Goal: Task Accomplishment & Management: Manage account settings

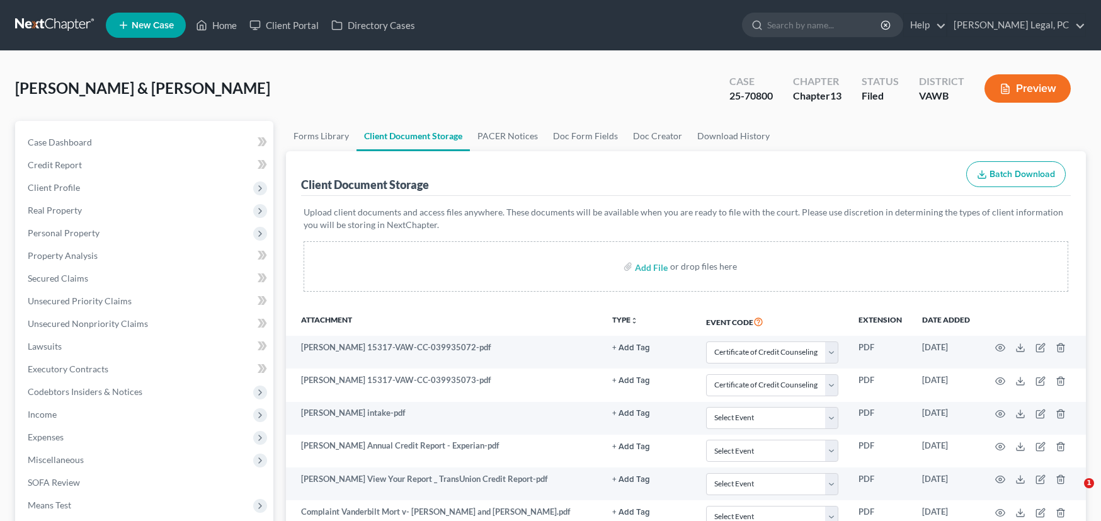
select select "0"
click at [35, 22] on link at bounding box center [55, 25] width 81 height 23
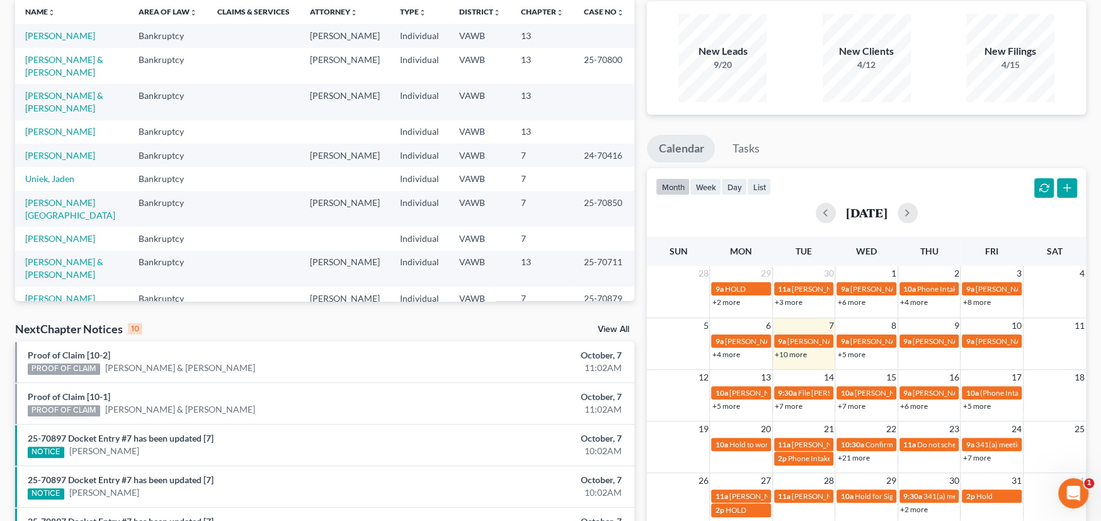
scroll to position [63, 0]
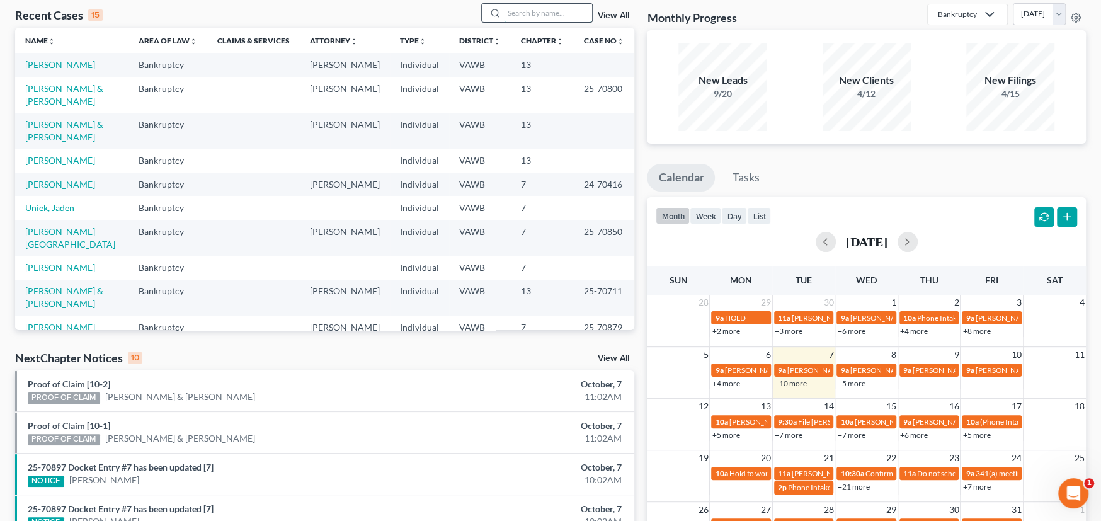
click at [514, 13] on input "search" at bounding box center [548, 13] width 88 height 18
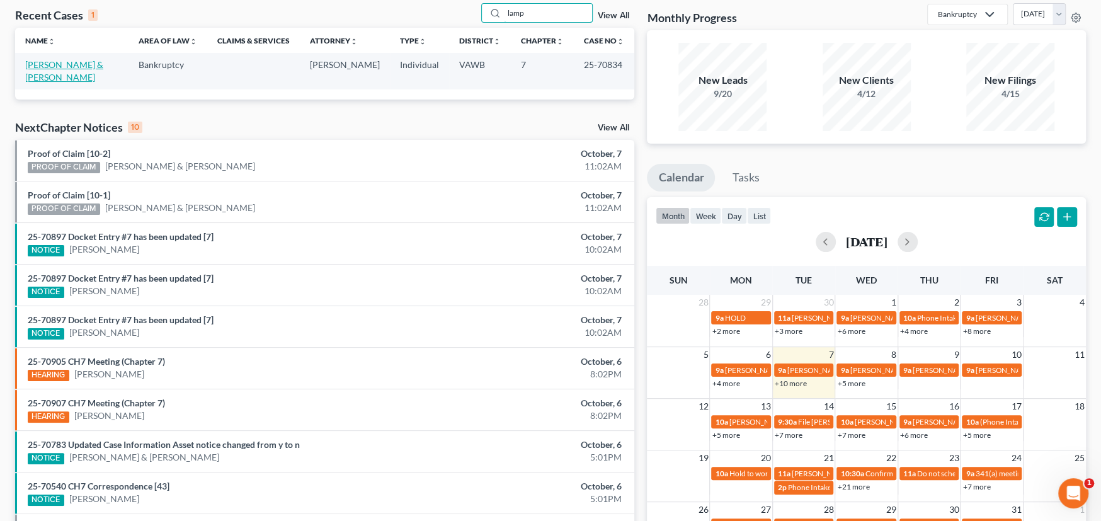
type input "lamp"
click at [62, 64] on link "[PERSON_NAME] & [PERSON_NAME]" at bounding box center [64, 70] width 78 height 23
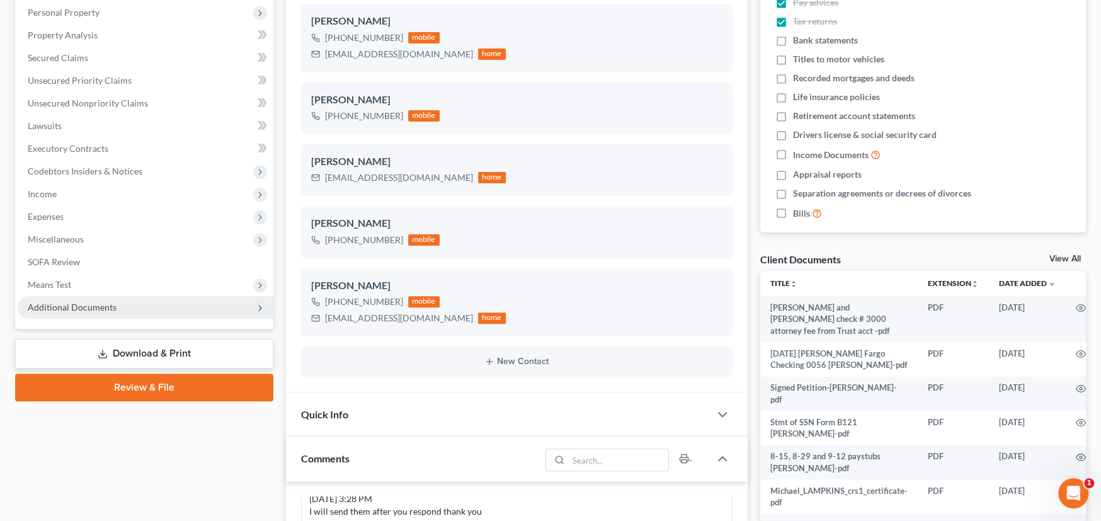
scroll to position [252, 0]
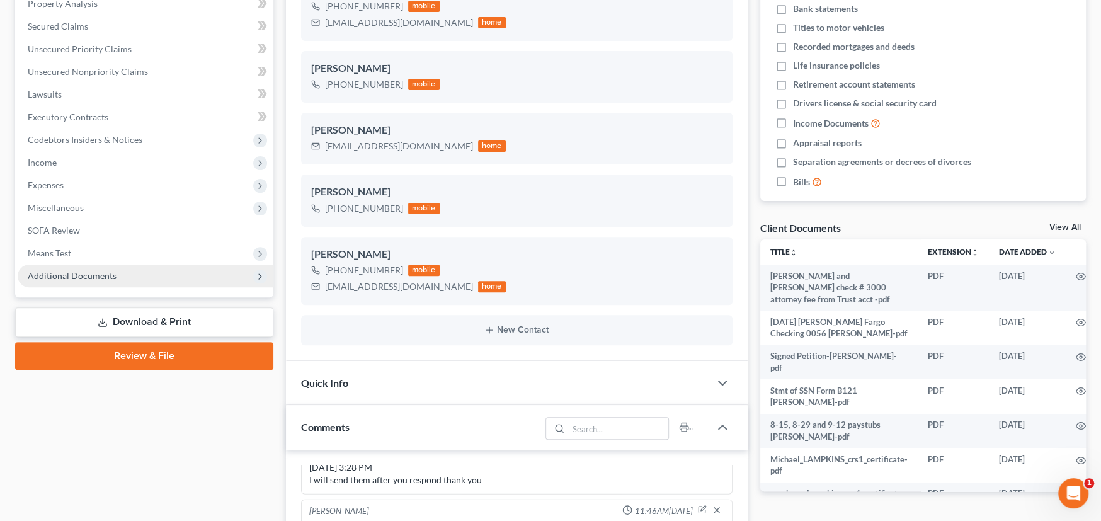
click at [79, 271] on span "Additional Documents" at bounding box center [72, 275] width 89 height 11
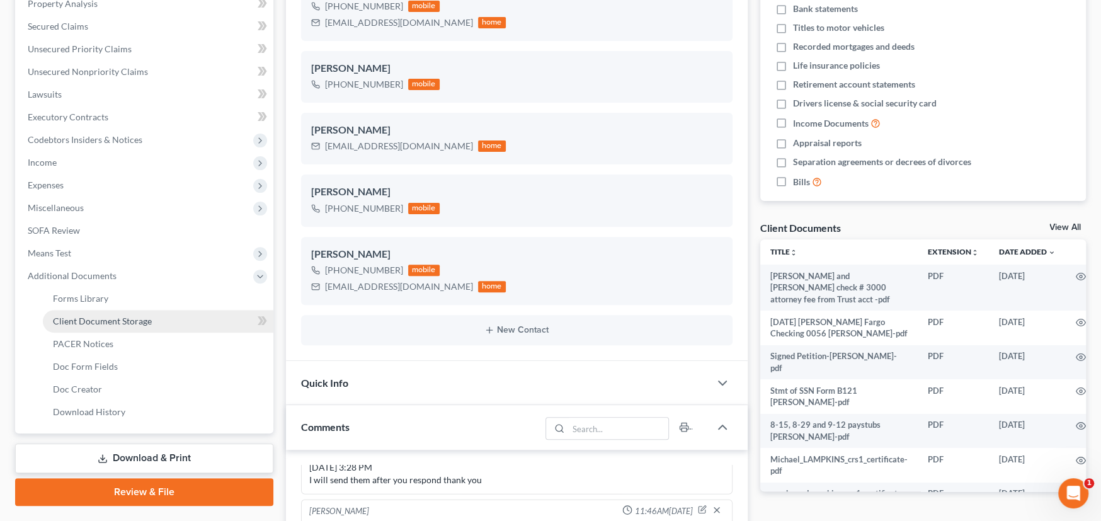
click at [103, 316] on span "Client Document Storage" at bounding box center [102, 321] width 99 height 11
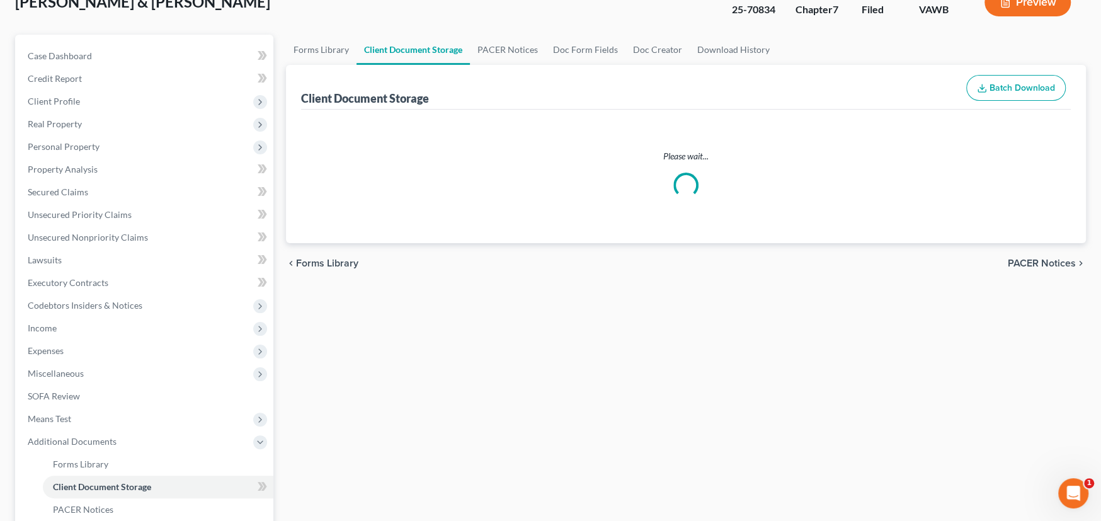
scroll to position [39, 0]
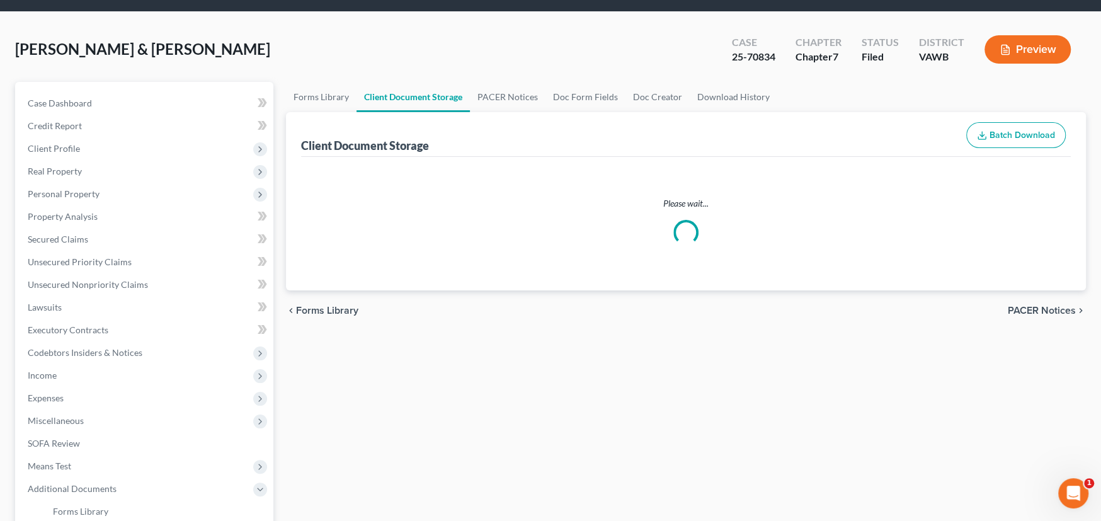
select select "0"
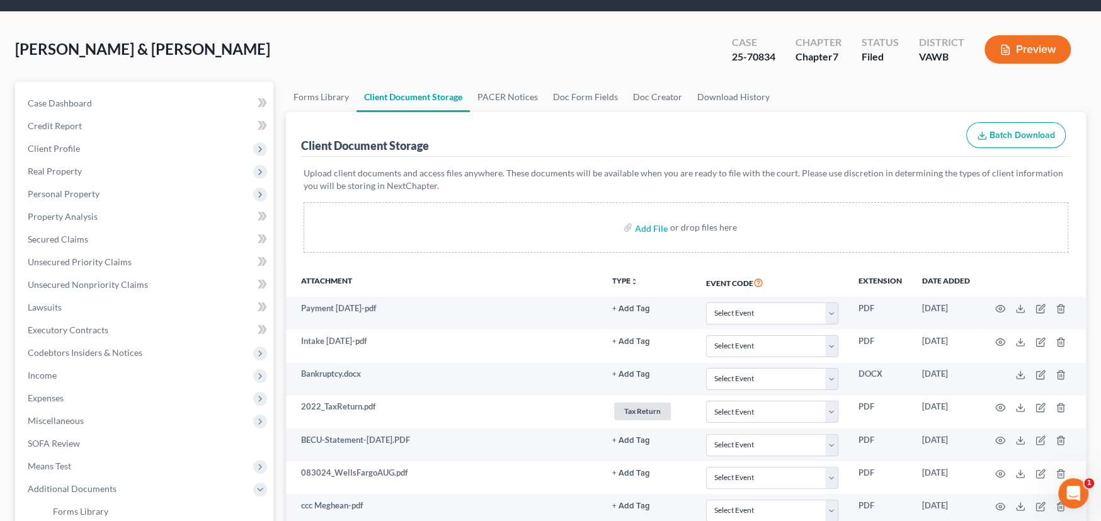
scroll to position [0, 0]
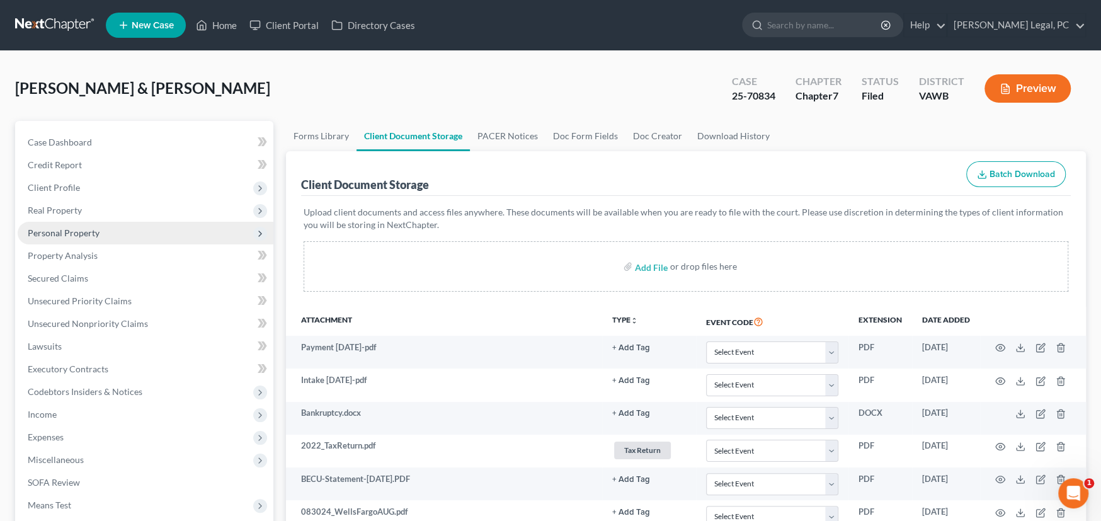
select select "0"
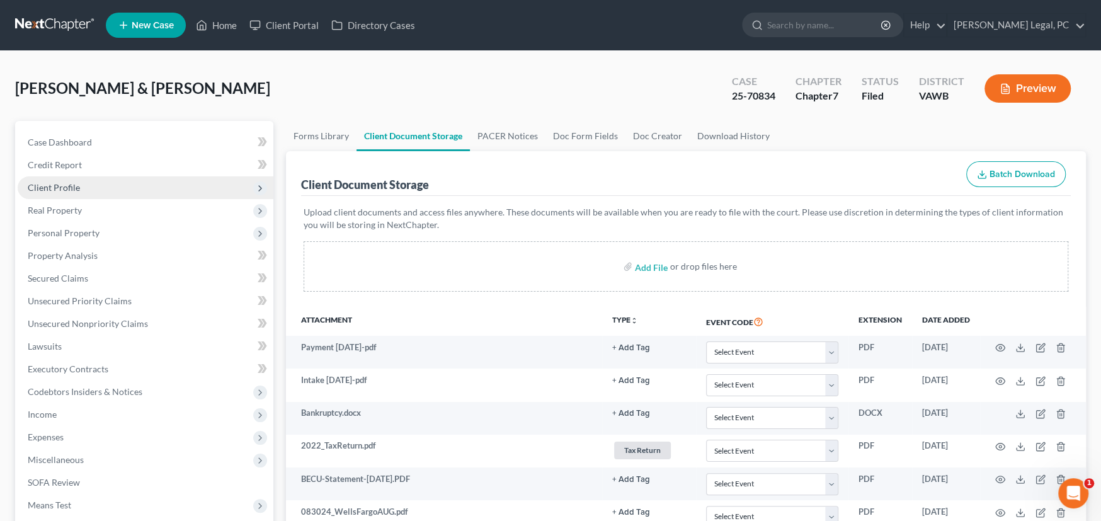
select select "0"
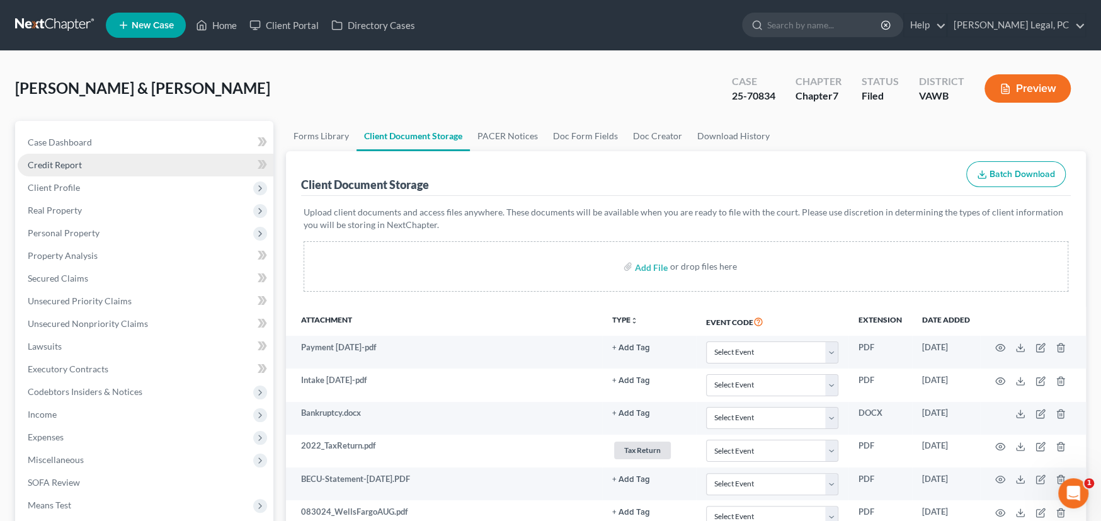
select select "0"
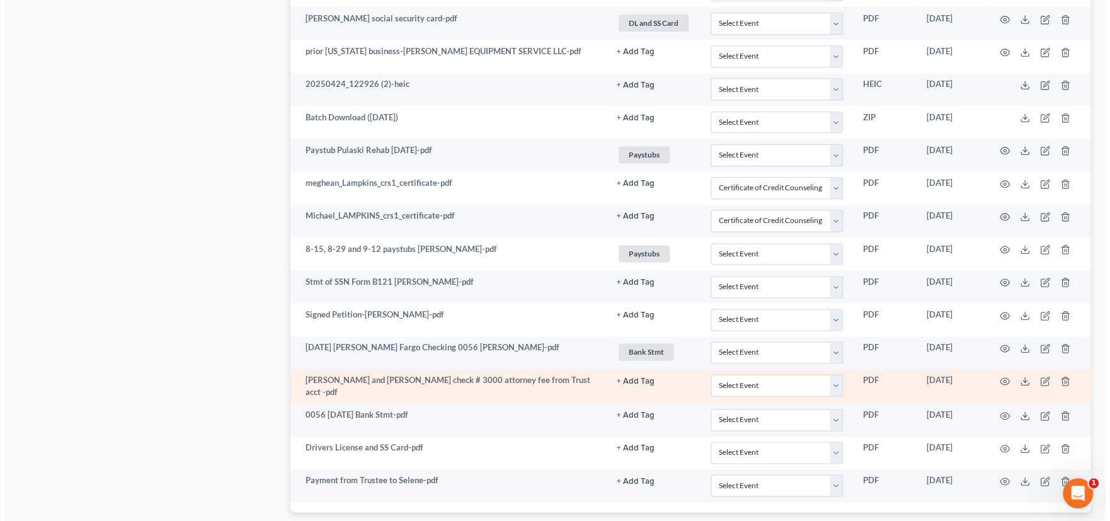
scroll to position [1258, 0]
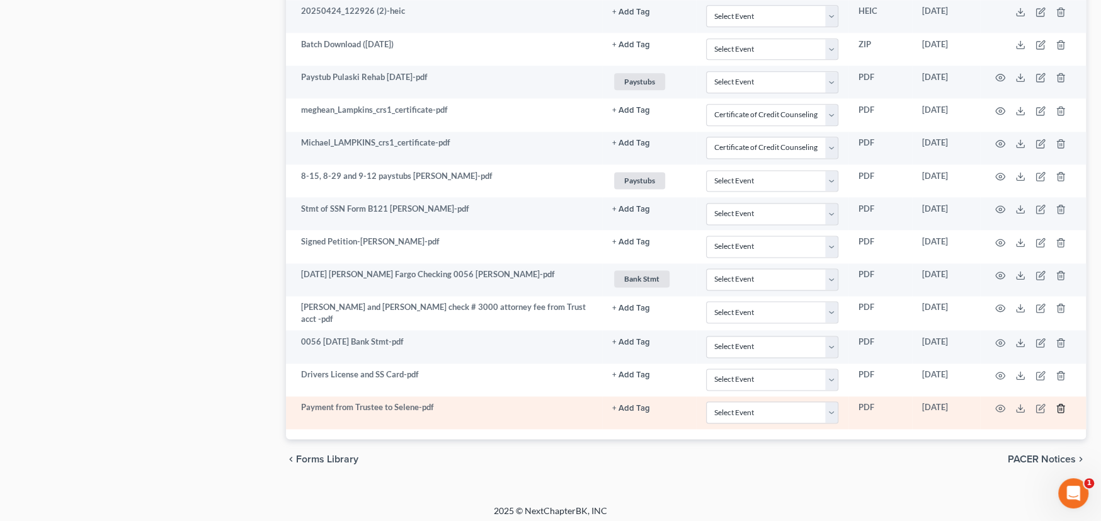
click at [1059, 405] on icon "button" at bounding box center [1061, 408] width 10 height 10
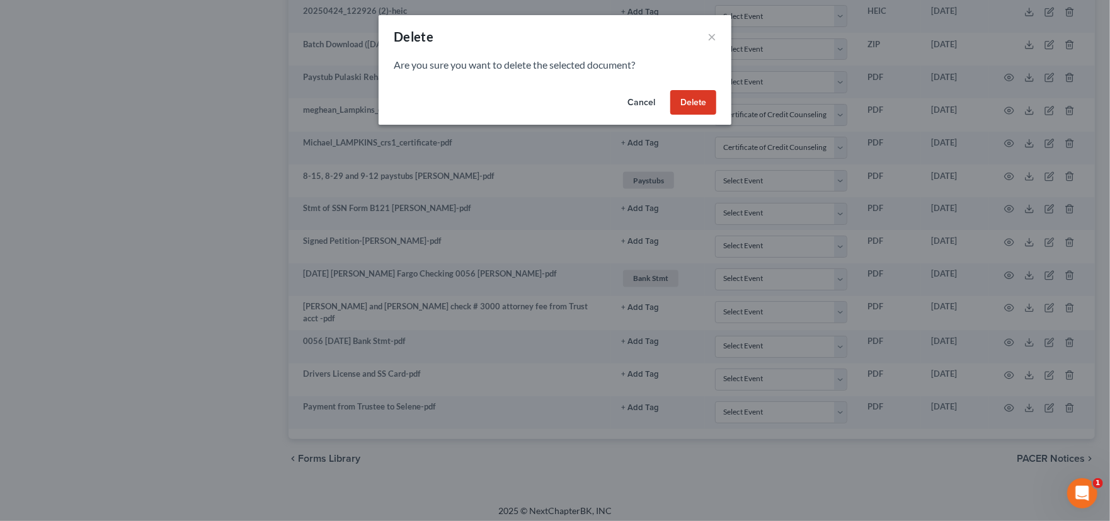
click at [691, 110] on button "Delete" at bounding box center [693, 102] width 46 height 25
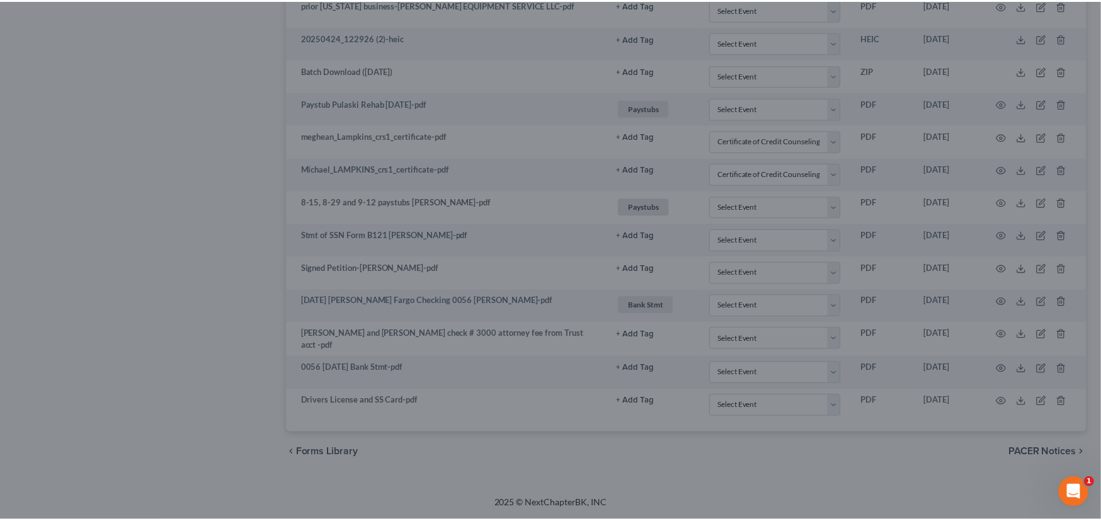
scroll to position [1225, 0]
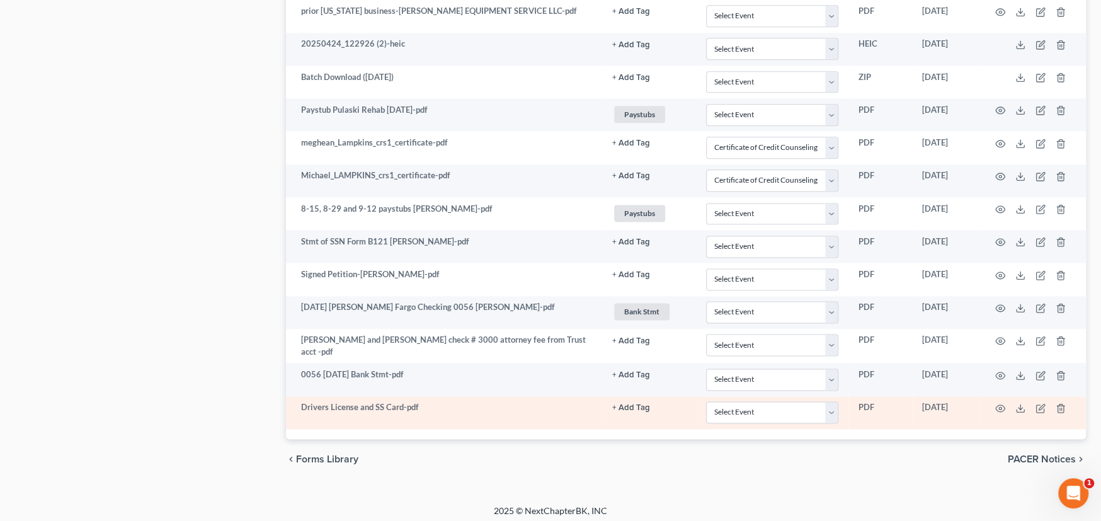
click at [627, 404] on button "+ Add Tag" at bounding box center [631, 408] width 38 height 8
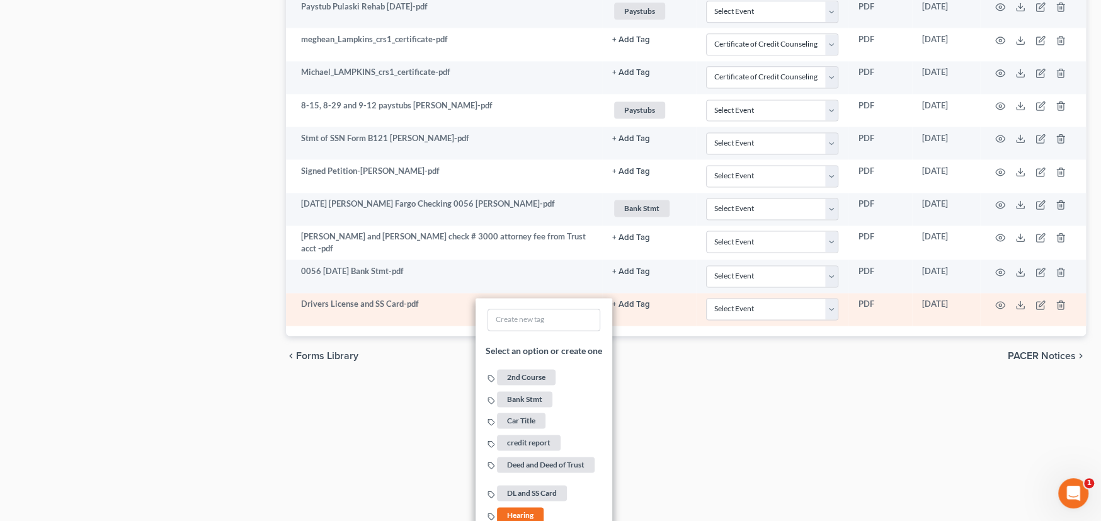
scroll to position [1351, 0]
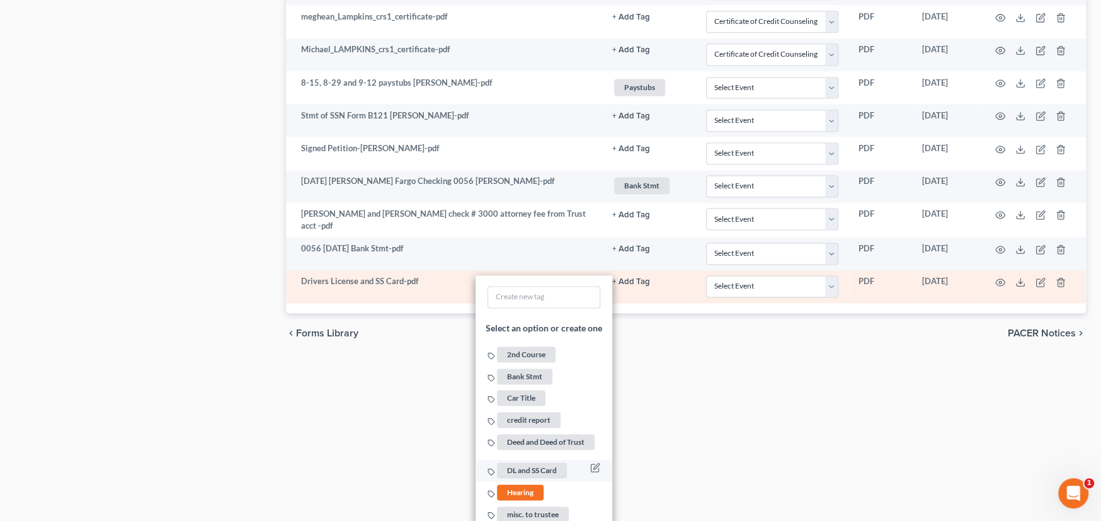
click at [526, 463] on span "DL and SS Card" at bounding box center [532, 471] width 70 height 16
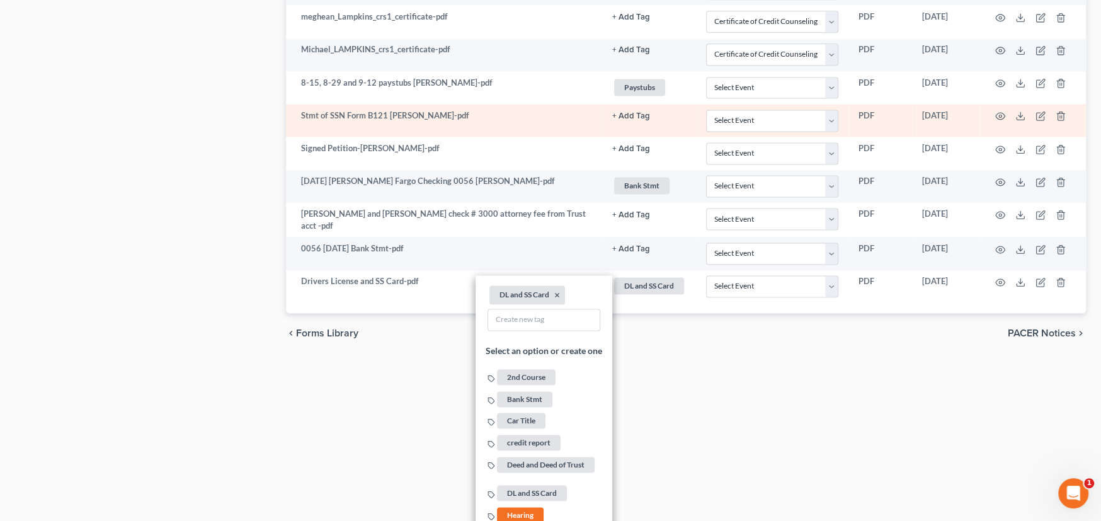
click at [621, 245] on button "+ Add Tag" at bounding box center [631, 249] width 38 height 8
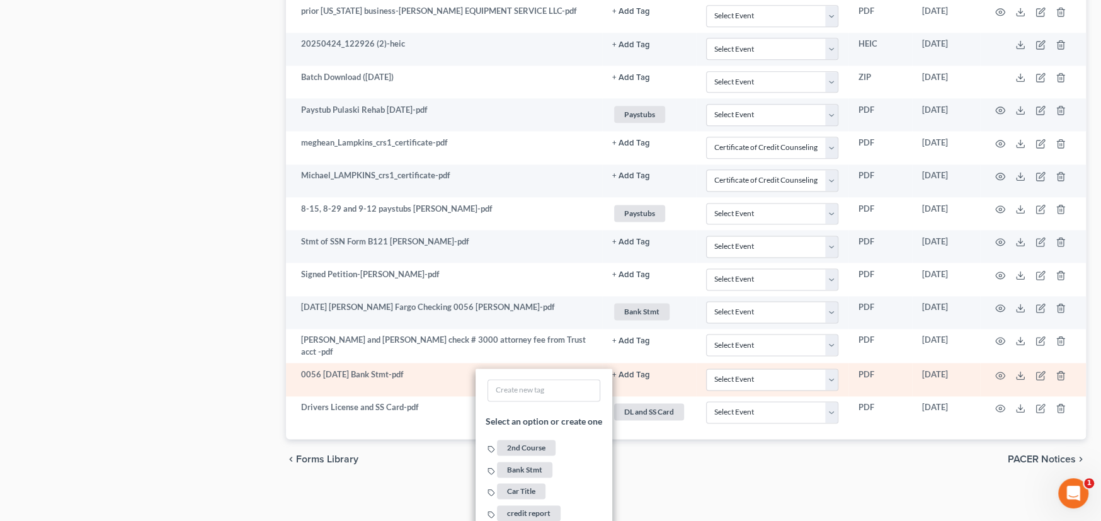
click at [628, 369] on link "+ Add Tag" at bounding box center [649, 375] width 74 height 12
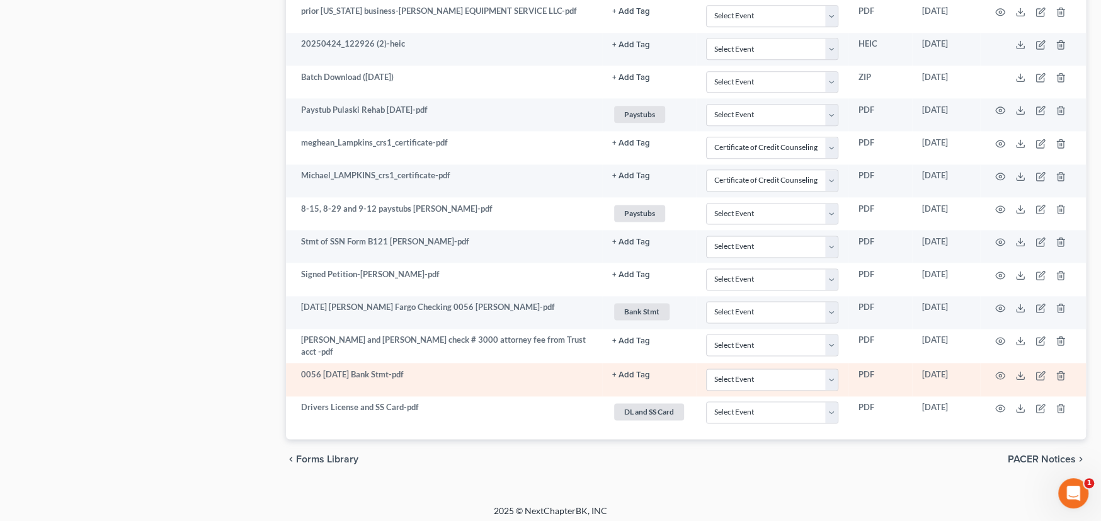
click at [628, 372] on button "+ Add Tag" at bounding box center [631, 375] width 38 height 8
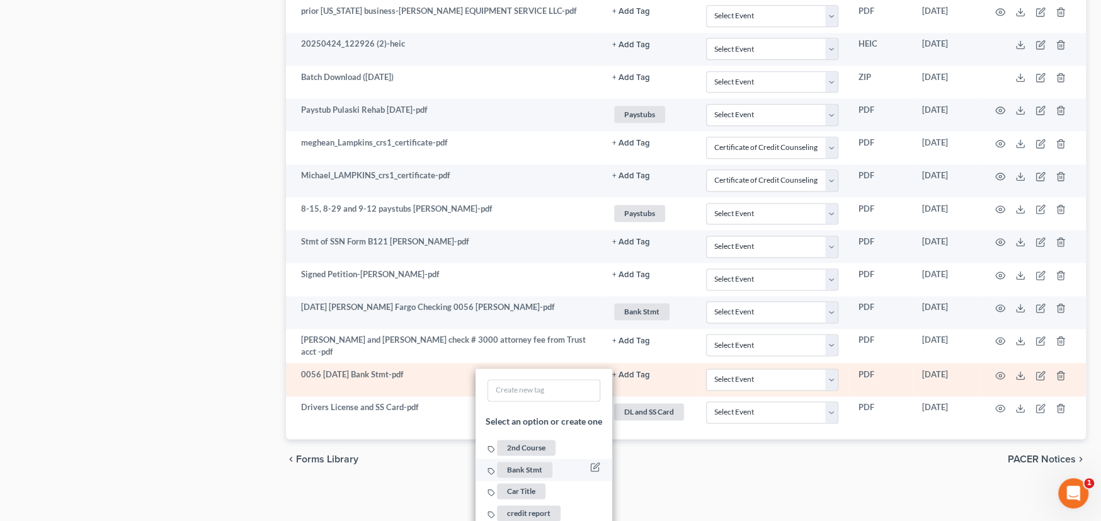
scroll to position [1288, 0]
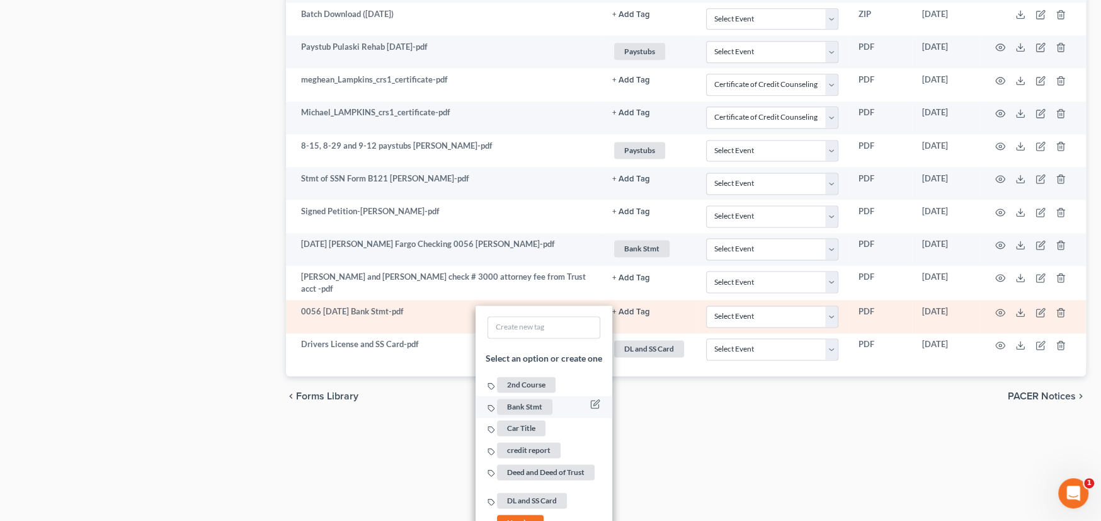
click at [534, 403] on span "Bank Stmt" at bounding box center [524, 407] width 55 height 16
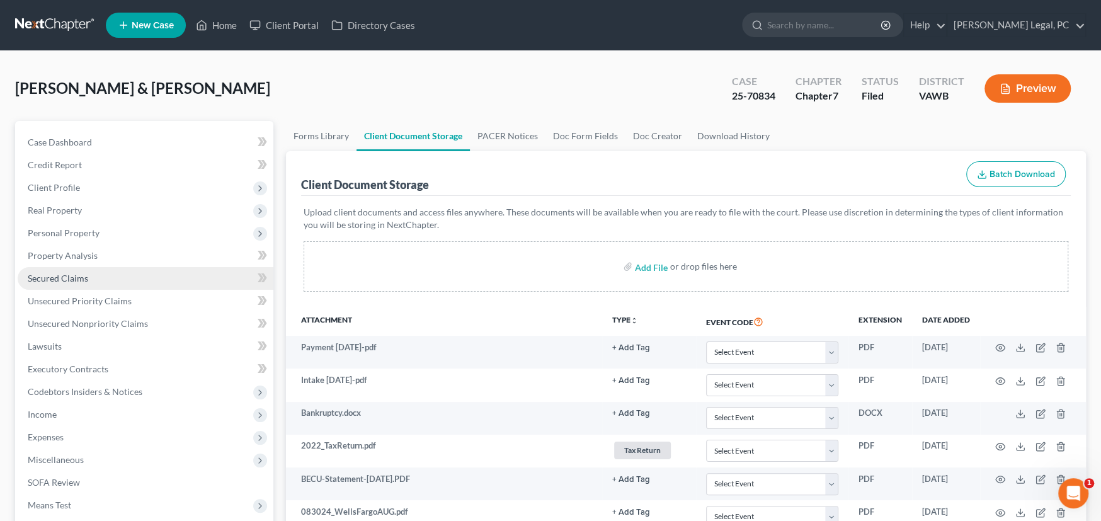
scroll to position [0, 0]
select select "0"
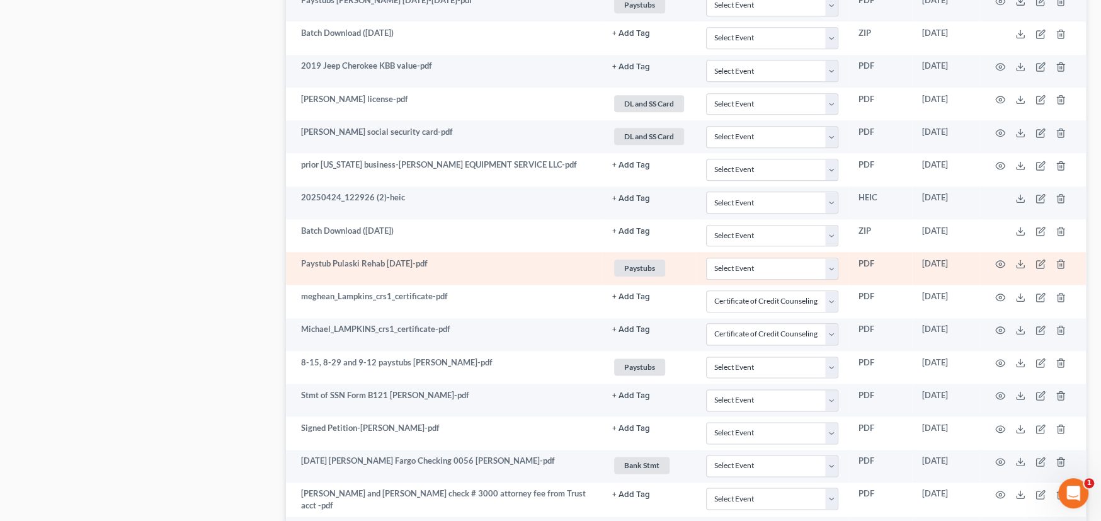
scroll to position [1290, 0]
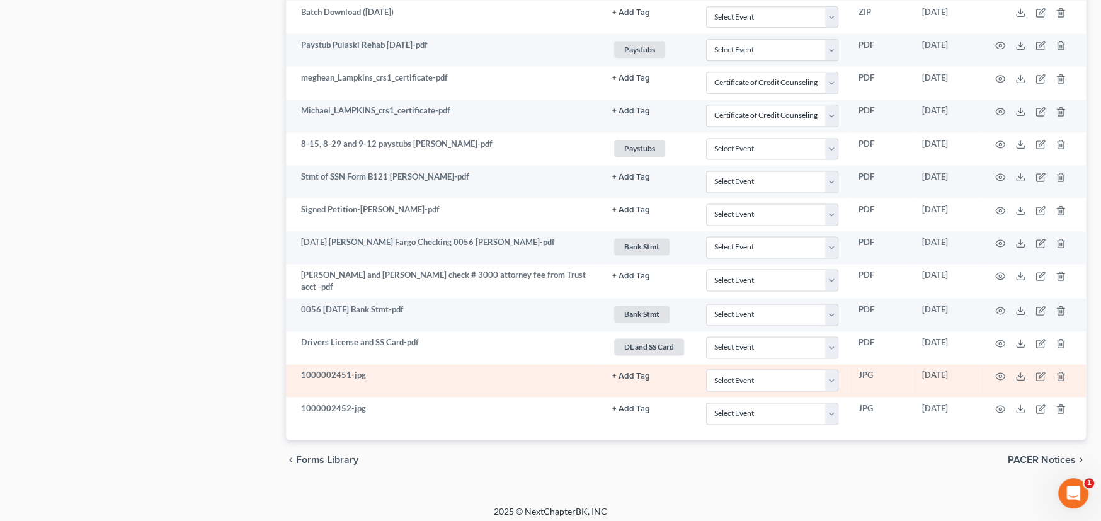
click at [631, 372] on button "+ Add Tag" at bounding box center [631, 376] width 38 height 8
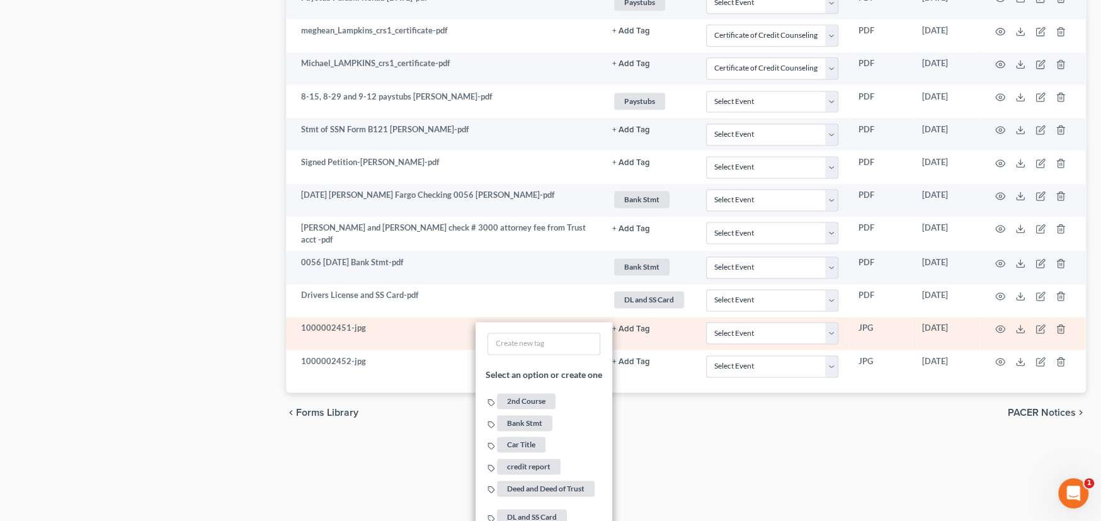
scroll to position [1416, 0]
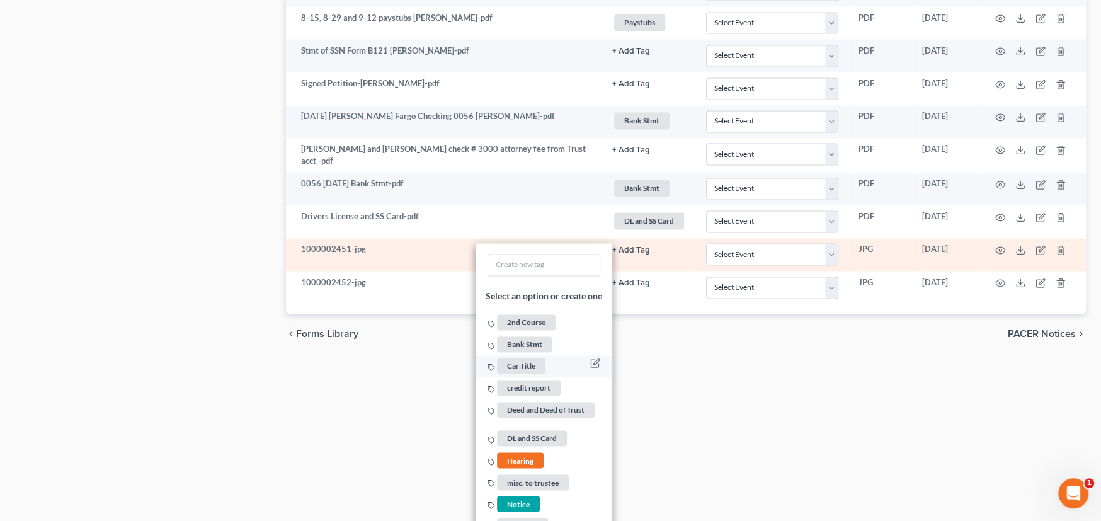
click at [519, 359] on span "Car Title" at bounding box center [521, 367] width 49 height 16
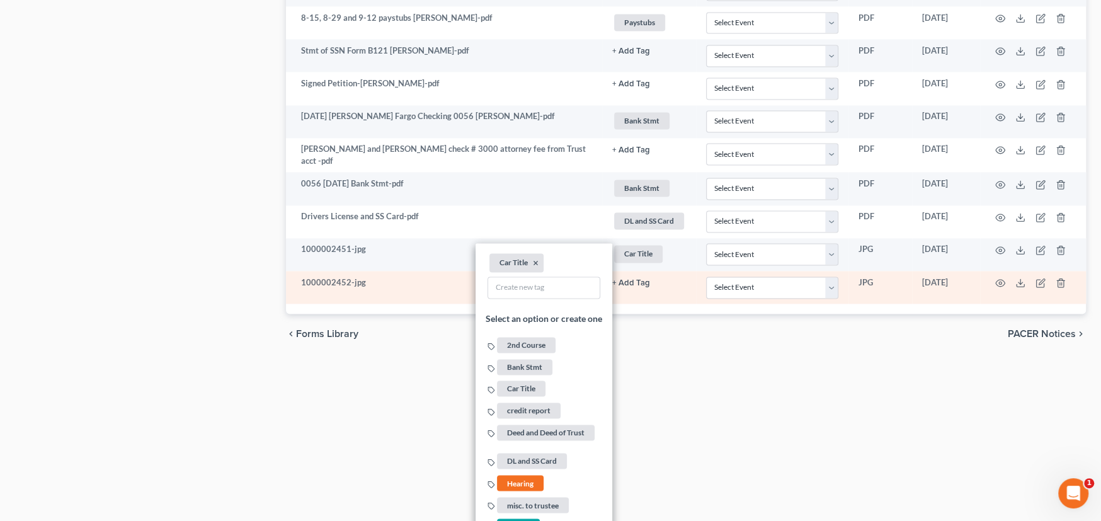
click at [635, 279] on button "+ Add Tag" at bounding box center [631, 283] width 38 height 8
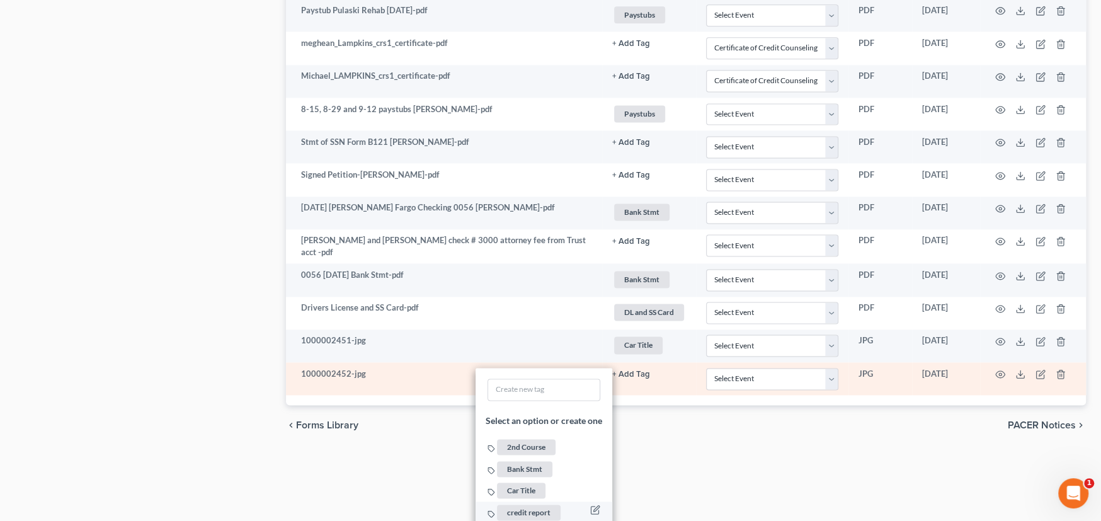
scroll to position [1353, 0]
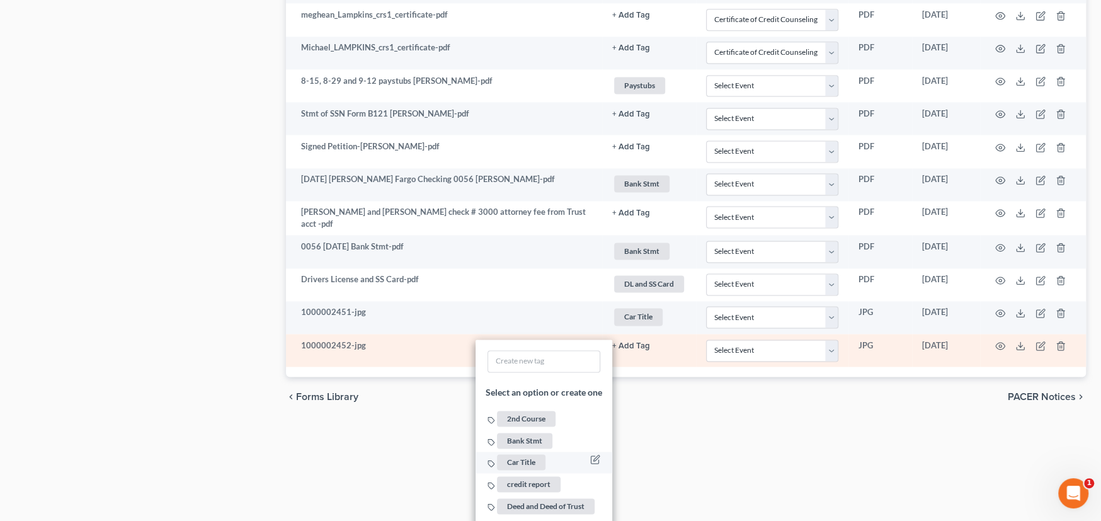
click at [529, 454] on span "Car Title" at bounding box center [521, 462] width 49 height 16
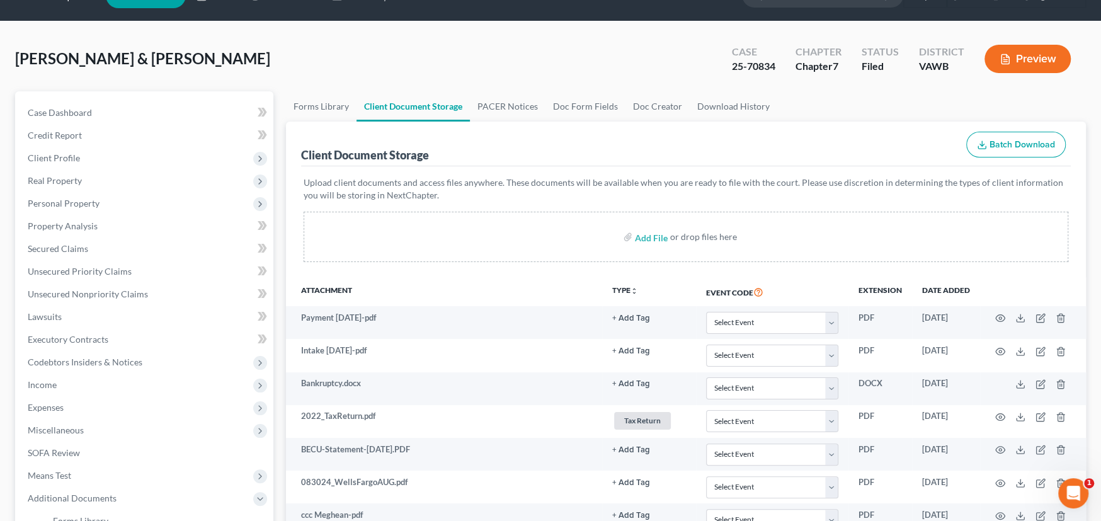
scroll to position [0, 0]
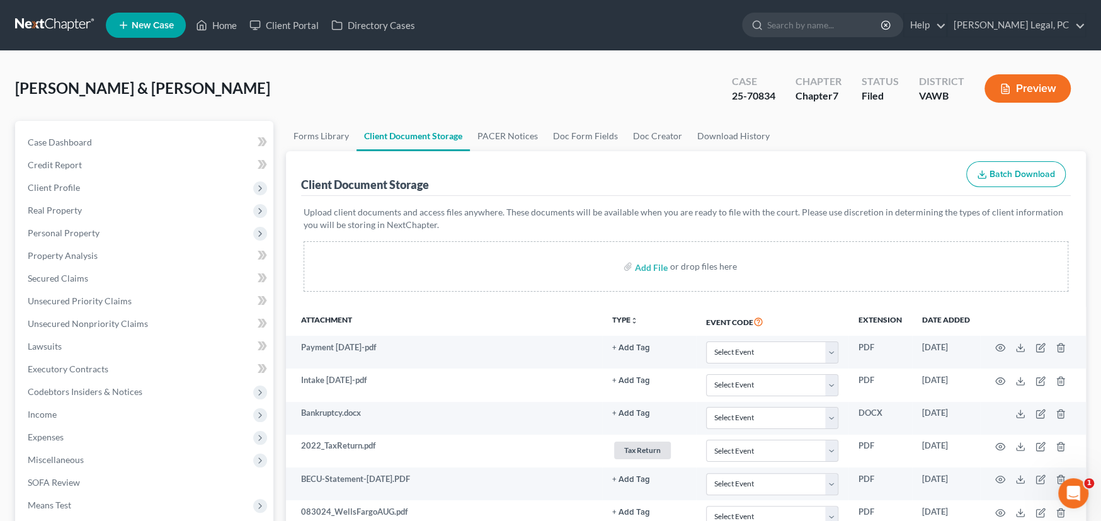
click at [50, 28] on link at bounding box center [55, 25] width 81 height 23
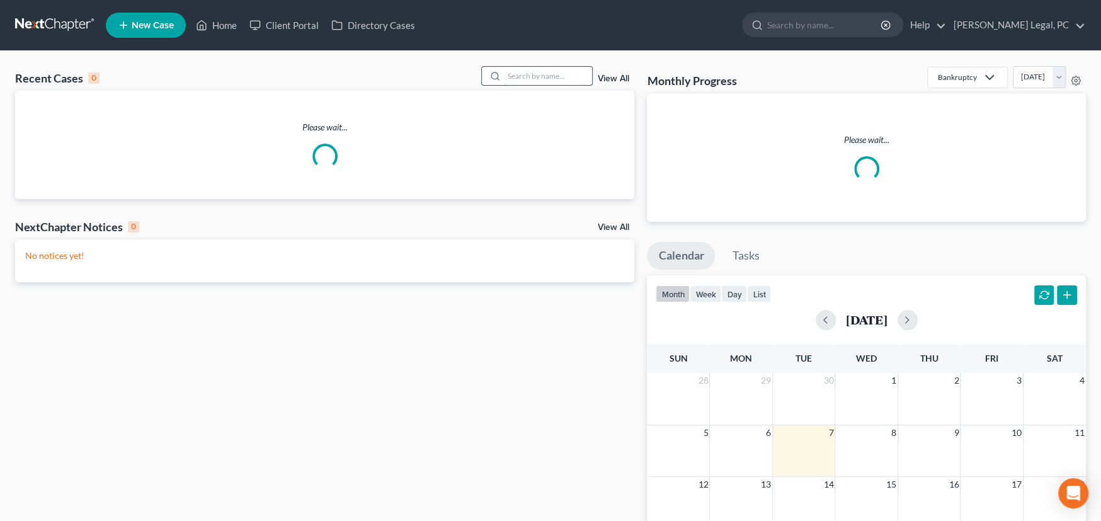
click at [563, 75] on input "search" at bounding box center [548, 76] width 88 height 18
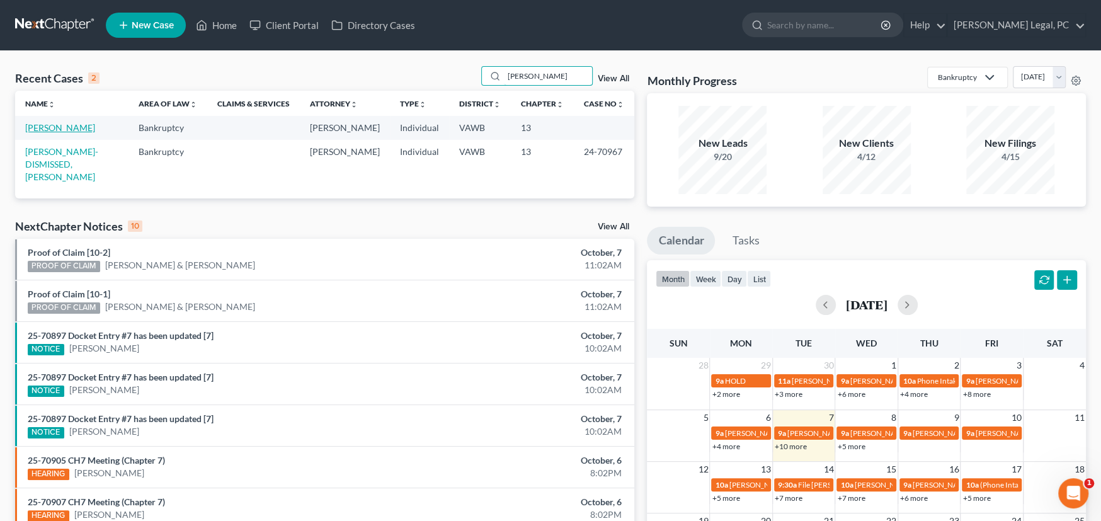
type input "Cooley"
click at [35, 126] on link "[PERSON_NAME]" at bounding box center [60, 127] width 70 height 11
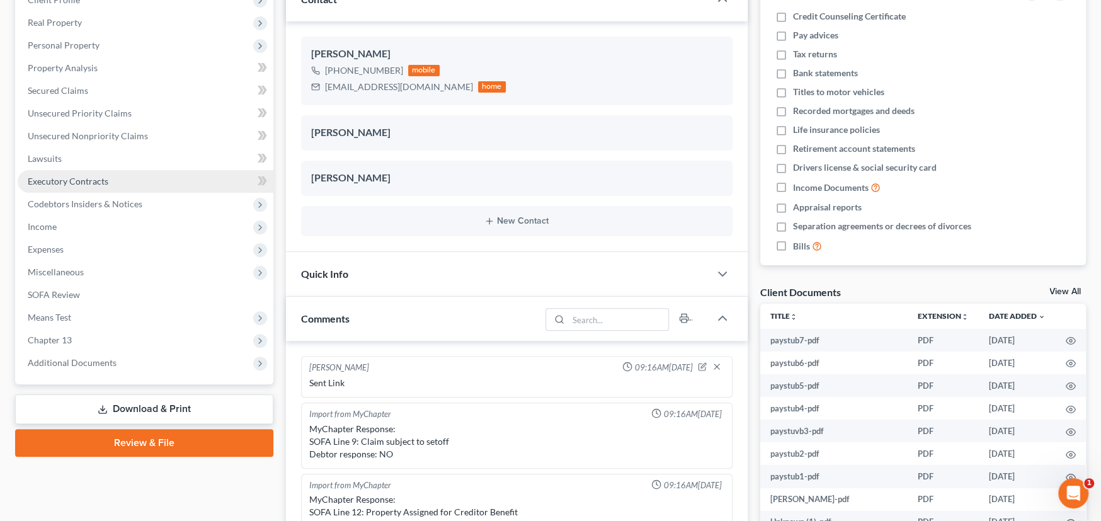
scroll to position [1004, 0]
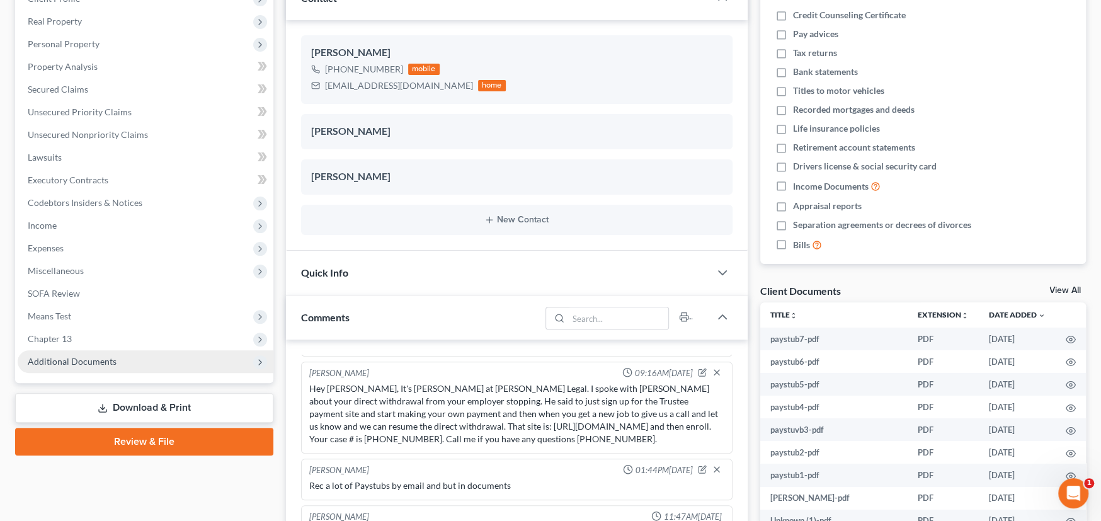
click at [96, 369] on span "Additional Documents" at bounding box center [146, 361] width 256 height 23
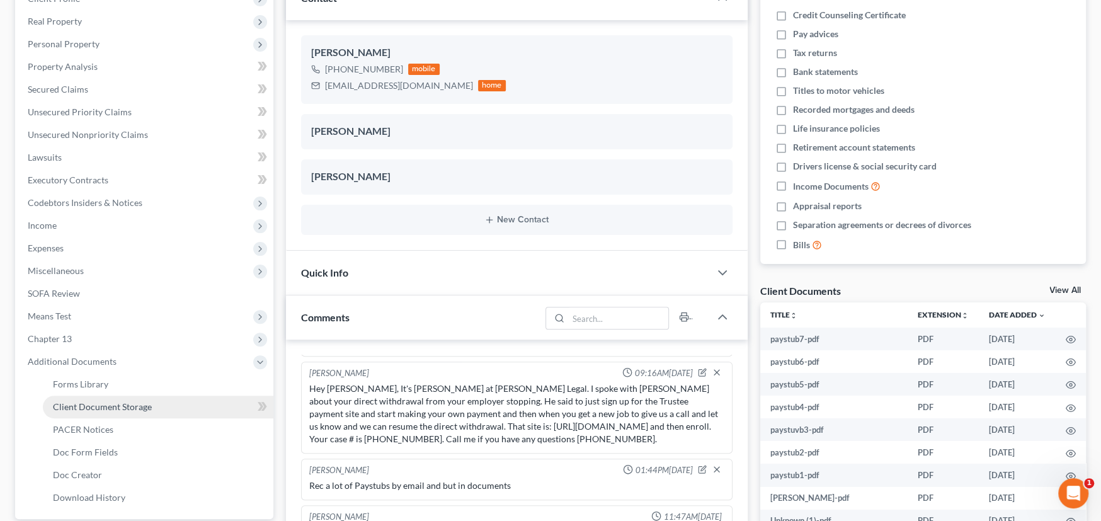
click at [112, 406] on span "Client Document Storage" at bounding box center [102, 406] width 99 height 11
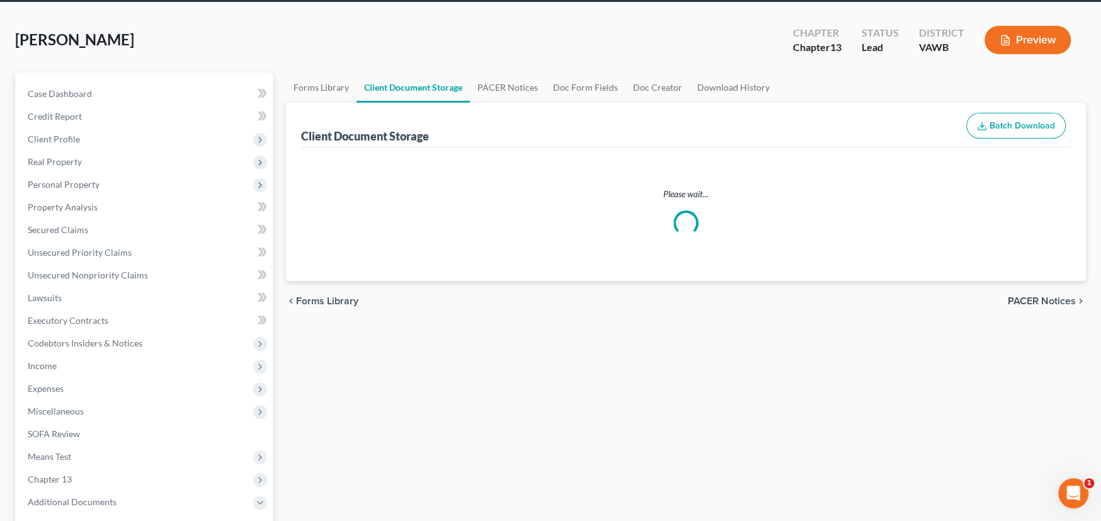
select select "0"
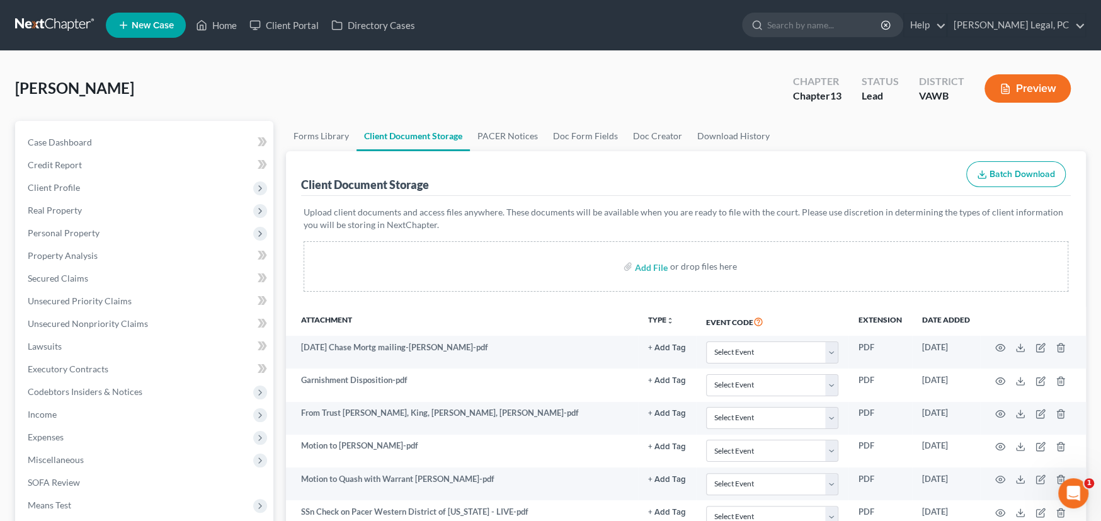
select select "0"
click at [45, 24] on link at bounding box center [55, 25] width 81 height 23
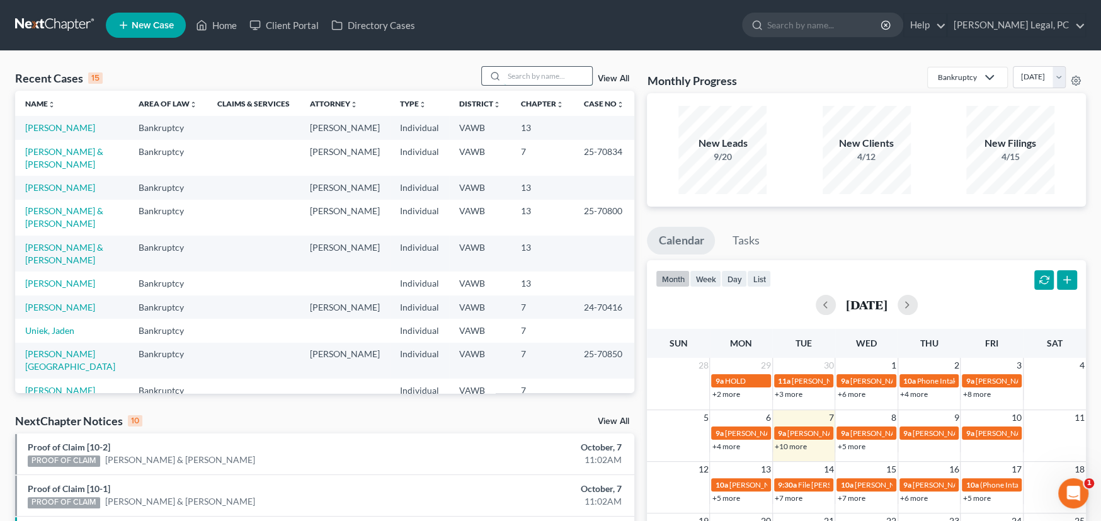
click at [554, 69] on input "search" at bounding box center [548, 76] width 88 height 18
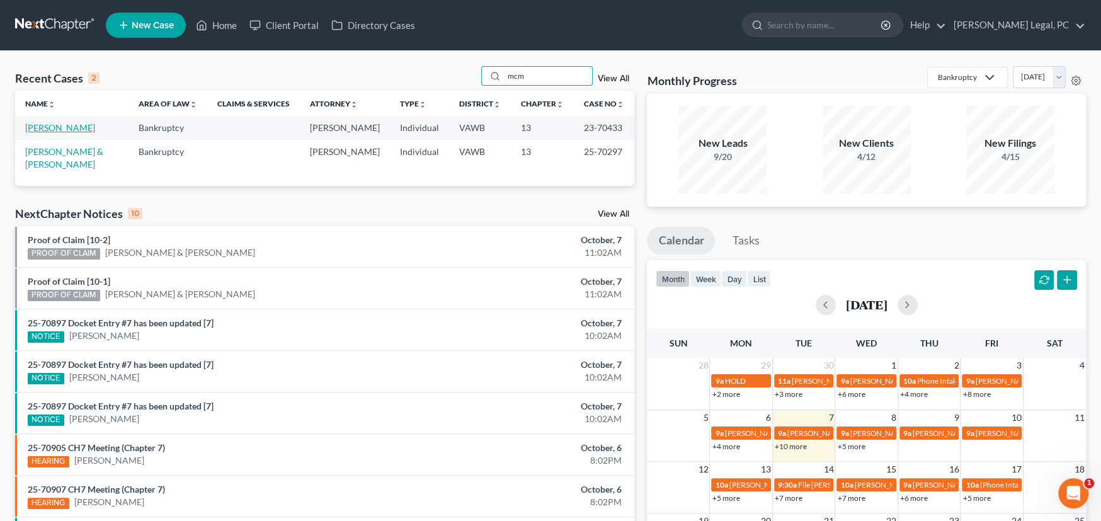
type input "mcm"
click at [93, 129] on link "[PERSON_NAME]" at bounding box center [60, 127] width 70 height 11
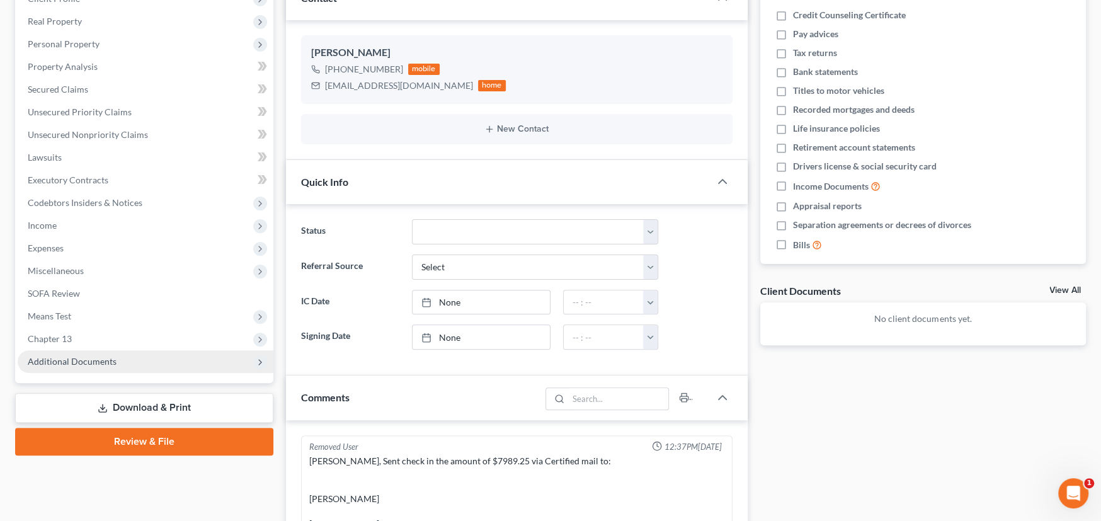
scroll to position [132, 0]
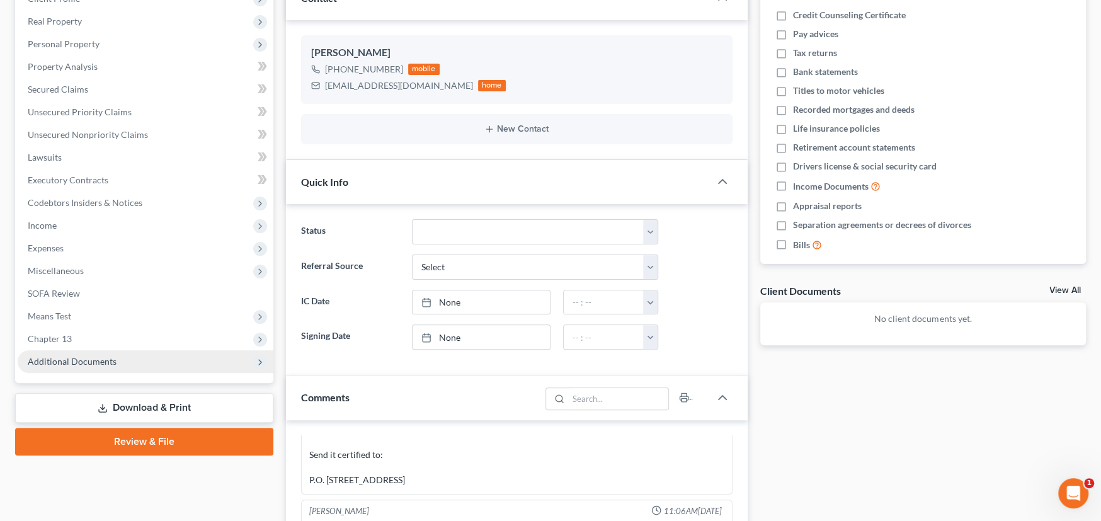
click at [51, 361] on span "Additional Documents" at bounding box center [72, 361] width 89 height 11
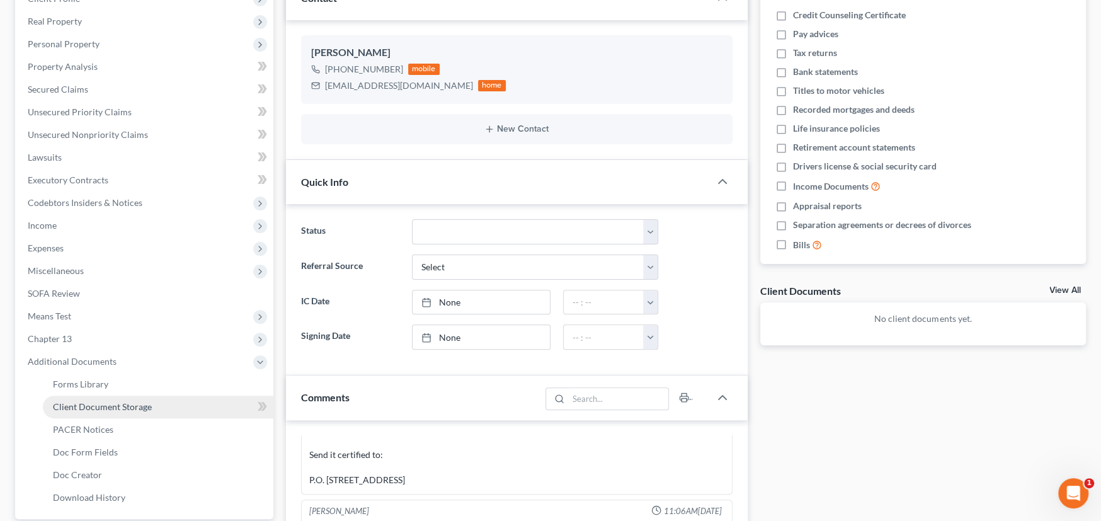
click at [104, 406] on span "Client Document Storage" at bounding box center [102, 406] width 99 height 11
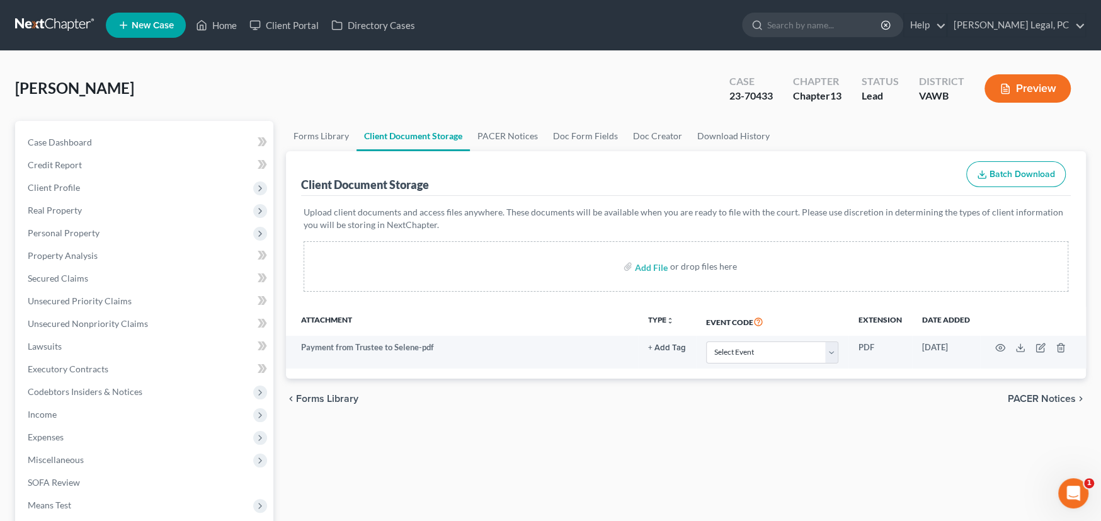
click at [50, 17] on link at bounding box center [55, 25] width 81 height 23
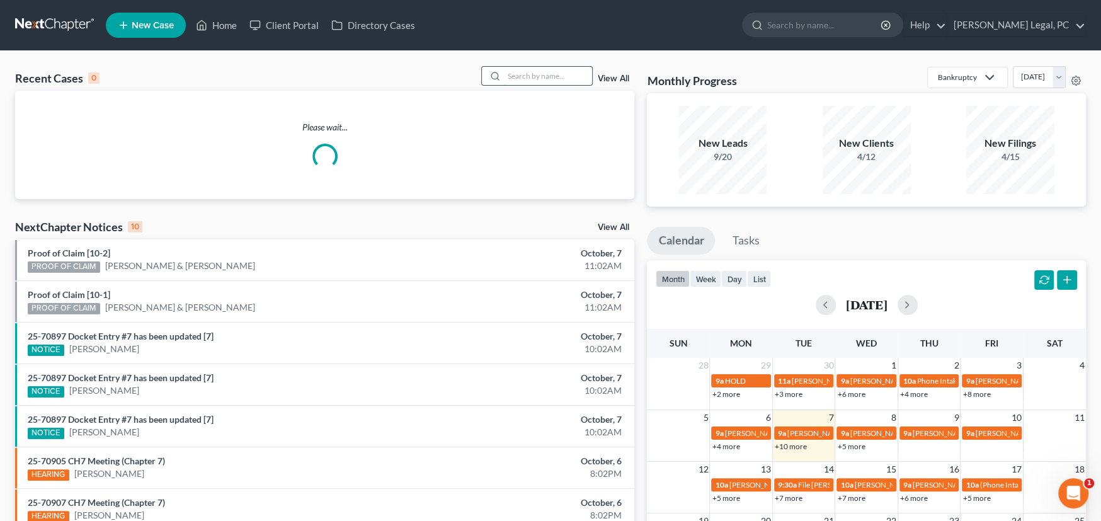
click at [516, 75] on input "search" at bounding box center [548, 76] width 88 height 18
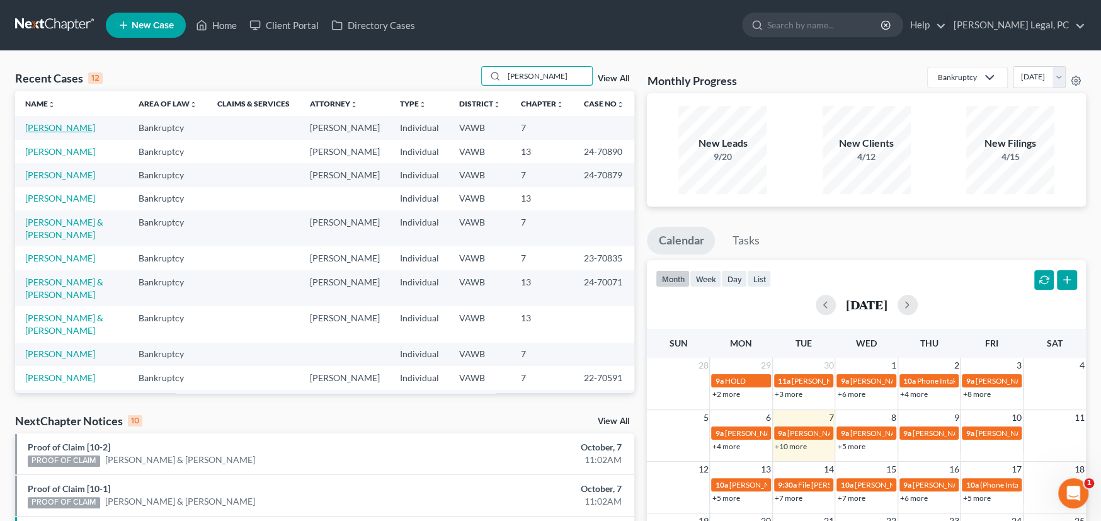
type input "miller"
click at [66, 132] on link "[PERSON_NAME]" at bounding box center [60, 127] width 70 height 11
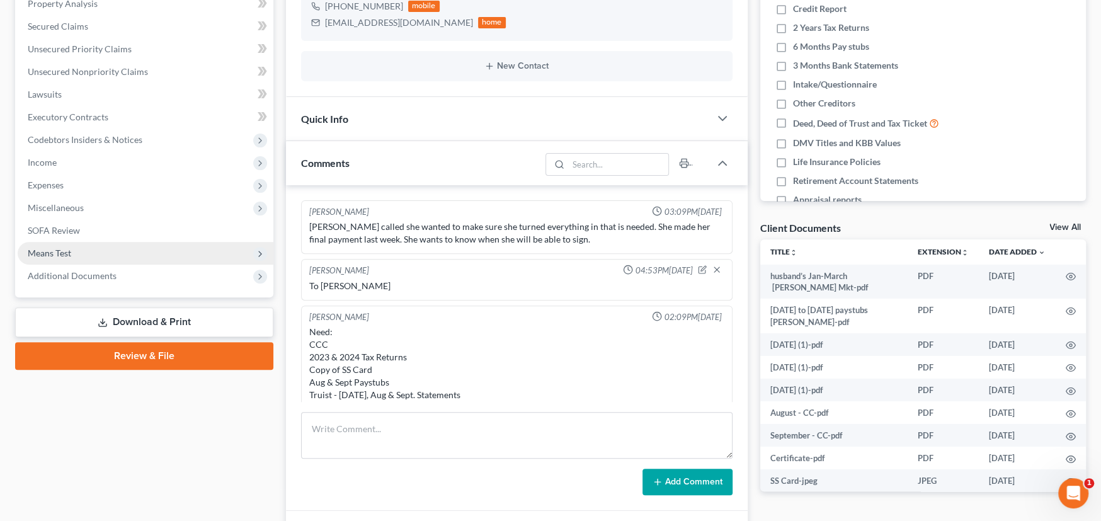
scroll to position [788, 0]
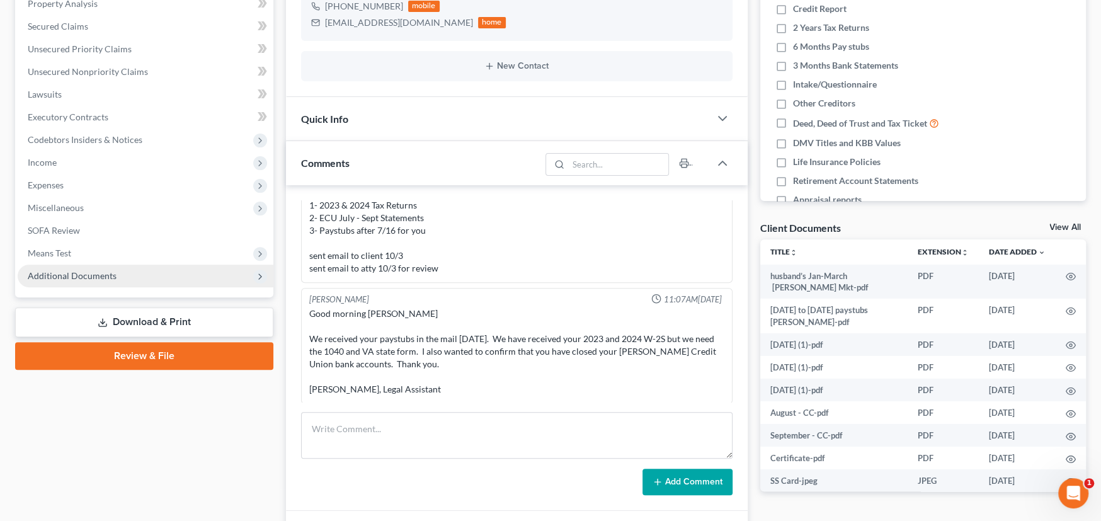
click at [84, 270] on span "Additional Documents" at bounding box center [72, 275] width 89 height 11
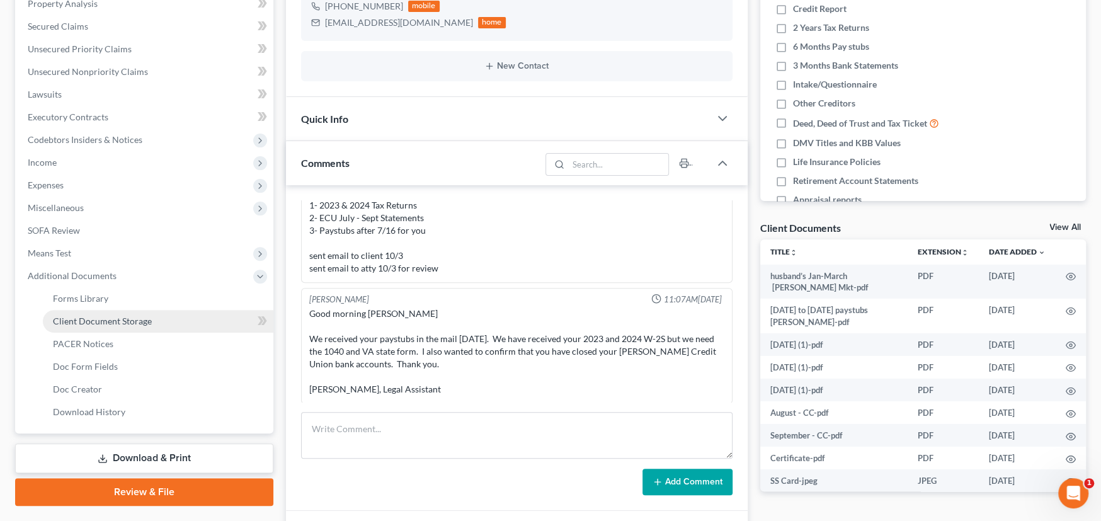
click at [92, 322] on span "Client Document Storage" at bounding box center [102, 321] width 99 height 11
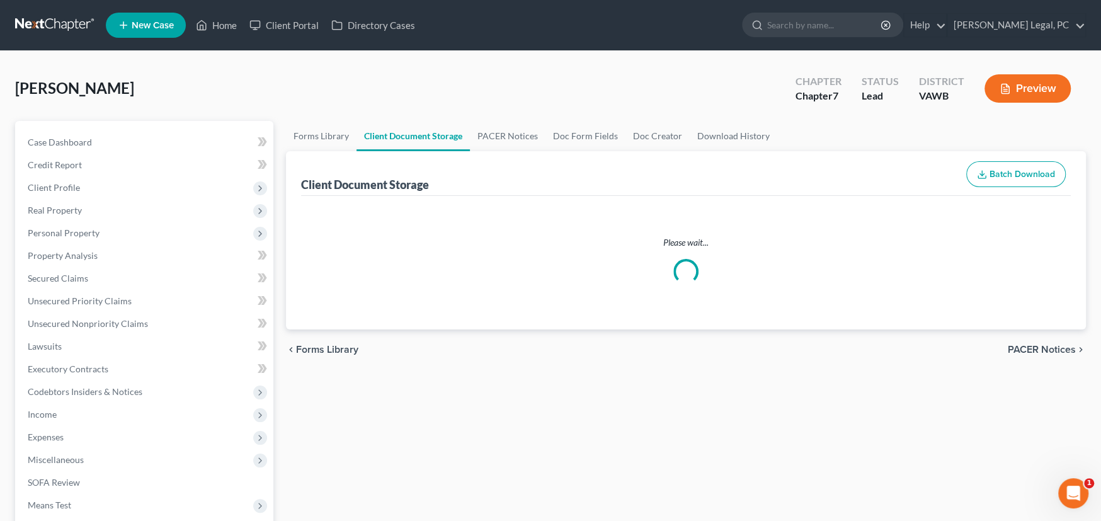
select select "0"
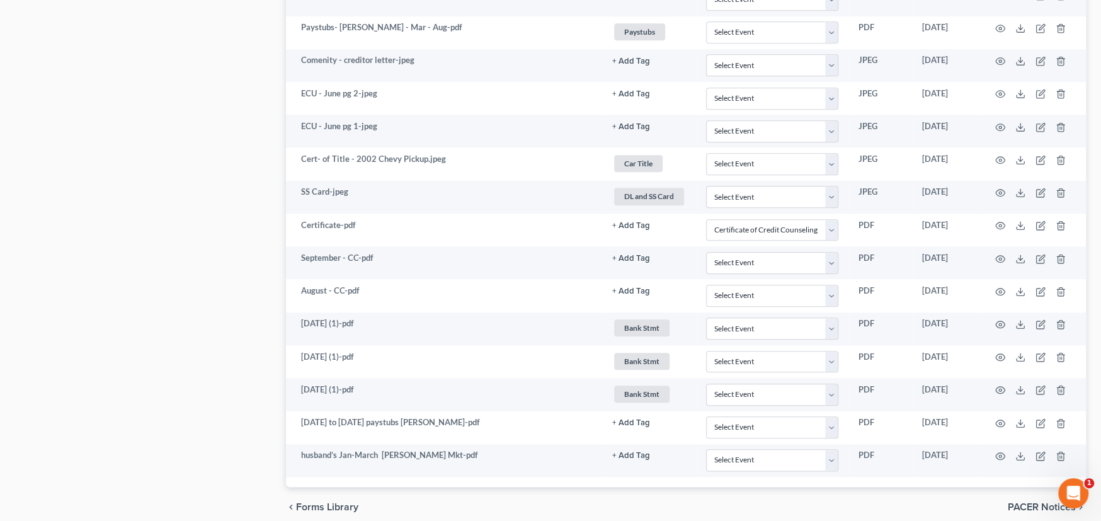
scroll to position [995, 0]
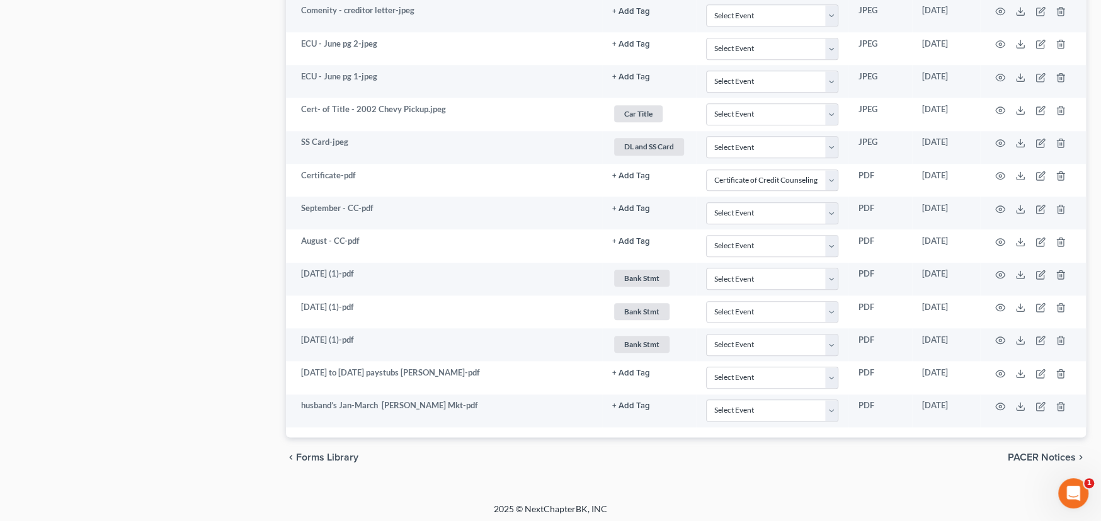
select select "0"
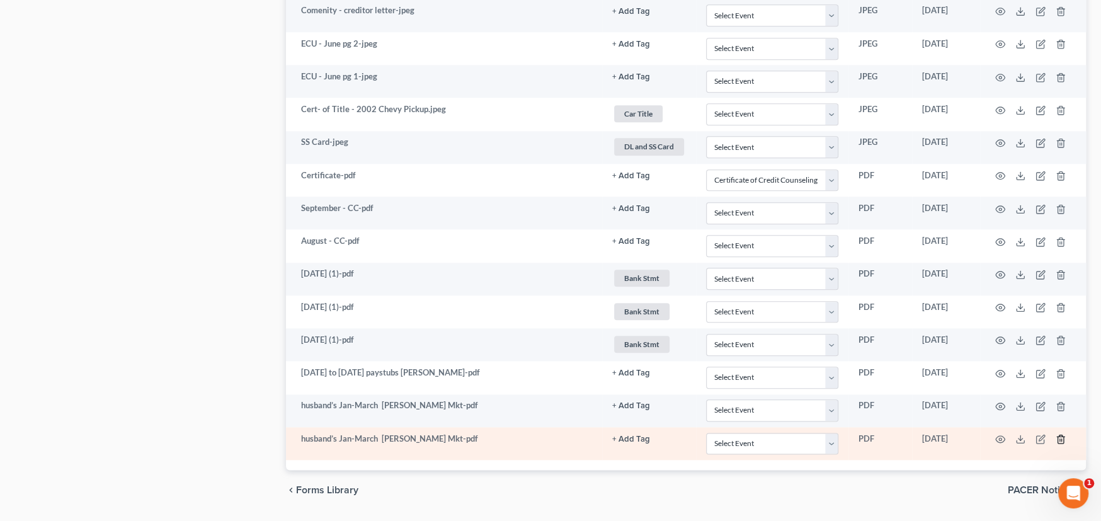
click at [1059, 435] on icon "button" at bounding box center [1061, 439] width 10 height 10
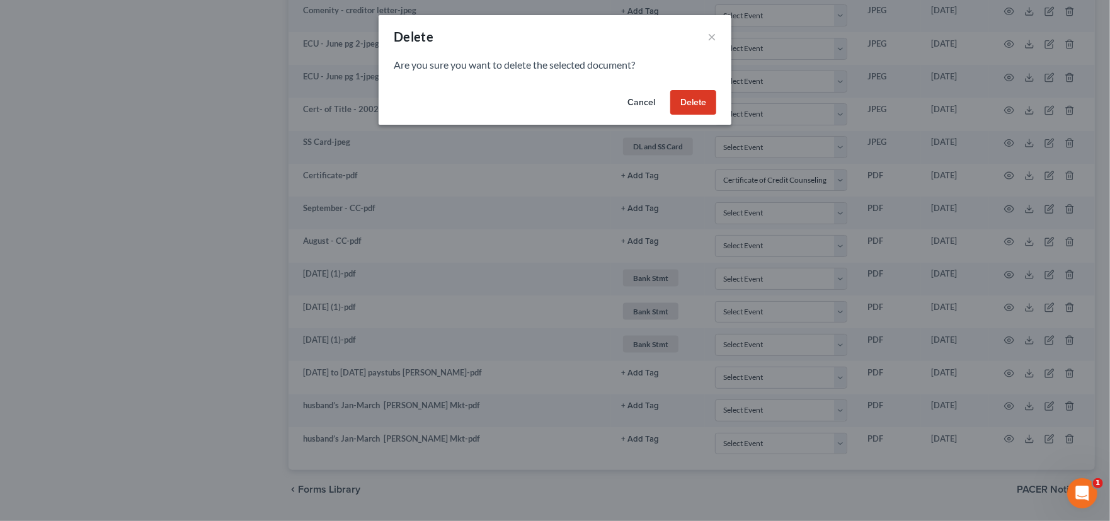
click at [692, 100] on button "Delete" at bounding box center [693, 102] width 46 height 25
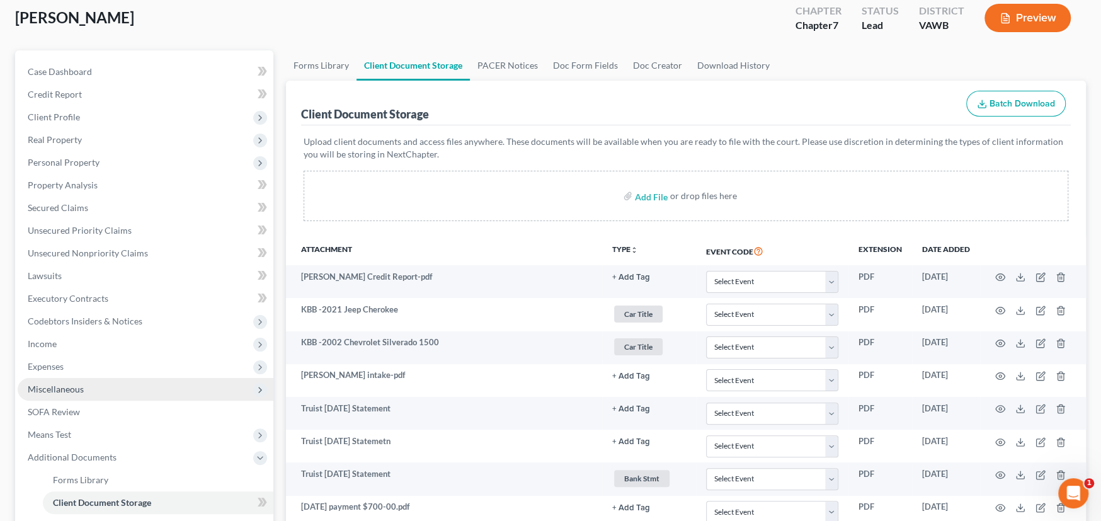
scroll to position [189, 0]
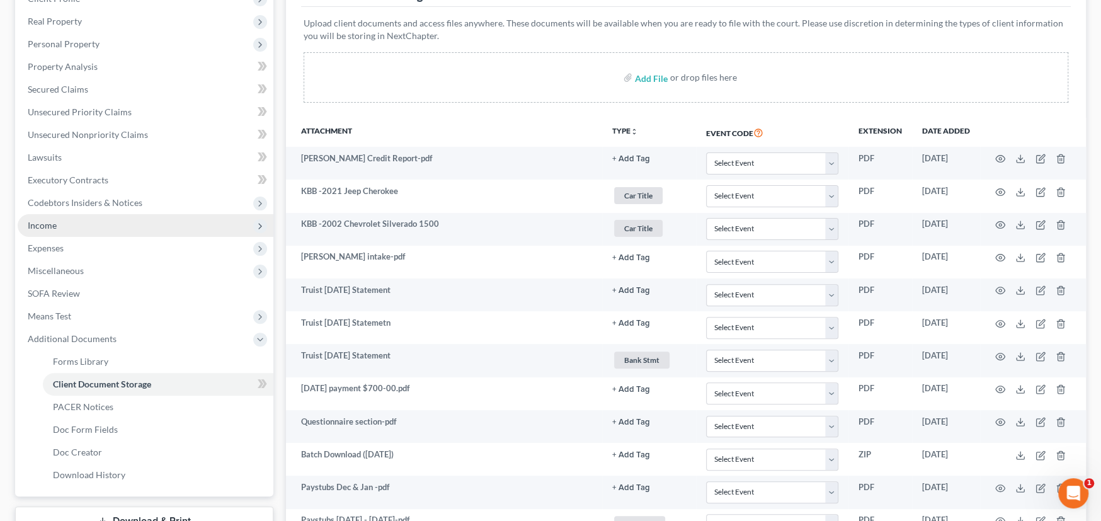
drag, startPoint x: 49, startPoint y: 225, endPoint x: 59, endPoint y: 226, distance: 10.1
click at [49, 225] on span "Income" at bounding box center [42, 225] width 29 height 11
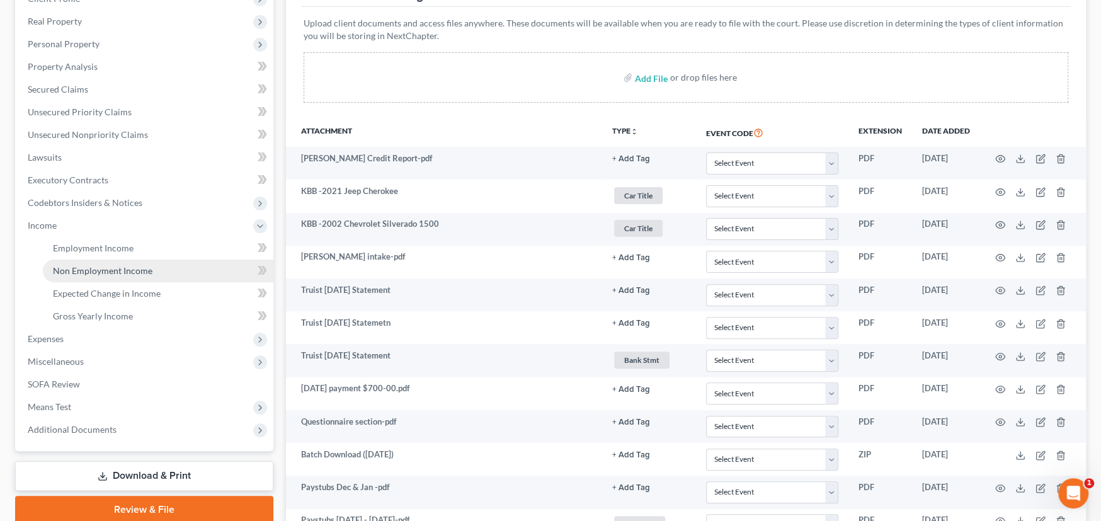
click at [128, 269] on span "Non Employment Income" at bounding box center [103, 270] width 100 height 11
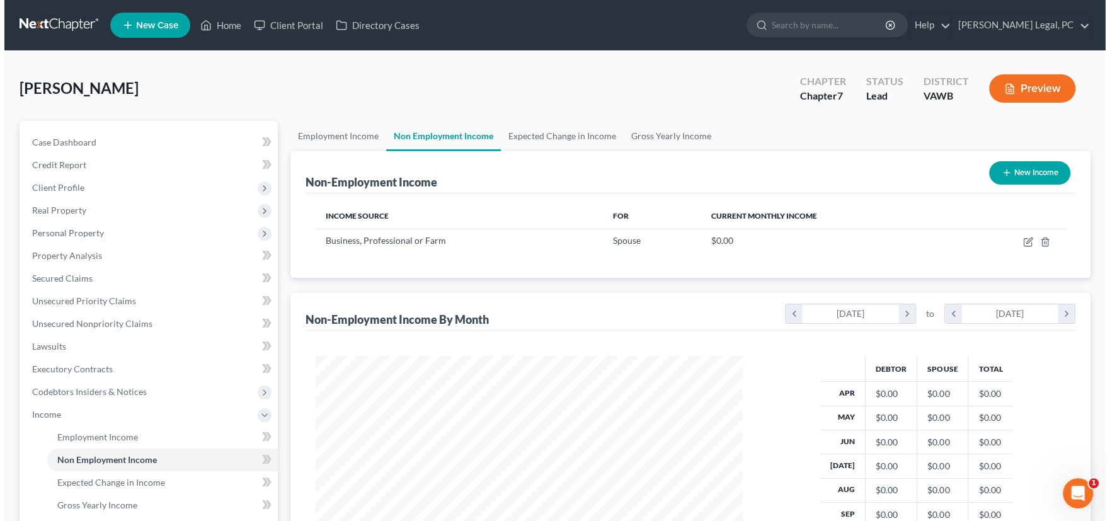
scroll to position [225, 452]
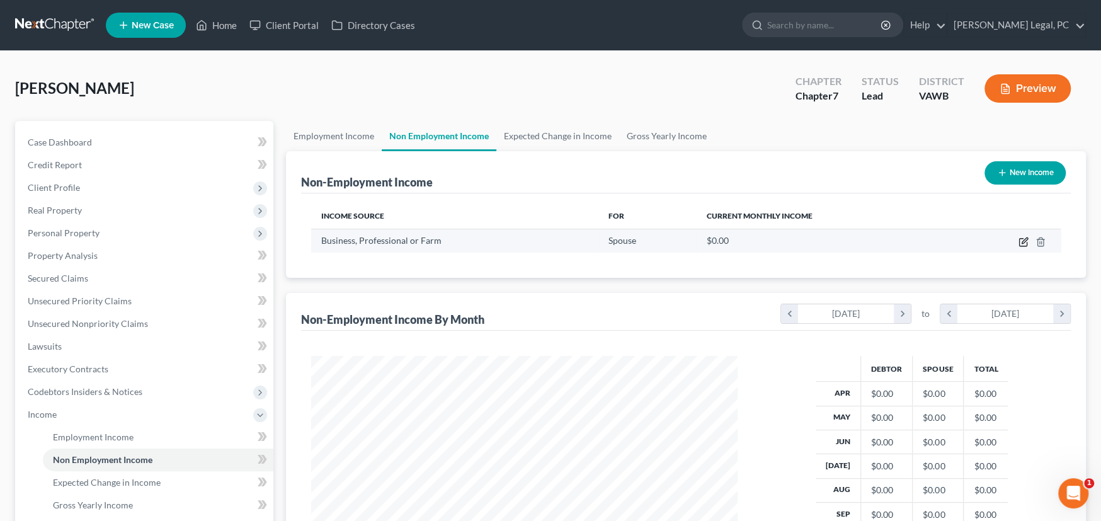
click at [1022, 239] on icon "button" at bounding box center [1024, 242] width 10 height 10
select select "10"
select select "0"
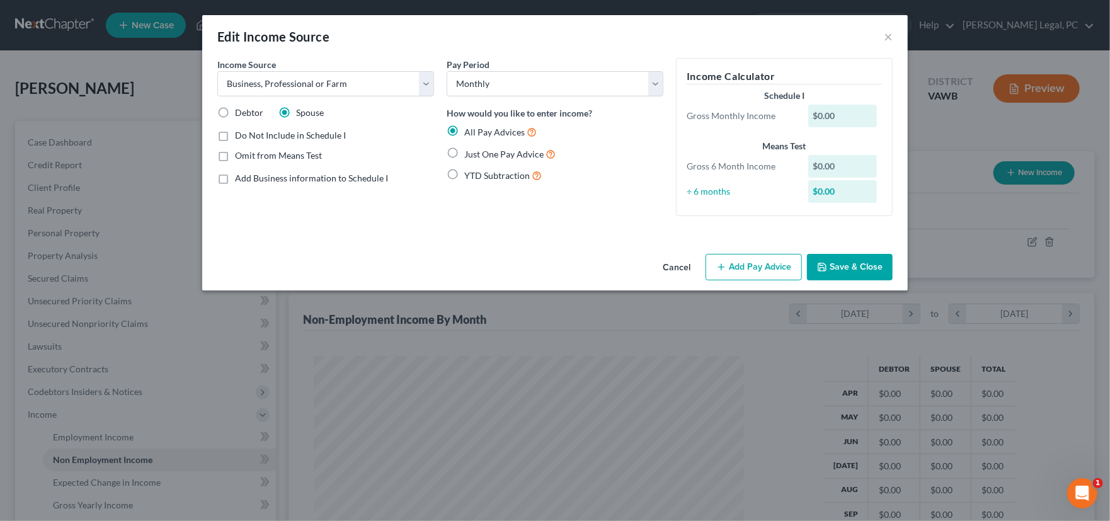
click at [767, 270] on button "Add Pay Advice" at bounding box center [754, 267] width 96 height 26
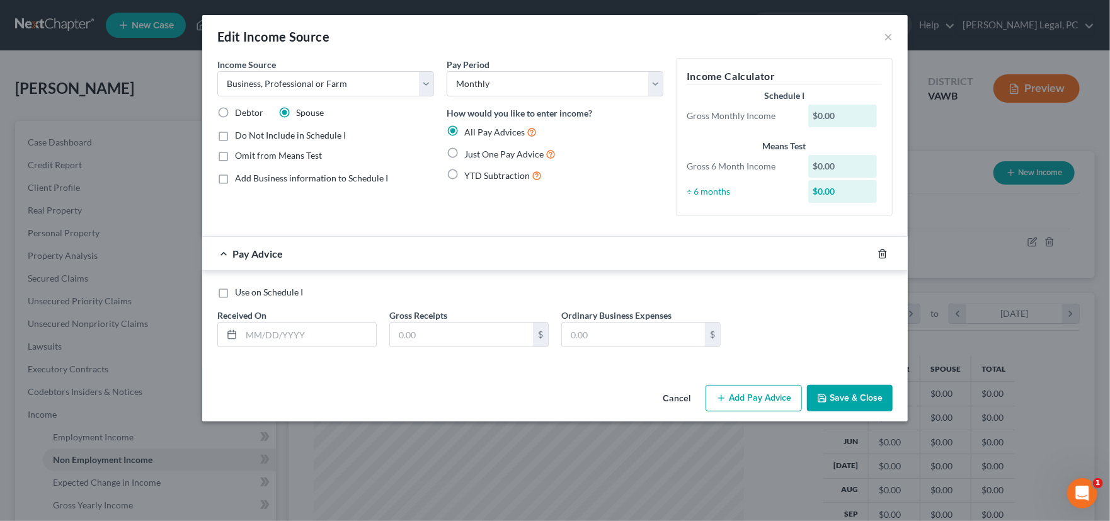
click at [884, 258] on icon "button" at bounding box center [883, 254] width 6 height 8
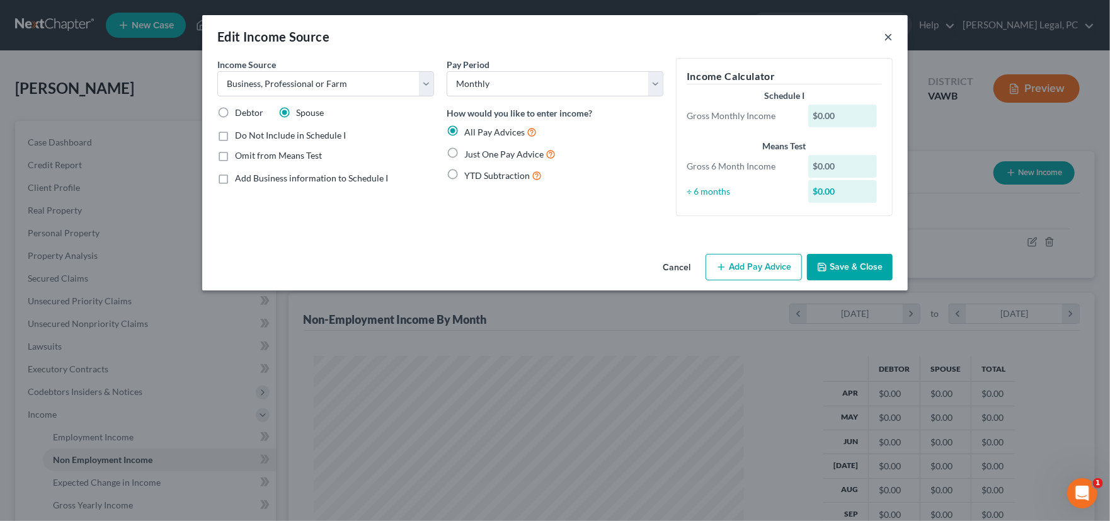
click at [890, 37] on button "×" at bounding box center [888, 36] width 9 height 15
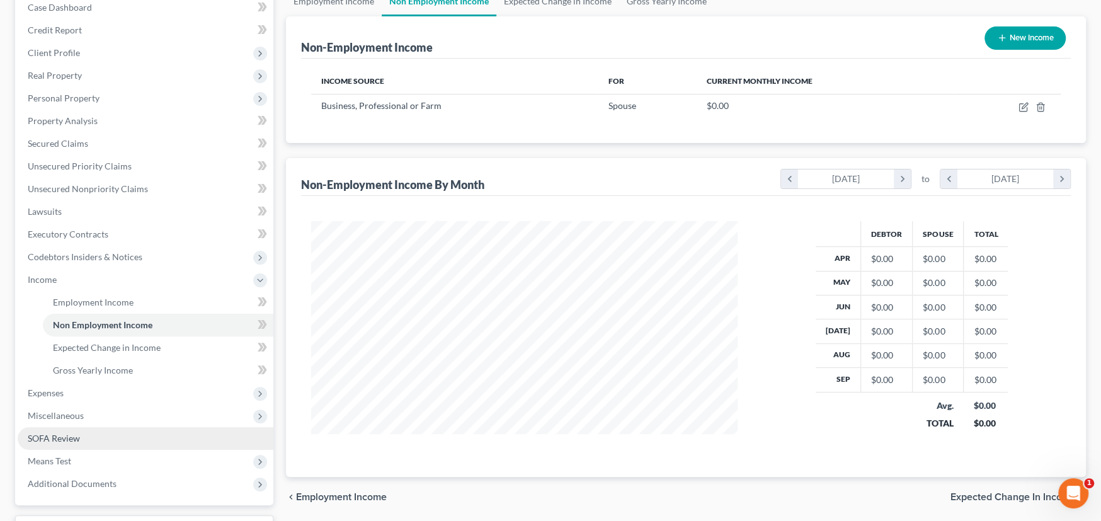
scroll to position [0, 0]
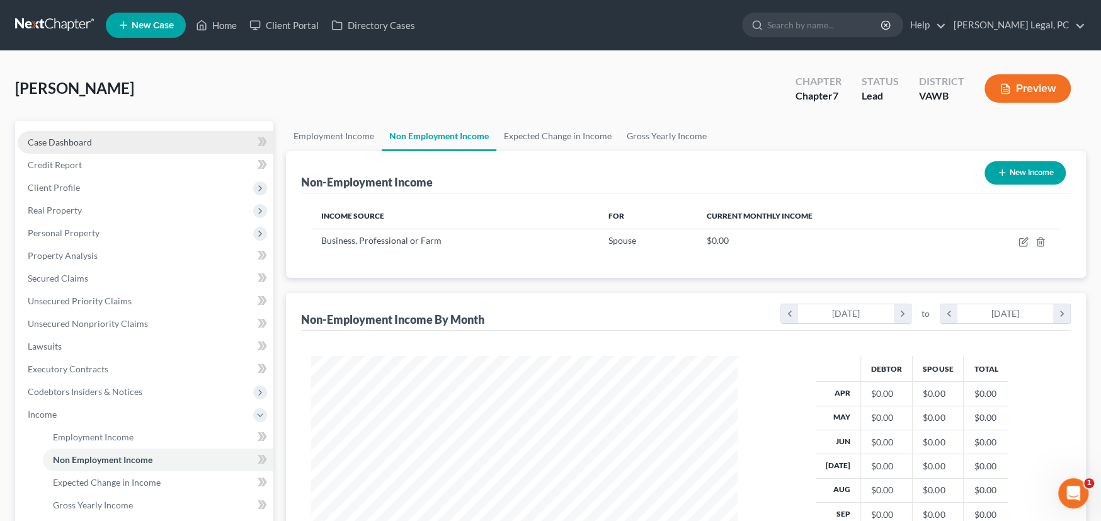
click at [74, 137] on span "Case Dashboard" at bounding box center [60, 142] width 64 height 11
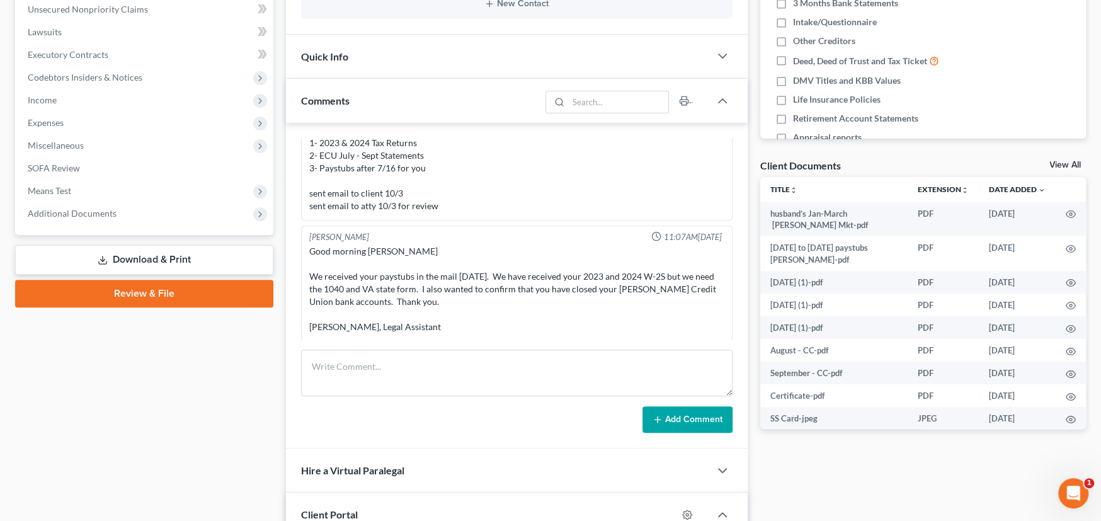
scroll to position [504, 0]
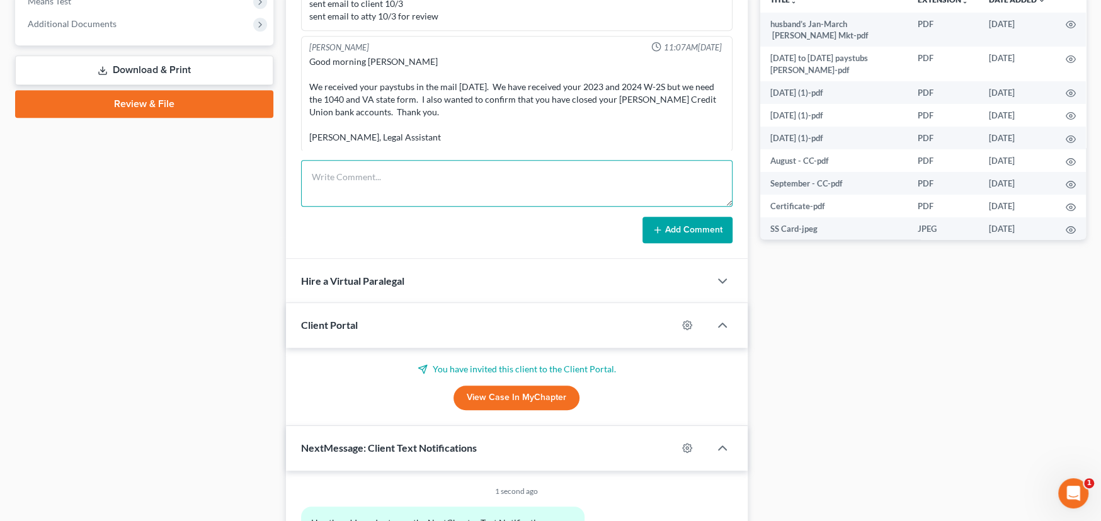
click at [379, 187] on textarea at bounding box center [517, 183] width 432 height 47
type textarea "Rec Husbands income but no dates on the ledger. Find out dates then enter as in…"
click at [679, 236] on button "Add Comment" at bounding box center [688, 230] width 90 height 26
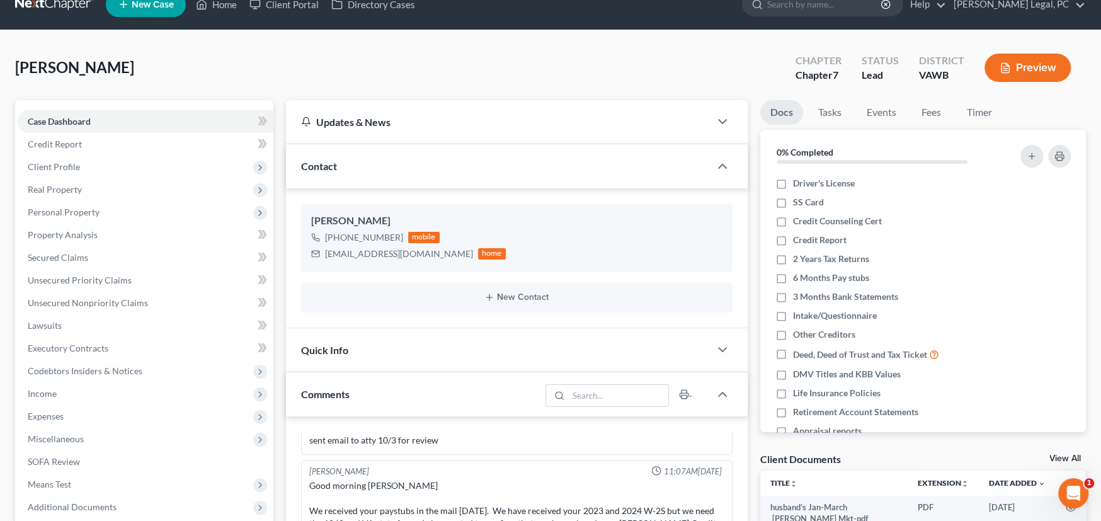
scroll to position [0, 0]
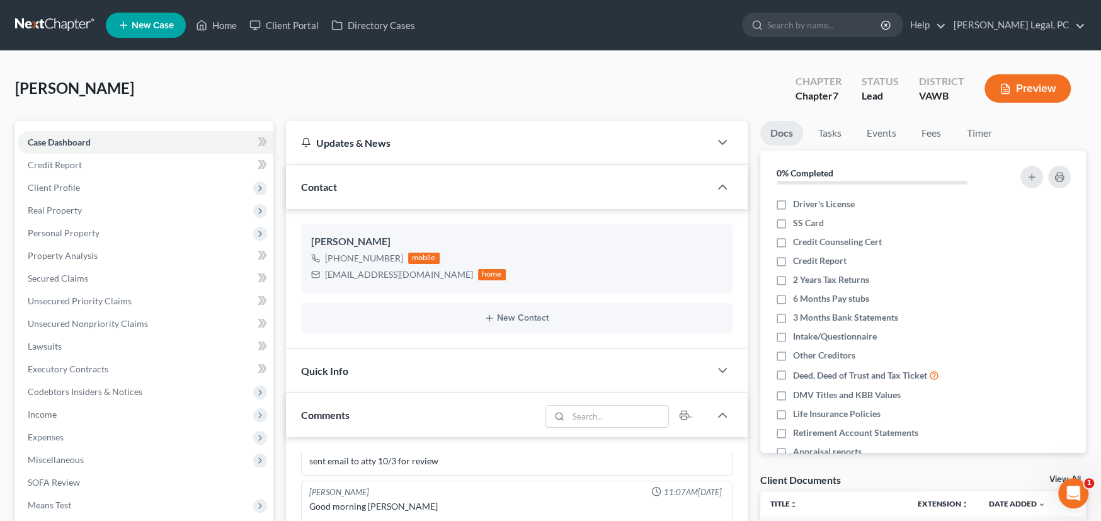
click at [38, 23] on link at bounding box center [55, 25] width 81 height 23
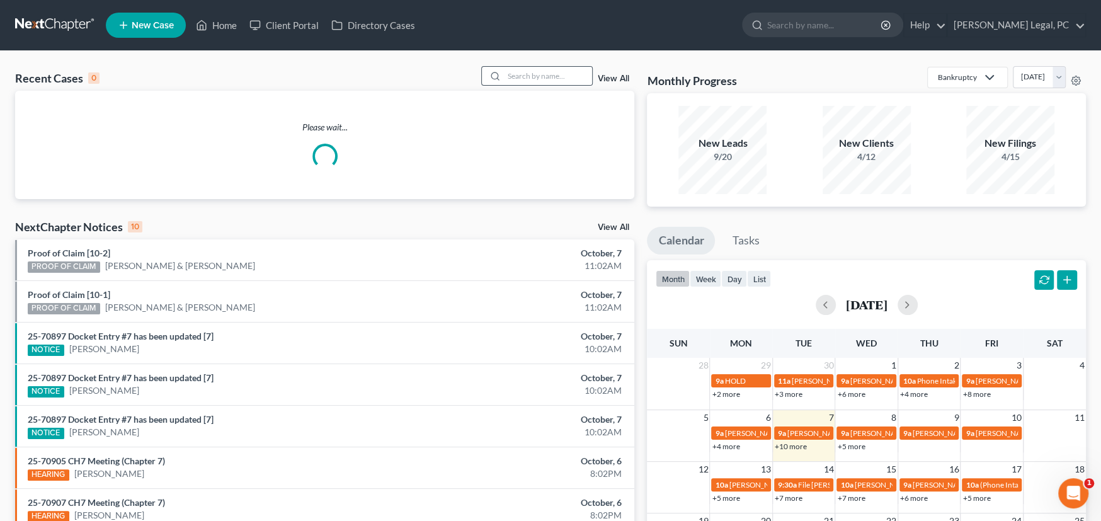
click at [536, 66] on div at bounding box center [537, 76] width 112 height 20
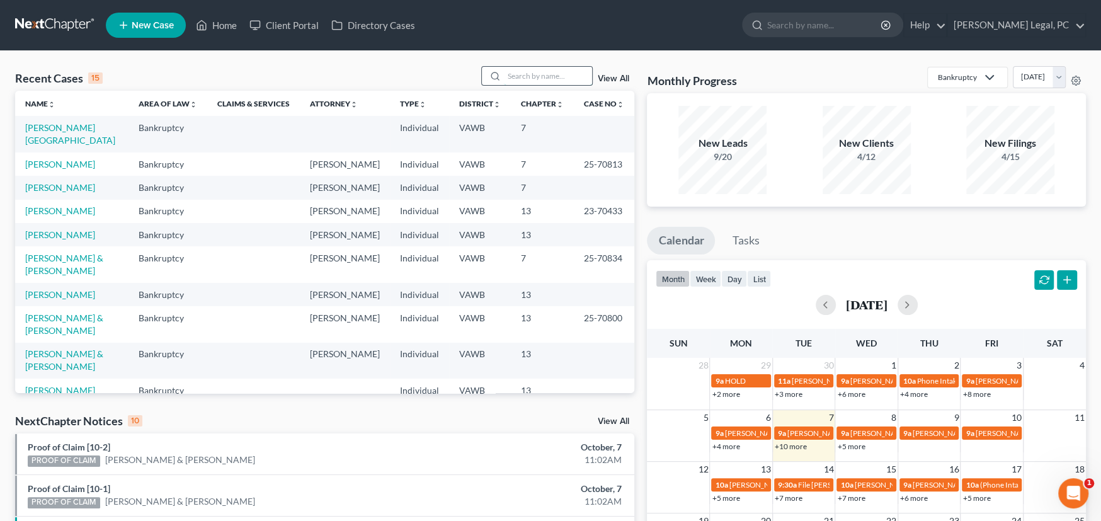
click at [527, 80] on input "search" at bounding box center [548, 76] width 88 height 18
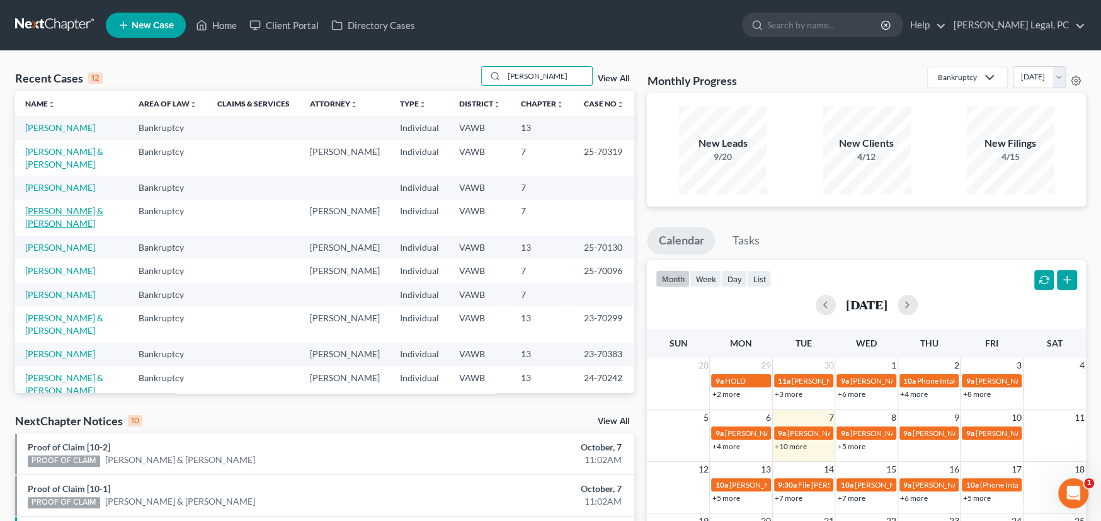
type input "[PERSON_NAME]"
click at [64, 205] on link "[PERSON_NAME] & [PERSON_NAME]" at bounding box center [64, 216] width 78 height 23
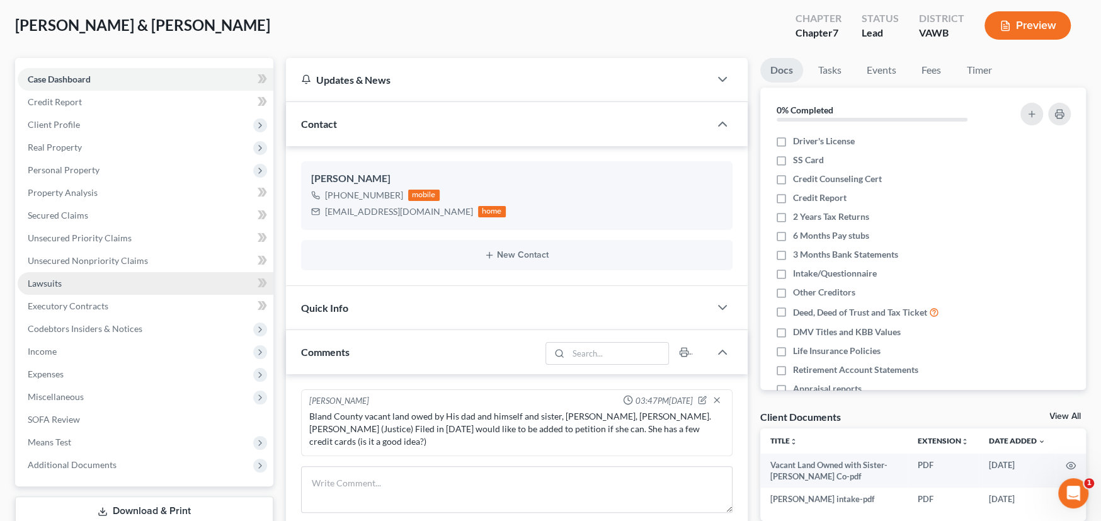
scroll to position [314, 0]
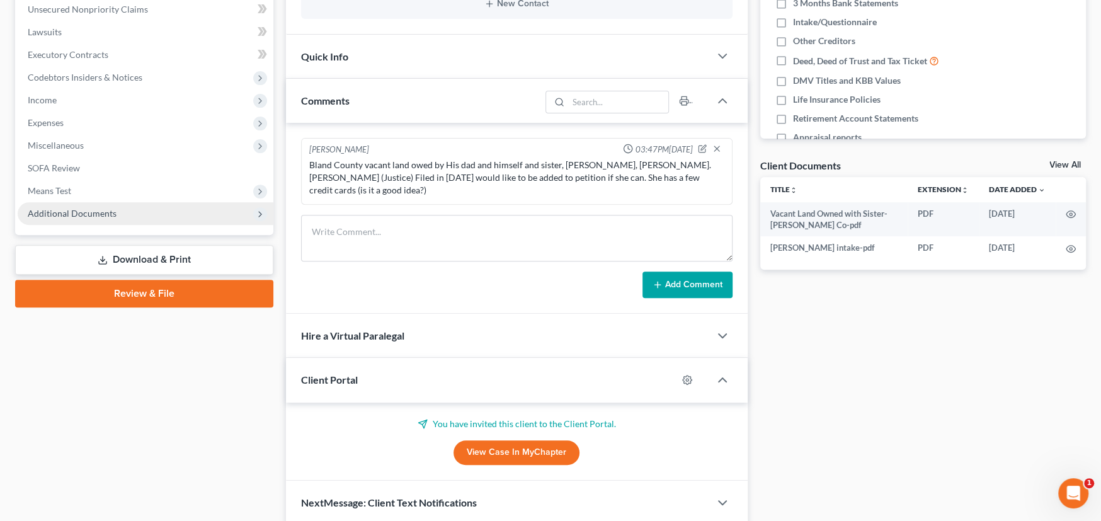
click at [101, 222] on span "Additional Documents" at bounding box center [146, 213] width 256 height 23
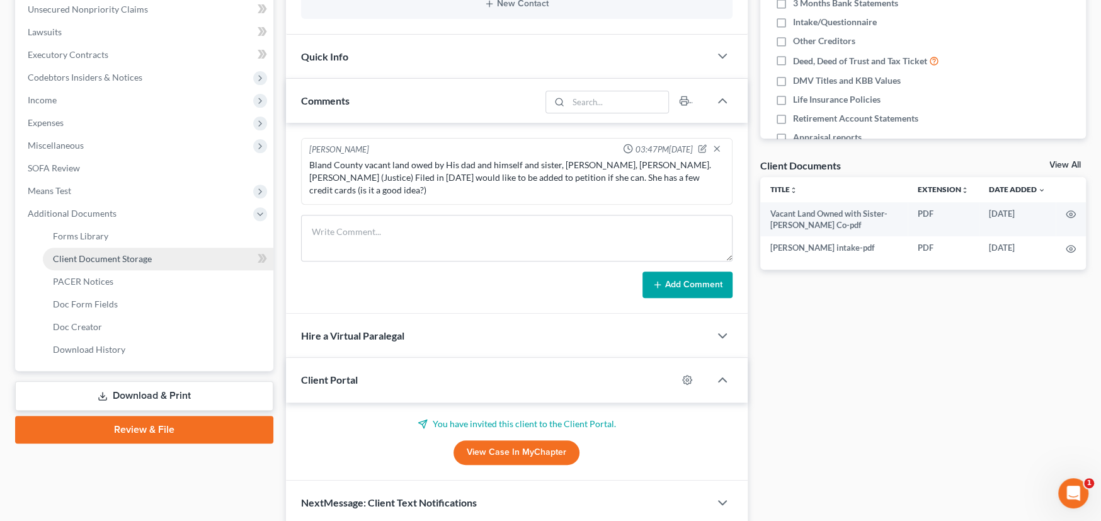
click at [93, 253] on span "Client Document Storage" at bounding box center [102, 258] width 99 height 11
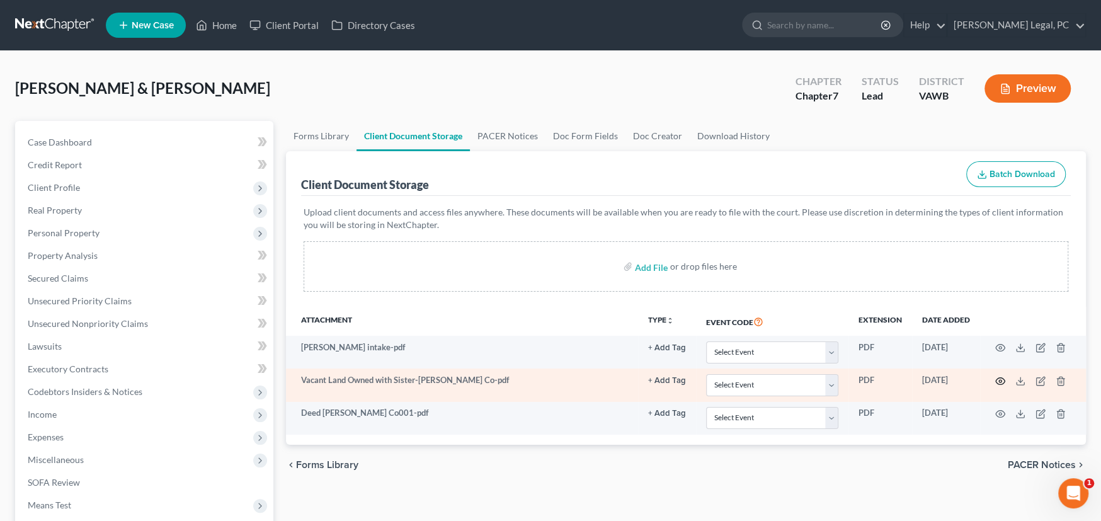
click at [1001, 380] on circle "button" at bounding box center [1000, 381] width 3 height 3
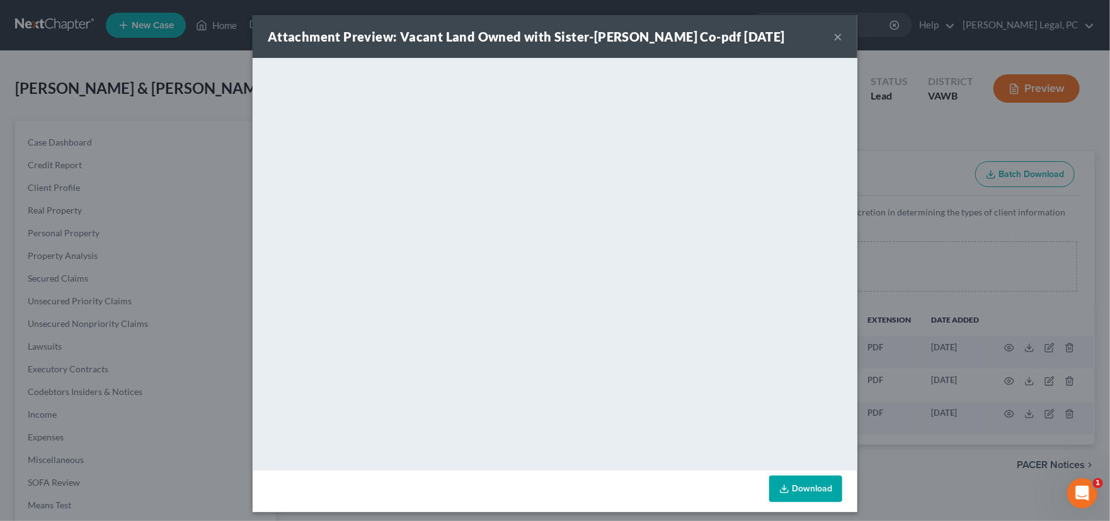
click at [834, 34] on button "×" at bounding box center [838, 36] width 9 height 15
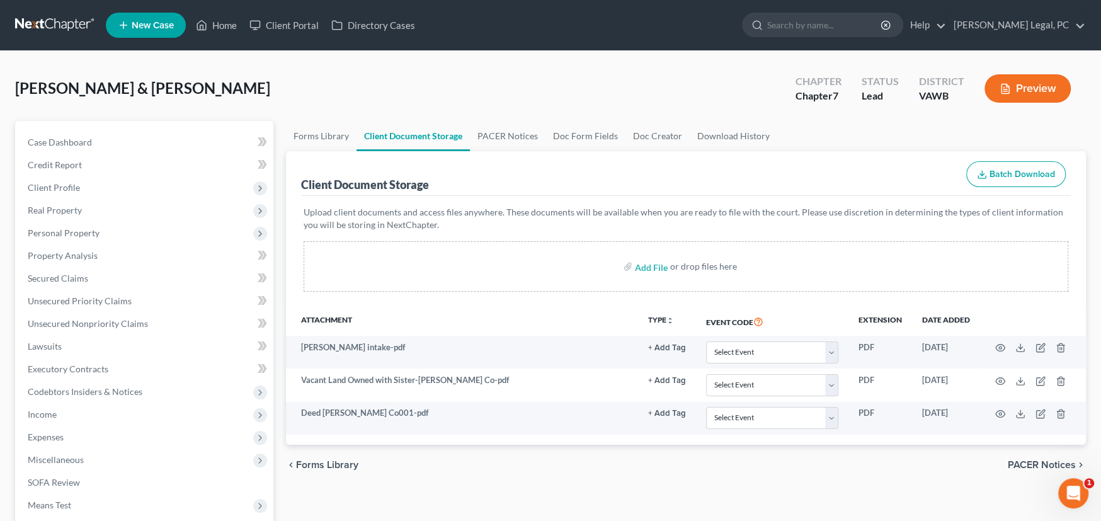
click at [54, 26] on link at bounding box center [55, 25] width 81 height 23
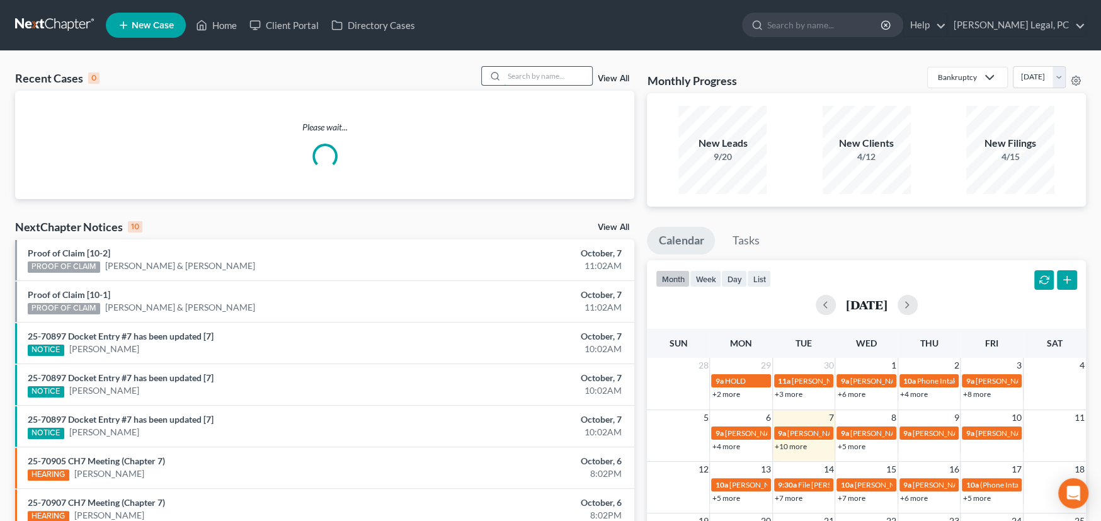
click at [541, 78] on input "search" at bounding box center [548, 76] width 88 height 18
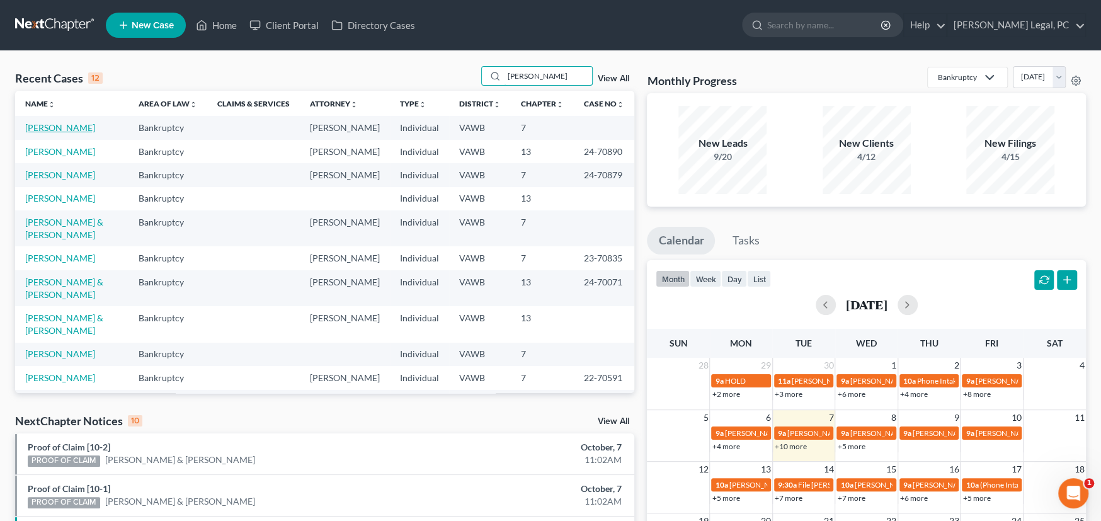
type input "[PERSON_NAME]"
click at [64, 129] on link "[PERSON_NAME]" at bounding box center [60, 127] width 70 height 11
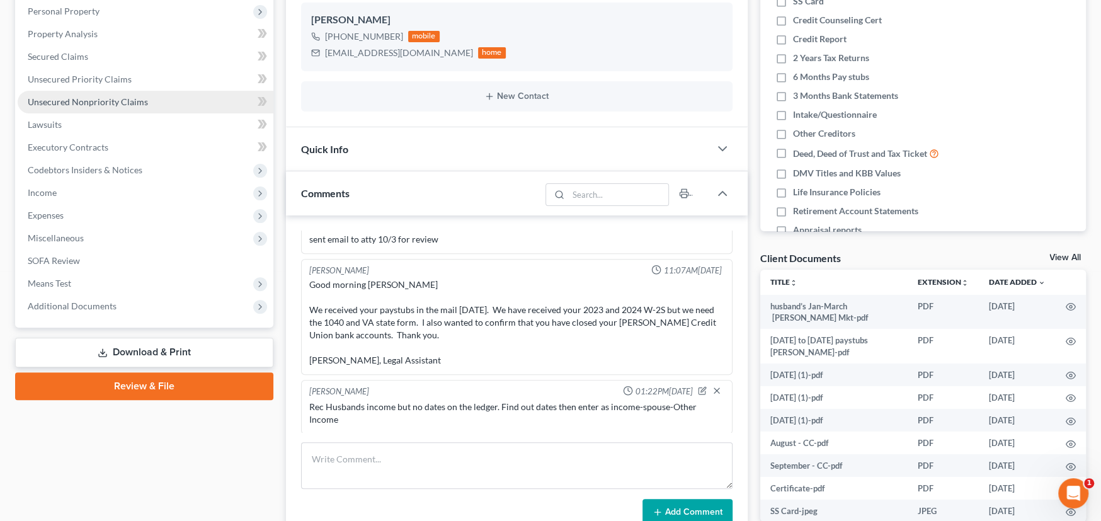
scroll to position [252, 0]
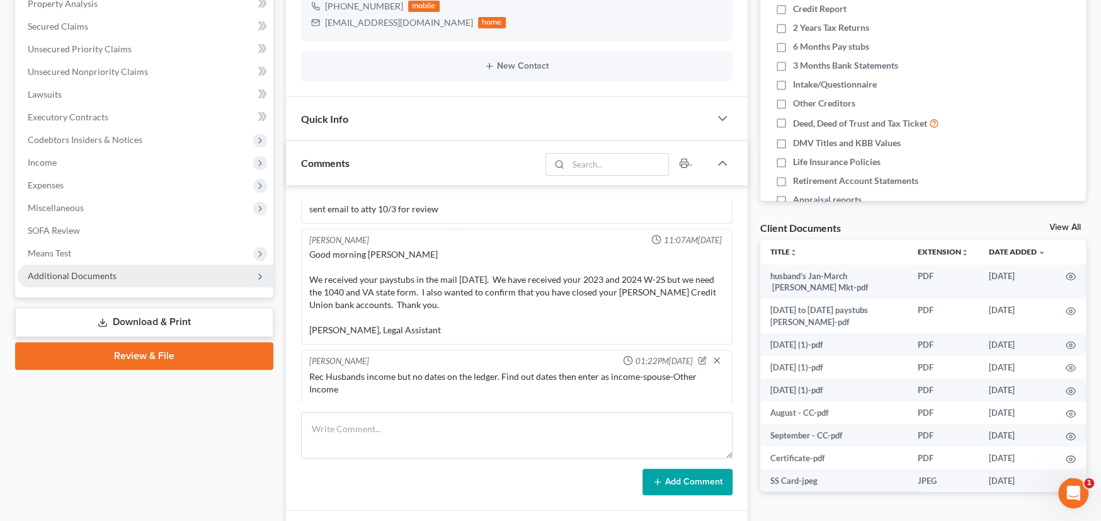
click at [83, 272] on span "Additional Documents" at bounding box center [72, 275] width 89 height 11
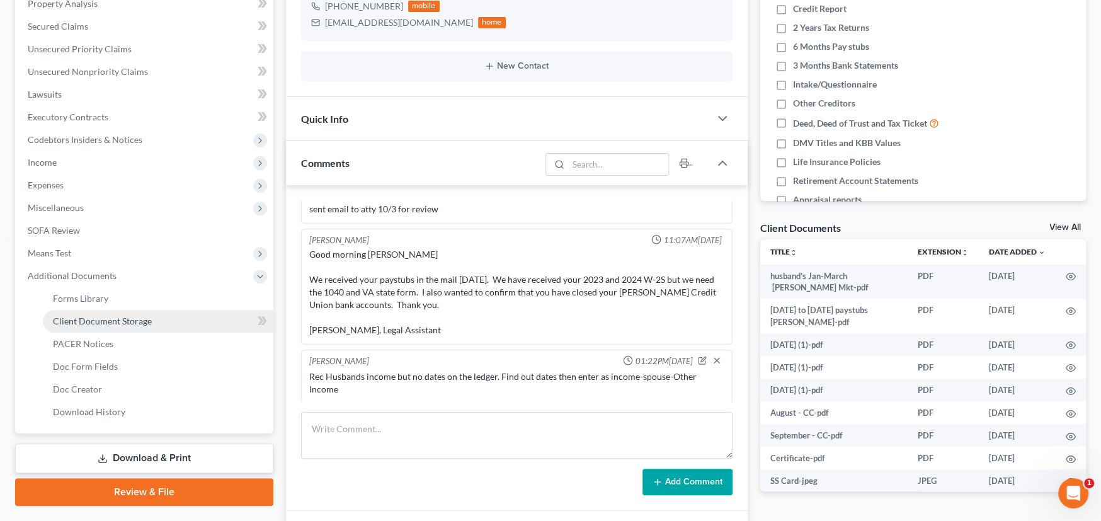
click at [80, 316] on span "Client Document Storage" at bounding box center [102, 321] width 99 height 11
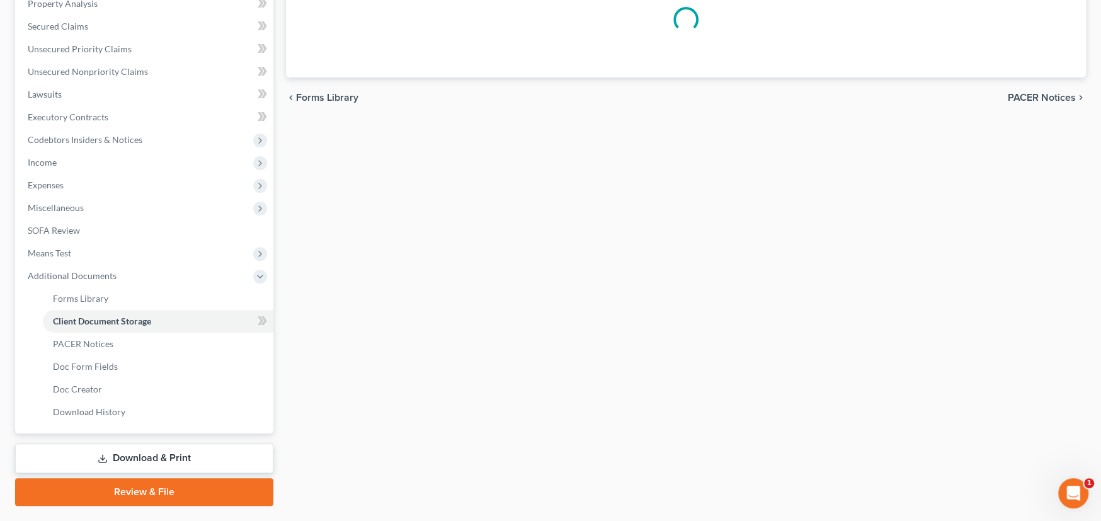
scroll to position [86, 0]
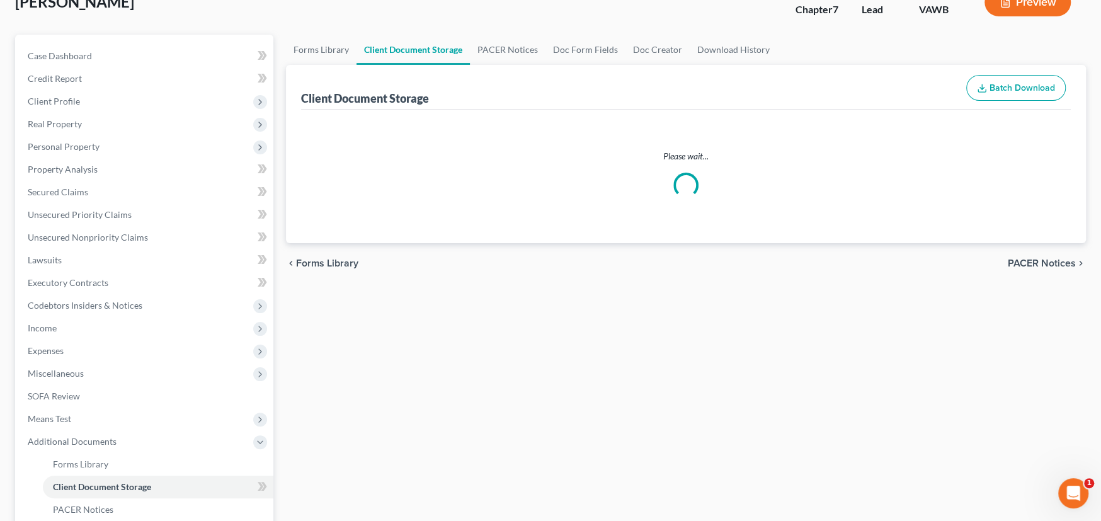
select select "0"
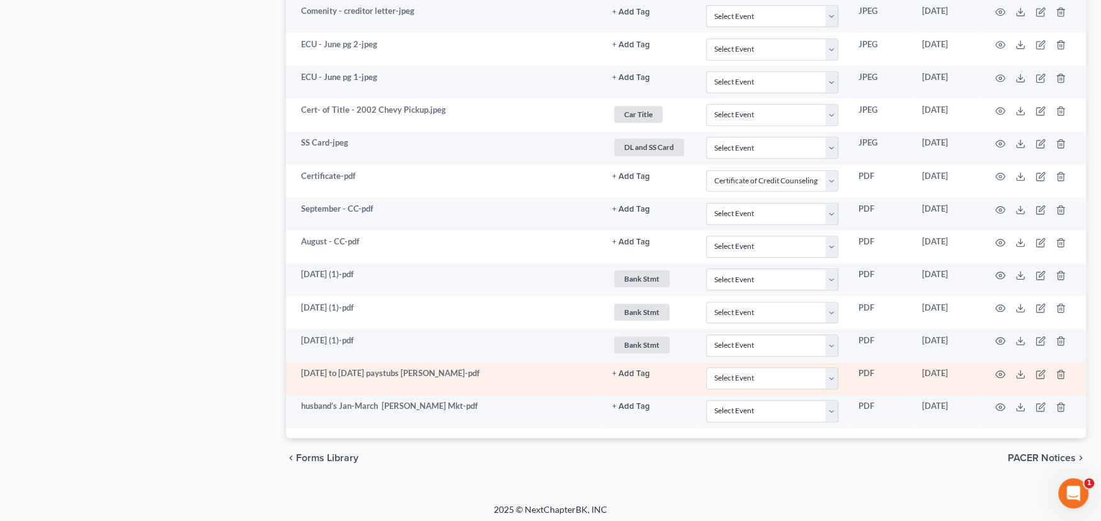
scroll to position [995, 0]
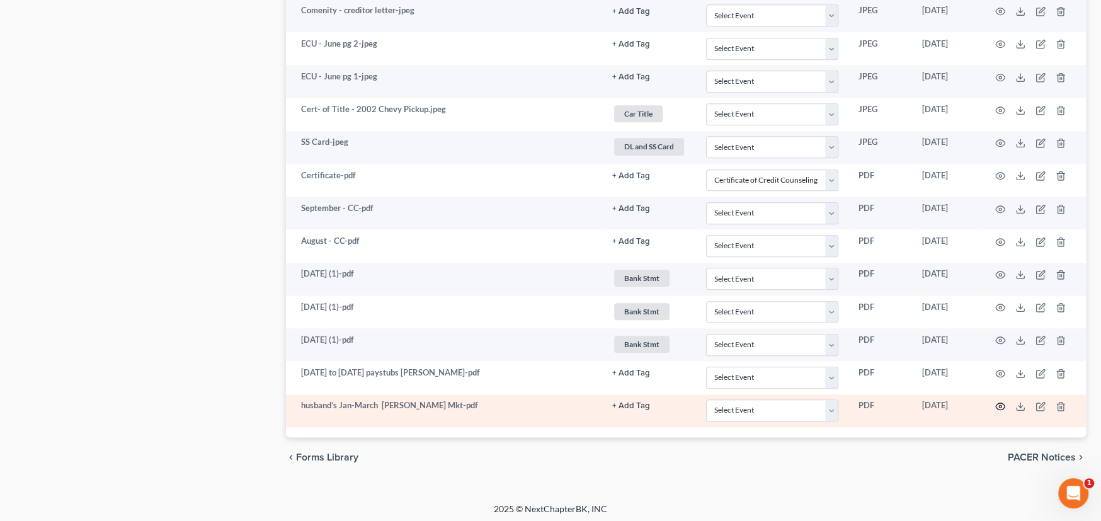
click at [1001, 405] on circle "button" at bounding box center [1000, 406] width 3 height 3
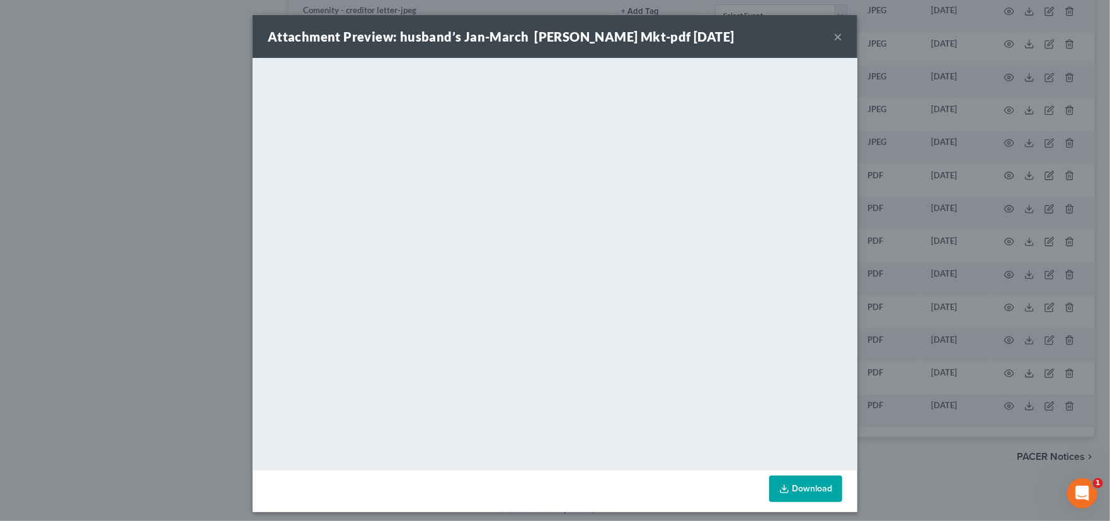
click at [834, 33] on button "×" at bounding box center [838, 36] width 9 height 15
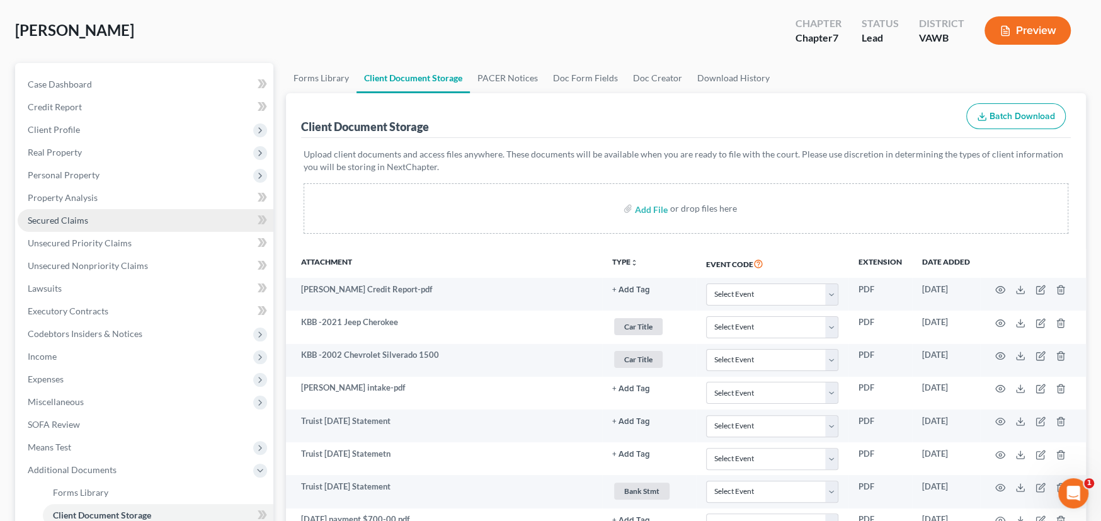
scroll to position [50, 0]
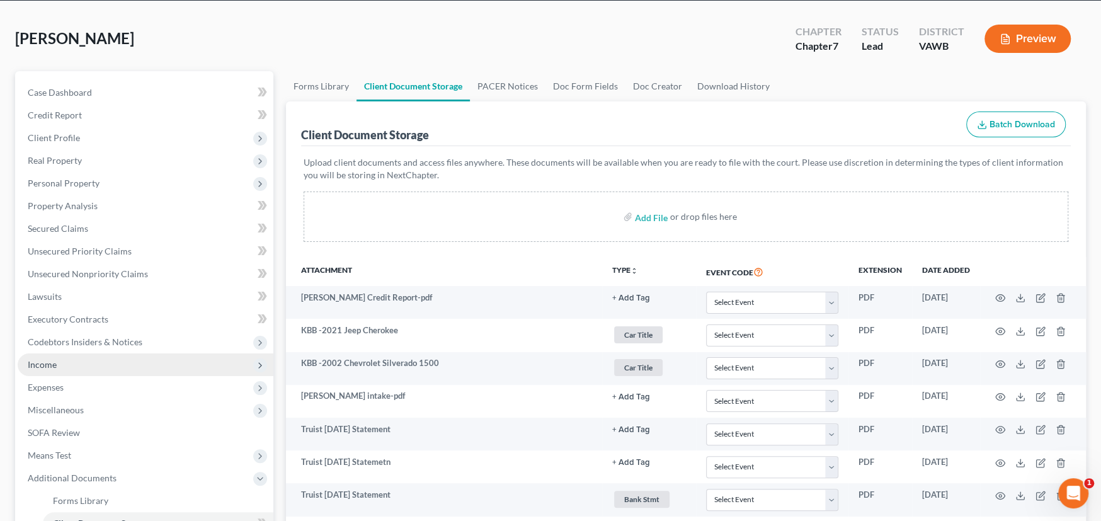
click at [34, 362] on span "Income" at bounding box center [42, 364] width 29 height 11
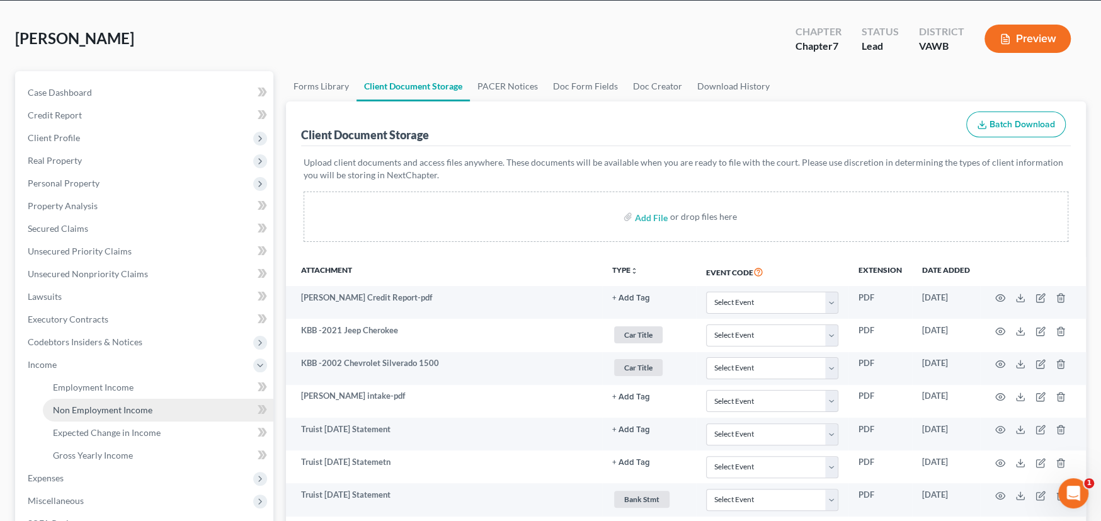
click at [95, 406] on span "Non Employment Income" at bounding box center [103, 410] width 100 height 11
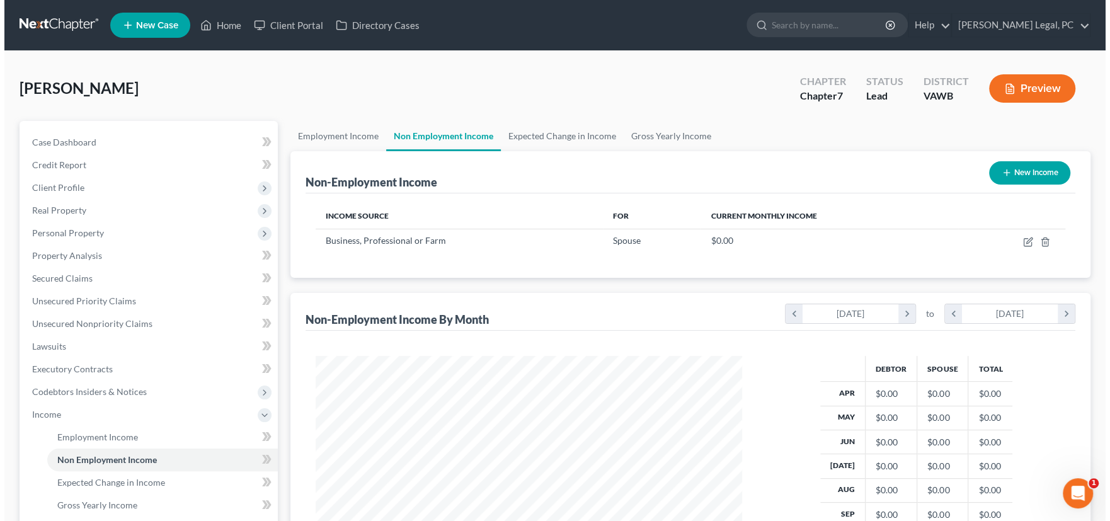
scroll to position [225, 452]
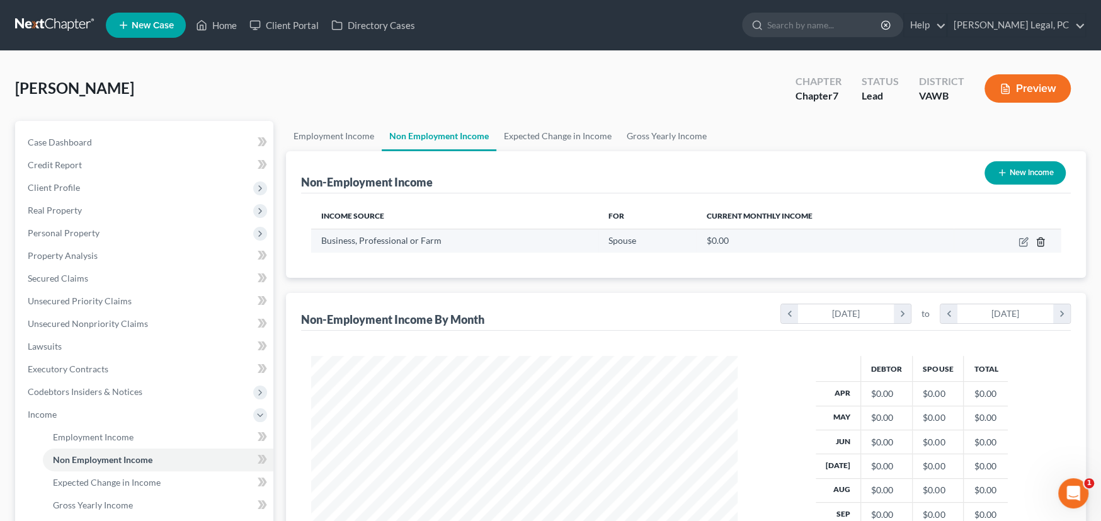
click at [1040, 238] on icon "button" at bounding box center [1041, 242] width 10 height 10
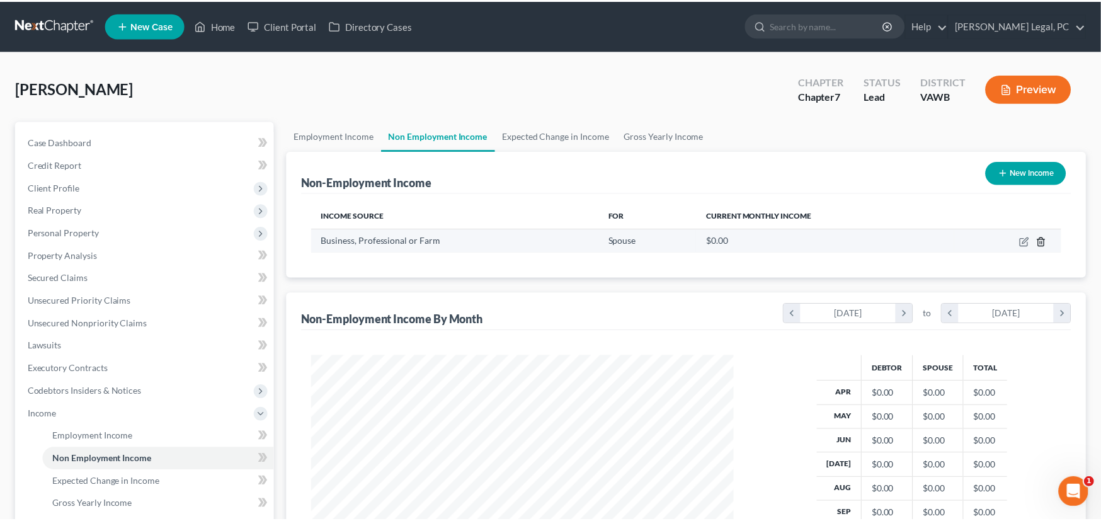
scroll to position [225, 456]
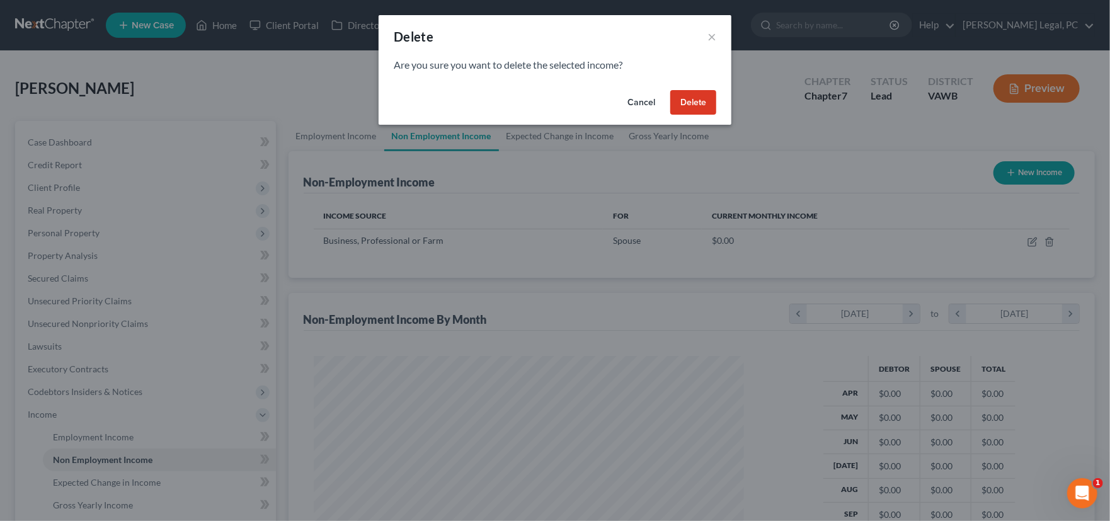
click at [689, 104] on button "Delete" at bounding box center [693, 102] width 46 height 25
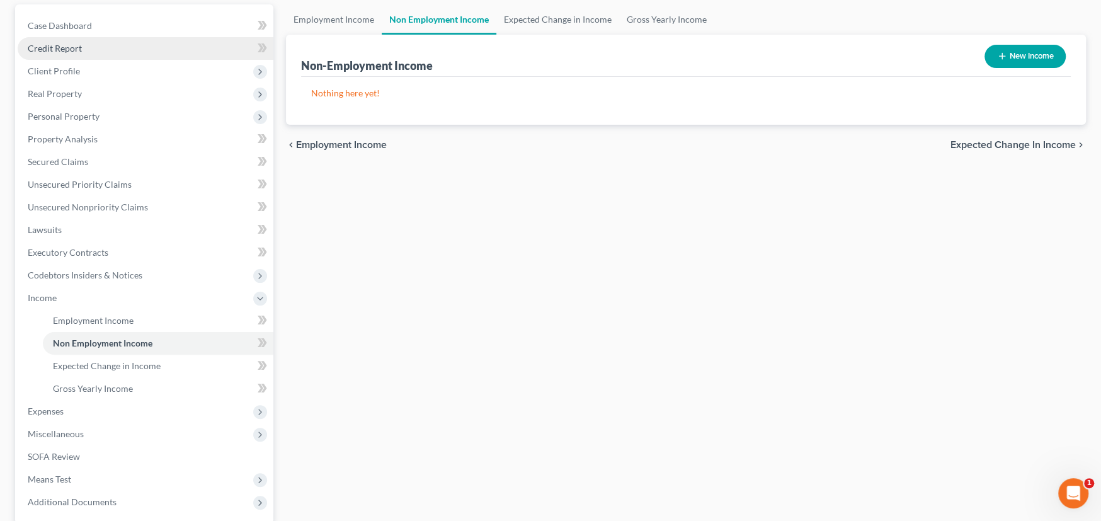
scroll to position [0, 0]
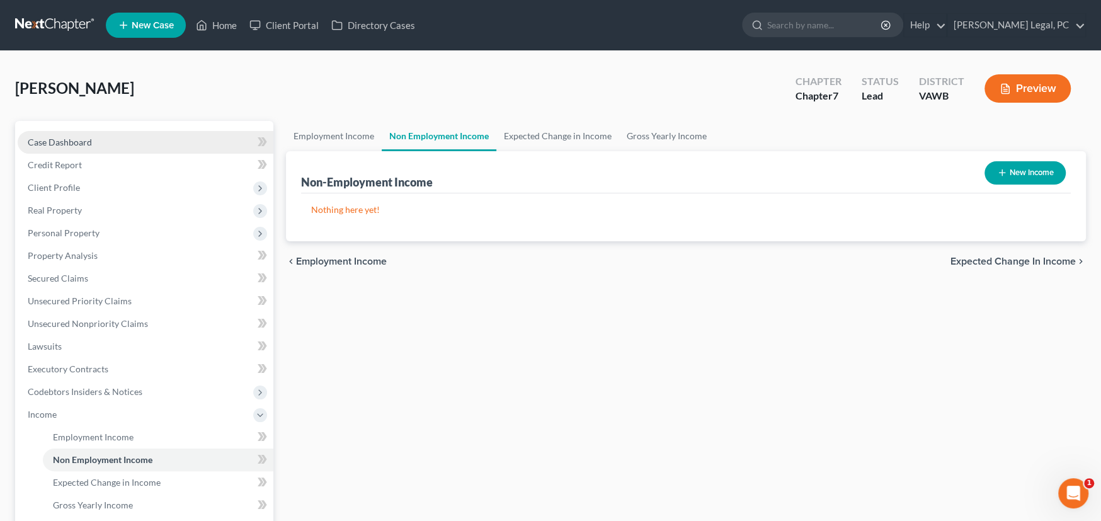
click at [71, 141] on span "Case Dashboard" at bounding box center [60, 142] width 64 height 11
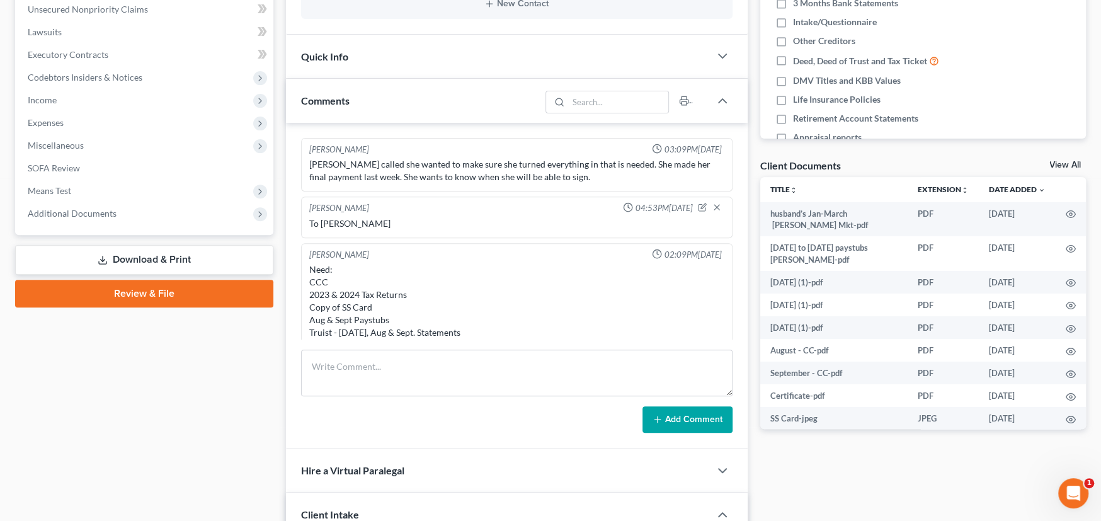
scroll to position [847, 0]
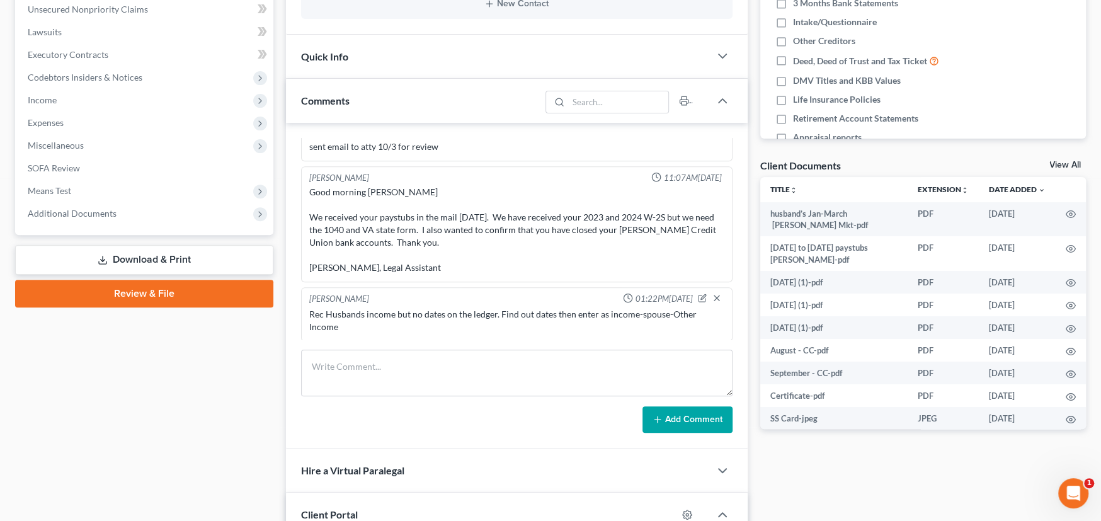
click at [469, 256] on div "Good morning Christy We received your paystubs in the mail yesterday. We have r…" at bounding box center [516, 230] width 415 height 88
click at [101, 213] on span "Additional Documents" at bounding box center [72, 213] width 89 height 11
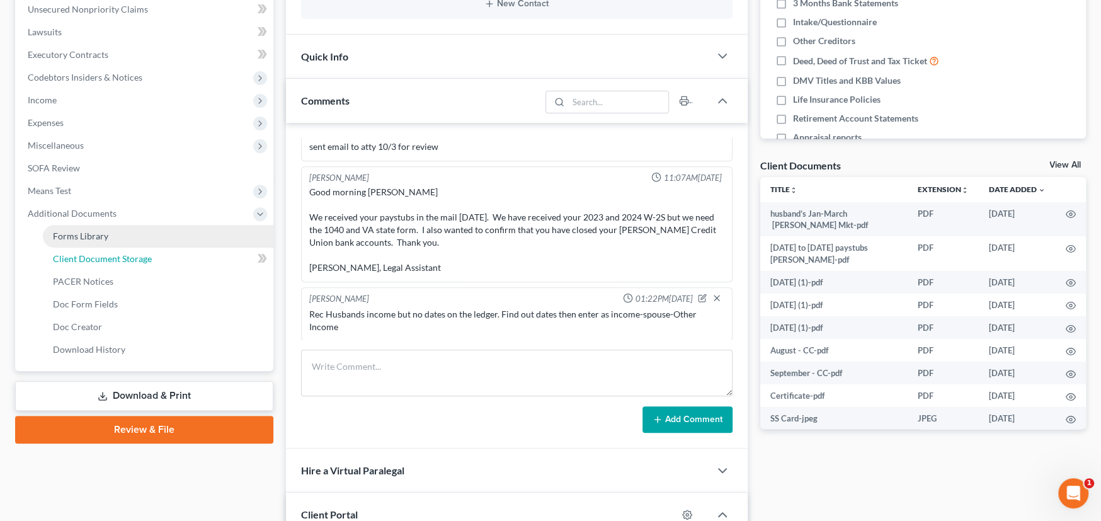
drag, startPoint x: 105, startPoint y: 260, endPoint x: 220, endPoint y: 260, distance: 114.7
click at [105, 260] on span "Client Document Storage" at bounding box center [102, 258] width 99 height 11
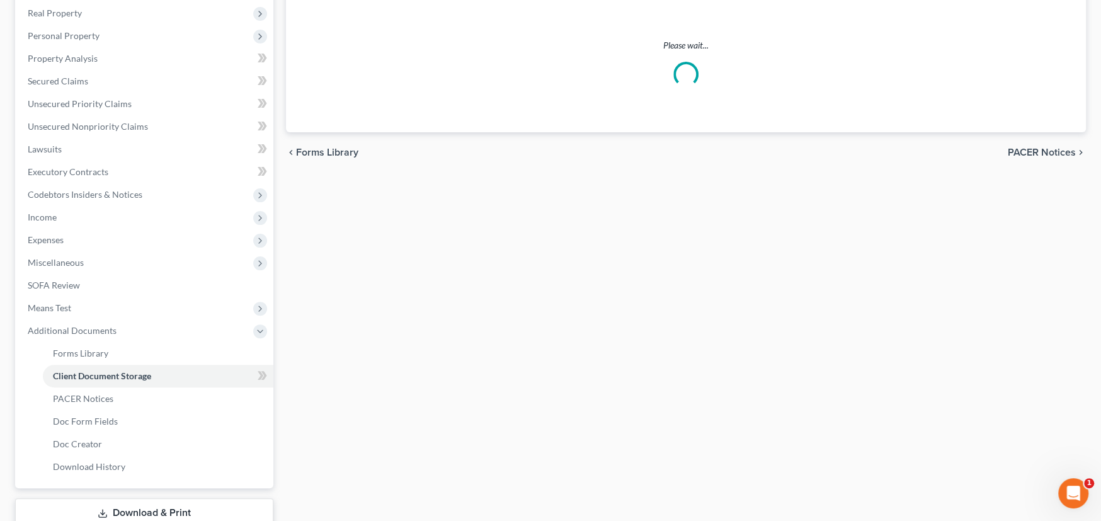
scroll to position [6, 0]
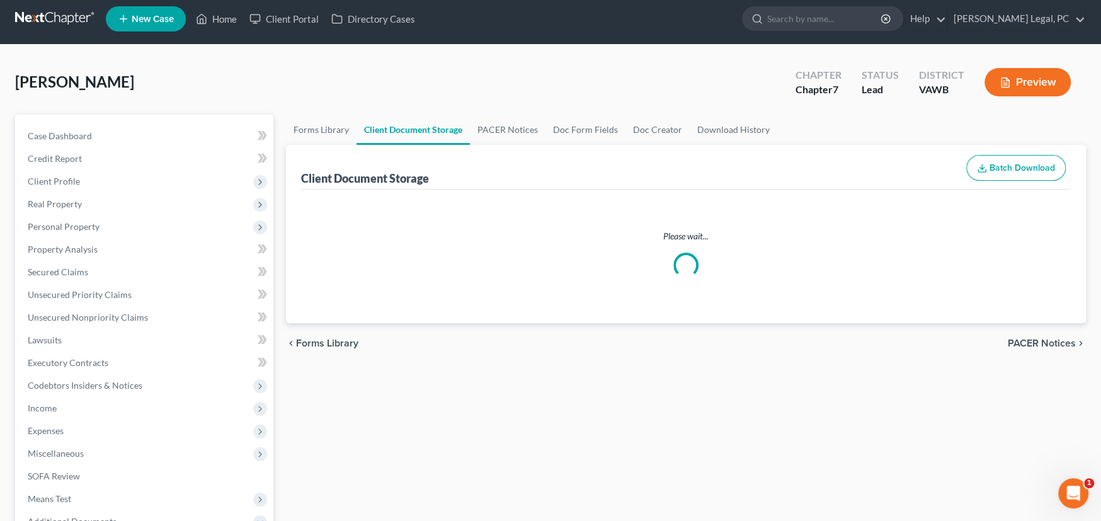
select select "0"
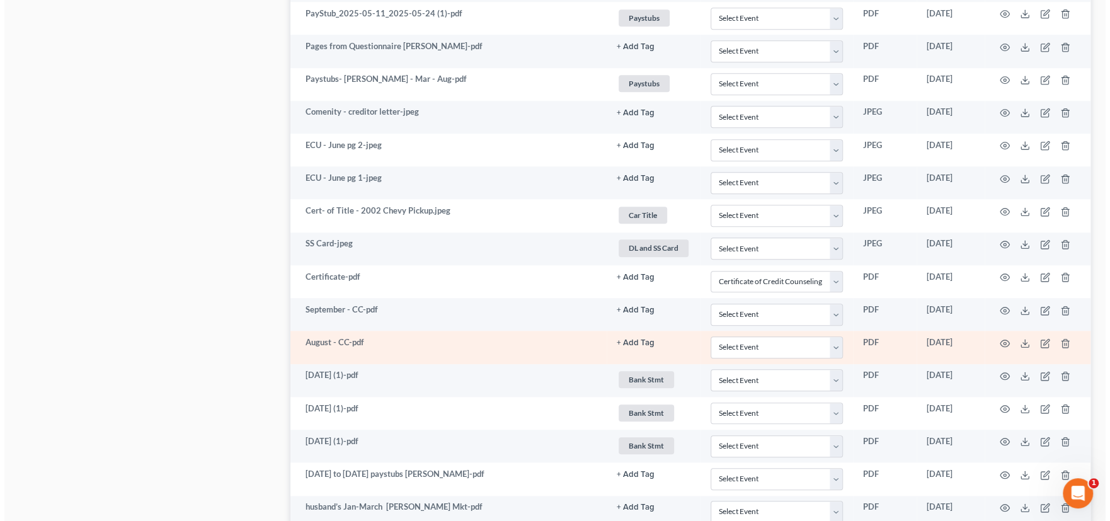
scroll to position [995, 0]
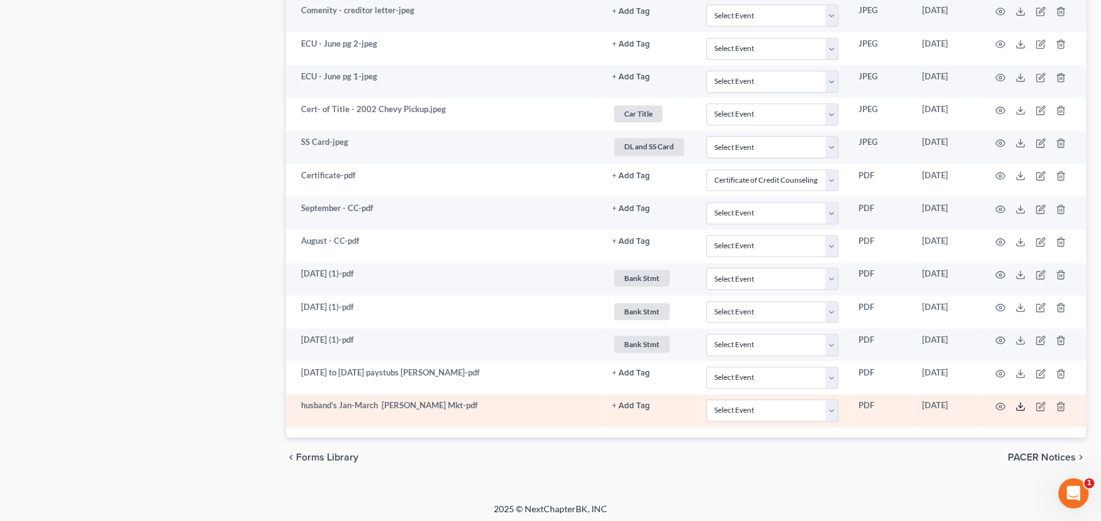
click at [1021, 403] on line at bounding box center [1021, 405] width 0 height 5
click at [1062, 406] on line "button" at bounding box center [1062, 407] width 0 height 3
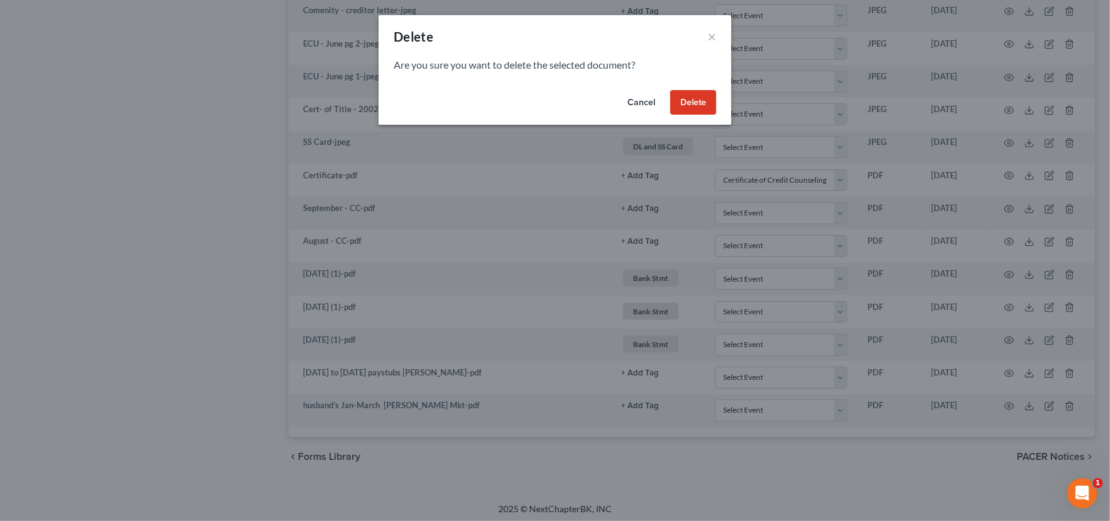
click at [700, 107] on button "Delete" at bounding box center [693, 102] width 46 height 25
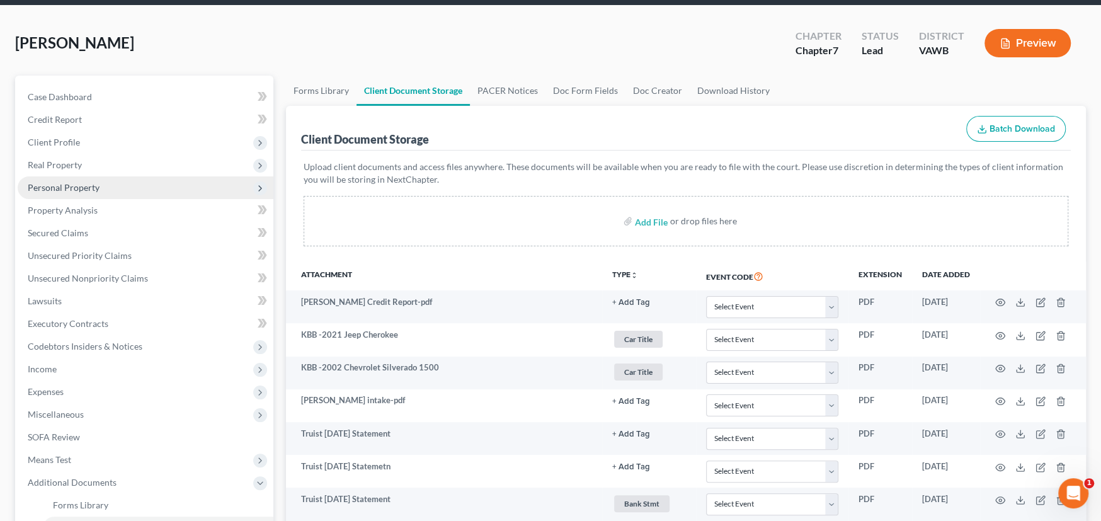
scroll to position [0, 0]
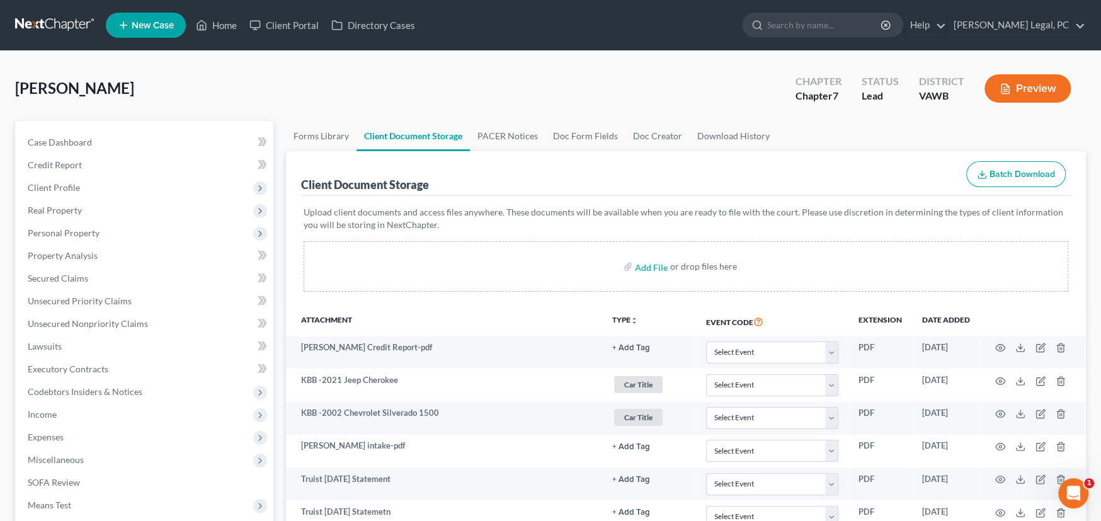
select select "0"
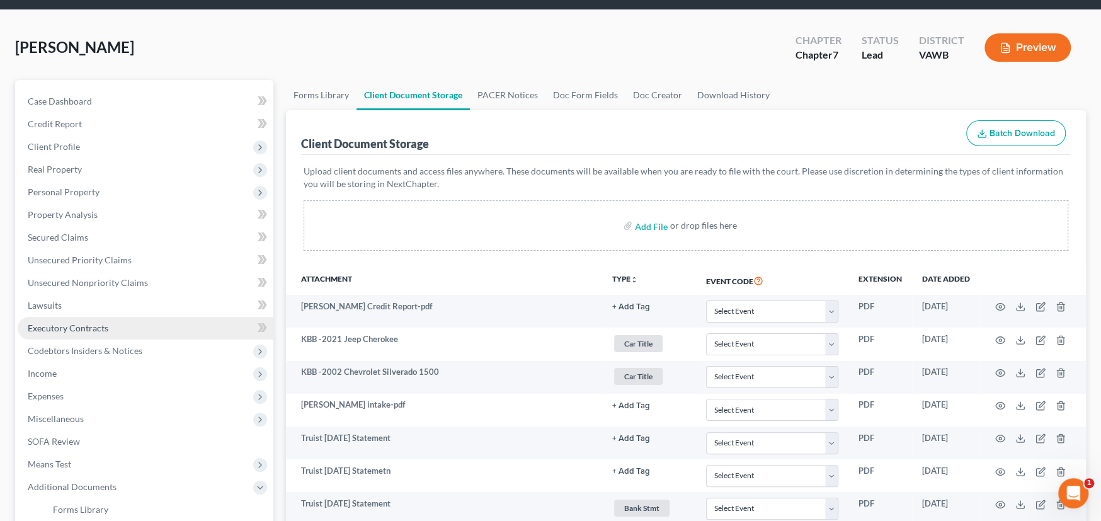
scroll to position [63, 0]
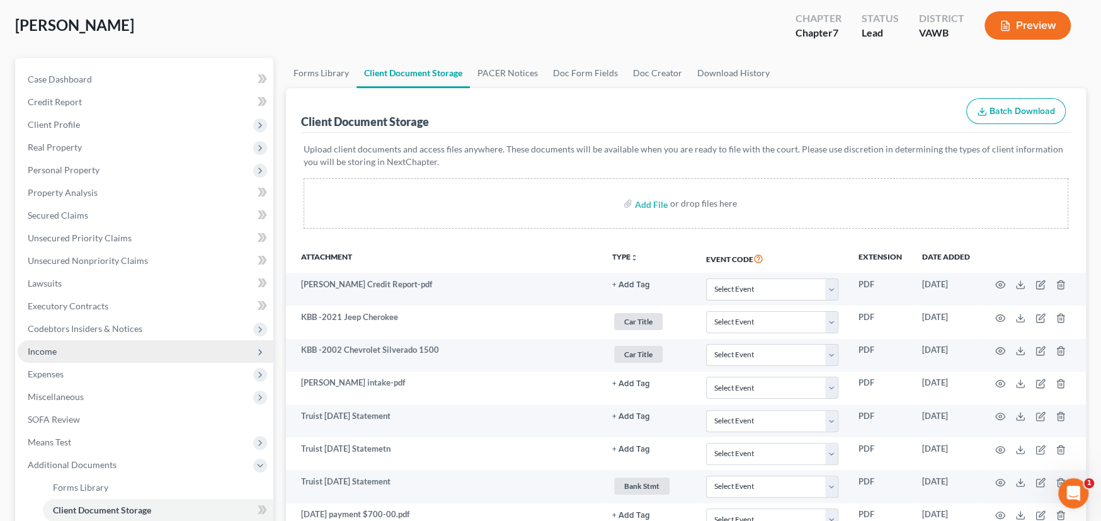
click at [55, 352] on span "Income" at bounding box center [146, 351] width 256 height 23
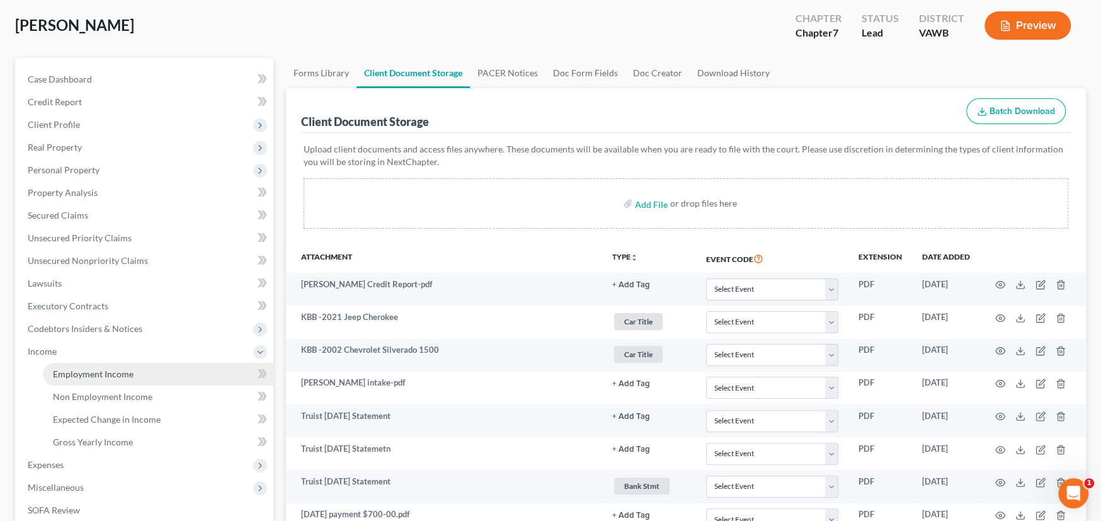
click at [115, 377] on span "Employment Income" at bounding box center [93, 374] width 81 height 11
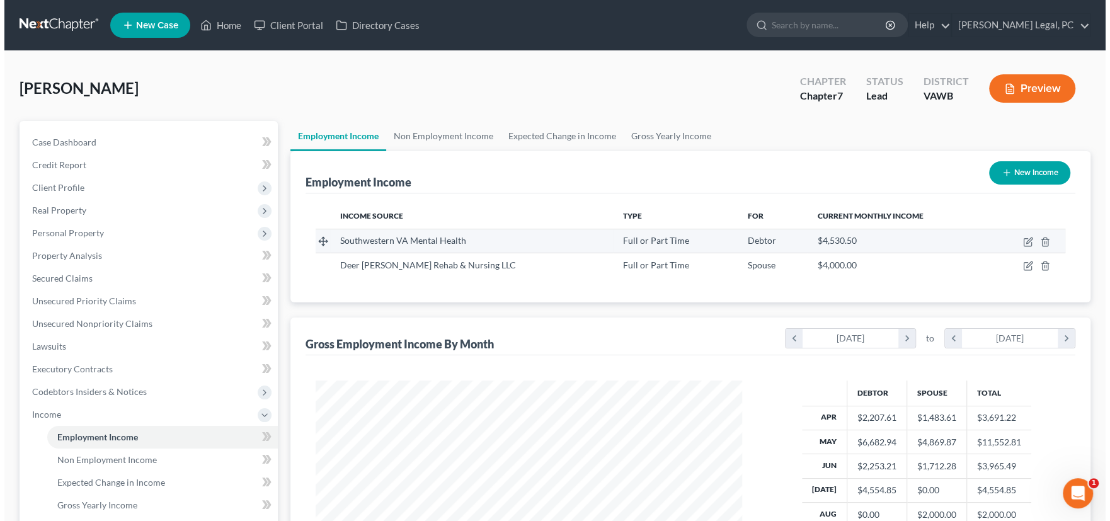
scroll to position [225, 452]
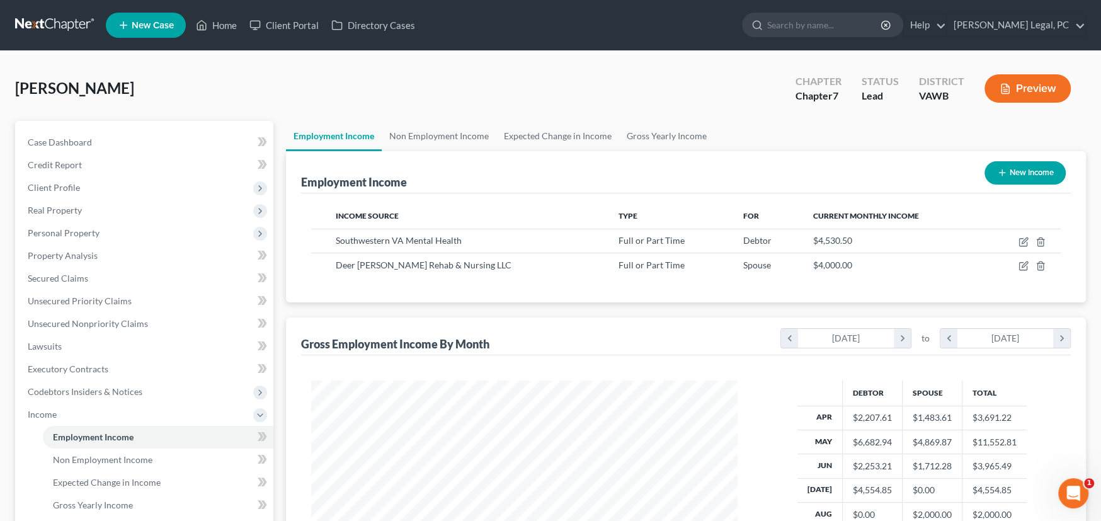
click at [1002, 169] on icon "button" at bounding box center [1002, 173] width 10 height 10
select select "0"
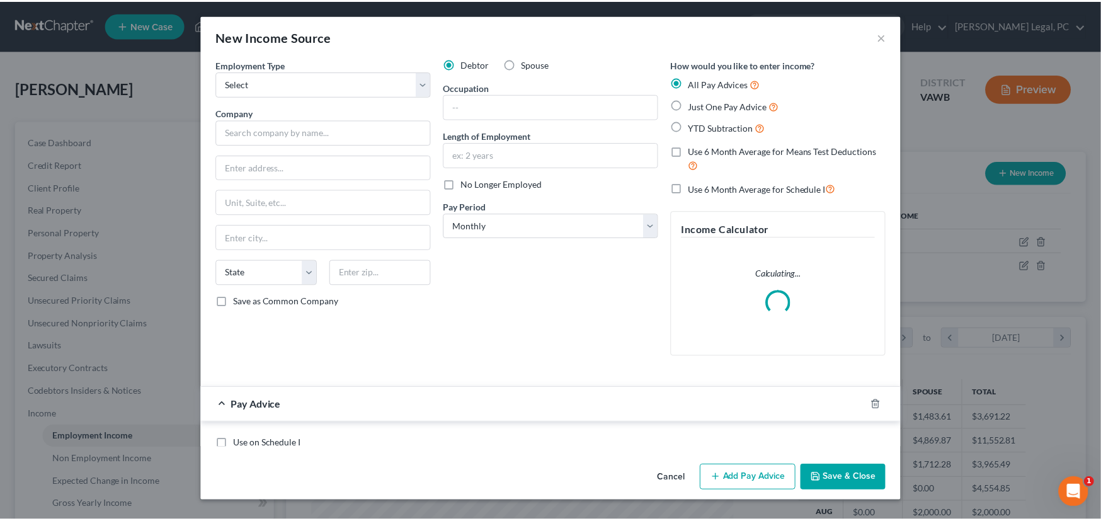
scroll to position [225, 456]
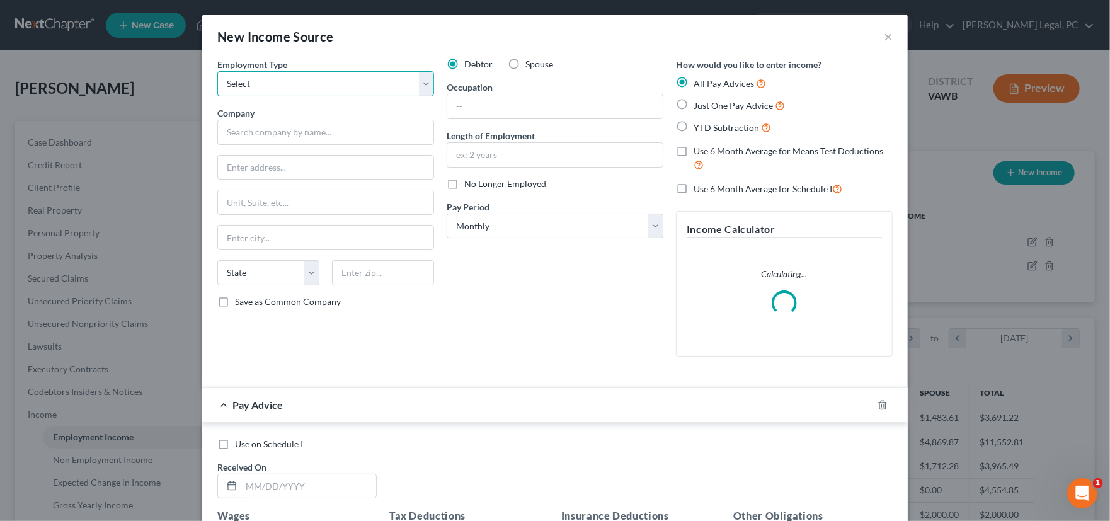
click at [348, 84] on select "Select Full or Part Time Employment Self Employment" at bounding box center [325, 83] width 217 height 25
select select "0"
click at [217, 71] on select "Select Full or Part Time Employment Self Employment" at bounding box center [325, 83] width 217 height 25
click at [525, 63] on span "Spouse" at bounding box center [539, 64] width 28 height 11
click at [531, 63] on input "Spouse" at bounding box center [535, 62] width 8 height 8
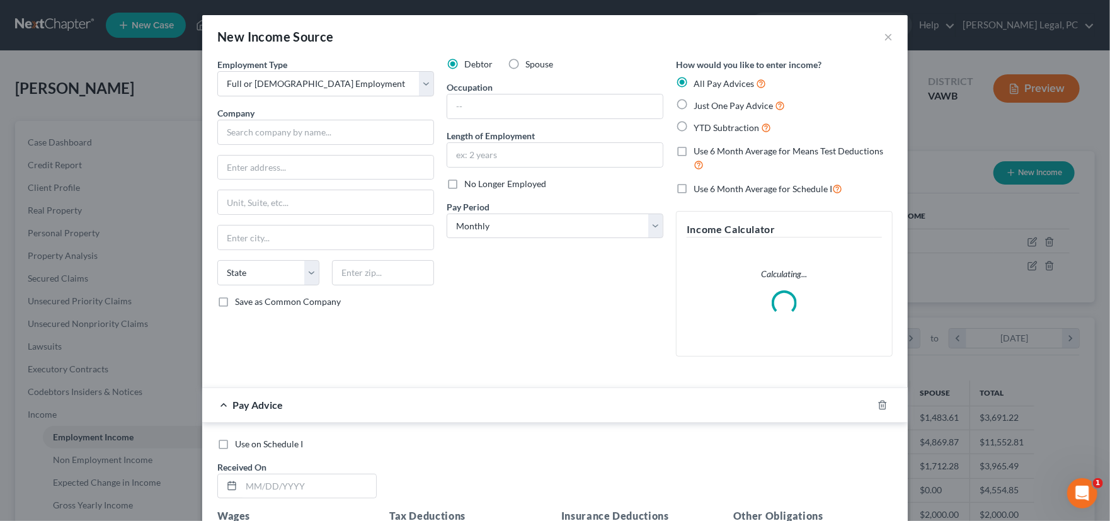
radio input "true"
click at [460, 108] on input "text" at bounding box center [554, 107] width 215 height 24
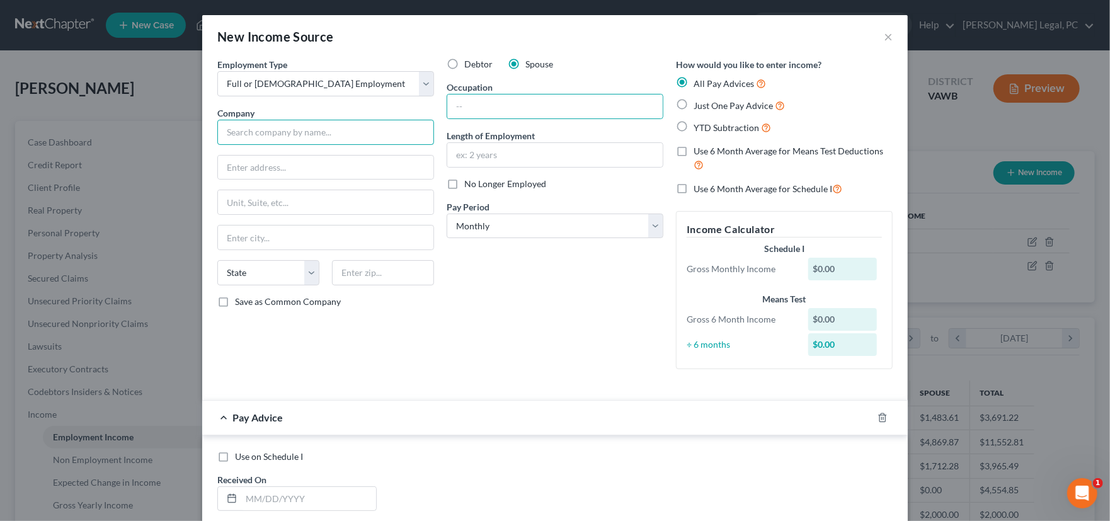
click at [334, 134] on input "text" at bounding box center [325, 132] width 217 height 25
type input "Greenhill"
click at [884, 37] on button "×" at bounding box center [888, 36] width 9 height 15
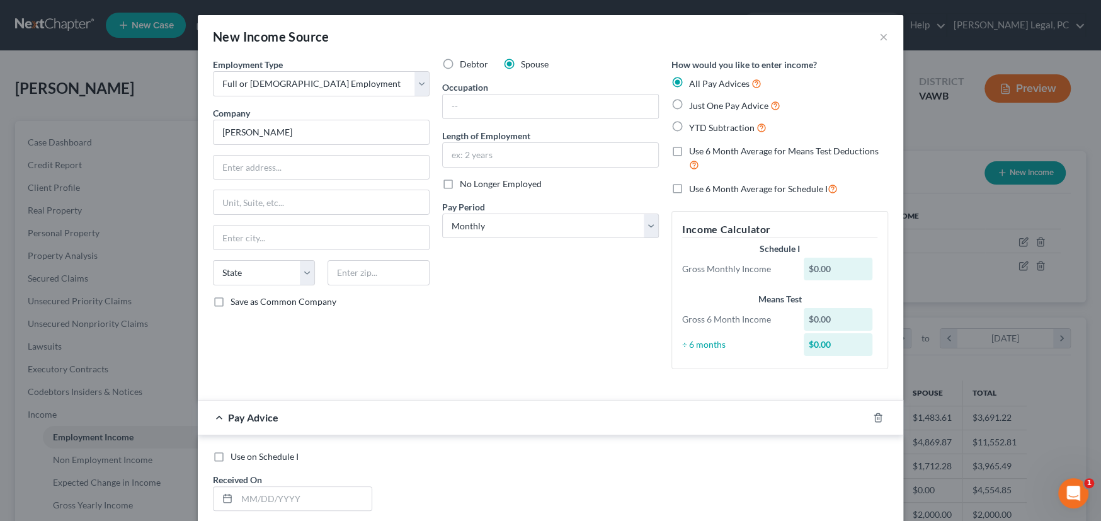
scroll to position [629868, 629641]
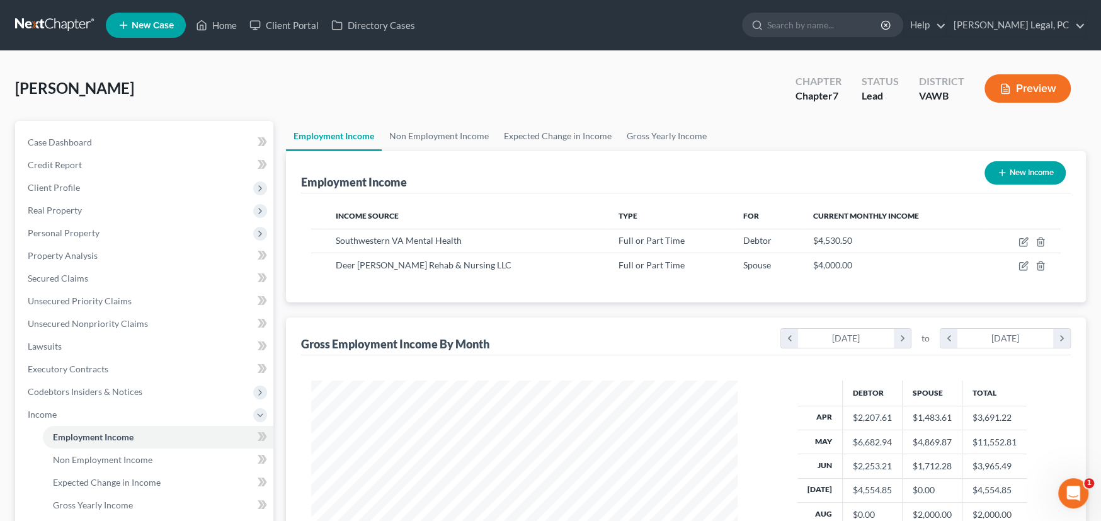
click at [43, 20] on link at bounding box center [55, 25] width 81 height 23
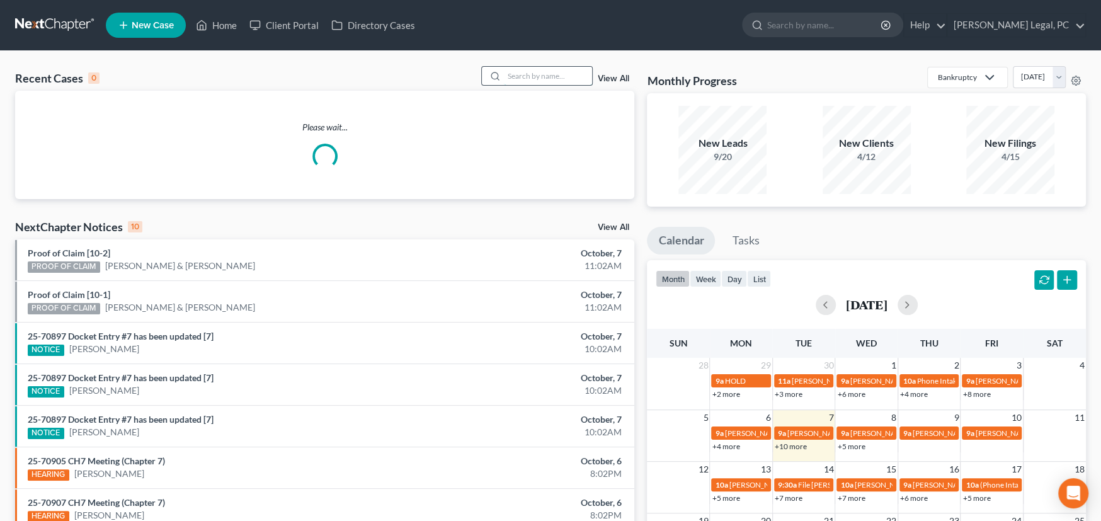
click at [521, 71] on input "search" at bounding box center [548, 76] width 88 height 18
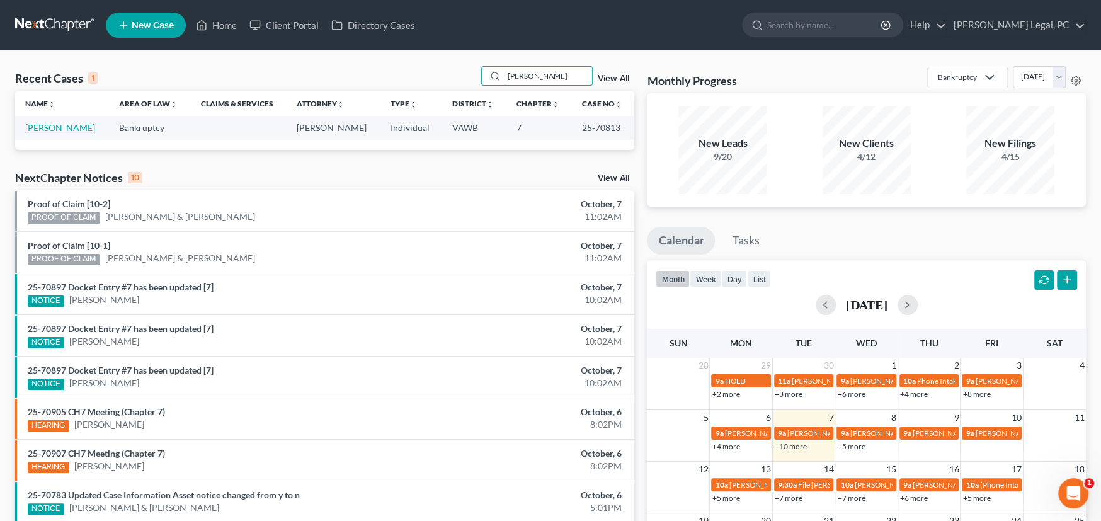
type input "[PERSON_NAME]"
click at [60, 127] on link "[PERSON_NAME]" at bounding box center [60, 127] width 70 height 11
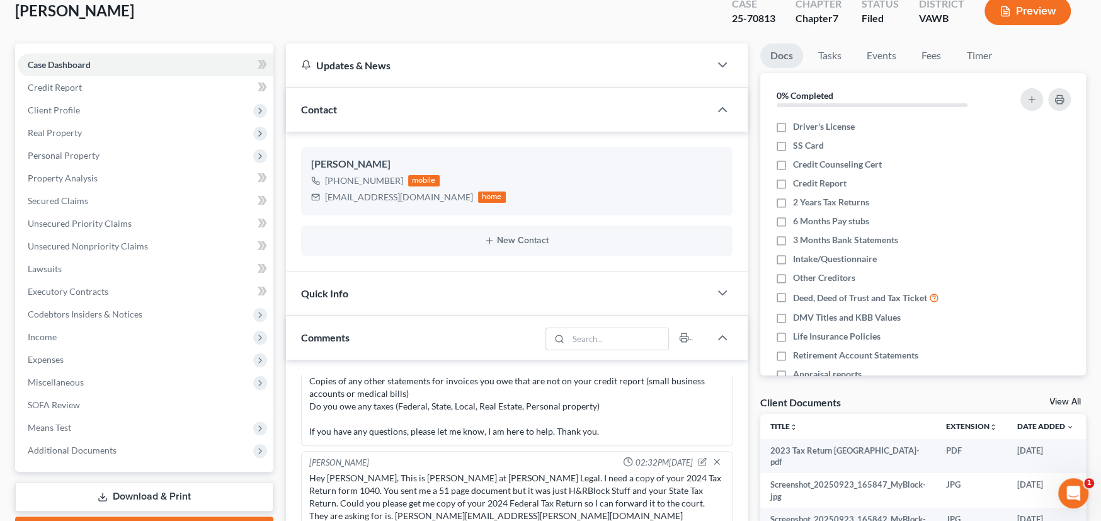
scroll to position [252, 0]
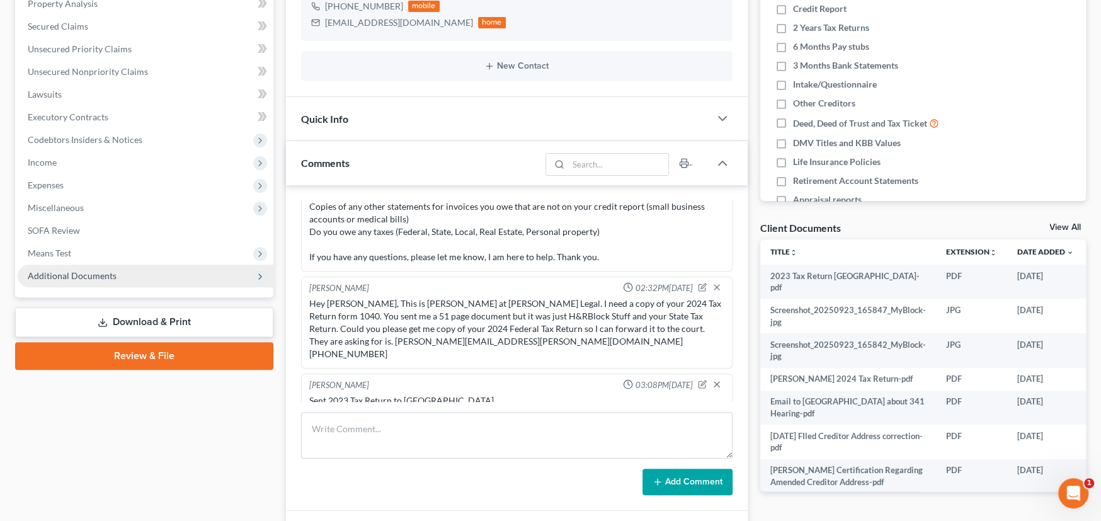
drag, startPoint x: 75, startPoint y: 279, endPoint x: 81, endPoint y: 275, distance: 6.5
click at [76, 277] on span "Additional Documents" at bounding box center [72, 275] width 89 height 11
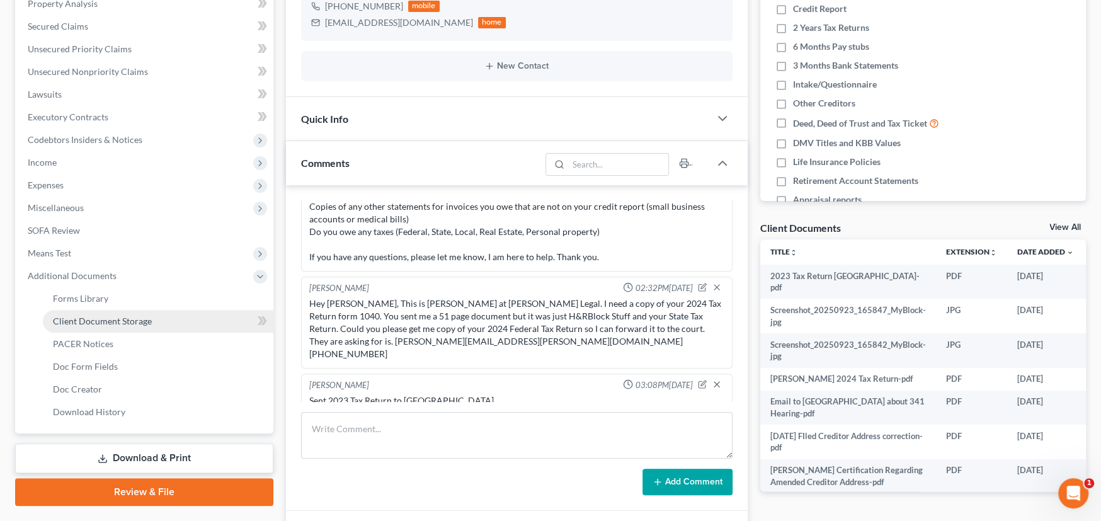
click at [103, 318] on span "Client Document Storage" at bounding box center [102, 321] width 99 height 11
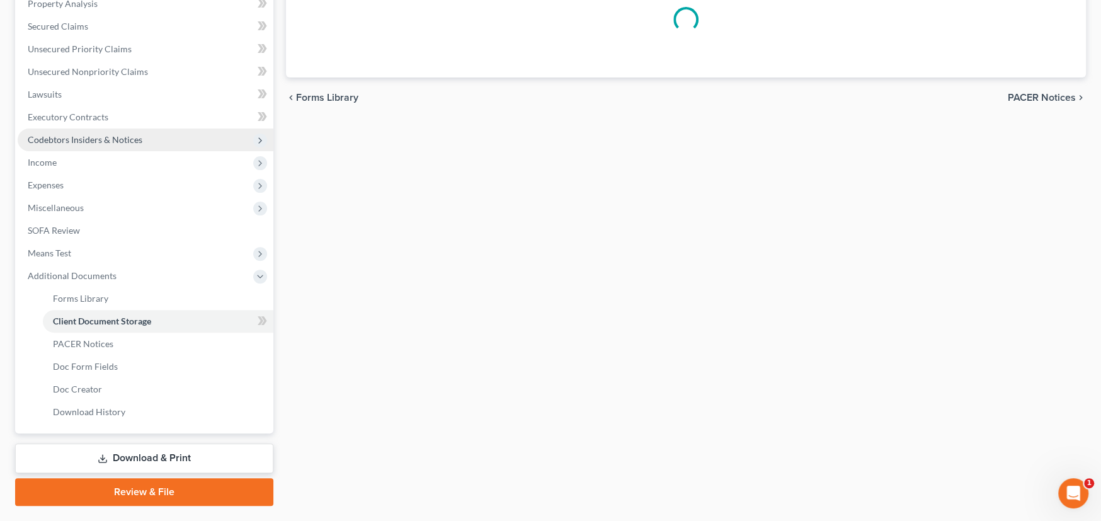
scroll to position [86, 0]
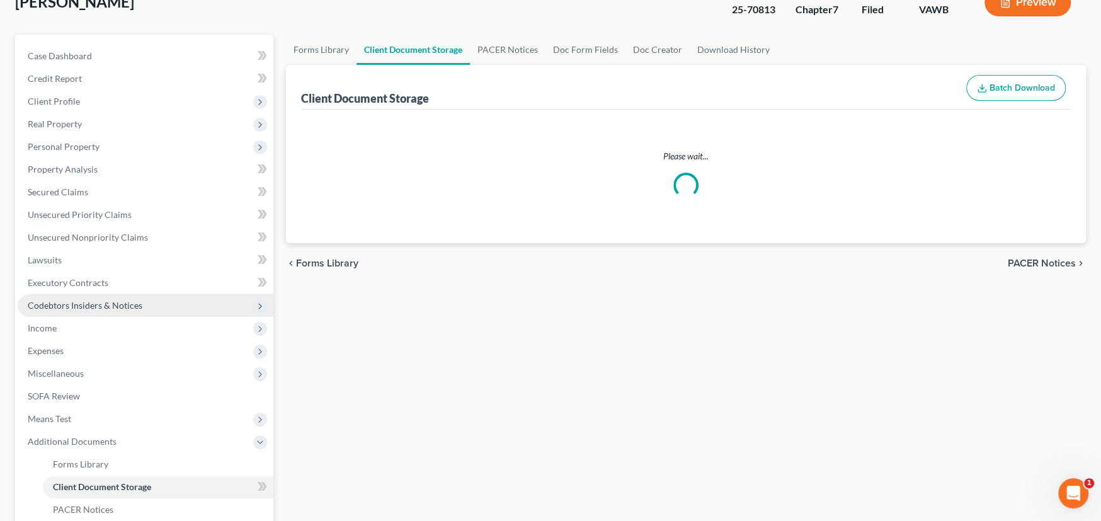
select select "0"
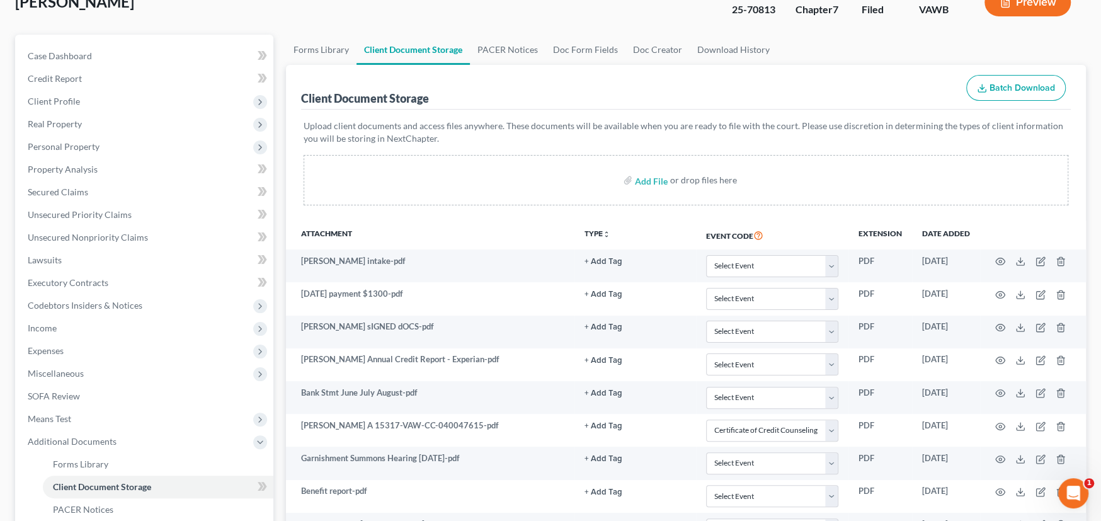
scroll to position [0, 0]
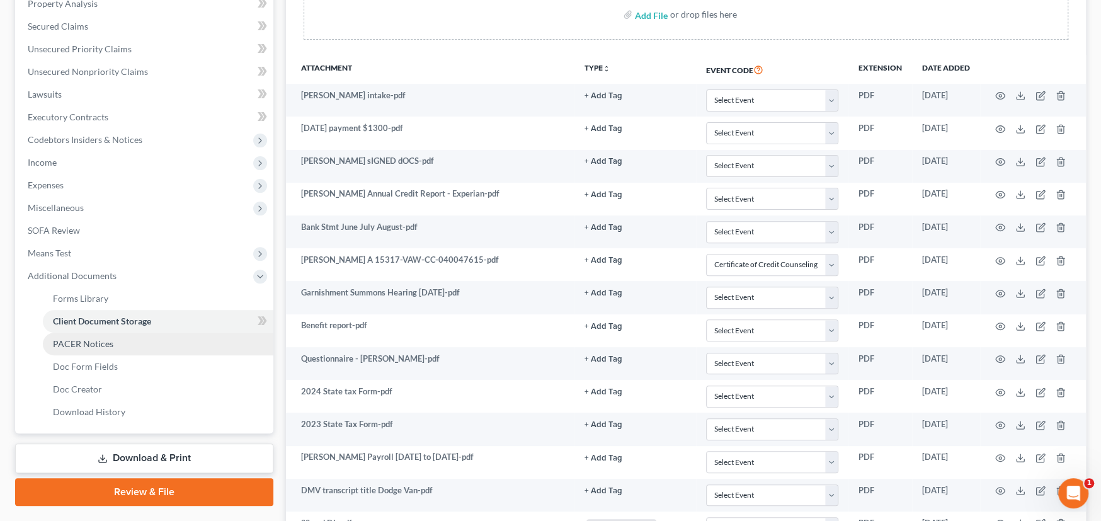
click at [66, 347] on span "PACER Notices" at bounding box center [83, 343] width 60 height 11
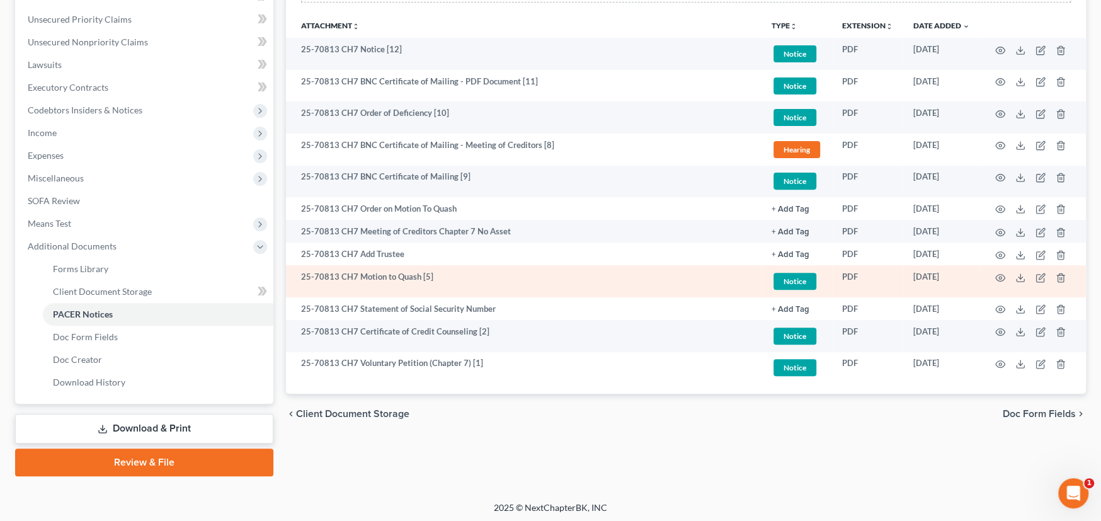
scroll to position [284, 0]
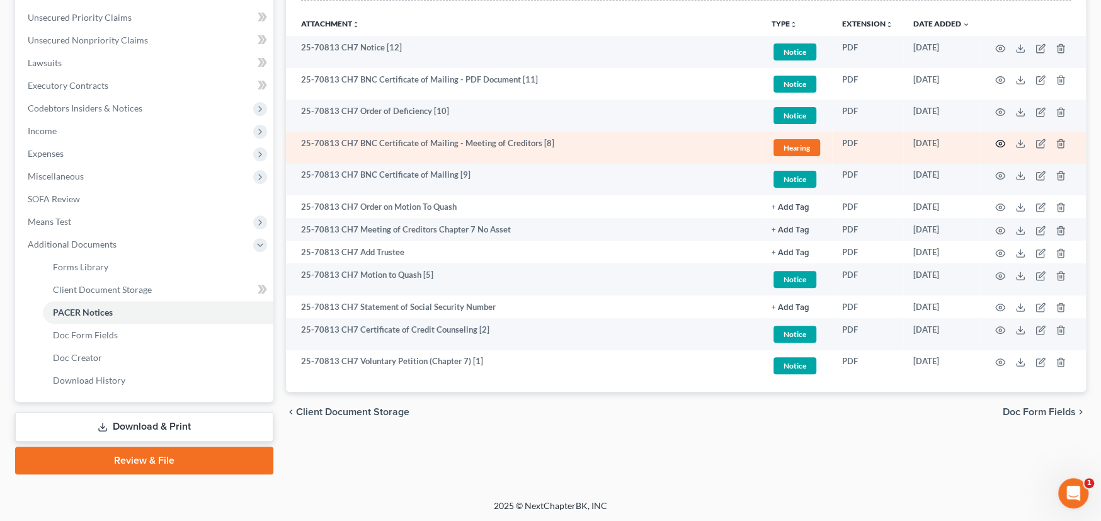
click at [1001, 141] on icon "button" at bounding box center [1000, 144] width 9 height 7
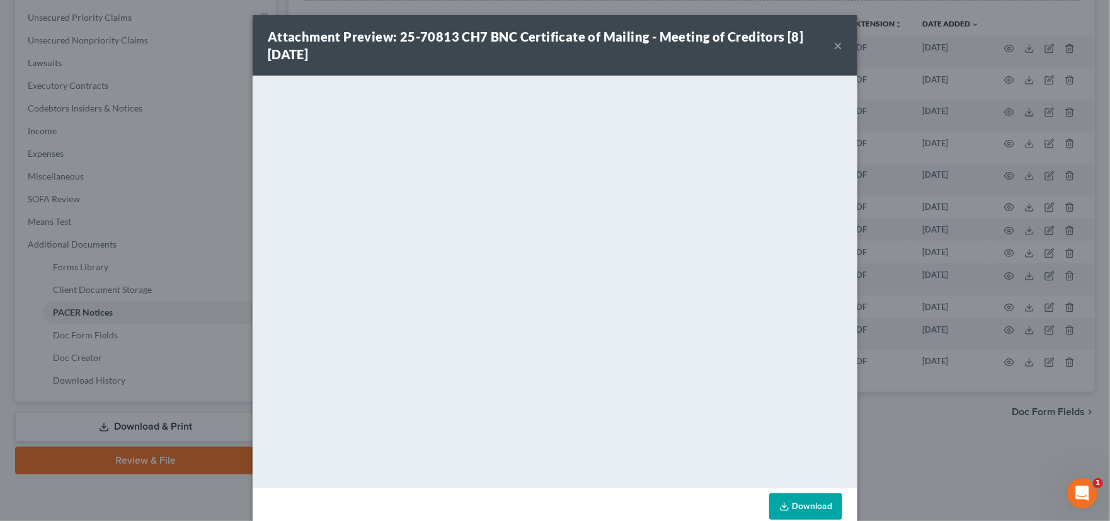
click at [835, 40] on button "×" at bounding box center [838, 45] width 9 height 15
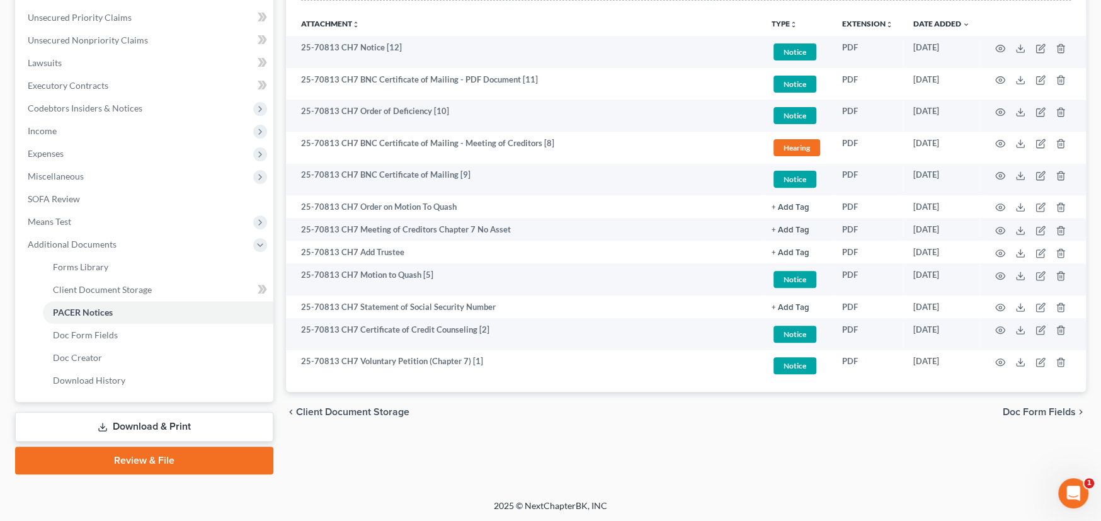
scroll to position [0, 0]
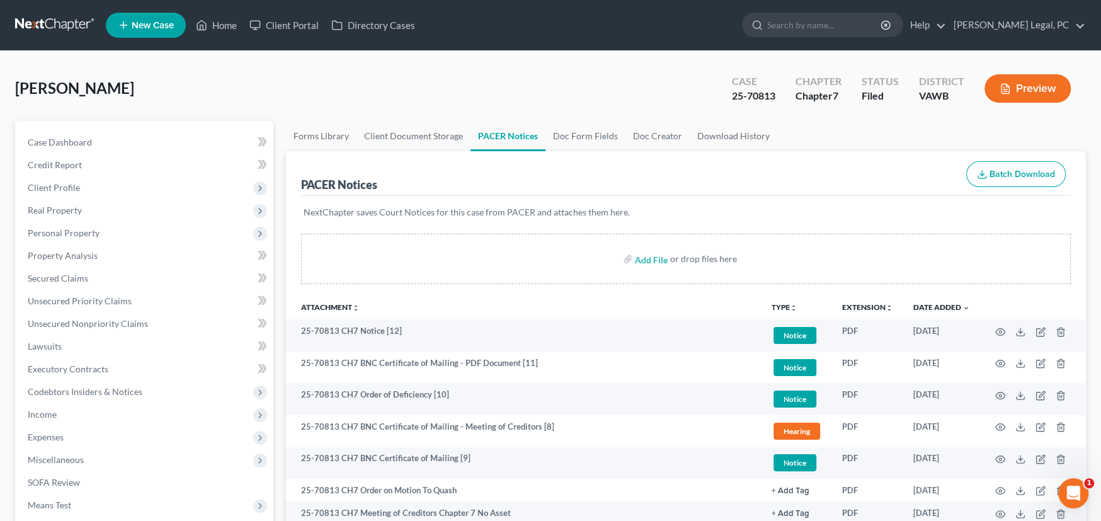
click at [63, 17] on link at bounding box center [55, 25] width 81 height 23
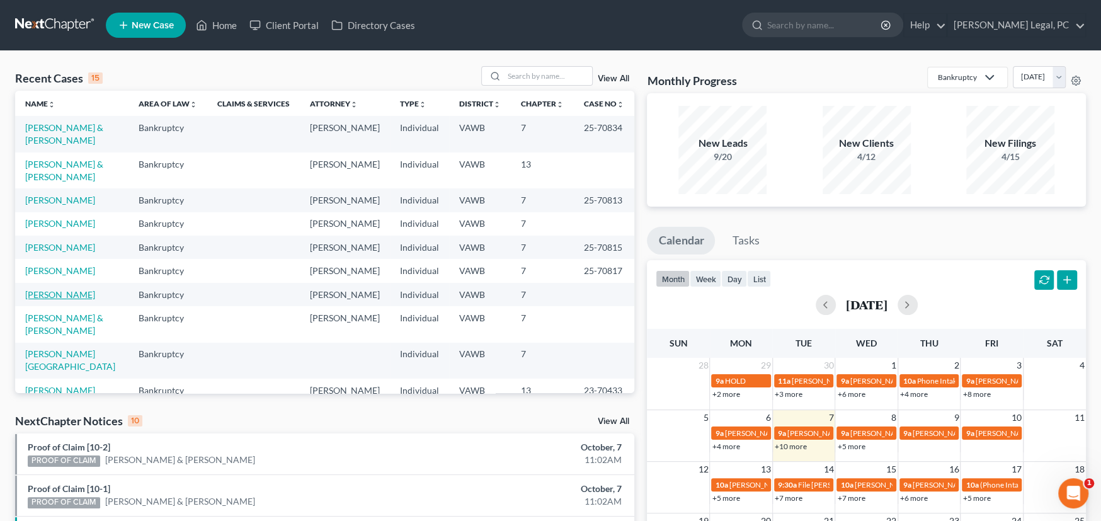
click at [56, 289] on link "[PERSON_NAME]" at bounding box center [60, 294] width 70 height 11
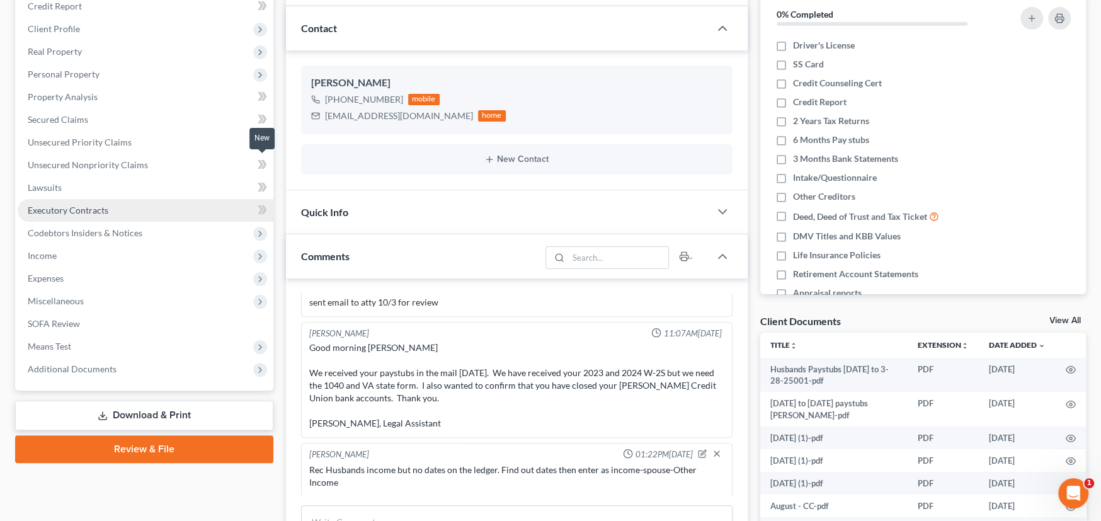
scroll to position [189, 0]
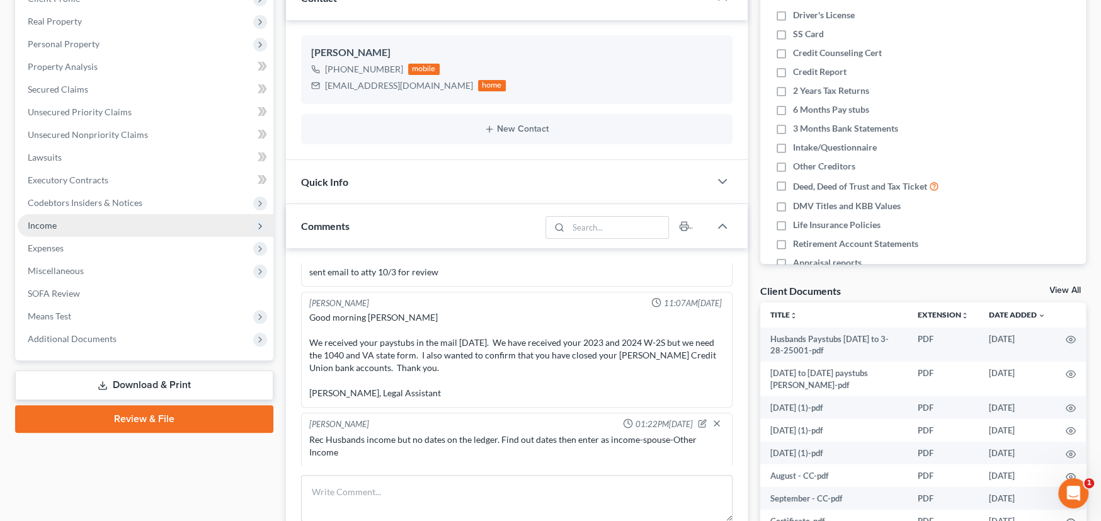
click at [40, 220] on span "Income" at bounding box center [42, 225] width 29 height 11
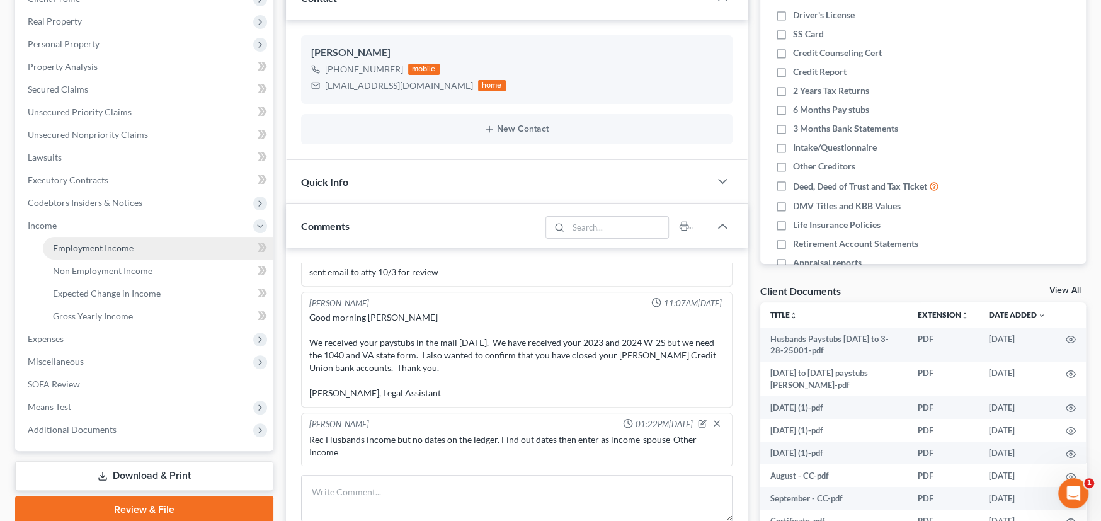
click at [94, 243] on span "Employment Income" at bounding box center [93, 248] width 81 height 11
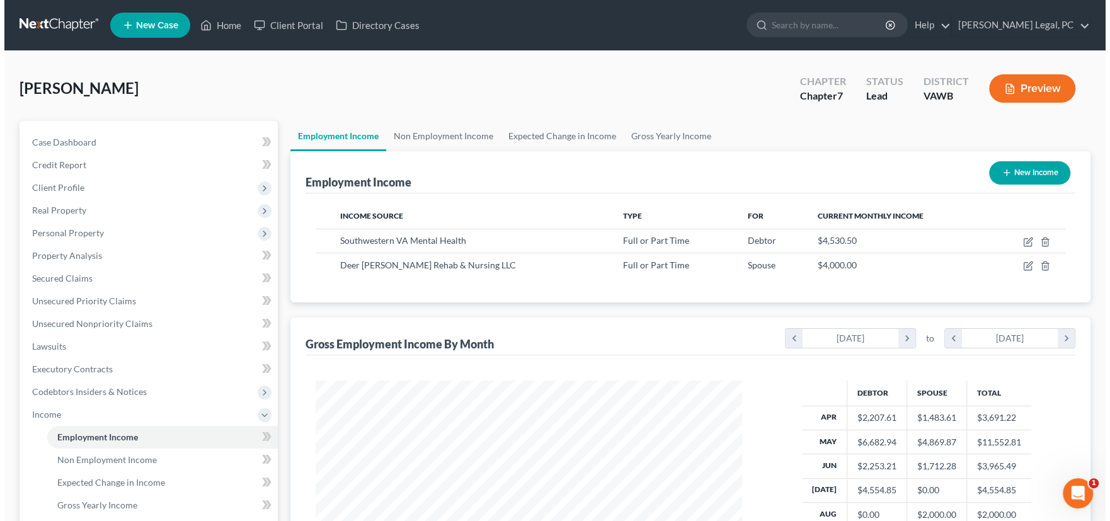
scroll to position [225, 452]
click at [1010, 163] on button "New Income" at bounding box center [1025, 172] width 81 height 23
select select "0"
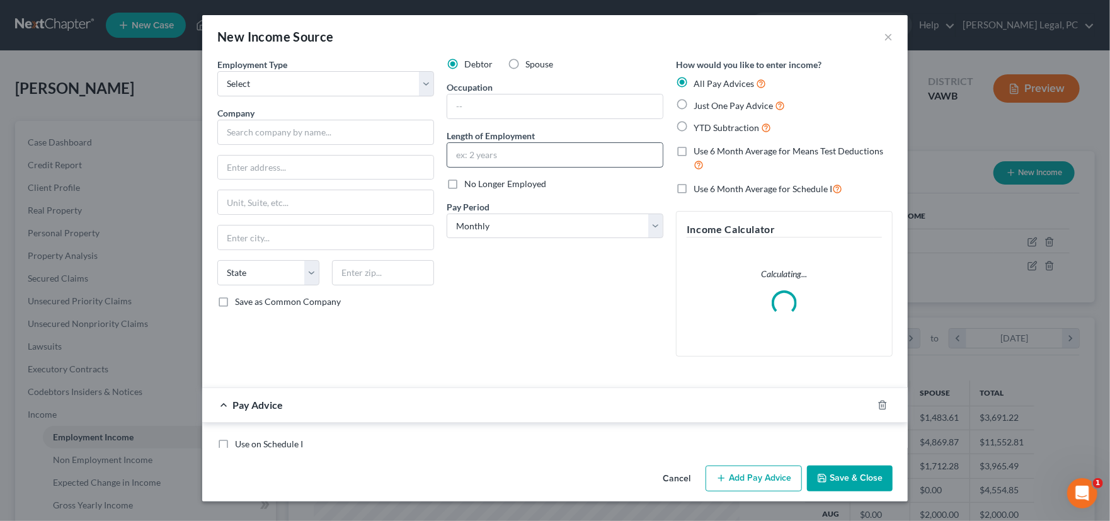
scroll to position [225, 456]
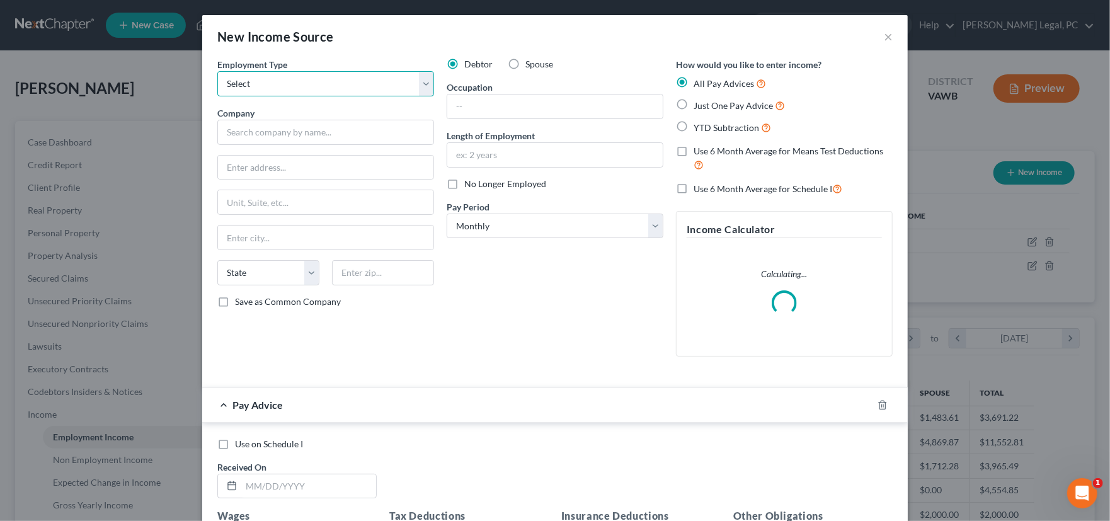
drag, startPoint x: 300, startPoint y: 79, endPoint x: 290, endPoint y: 84, distance: 11.0
click at [300, 79] on select "Select Full or [DEMOGRAPHIC_DATA] Employment Self Employment" at bounding box center [325, 83] width 217 height 25
select select "0"
click at [217, 71] on select "Select Full or [DEMOGRAPHIC_DATA] Employment Self Employment" at bounding box center [325, 83] width 217 height 25
click at [525, 67] on span "Spouse" at bounding box center [539, 64] width 28 height 11
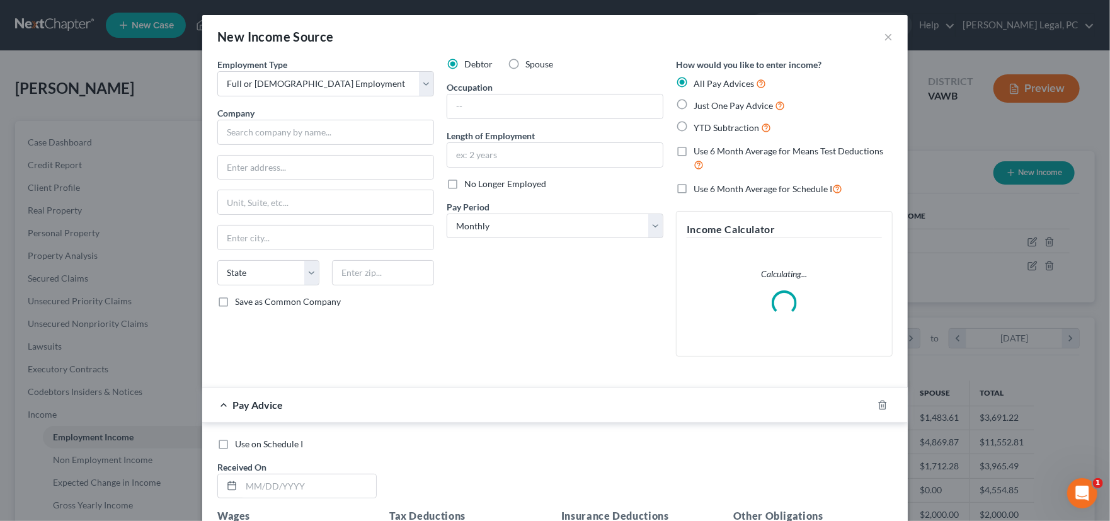
click at [531, 66] on input "Spouse" at bounding box center [535, 62] width 8 height 8
radio input "true"
click at [496, 104] on input "text" at bounding box center [554, 107] width 215 height 24
type input "Cashier"
click at [289, 129] on input "text" at bounding box center [325, 132] width 217 height 25
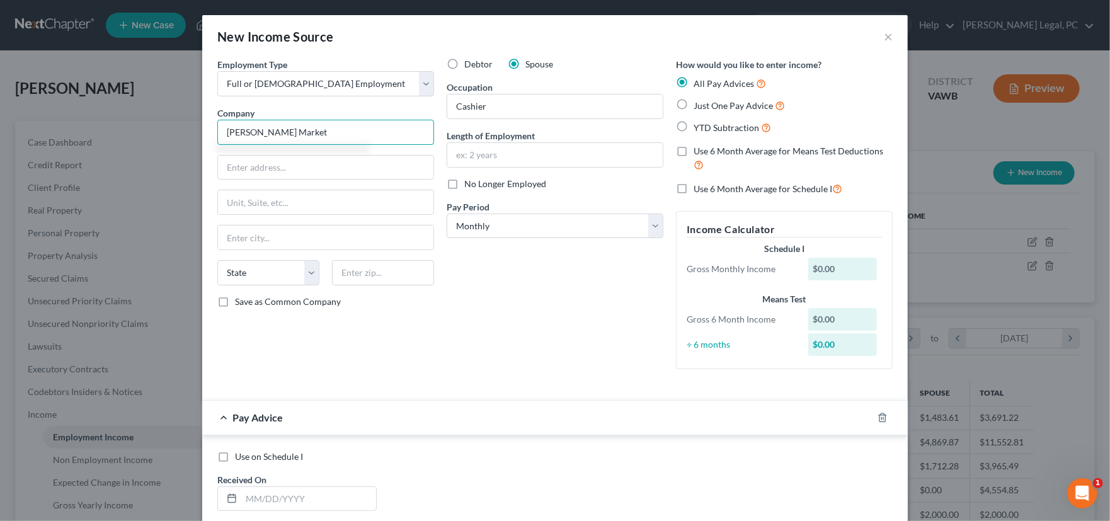
type input "[PERSON_NAME] Market"
type input "[GEOGRAPHIC_DATA]"
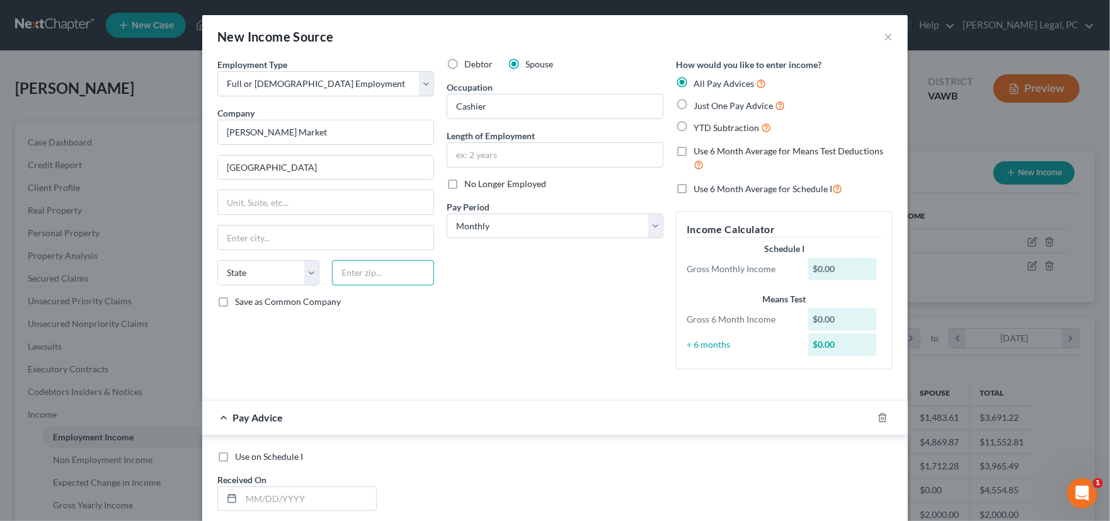
click at [363, 268] on input "text" at bounding box center [383, 272] width 102 height 25
type input "24319"
type input "Chilhowie"
select select "48"
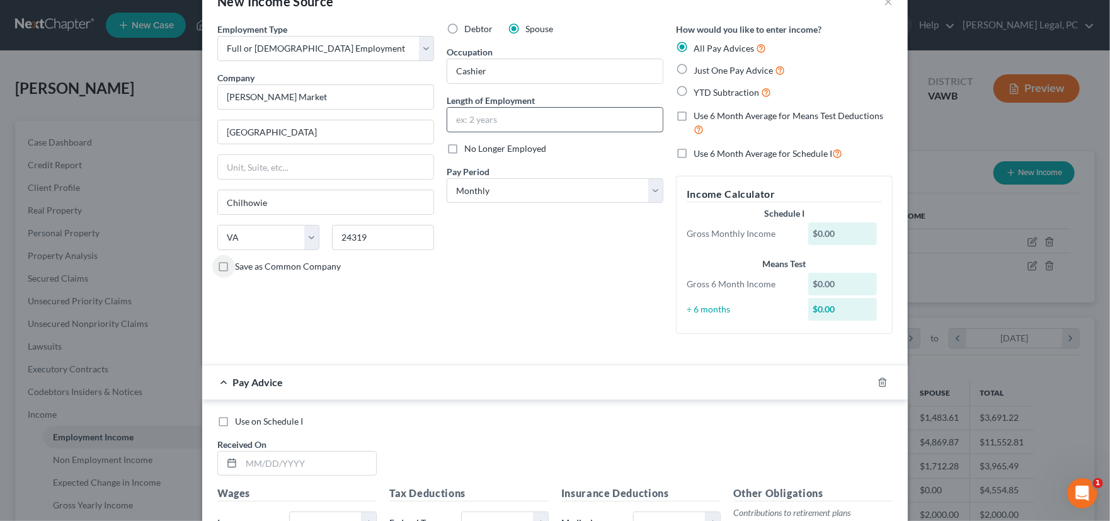
scroll to position [63, 0]
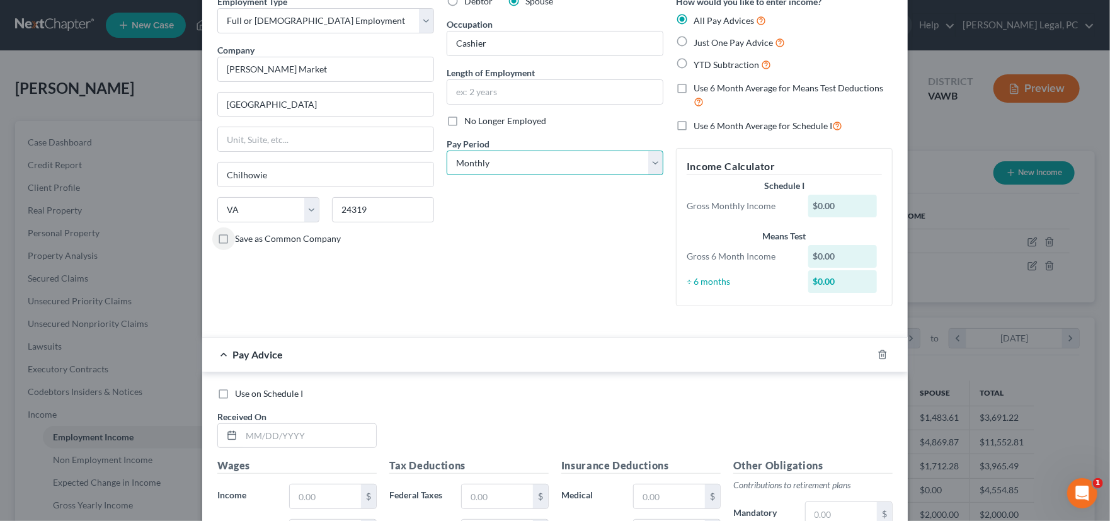
click at [497, 164] on select "Select Monthly Twice Monthly Every Other Week Weekly" at bounding box center [555, 163] width 217 height 25
select select "3"
click at [447, 151] on select "Select Monthly Twice Monthly Every Other Week Weekly" at bounding box center [555, 163] width 217 height 25
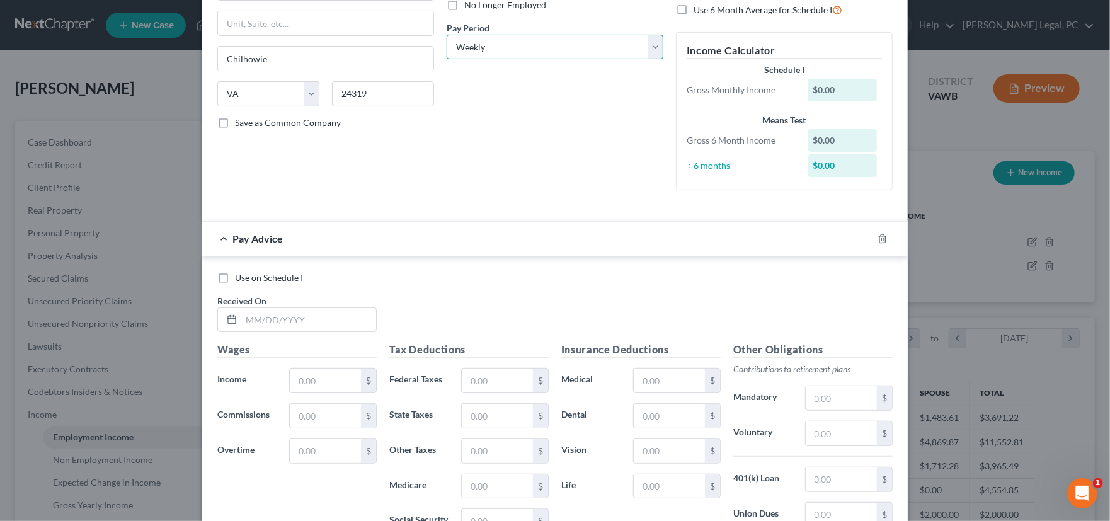
scroll to position [189, 0]
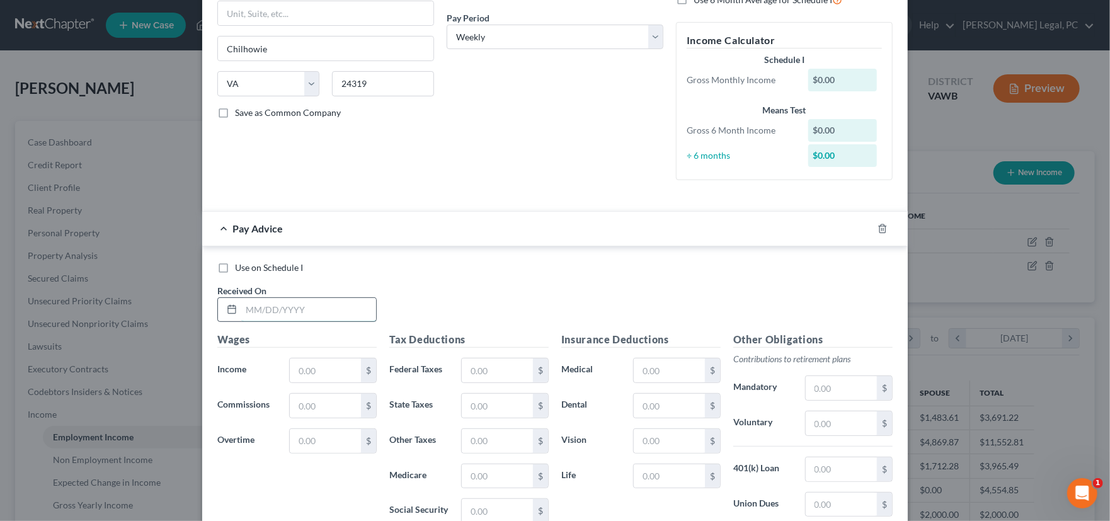
click at [263, 316] on input "text" at bounding box center [308, 310] width 135 height 24
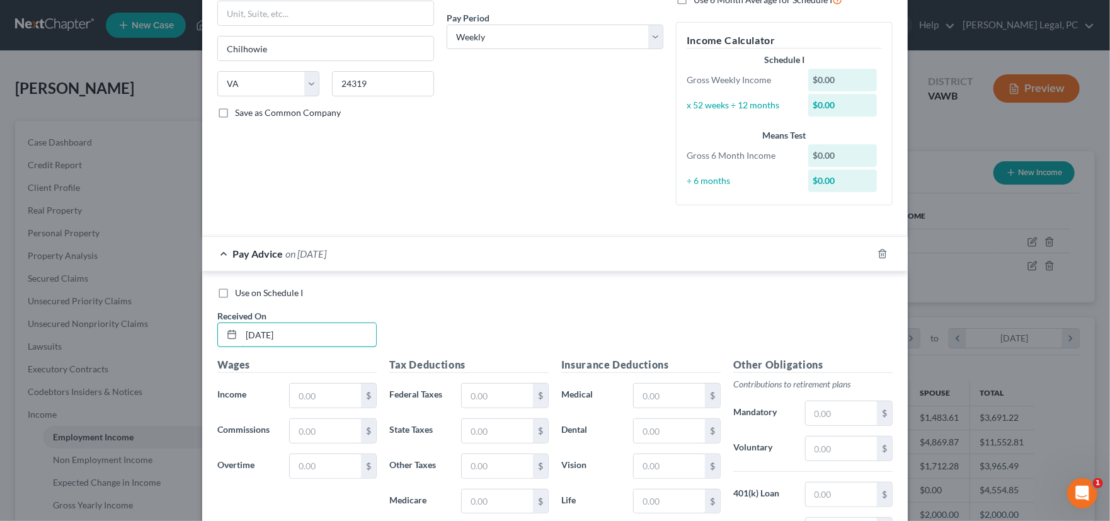
type input "1/3/25"
type input "367"
type input "22.76"
type input "13"
type input "1"
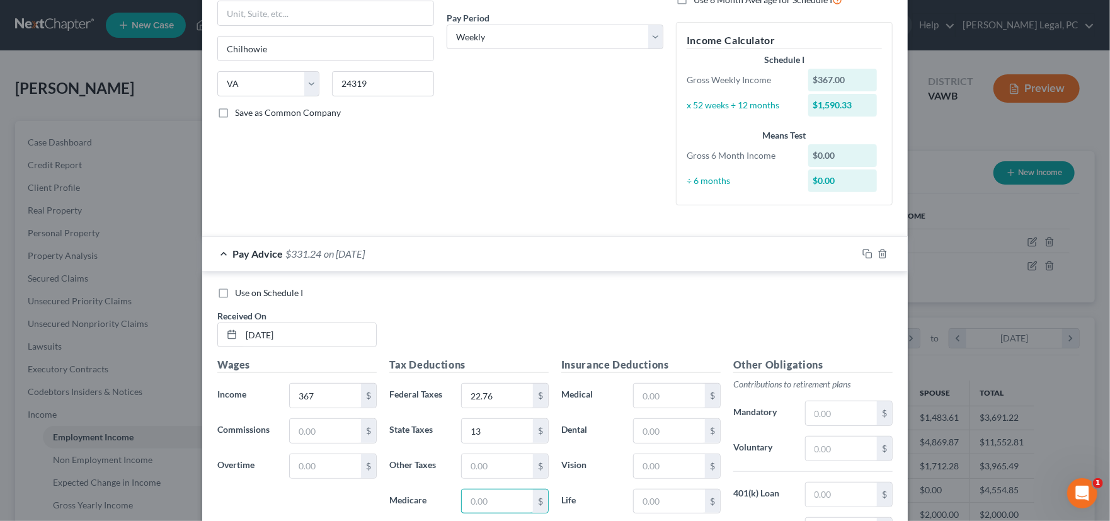
type input "6"
type input "5.33"
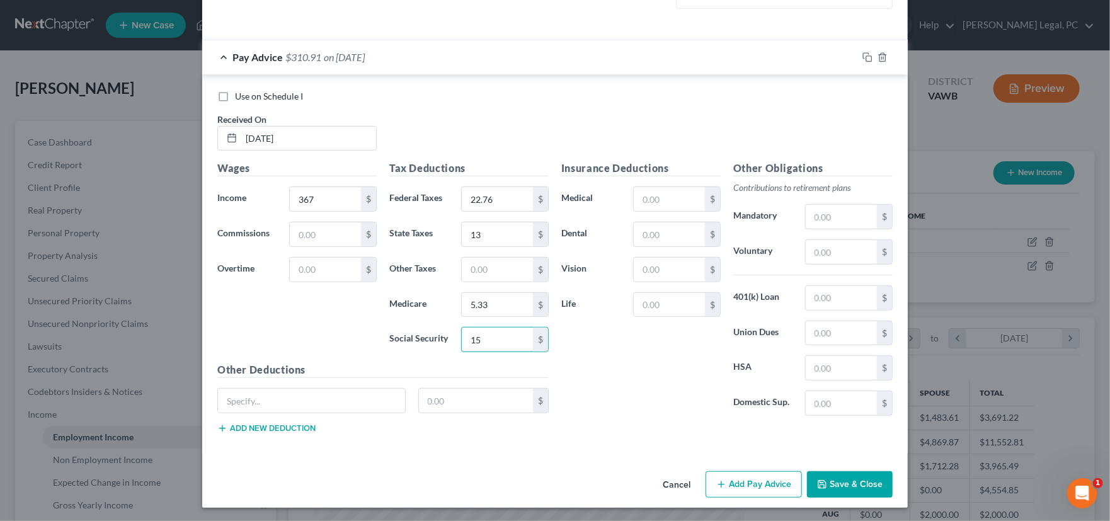
type input "15"
click at [742, 481] on button "Add Pay Advice" at bounding box center [754, 484] width 96 height 26
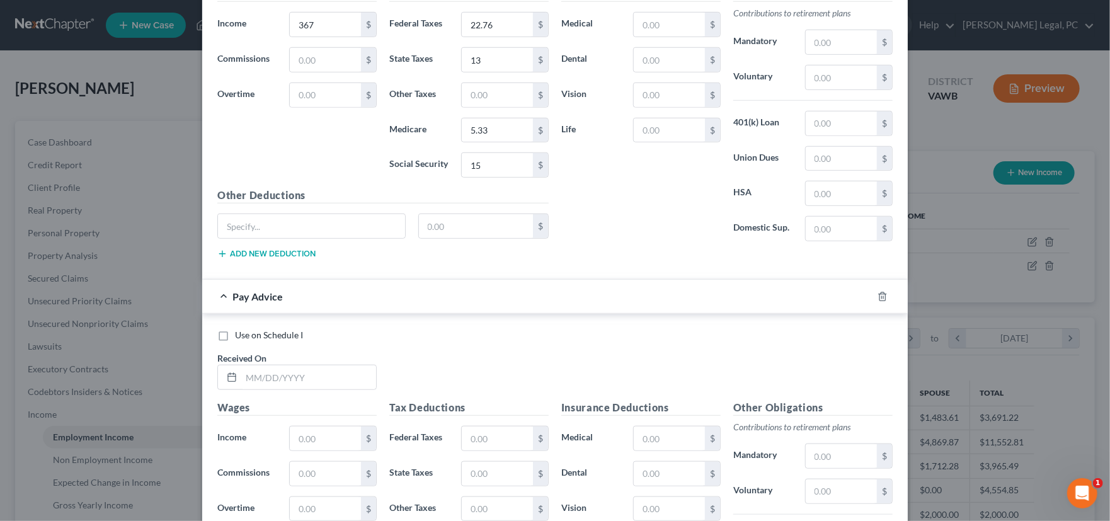
scroll to position [575, 0]
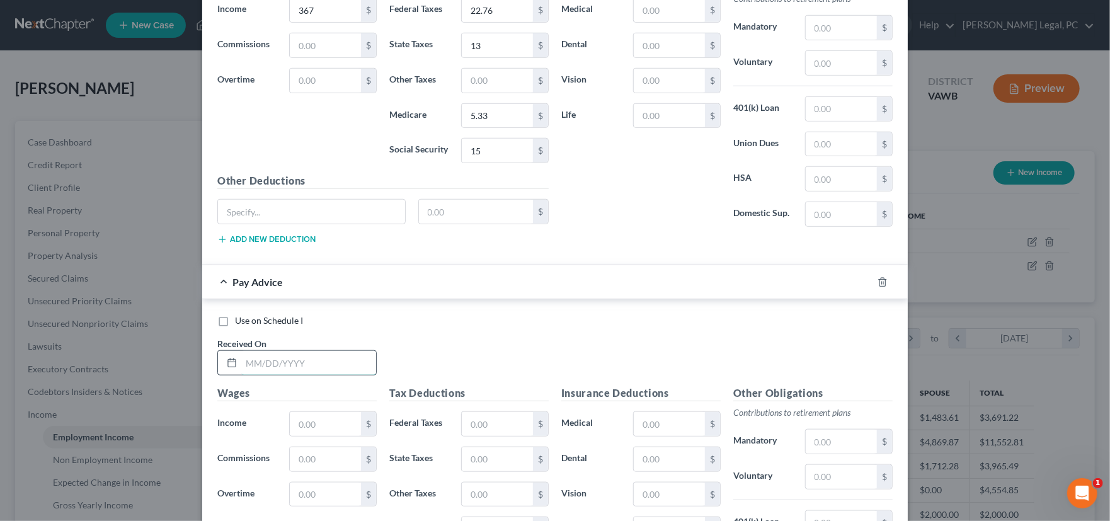
click at [266, 360] on input "text" at bounding box center [308, 363] width 135 height 24
type input "1/10/25"
type input "360"
type input "22.32"
type input "13"
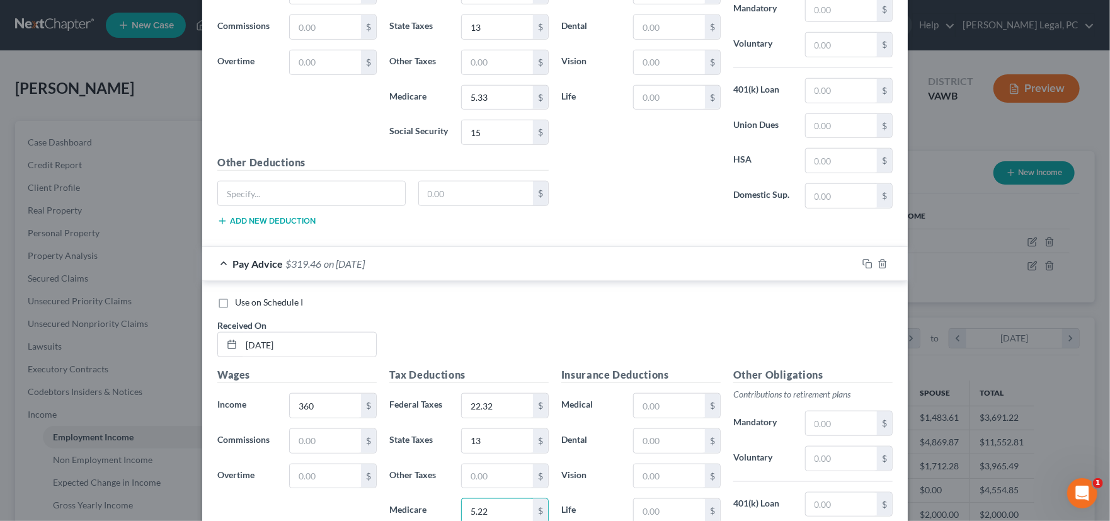
type input "5.22"
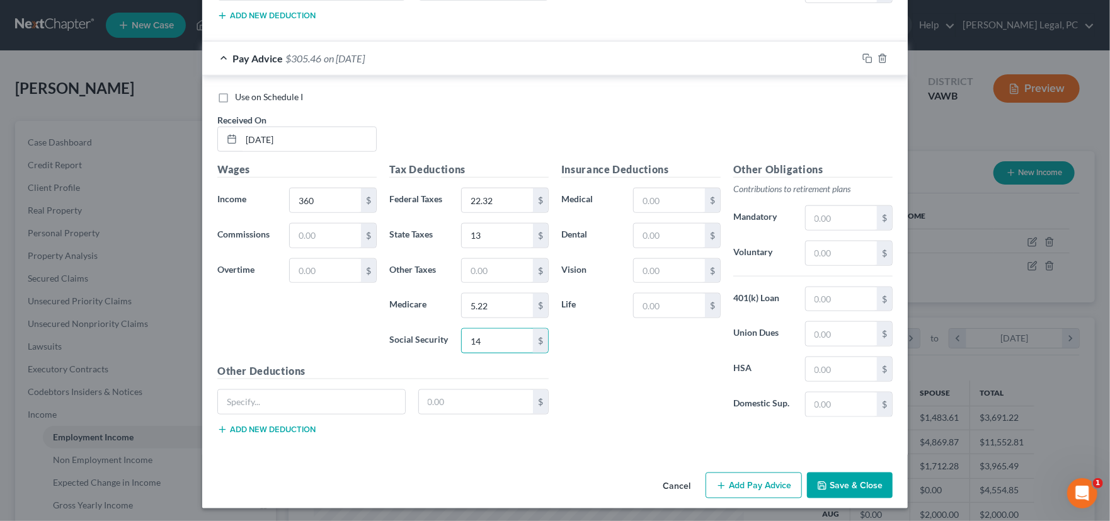
type input "14"
click at [762, 482] on button "Add Pay Advice" at bounding box center [754, 486] width 96 height 26
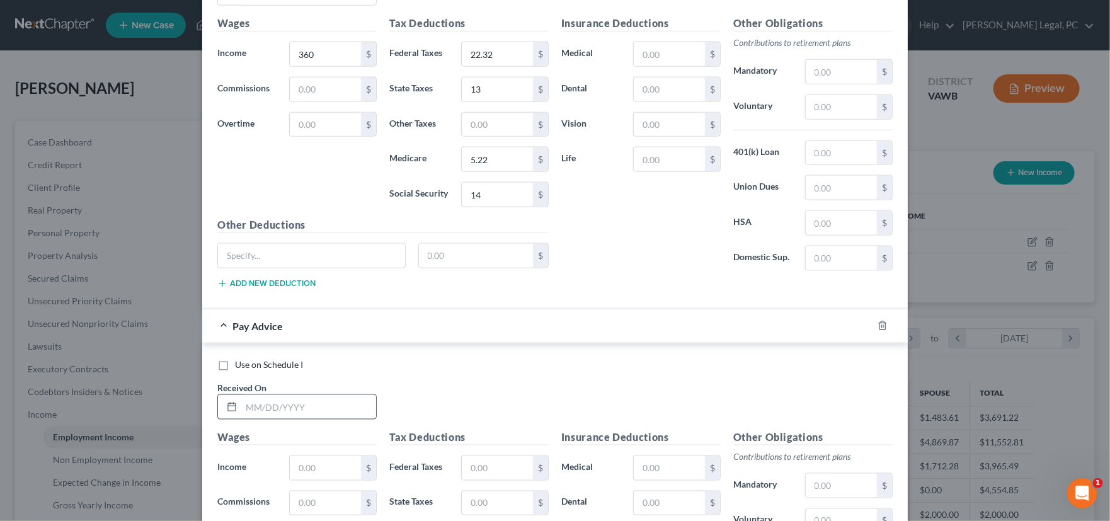
scroll to position [987, 0]
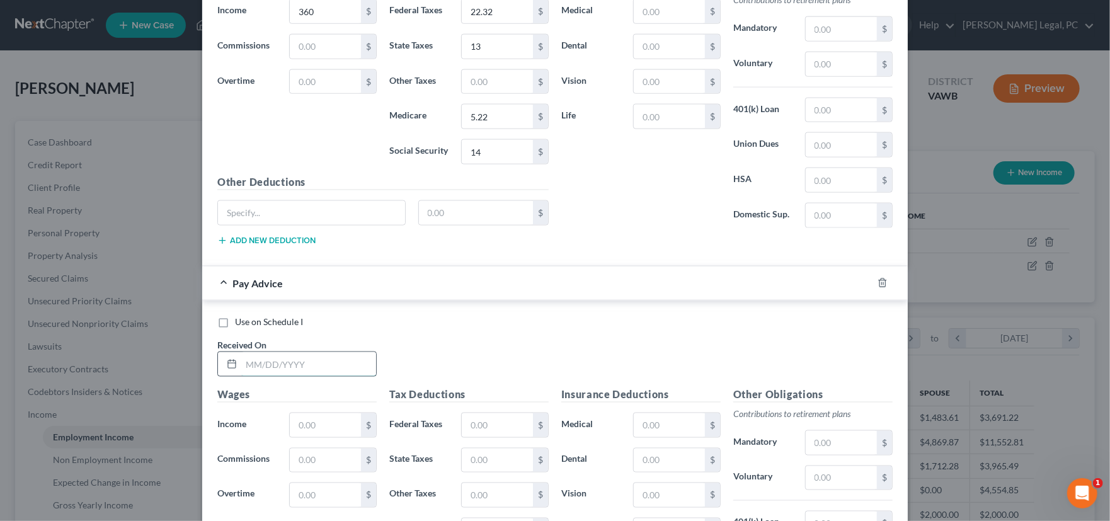
click at [256, 363] on input "text" at bounding box center [308, 364] width 135 height 24
type input "1/17/25"
type input "280"
type input "17.36"
type input "9"
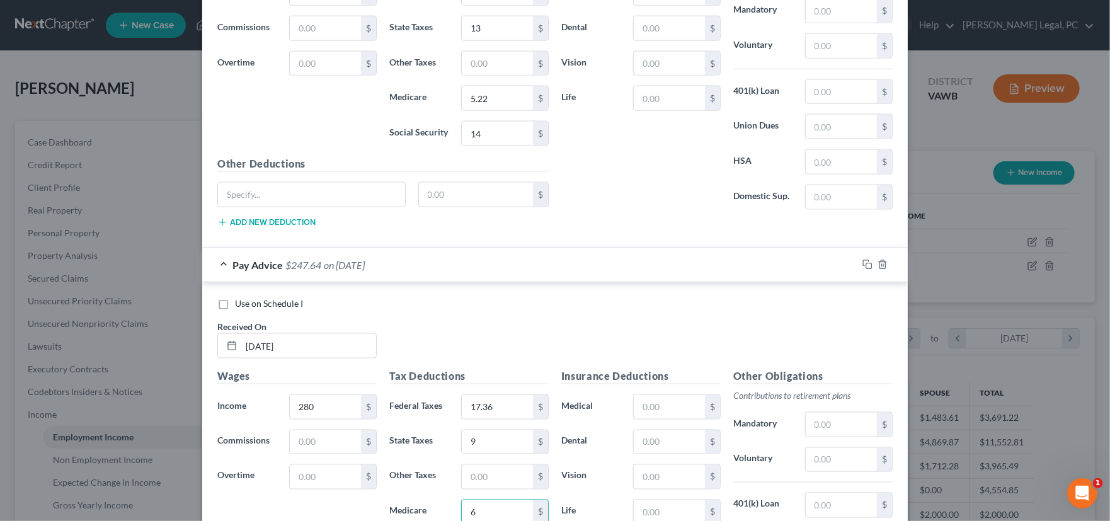
type input "6"
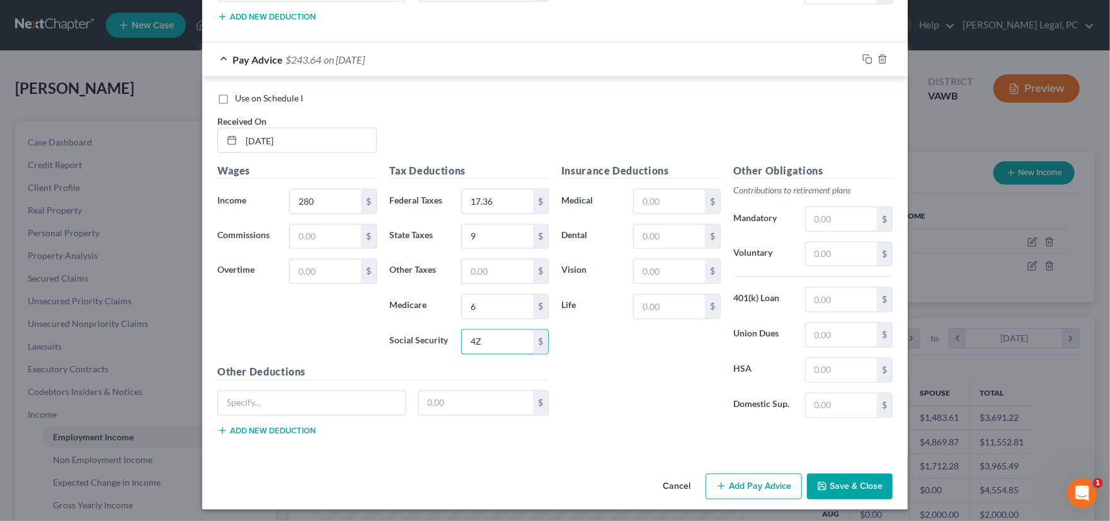
type input "4"
type input "4.06"
type input "6"
click at [757, 474] on button "Add Pay Advice" at bounding box center [754, 487] width 96 height 26
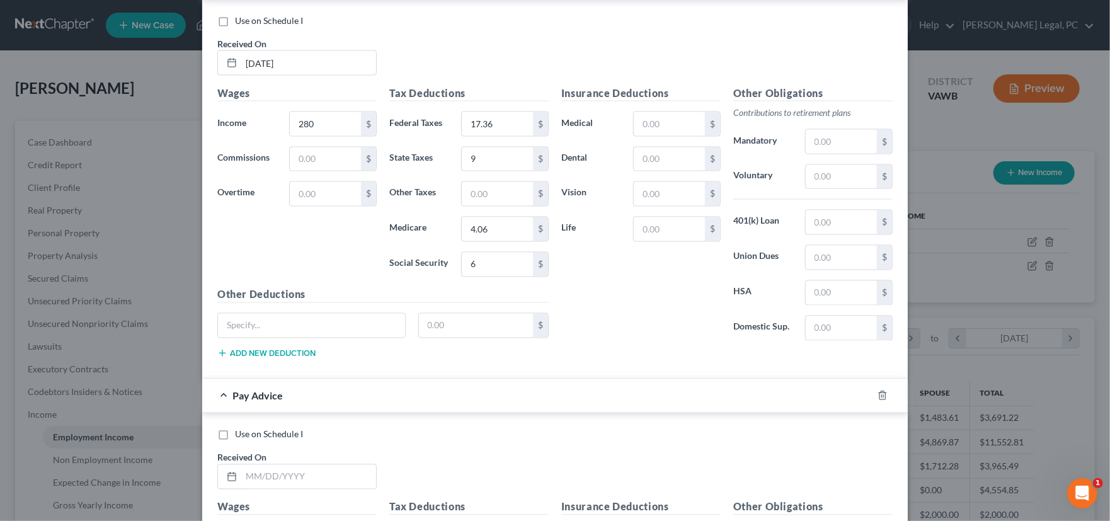
scroll to position [1400, 0]
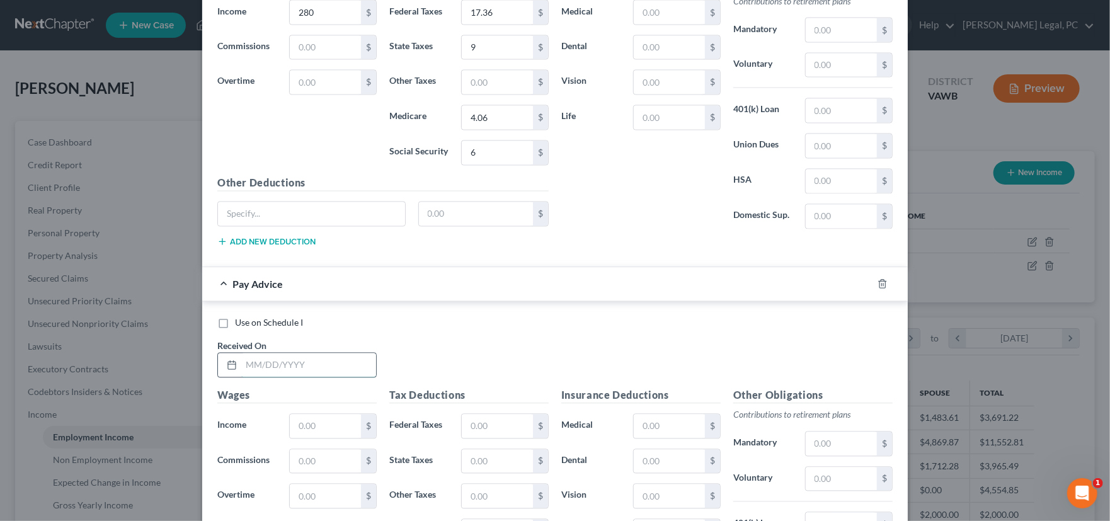
click at [307, 362] on input "text" at bounding box center [308, 365] width 135 height 24
type input "1/24/25"
type input "186.15"
type input "11.55"
type input "4"
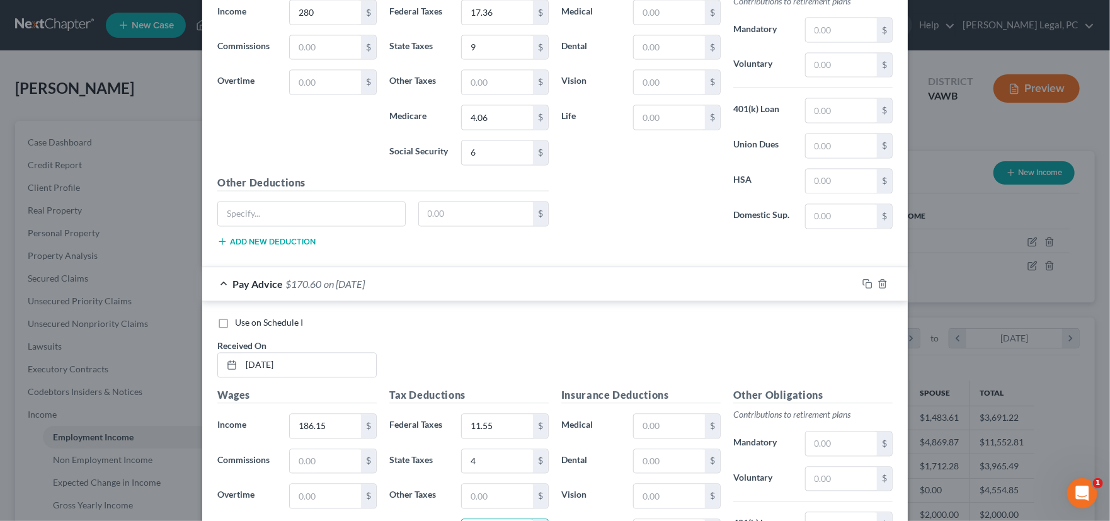
scroll to position [1418, 0]
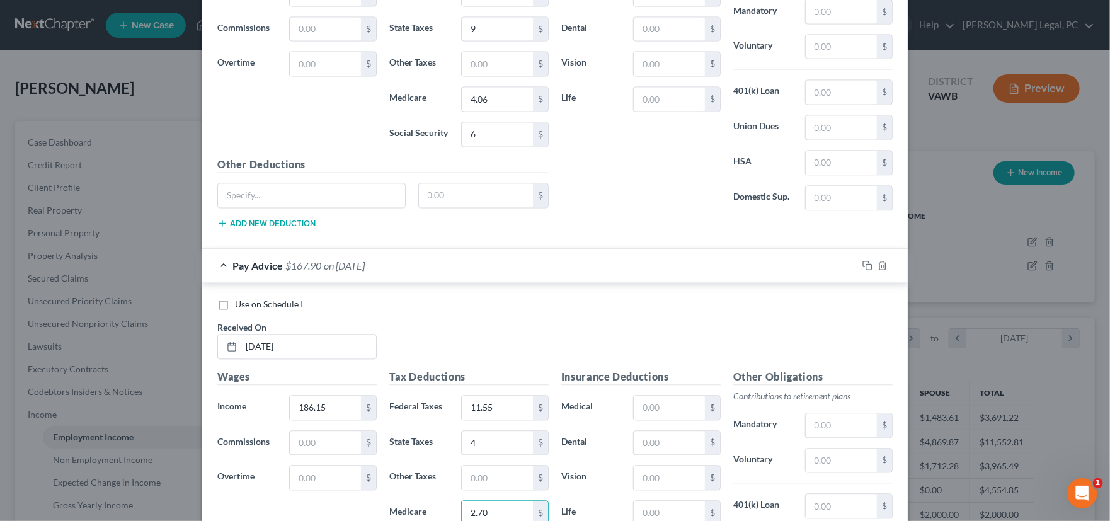
type input "2.70"
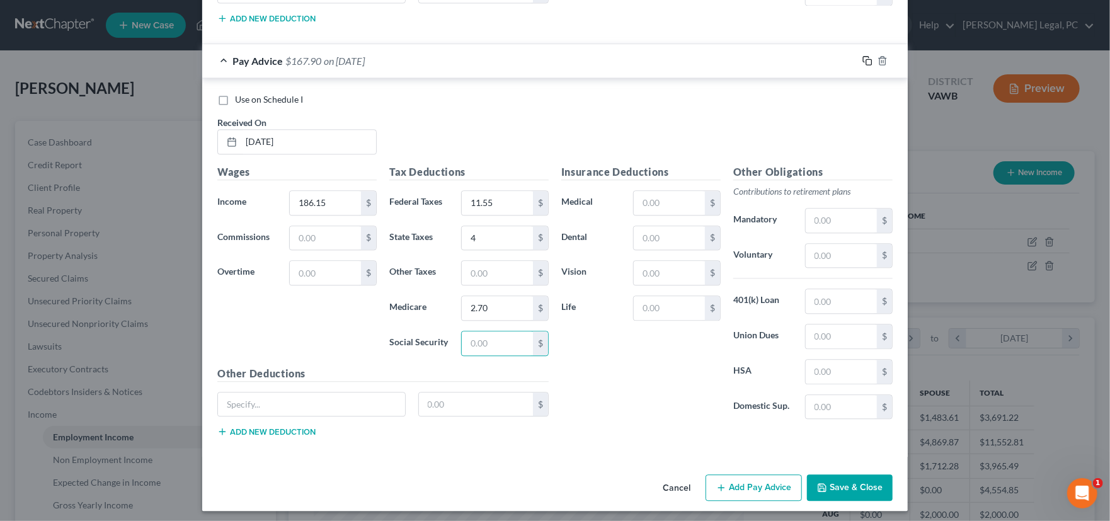
click at [864, 57] on icon "button" at bounding box center [866, 60] width 6 height 6
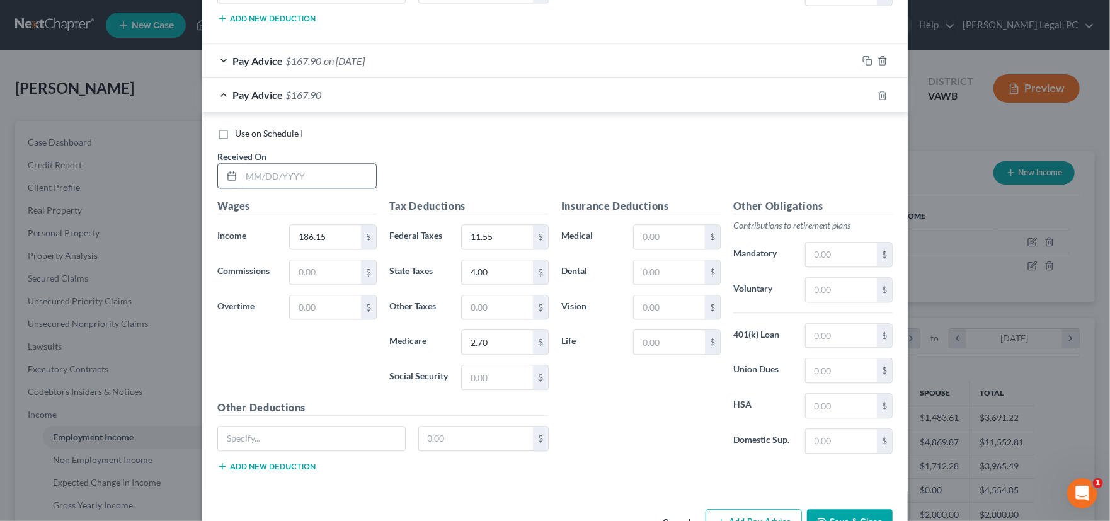
click at [271, 169] on input "text" at bounding box center [308, 176] width 135 height 24
type input "1/31-25"
type input "280.00"
type input "17.36"
type input "9"
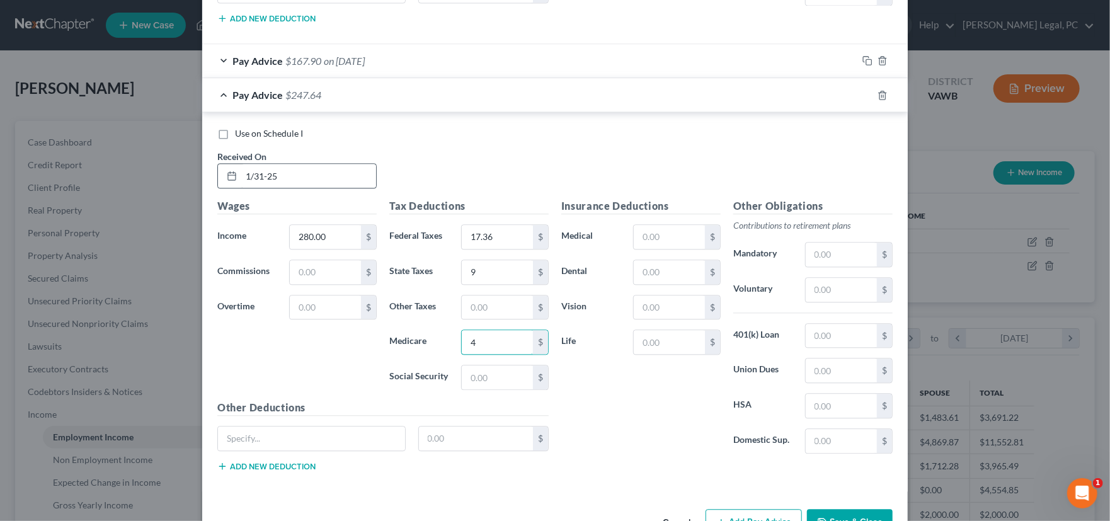
type input "4"
type input "6"
click at [263, 170] on input "1/31-25" at bounding box center [308, 176] width 135 height 24
type input "1/31/25"
click at [863, 94] on icon "button" at bounding box center [868, 95] width 10 height 10
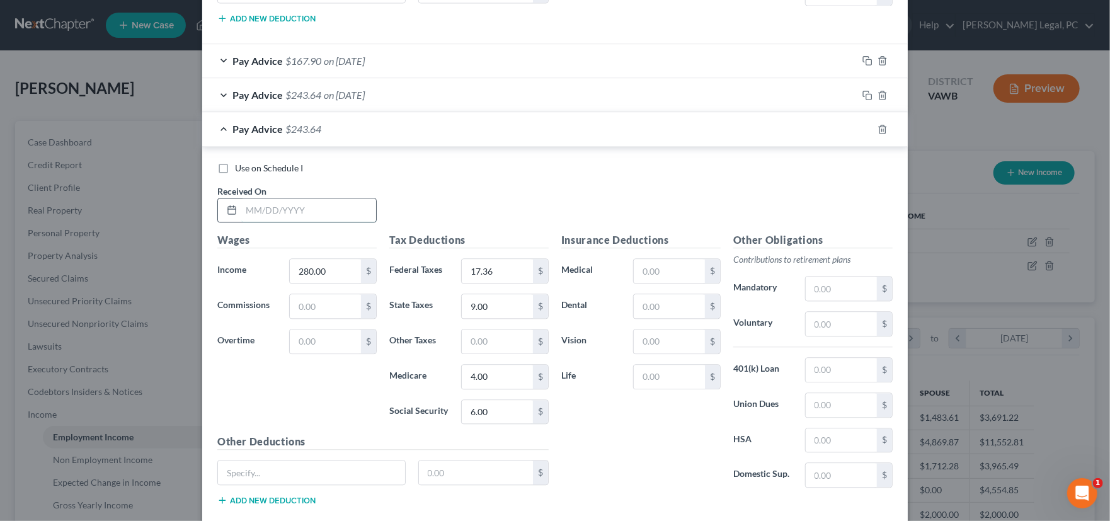
click at [270, 208] on input "text" at bounding box center [308, 210] width 135 height 24
type input "2/7/25"
type input "186.15"
type input "11.55"
type input "4"
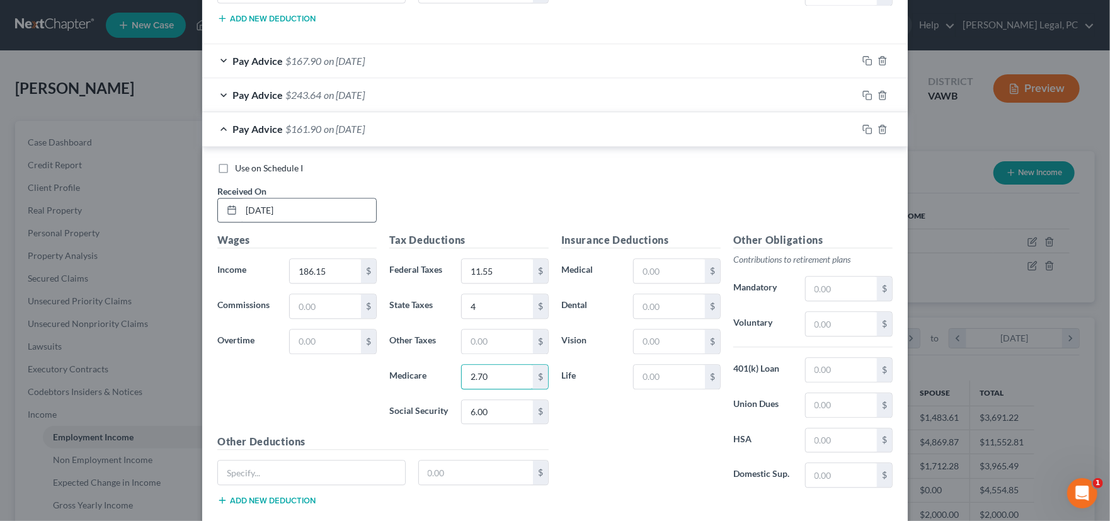
type input "2.70"
type input "0"
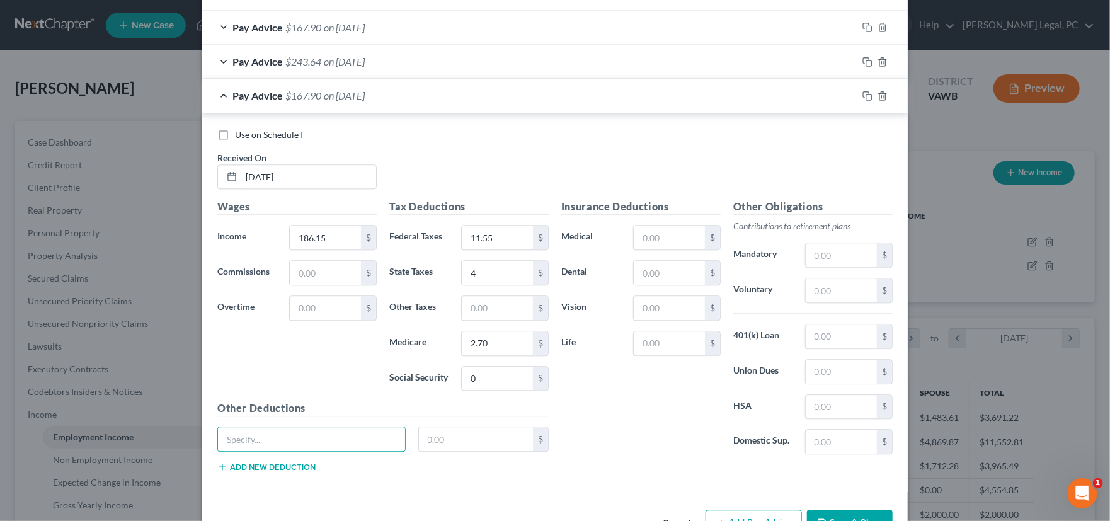
scroll to position [1687, 0]
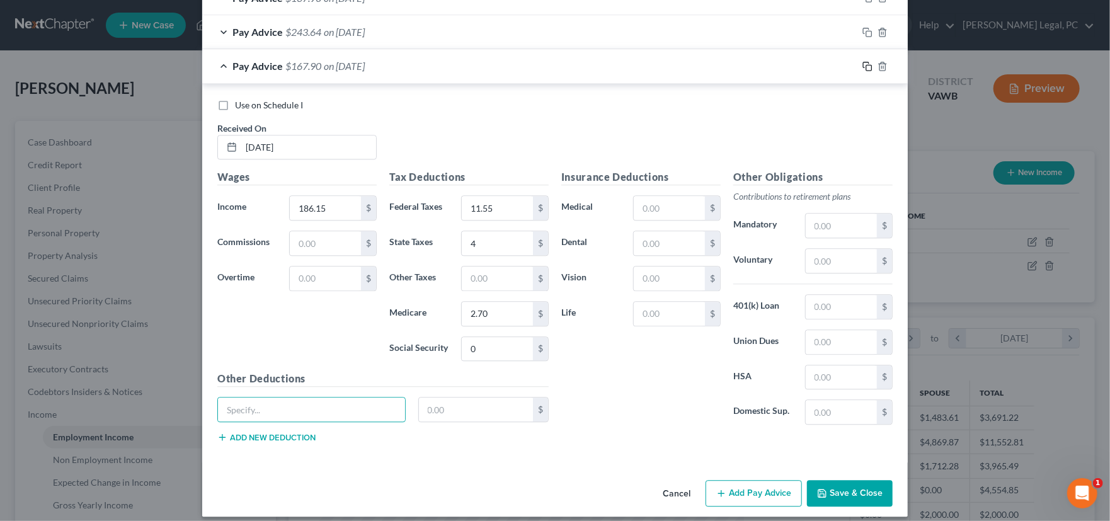
click at [863, 61] on icon "button" at bounding box center [868, 66] width 10 height 10
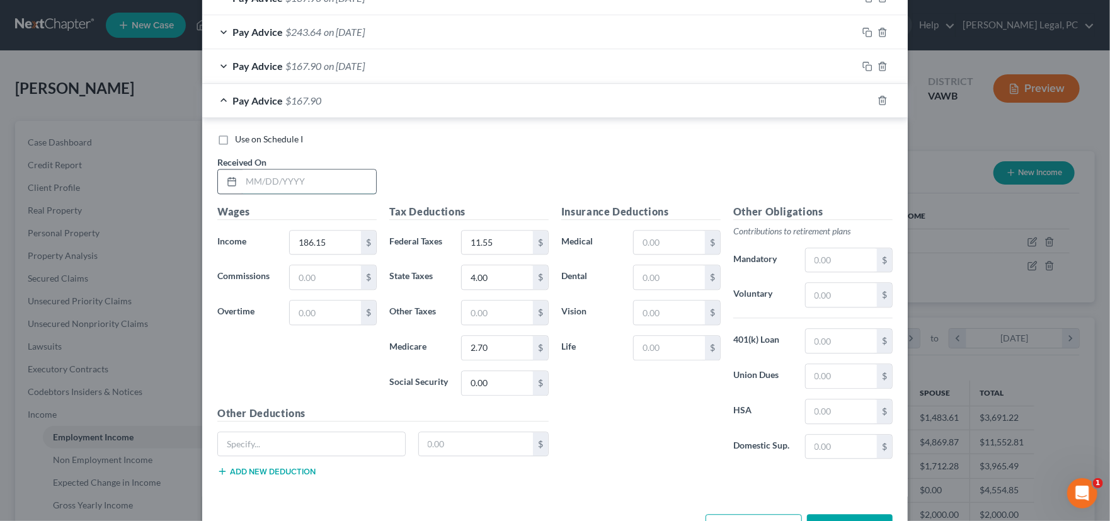
click at [253, 177] on input "text" at bounding box center [308, 181] width 135 height 24
type input "2/14/25"
type input "186.15"
click at [863, 98] on icon "button" at bounding box center [868, 100] width 10 height 10
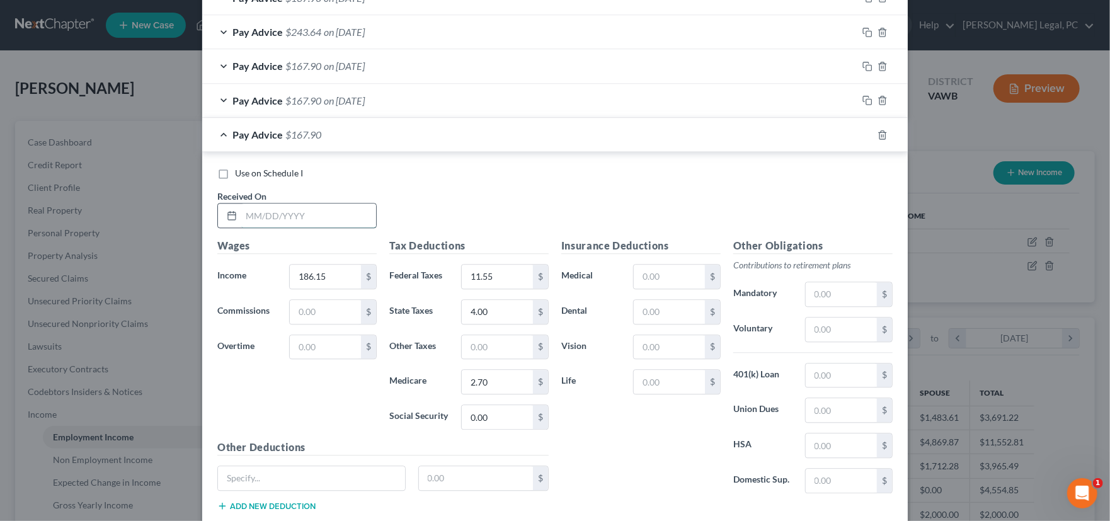
click at [281, 214] on input "text" at bounding box center [308, 216] width 135 height 24
type input "2/21/25"
type input "280"
type input "17.36"
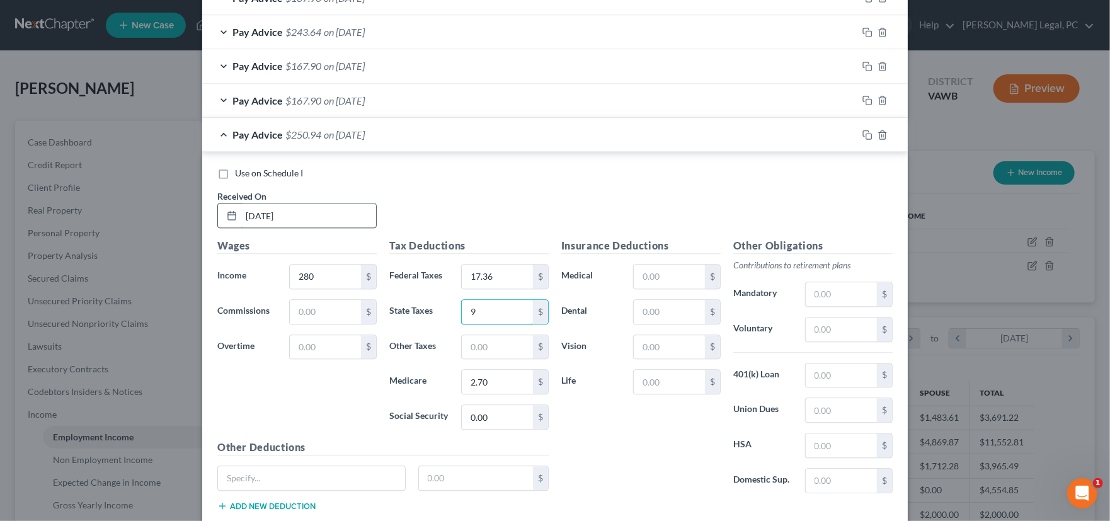
type input "9"
type input "4.06"
type input "6"
click at [866, 134] on rect "button" at bounding box center [869, 137] width 6 height 6
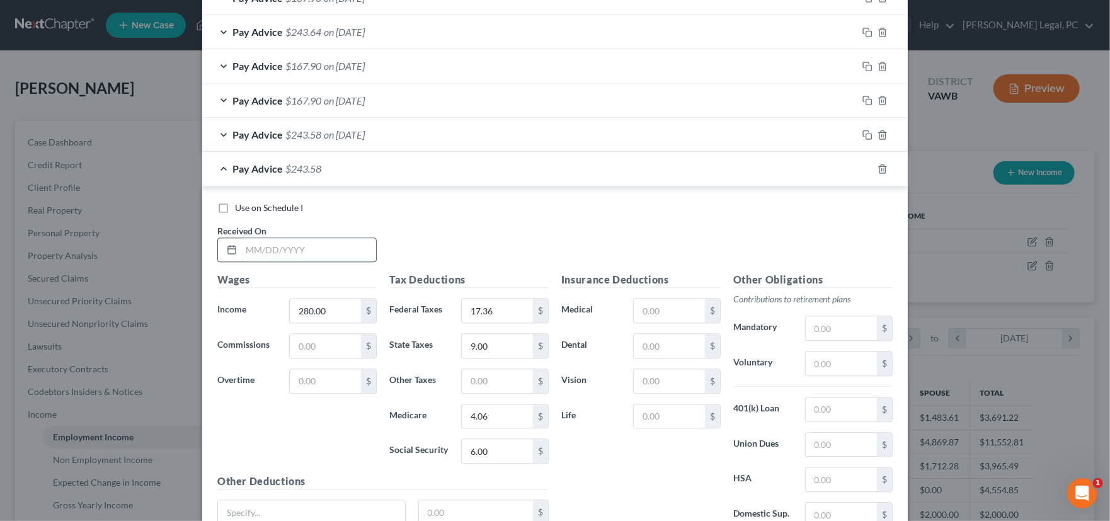
click at [273, 248] on input "text" at bounding box center [308, 250] width 135 height 24
type input "2/28/25"
type input "304.05"
type input "18.86"
type input "10"
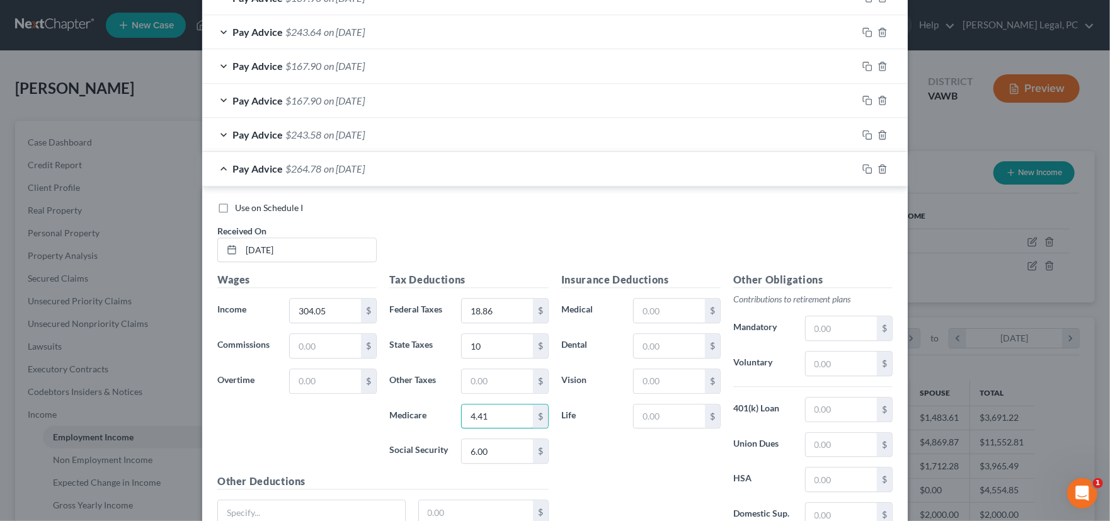
type input "4.41"
type input "8"
click at [863, 164] on icon "button" at bounding box center [866, 167] width 6 height 6
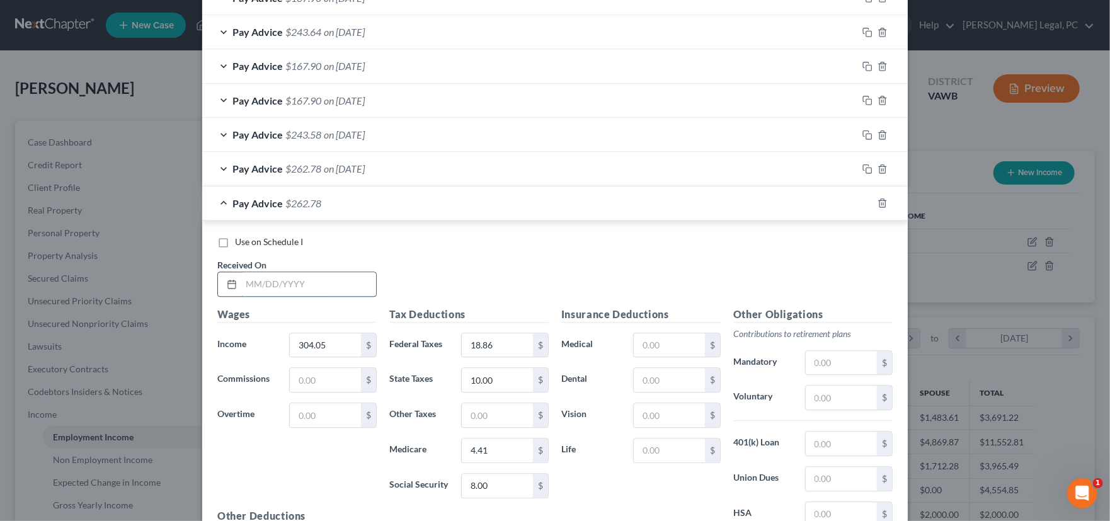
click at [261, 280] on input "text" at bounding box center [308, 284] width 135 height 24
type input "3/7/25"
type input "465.38"
type input "28.86"
type input "19"
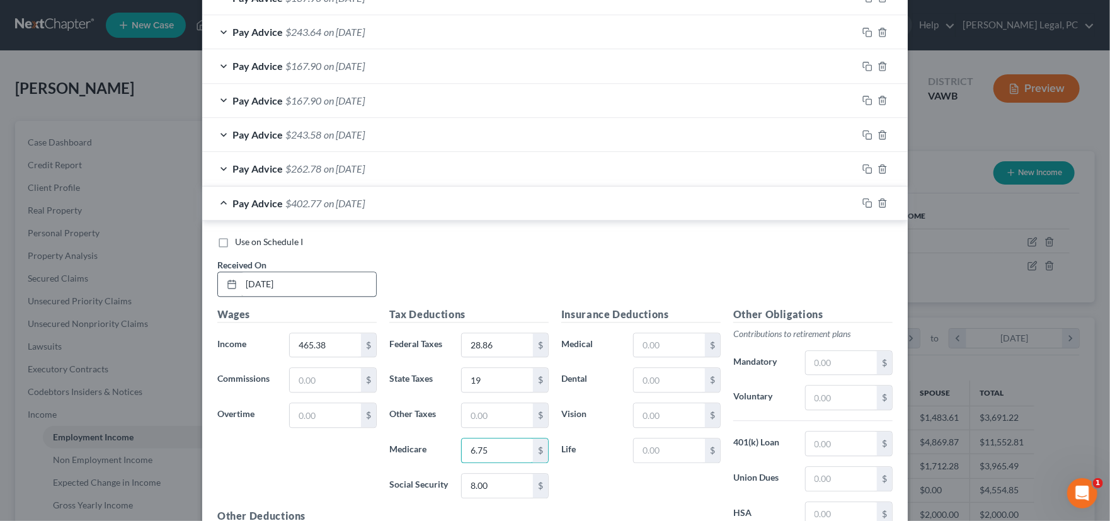
type input "6.75"
type input "25"
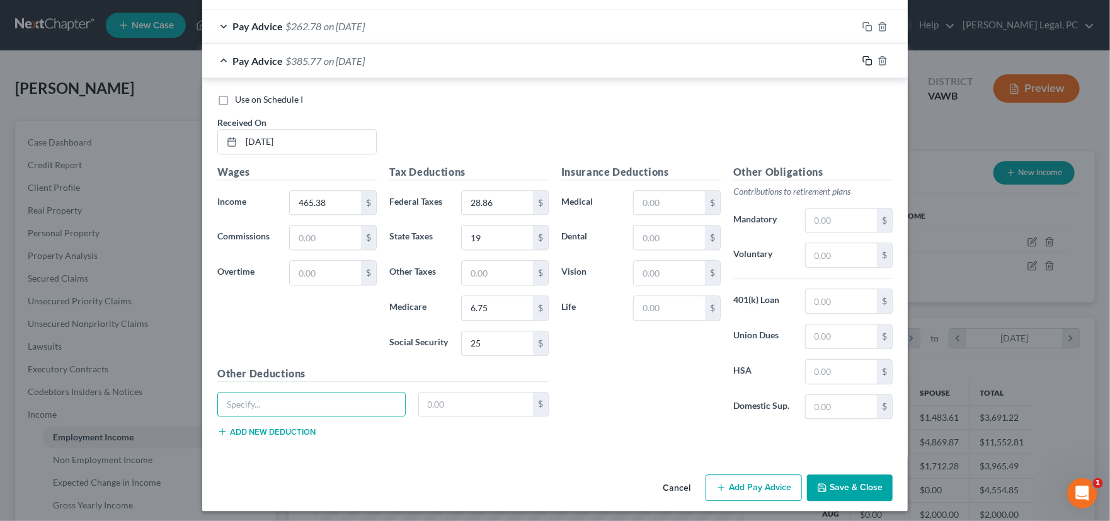
click at [863, 58] on icon "button" at bounding box center [868, 60] width 10 height 10
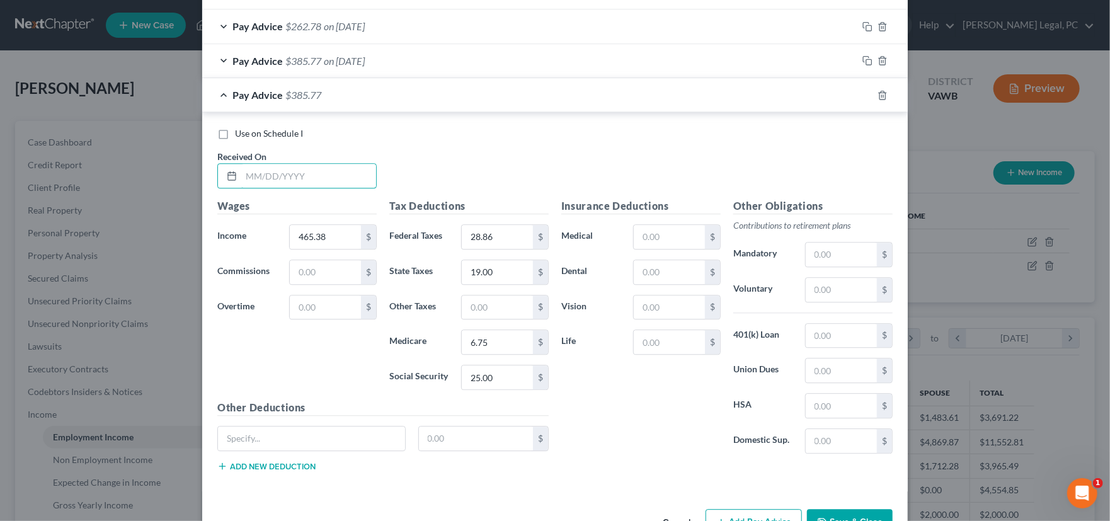
drag, startPoint x: 261, startPoint y: 168, endPoint x: 258, endPoint y: 153, distance: 15.4
click at [261, 168] on input "text" at bounding box center [308, 176] width 135 height 24
type input "3/14/25"
type input "186.15"
type input "11.55"
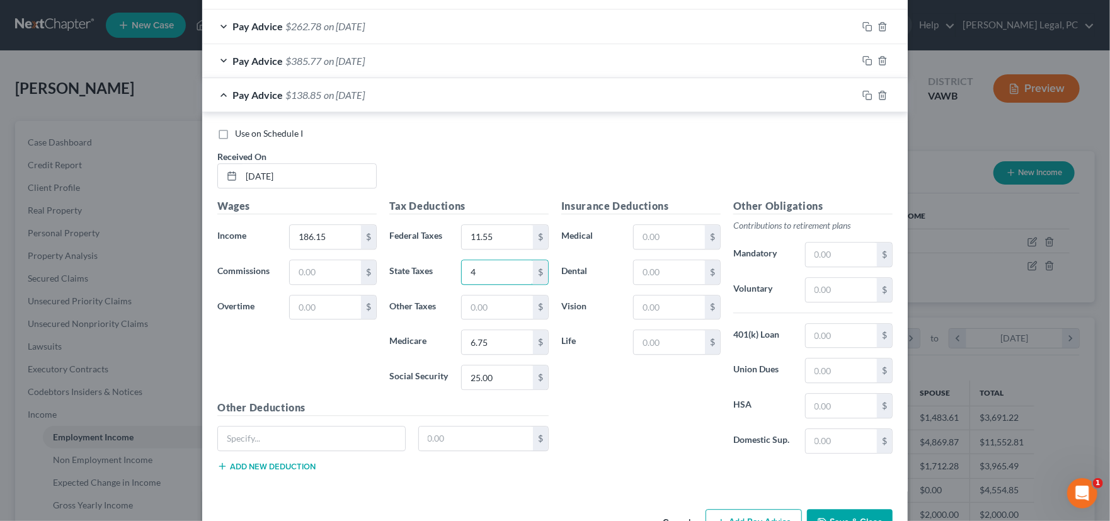
type input "4"
type input "2.70"
type input "0"
click at [863, 90] on icon "button" at bounding box center [868, 95] width 10 height 10
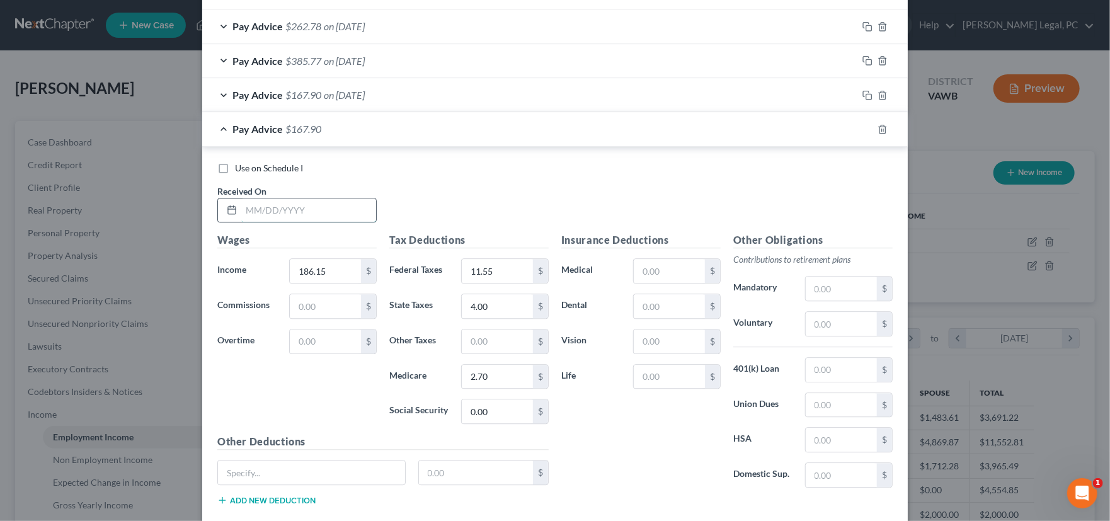
click at [275, 209] on input "text" at bounding box center [308, 210] width 135 height 24
type input "3/21/25"
type input "186.15"
type input "11.55"
click at [866, 129] on rect "button" at bounding box center [869, 131] width 6 height 6
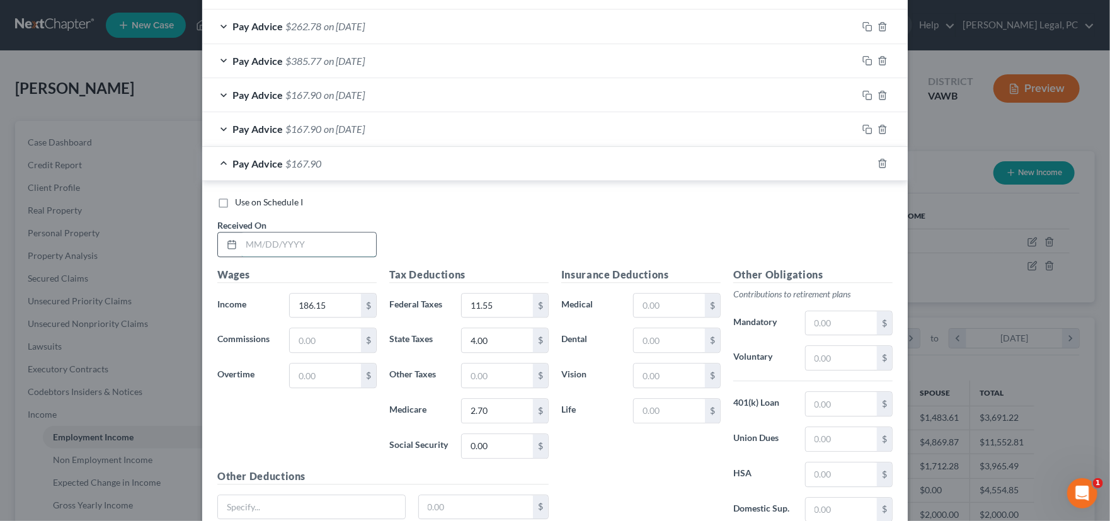
click at [260, 244] on input "text" at bounding box center [308, 245] width 135 height 24
type input "3/28/25"
type input "428.14"
type input "26.54"
type input "16"
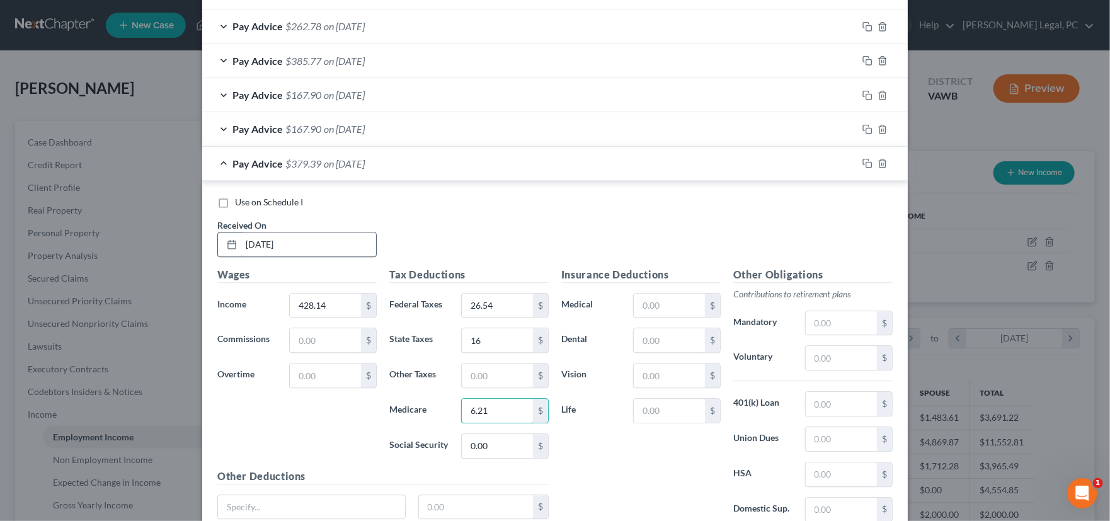
type input "6.21"
type input "21"
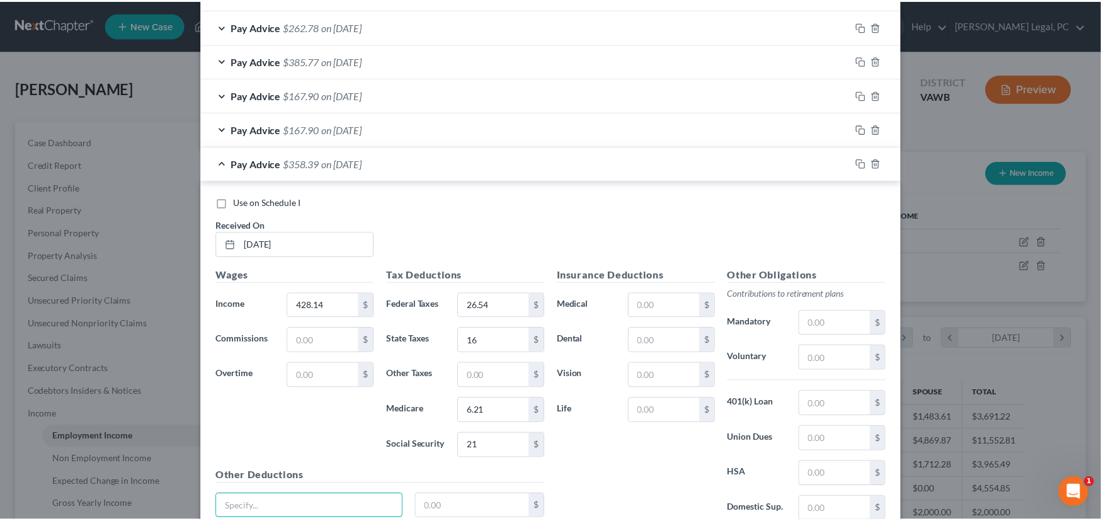
scroll to position [1932, 0]
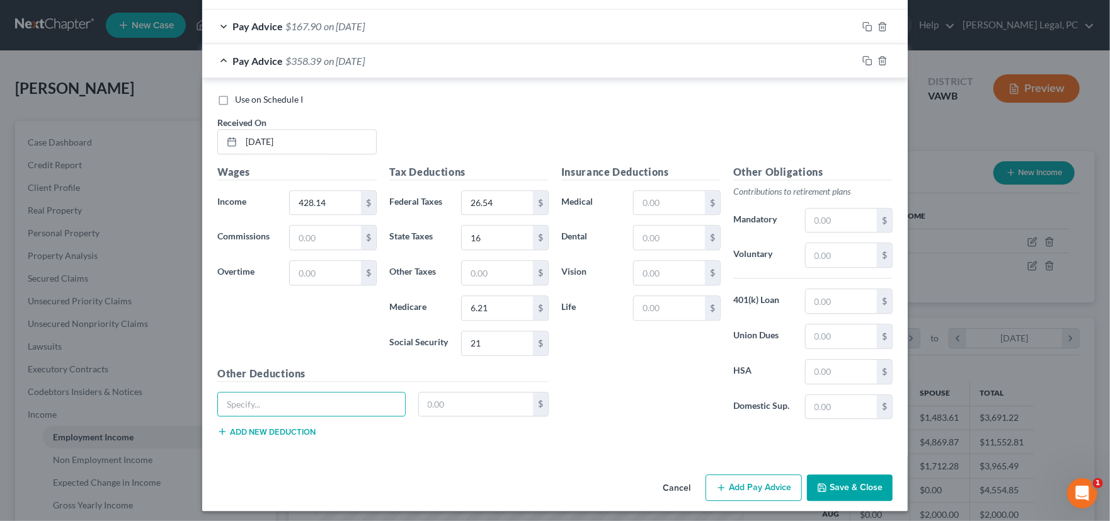
click at [838, 488] on button "Save & Close" at bounding box center [850, 487] width 86 height 26
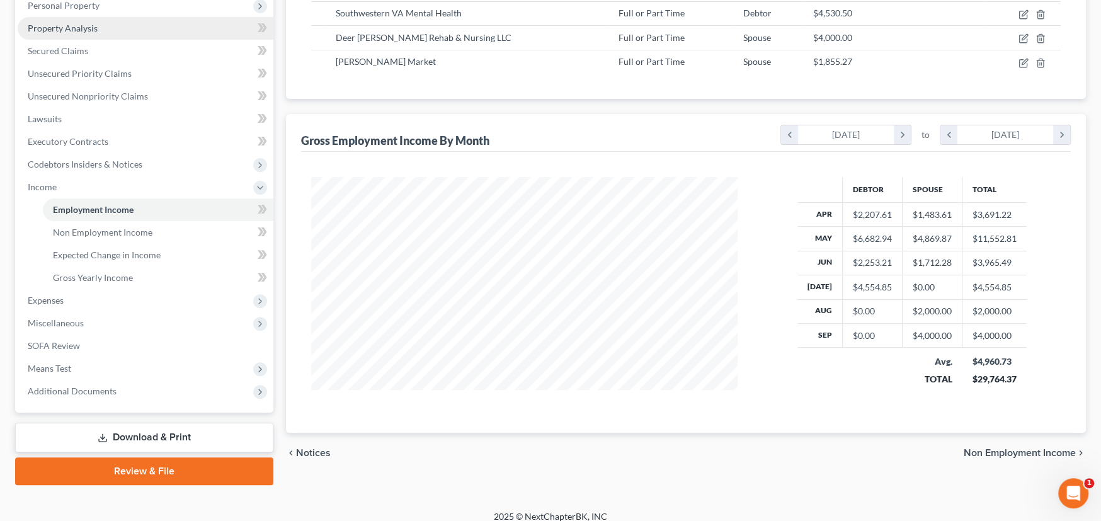
scroll to position [238, 0]
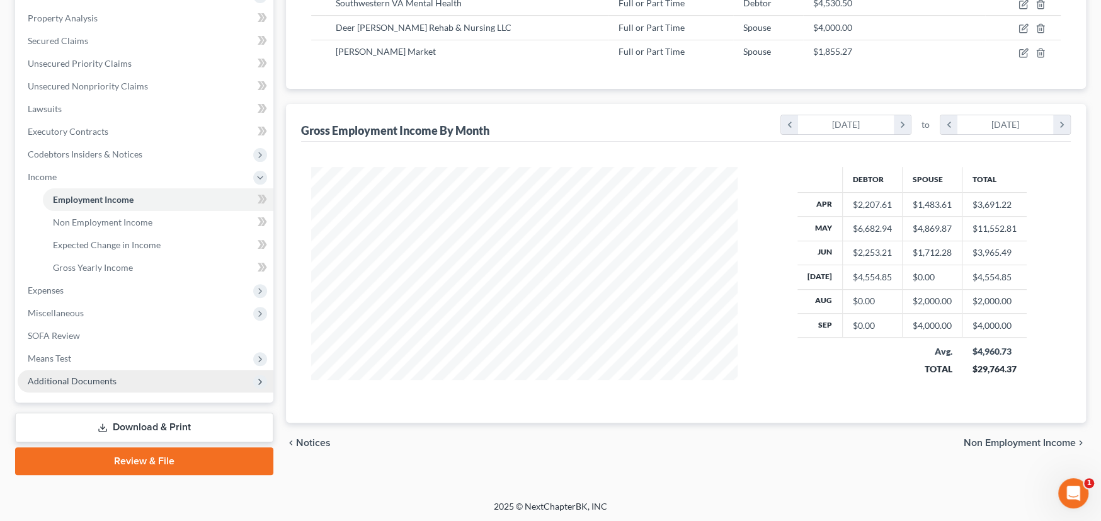
click at [109, 379] on span "Additional Documents" at bounding box center [72, 381] width 89 height 11
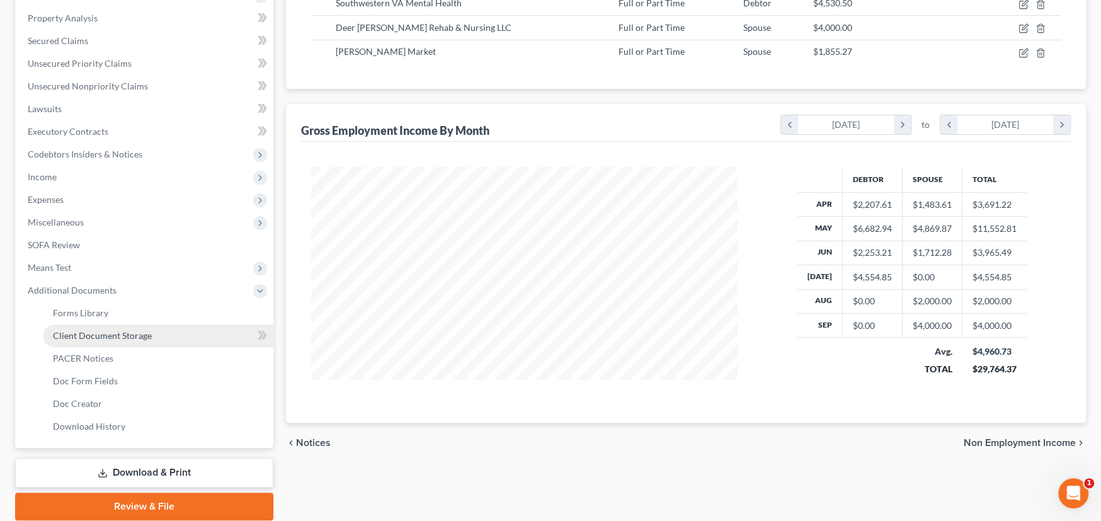
click at [124, 334] on span "Client Document Storage" at bounding box center [102, 335] width 99 height 11
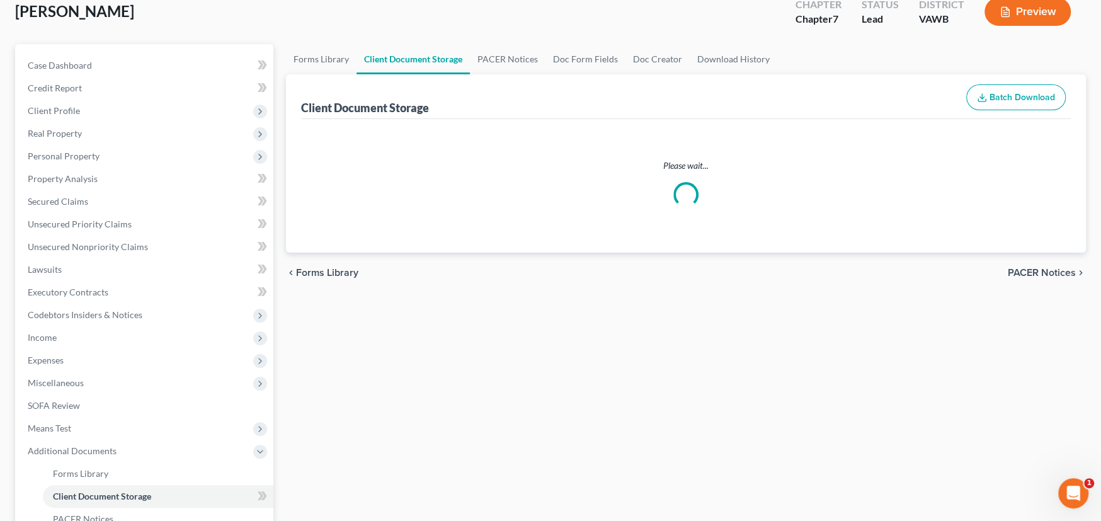
select select "0"
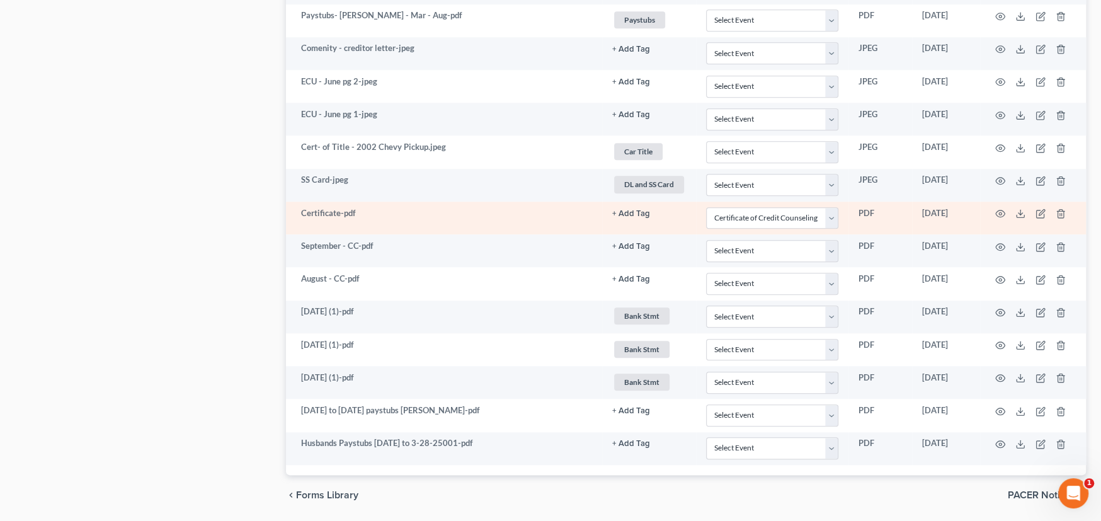
scroll to position [995, 0]
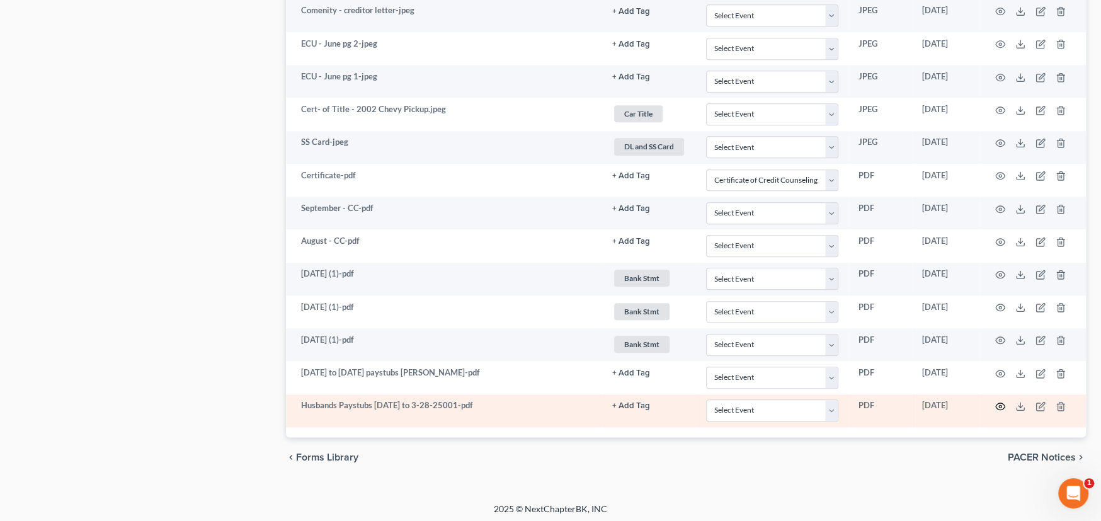
click at [1001, 401] on icon "button" at bounding box center [1001, 406] width 10 height 10
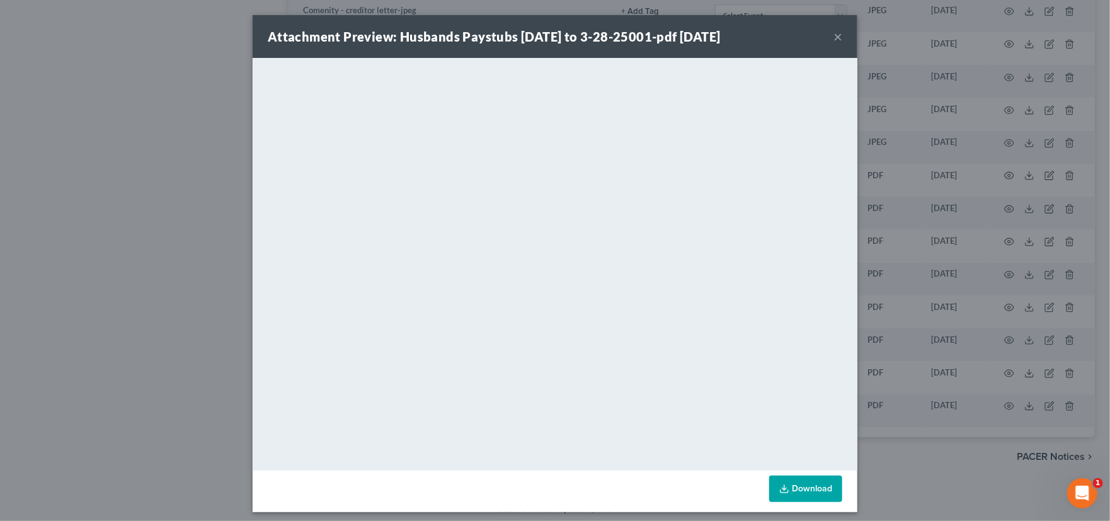
click at [834, 38] on button "×" at bounding box center [838, 36] width 9 height 15
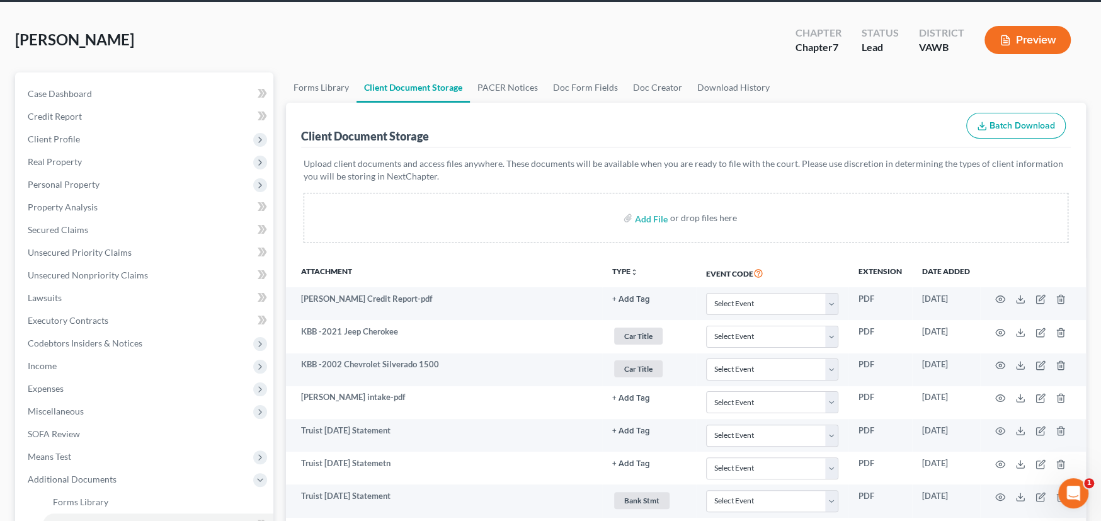
scroll to position [0, 0]
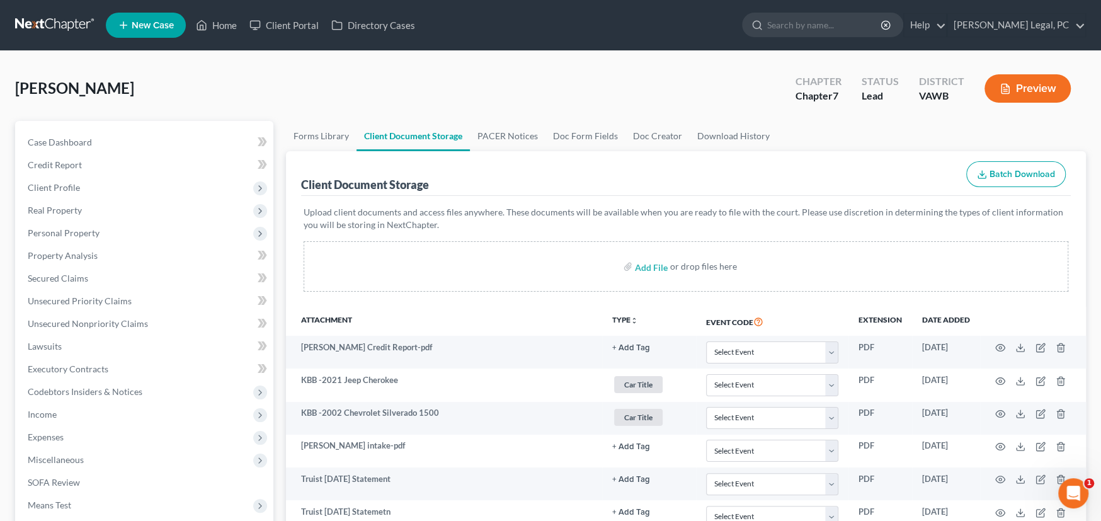
click at [55, 20] on link at bounding box center [55, 25] width 81 height 23
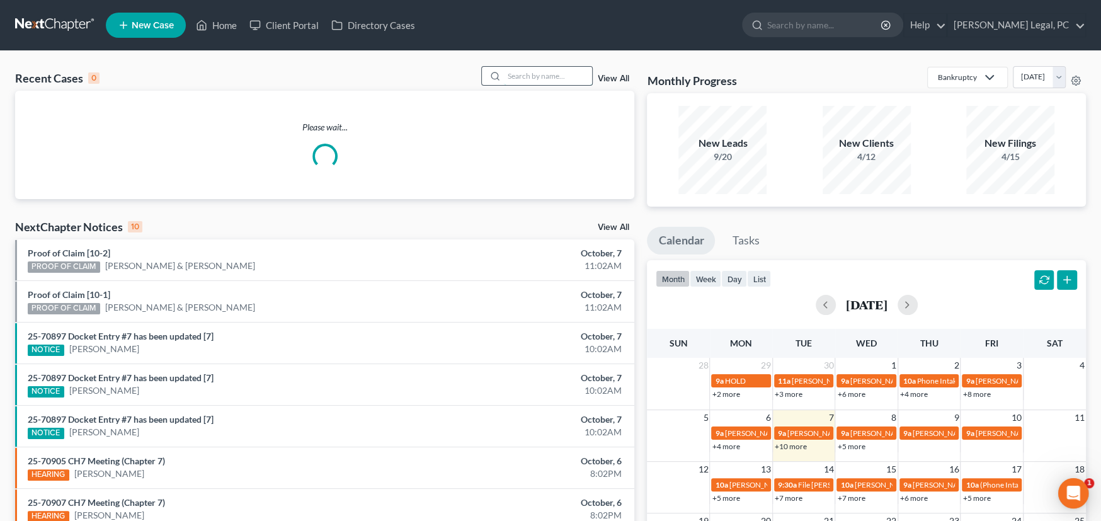
click at [529, 74] on input "search" at bounding box center [548, 76] width 88 height 18
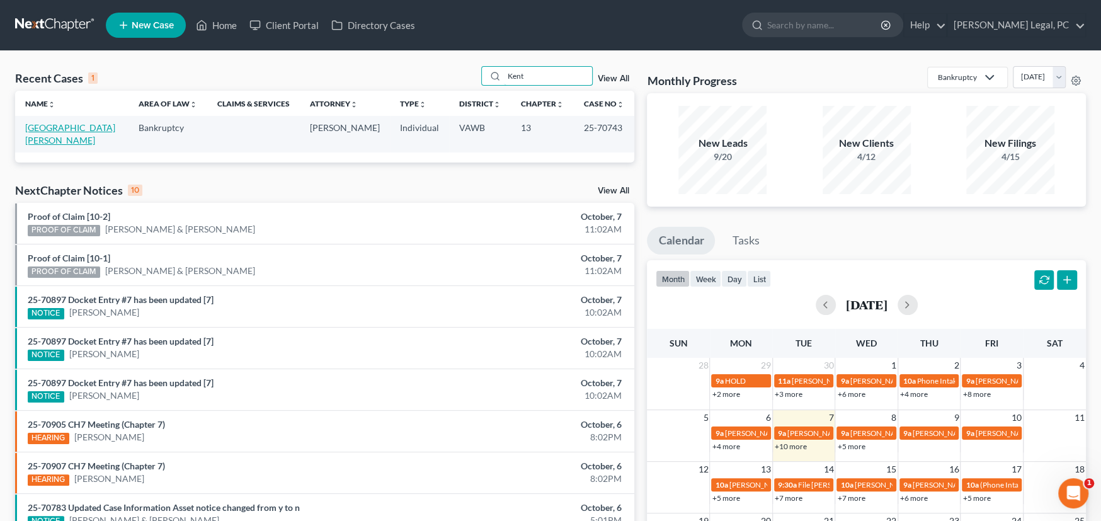
type input "Kent"
click at [42, 129] on link "[GEOGRAPHIC_DATA][PERSON_NAME]" at bounding box center [70, 133] width 90 height 23
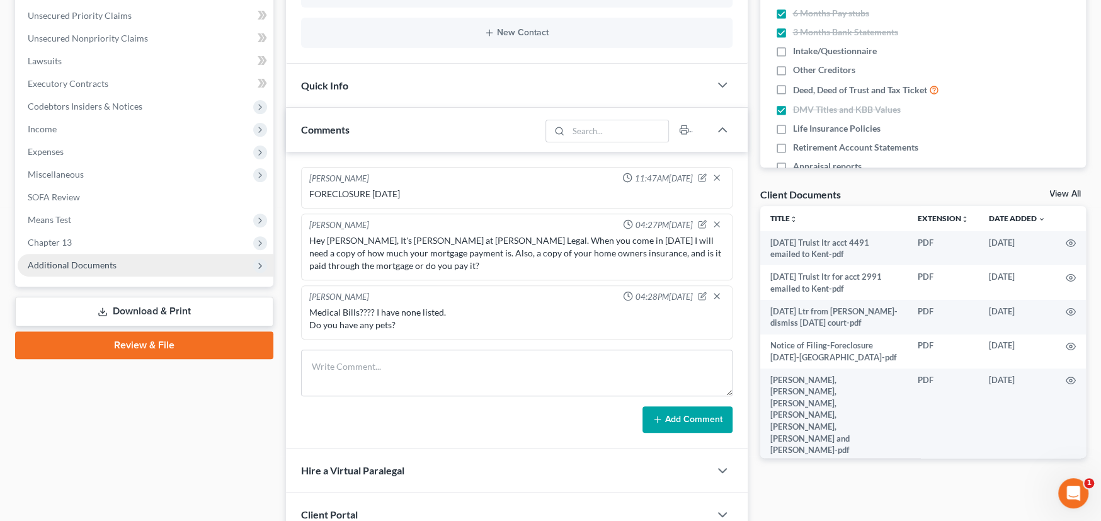
scroll to position [314, 0]
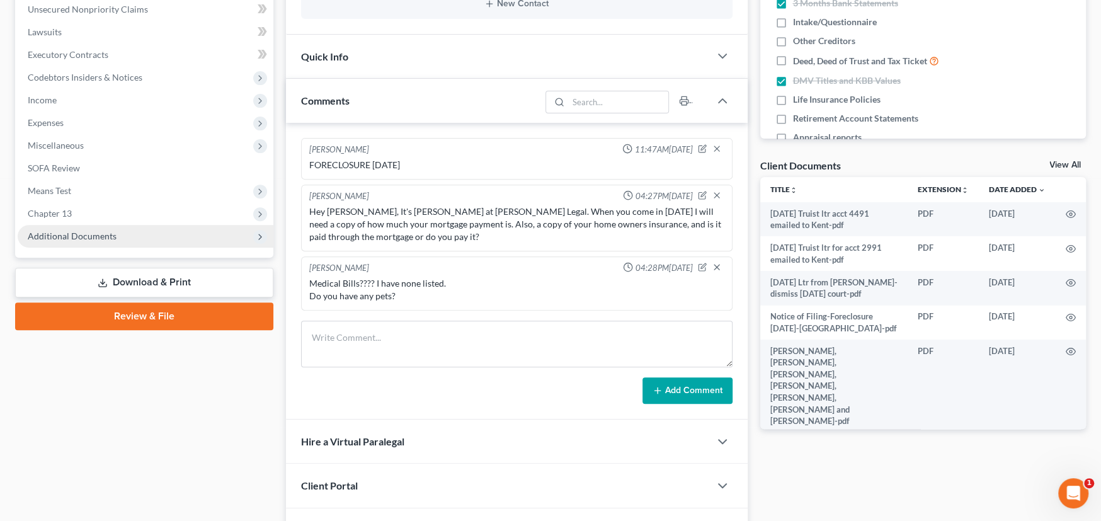
click at [84, 233] on span "Additional Documents" at bounding box center [72, 236] width 89 height 11
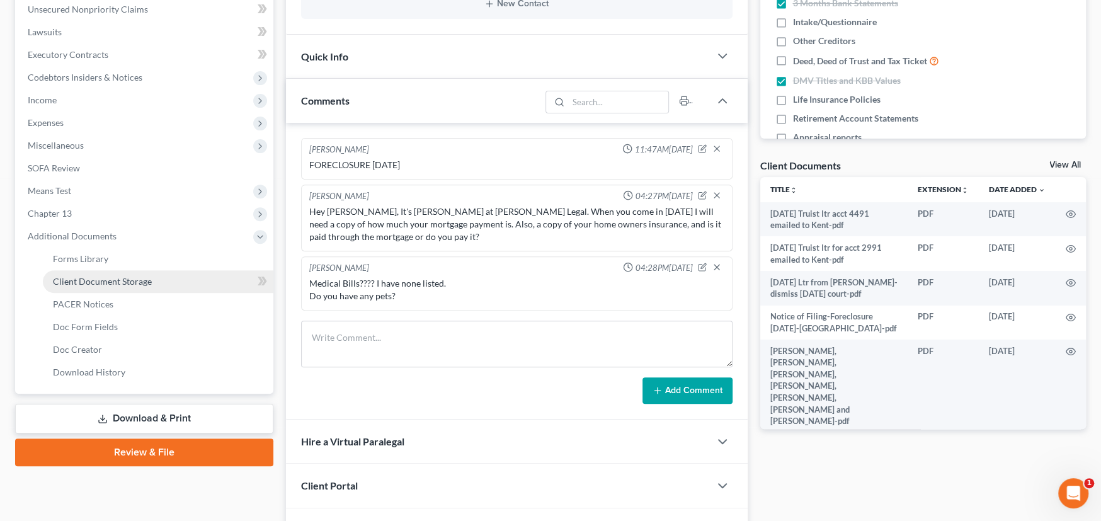
click at [126, 280] on span "Client Document Storage" at bounding box center [102, 281] width 99 height 11
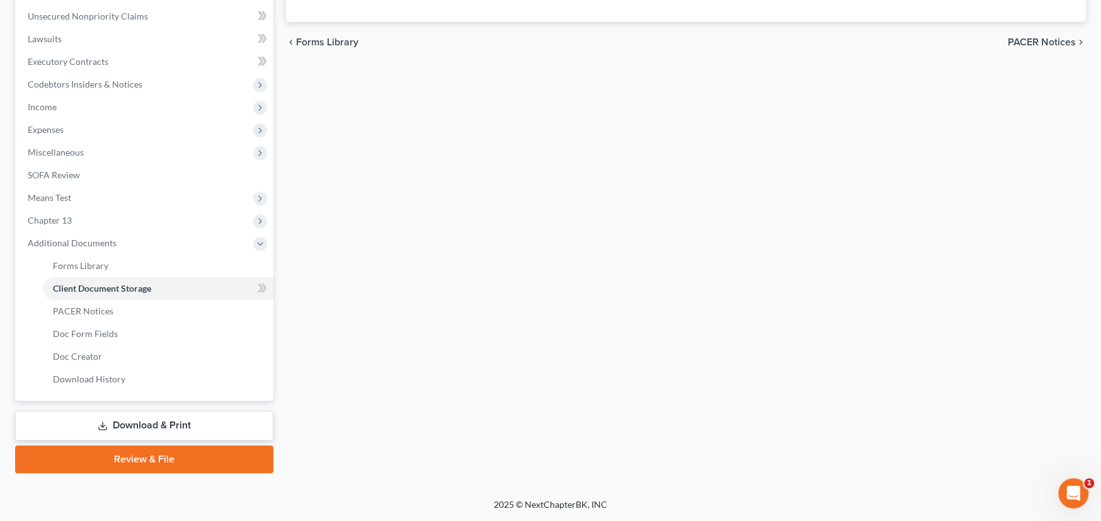
scroll to position [168, 0]
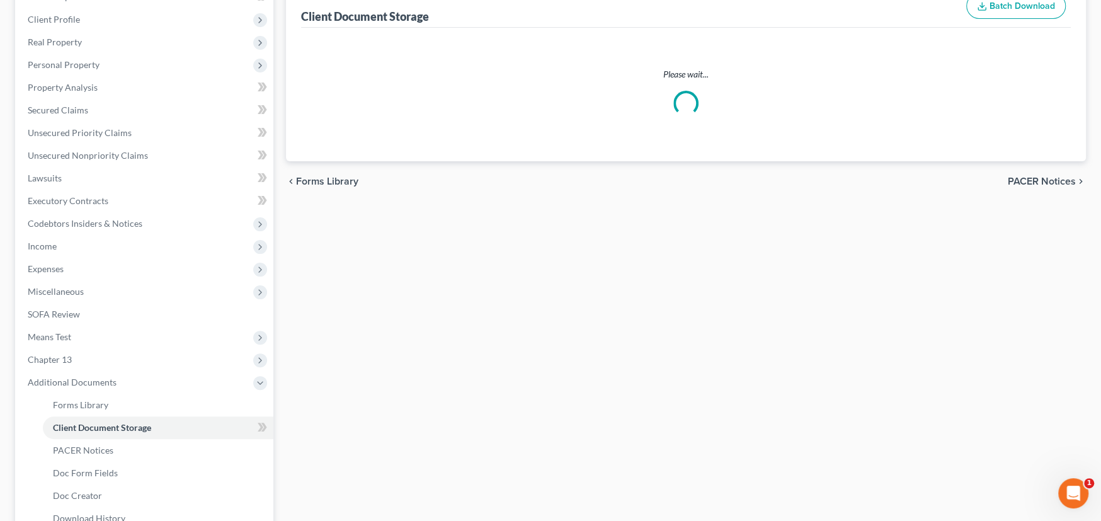
select select "0"
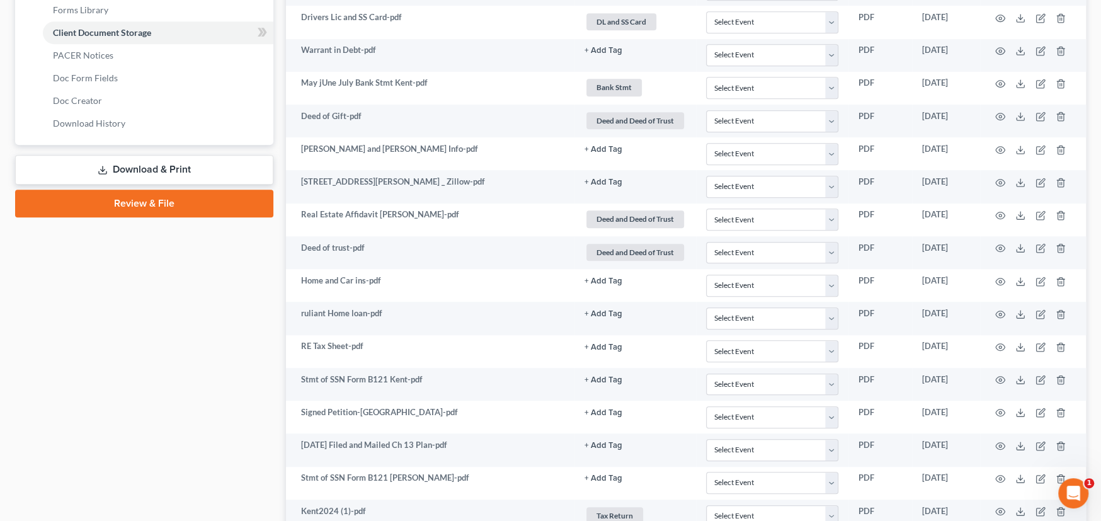
scroll to position [453, 0]
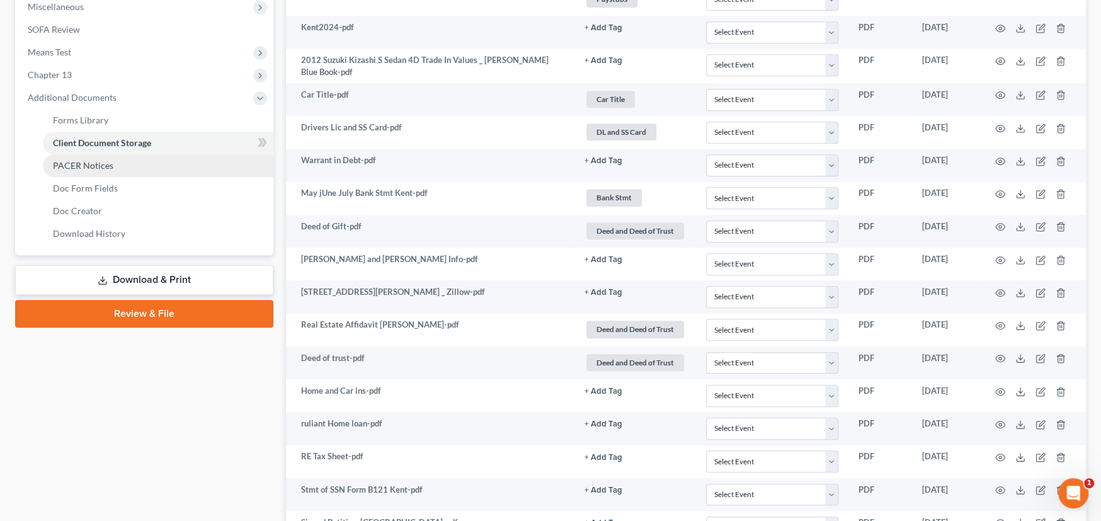
click at [91, 161] on span "PACER Notices" at bounding box center [83, 165] width 60 height 11
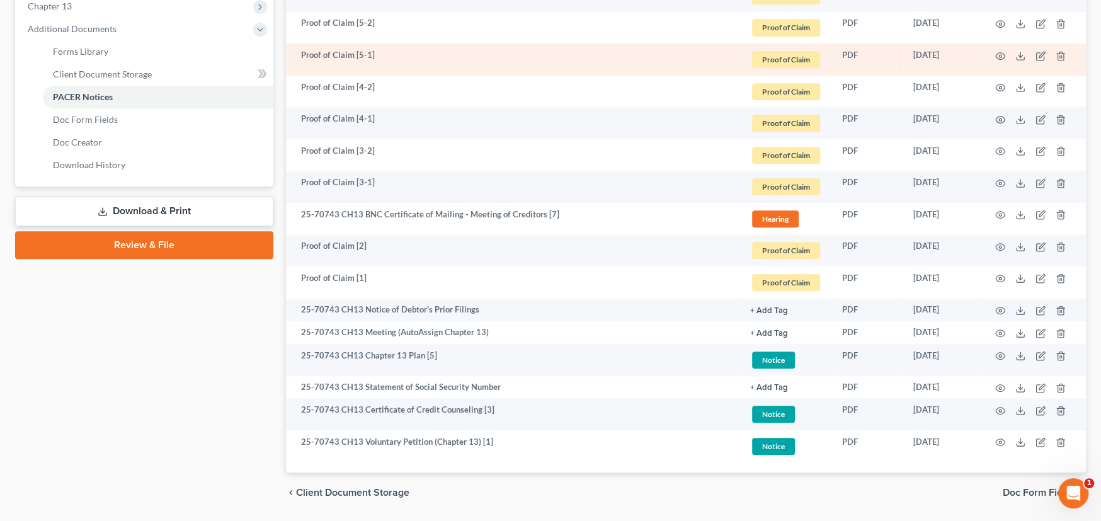
scroll to position [560, 0]
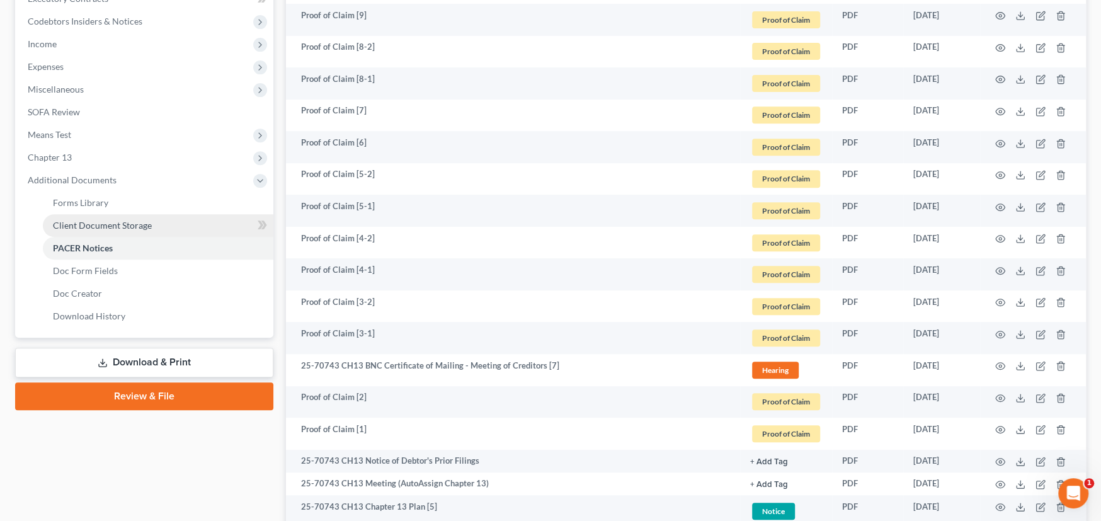
click at [114, 225] on span "Client Document Storage" at bounding box center [102, 225] width 99 height 11
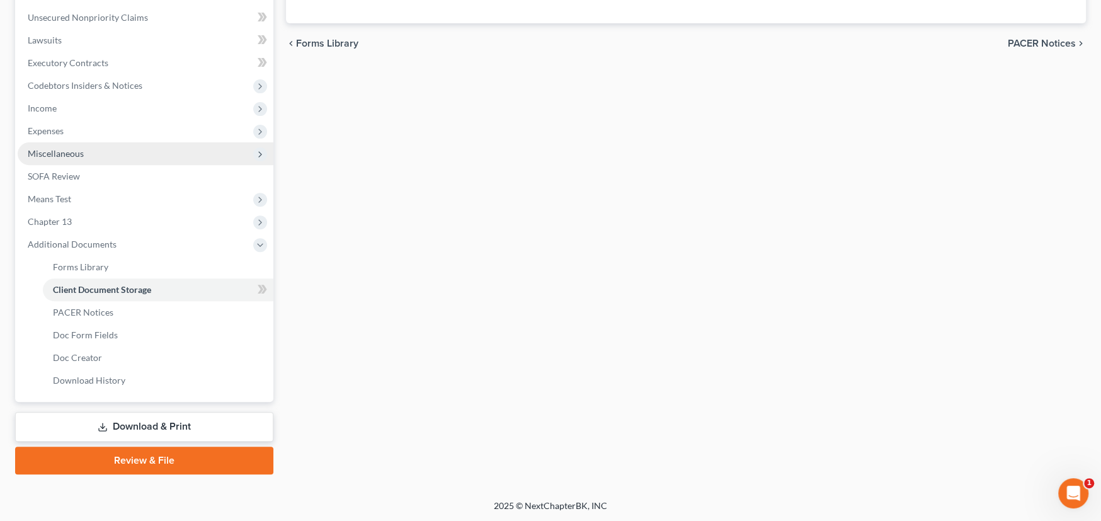
select select "0"
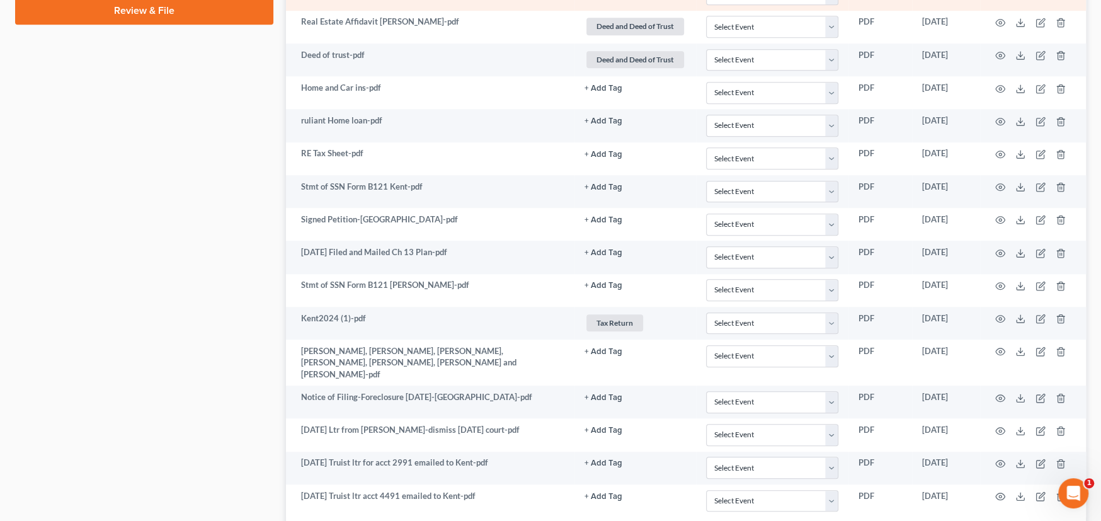
scroll to position [819, 0]
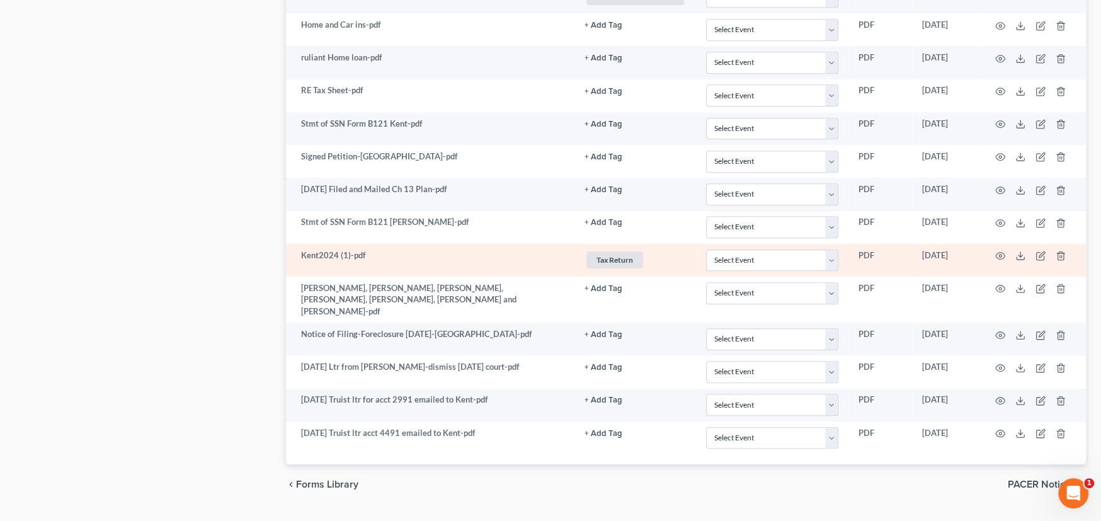
click at [469, 256] on td "Kent2024 (1)-pdf" at bounding box center [430, 260] width 289 height 33
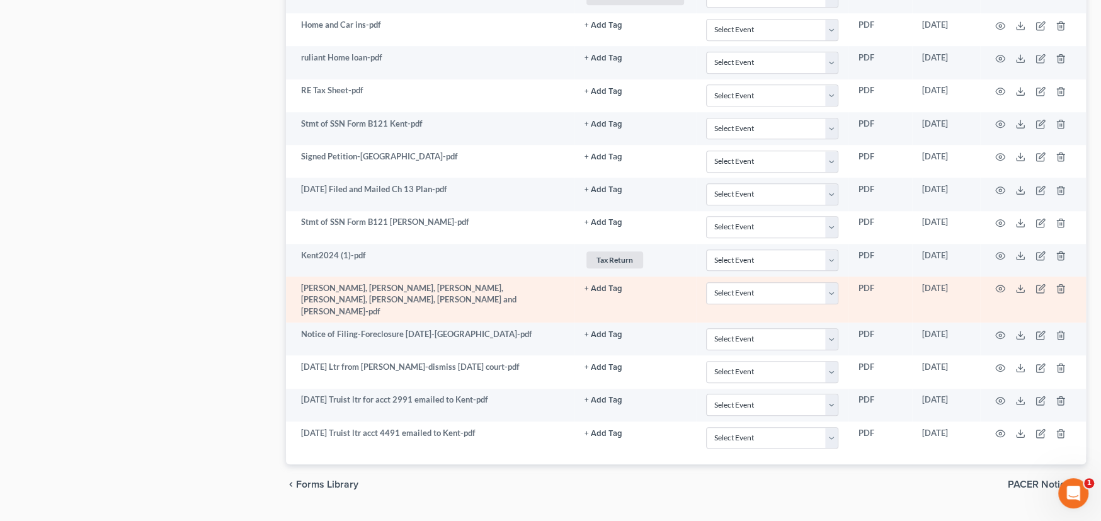
scroll to position [831, 0]
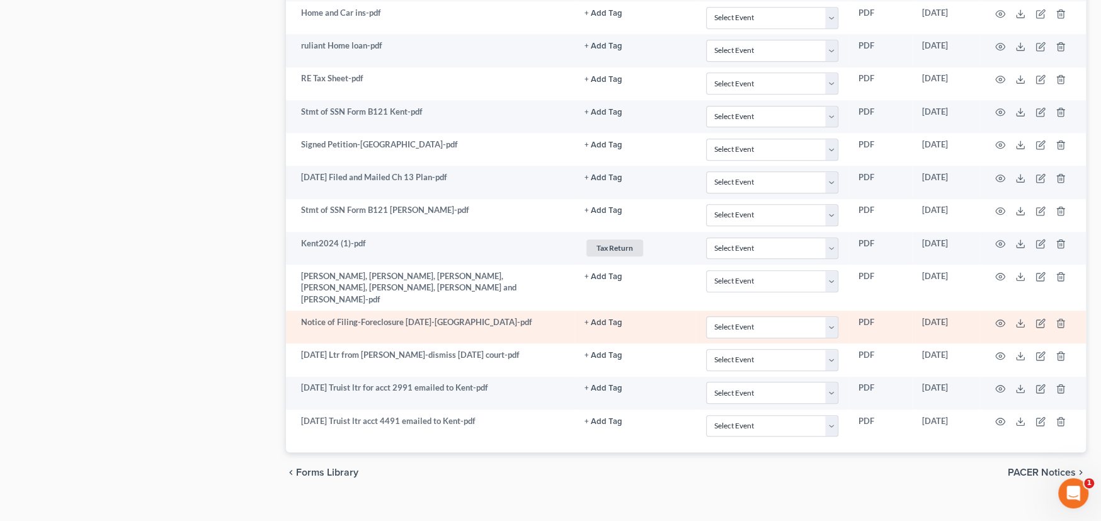
click at [498, 311] on td "Notice of Filing-Foreclosure [DATE]-[GEOGRAPHIC_DATA]-pdf" at bounding box center [430, 327] width 289 height 33
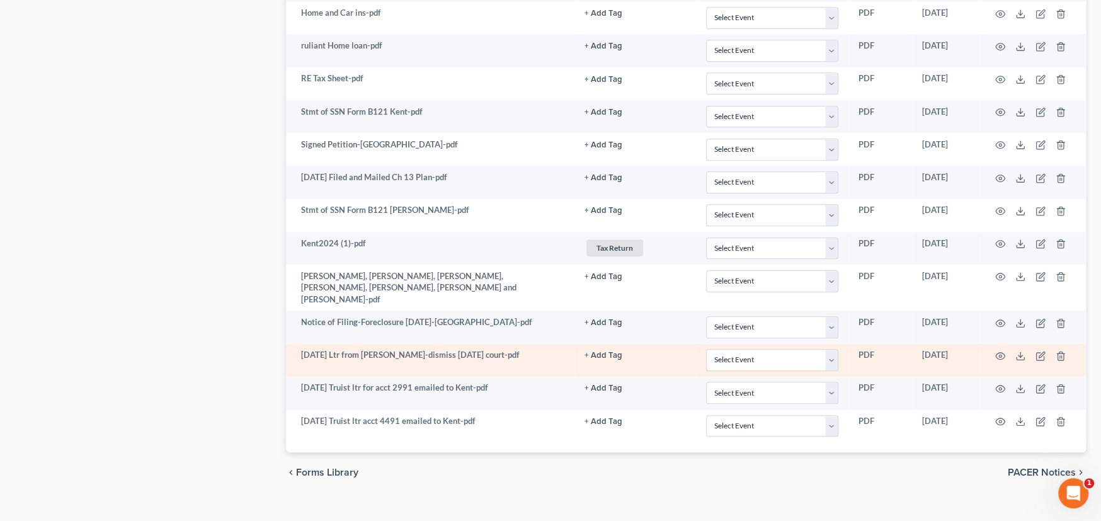
click at [519, 343] on td "[DATE] Ltr from [PERSON_NAME]-dismiss [DATE] court-pdf" at bounding box center [430, 359] width 289 height 33
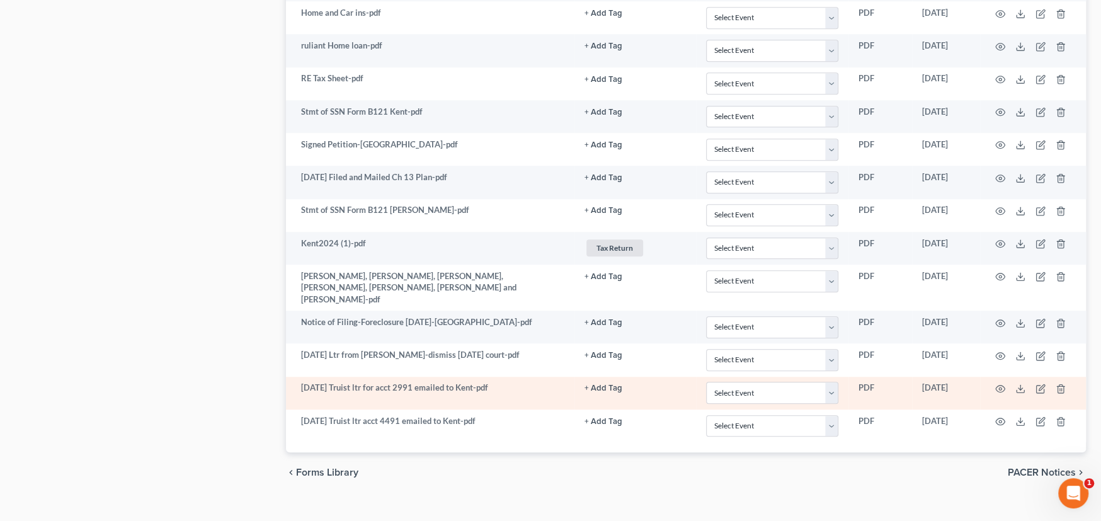
click at [517, 377] on td "[DATE] Truist ltr for acct 2991 emailed to Kent-pdf" at bounding box center [430, 393] width 289 height 33
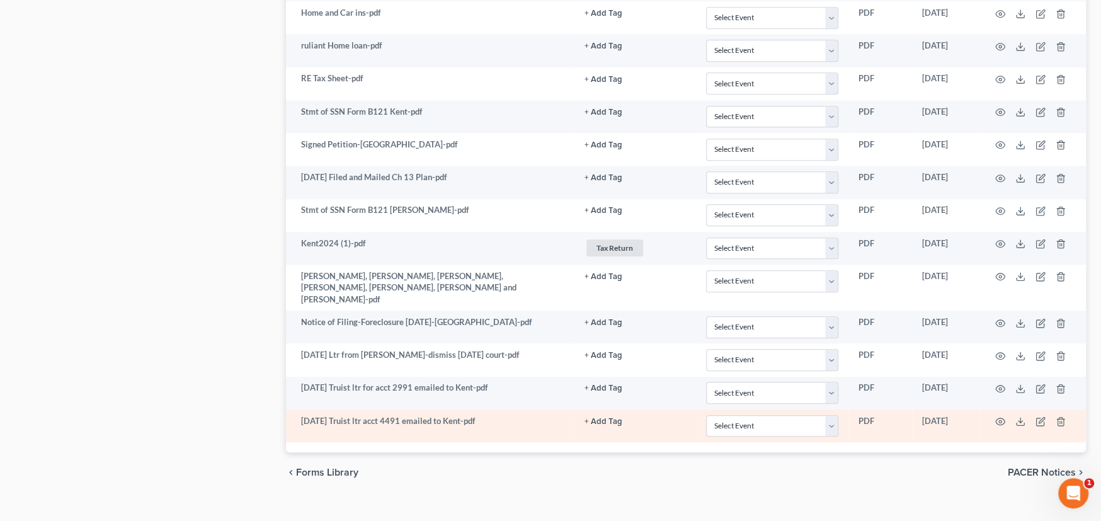
click at [519, 410] on td "08-25-25 Truist ltr acct 4491 emailed to Kent-pdf" at bounding box center [430, 426] width 289 height 33
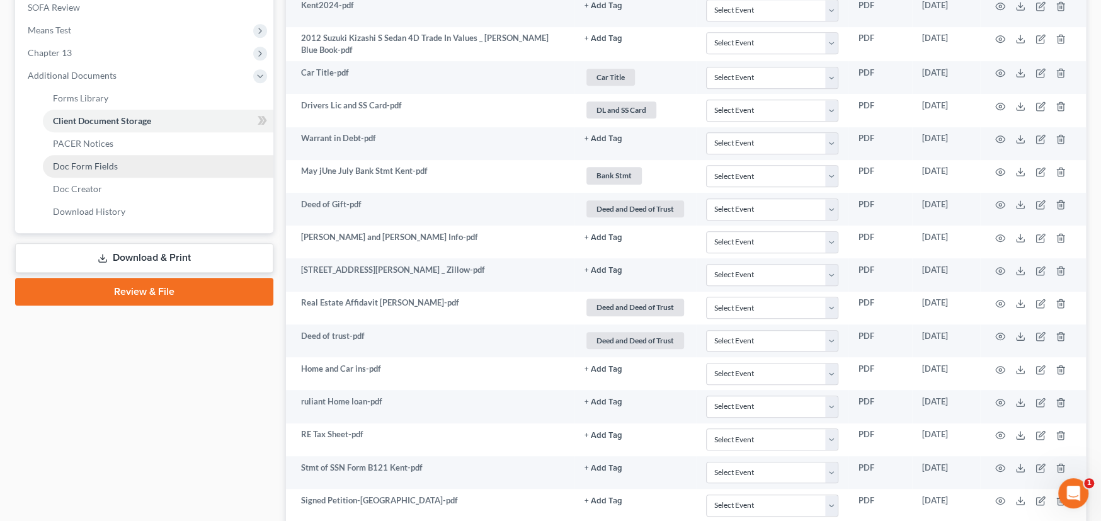
scroll to position [453, 0]
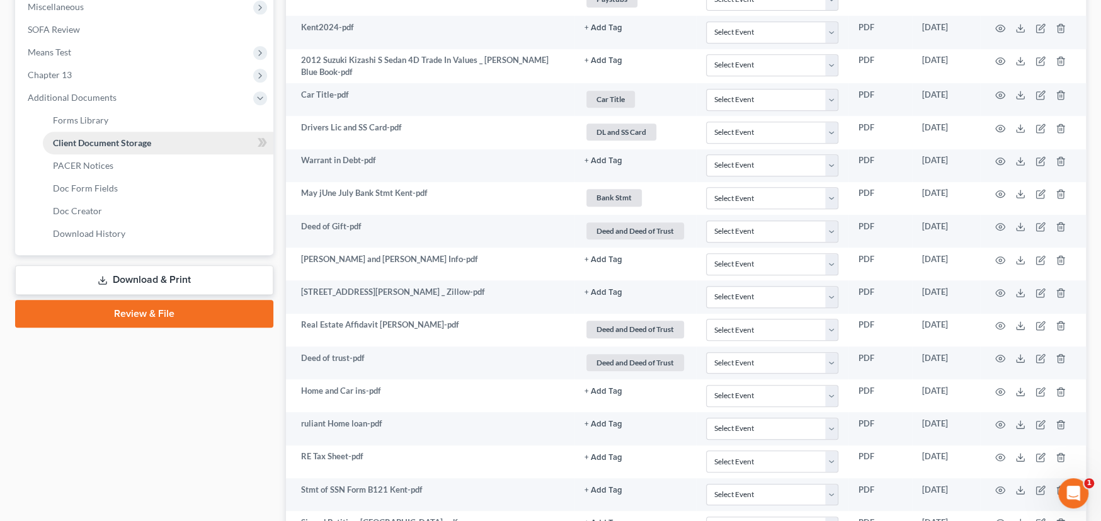
click at [129, 143] on span "Client Document Storage" at bounding box center [102, 142] width 98 height 11
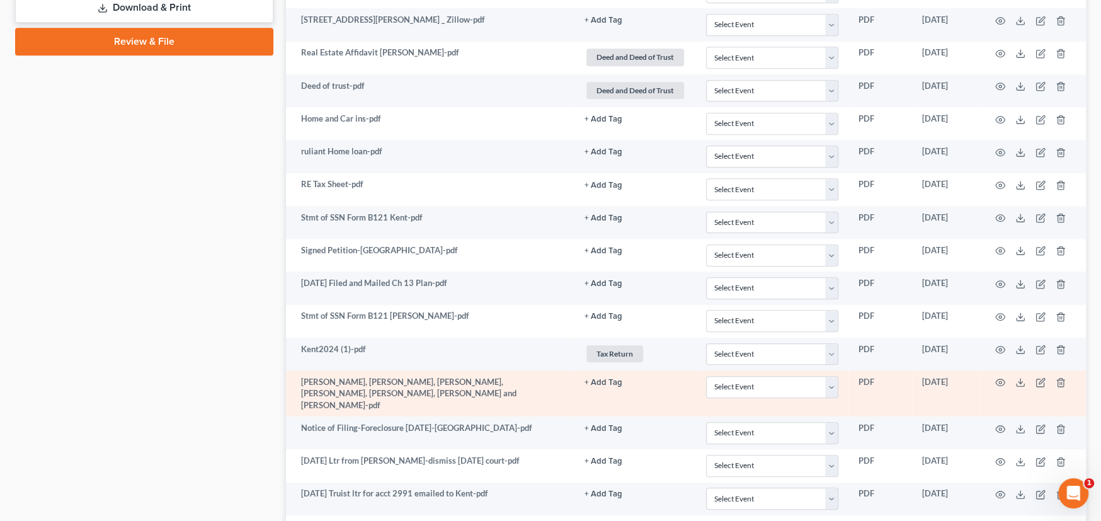
scroll to position [756, 0]
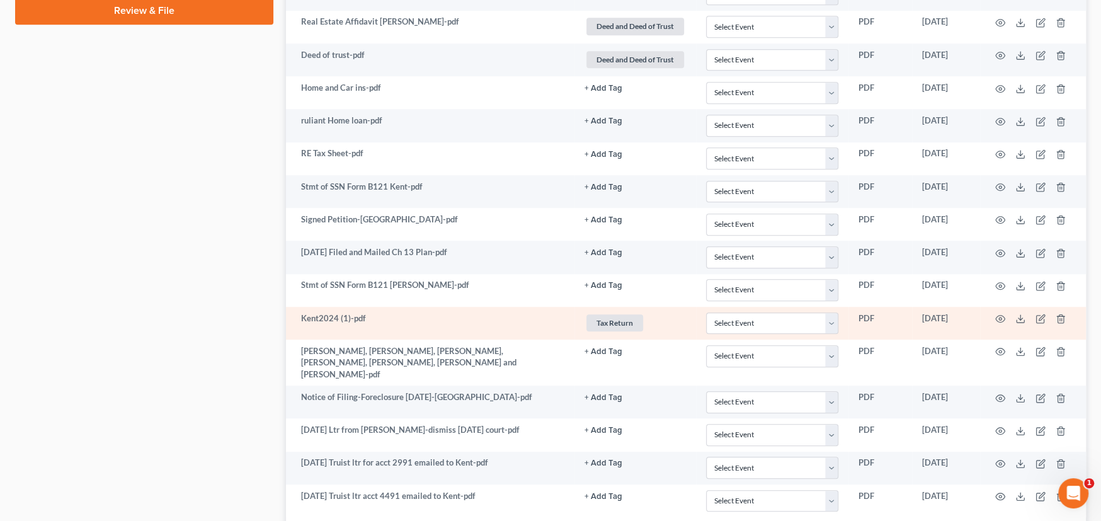
click at [455, 328] on td "Kent2024 (1)-pdf" at bounding box center [430, 323] width 289 height 33
click at [1000, 316] on icon "button" at bounding box center [1000, 319] width 9 height 7
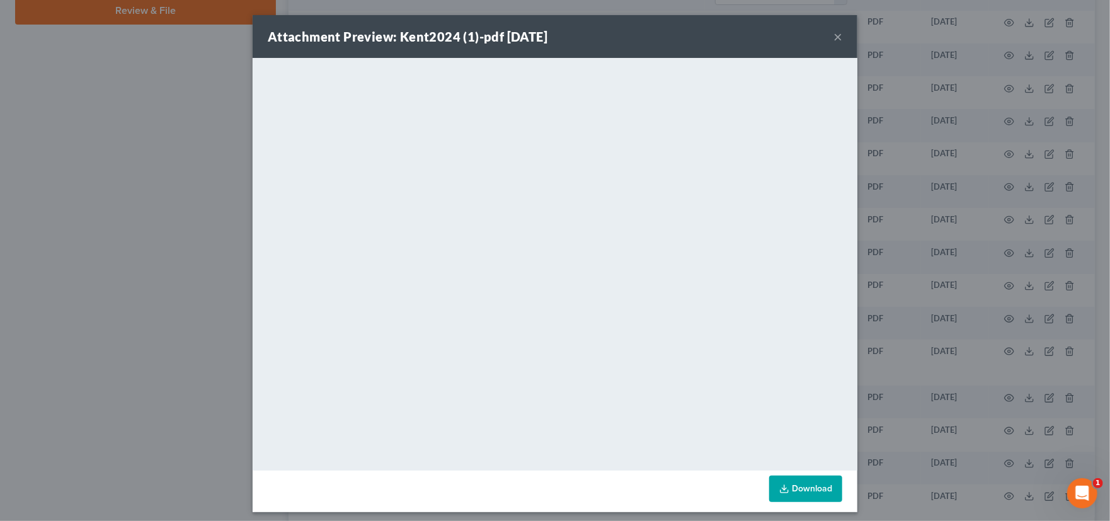
click at [834, 36] on button "×" at bounding box center [838, 36] width 9 height 15
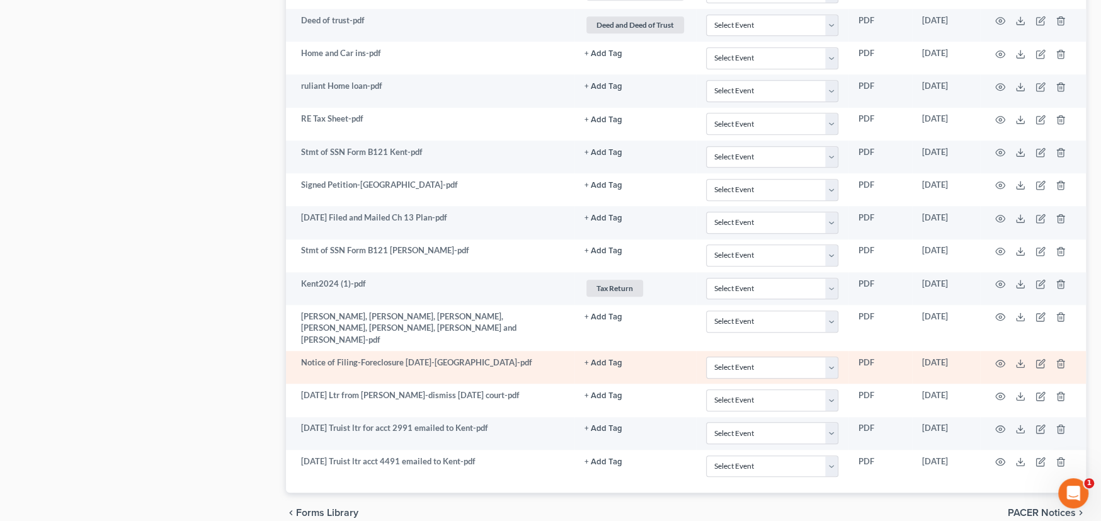
scroll to position [819, 0]
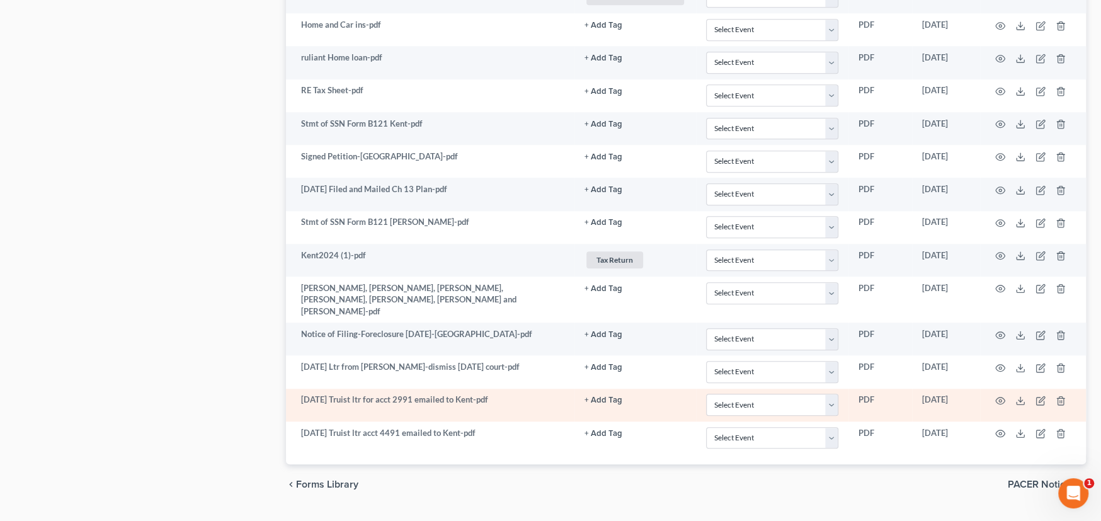
click at [523, 389] on td "08-25-25 Truist ltr for acct 2991 emailed to Kent-pdf" at bounding box center [430, 405] width 289 height 33
click at [1002, 396] on icon "button" at bounding box center [1001, 401] width 10 height 10
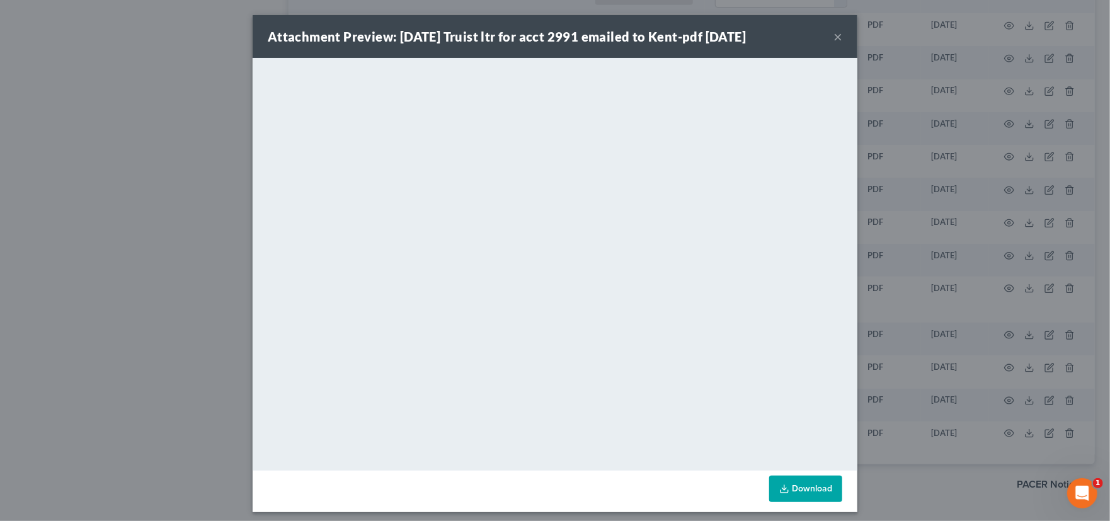
click at [834, 34] on button "×" at bounding box center [838, 36] width 9 height 15
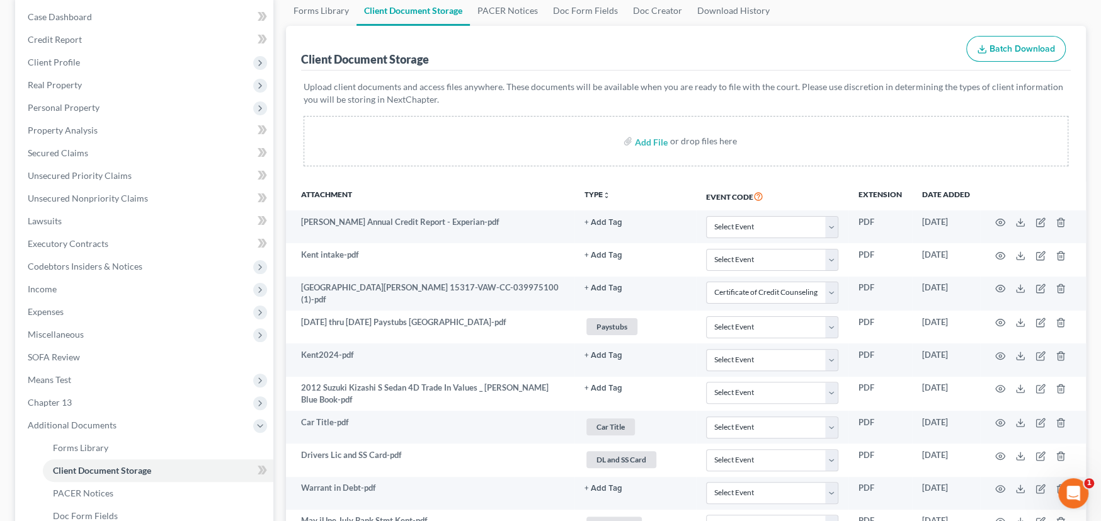
scroll to position [0, 0]
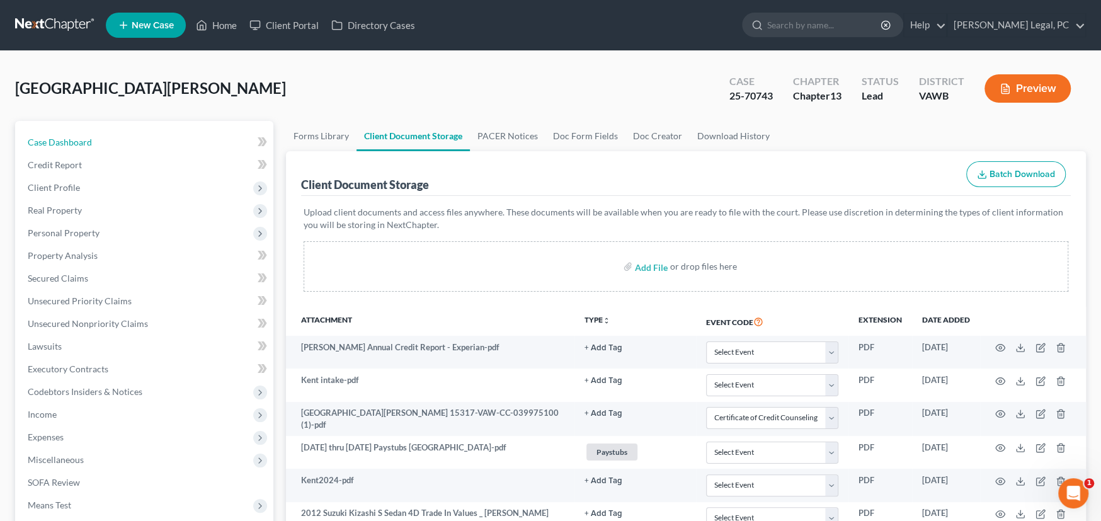
drag, startPoint x: 77, startPoint y: 138, endPoint x: 277, endPoint y: 164, distance: 202.1
click at [77, 138] on span "Case Dashboard" at bounding box center [60, 142] width 64 height 11
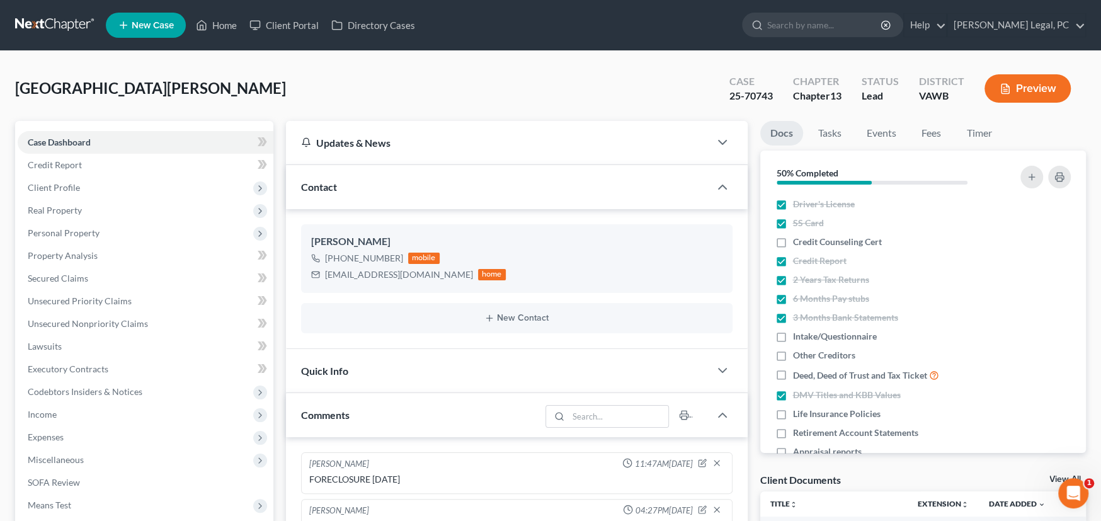
click at [43, 28] on link at bounding box center [55, 25] width 81 height 23
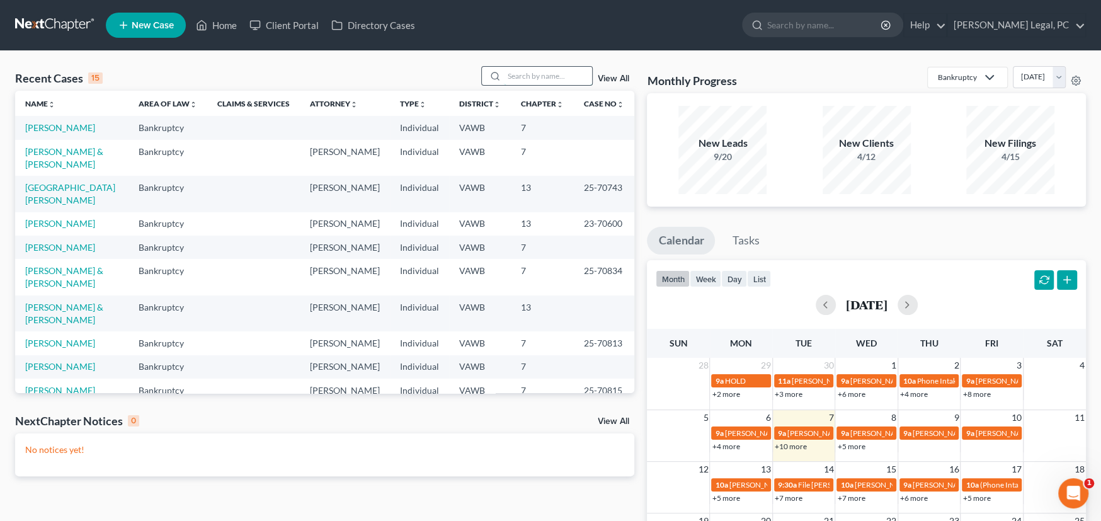
click at [524, 76] on input "search" at bounding box center [548, 76] width 88 height 18
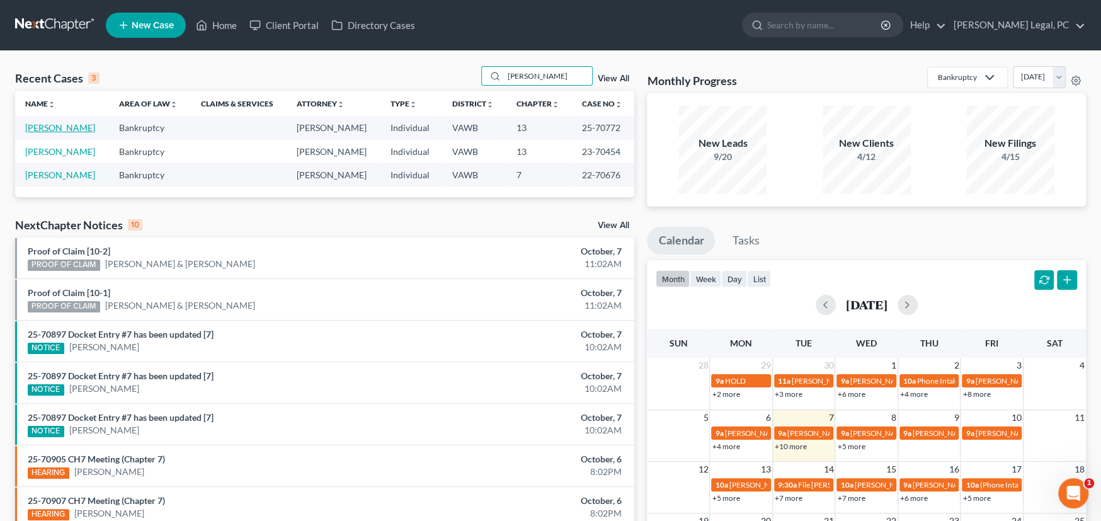
type input "[PERSON_NAME]"
click at [43, 128] on link "[PERSON_NAME]" at bounding box center [60, 127] width 70 height 11
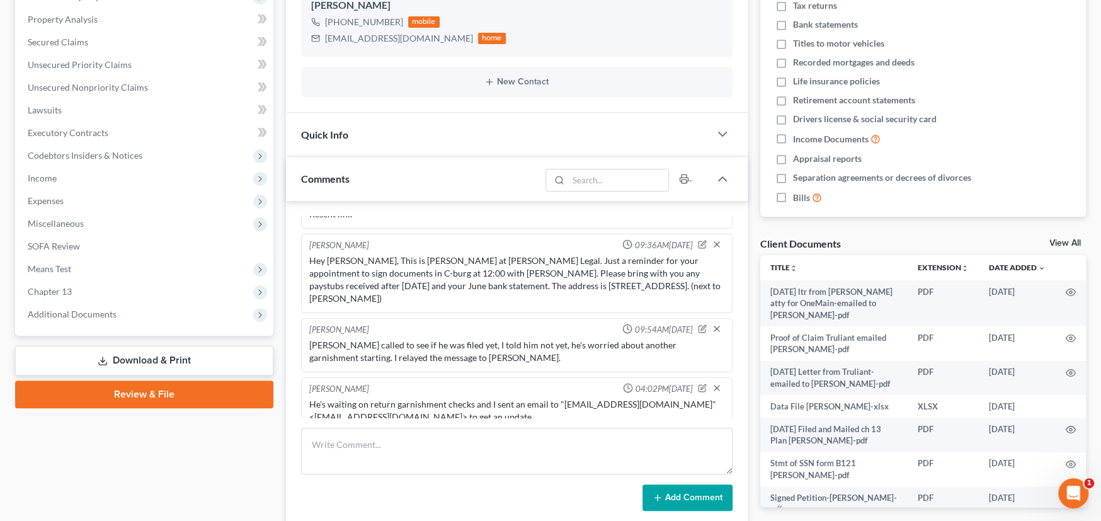
scroll to position [314, 0]
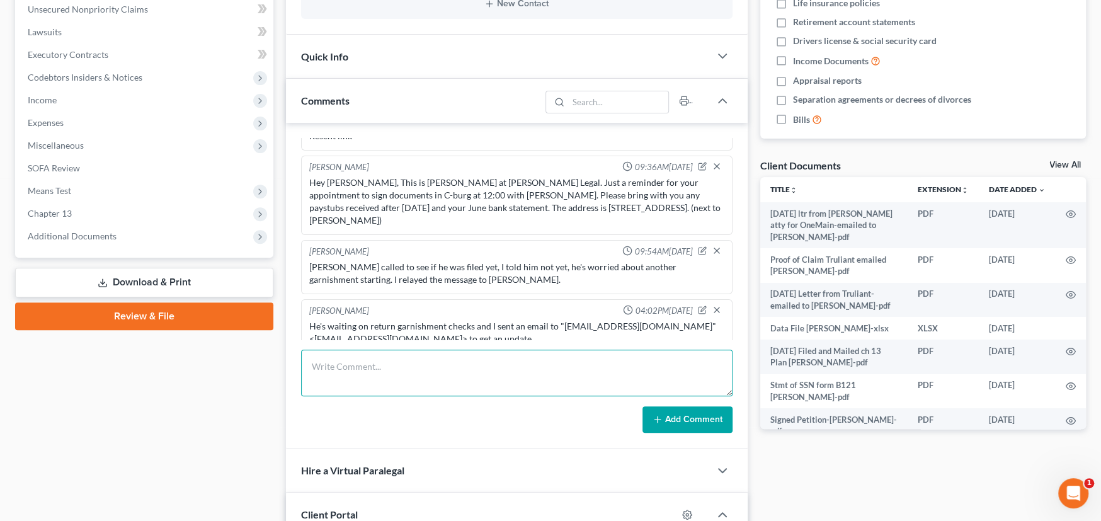
click at [370, 369] on textarea at bounding box center [517, 373] width 432 height 47
paste textarea "We did receive some garnished funds and have received instructions. [PERSON_NAM…"
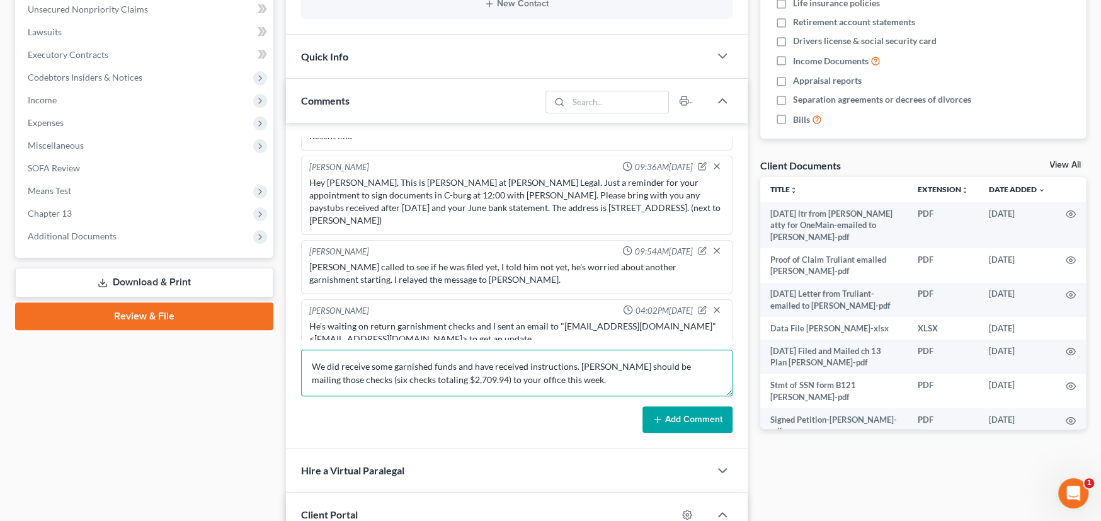
click at [311, 363] on textarea "We did receive some garnished funds and have received instructions. [PERSON_NAM…" at bounding box center [517, 373] width 432 height 47
type textarea "From Trustee: We did receive some garnished funds and have received instruction…"
click at [679, 420] on button "Add Comment" at bounding box center [688, 419] width 90 height 26
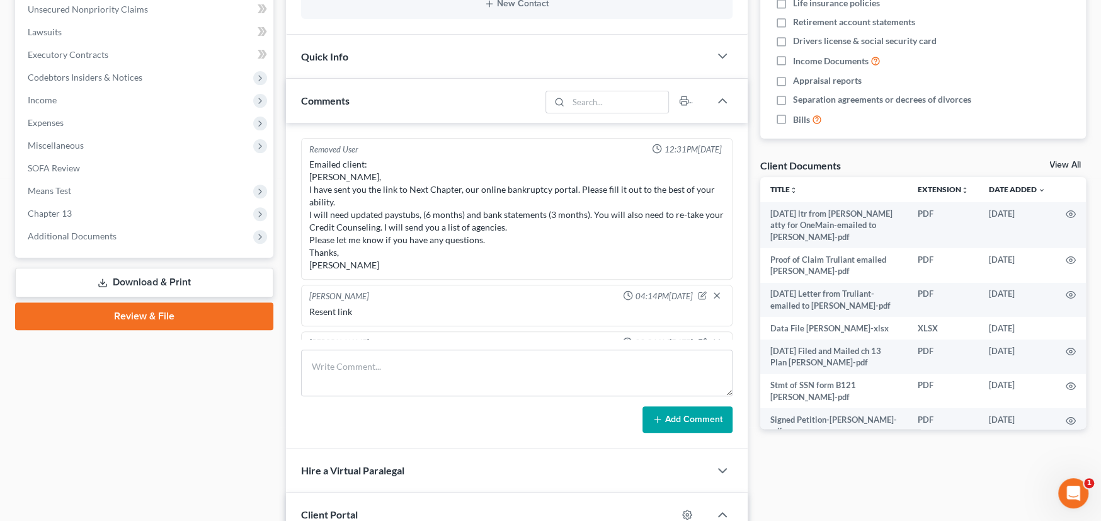
scroll to position [0, 0]
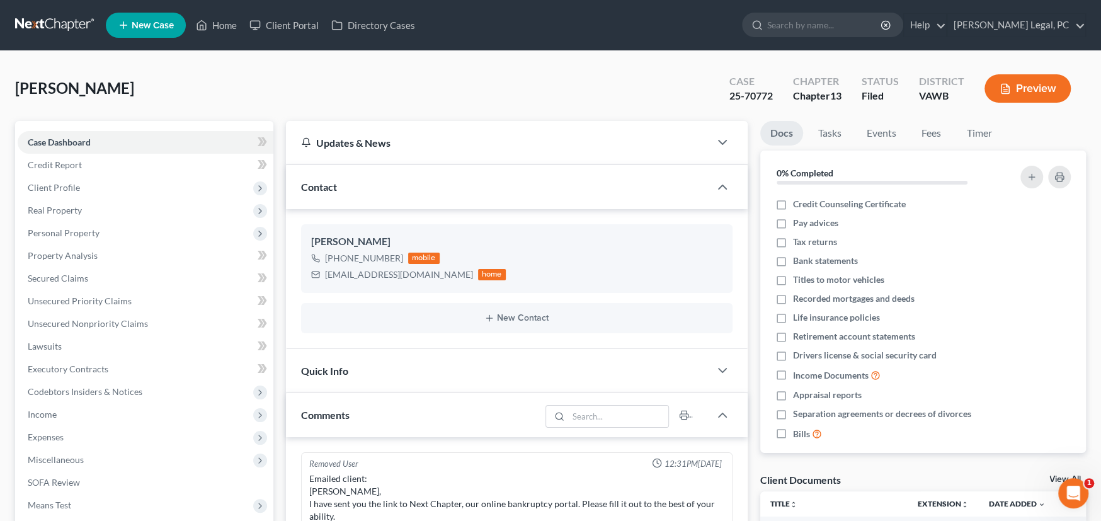
click at [44, 25] on link at bounding box center [55, 25] width 81 height 23
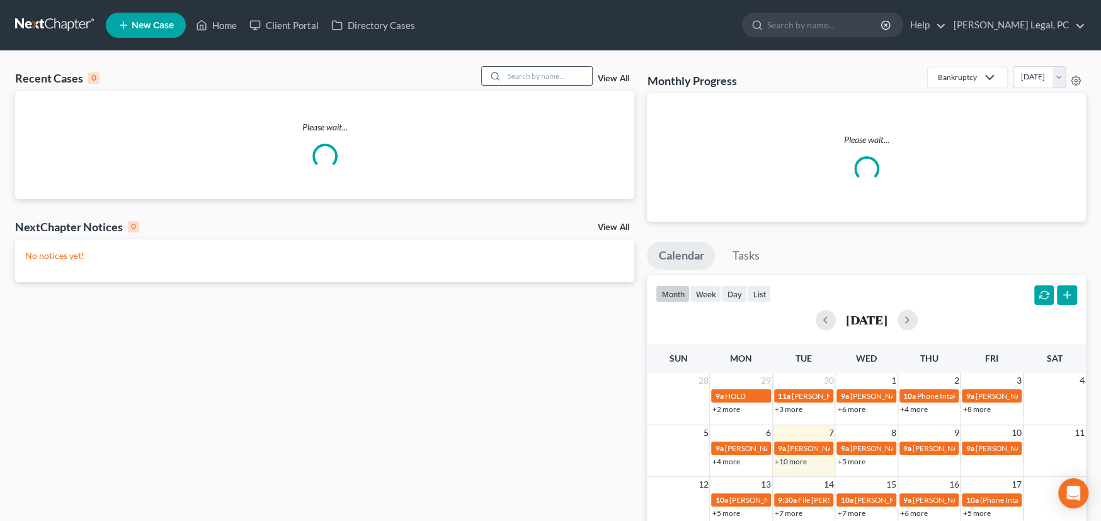
click at [510, 73] on input "search" at bounding box center [548, 76] width 88 height 18
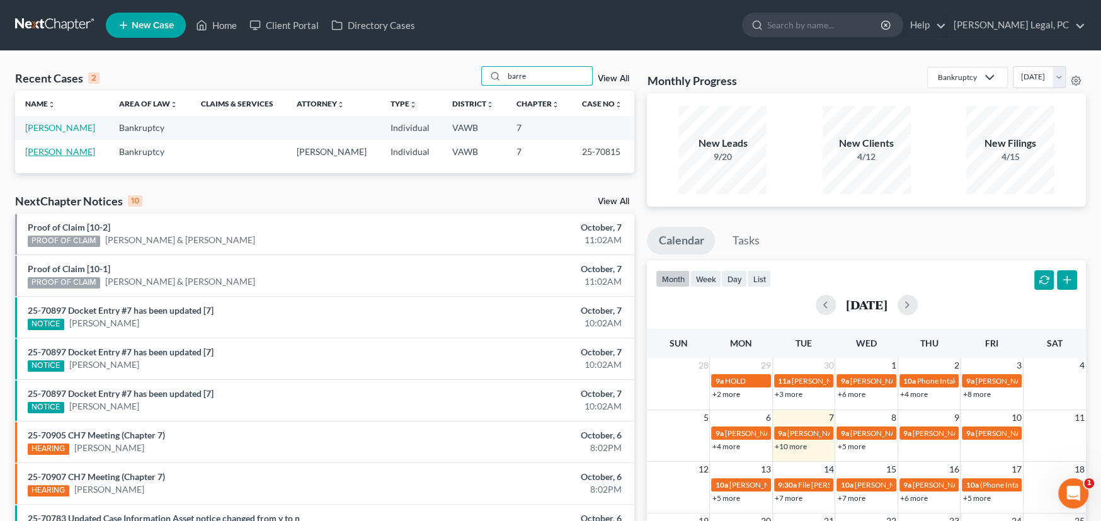
type input "barre"
click at [51, 149] on link "[PERSON_NAME]" at bounding box center [60, 151] width 70 height 11
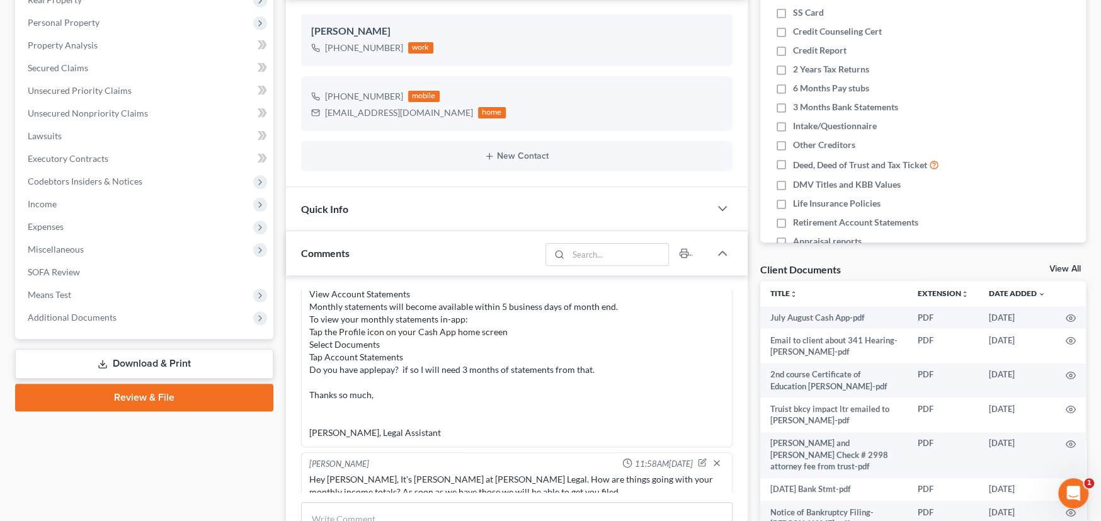
scroll to position [189, 0]
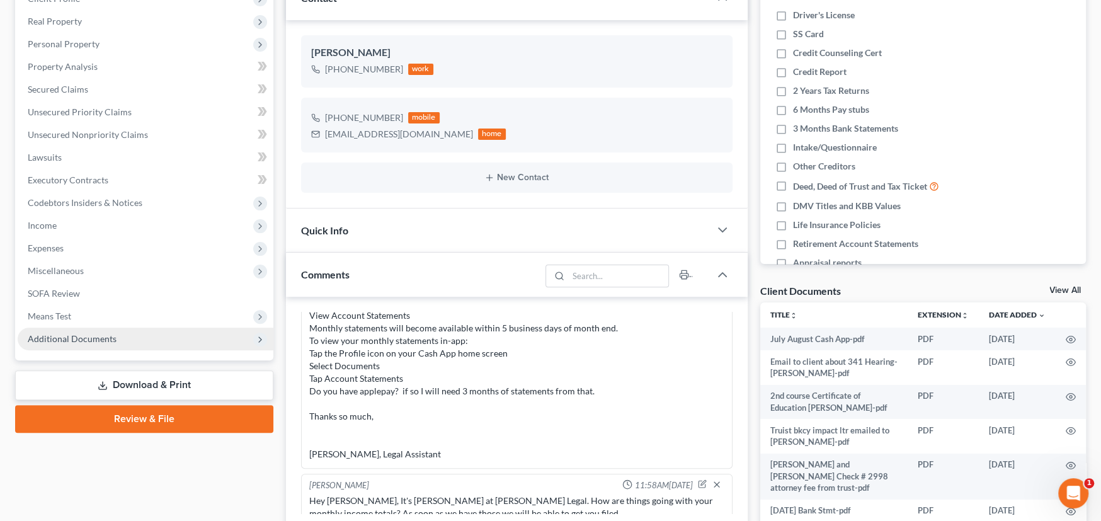
click at [79, 338] on span "Additional Documents" at bounding box center [72, 338] width 89 height 11
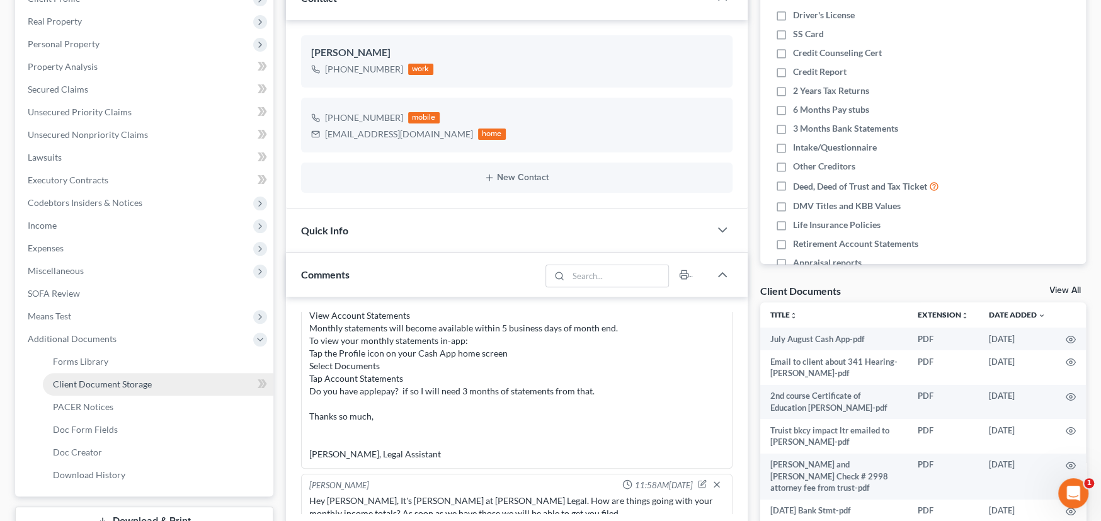
click at [84, 379] on span "Client Document Storage" at bounding box center [102, 384] width 99 height 11
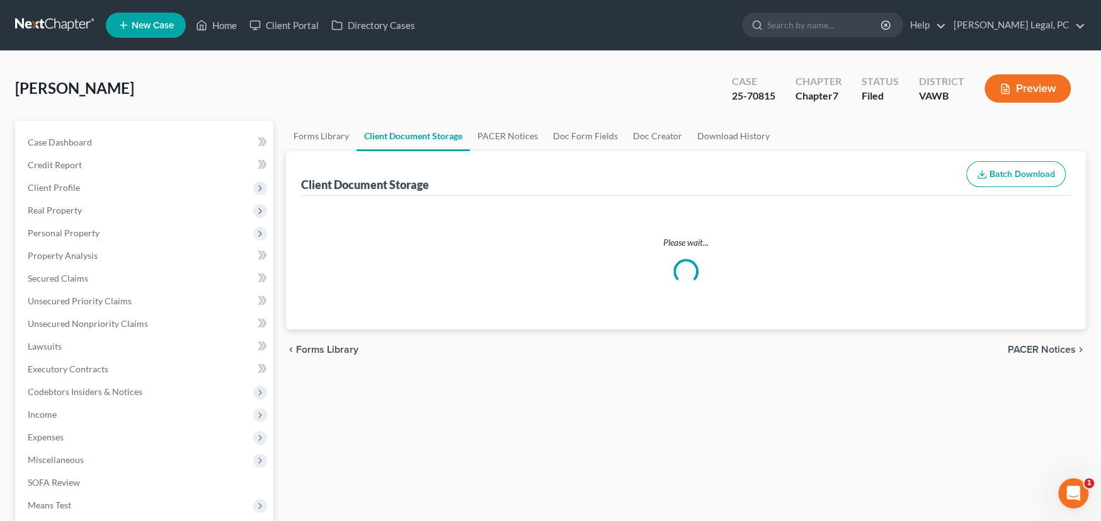
select select "0"
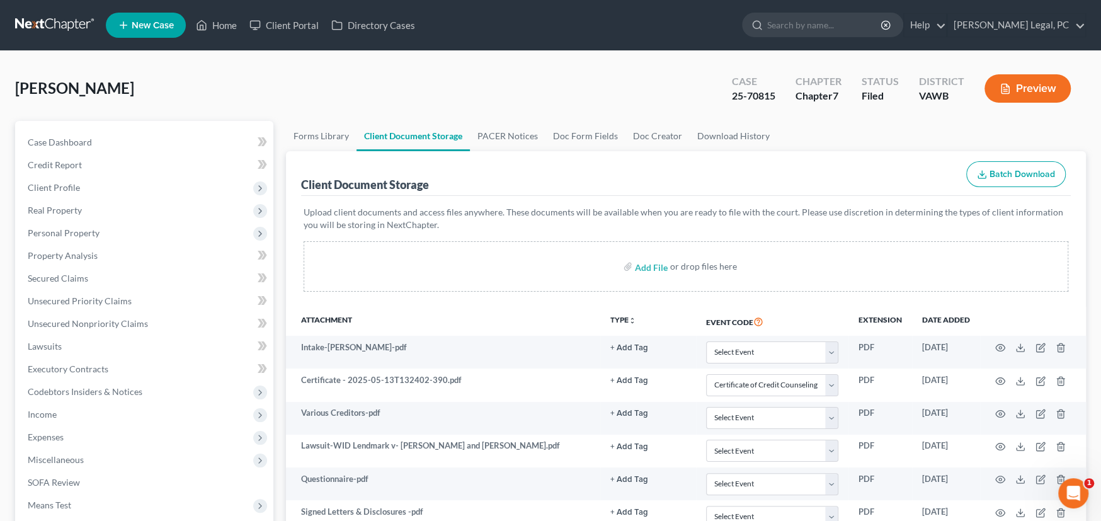
click at [60, 24] on link at bounding box center [55, 25] width 81 height 23
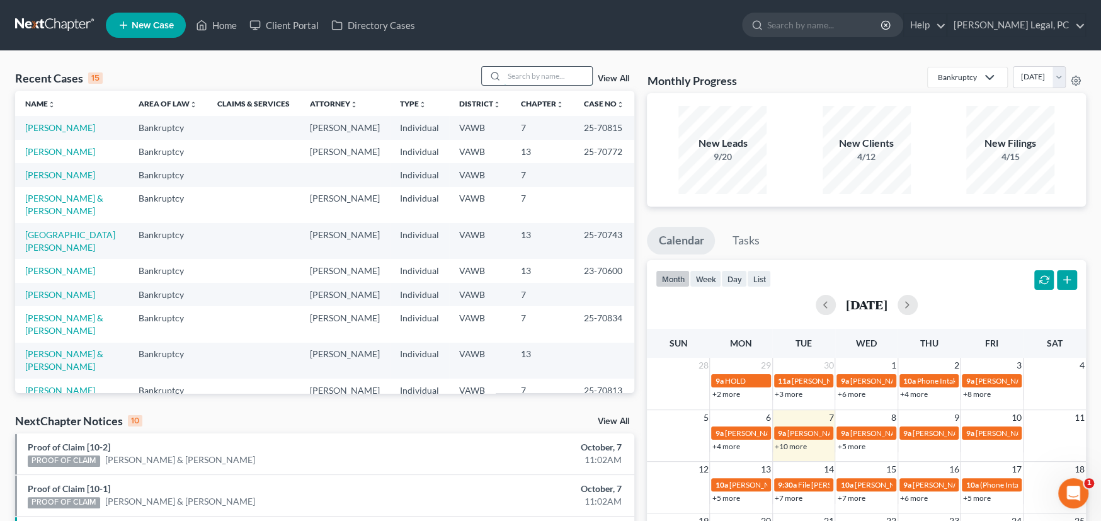
click at [555, 77] on input "search" at bounding box center [548, 76] width 88 height 18
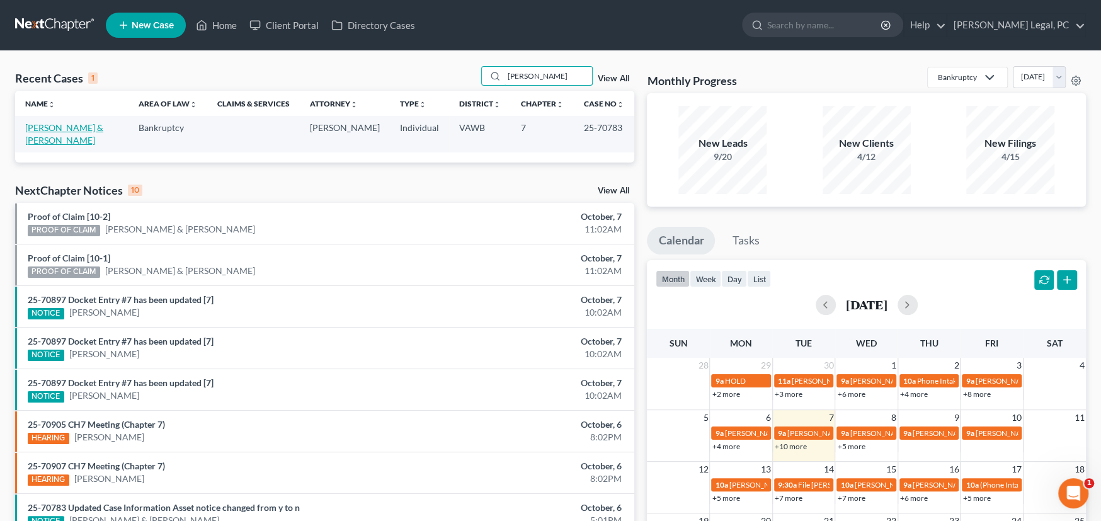
type input "[PERSON_NAME]"
click at [64, 132] on link "[PERSON_NAME] & [PERSON_NAME]" at bounding box center [64, 133] width 78 height 23
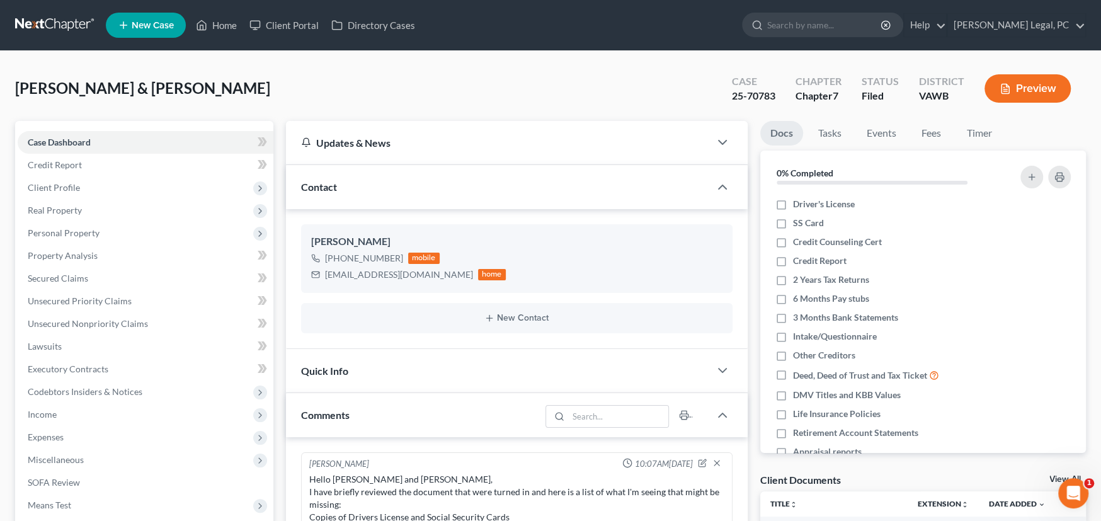
scroll to position [636, 0]
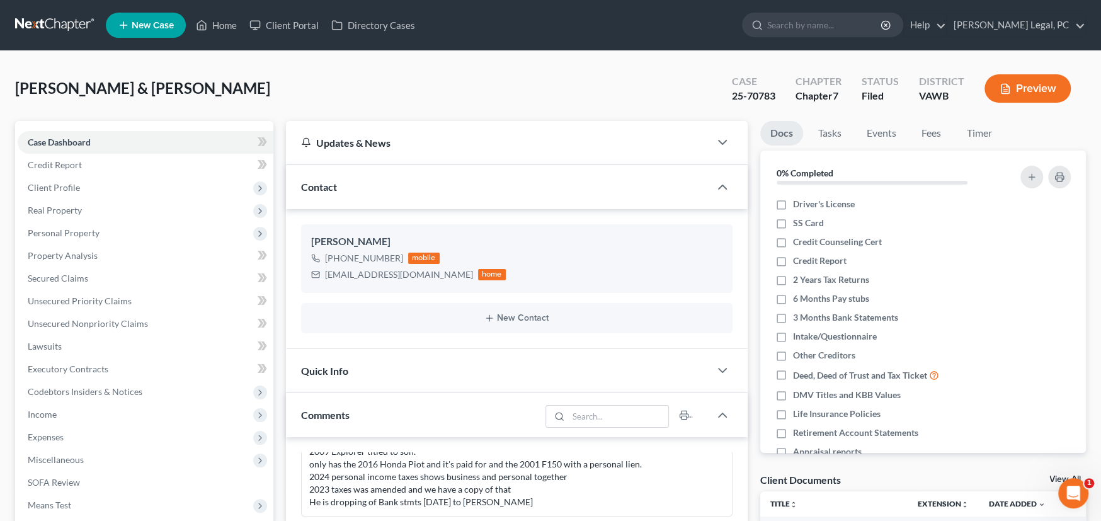
click at [57, 25] on link at bounding box center [55, 25] width 81 height 23
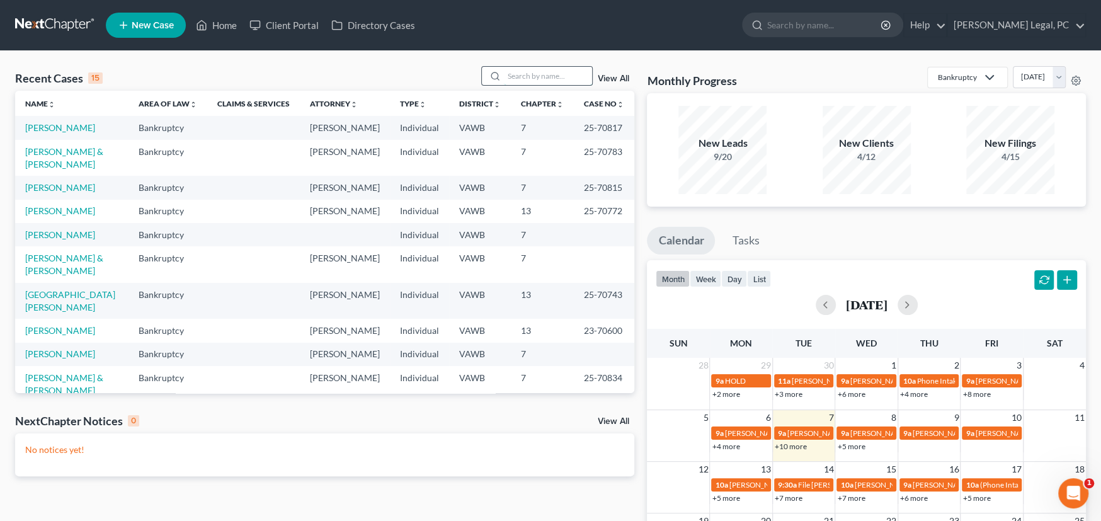
click at [530, 74] on input "search" at bounding box center [548, 76] width 88 height 18
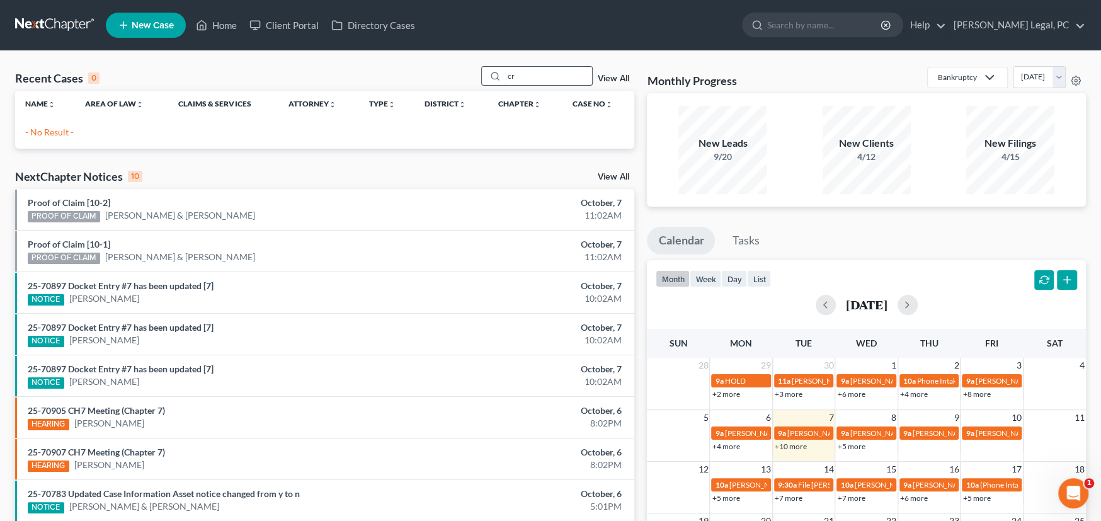
type input "c"
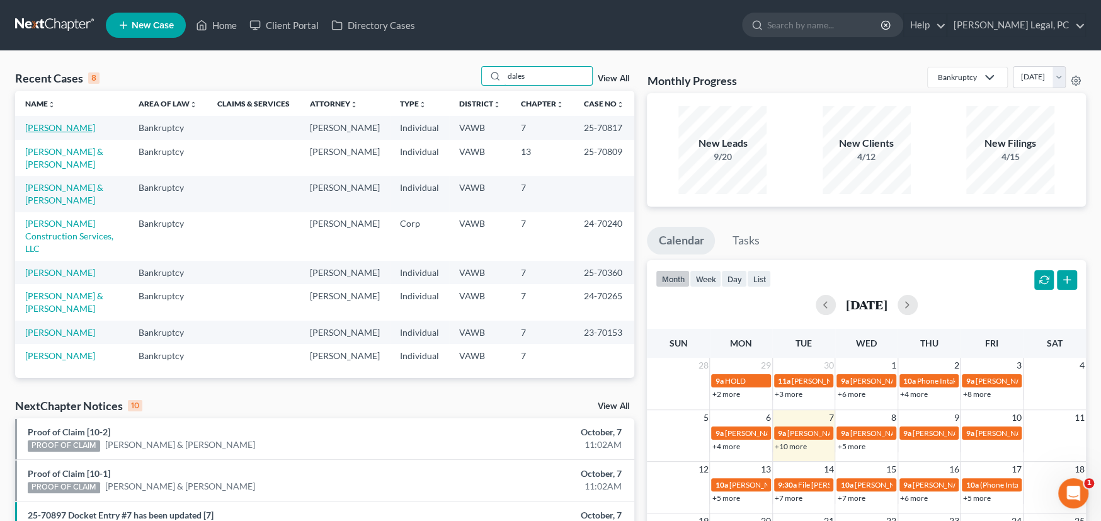
type input "dales"
click at [59, 128] on link "[PERSON_NAME]" at bounding box center [60, 127] width 70 height 11
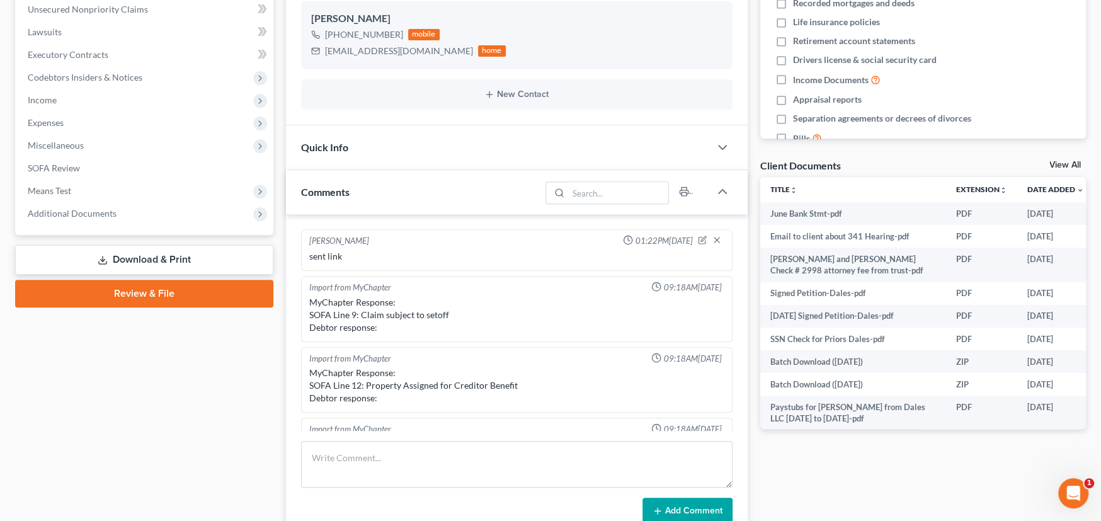
scroll to position [1390, 0]
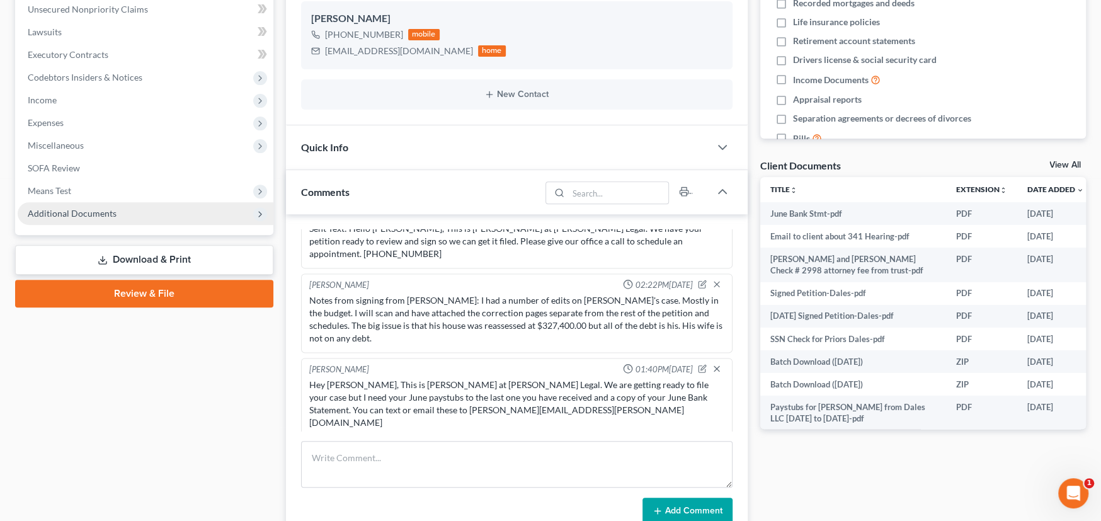
click at [74, 214] on span "Additional Documents" at bounding box center [72, 213] width 89 height 11
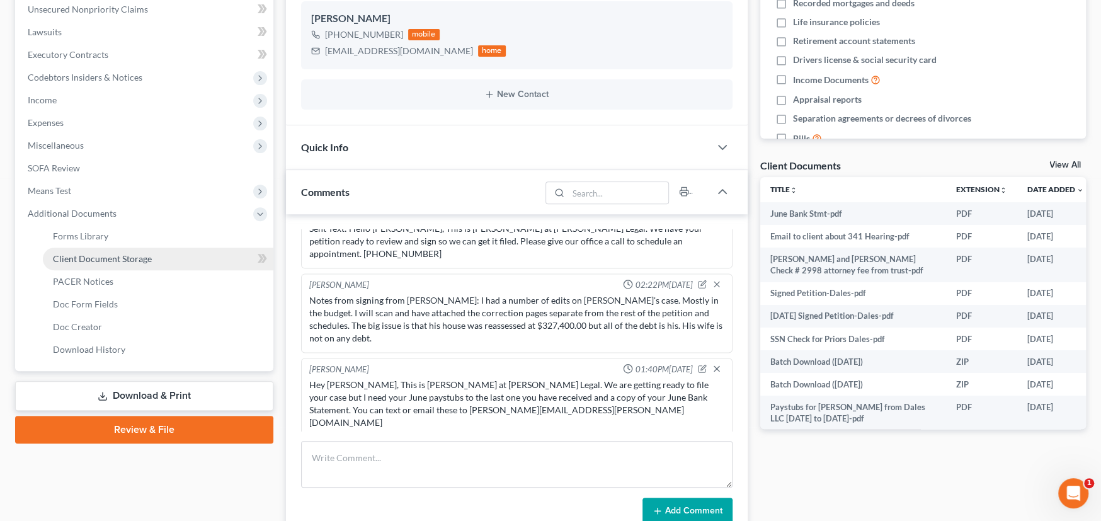
click at [84, 258] on span "Client Document Storage" at bounding box center [102, 258] width 99 height 11
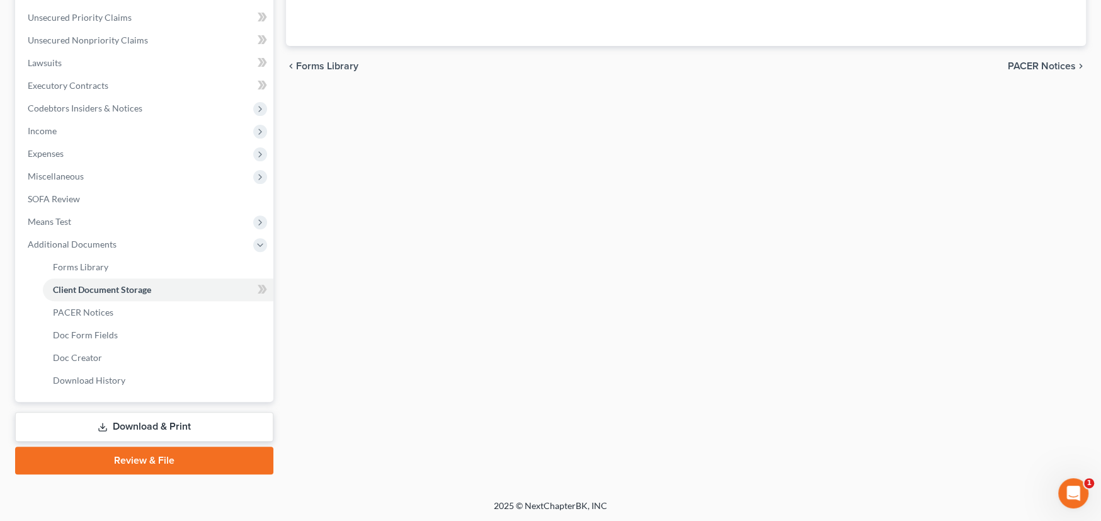
scroll to position [146, 0]
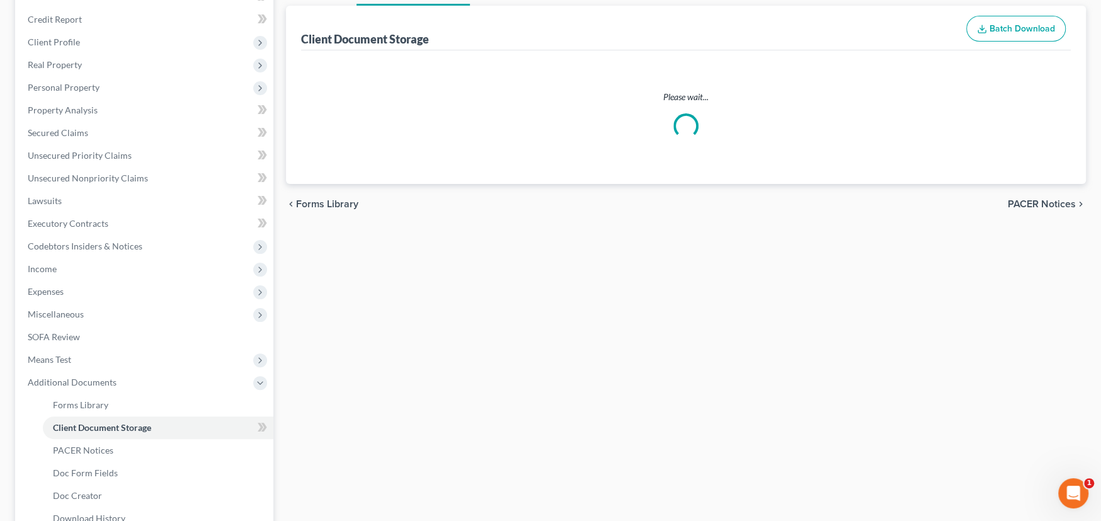
select select "0"
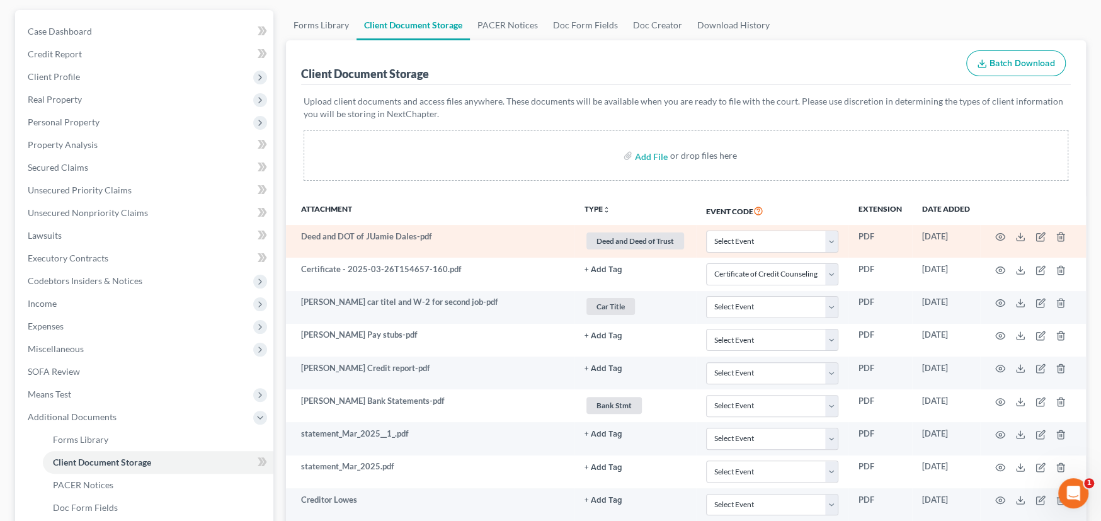
scroll to position [126, 0]
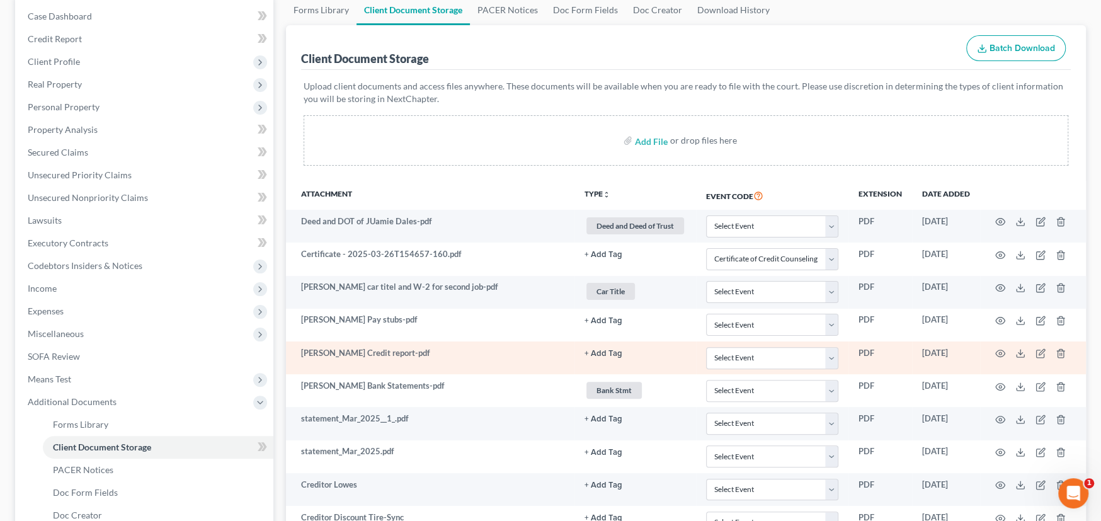
click at [482, 358] on td "Jamie Dales Credit report-pdf" at bounding box center [430, 358] width 289 height 33
click at [1019, 353] on polyline at bounding box center [1021, 354] width 4 height 2
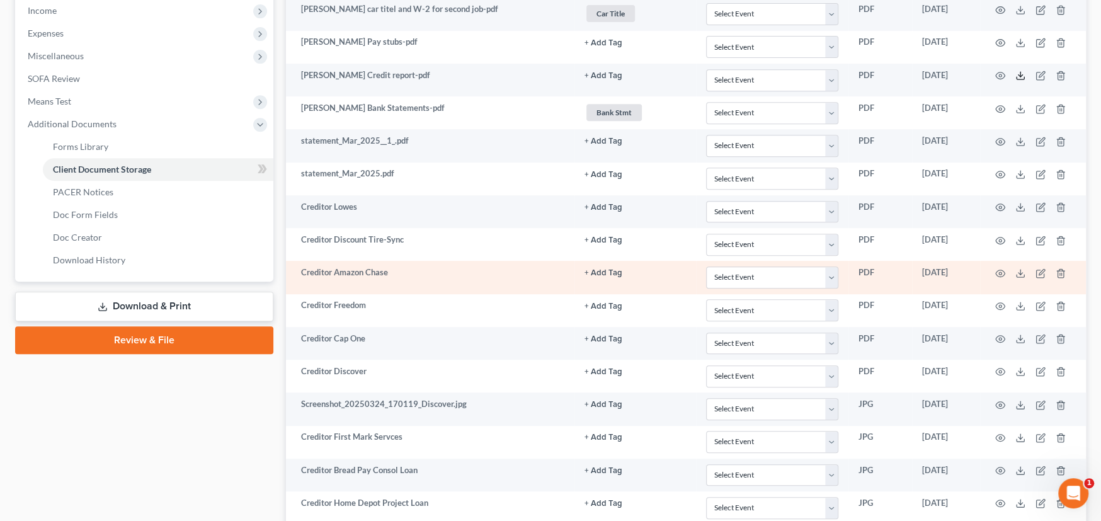
scroll to position [89, 0]
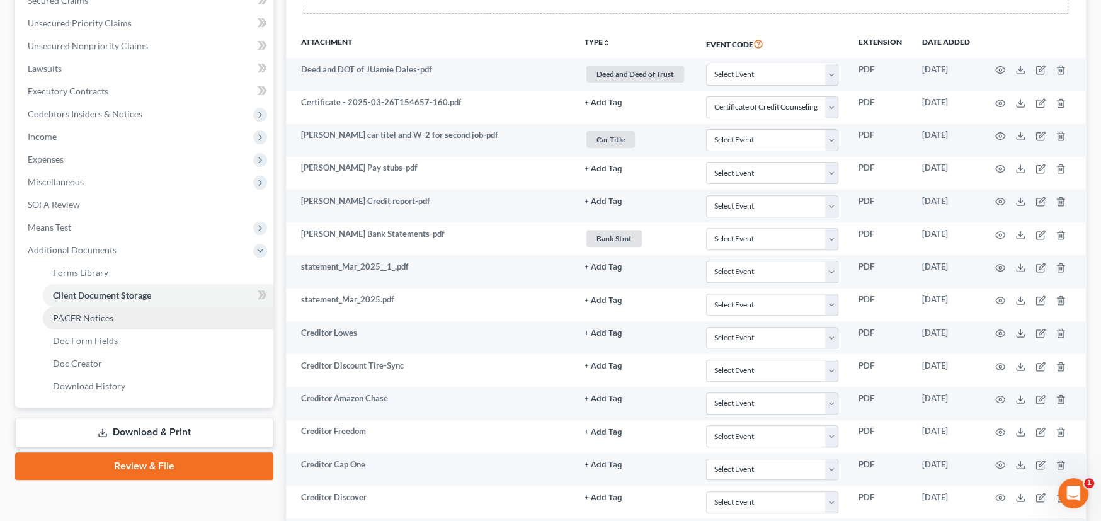
drag, startPoint x: 101, startPoint y: 313, endPoint x: 137, endPoint y: 309, distance: 36.2
click at [101, 313] on span "PACER Notices" at bounding box center [83, 318] width 60 height 11
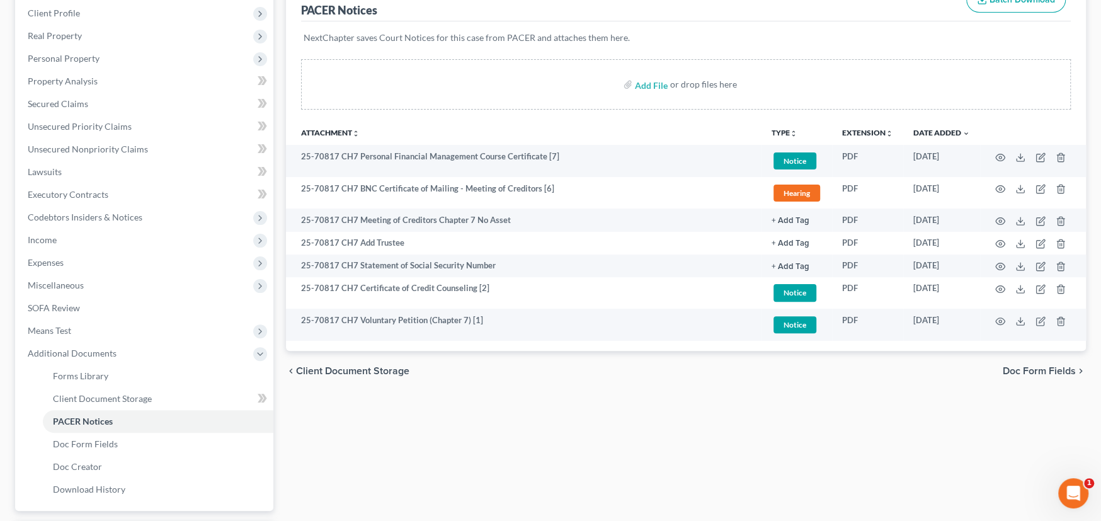
scroll to position [252, 0]
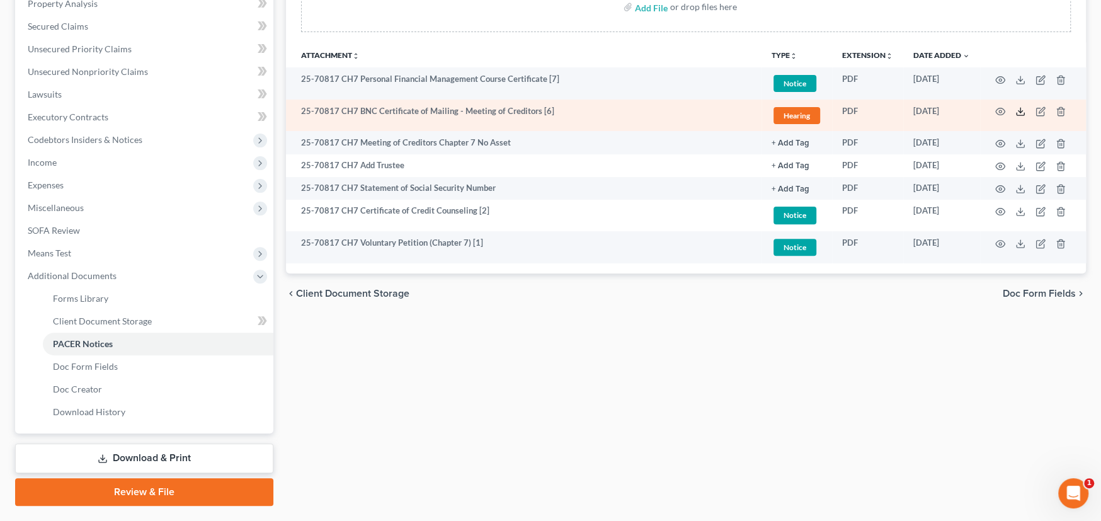
click at [1021, 110] on line at bounding box center [1021, 110] width 0 height 5
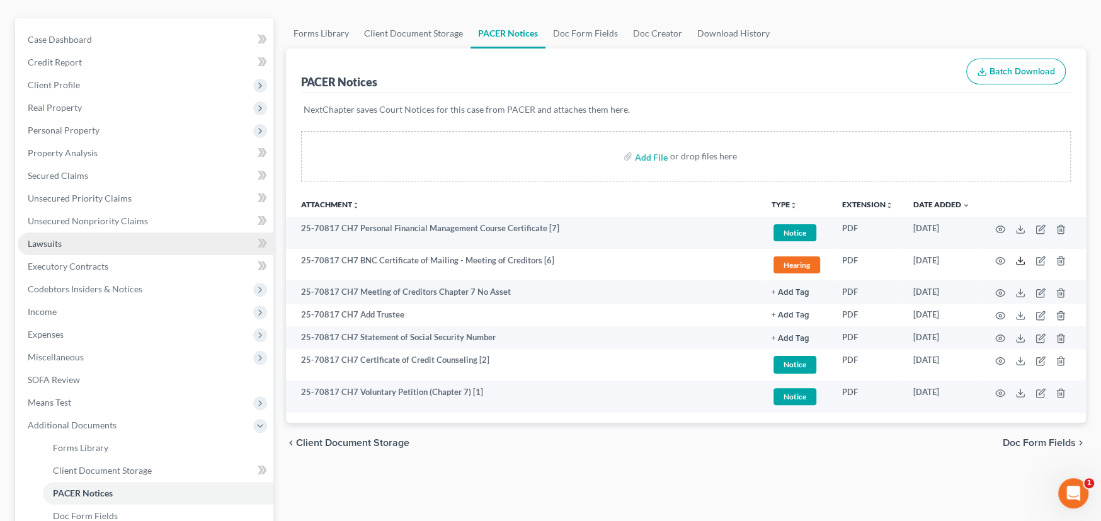
scroll to position [0, 0]
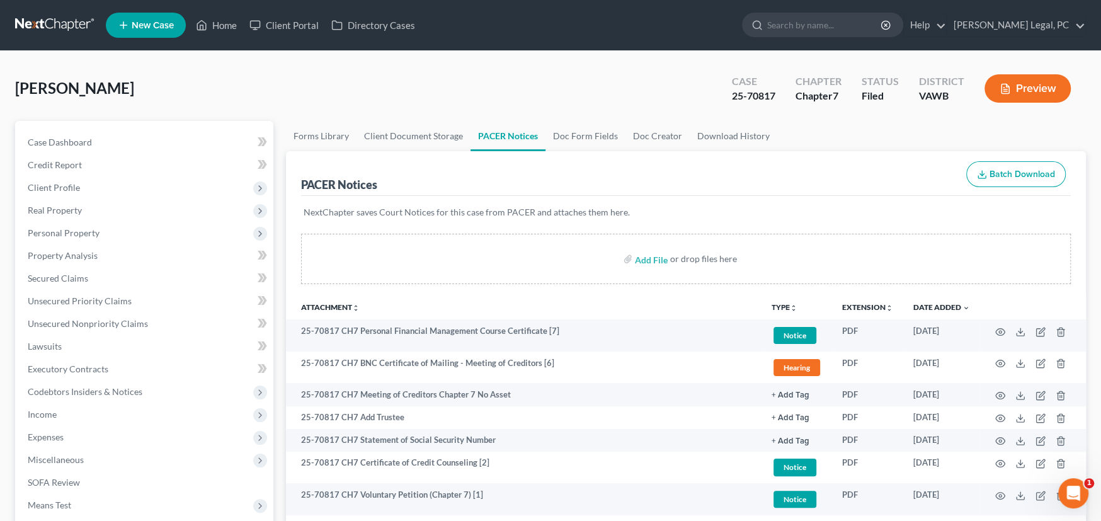
click at [28, 18] on link at bounding box center [55, 25] width 81 height 23
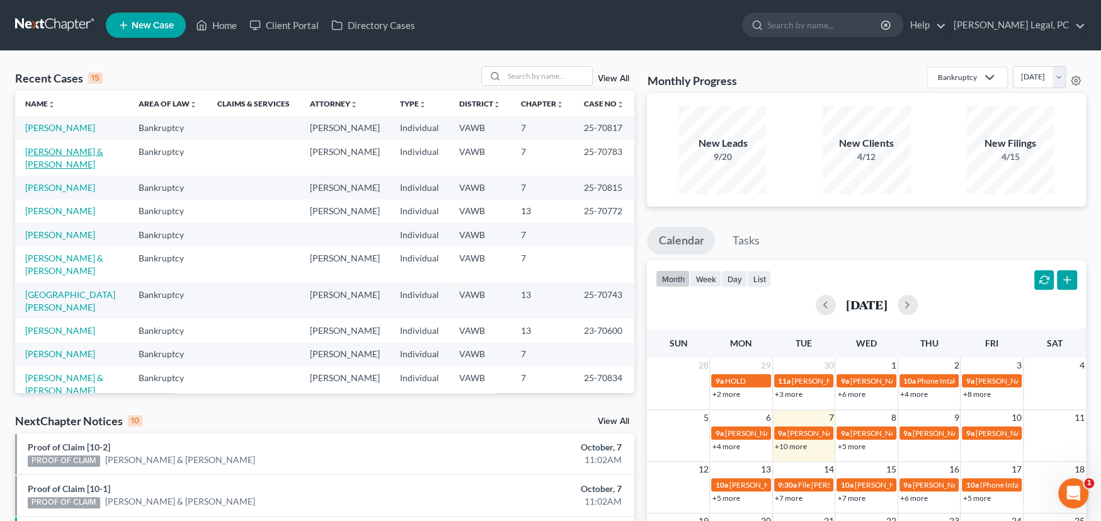
click at [74, 153] on link "[PERSON_NAME] & [PERSON_NAME]" at bounding box center [64, 157] width 78 height 23
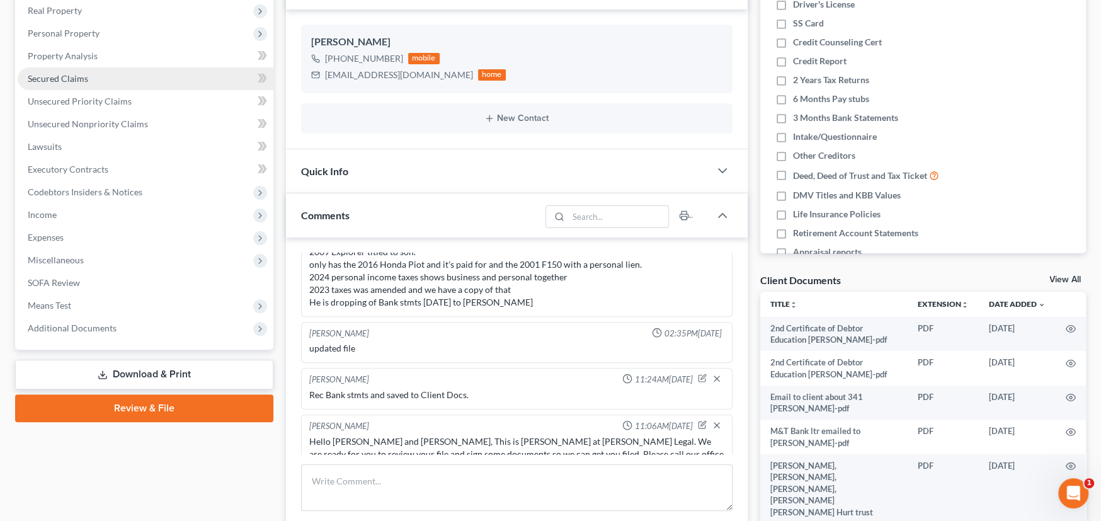
scroll to position [252, 0]
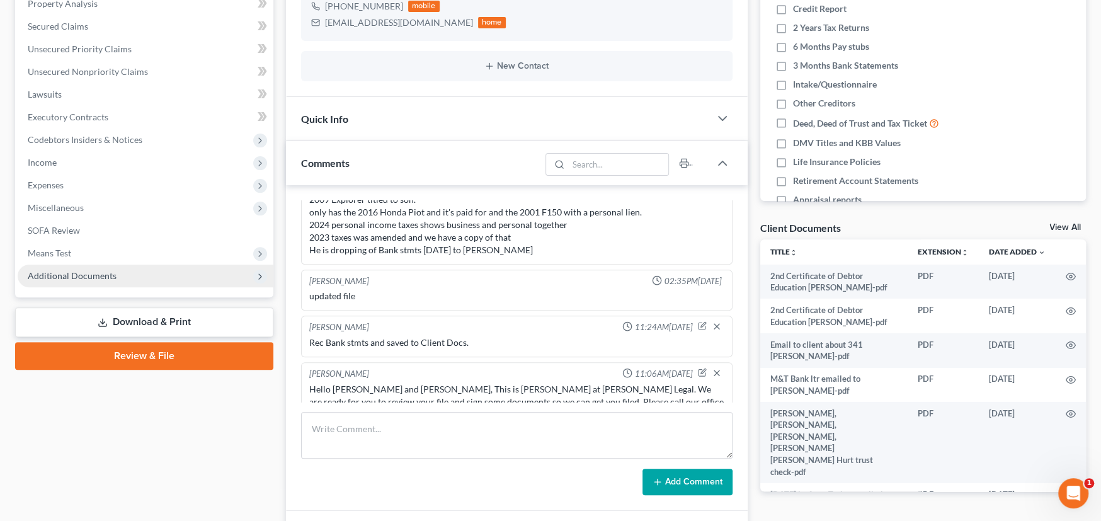
click at [132, 282] on span "Additional Documents" at bounding box center [146, 276] width 256 height 23
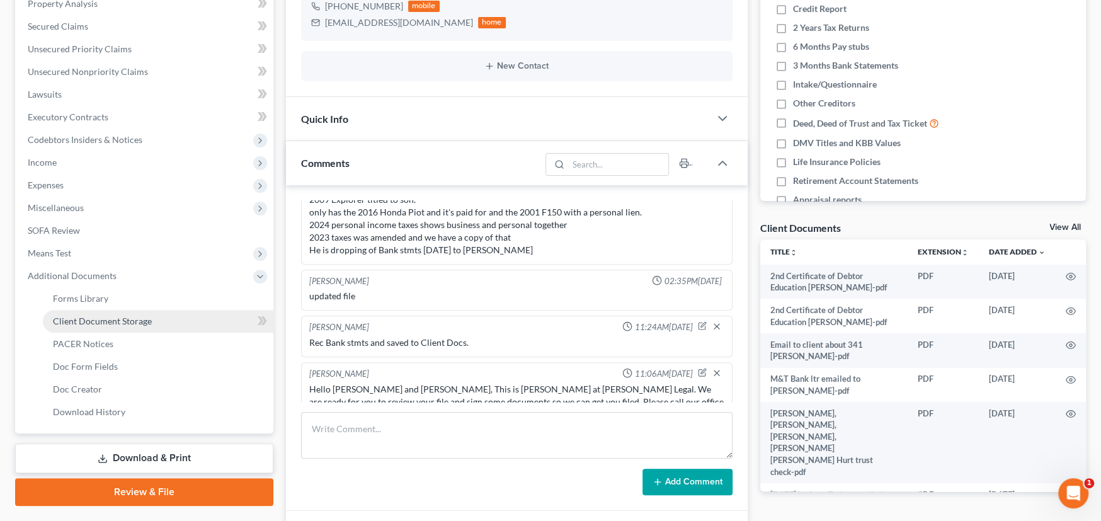
click at [125, 321] on span "Client Document Storage" at bounding box center [102, 321] width 99 height 11
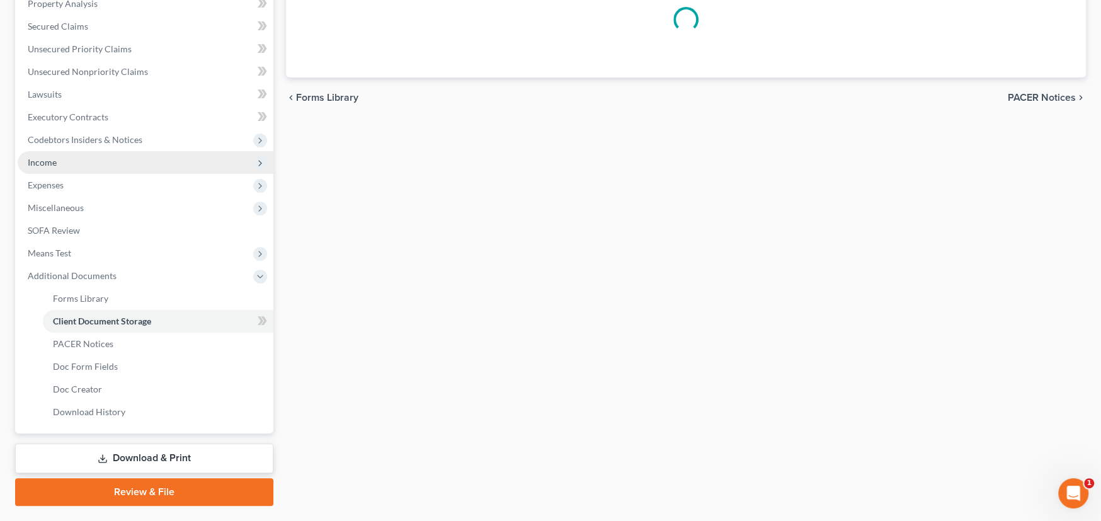
scroll to position [86, 0]
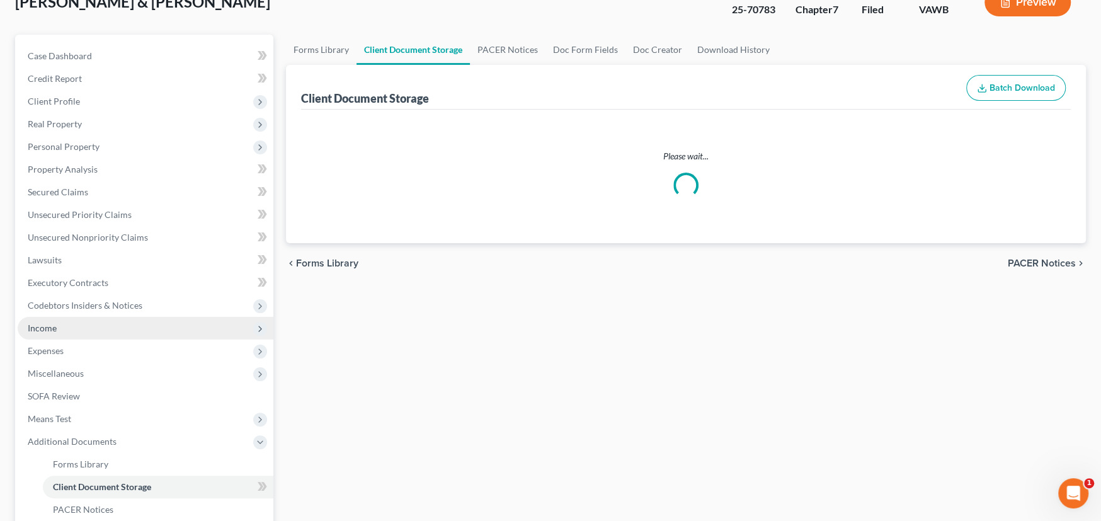
select select "0"
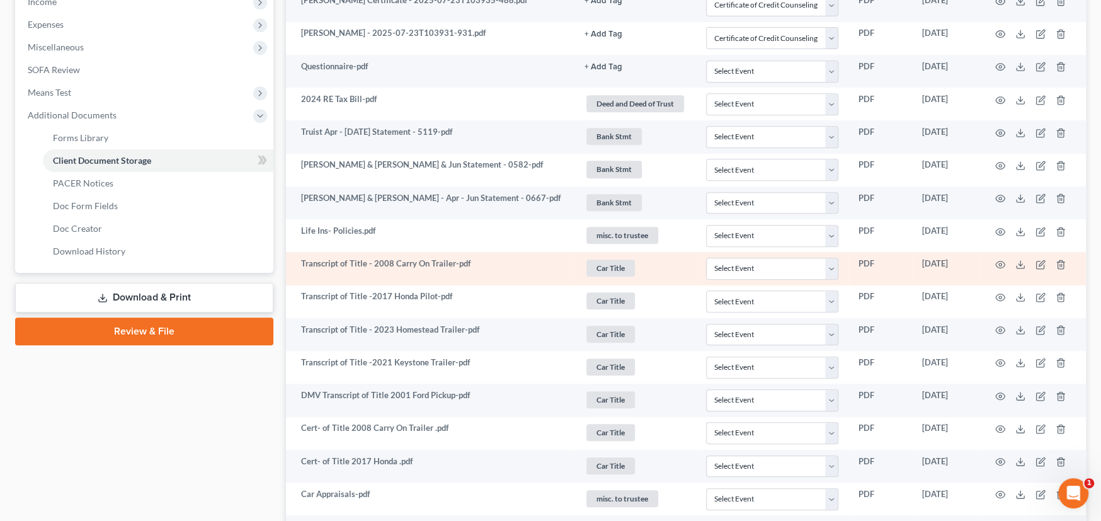
scroll to position [504, 0]
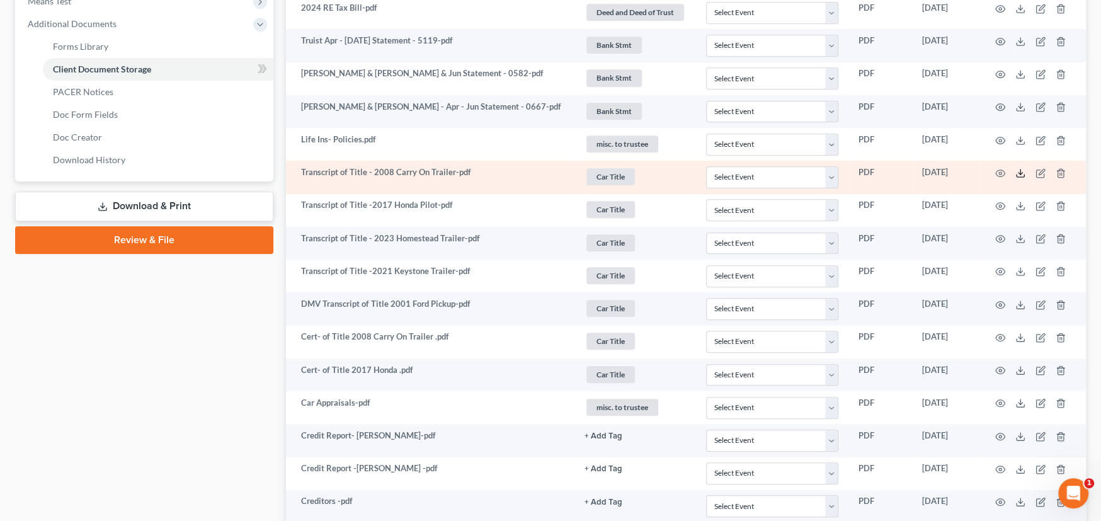
click at [1019, 172] on polyline at bounding box center [1021, 173] width 4 height 2
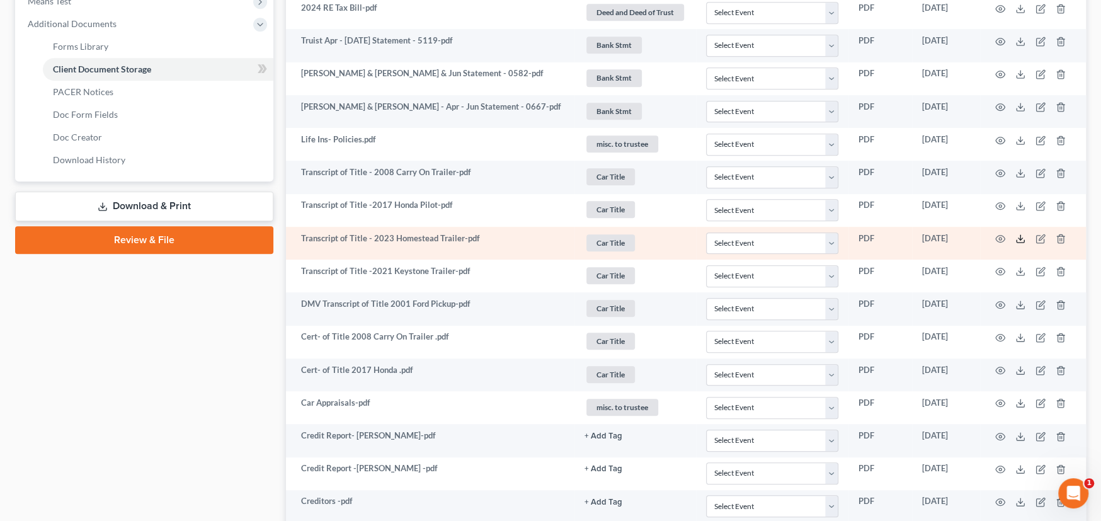
click at [1020, 241] on icon at bounding box center [1021, 239] width 10 height 10
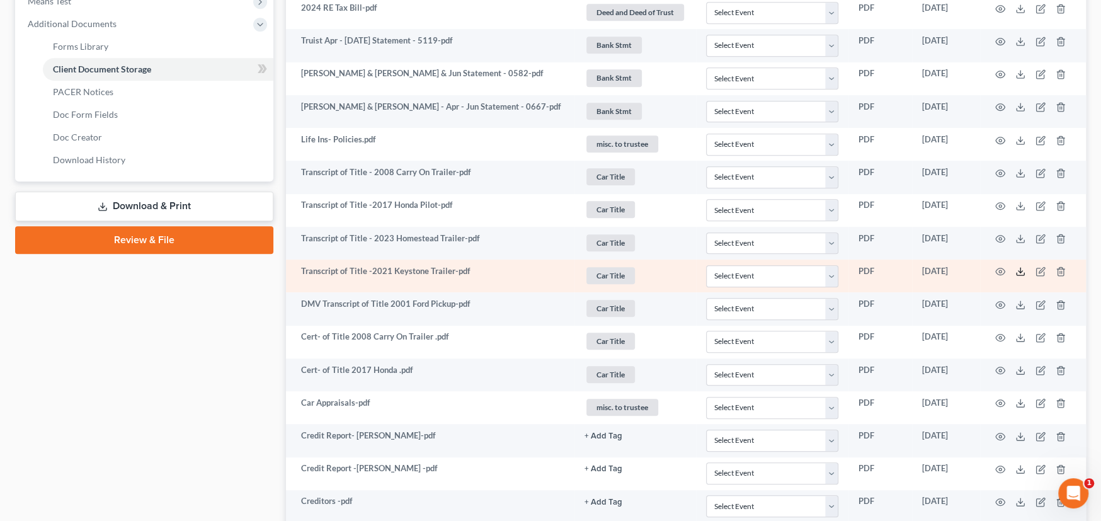
click at [1021, 268] on line at bounding box center [1021, 270] width 0 height 5
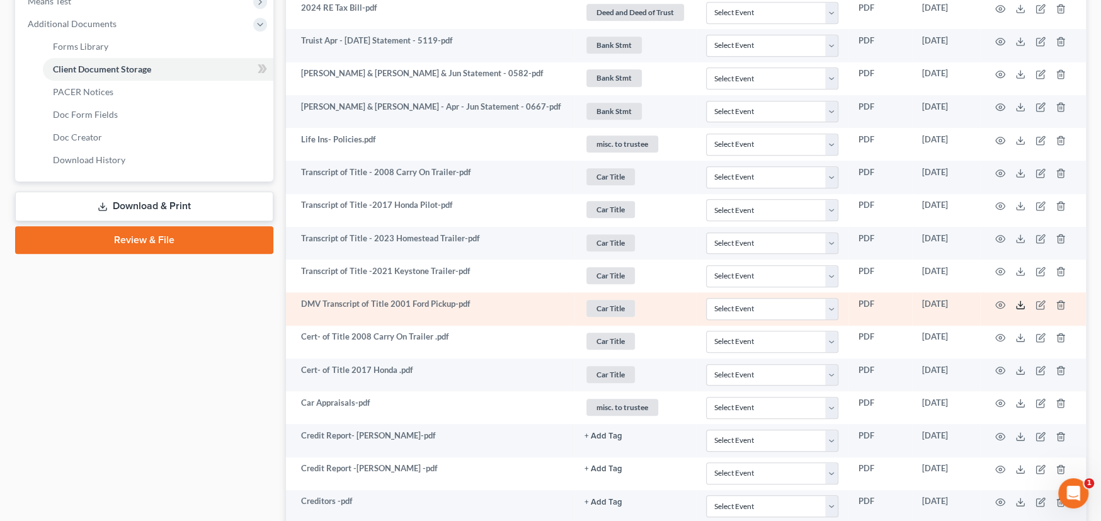
click at [1016, 300] on icon at bounding box center [1021, 305] width 10 height 10
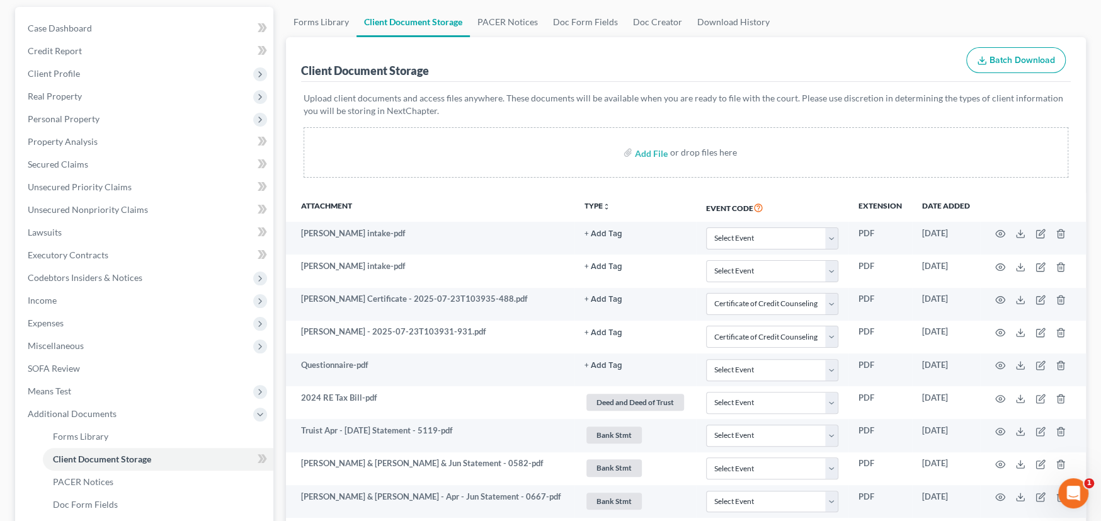
scroll to position [0, 0]
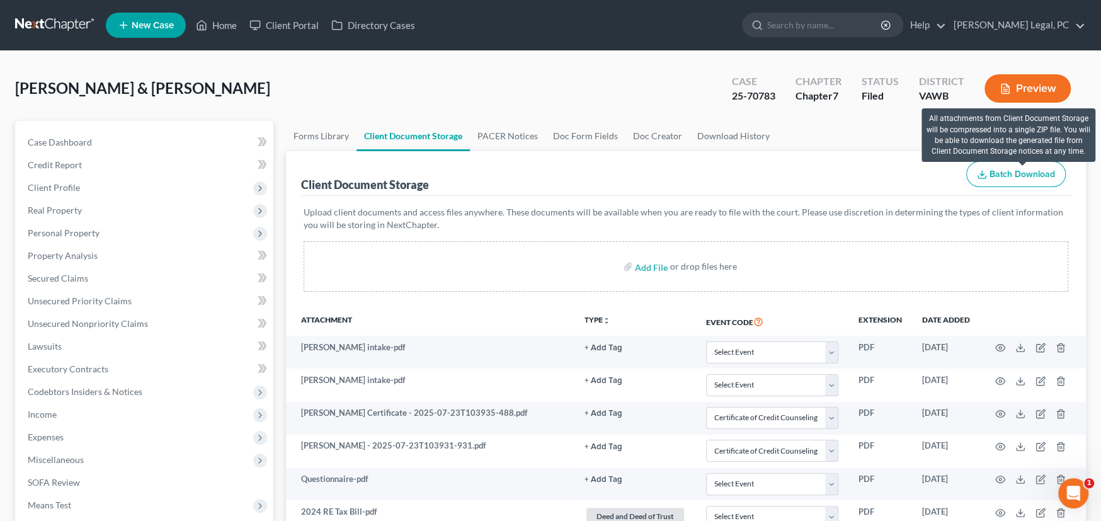
click at [1025, 176] on span "Batch Download" at bounding box center [1023, 174] width 66 height 11
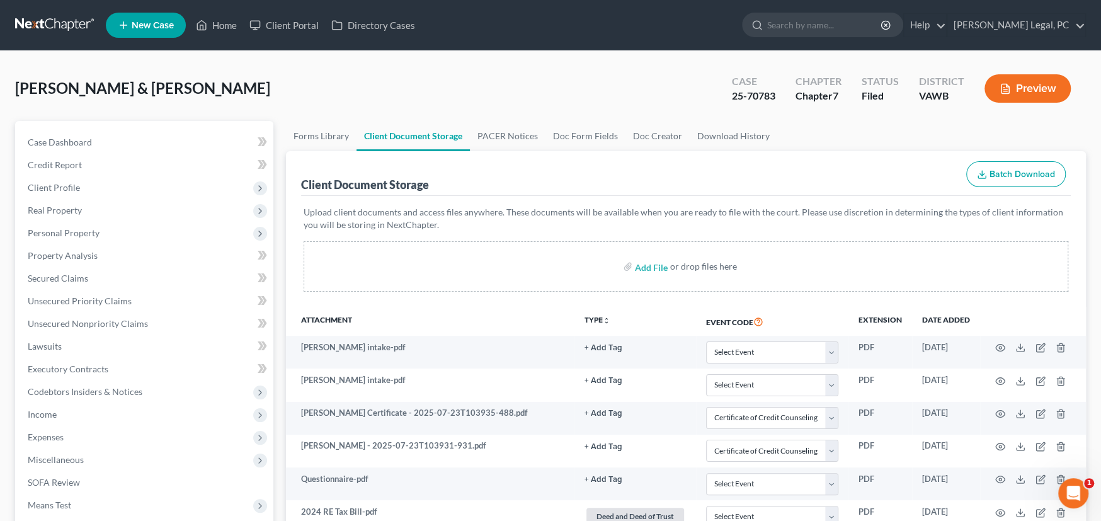
select select "0"
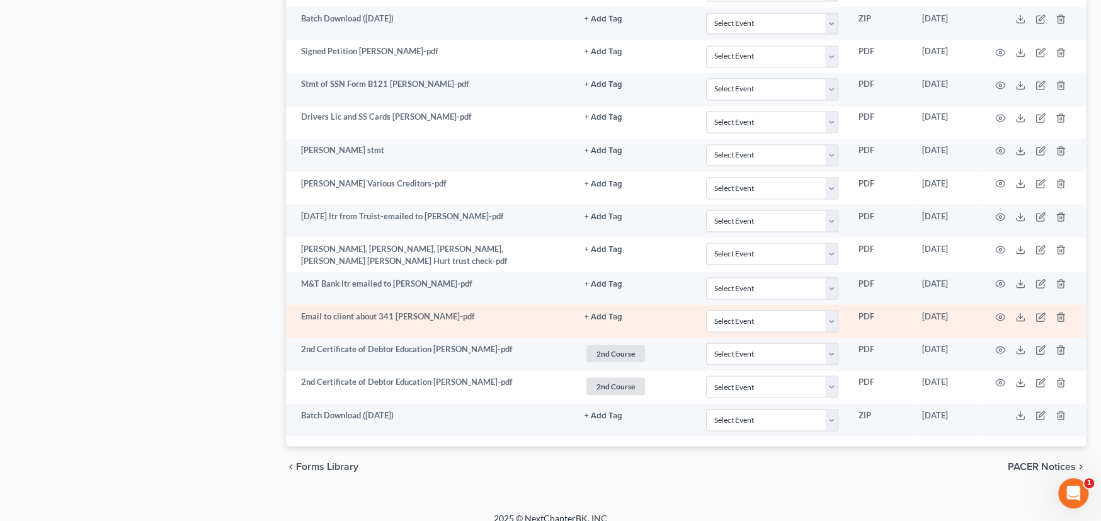
scroll to position [1716, 0]
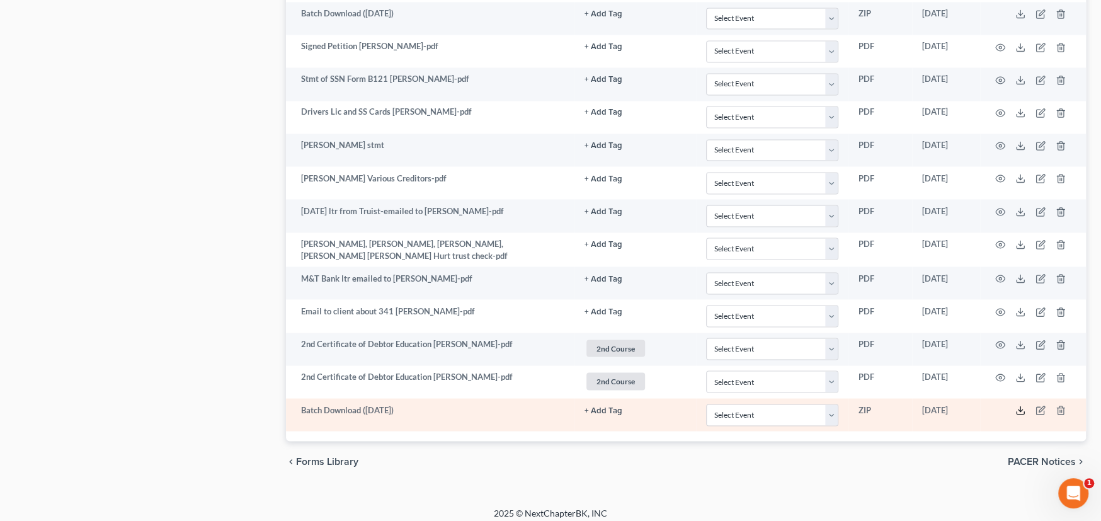
click at [1021, 406] on line at bounding box center [1021, 408] width 0 height 5
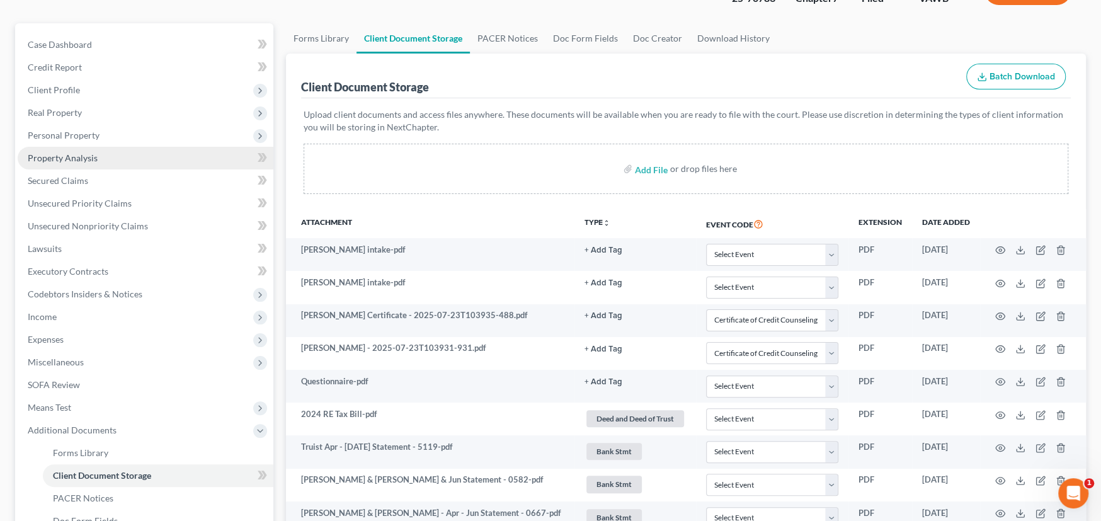
scroll to position [0, 0]
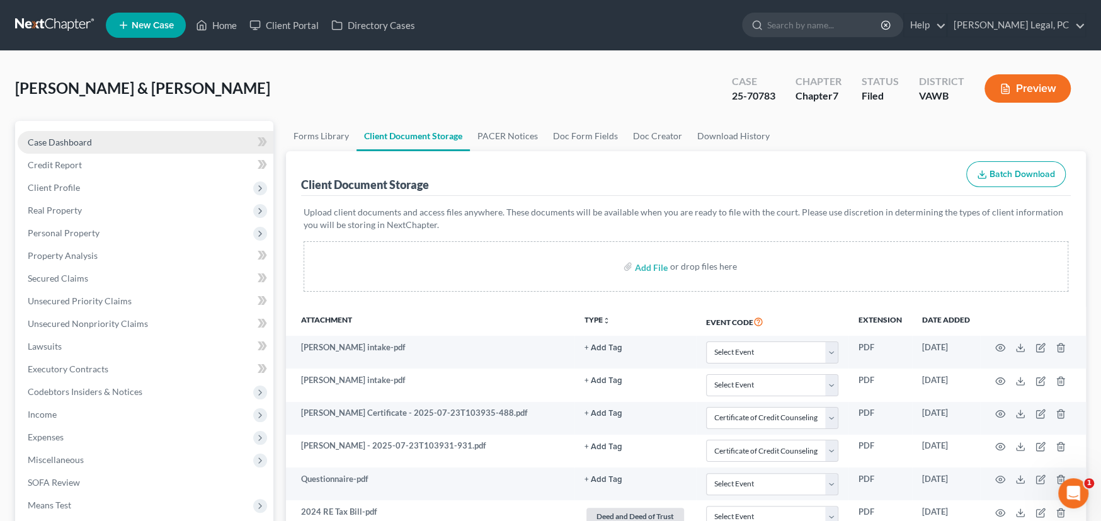
drag, startPoint x: 99, startPoint y: 140, endPoint x: 110, endPoint y: 144, distance: 12.0
click at [99, 140] on link "Case Dashboard" at bounding box center [146, 142] width 256 height 23
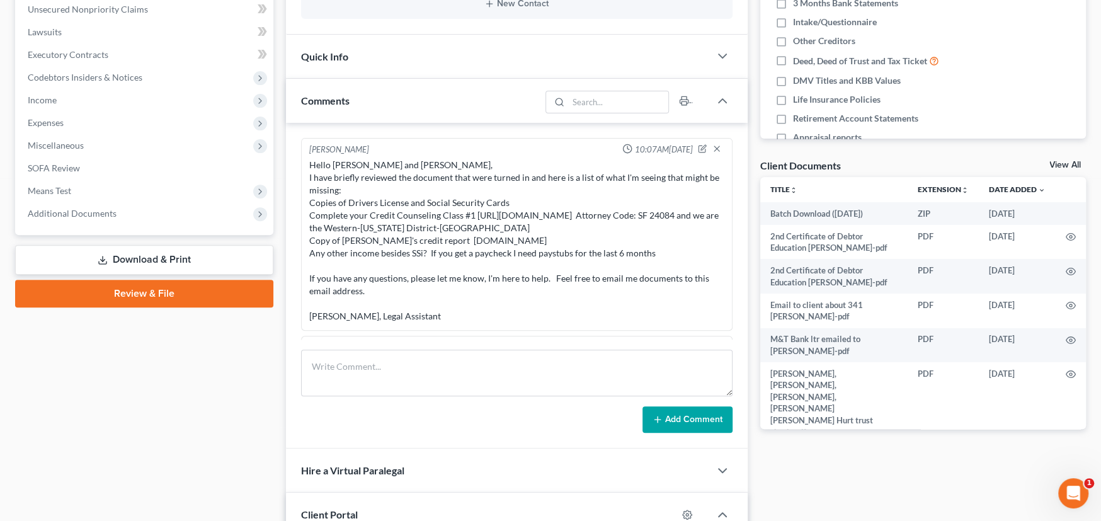
scroll to position [636, 0]
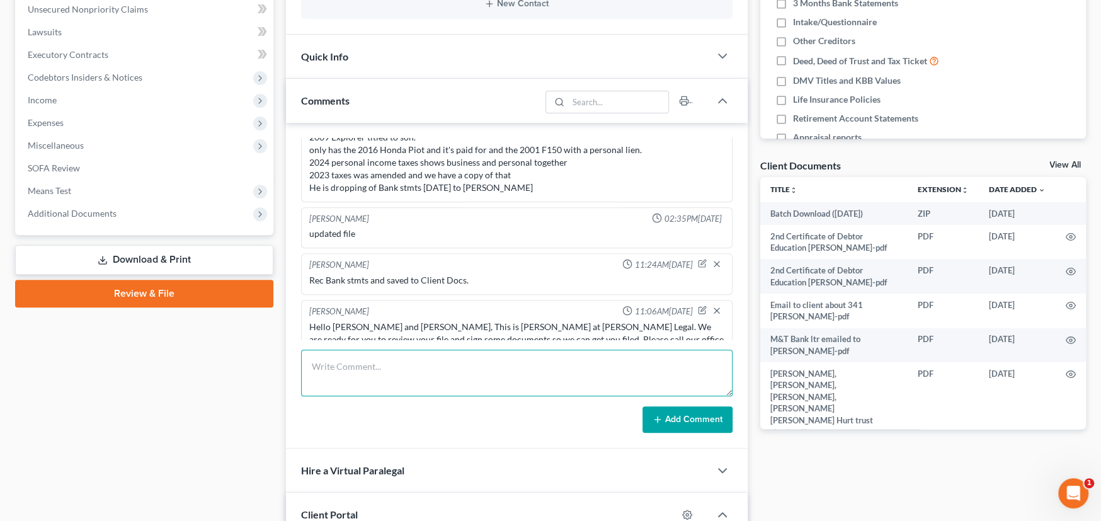
click at [381, 370] on textarea at bounding box center [517, 373] width 432 height 47
paste textarea "Mr. Hiatt: Please upload a copy of the DMV transcript or title to the debtors 2…"
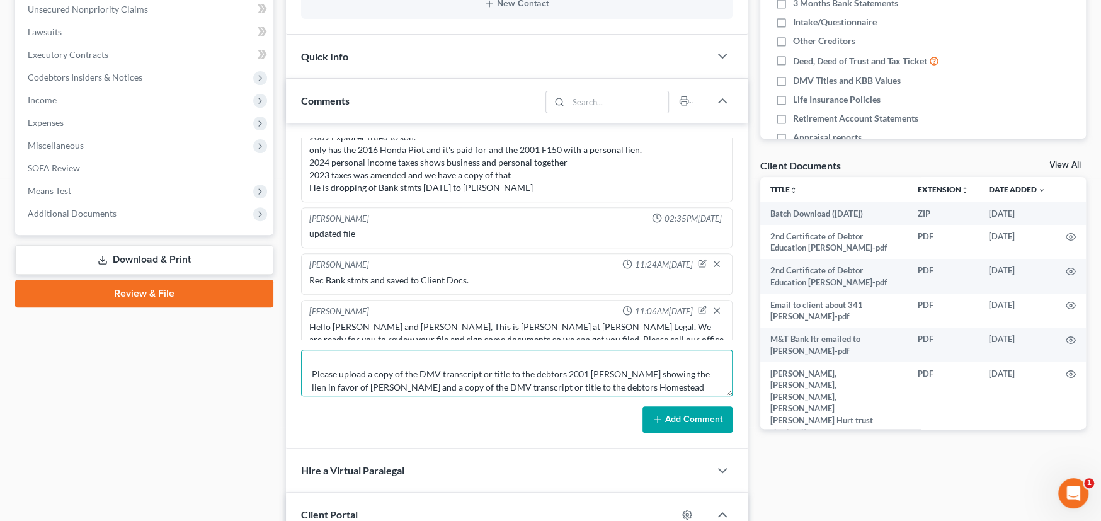
scroll to position [0, 0]
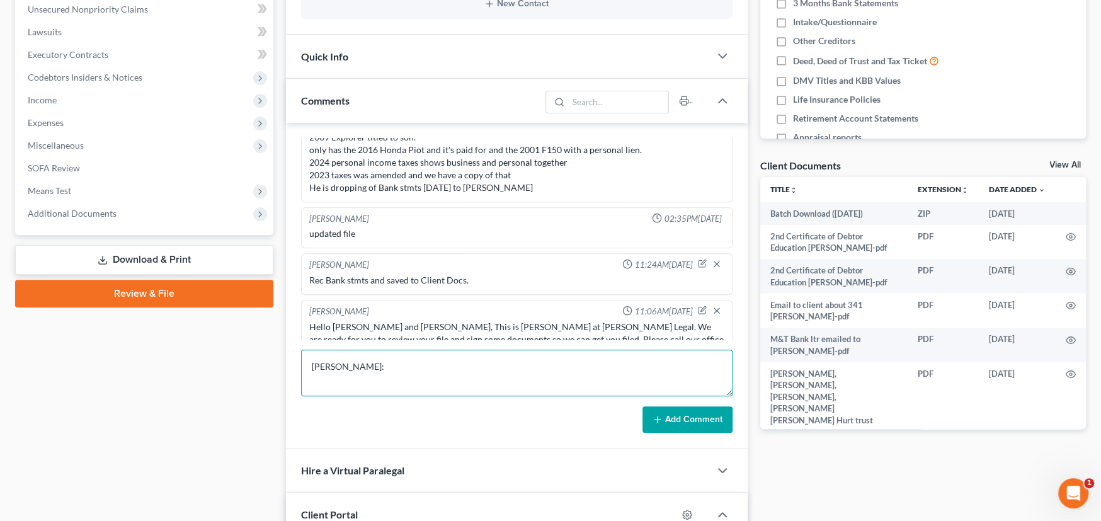
click at [377, 366] on textarea "Mr. Hiatt: Please upload a copy of the DMV transcript or title to the debtors 2…" at bounding box center [517, 373] width 432 height 47
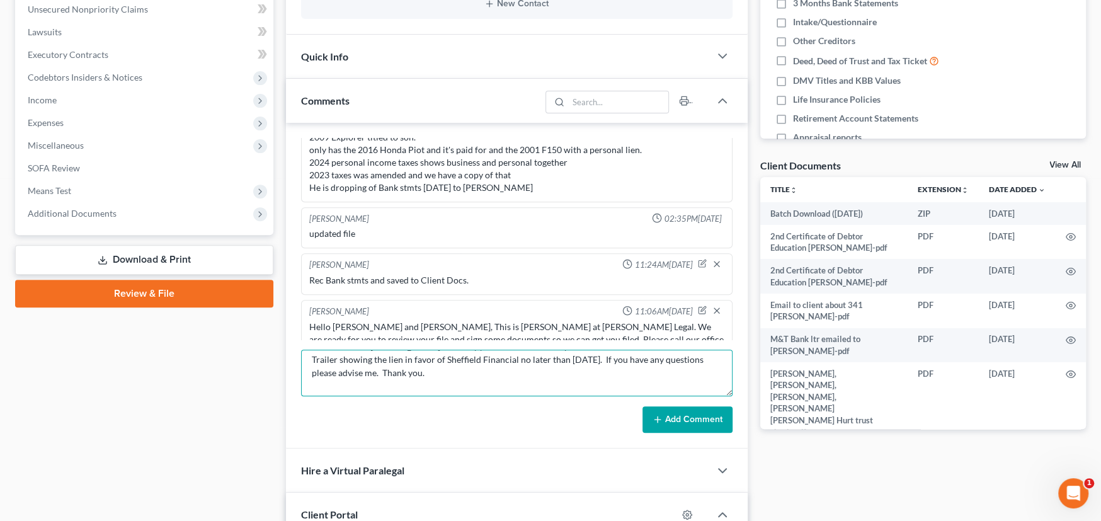
scroll to position [37, 0]
click at [411, 382] on textarea "Mr. Hiatt: Please upload a copy of the DMV transcript or title to the debtors 2…" at bounding box center [517, 373] width 432 height 47
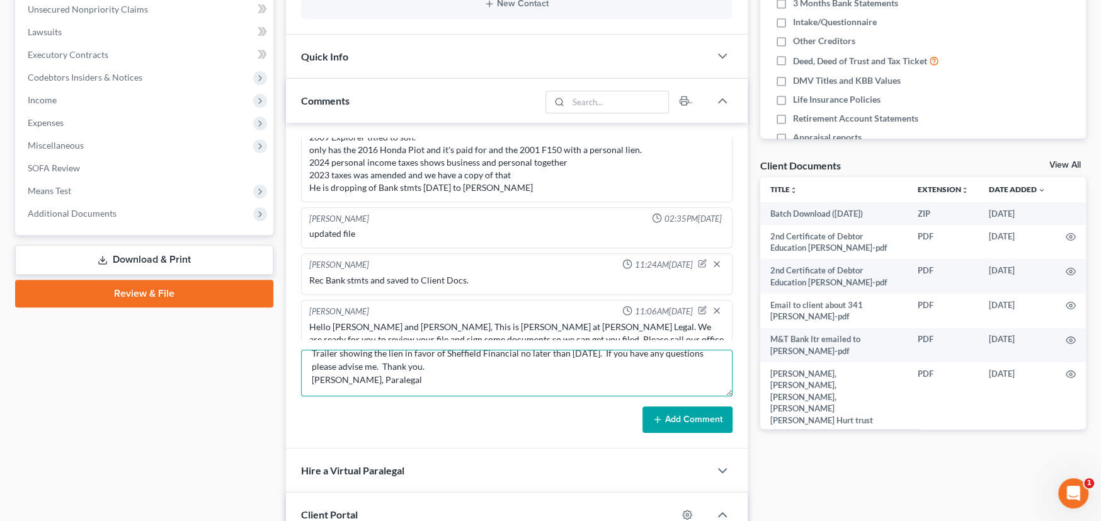
scroll to position [50, 0]
click at [434, 379] on textarea "Mr. Hiatt: Please upload a copy of the DMV transcript or title to the debtors 2…" at bounding box center [517, 373] width 432 height 47
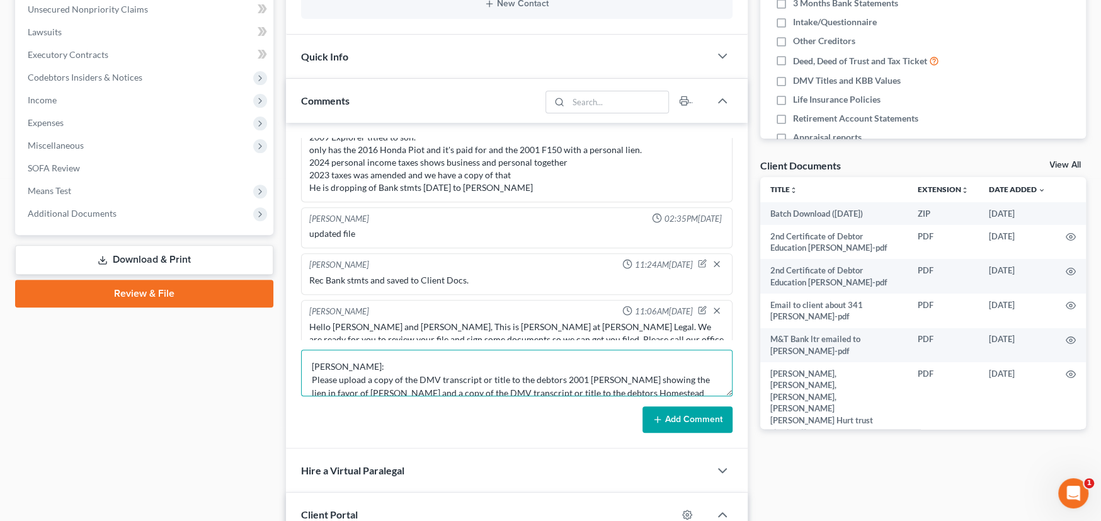
drag, startPoint x: 311, startPoint y: 369, endPoint x: 353, endPoint y: 346, distance: 47.9
click at [311, 368] on textarea "Mr. Hiatt: Please upload a copy of the DMV transcript or title to the debtors 2…" at bounding box center [517, 373] width 432 height 47
type textarea "RACHEL SENT TO Stretto 10-07-2025 Mr. Hiatt: Please upload a copy of the DMV tr…"
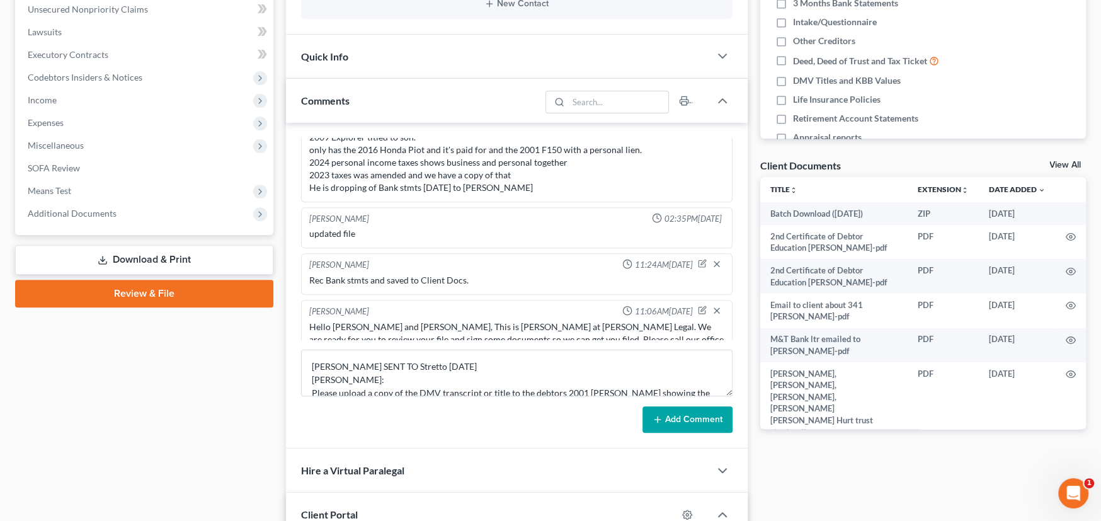
click at [682, 424] on button "Add Comment" at bounding box center [688, 419] width 90 height 26
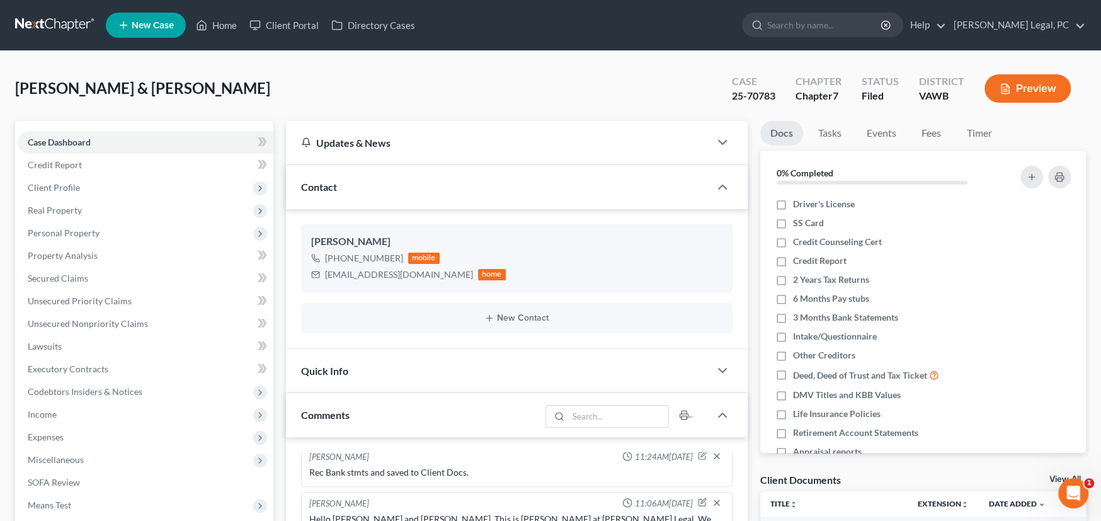
click at [57, 23] on link at bounding box center [55, 25] width 81 height 23
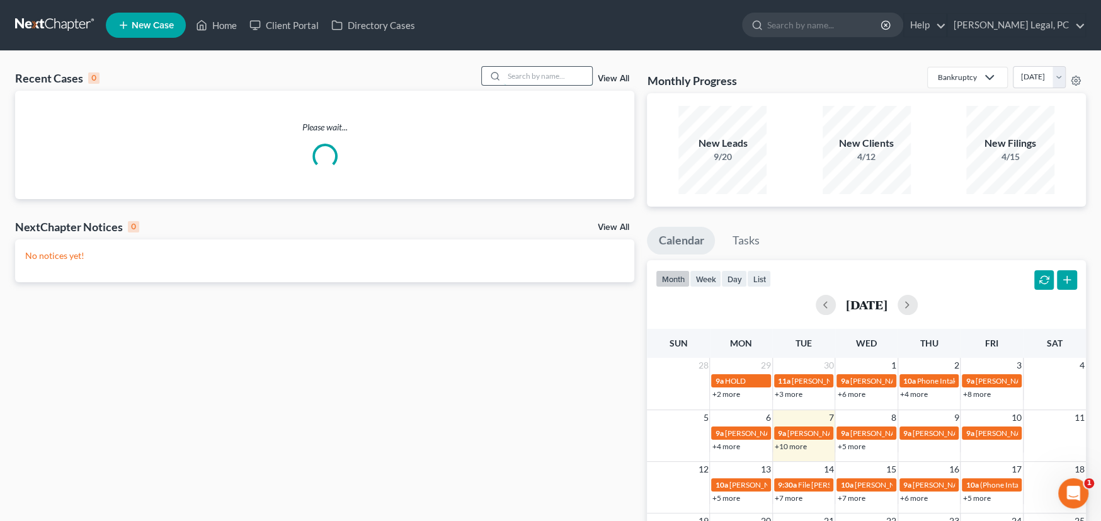
click at [525, 75] on input "search" at bounding box center [548, 76] width 88 height 18
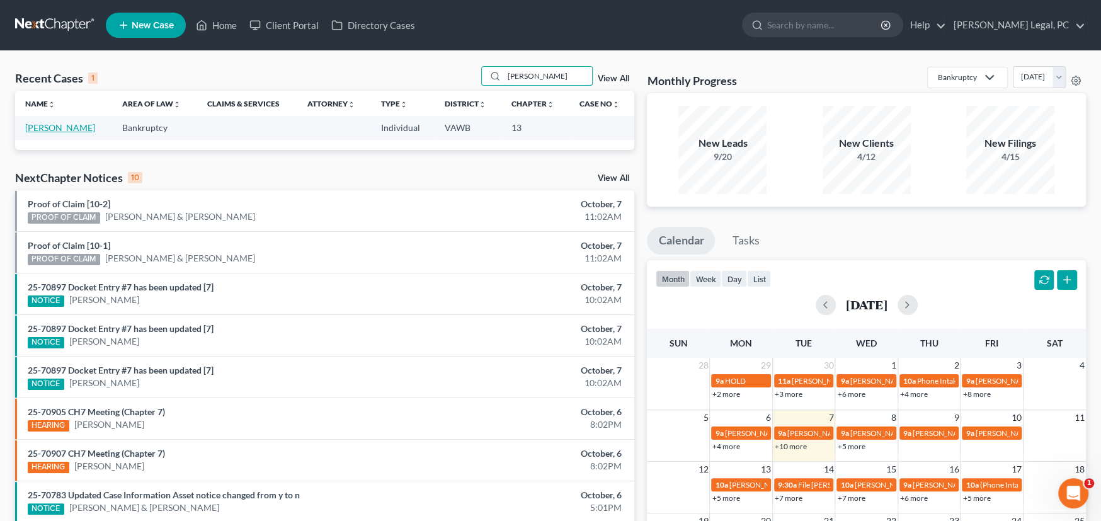
type input "[PERSON_NAME]"
click at [69, 130] on link "[PERSON_NAME]" at bounding box center [60, 127] width 70 height 11
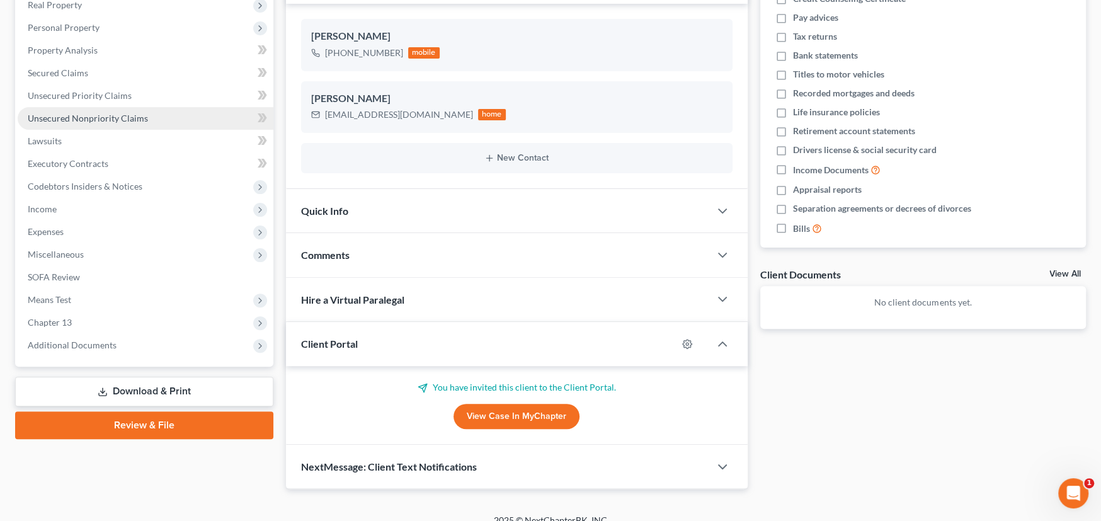
scroll to position [220, 0]
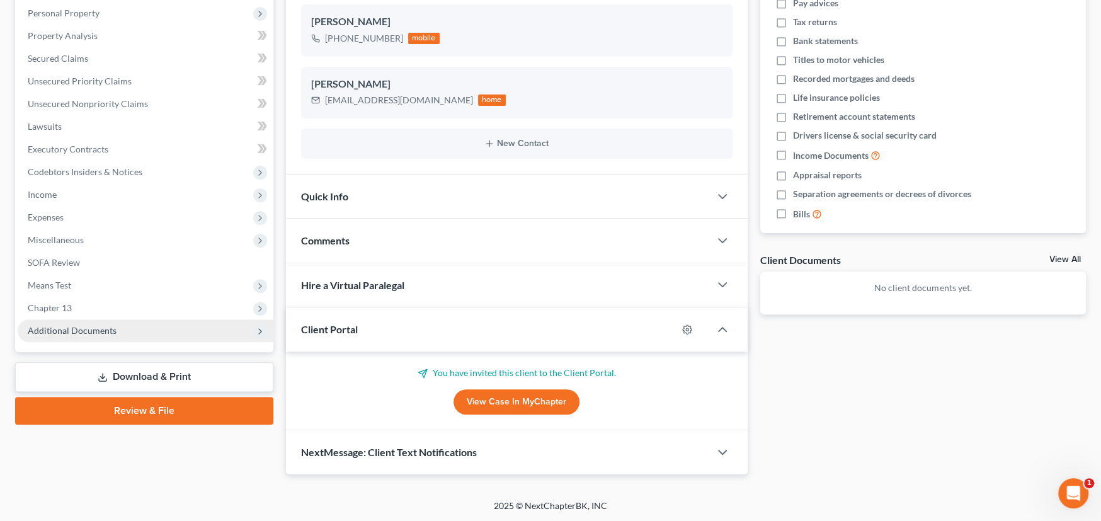
click at [89, 330] on span "Additional Documents" at bounding box center [72, 330] width 89 height 11
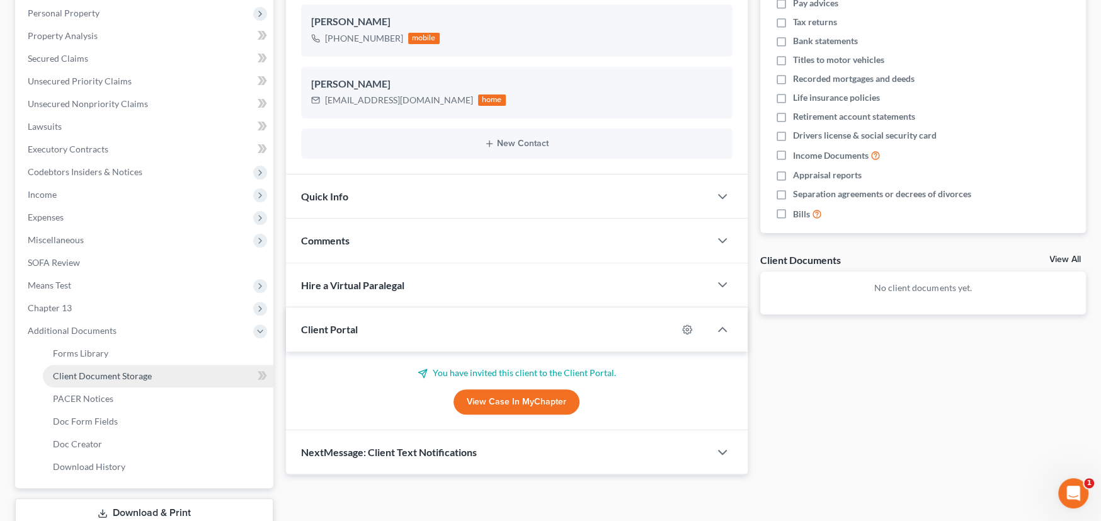
click at [93, 374] on span "Client Document Storage" at bounding box center [102, 375] width 99 height 11
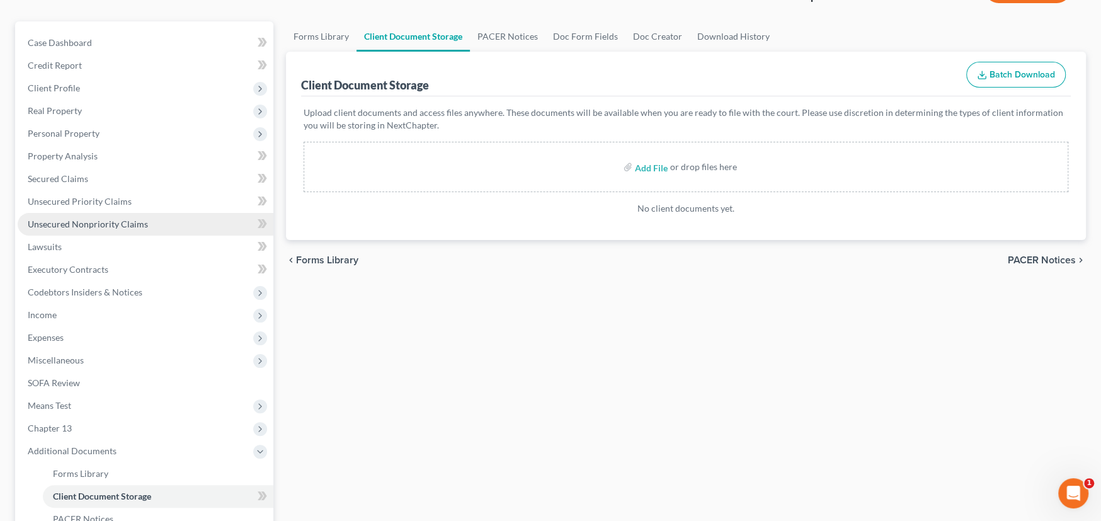
scroll to position [252, 0]
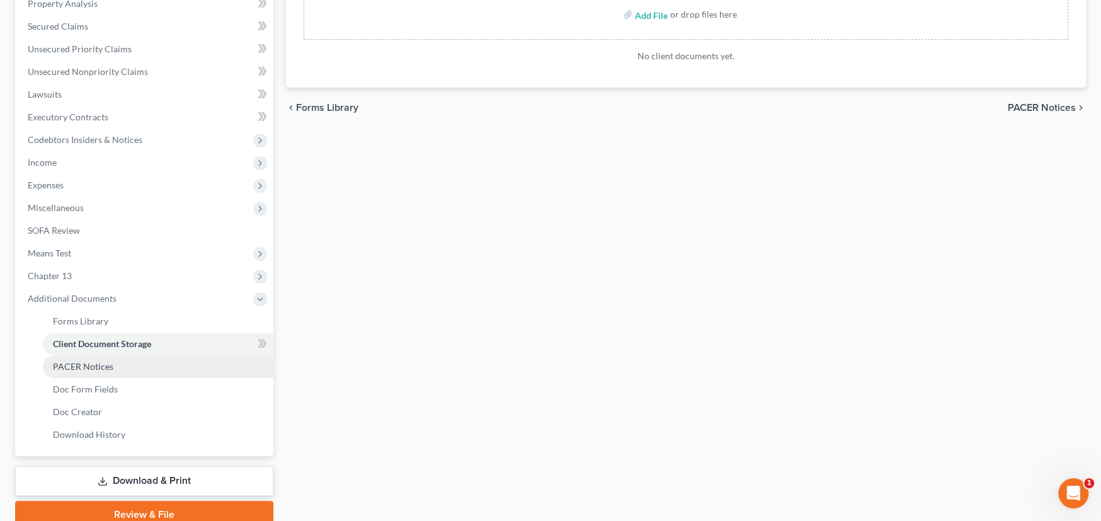
click at [88, 367] on span "PACER Notices" at bounding box center [83, 366] width 60 height 11
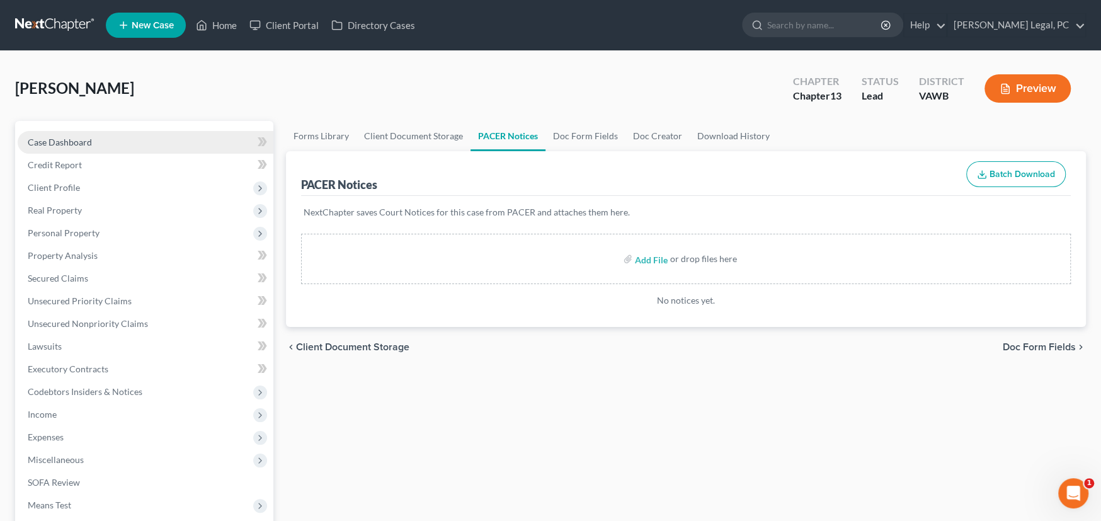
click at [72, 143] on span "Case Dashboard" at bounding box center [60, 142] width 64 height 11
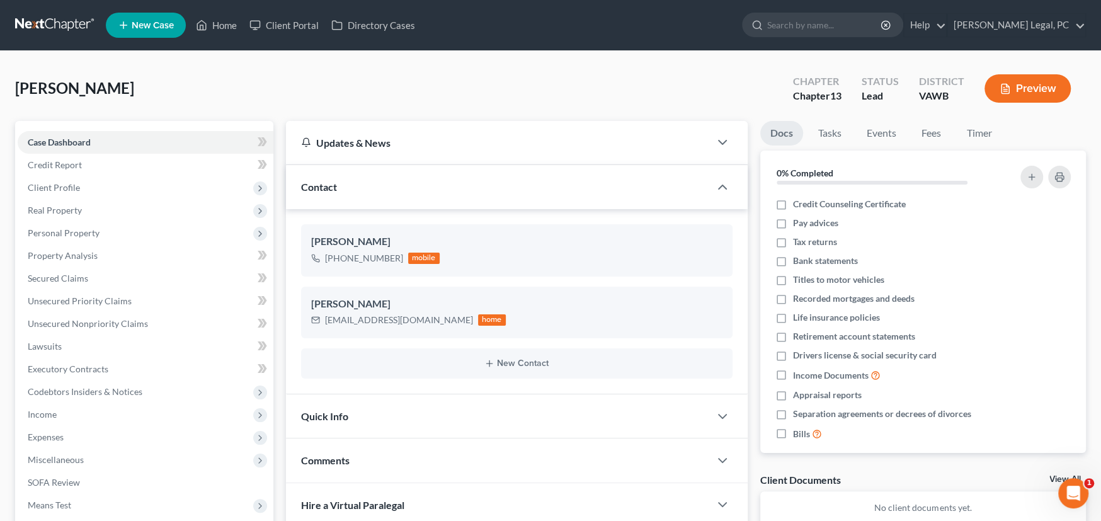
click at [55, 26] on link at bounding box center [55, 25] width 81 height 23
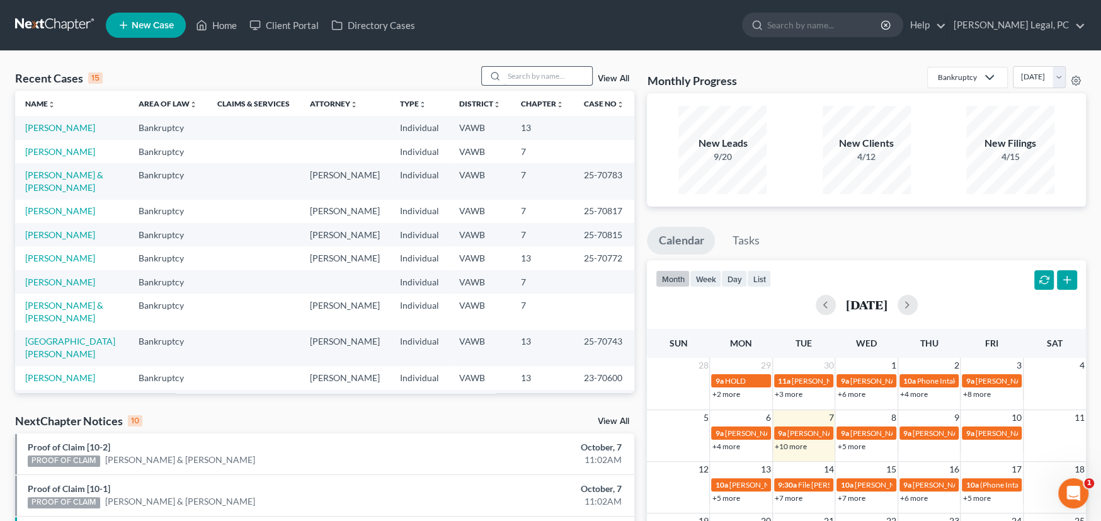
click at [554, 73] on input "search" at bounding box center [548, 76] width 88 height 18
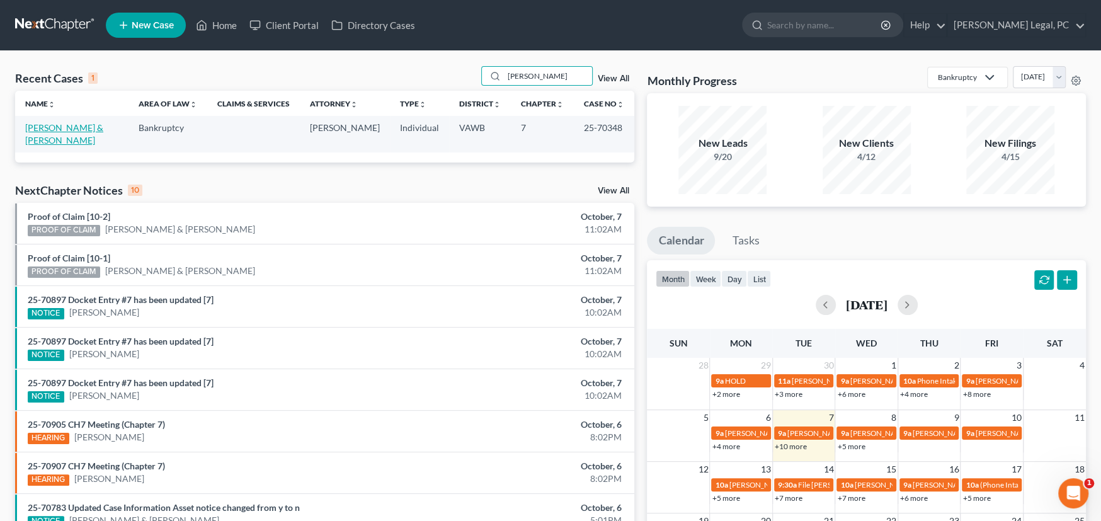
type input "[PERSON_NAME]"
click at [61, 130] on link "[PERSON_NAME] & [PERSON_NAME]" at bounding box center [64, 133] width 78 height 23
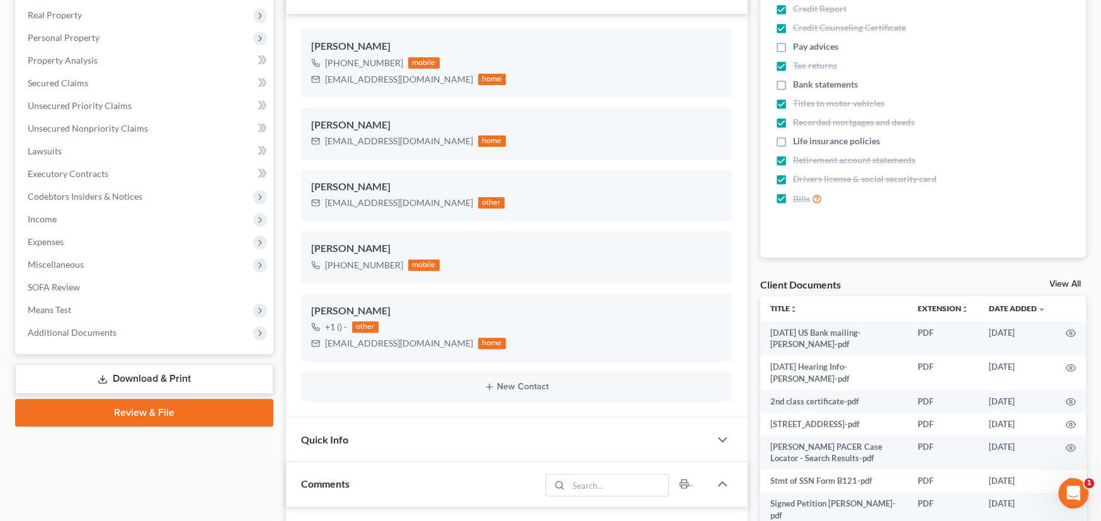
scroll to position [252, 0]
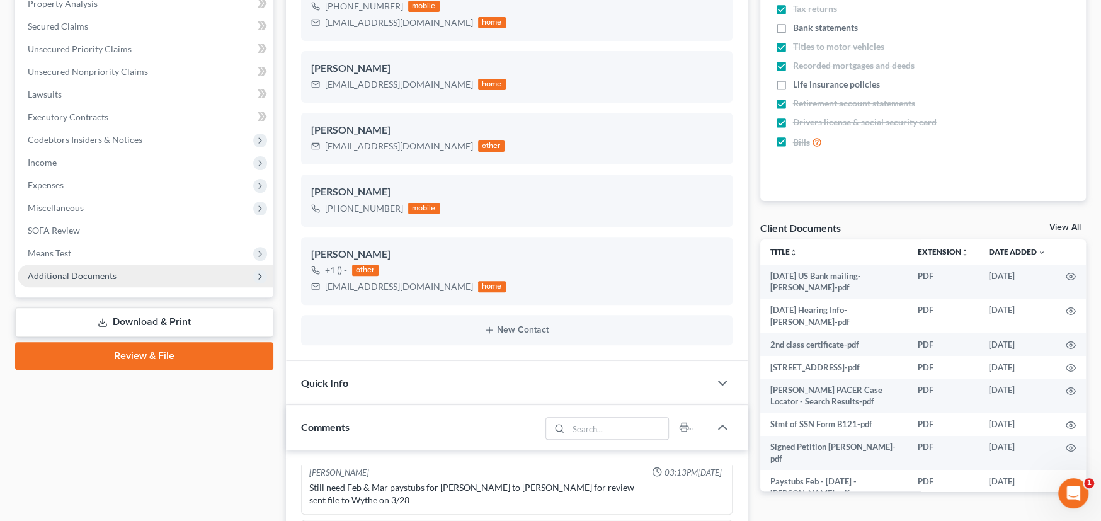
click at [84, 273] on span "Additional Documents" at bounding box center [72, 275] width 89 height 11
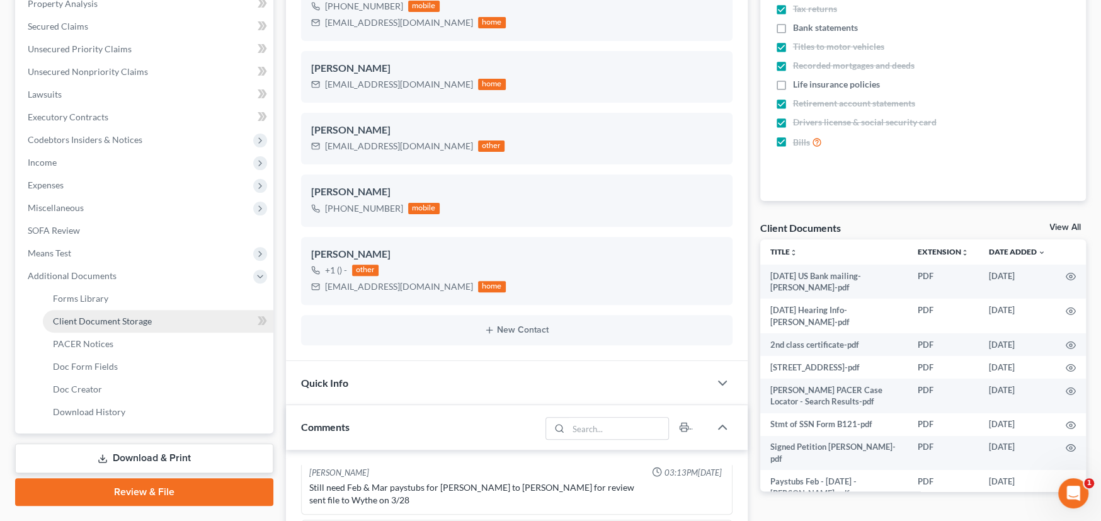
click at [106, 320] on span "Client Document Storage" at bounding box center [102, 321] width 99 height 11
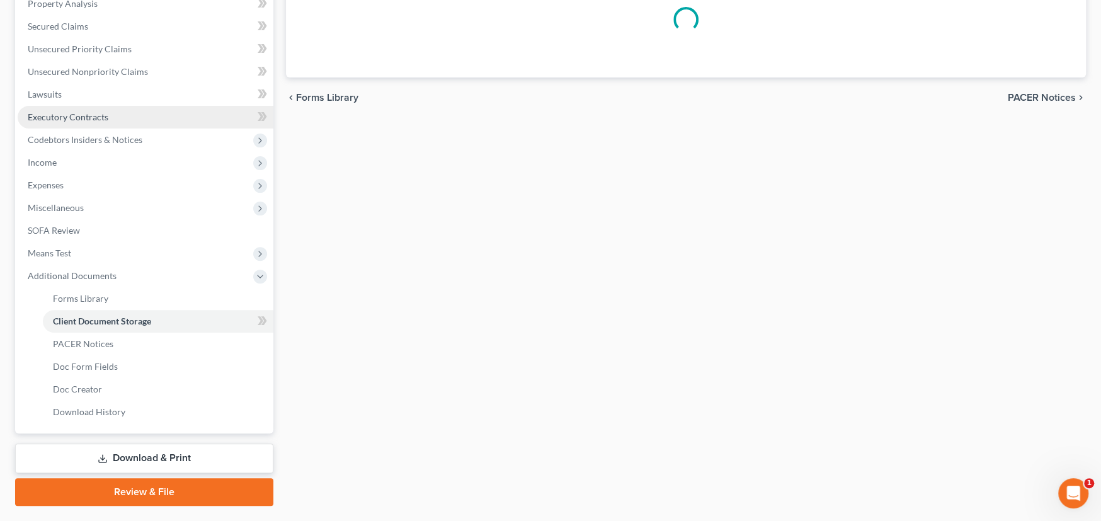
scroll to position [86, 0]
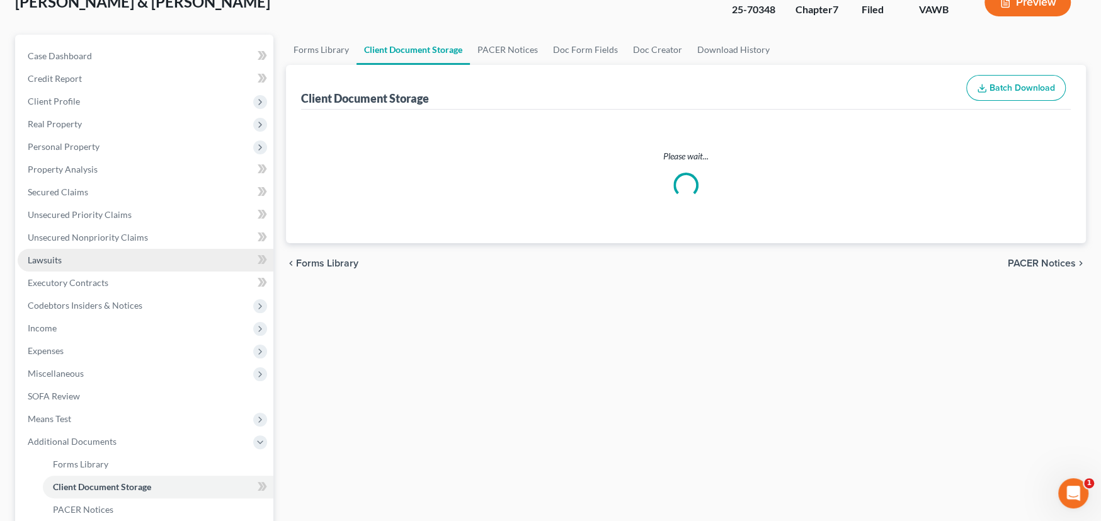
select select "0"
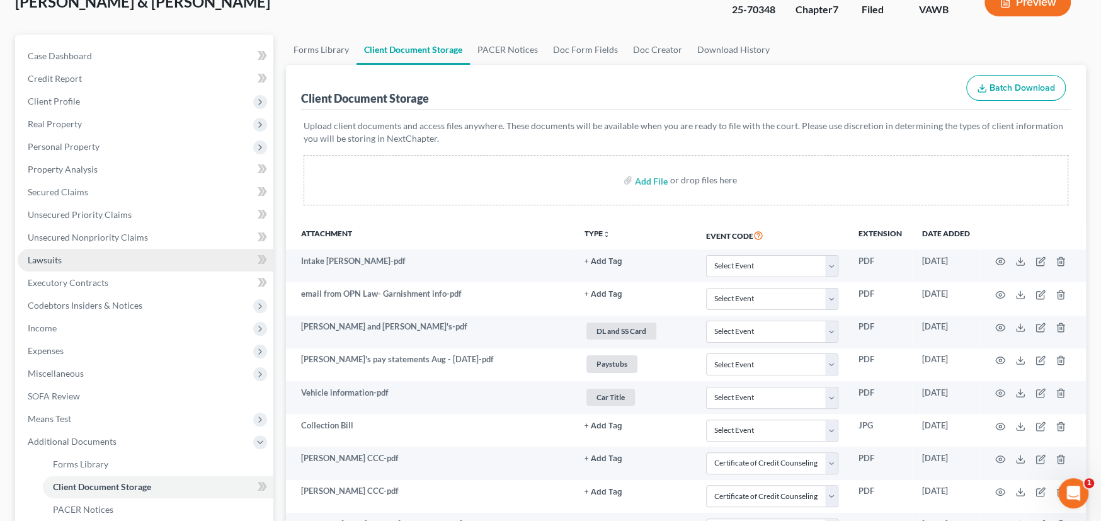
scroll to position [0, 0]
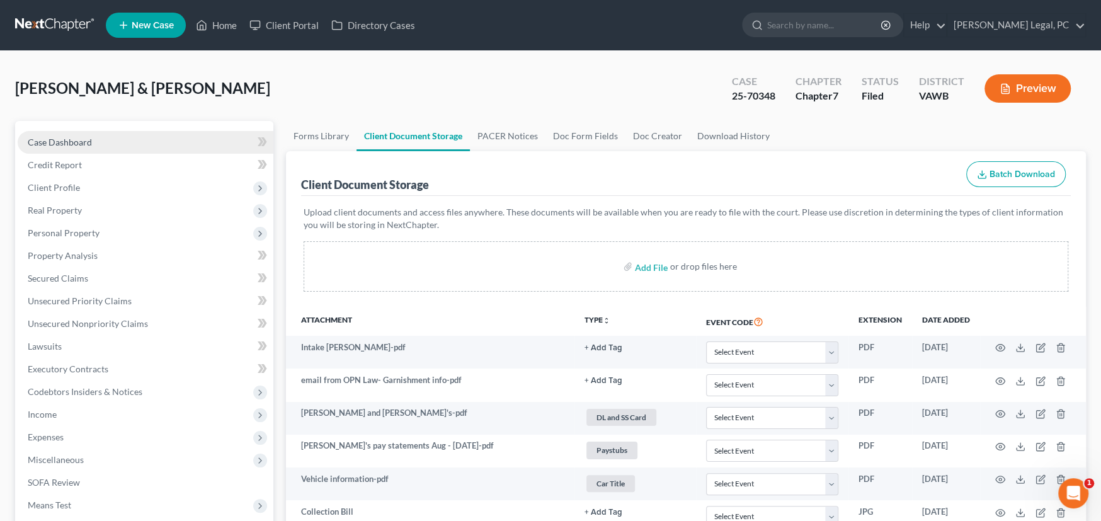
click at [72, 143] on span "Case Dashboard" at bounding box center [60, 142] width 64 height 11
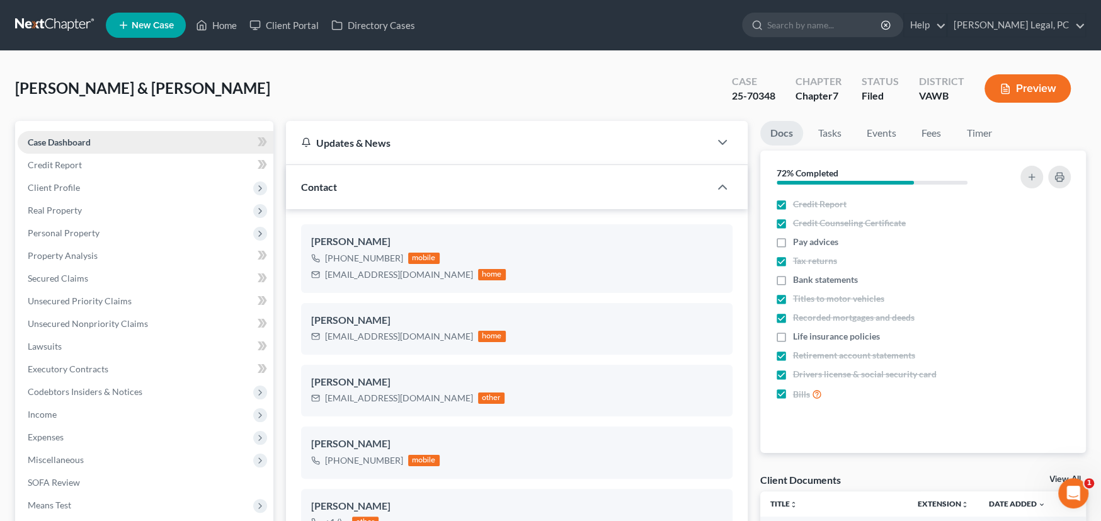
scroll to position [370, 0]
drag, startPoint x: 420, startPoint y: 274, endPoint x: 316, endPoint y: 272, distance: 104.0
click at [316, 273] on div "[EMAIL_ADDRESS][DOMAIN_NAME] home" at bounding box center [408, 275] width 195 height 16
copy div "[EMAIL_ADDRESS][DOMAIN_NAME]"
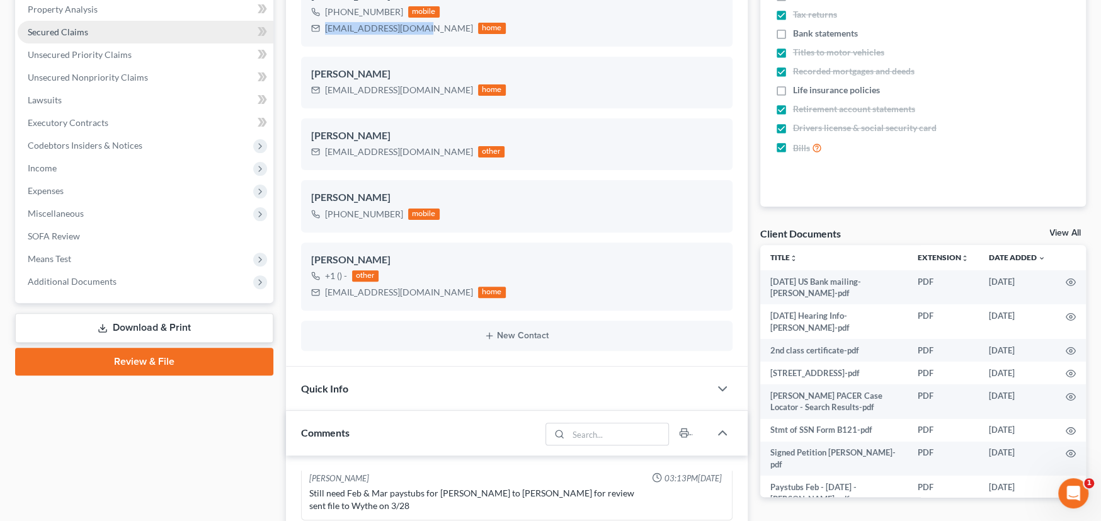
scroll to position [252, 0]
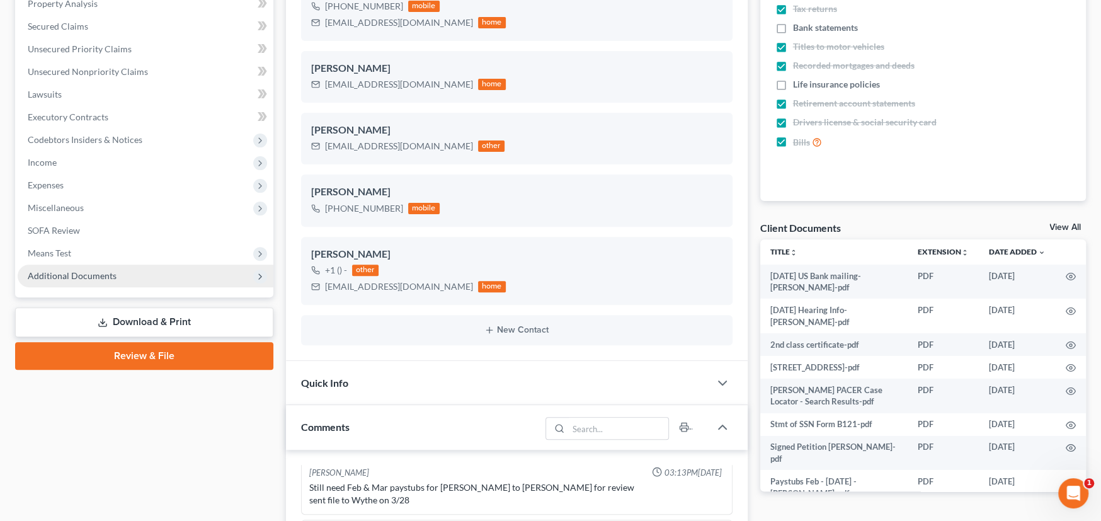
click at [91, 275] on span "Additional Documents" at bounding box center [72, 275] width 89 height 11
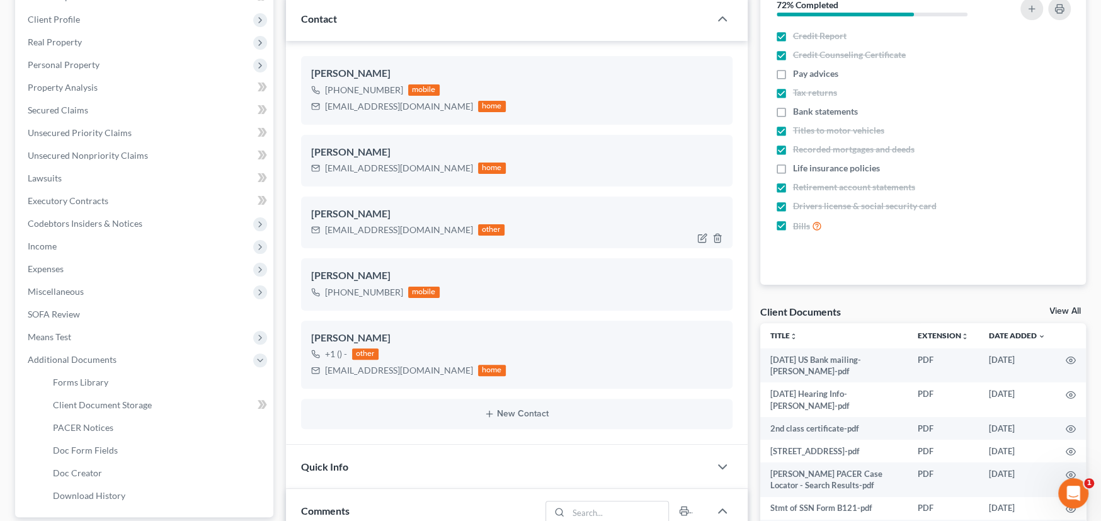
scroll to position [0, 0]
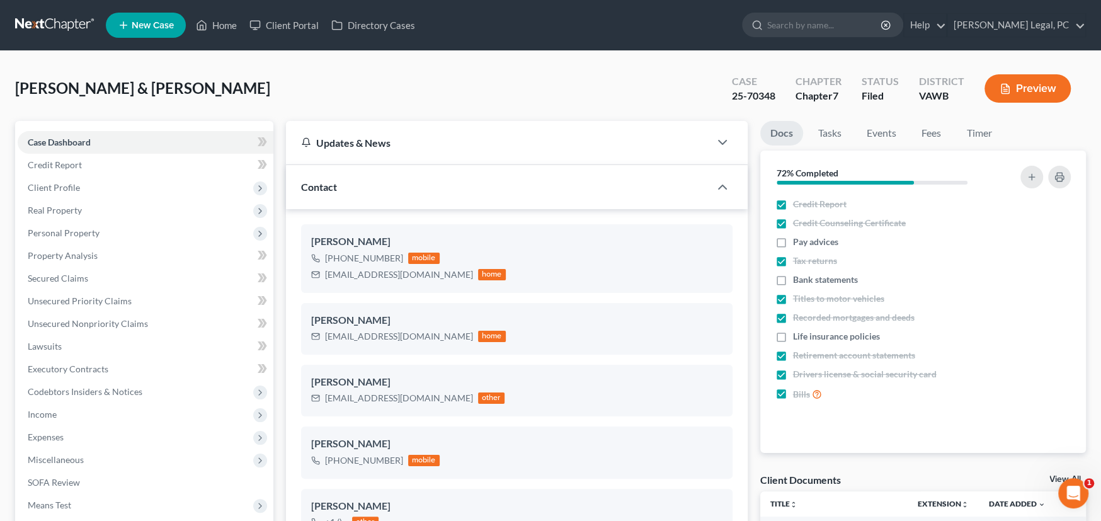
click at [46, 24] on link at bounding box center [55, 25] width 81 height 23
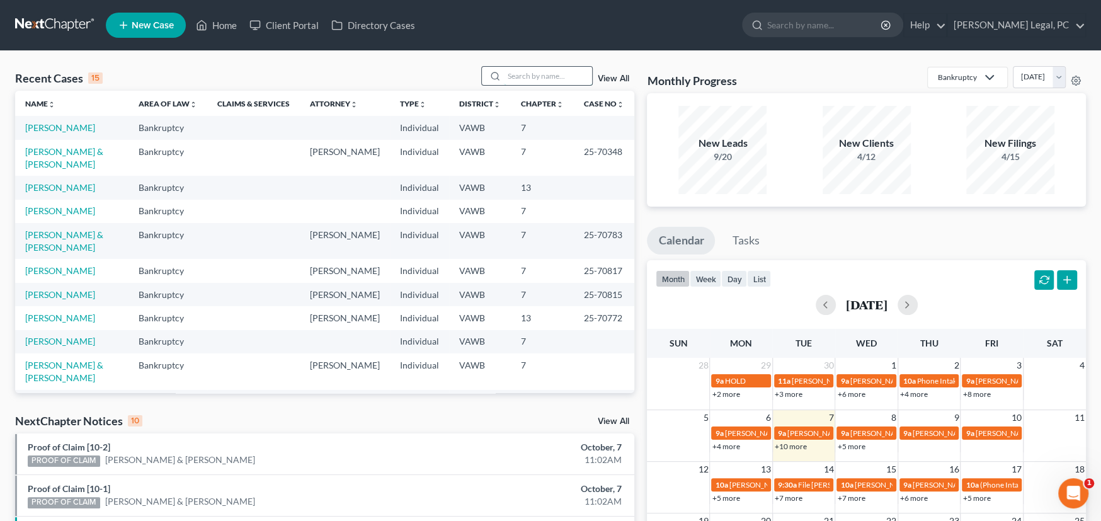
click at [508, 67] on input "search" at bounding box center [548, 76] width 88 height 18
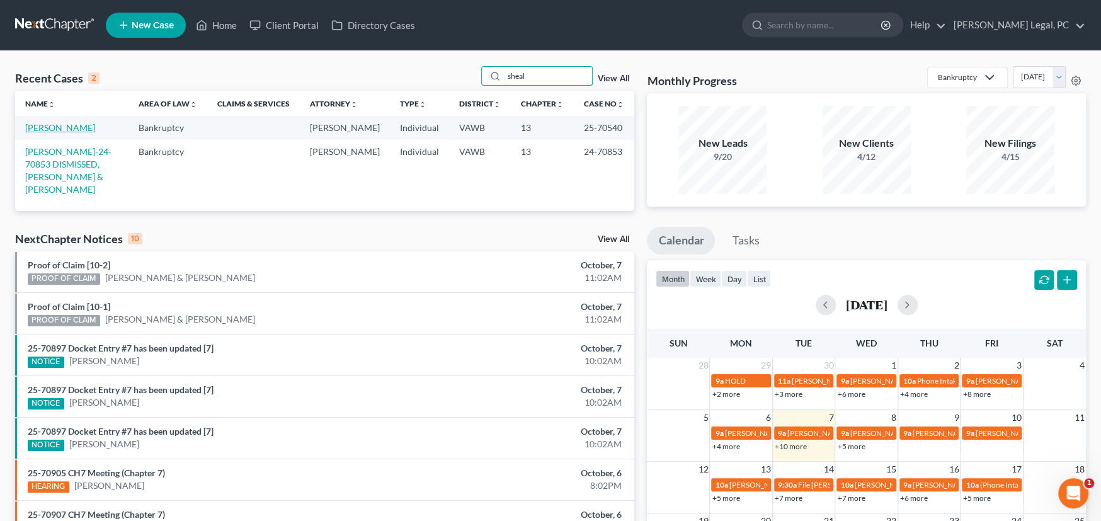
type input "sheal"
drag, startPoint x: 42, startPoint y: 128, endPoint x: 61, endPoint y: 128, distance: 18.9
click at [42, 128] on link "[PERSON_NAME]" at bounding box center [60, 127] width 70 height 11
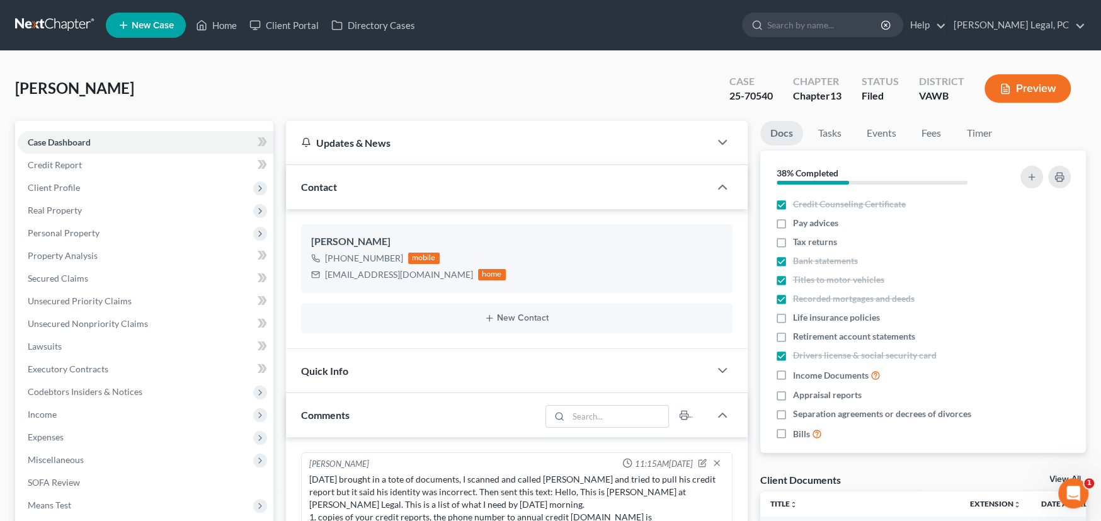
scroll to position [570, 0]
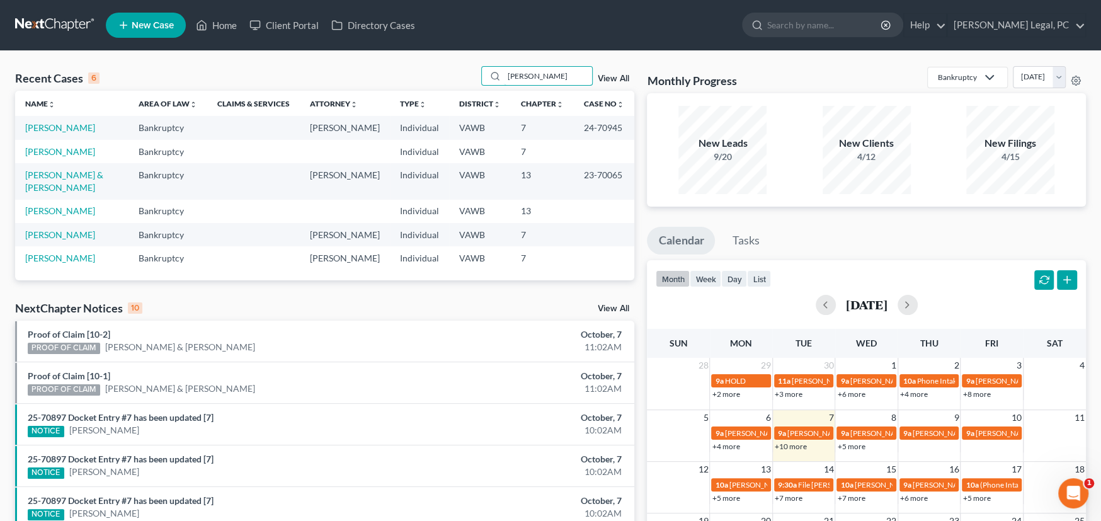
drag, startPoint x: 541, startPoint y: 79, endPoint x: 428, endPoint y: 58, distance: 115.3
click at [430, 58] on div "Recent Cases 6 jones View All Name unfold_more expand_more expand_less Area of …" at bounding box center [550, 411] width 1101 height 720
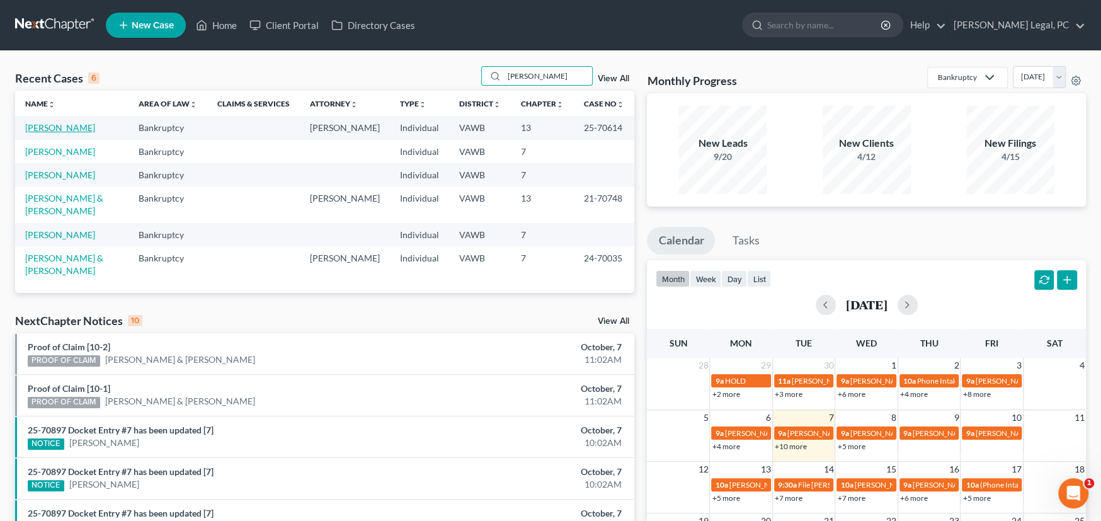
type input "harris"
click at [56, 129] on link "[PERSON_NAME]" at bounding box center [60, 127] width 70 height 11
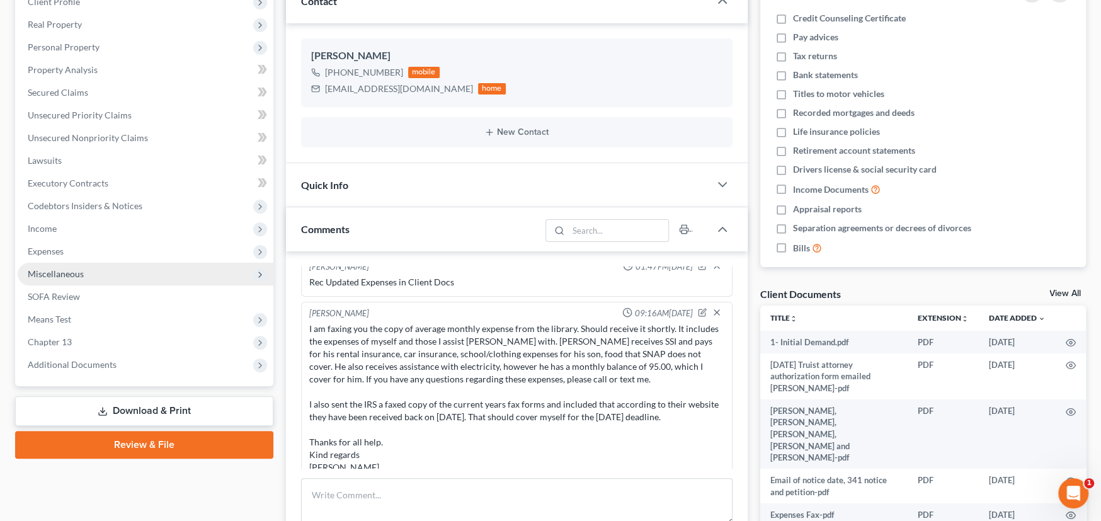
scroll to position [189, 0]
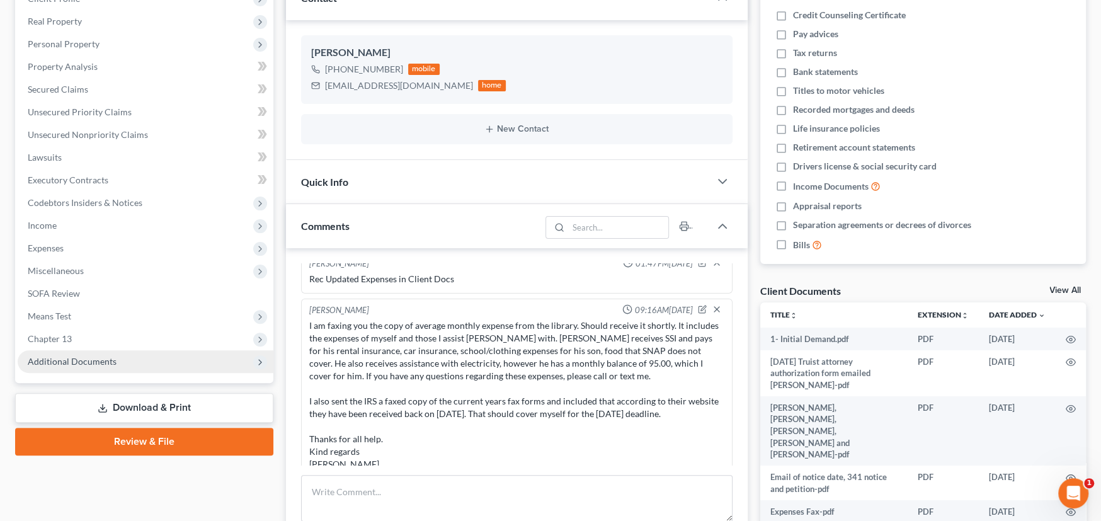
click at [86, 356] on span "Additional Documents" at bounding box center [72, 361] width 89 height 11
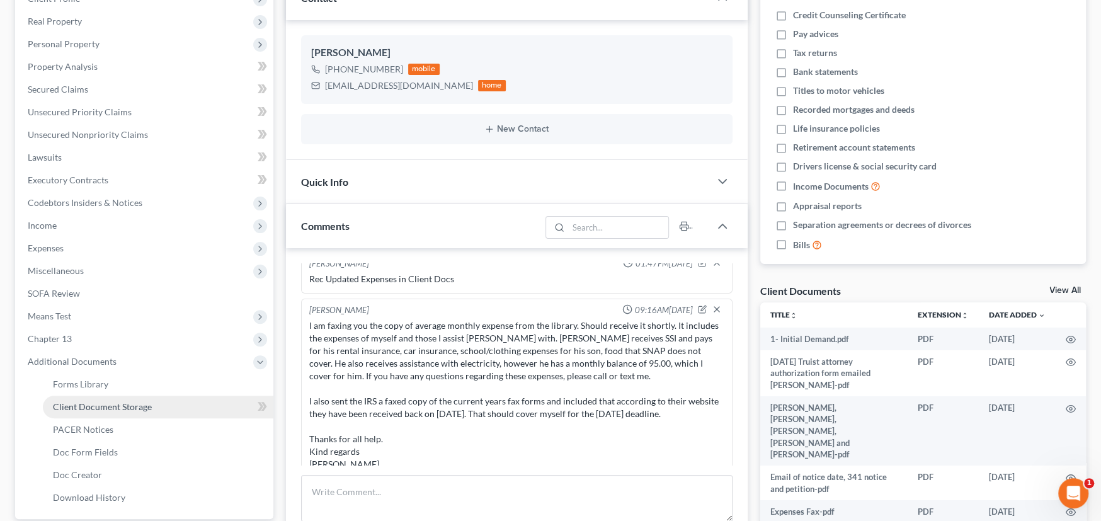
click at [112, 404] on span "Client Document Storage" at bounding box center [102, 406] width 99 height 11
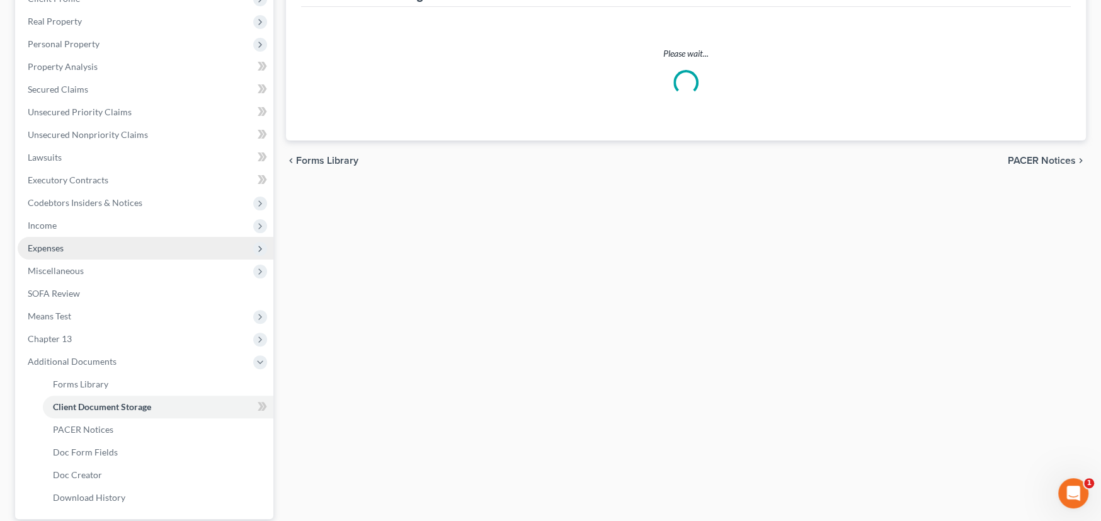
scroll to position [35, 0]
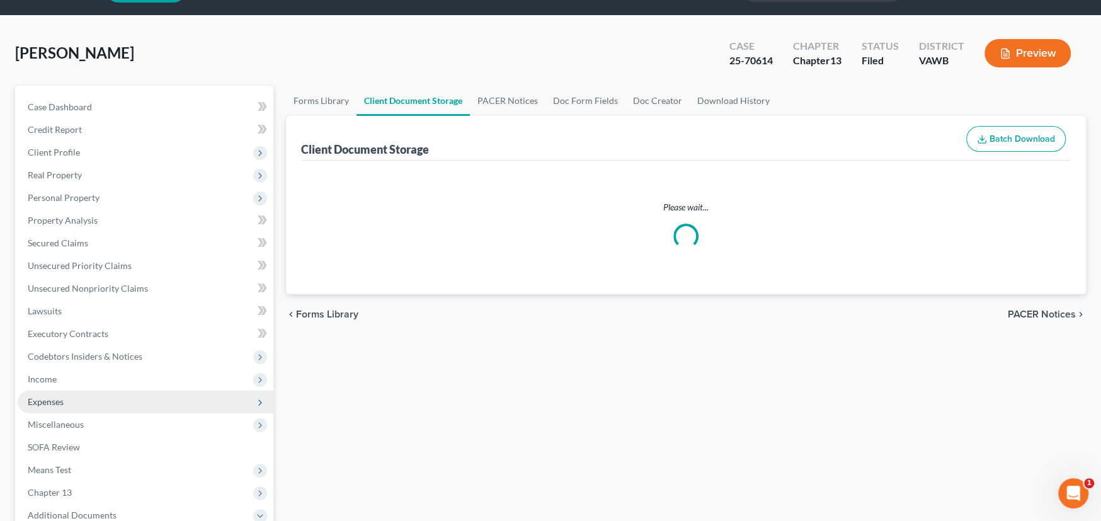
select select "0"
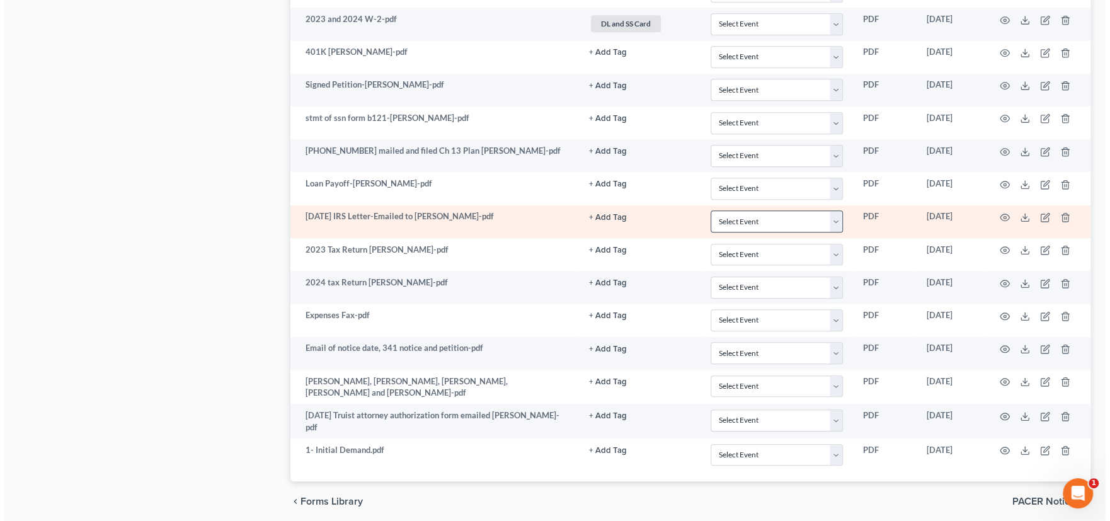
scroll to position [962, 0]
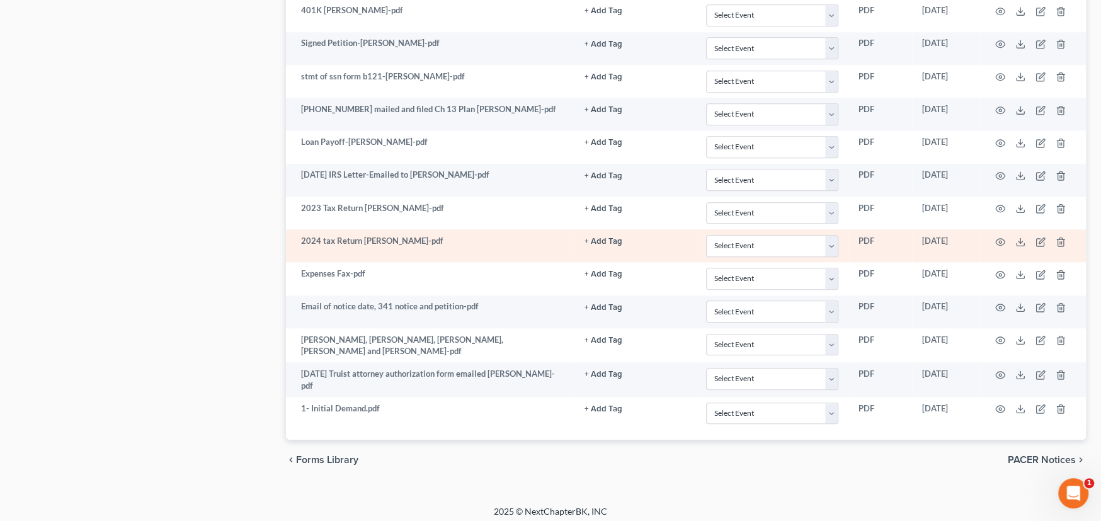
click at [387, 233] on td "2024 tax Return [PERSON_NAME]-pdf" at bounding box center [430, 245] width 289 height 33
click at [1018, 238] on icon at bounding box center [1021, 242] width 10 height 10
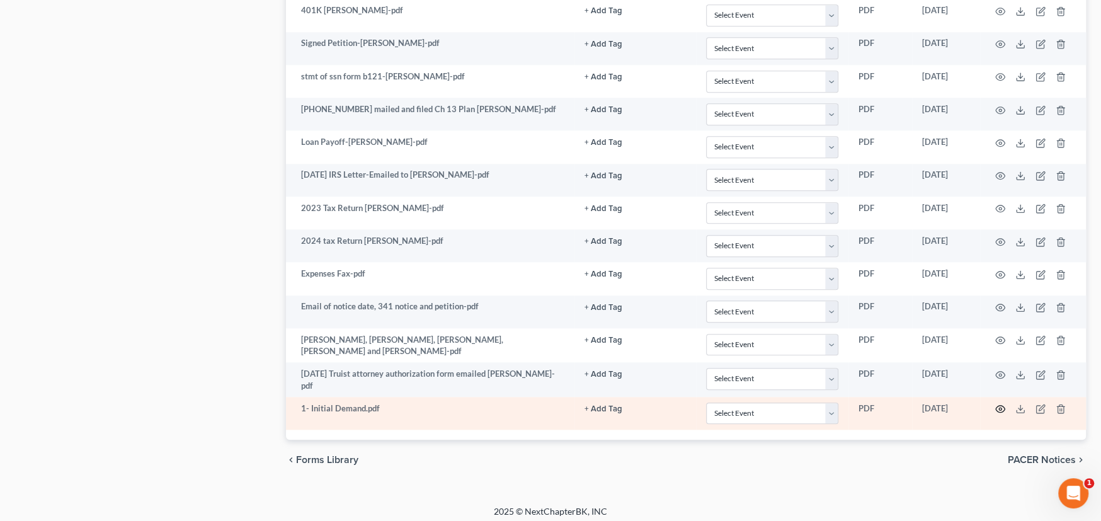
click at [1003, 406] on icon "button" at bounding box center [1000, 409] width 9 height 7
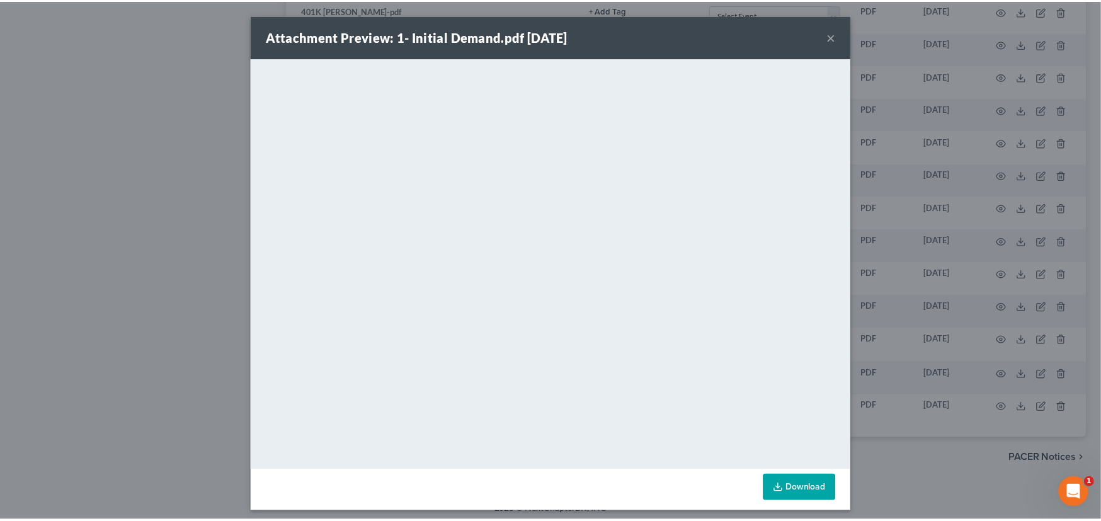
scroll to position [6, 0]
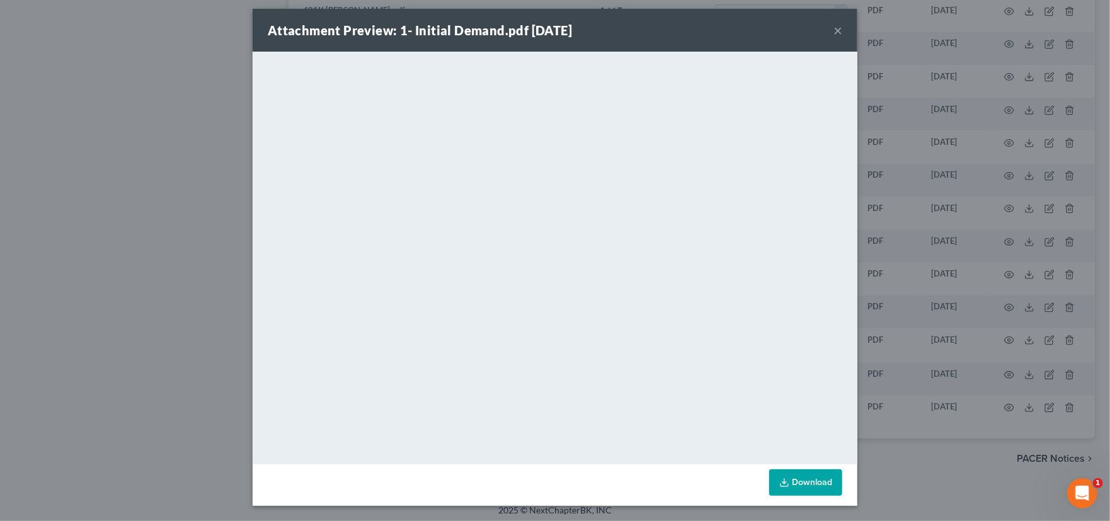
click at [834, 30] on button "×" at bounding box center [838, 30] width 9 height 15
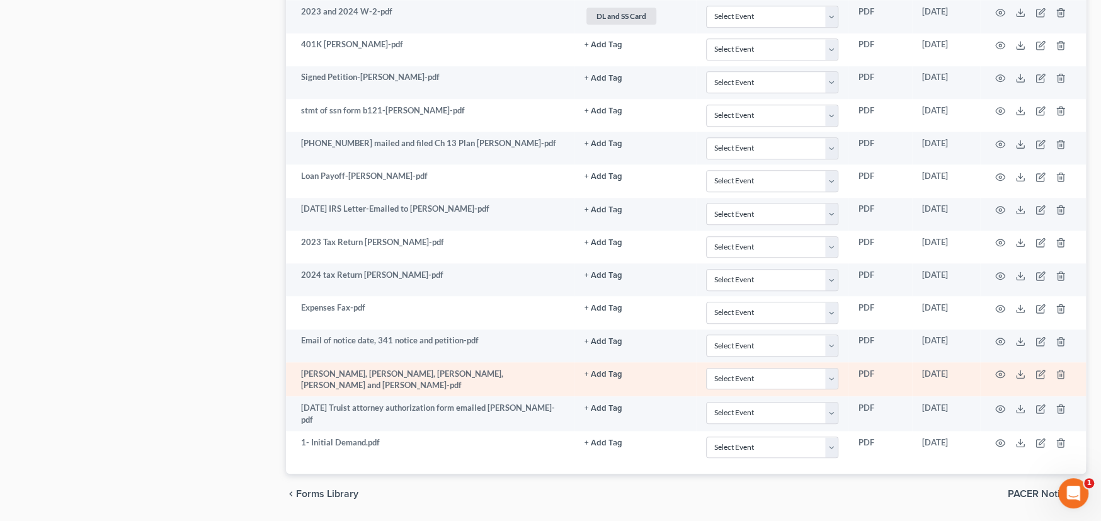
scroll to position [899, 0]
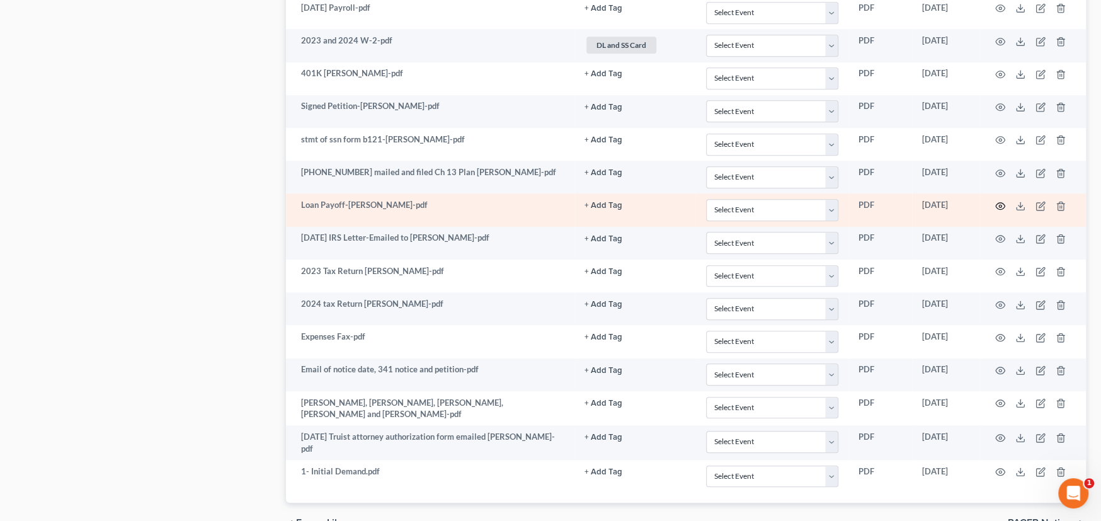
click at [997, 204] on icon "button" at bounding box center [1000, 205] width 9 height 7
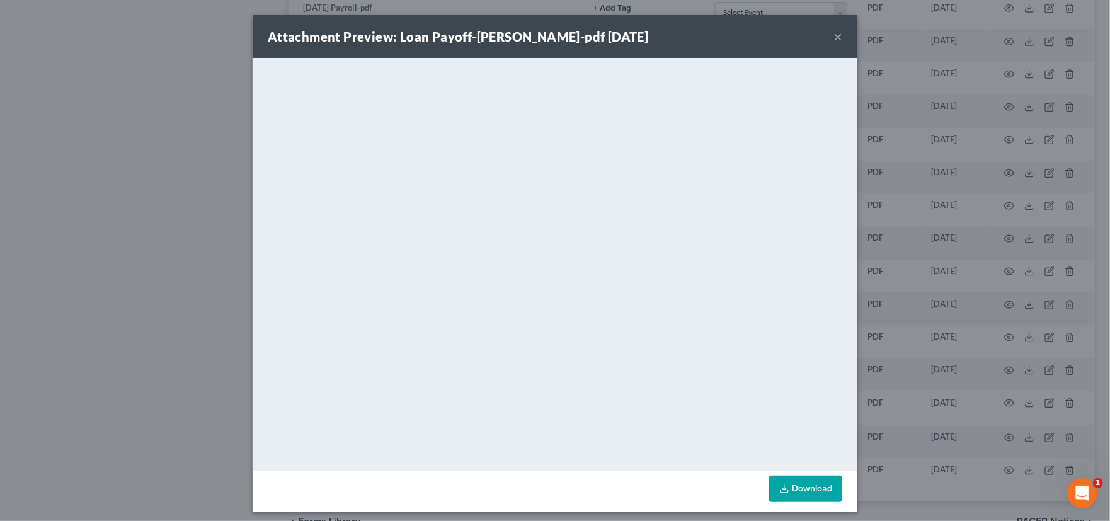
click at [834, 37] on button "×" at bounding box center [838, 36] width 9 height 15
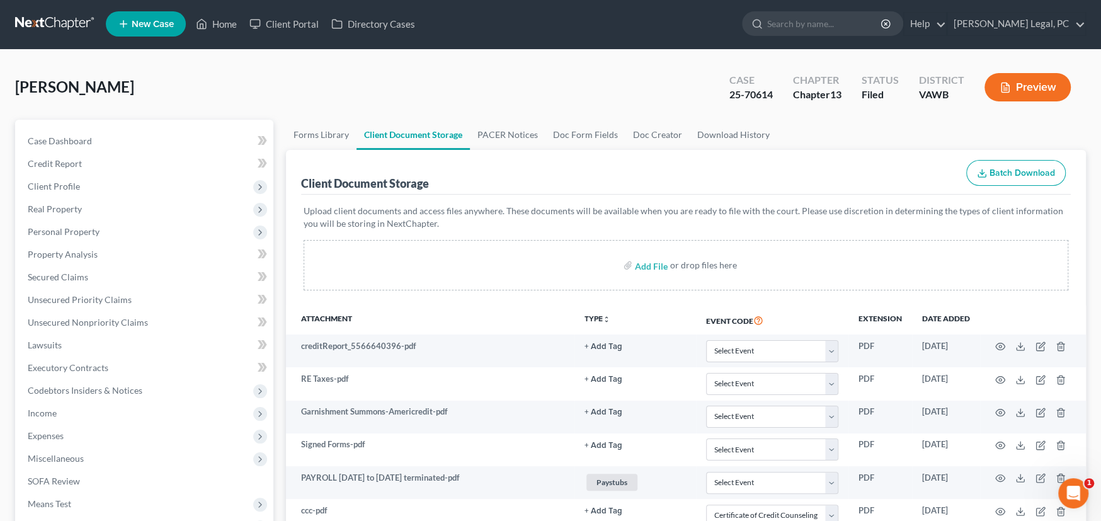
scroll to position [0, 0]
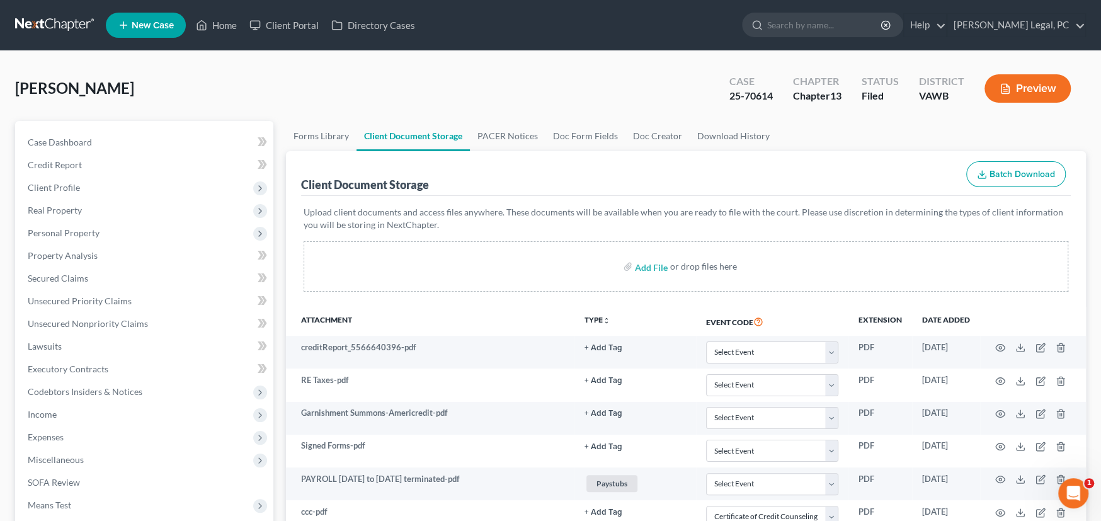
click at [23, 24] on link at bounding box center [55, 25] width 81 height 23
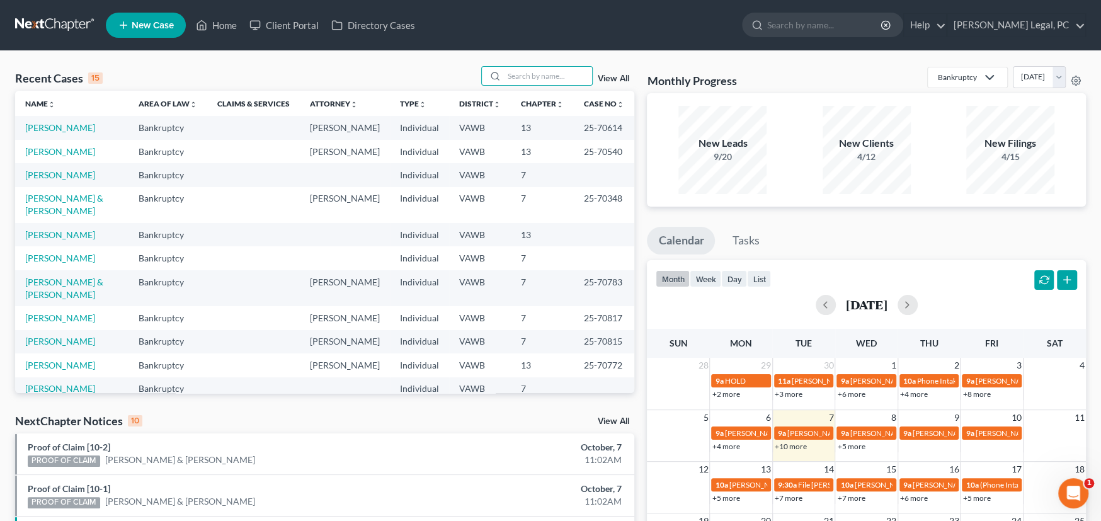
click at [544, 76] on input "search" at bounding box center [548, 76] width 88 height 18
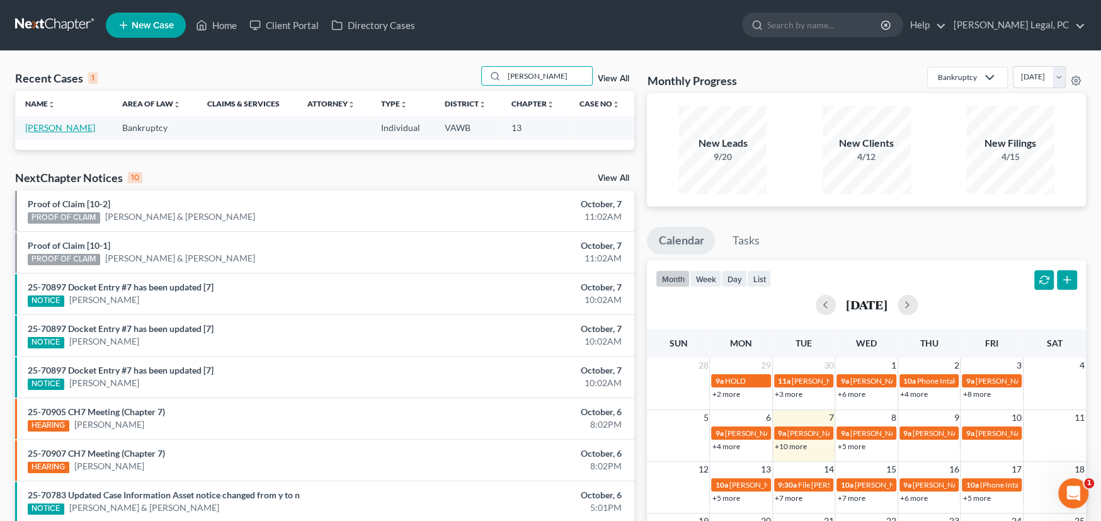
type input "[PERSON_NAME]"
click at [56, 132] on link "[PERSON_NAME]" at bounding box center [60, 127] width 70 height 11
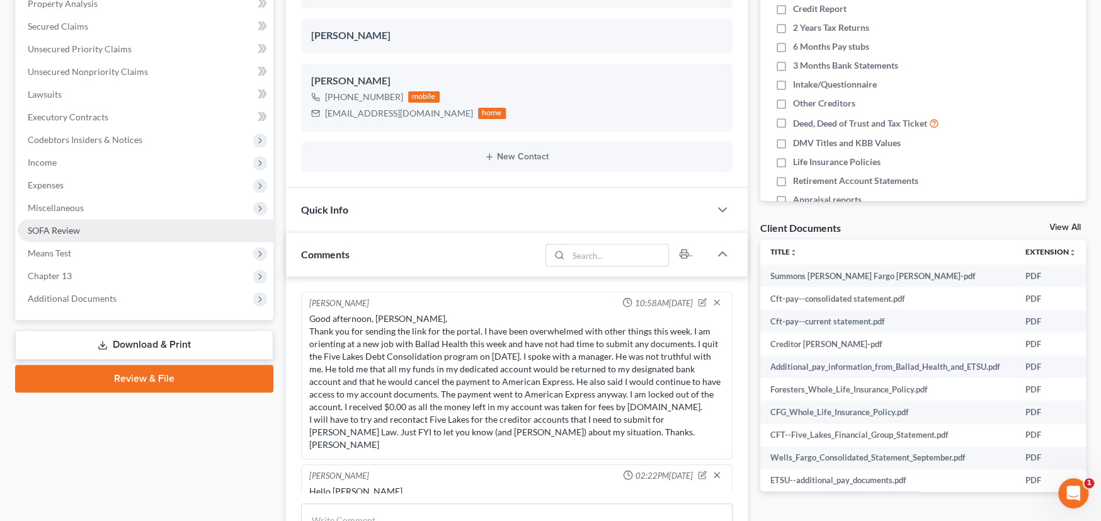
scroll to position [1505, 0]
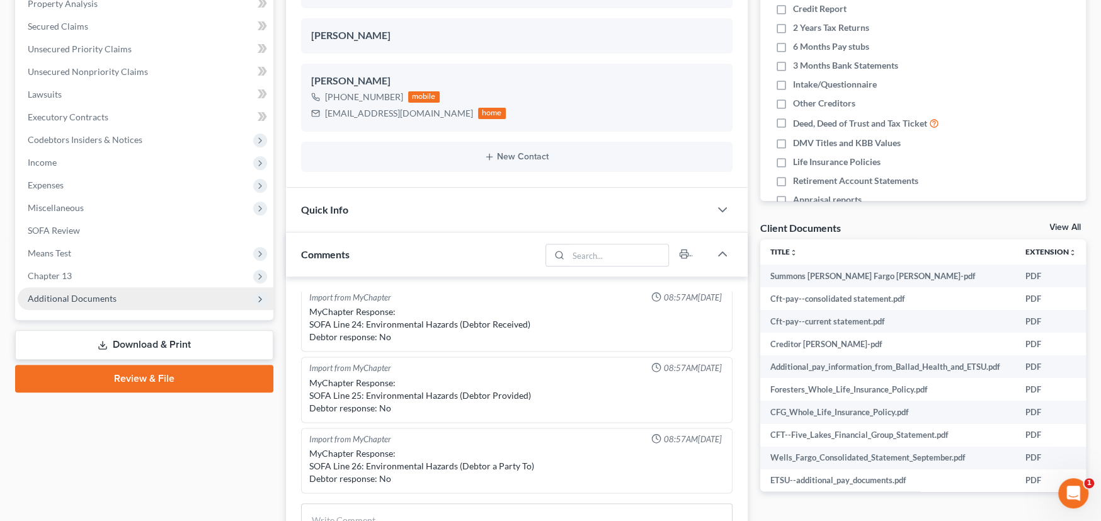
click at [94, 294] on span "Additional Documents" at bounding box center [72, 298] width 89 height 11
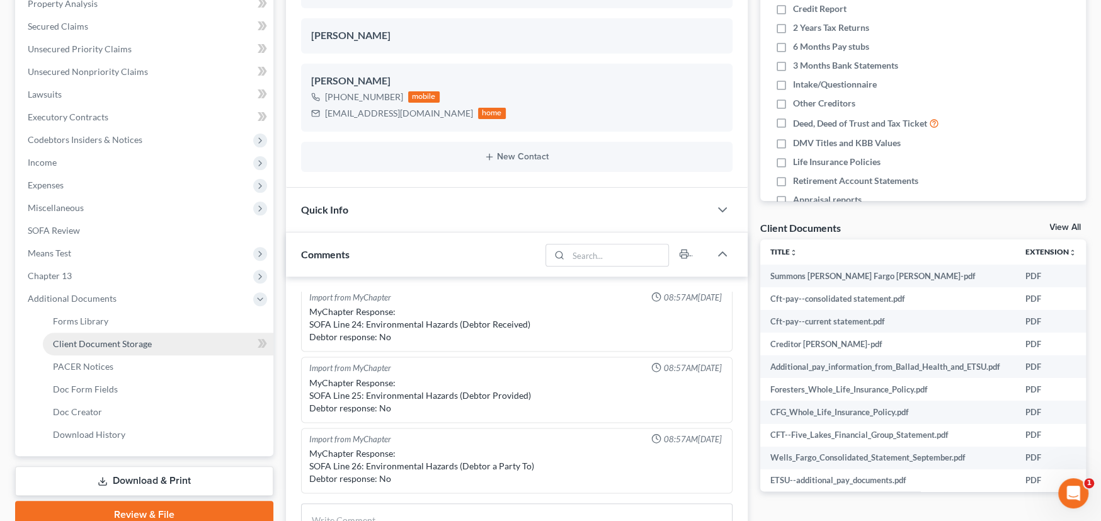
click at [105, 341] on span "Client Document Storage" at bounding box center [102, 343] width 99 height 11
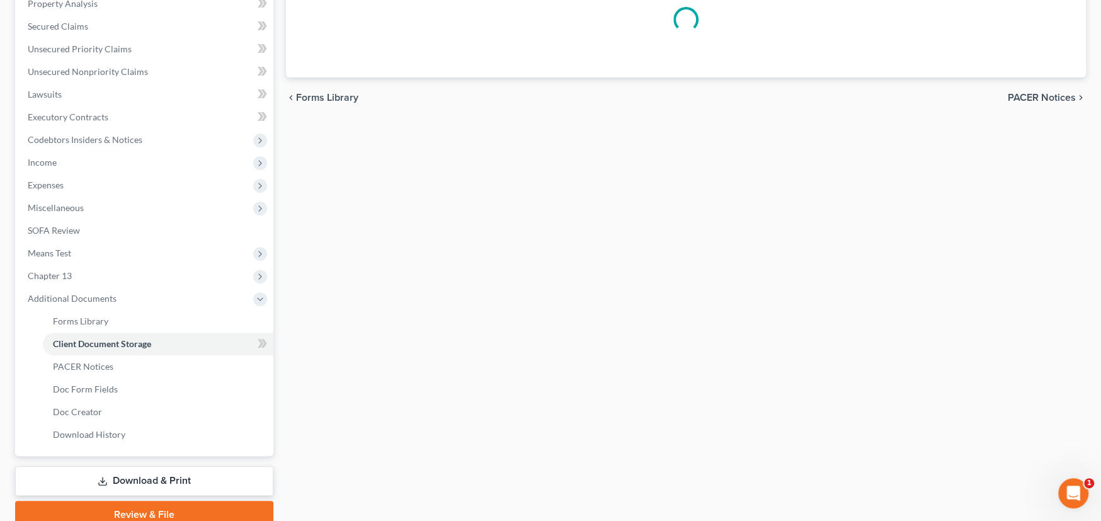
scroll to position [86, 0]
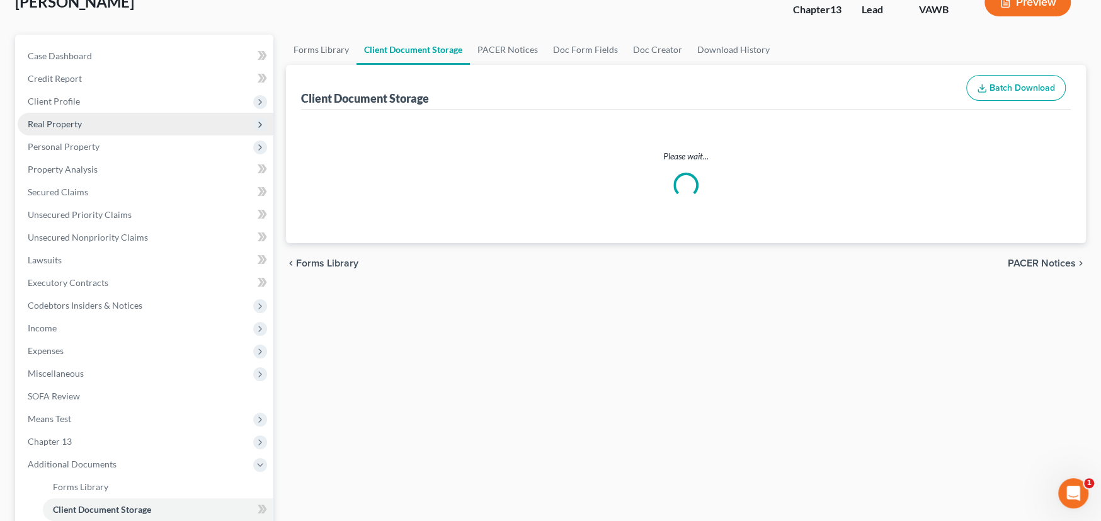
select select "0"
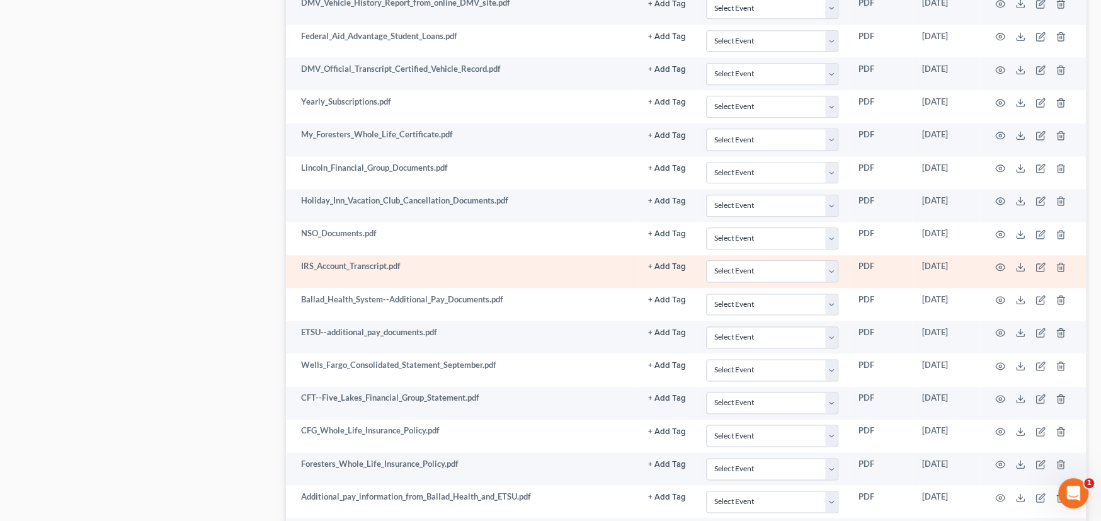
scroll to position [1356, 0]
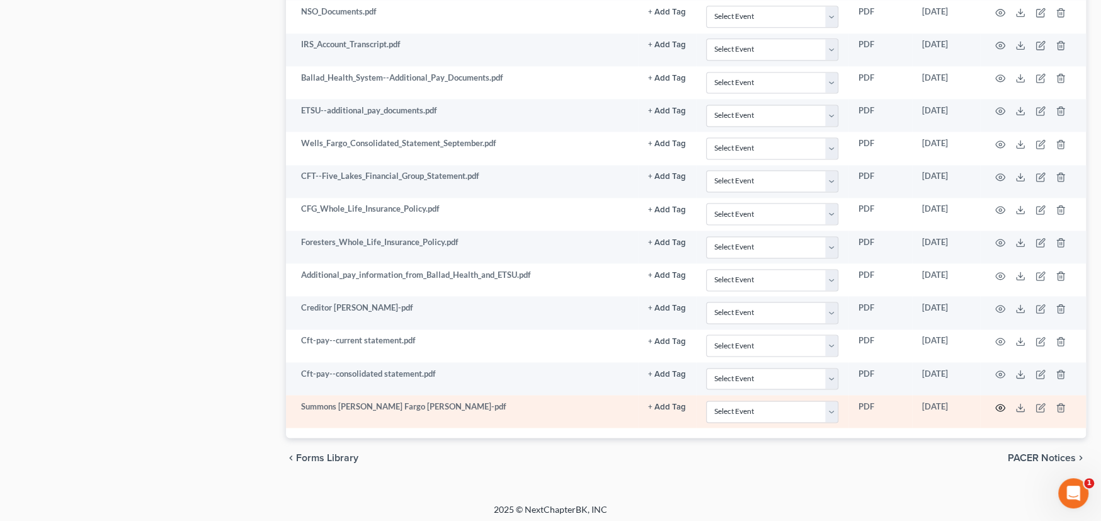
click at [999, 406] on circle "button" at bounding box center [1000, 407] width 3 height 3
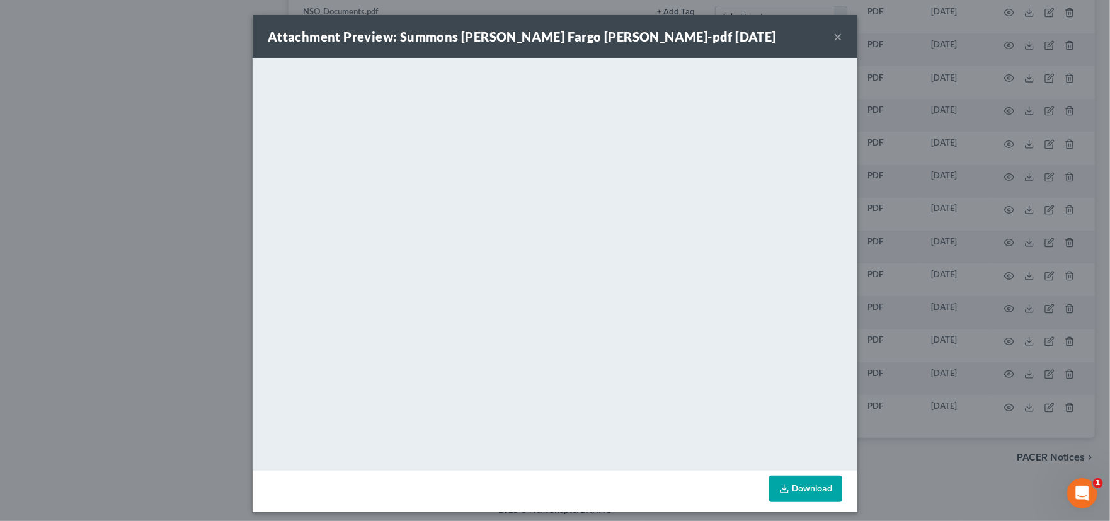
click at [834, 38] on button "×" at bounding box center [838, 36] width 9 height 15
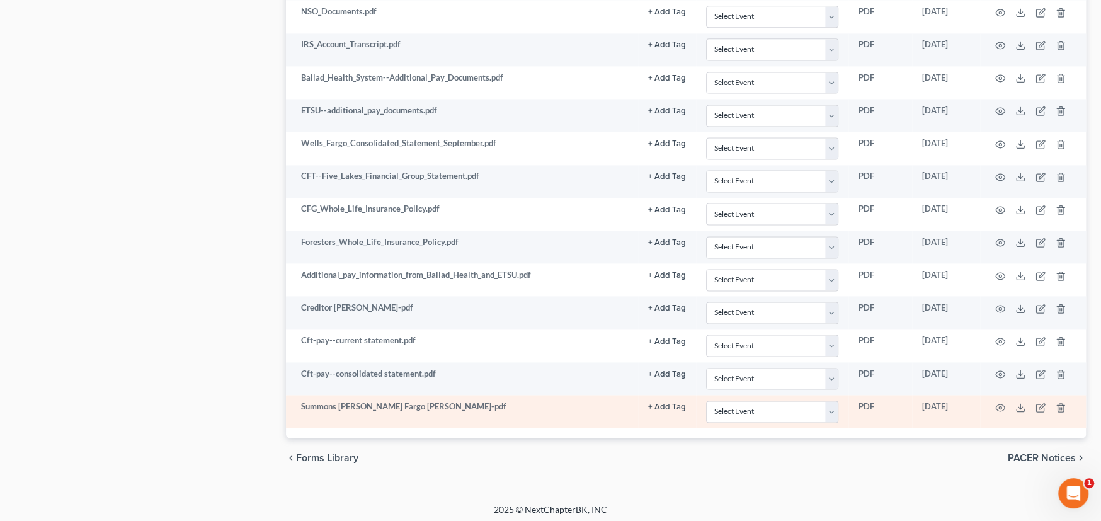
click at [425, 412] on td "Summons Wells Fargo Wolfe-pdf" at bounding box center [462, 411] width 352 height 33
click at [997, 403] on icon "button" at bounding box center [1001, 408] width 10 height 10
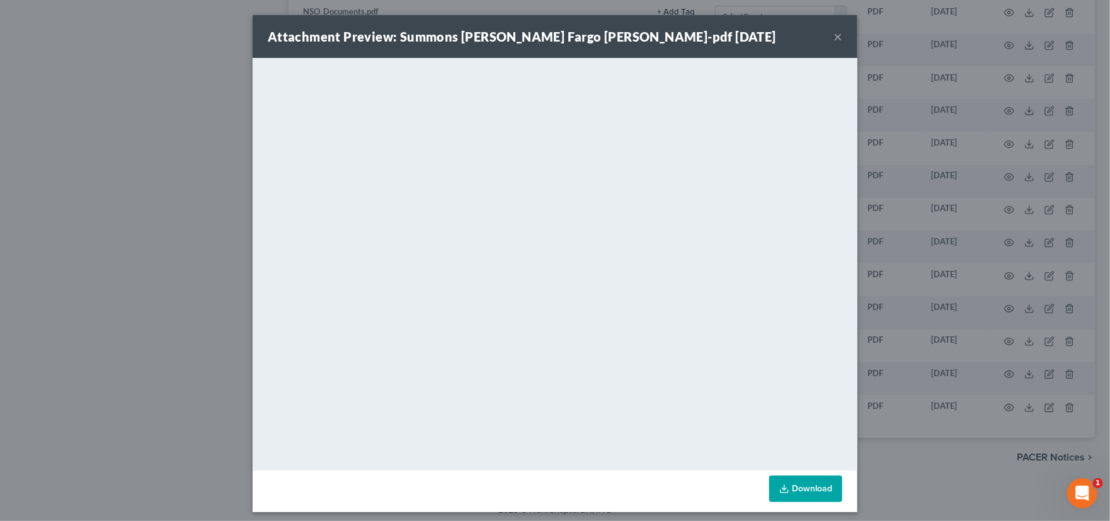
click at [834, 37] on button "×" at bounding box center [838, 36] width 9 height 15
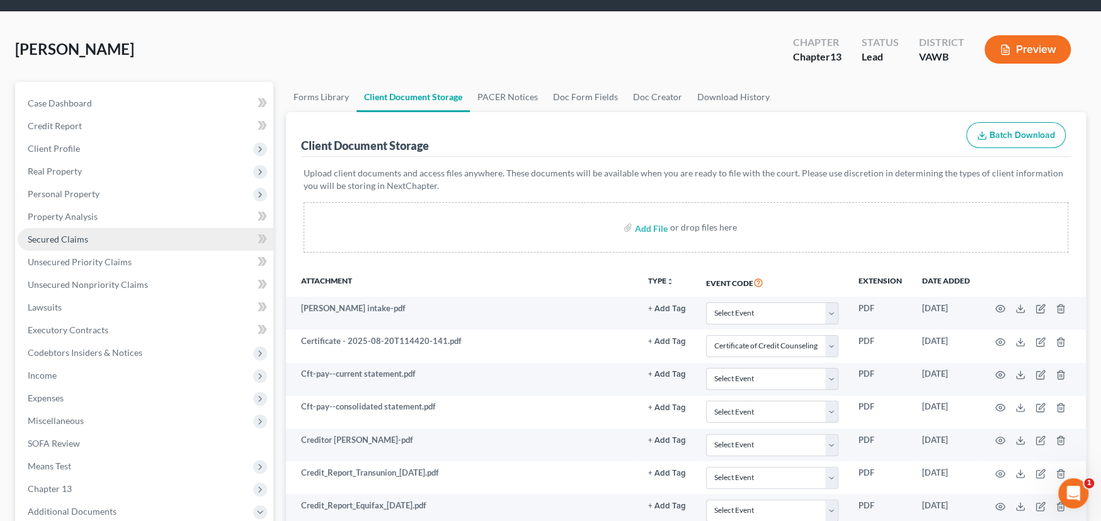
scroll to position [0, 0]
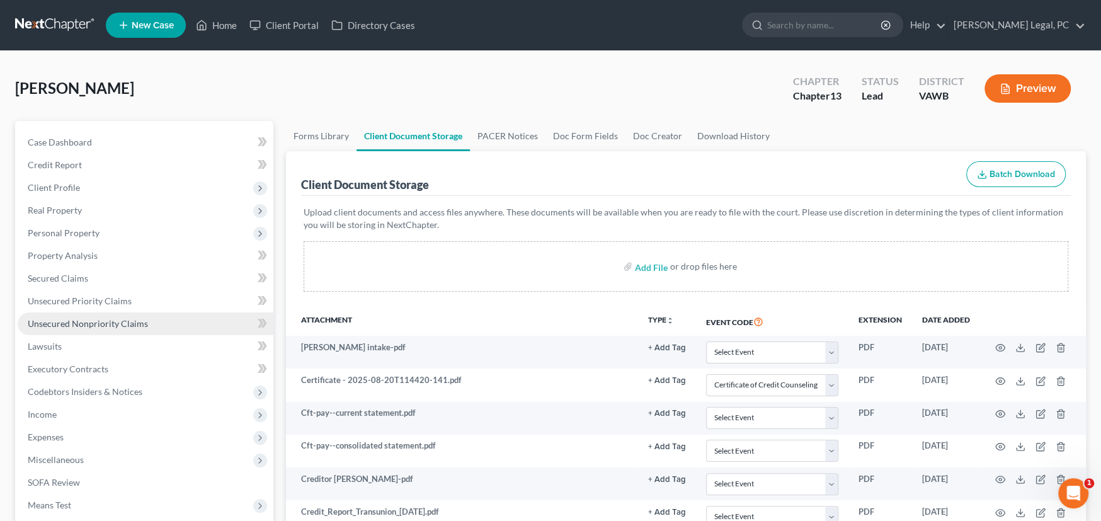
click at [107, 323] on span "Unsecured Nonpriority Claims" at bounding box center [88, 323] width 120 height 11
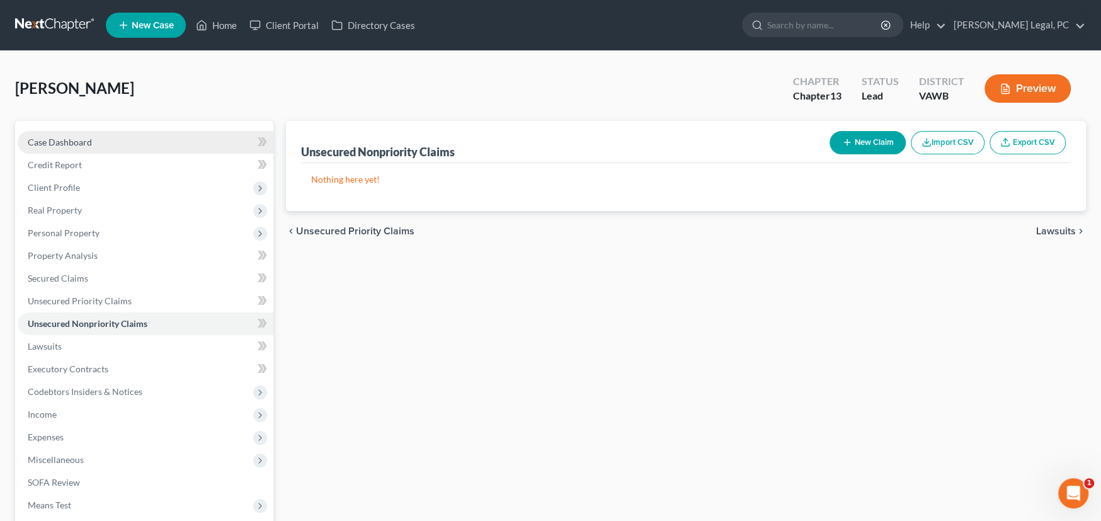
click at [60, 143] on span "Case Dashboard" at bounding box center [60, 142] width 64 height 11
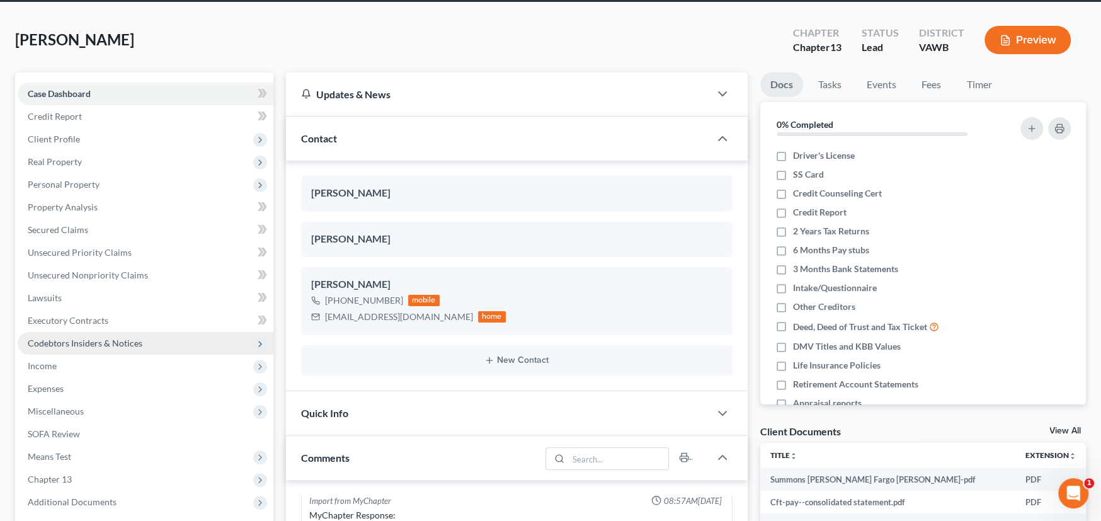
scroll to position [189, 0]
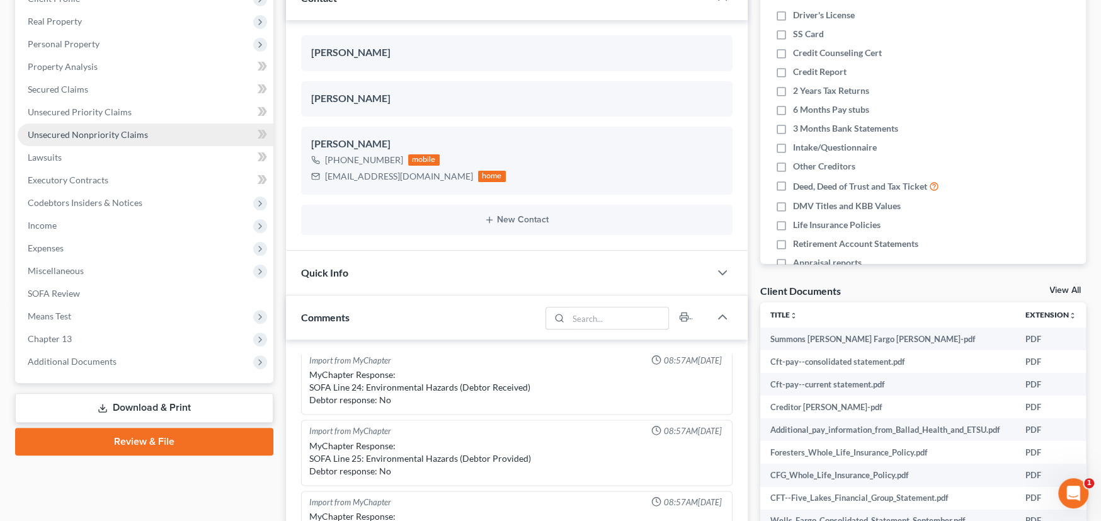
click at [115, 135] on span "Unsecured Nonpriority Claims" at bounding box center [88, 134] width 120 height 11
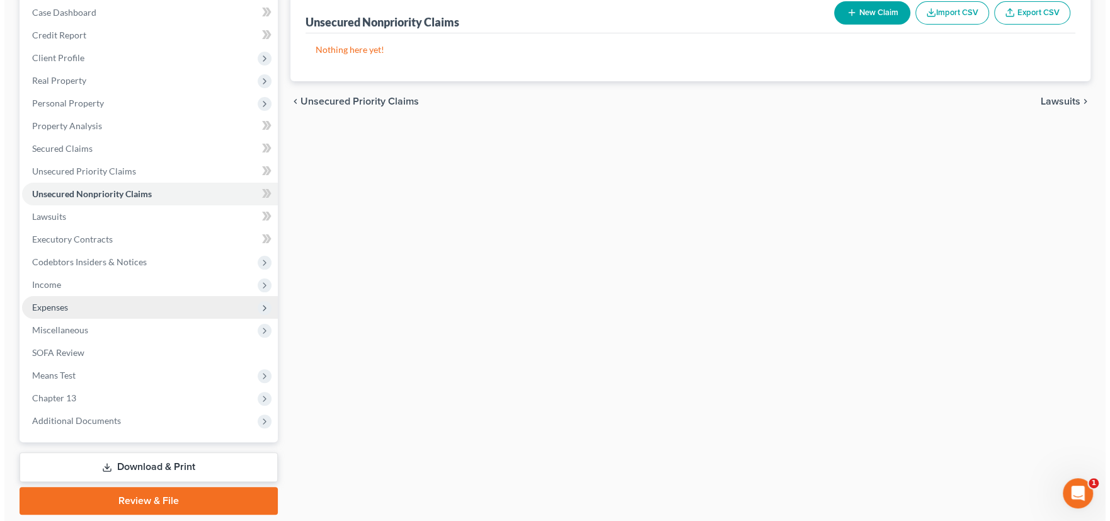
scroll to position [107, 0]
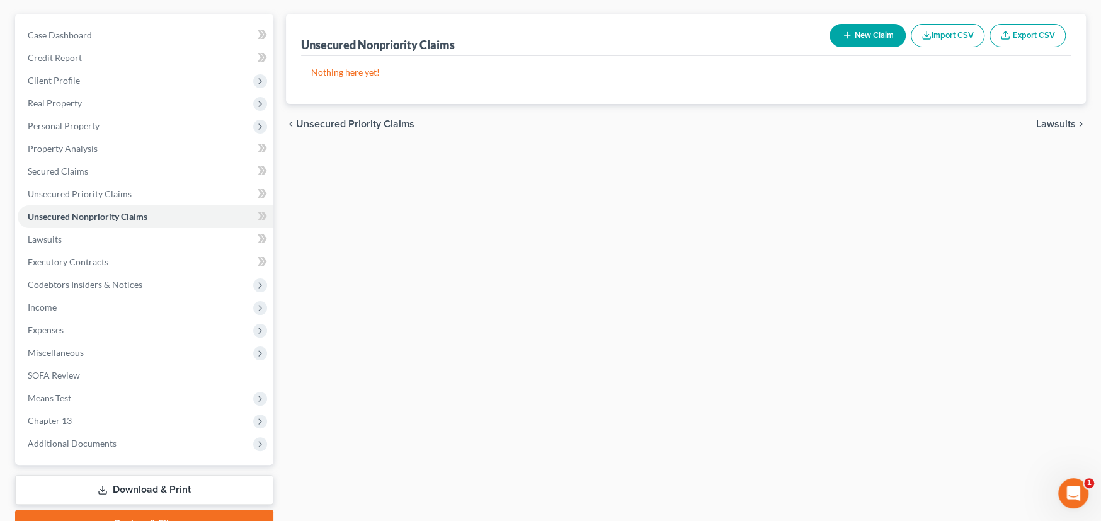
click at [868, 40] on button "New Claim" at bounding box center [868, 35] width 76 height 23
select select "0"
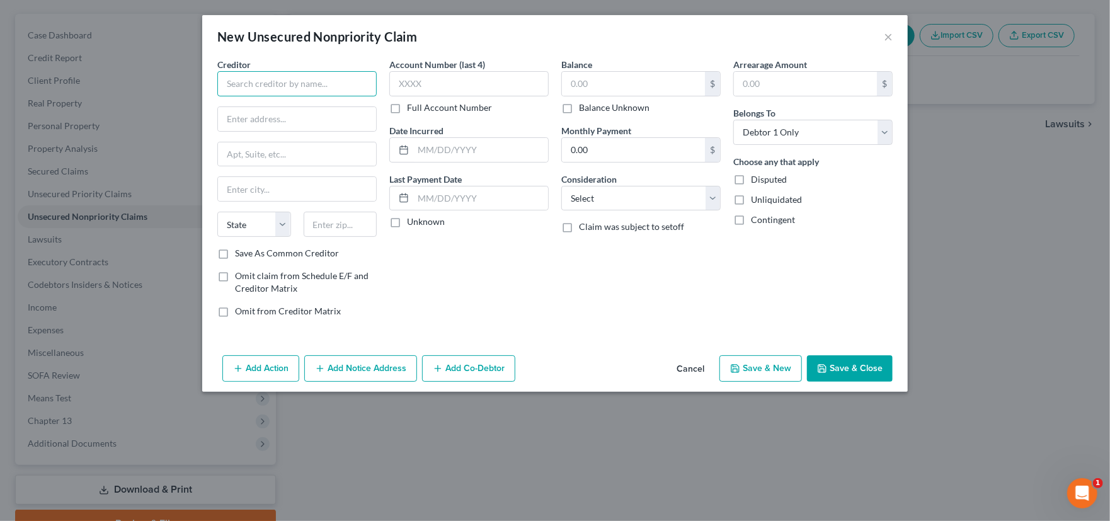
click at [282, 88] on input "text" at bounding box center [296, 83] width 159 height 25
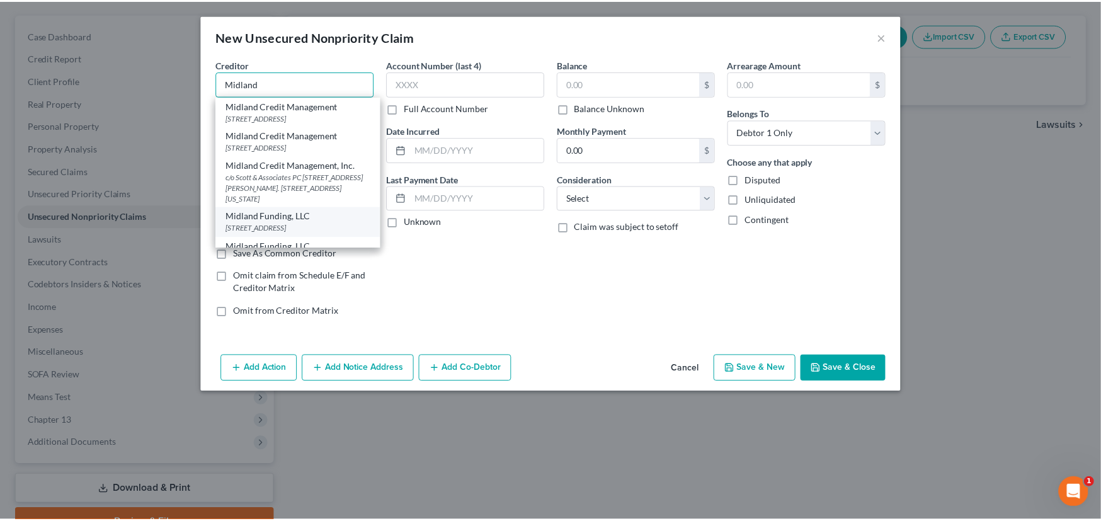
scroll to position [0, 0]
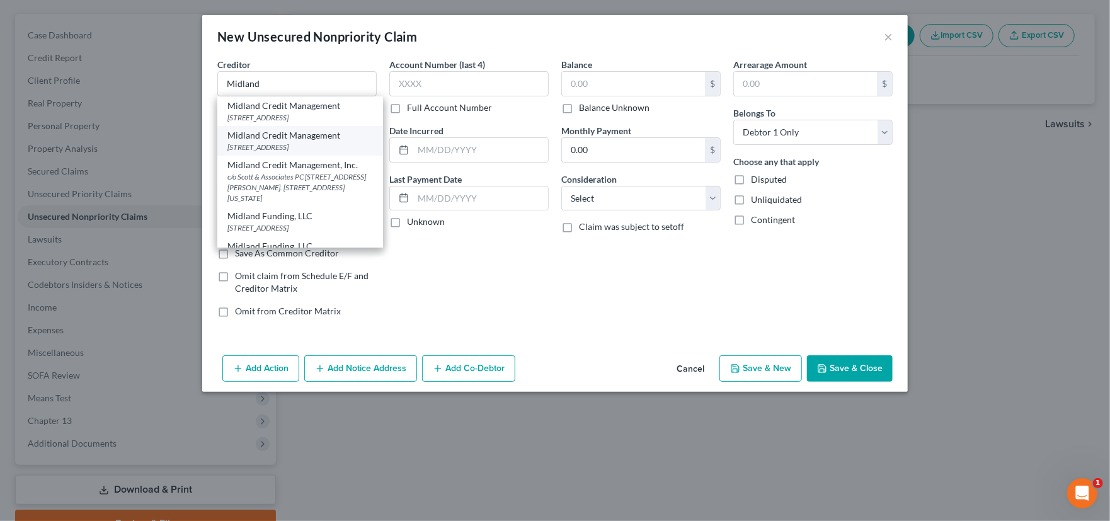
click at [287, 147] on div "320 East Big Beaver Suite 300, Troy, MI 48083" at bounding box center [300, 147] width 146 height 11
type input "Midland Credit Management"
type input "320 East Big Beaver"
type input "Suite 300"
type input "Troy"
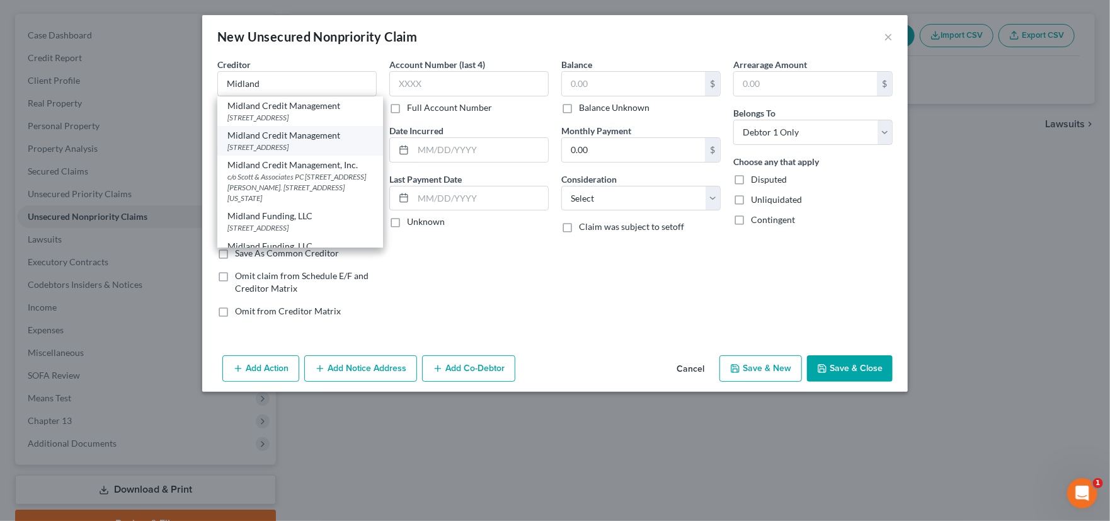
select select "23"
type input "48083"
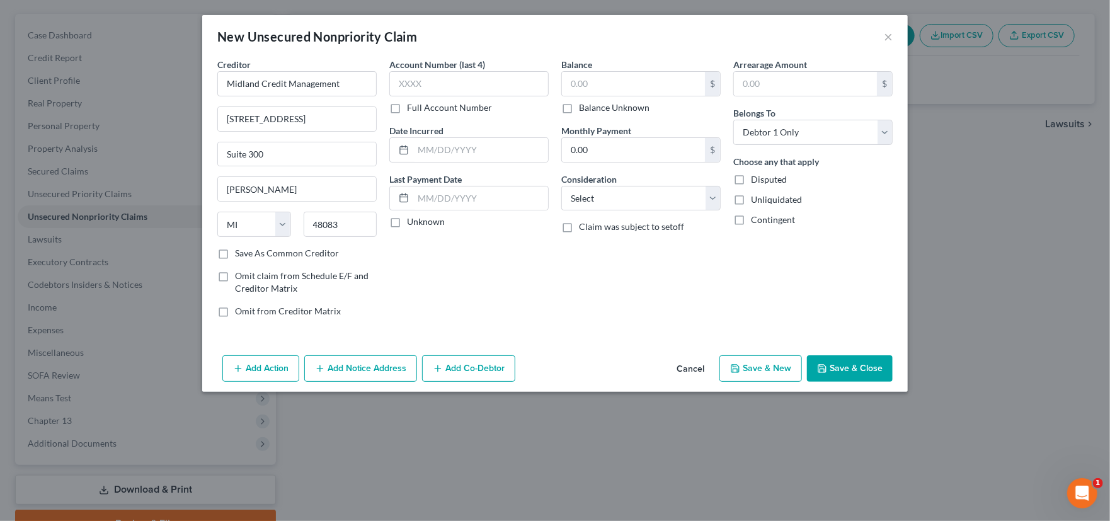
click at [856, 370] on button "Save & Close" at bounding box center [850, 368] width 86 height 26
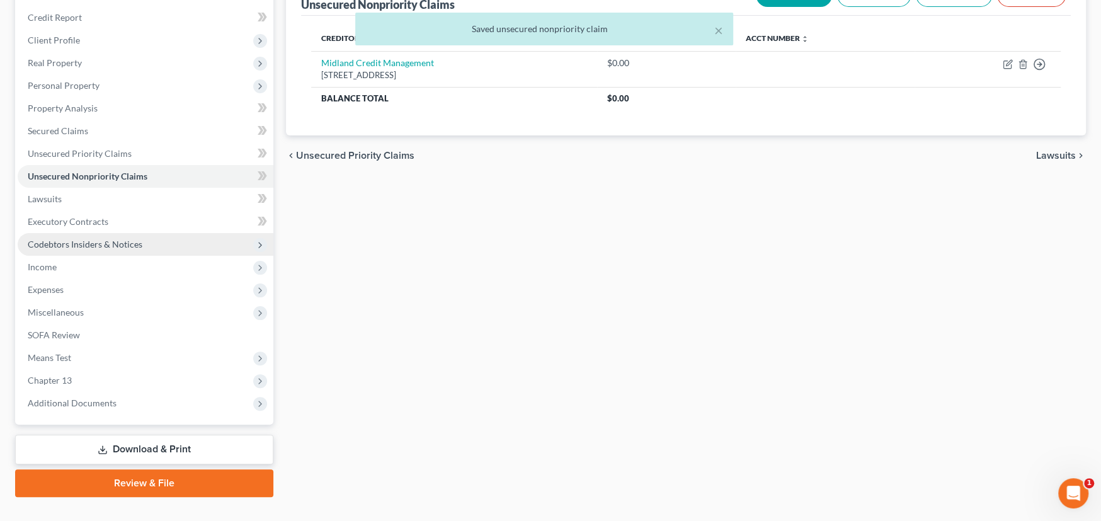
scroll to position [170, 0]
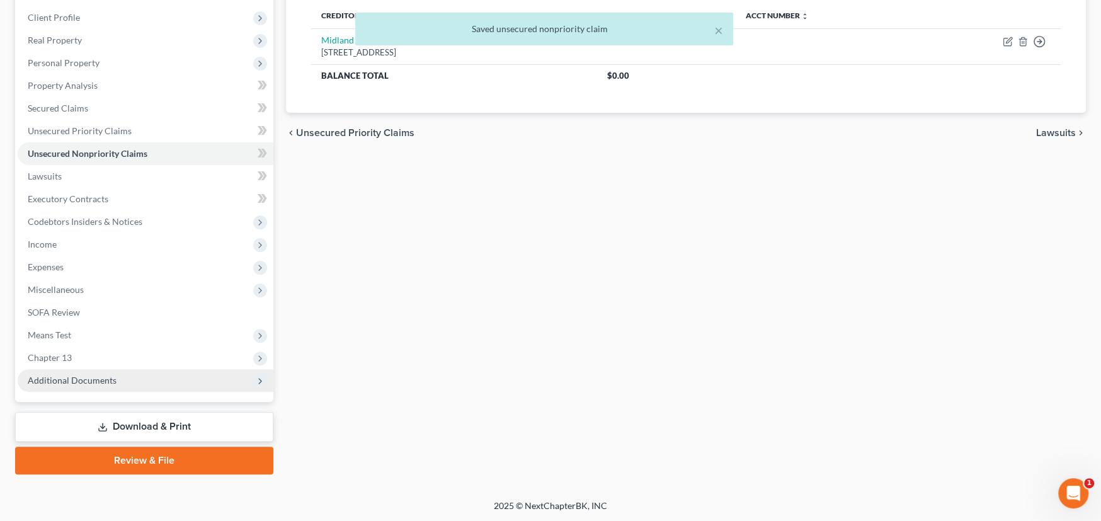
click at [80, 375] on span "Additional Documents" at bounding box center [72, 380] width 89 height 11
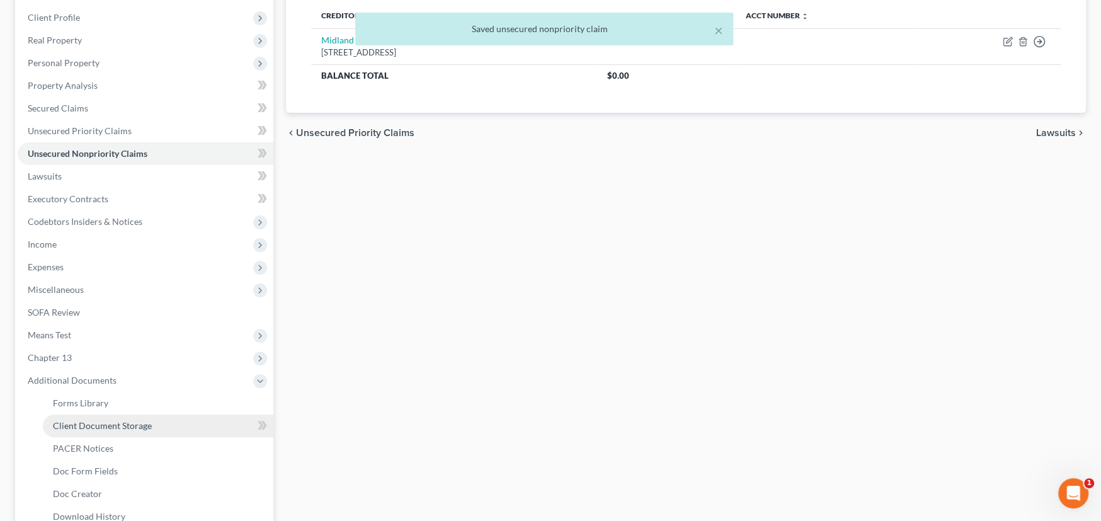
click at [86, 421] on span "Client Document Storage" at bounding box center [102, 425] width 99 height 11
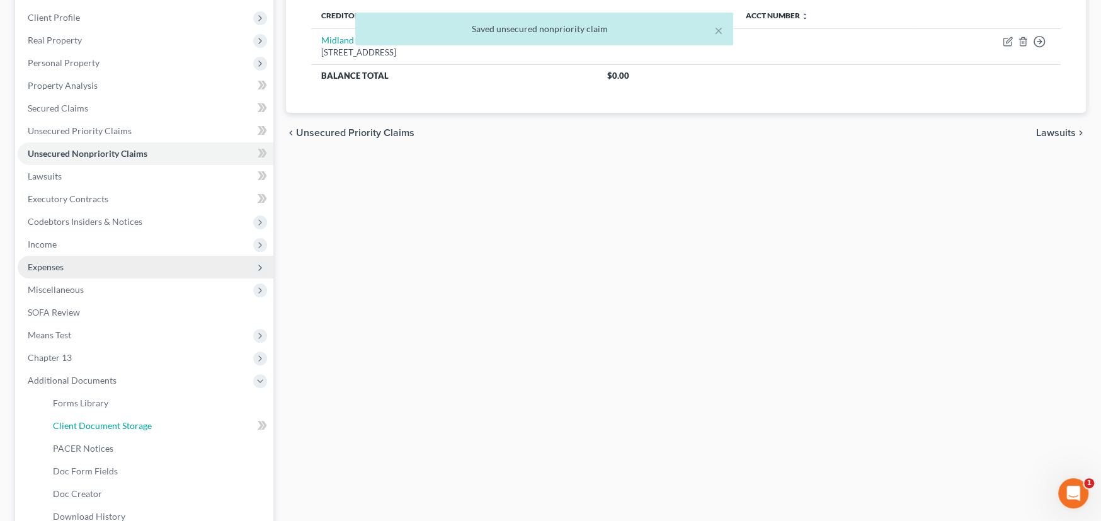
scroll to position [39, 0]
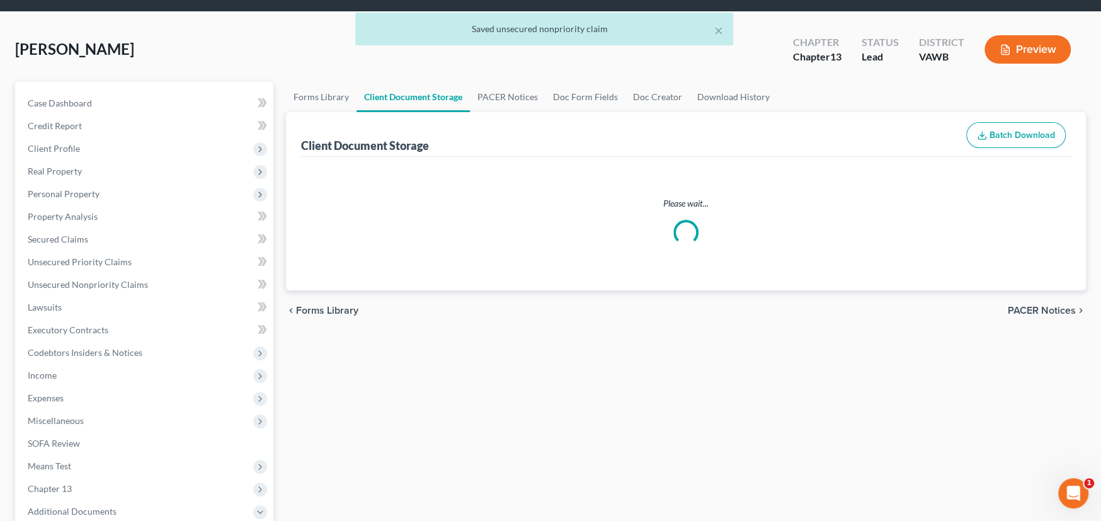
select select "0"
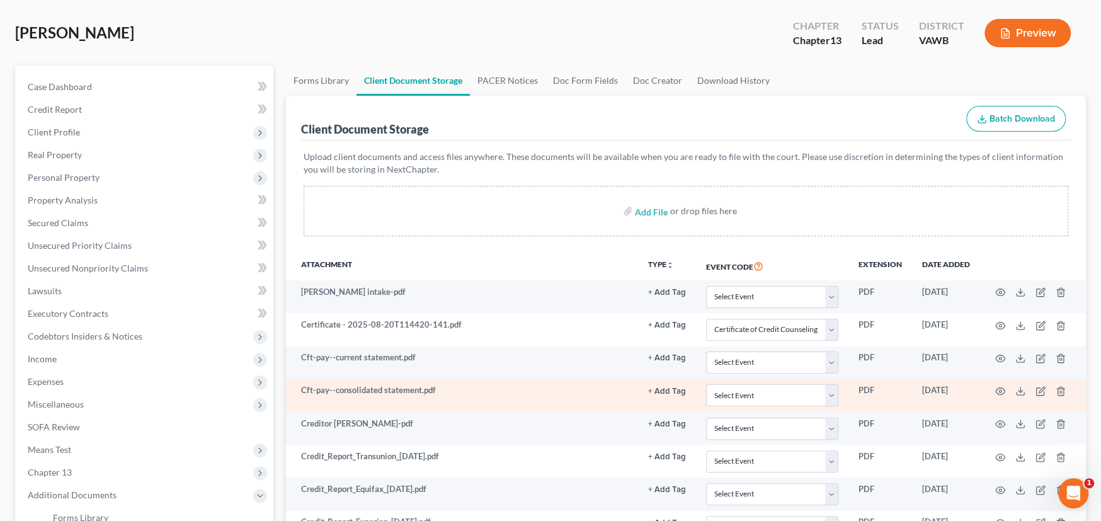
scroll to position [0, 0]
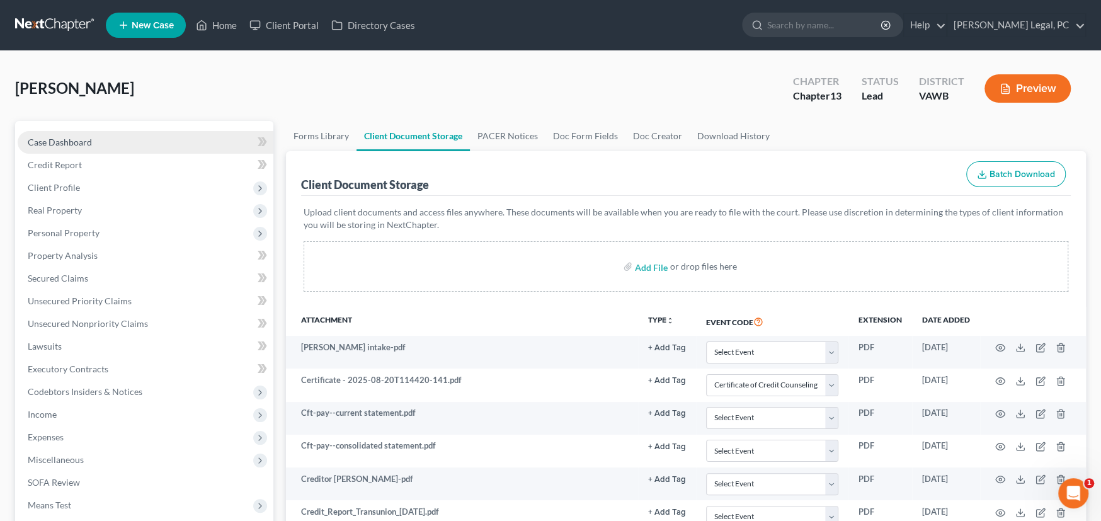
click at [49, 141] on span "Case Dashboard" at bounding box center [60, 142] width 64 height 11
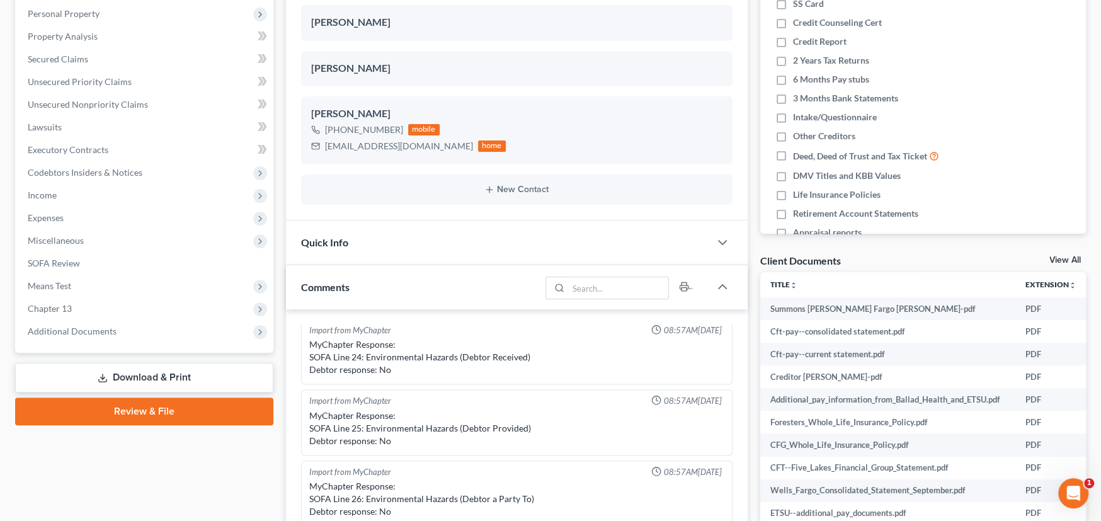
scroll to position [252, 0]
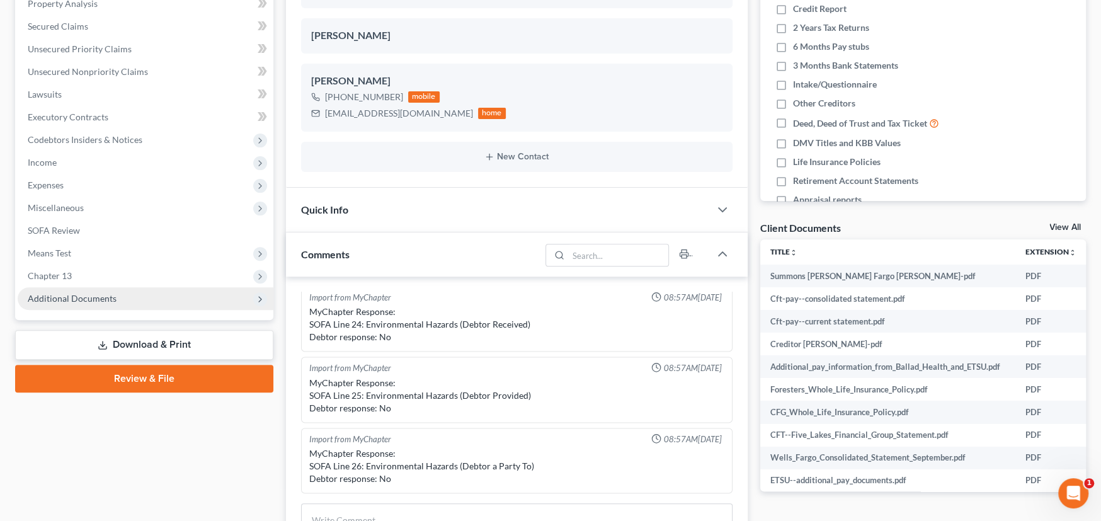
click at [98, 294] on span "Additional Documents" at bounding box center [72, 298] width 89 height 11
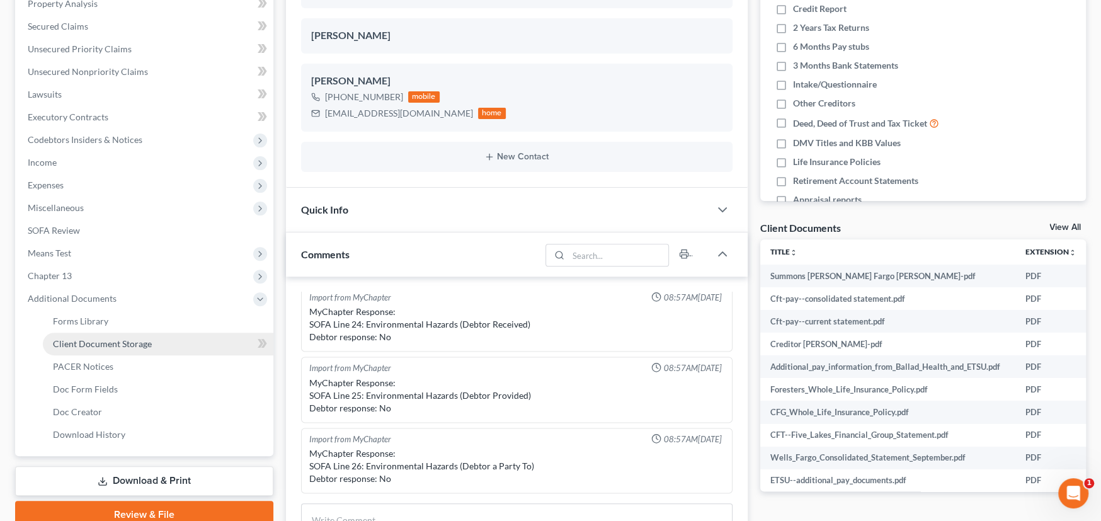
click at [112, 344] on span "Client Document Storage" at bounding box center [102, 343] width 99 height 11
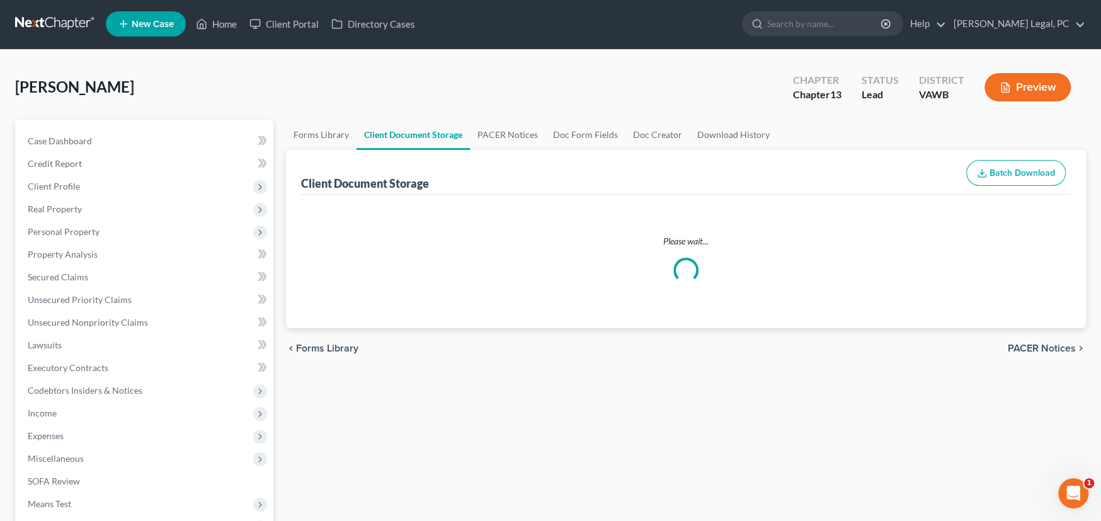
select select "0"
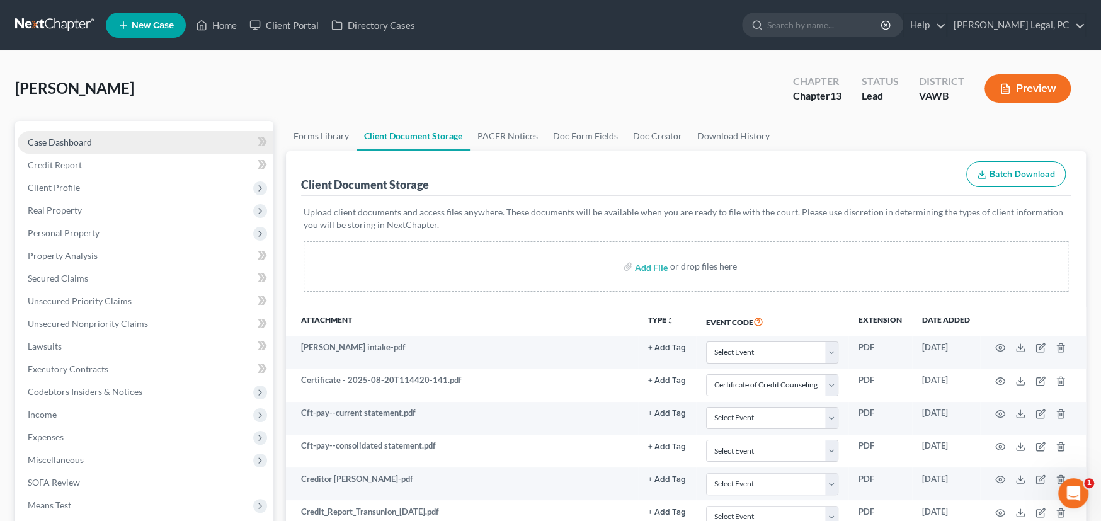
click at [54, 139] on span "Case Dashboard" at bounding box center [60, 142] width 64 height 11
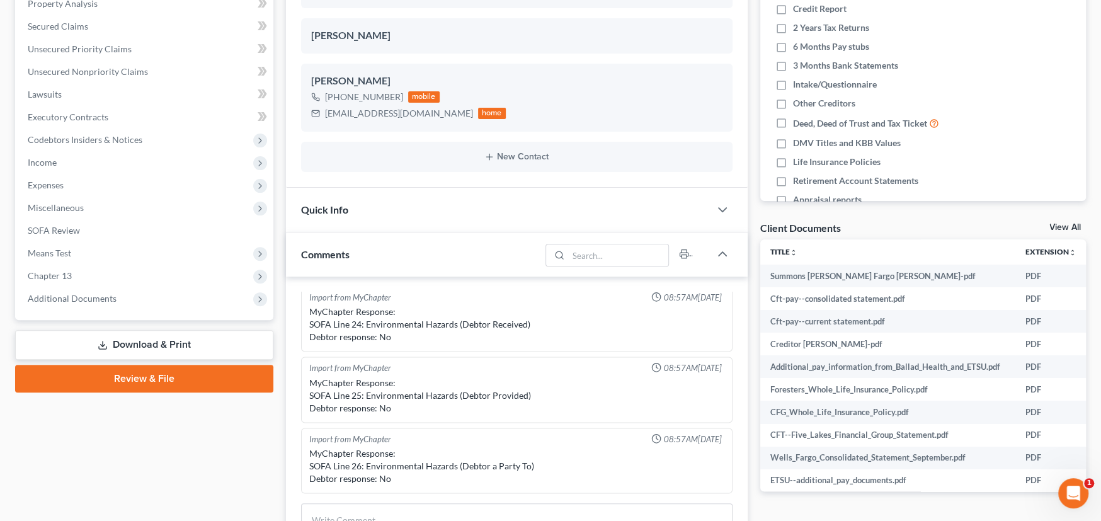
scroll to position [567, 0]
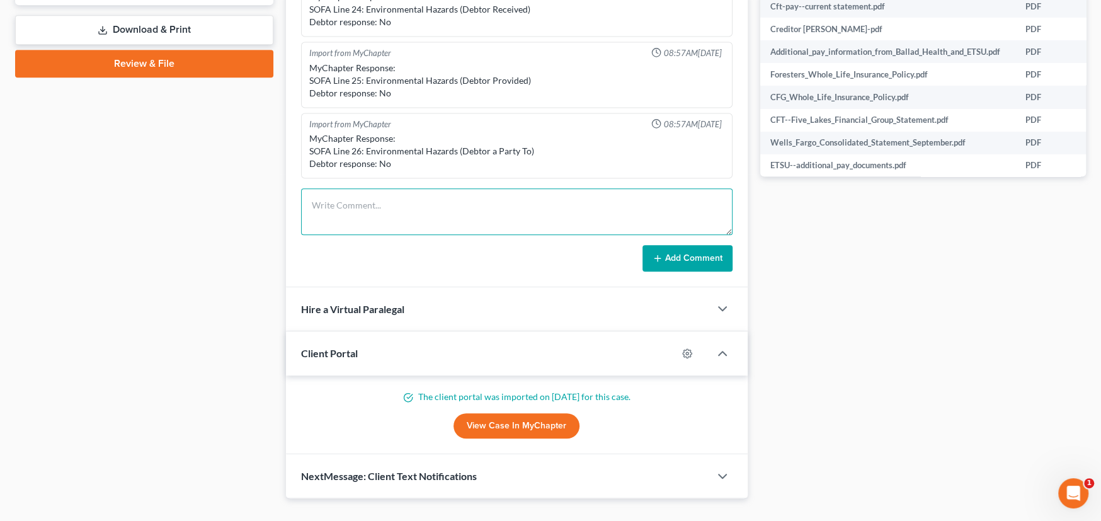
click at [357, 213] on textarea at bounding box center [517, 211] width 432 height 47
type textarea "Client Paid, To Mikayla"
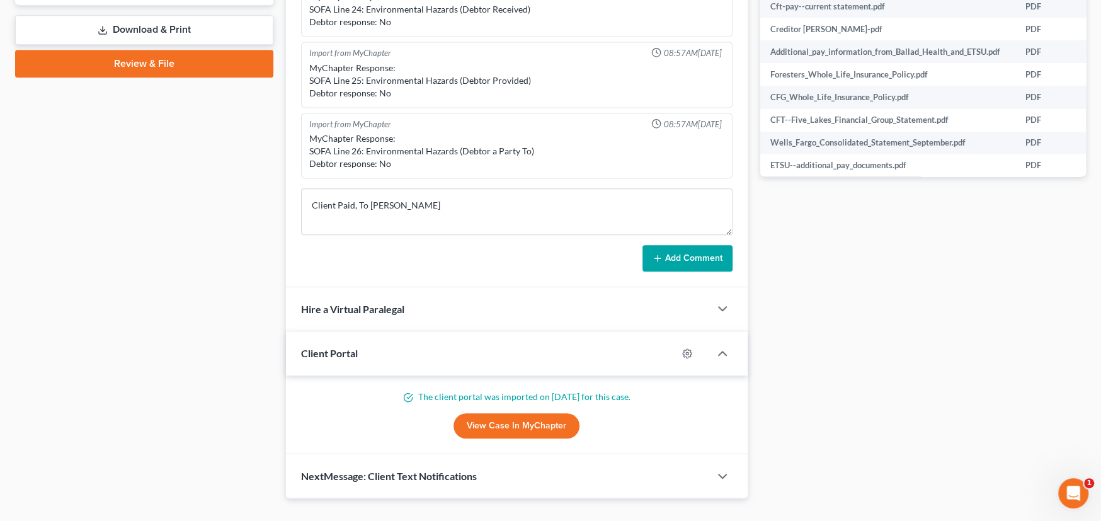
click at [684, 260] on button "Add Comment" at bounding box center [688, 258] width 90 height 26
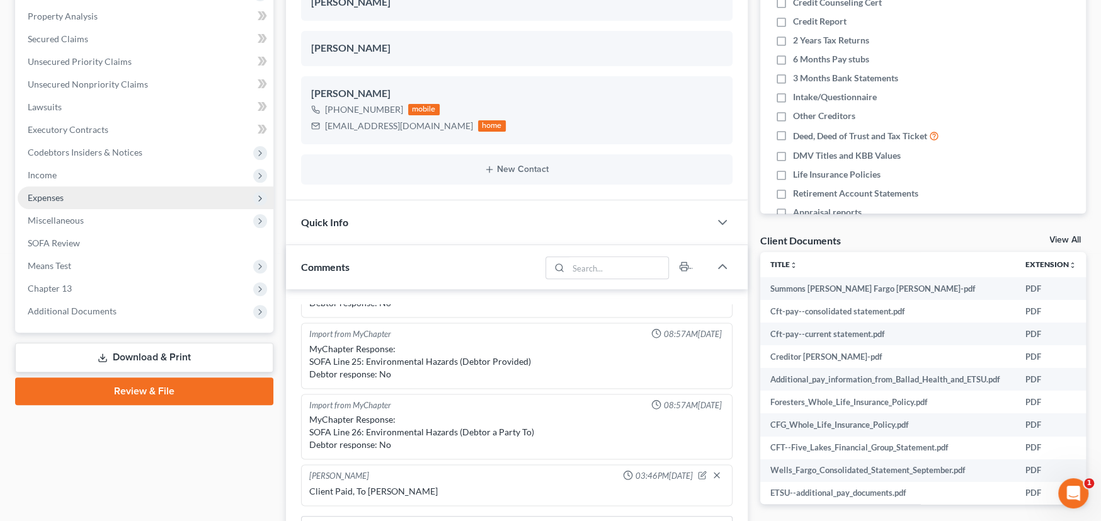
scroll to position [0, 0]
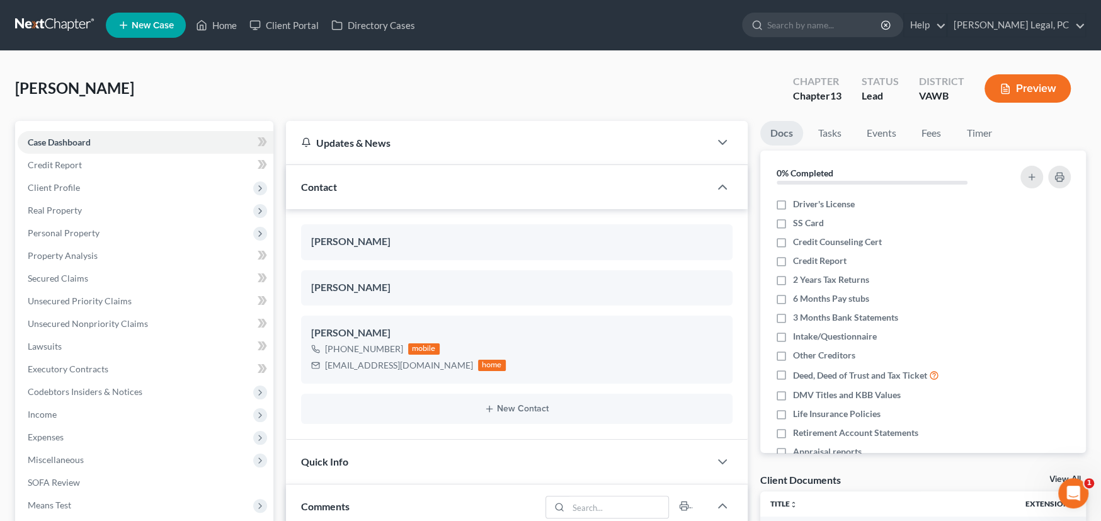
click at [27, 15] on link at bounding box center [55, 25] width 81 height 23
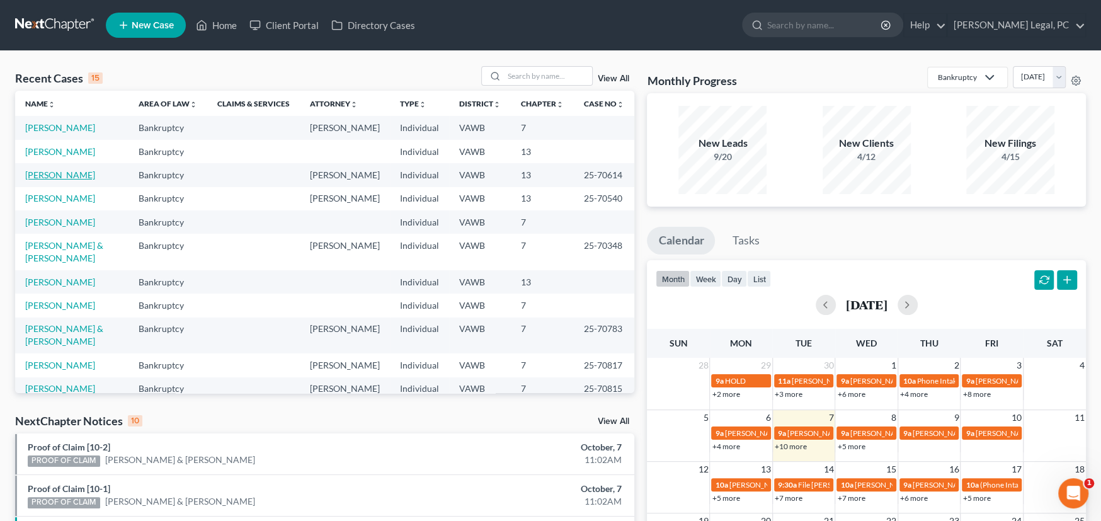
click at [58, 178] on link "[PERSON_NAME]" at bounding box center [60, 174] width 70 height 11
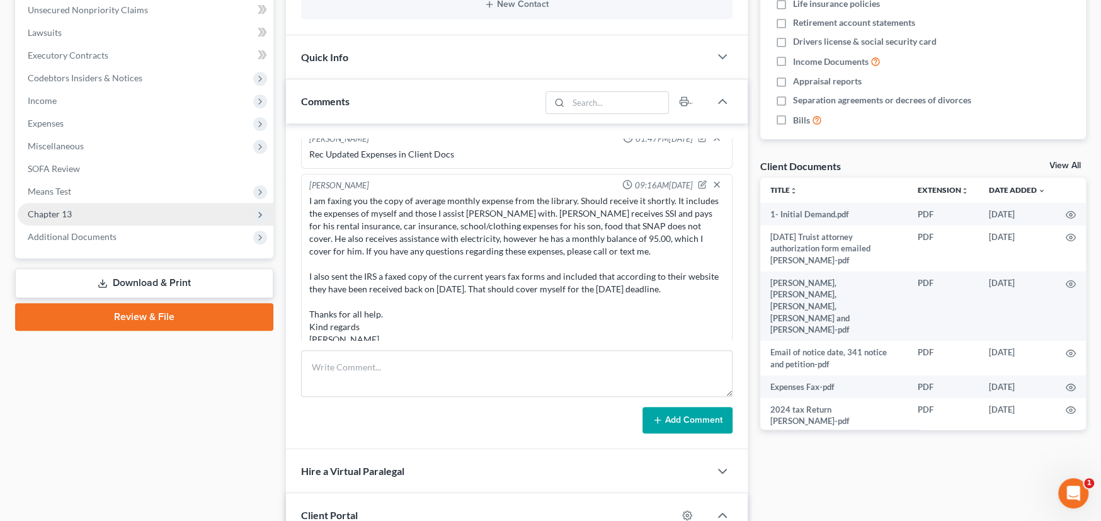
scroll to position [314, 0]
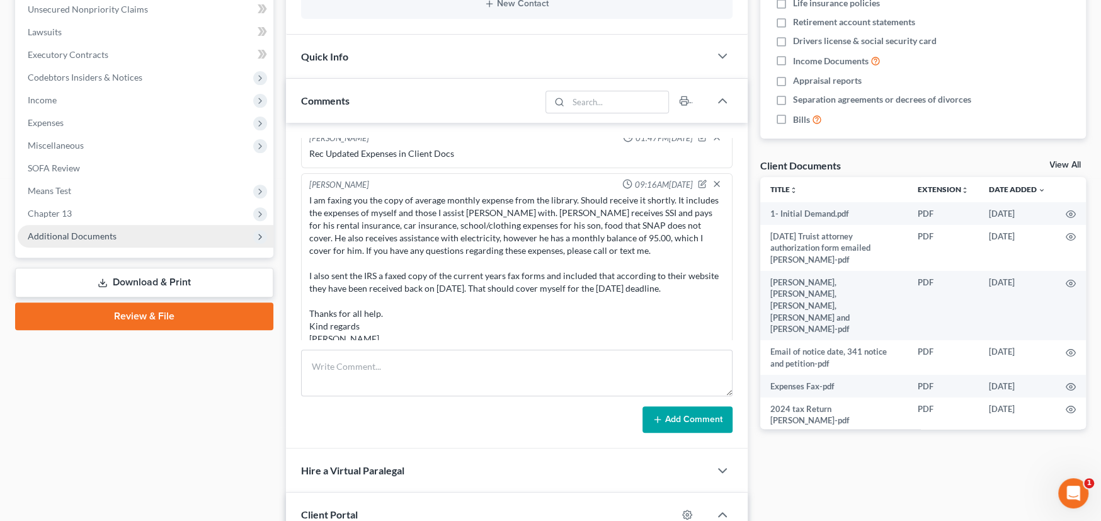
click at [73, 241] on span "Additional Documents" at bounding box center [146, 236] width 256 height 23
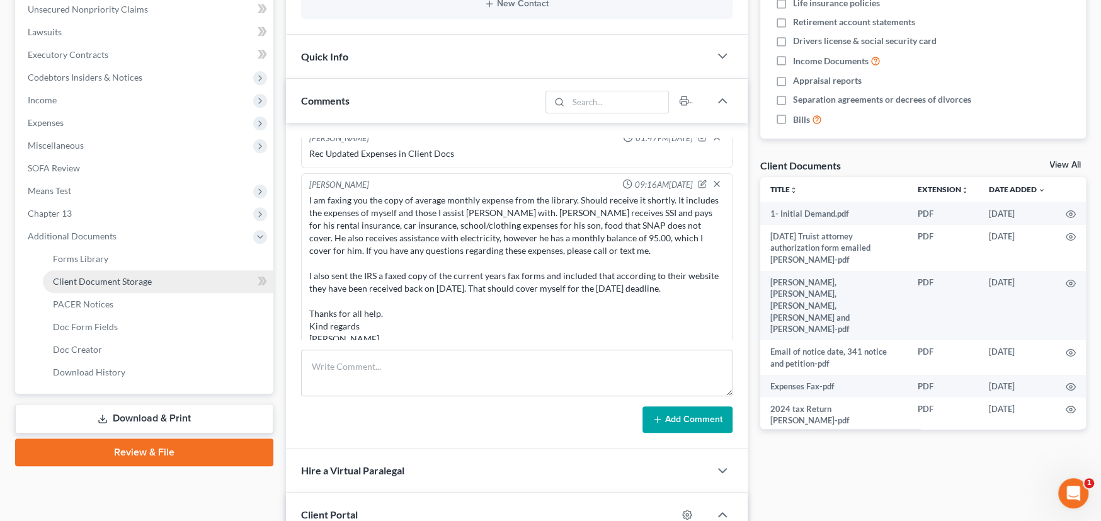
click at [84, 284] on span "Client Document Storage" at bounding box center [102, 281] width 99 height 11
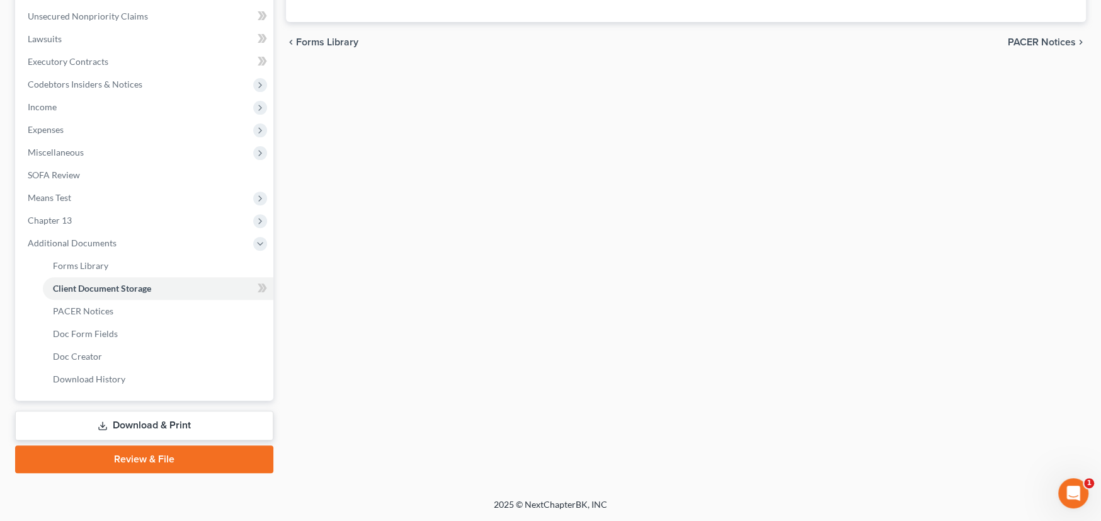
scroll to position [168, 0]
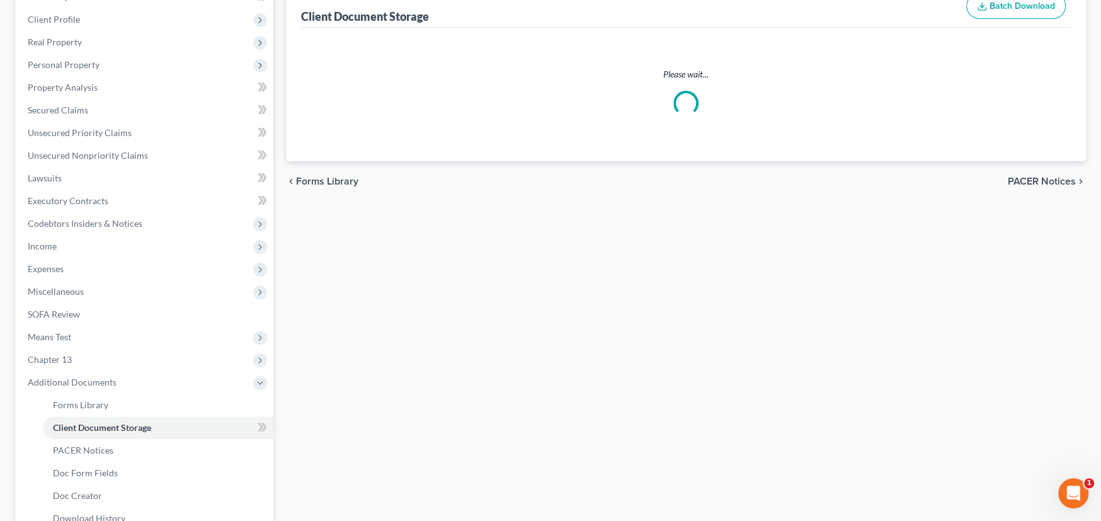
select select "0"
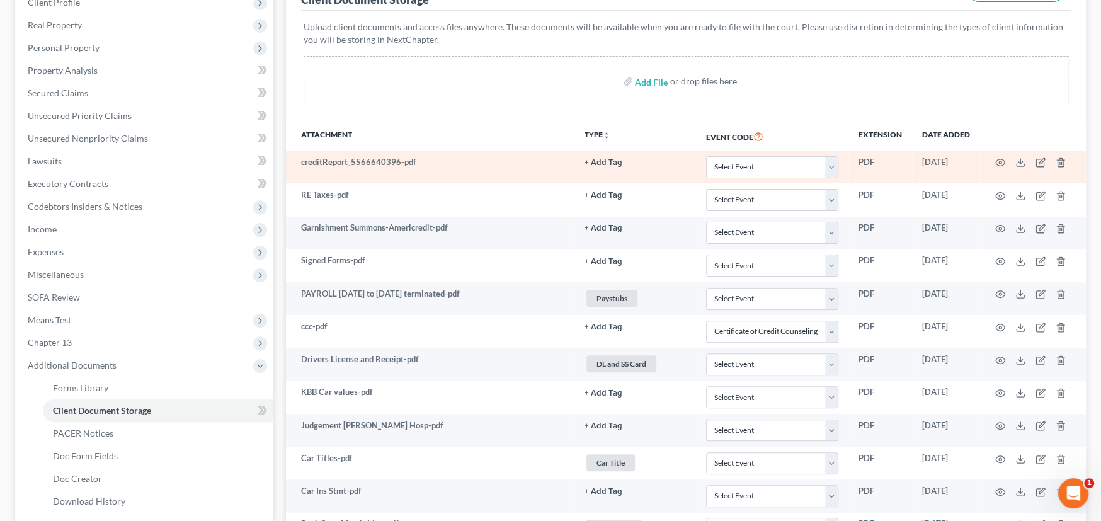
scroll to position [189, 0]
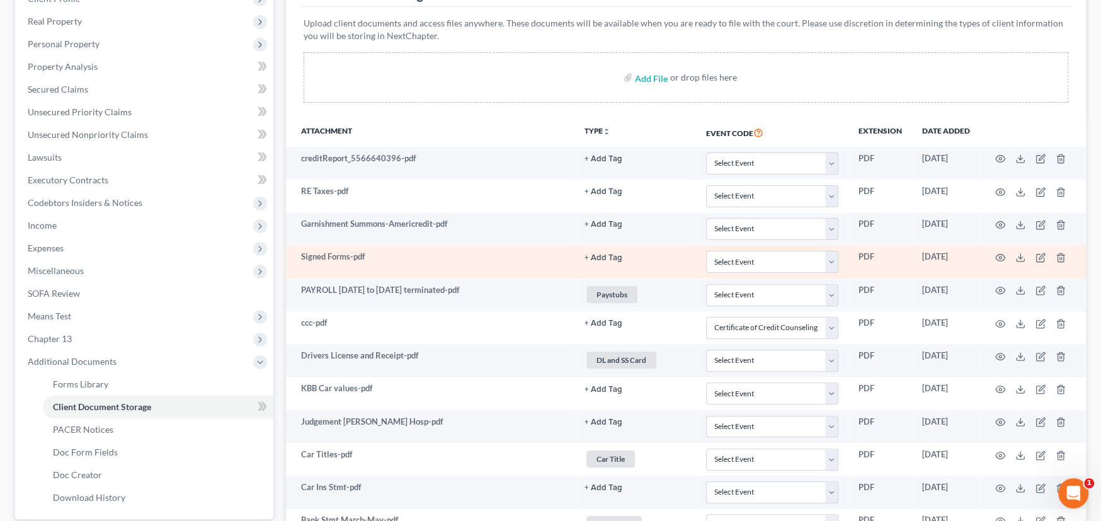
click at [396, 263] on td "Signed Forms-pdf" at bounding box center [430, 262] width 289 height 33
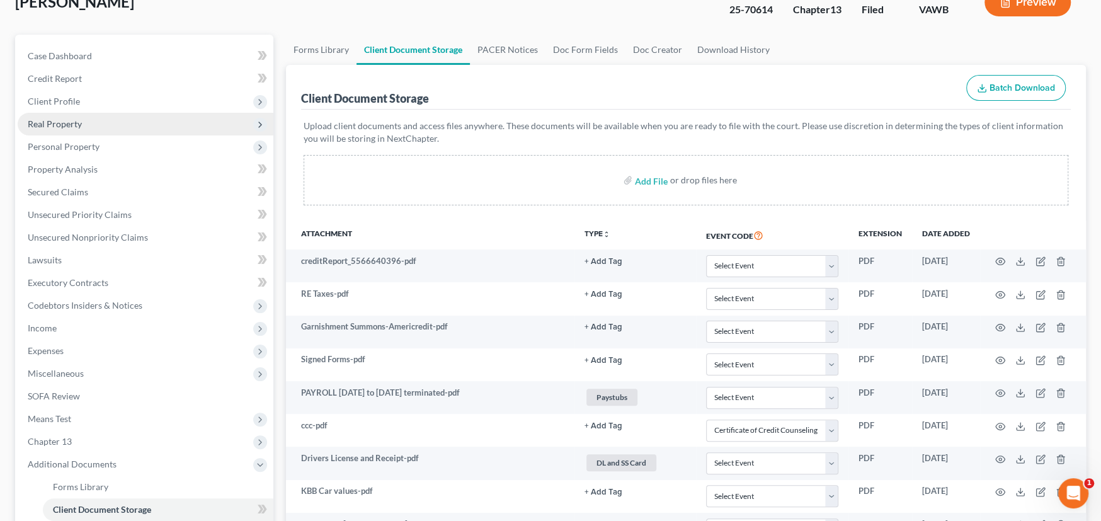
scroll to position [0, 0]
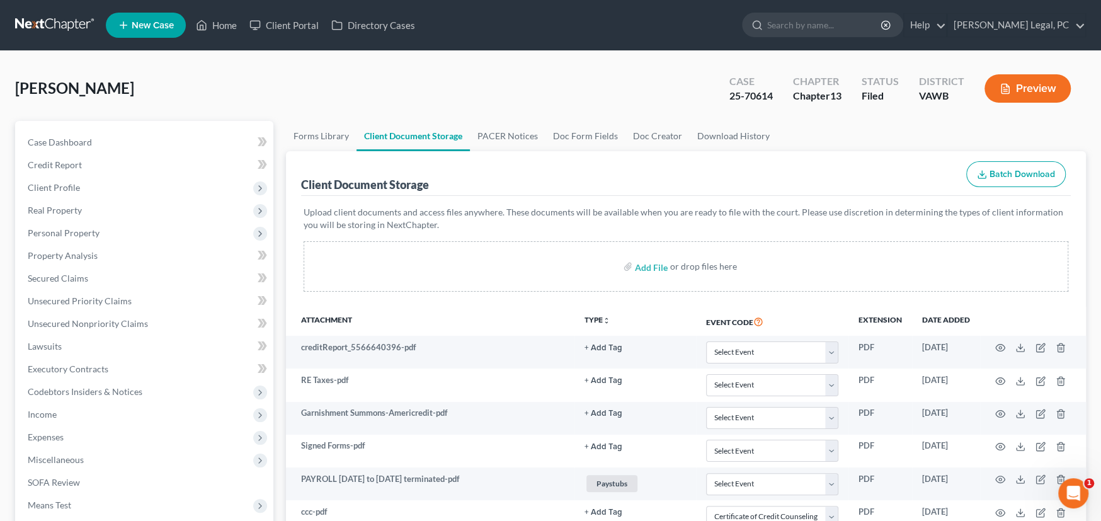
click at [47, 21] on link at bounding box center [55, 25] width 81 height 23
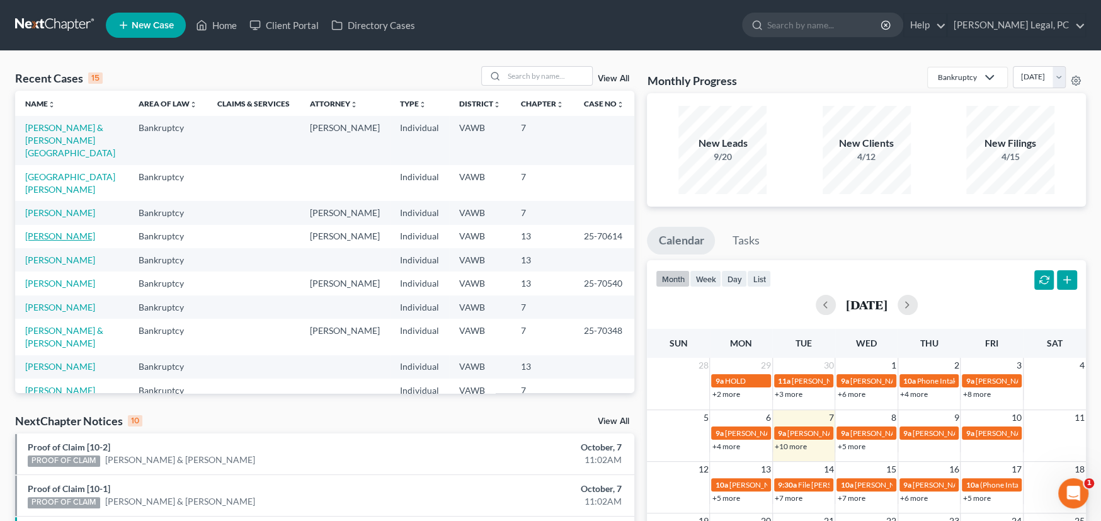
click at [55, 231] on link "[PERSON_NAME]" at bounding box center [60, 236] width 70 height 11
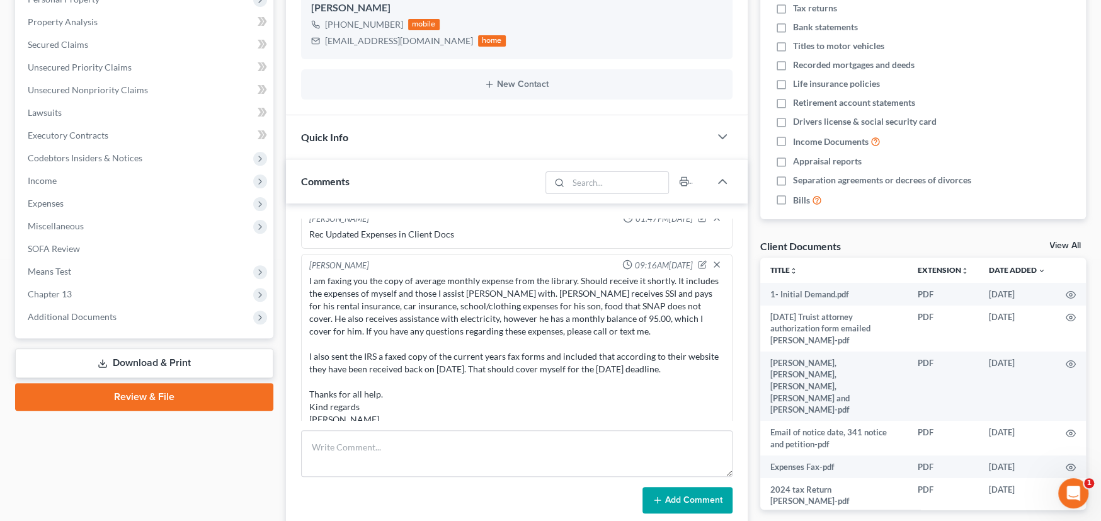
scroll to position [314, 0]
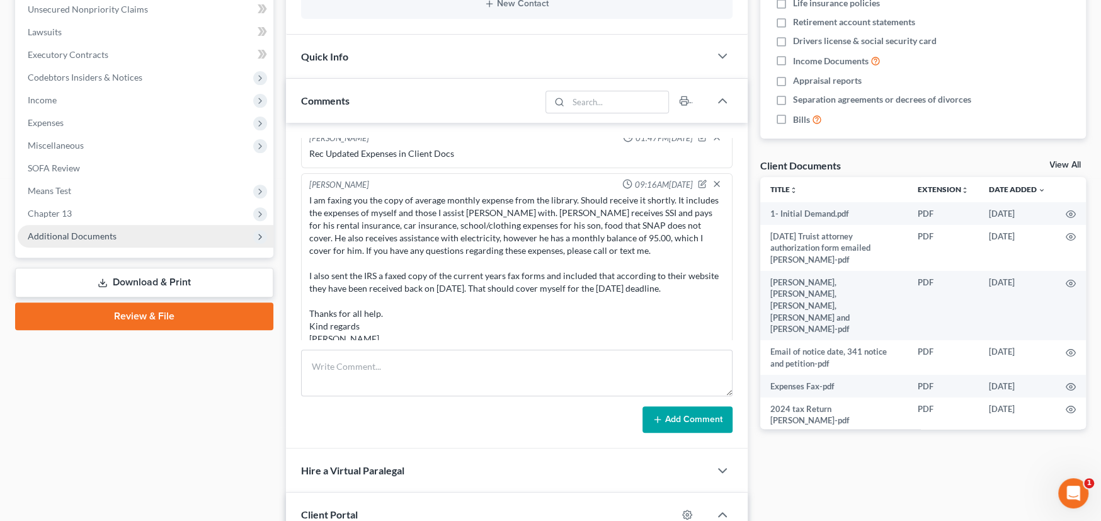
click at [47, 232] on span "Additional Documents" at bounding box center [72, 236] width 89 height 11
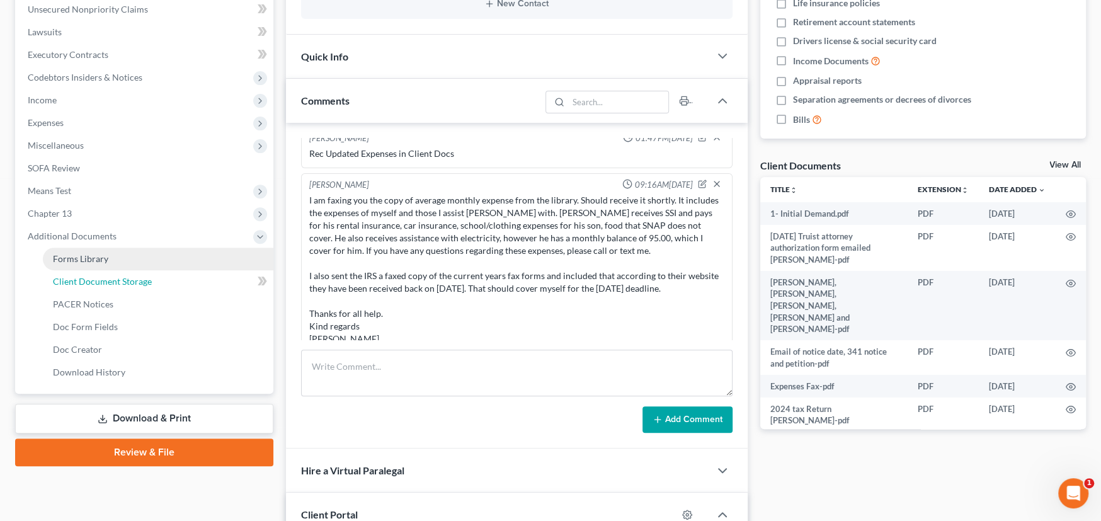
drag, startPoint x: 84, startPoint y: 282, endPoint x: 181, endPoint y: 272, distance: 98.1
click at [85, 282] on span "Client Document Storage" at bounding box center [102, 281] width 99 height 11
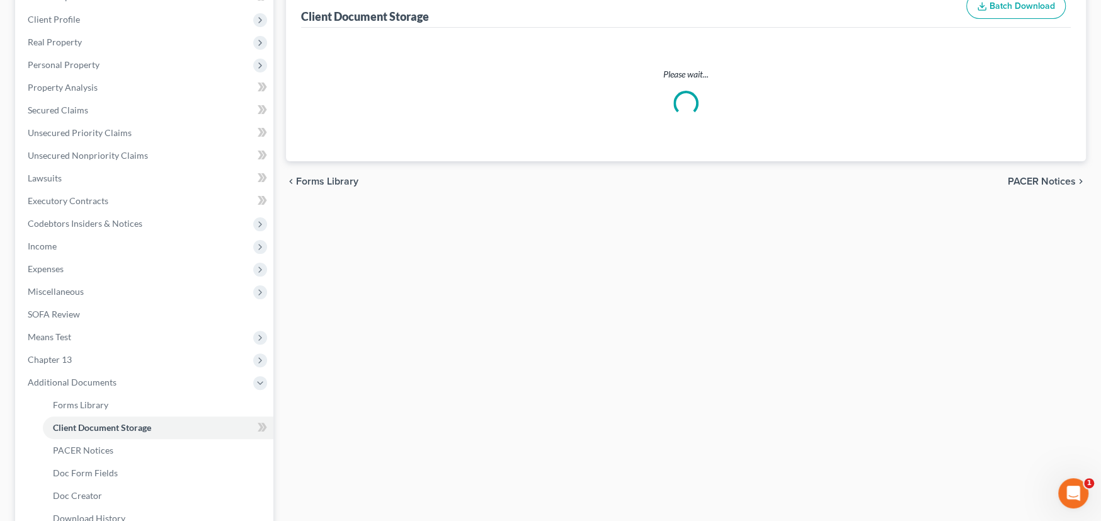
scroll to position [3, 0]
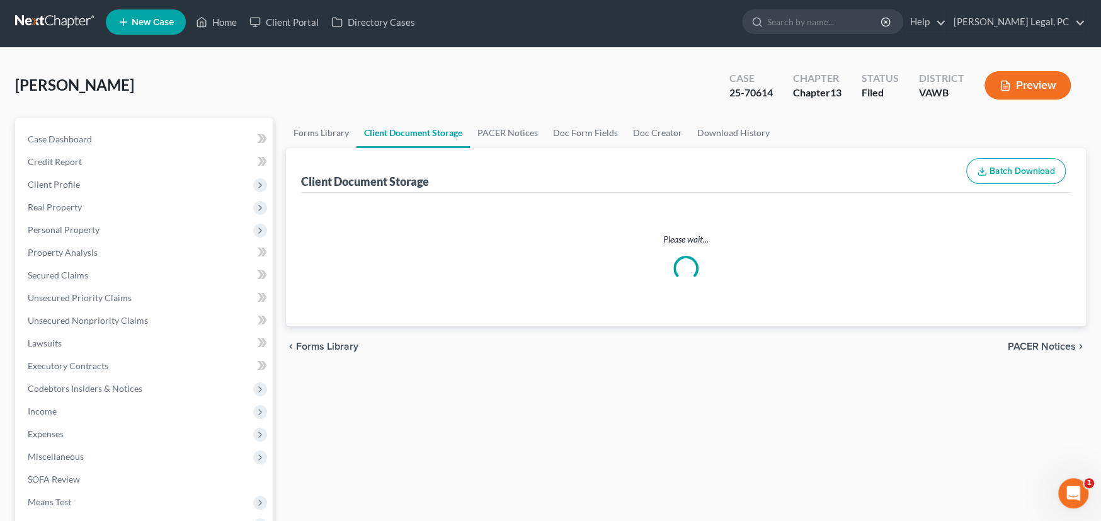
select select "0"
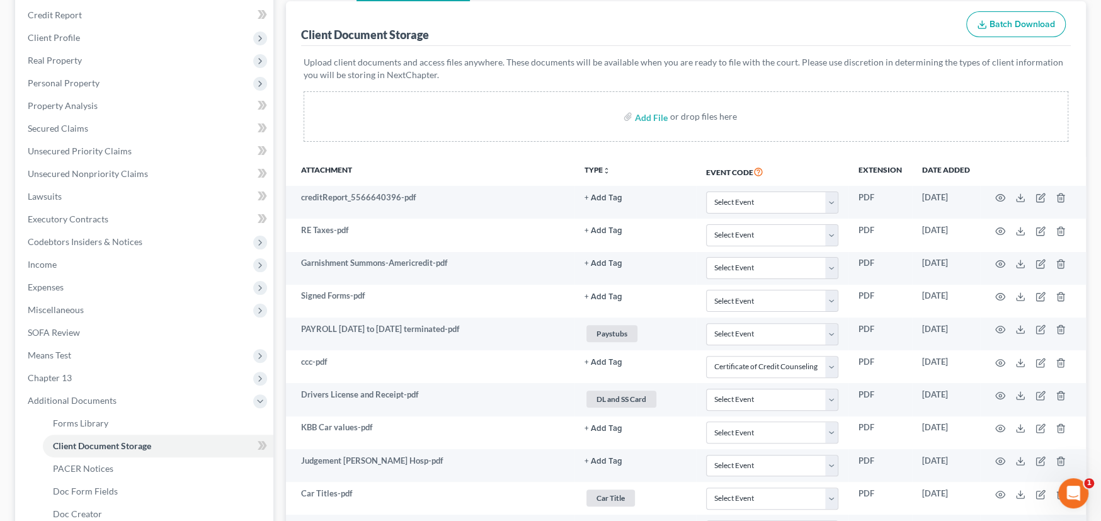
scroll to position [252, 0]
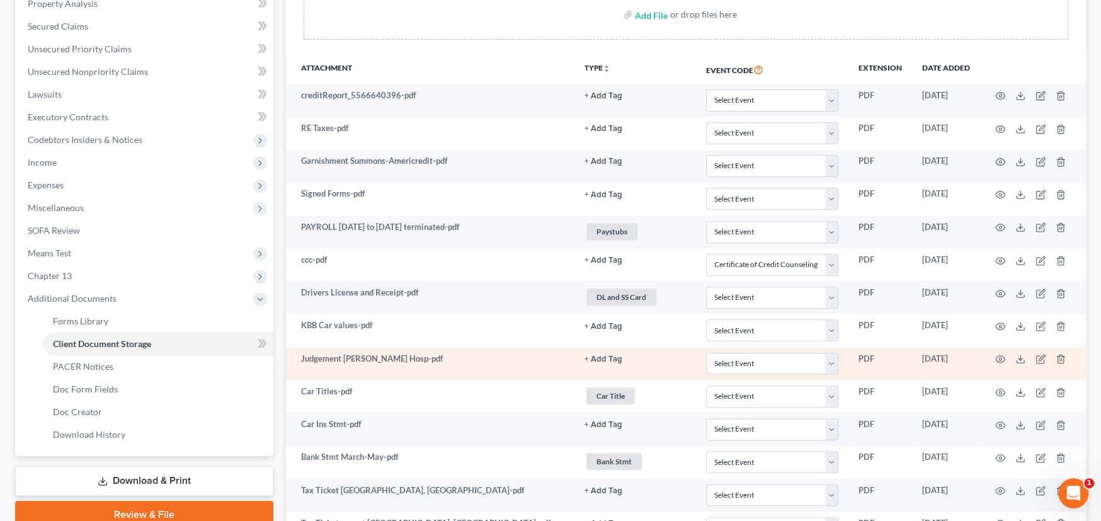
click at [408, 363] on td "Judgement [PERSON_NAME] Hosp-pdf" at bounding box center [430, 363] width 289 height 33
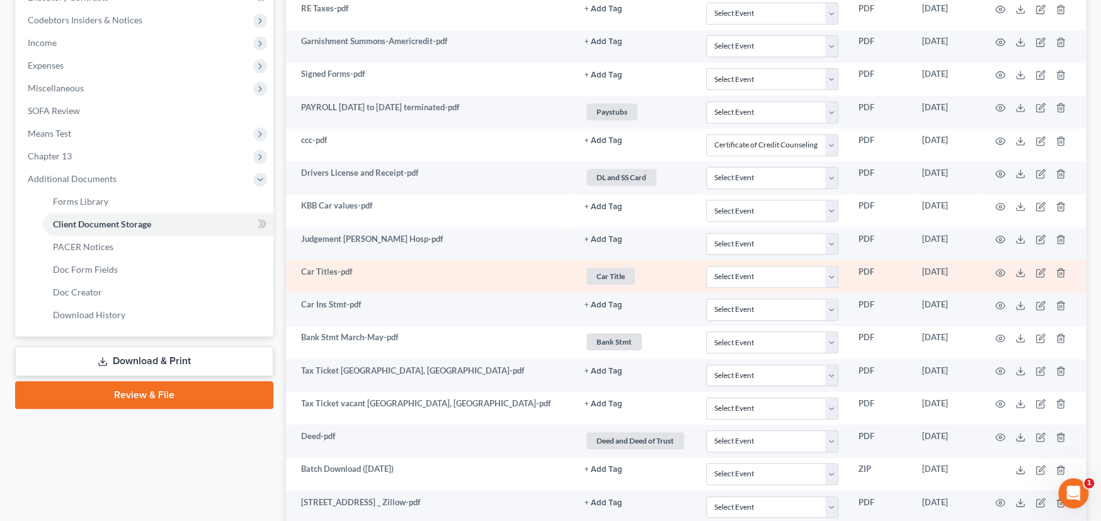
scroll to position [378, 0]
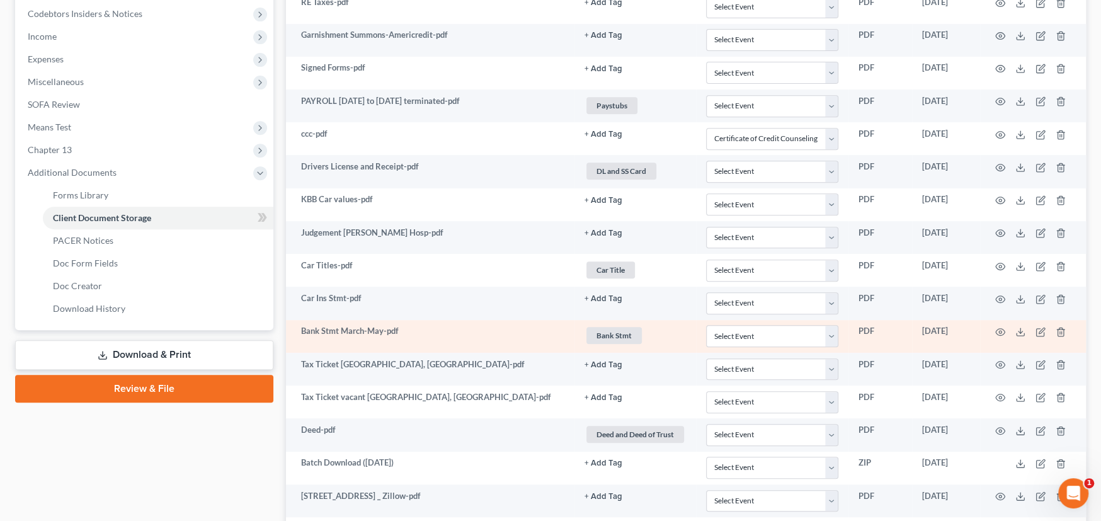
click at [441, 336] on td "Bank Stmt March-May-pdf" at bounding box center [430, 336] width 289 height 33
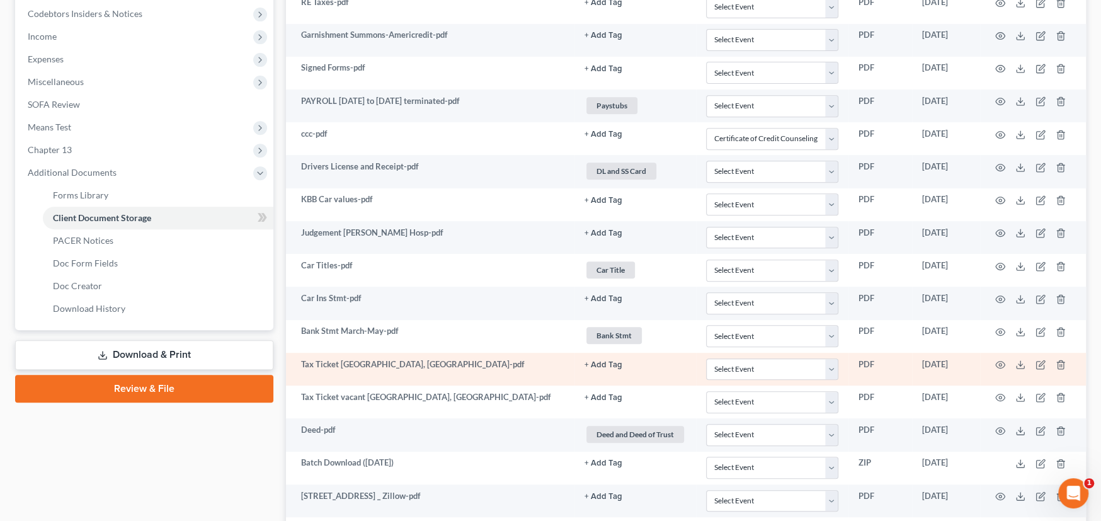
click at [452, 370] on td "Tax Ticket [GEOGRAPHIC_DATA], [GEOGRAPHIC_DATA]-pdf" at bounding box center [430, 369] width 289 height 33
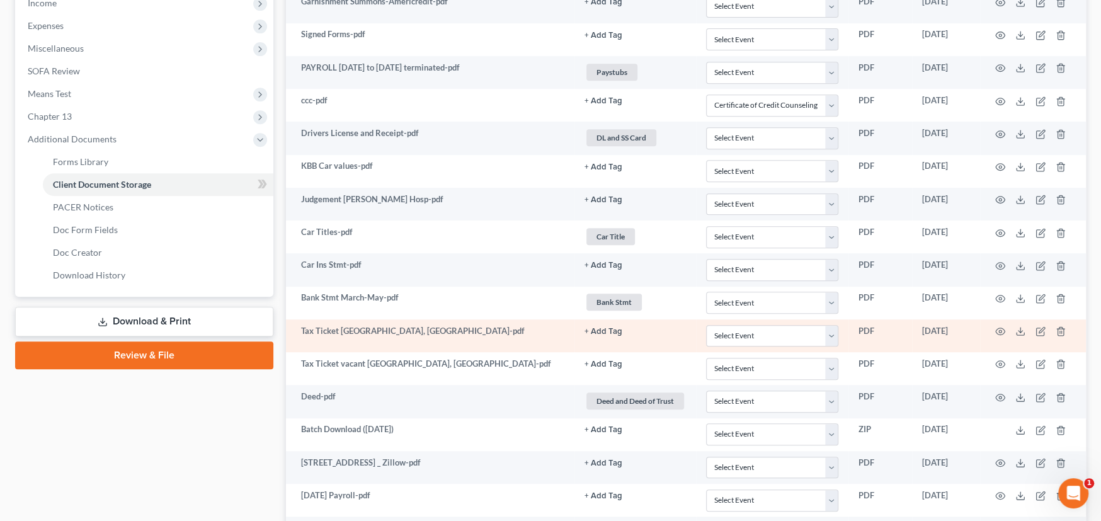
scroll to position [441, 0]
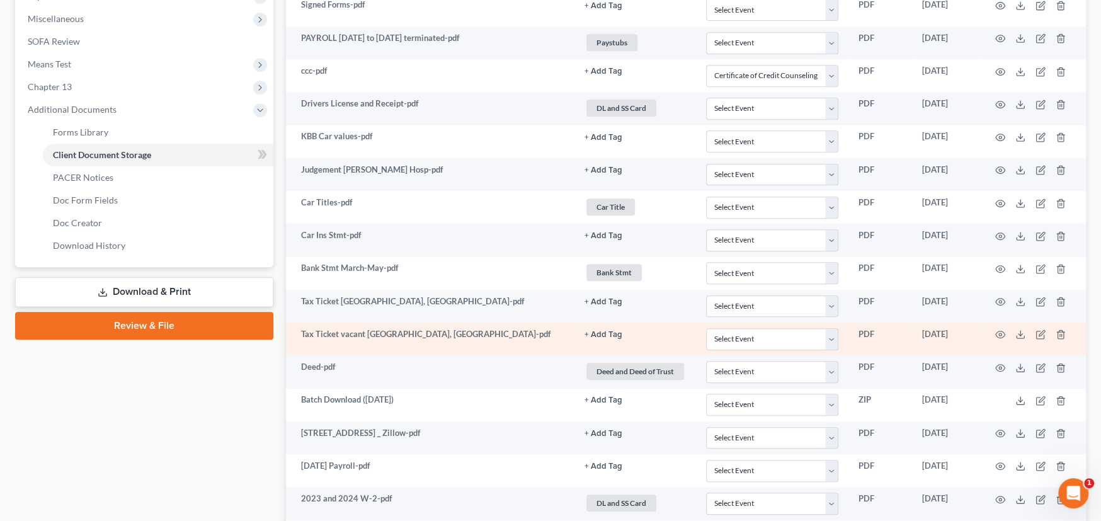
click at [485, 340] on td "Tax Ticket vacant [GEOGRAPHIC_DATA], [GEOGRAPHIC_DATA]-pdf" at bounding box center [430, 339] width 289 height 33
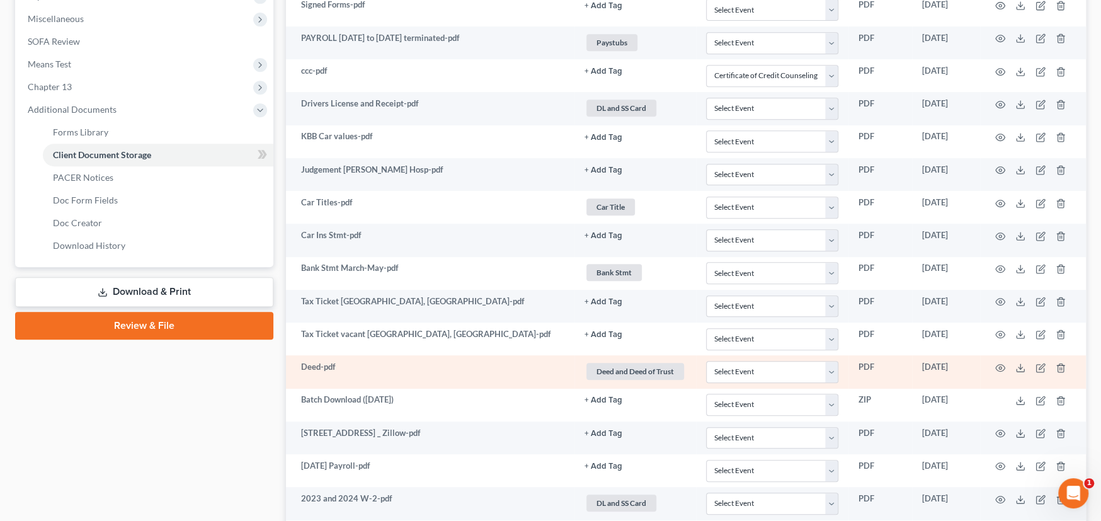
click at [481, 369] on td "Deed-pdf" at bounding box center [430, 371] width 289 height 33
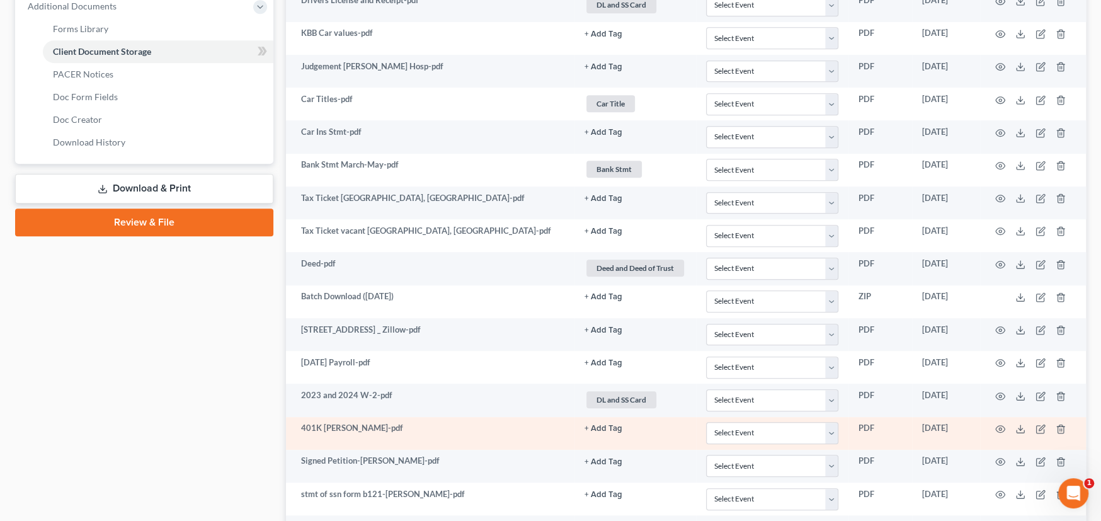
scroll to position [567, 0]
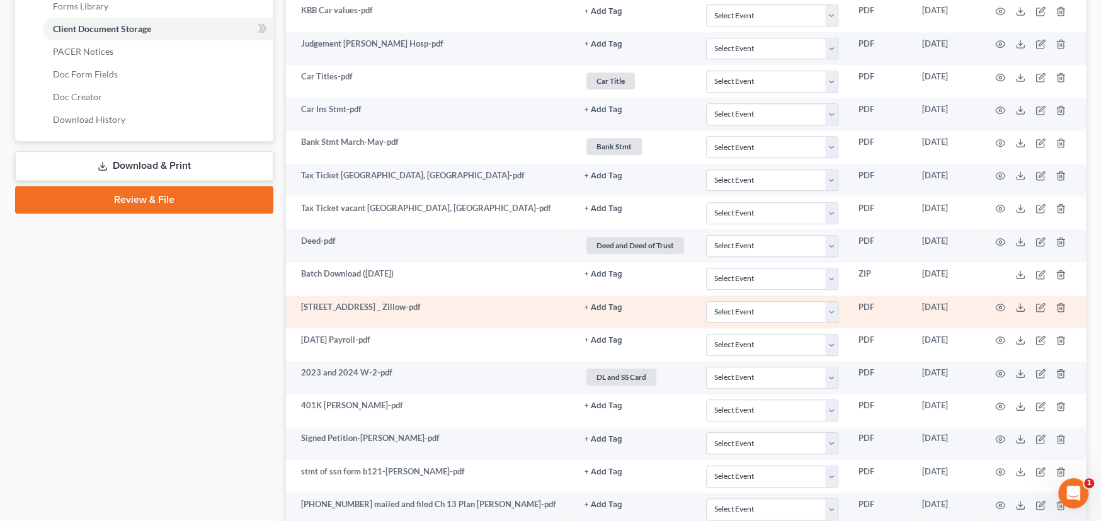
click at [504, 312] on td "[STREET_ADDRESS] _ Zillow-pdf" at bounding box center [430, 312] width 289 height 33
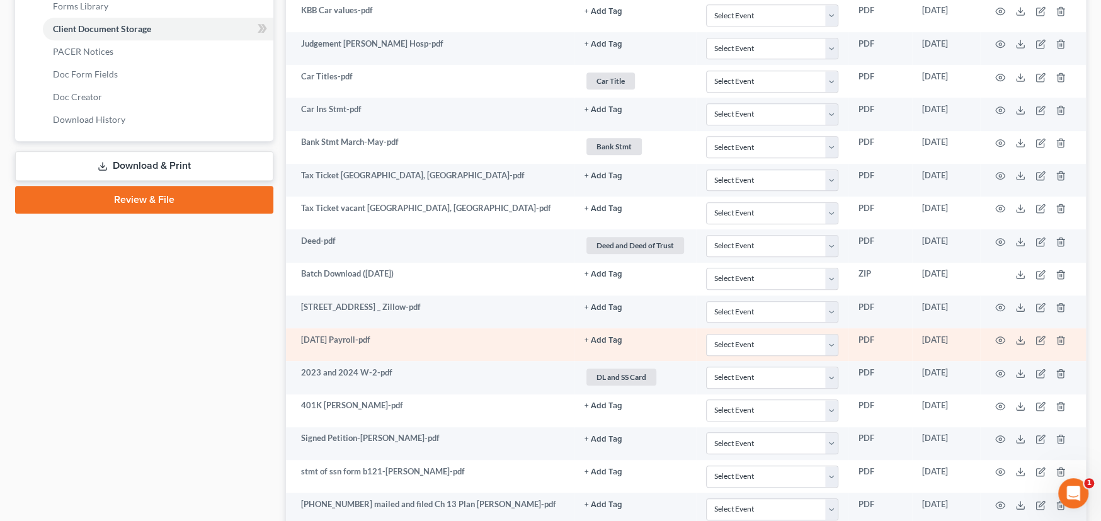
click at [465, 349] on td "[DATE] Payroll-pdf" at bounding box center [430, 344] width 289 height 33
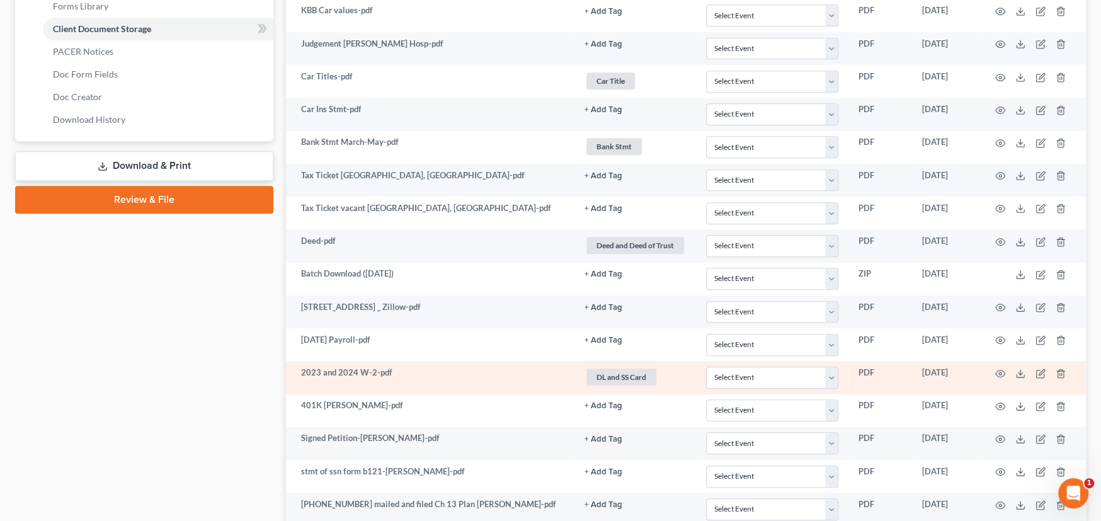
click at [432, 371] on td "2023 and 2024 W-2-pdf" at bounding box center [430, 377] width 289 height 33
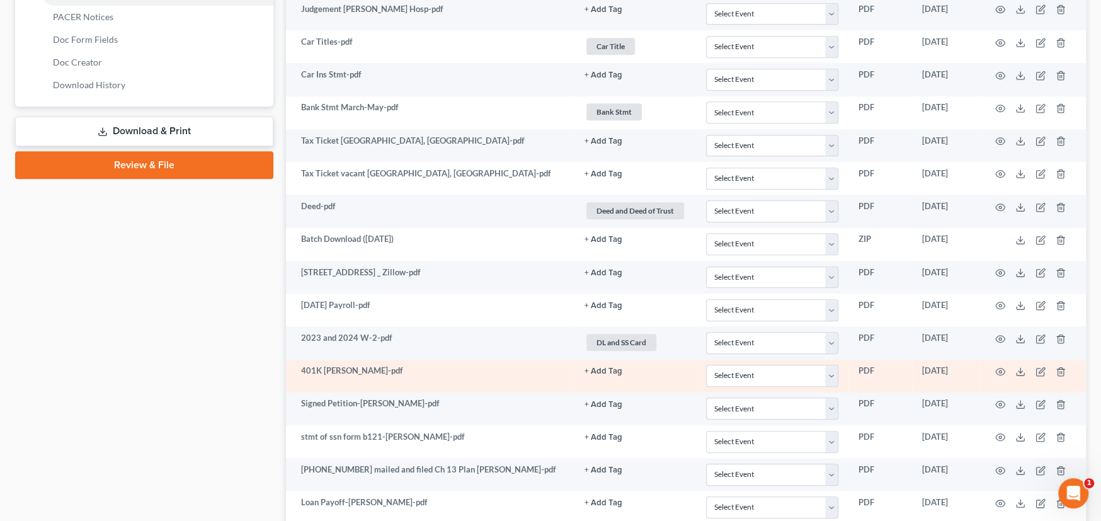
scroll to position [629, 0]
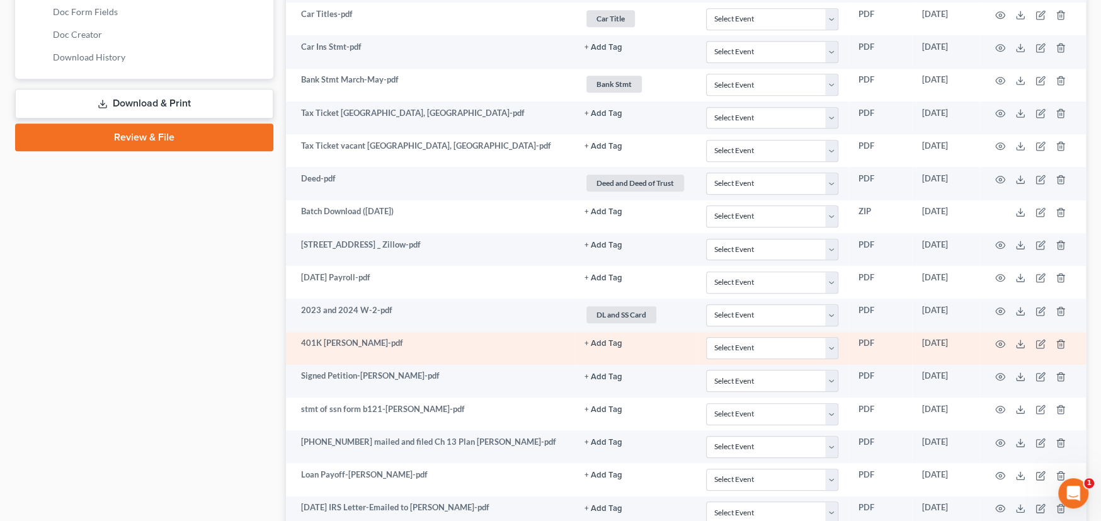
click at [442, 346] on td "401K [PERSON_NAME]-pdf" at bounding box center [430, 348] width 289 height 33
click at [1002, 340] on icon "button" at bounding box center [1001, 344] width 10 height 10
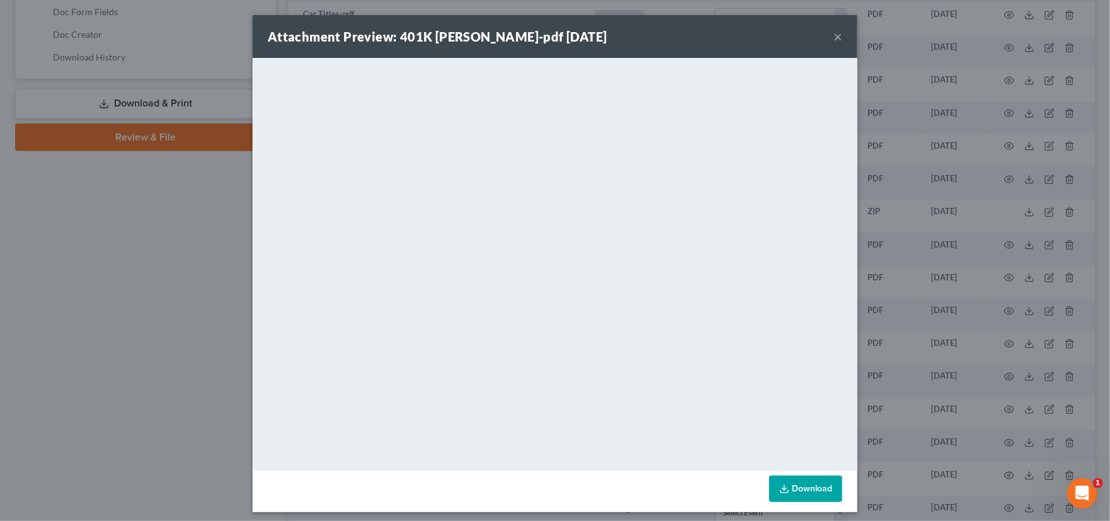
click at [834, 38] on button "×" at bounding box center [838, 36] width 9 height 15
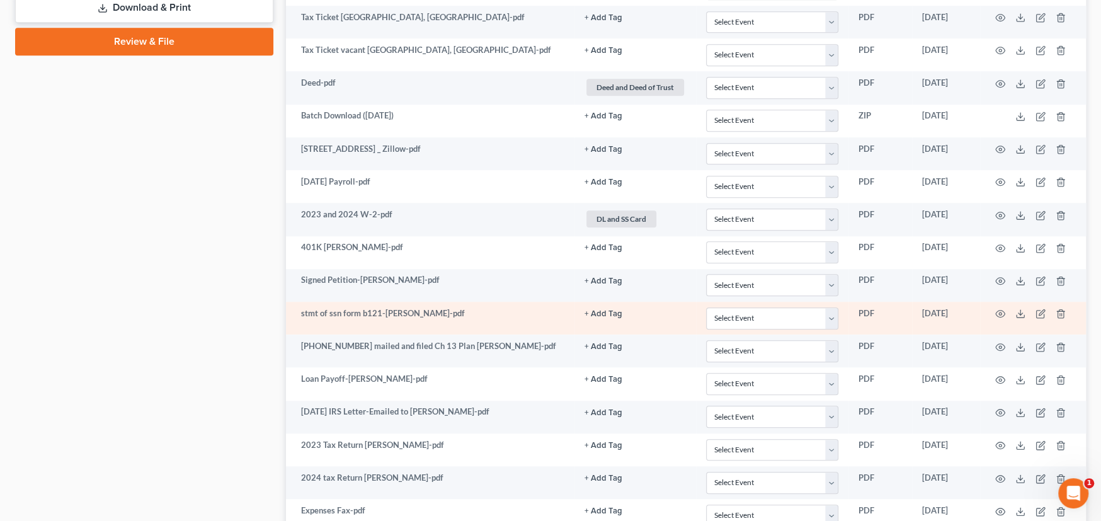
scroll to position [756, 0]
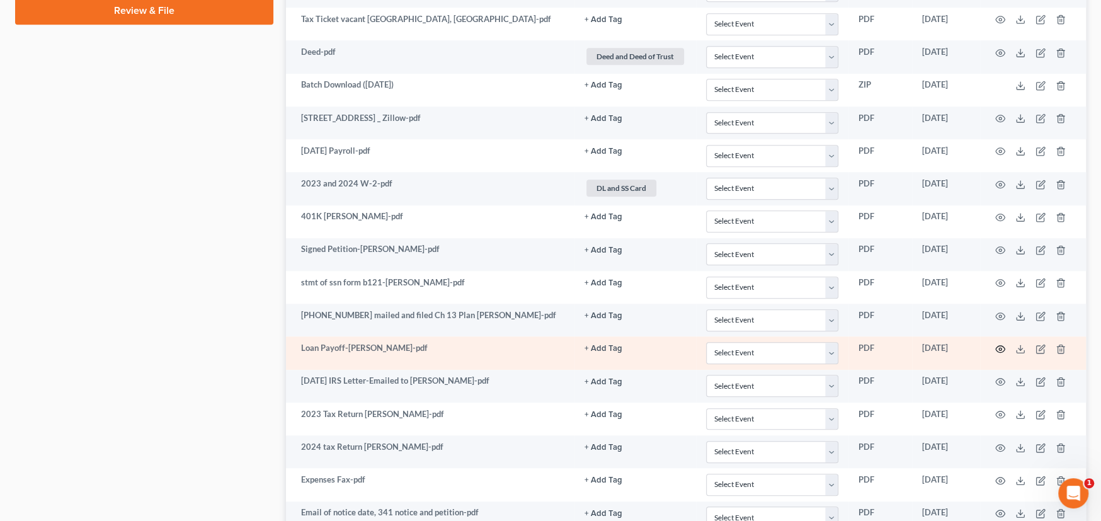
click at [1002, 345] on icon "button" at bounding box center [1001, 349] width 10 height 10
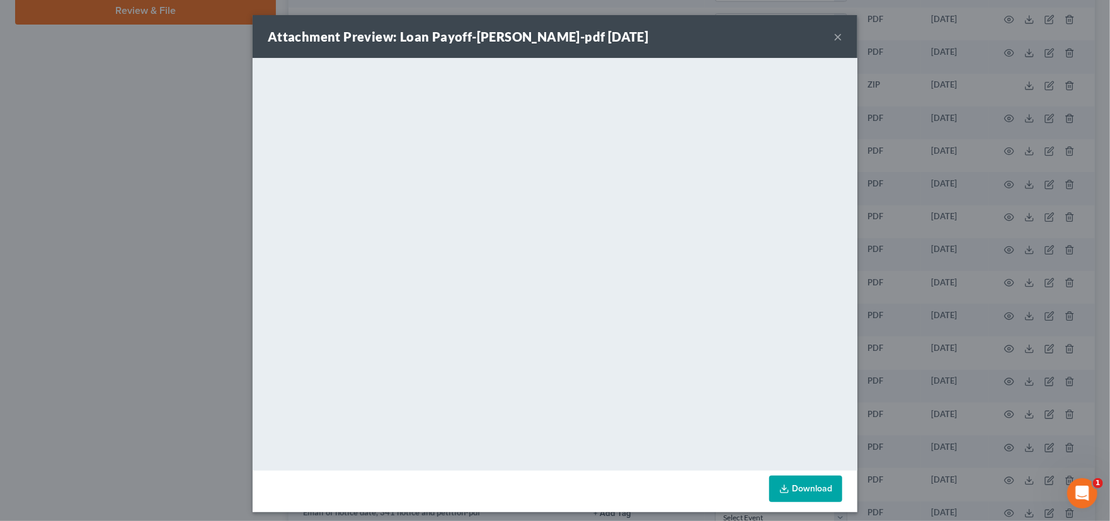
click at [834, 42] on button "×" at bounding box center [838, 36] width 9 height 15
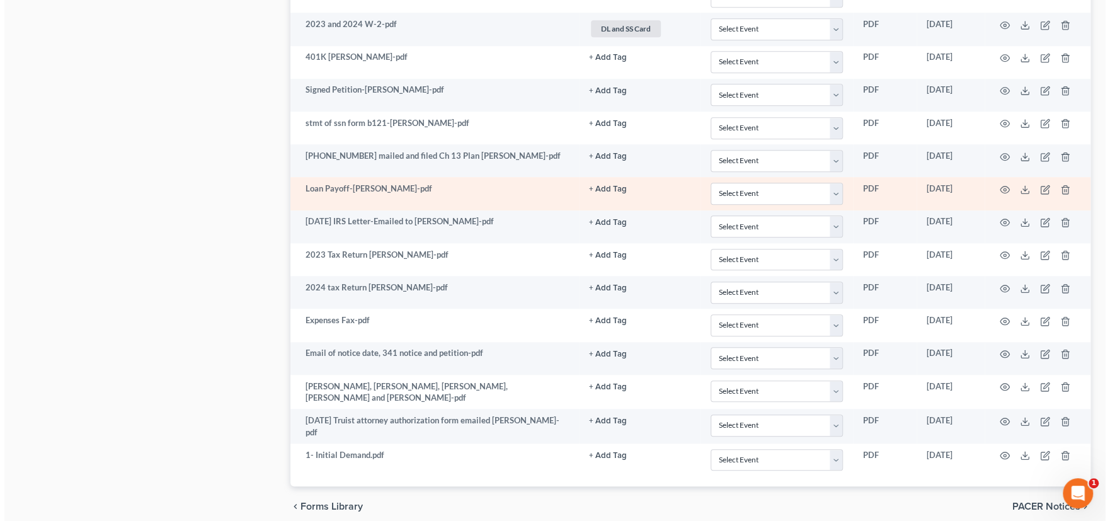
scroll to position [945, 0]
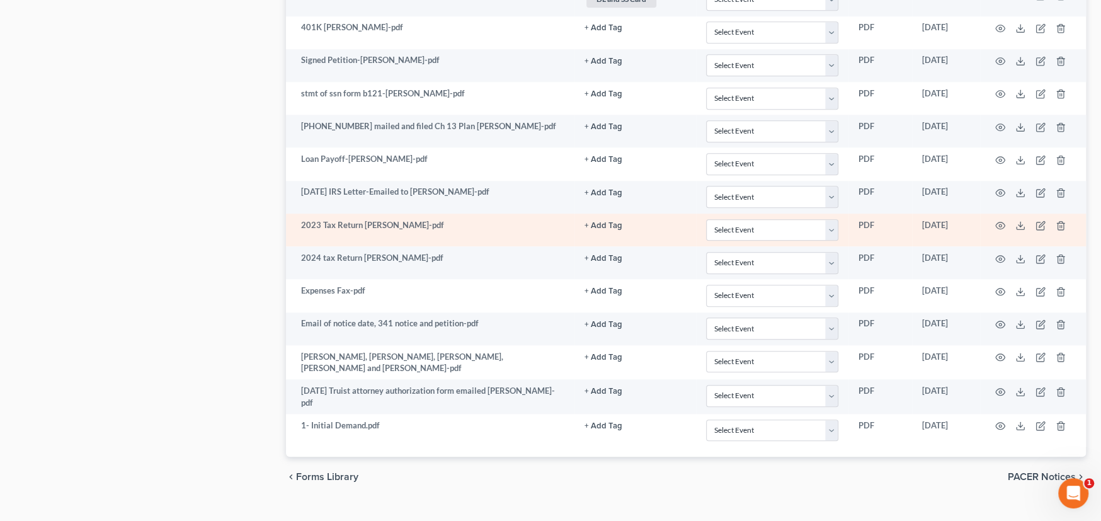
click at [544, 229] on td "2023 Tax Return [PERSON_NAME]-pdf" at bounding box center [430, 230] width 289 height 33
click at [997, 222] on icon "button" at bounding box center [1001, 226] width 10 height 10
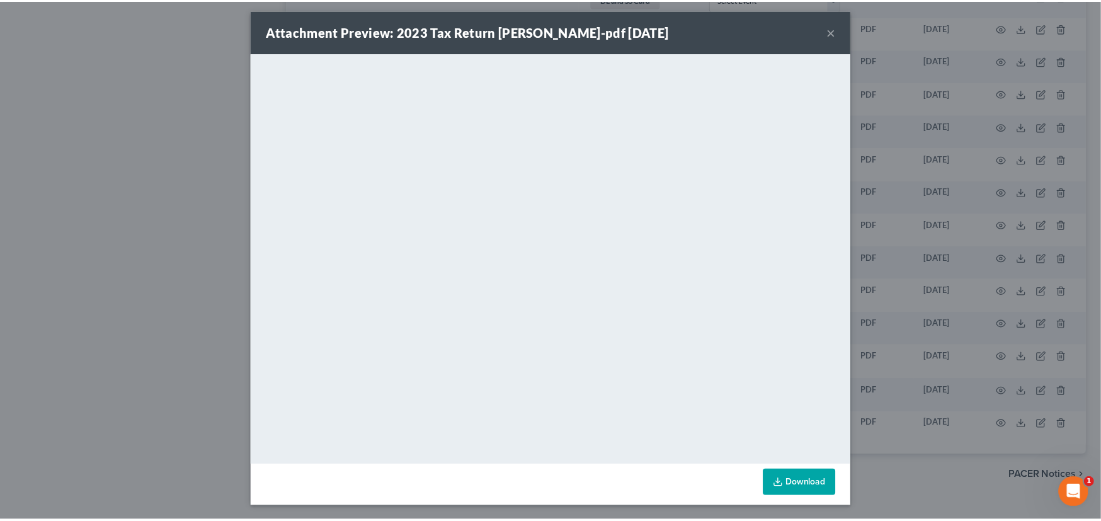
scroll to position [6, 0]
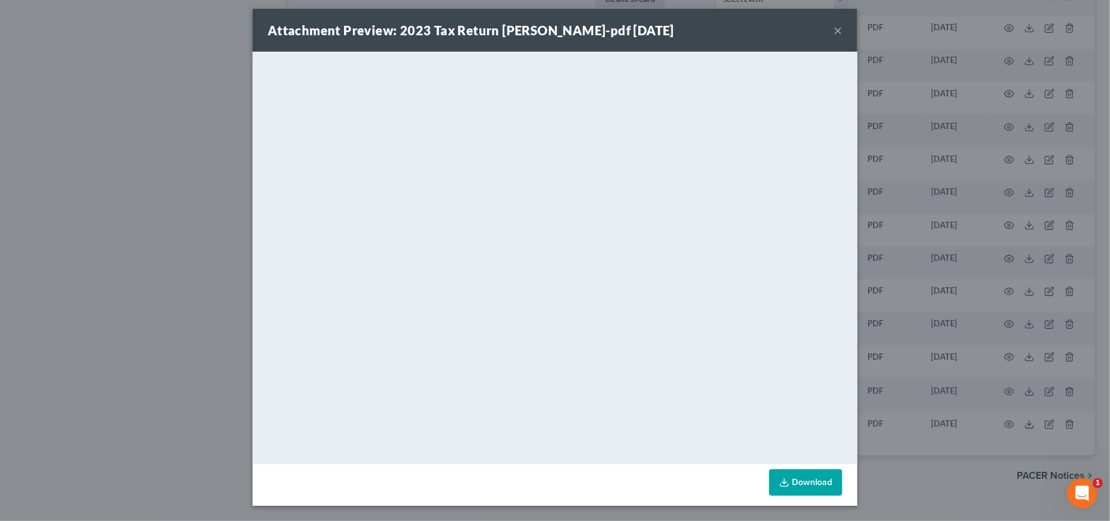
click at [834, 32] on button "×" at bounding box center [838, 30] width 9 height 15
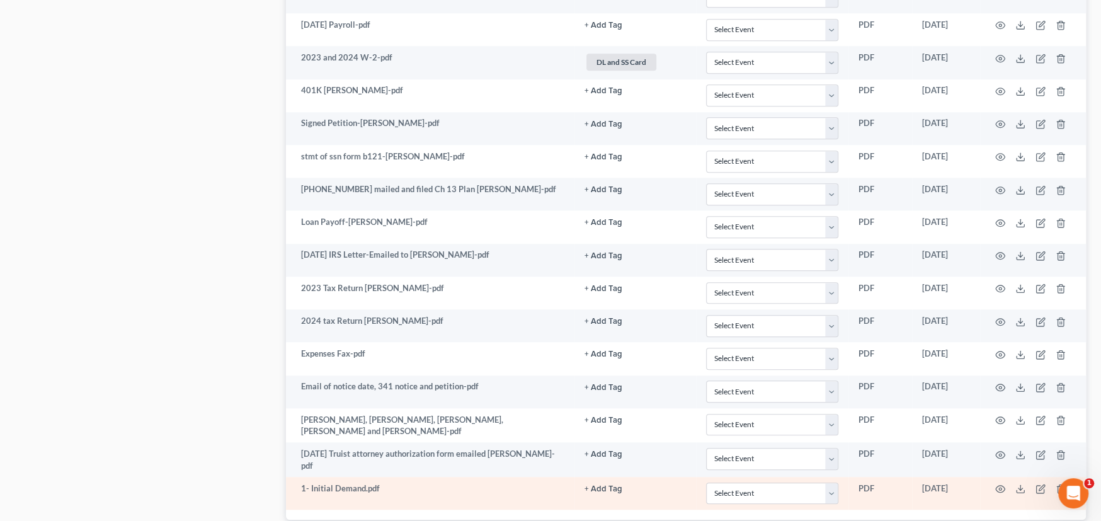
scroll to position [693, 0]
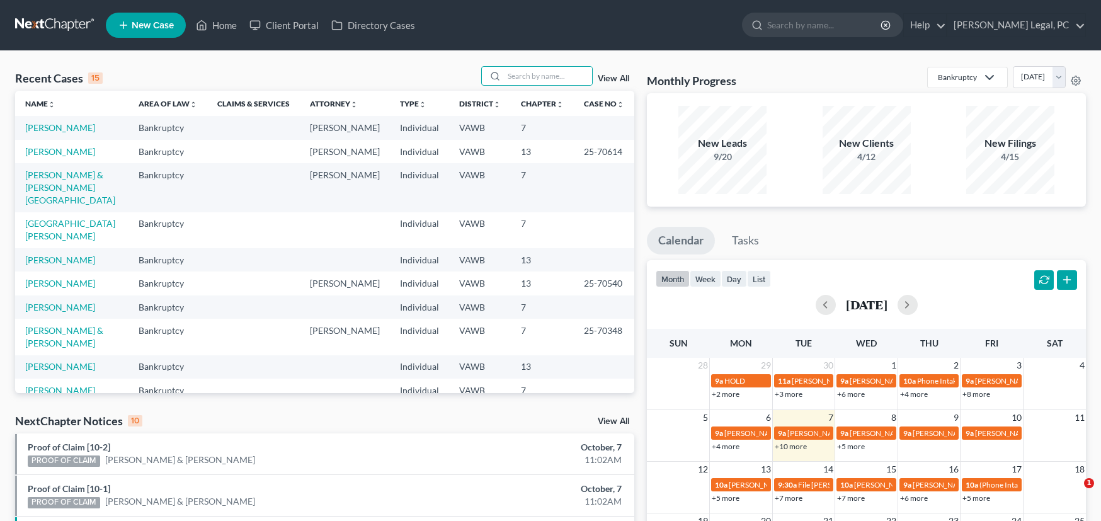
click at [525, 77] on input "search" at bounding box center [548, 76] width 88 height 18
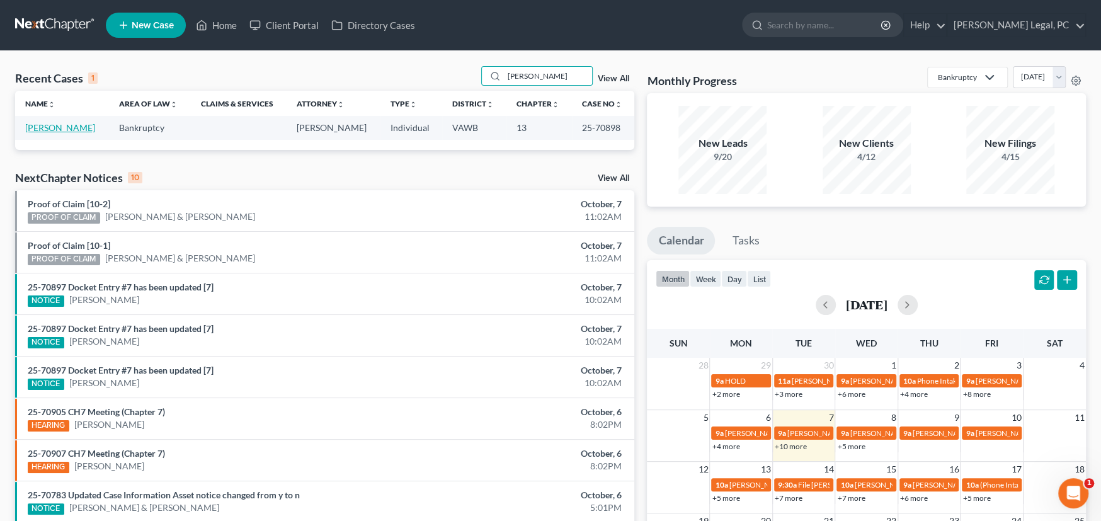
type input "grimes"
click at [49, 129] on link "[PERSON_NAME]" at bounding box center [60, 127] width 70 height 11
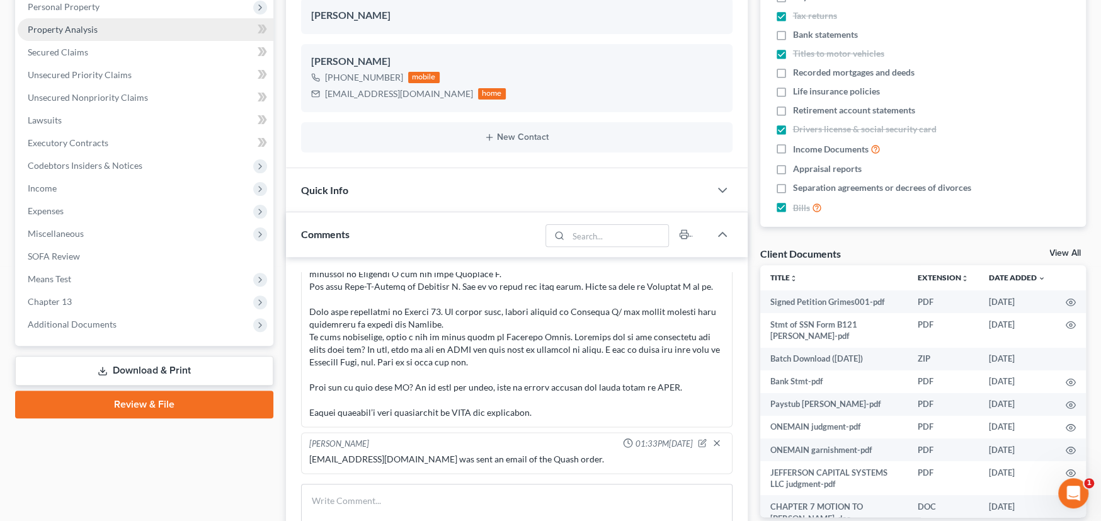
scroll to position [252, 0]
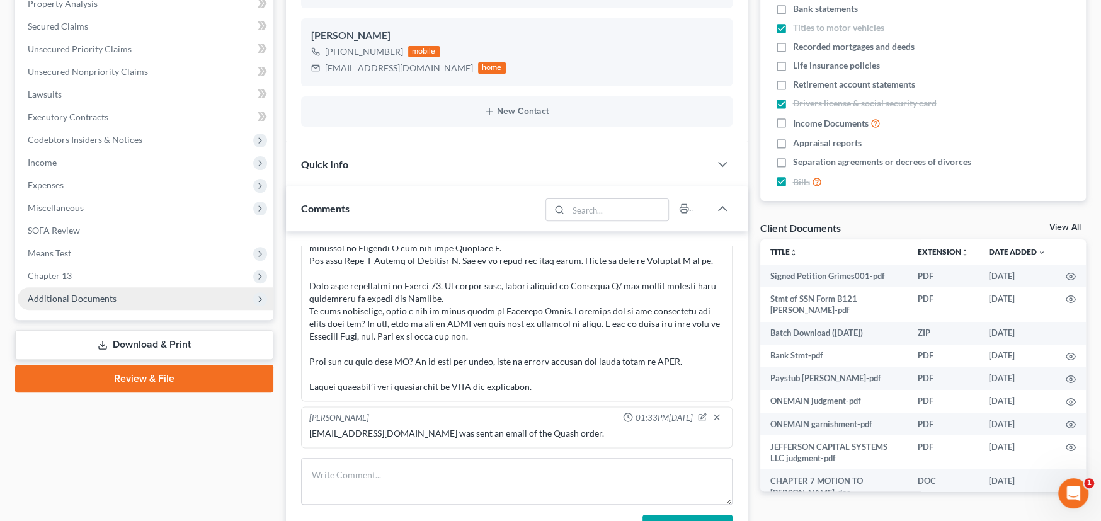
click at [74, 294] on span "Additional Documents" at bounding box center [72, 298] width 89 height 11
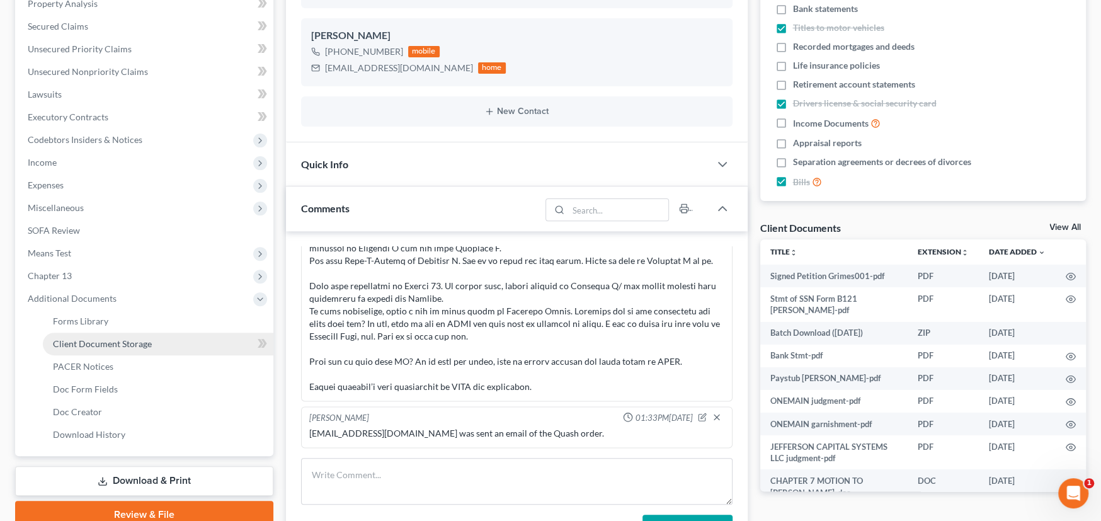
click at [77, 338] on span "Client Document Storage" at bounding box center [102, 343] width 99 height 11
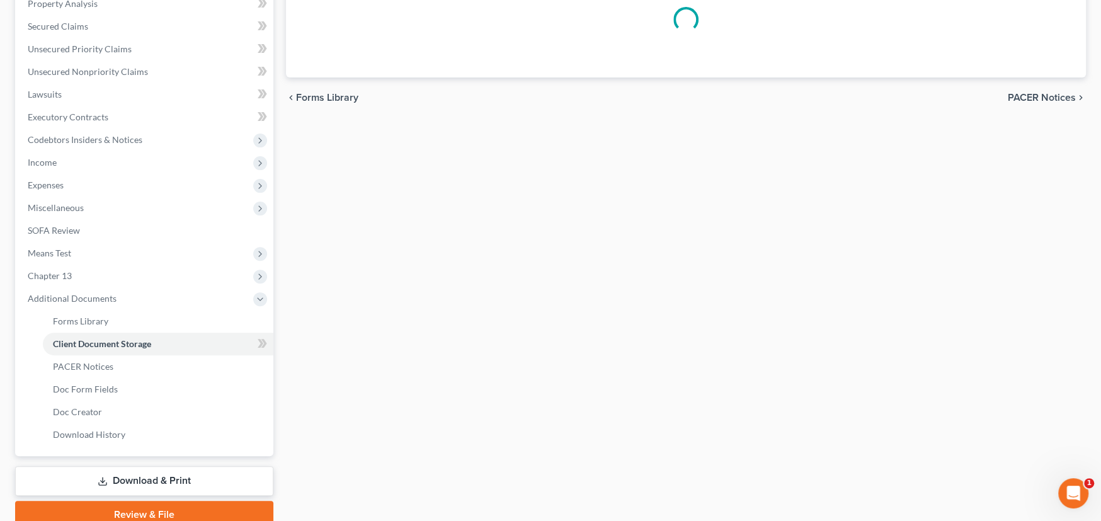
select select "0"
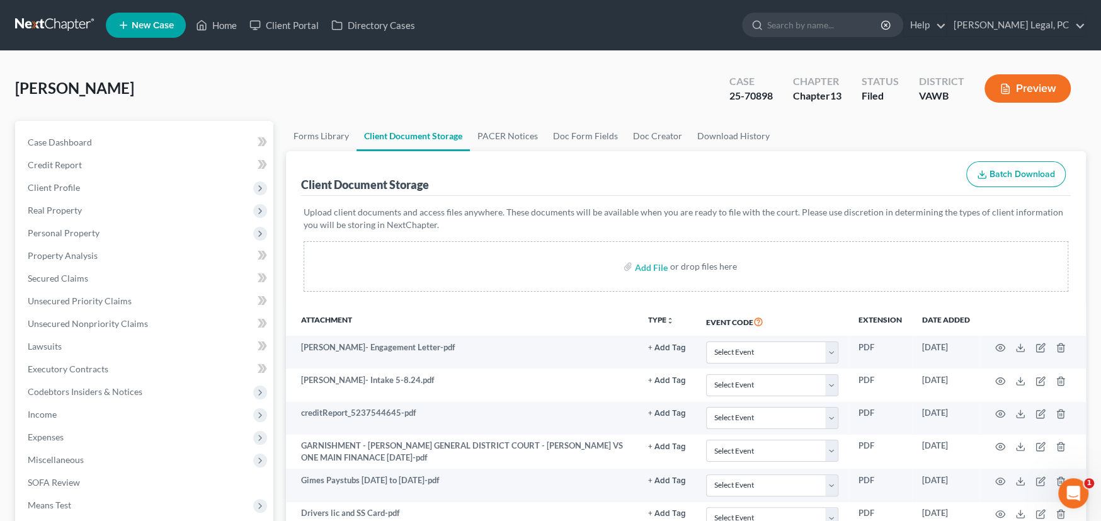
click at [66, 17] on link at bounding box center [55, 25] width 81 height 23
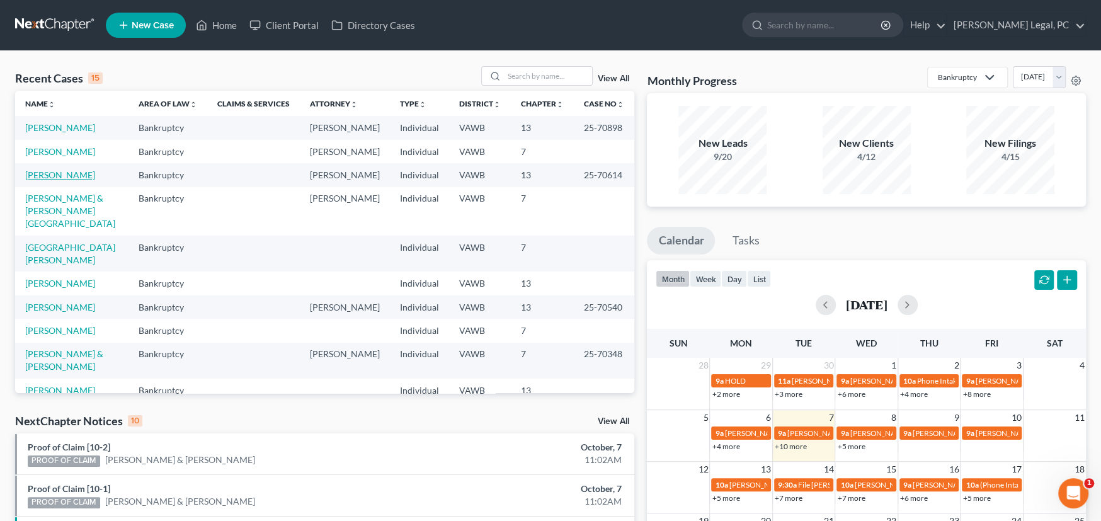
click at [52, 173] on link "[PERSON_NAME]" at bounding box center [60, 174] width 70 height 11
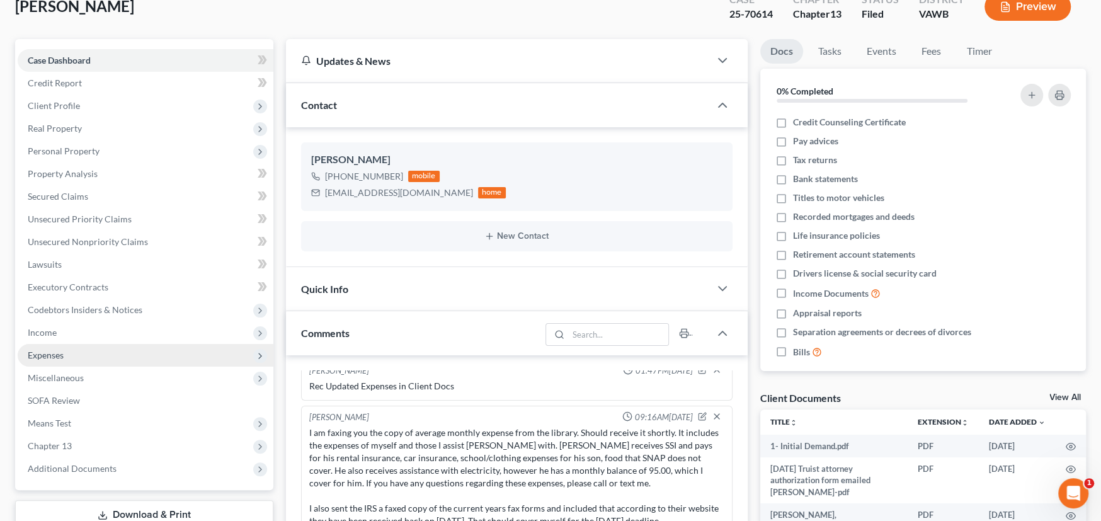
scroll to position [189, 0]
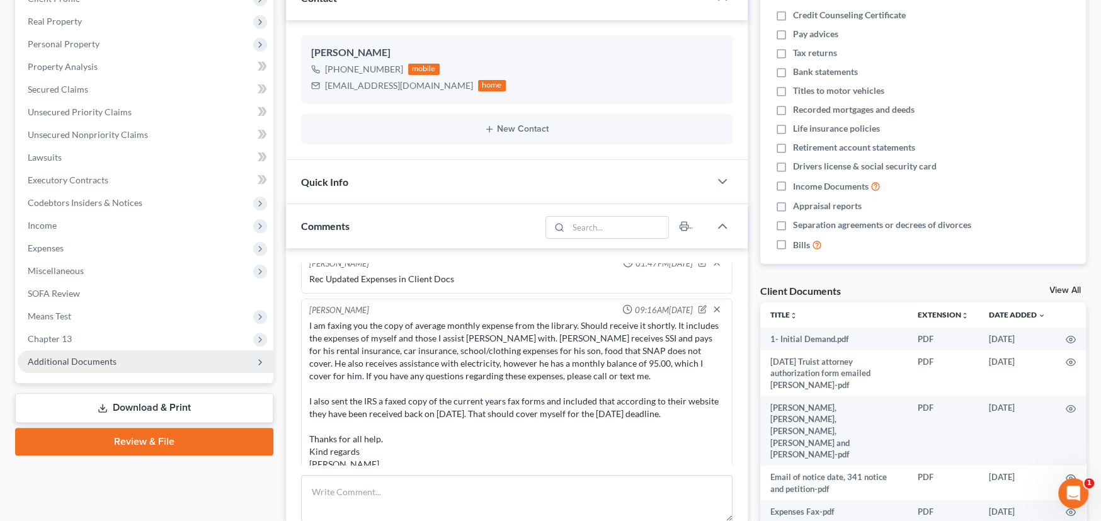
click at [104, 360] on span "Additional Documents" at bounding box center [72, 361] width 89 height 11
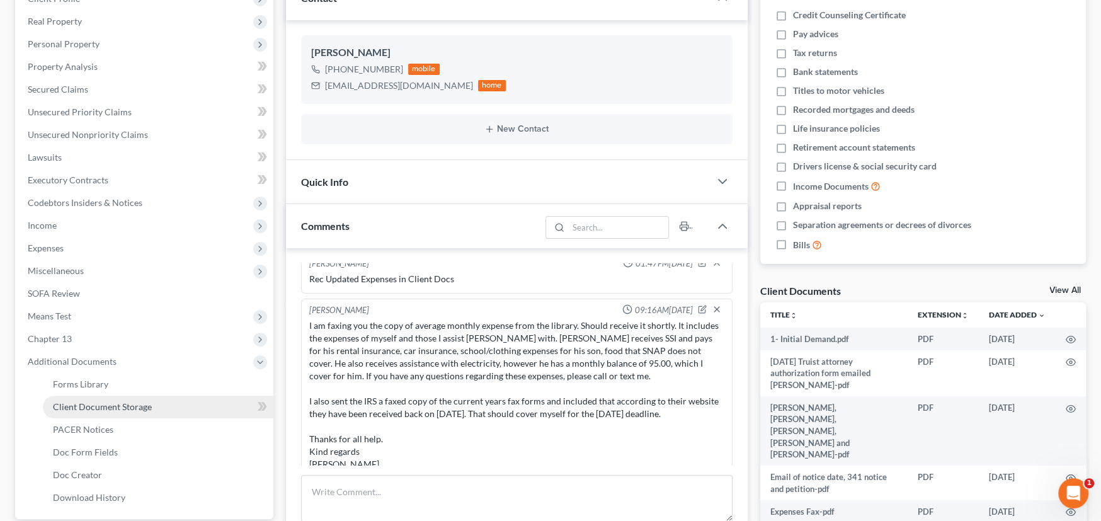
click at [108, 406] on span "Client Document Storage" at bounding box center [102, 406] width 99 height 11
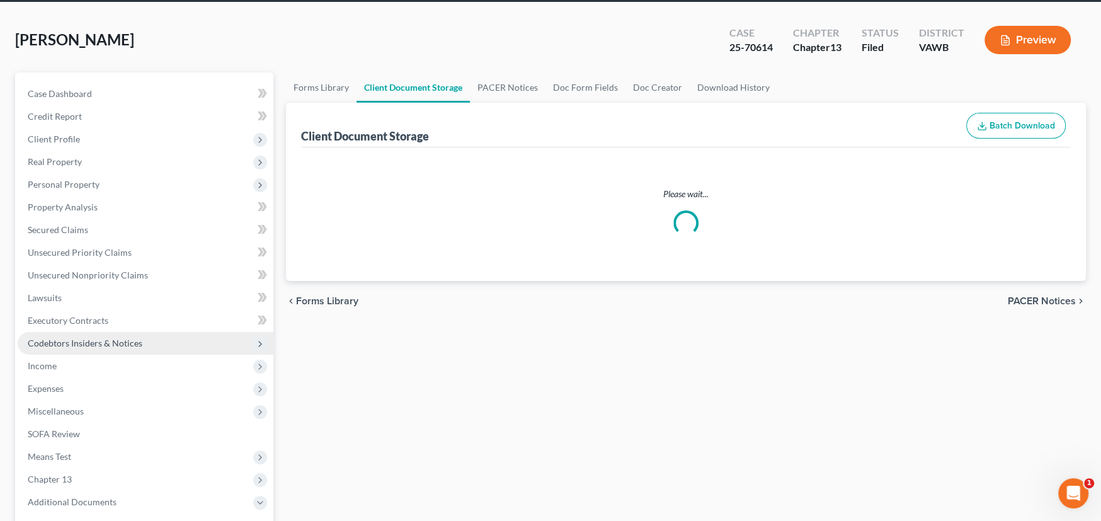
scroll to position [14, 0]
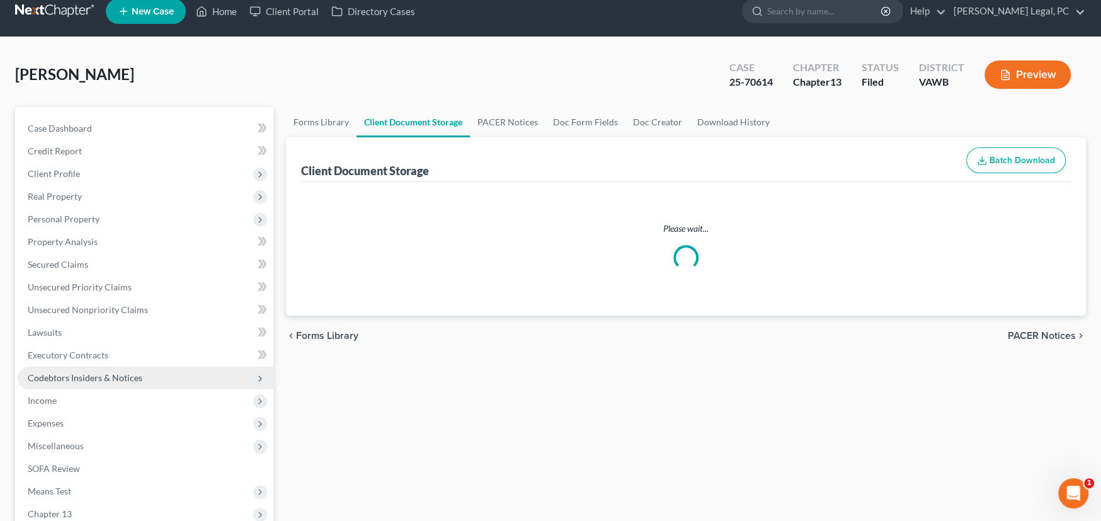
select select "0"
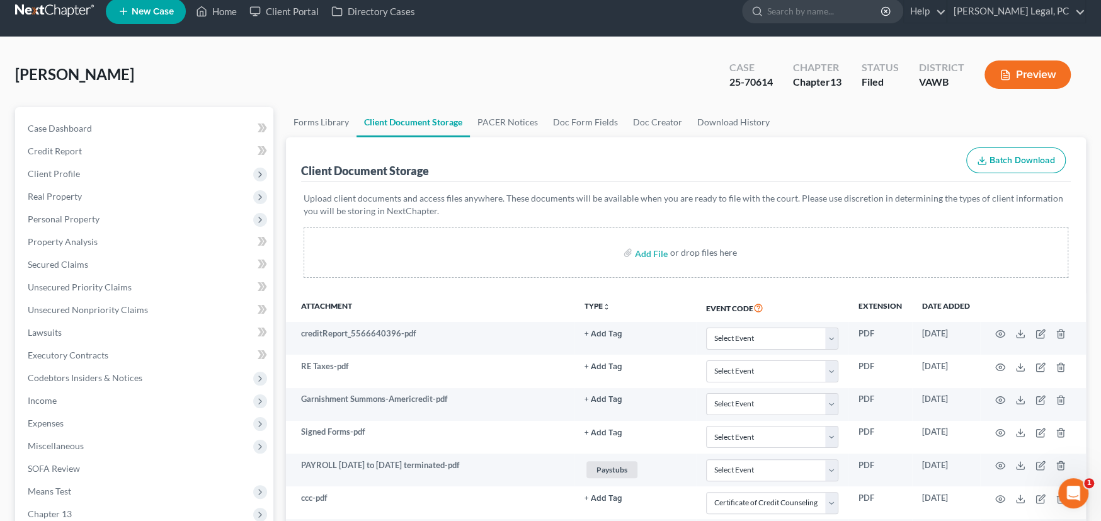
scroll to position [0, 0]
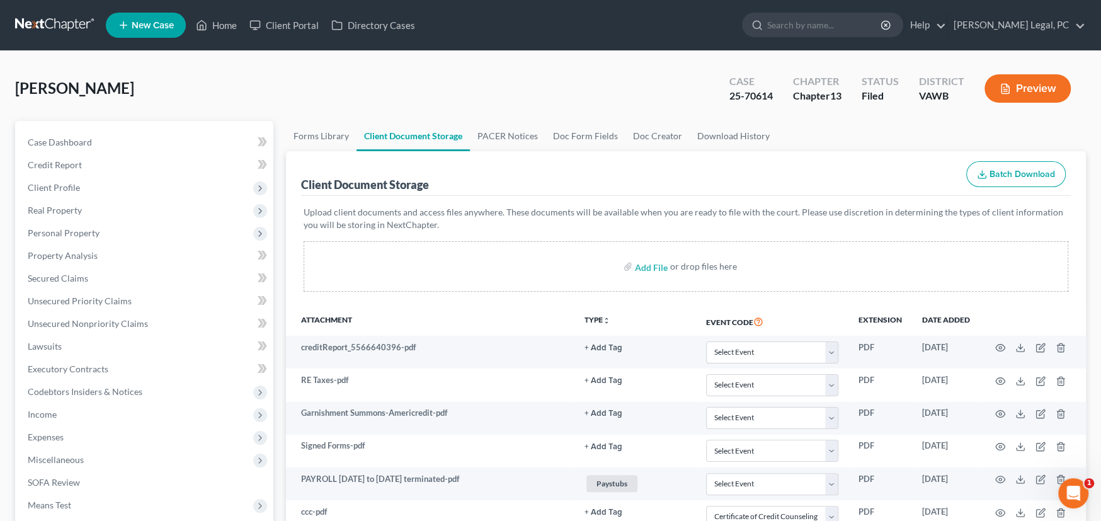
select select "0"
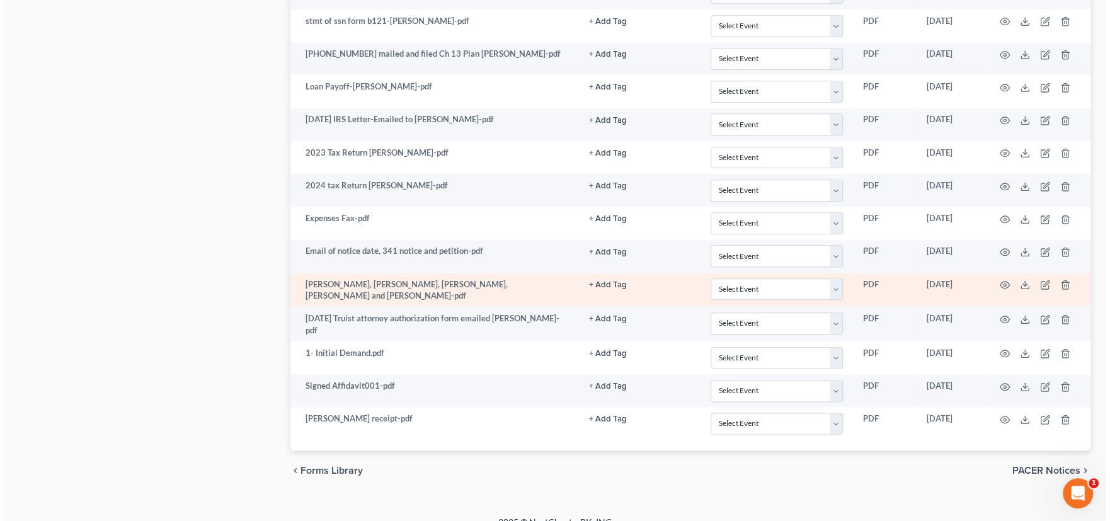
scroll to position [1030, 0]
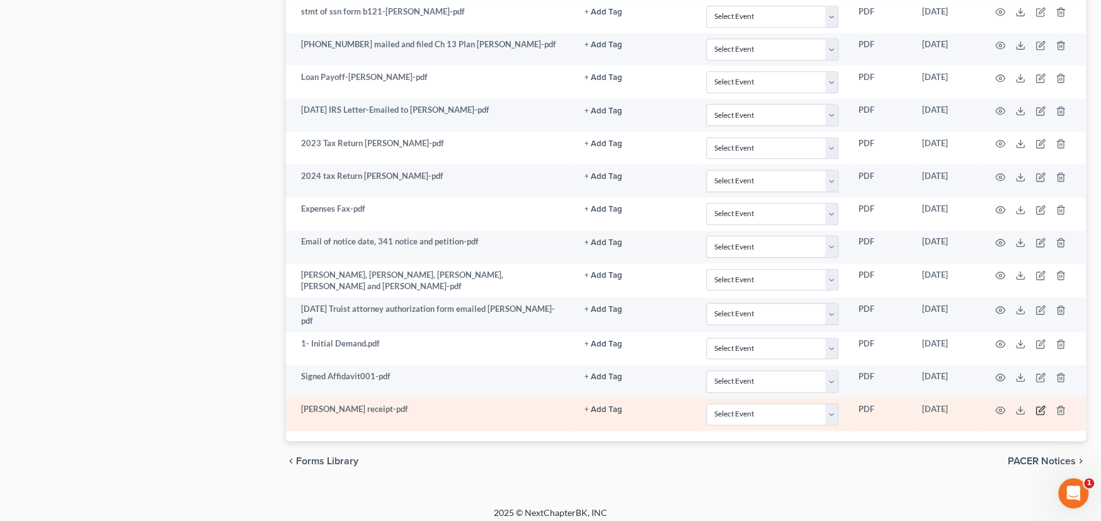
click at [1044, 405] on icon "button" at bounding box center [1041, 410] width 10 height 10
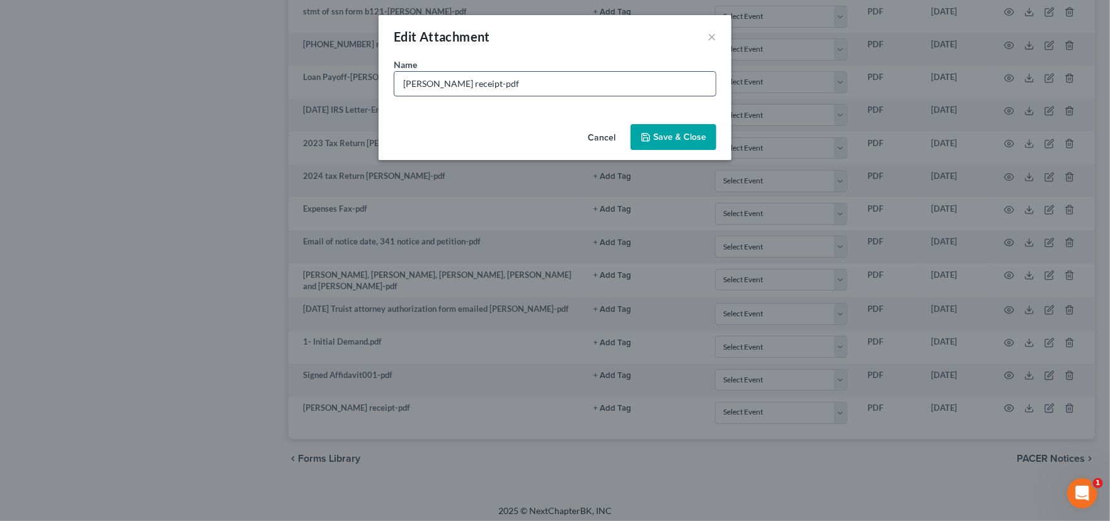
click at [401, 80] on input "Harris receipt-pdf" at bounding box center [554, 84] width 321 height 24
select select "0"
type input "Homeowners Harris receipt-pdf"
click at [673, 141] on span "Save & Close" at bounding box center [679, 137] width 53 height 11
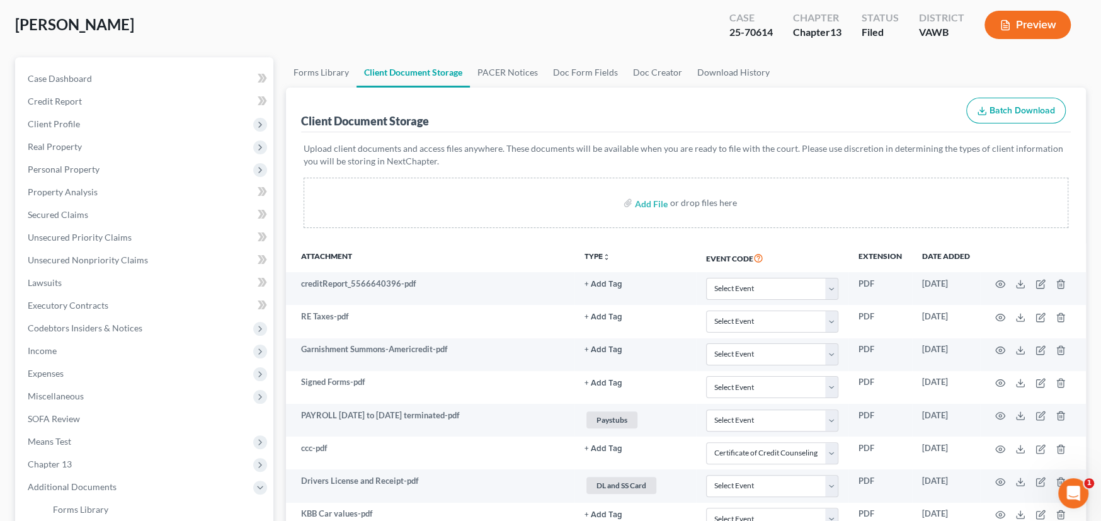
scroll to position [0, 0]
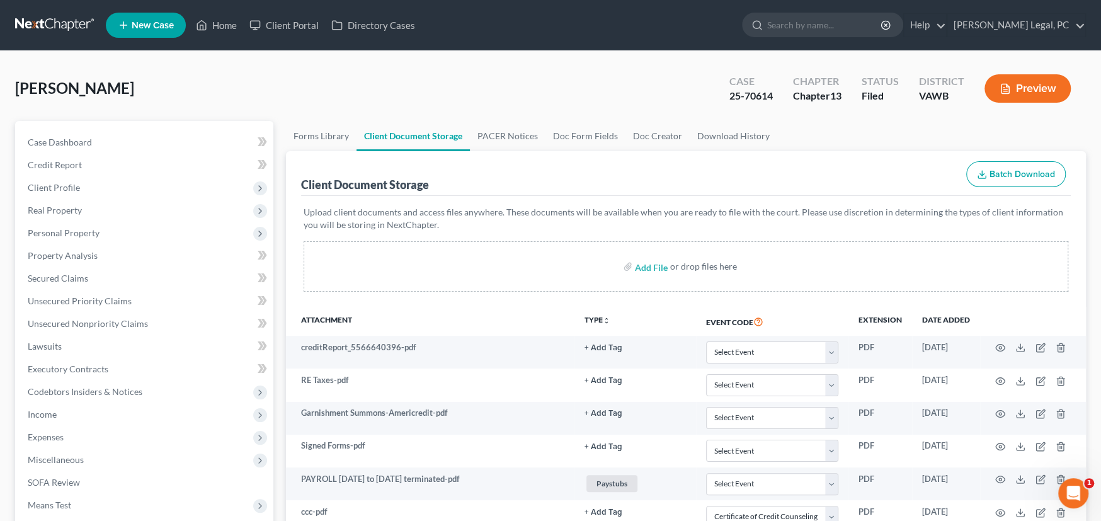
click at [58, 20] on link at bounding box center [55, 25] width 81 height 23
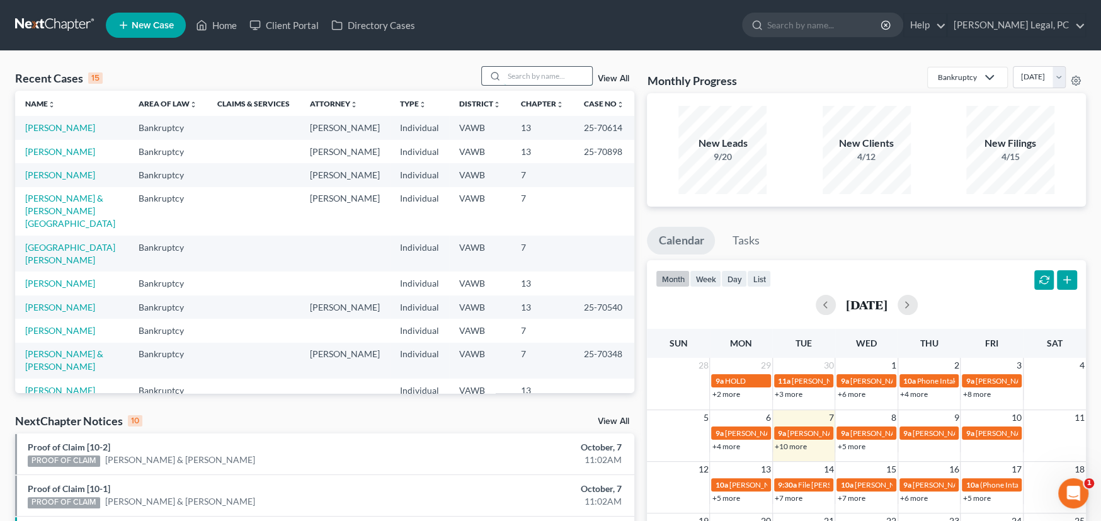
click at [536, 72] on input "search" at bounding box center [548, 76] width 88 height 18
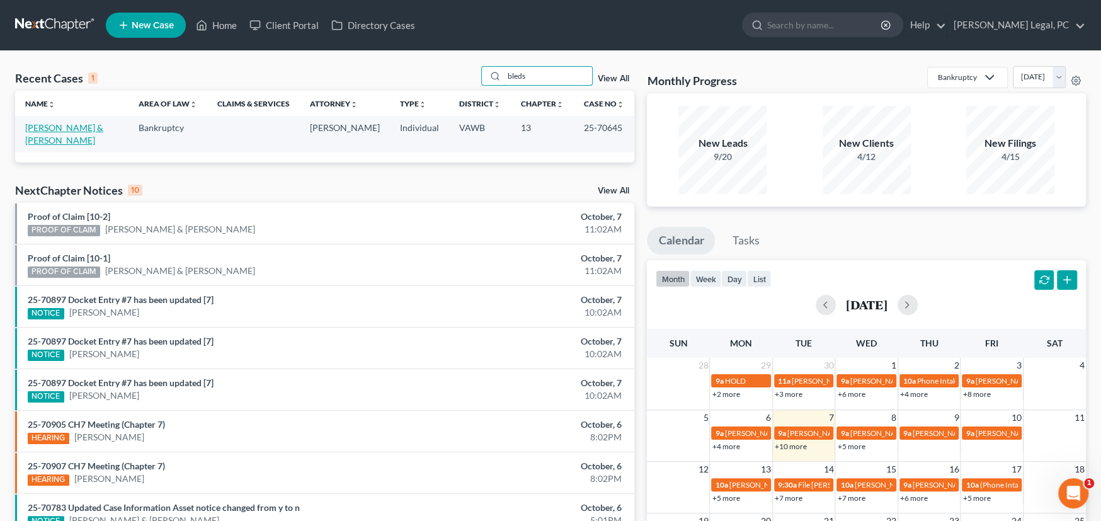
type input "bleds"
click at [83, 127] on link "[PERSON_NAME] & [PERSON_NAME]" at bounding box center [64, 133] width 78 height 23
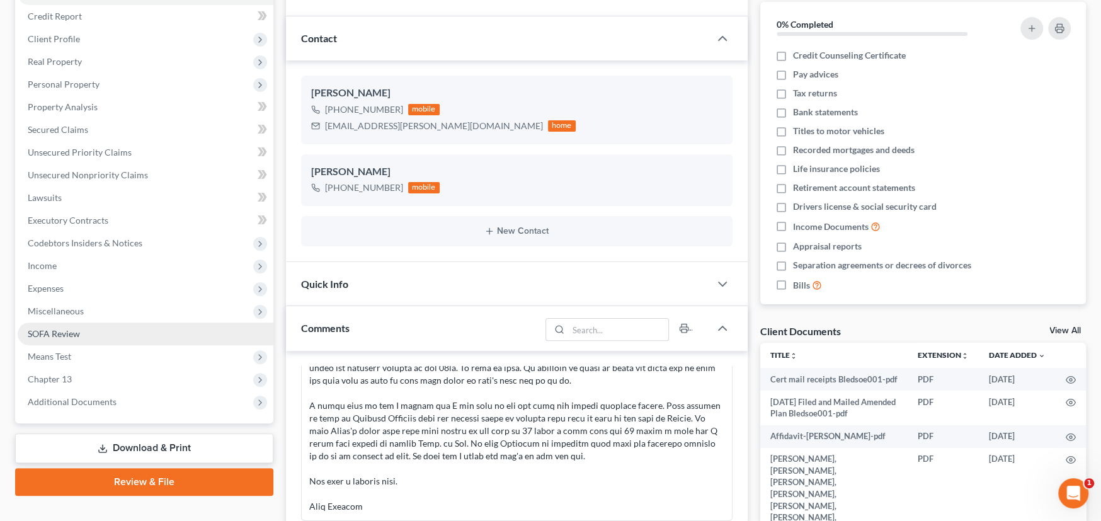
scroll to position [189, 0]
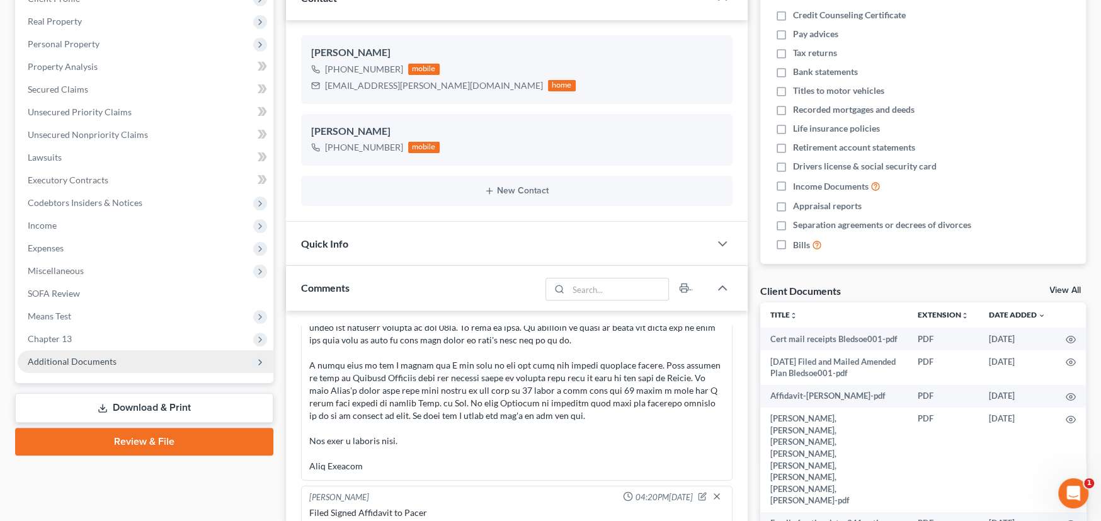
click at [88, 362] on span "Additional Documents" at bounding box center [72, 361] width 89 height 11
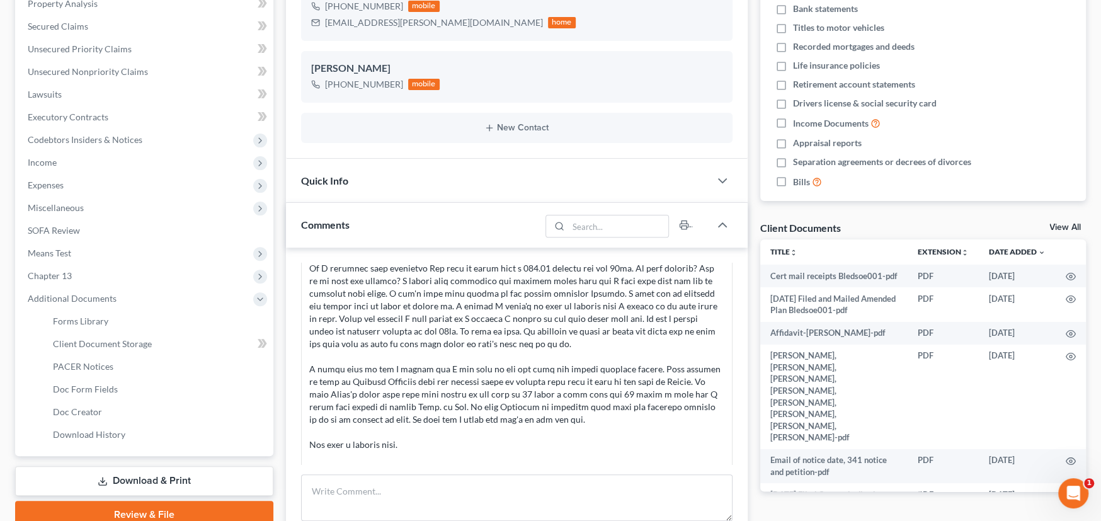
scroll to position [3538, 0]
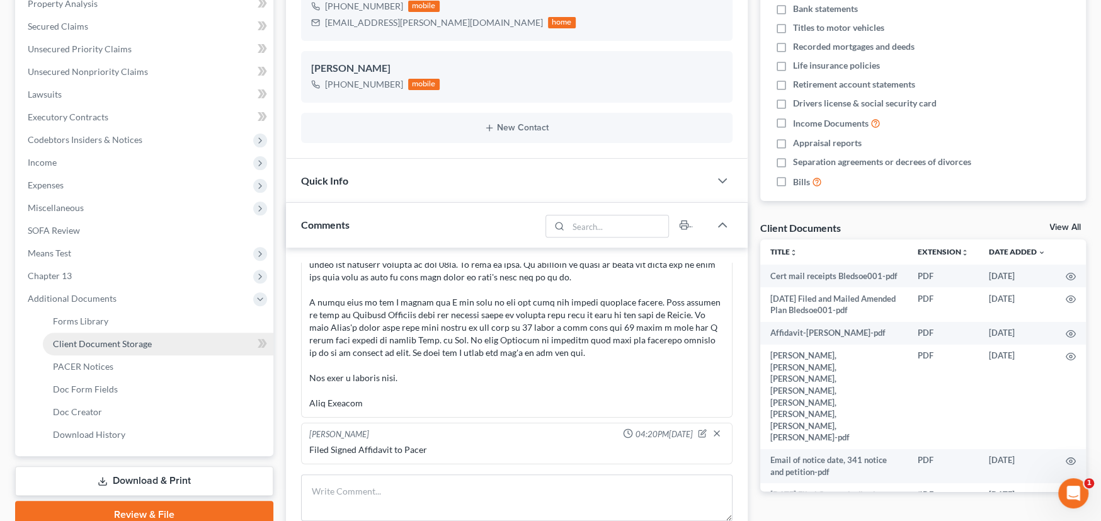
drag, startPoint x: 108, startPoint y: 344, endPoint x: 131, endPoint y: 348, distance: 23.0
click at [108, 344] on span "Client Document Storage" at bounding box center [102, 343] width 99 height 11
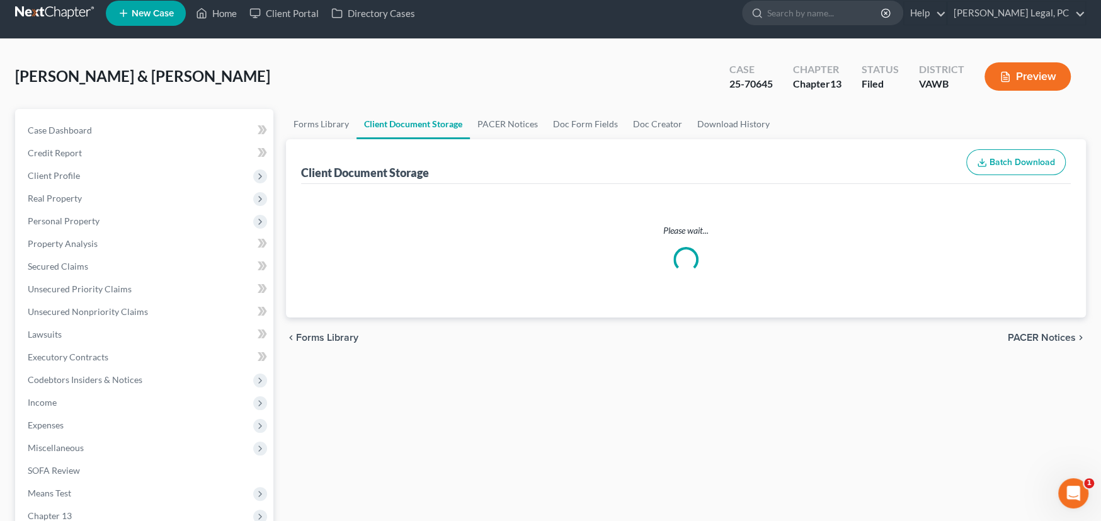
scroll to position [1, 0]
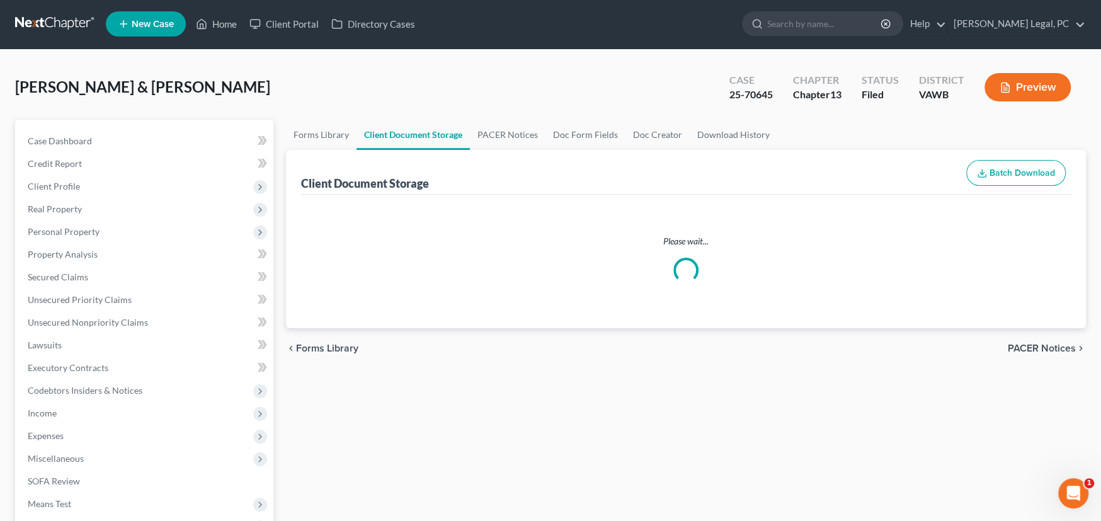
select select "0"
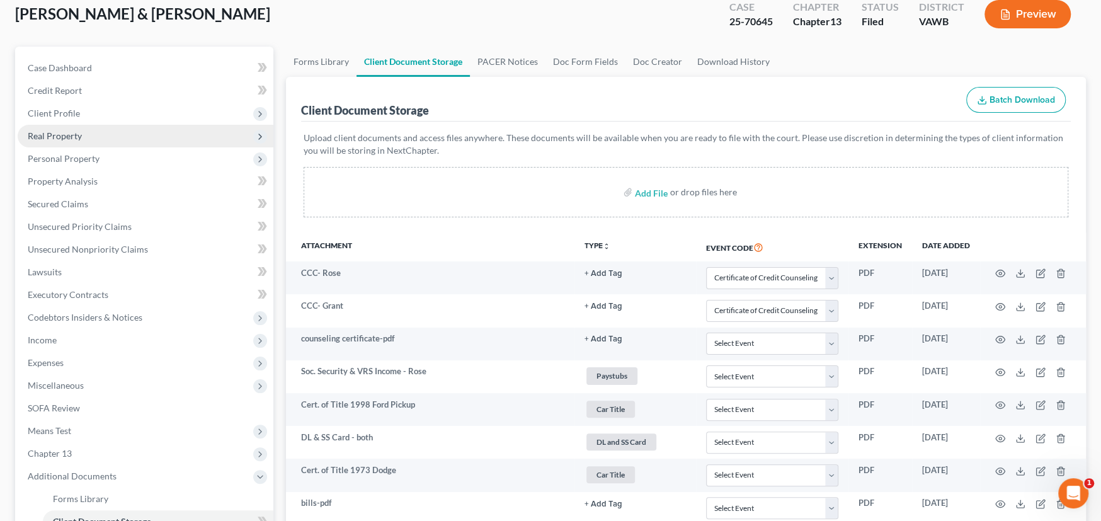
scroll to position [0, 0]
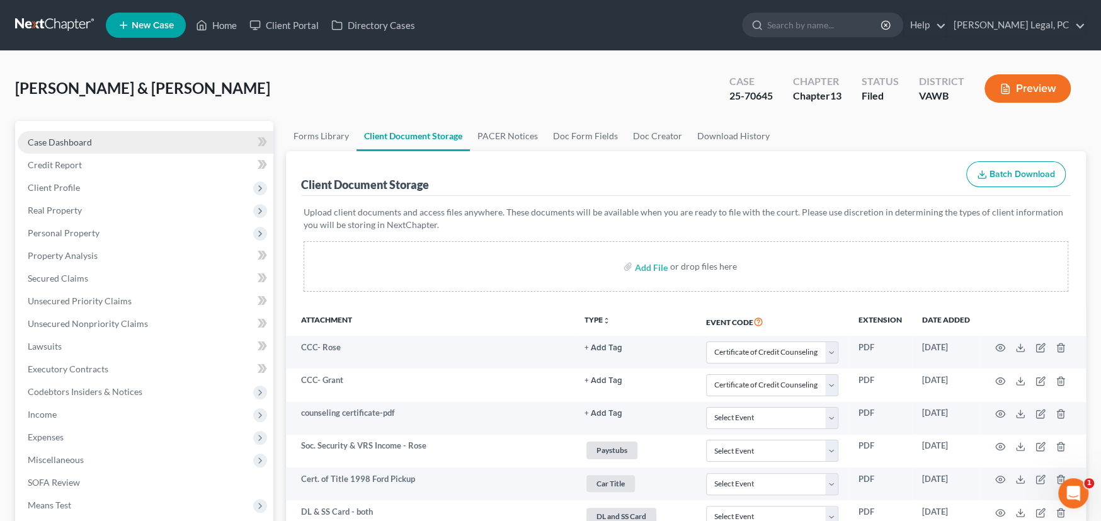
click at [54, 137] on span "Case Dashboard" at bounding box center [60, 142] width 64 height 11
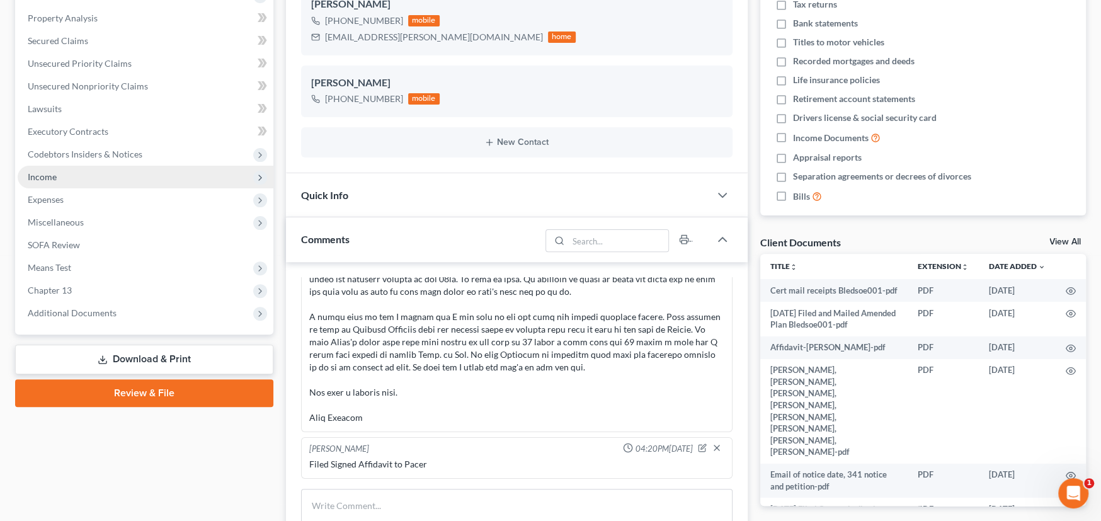
scroll to position [314, 0]
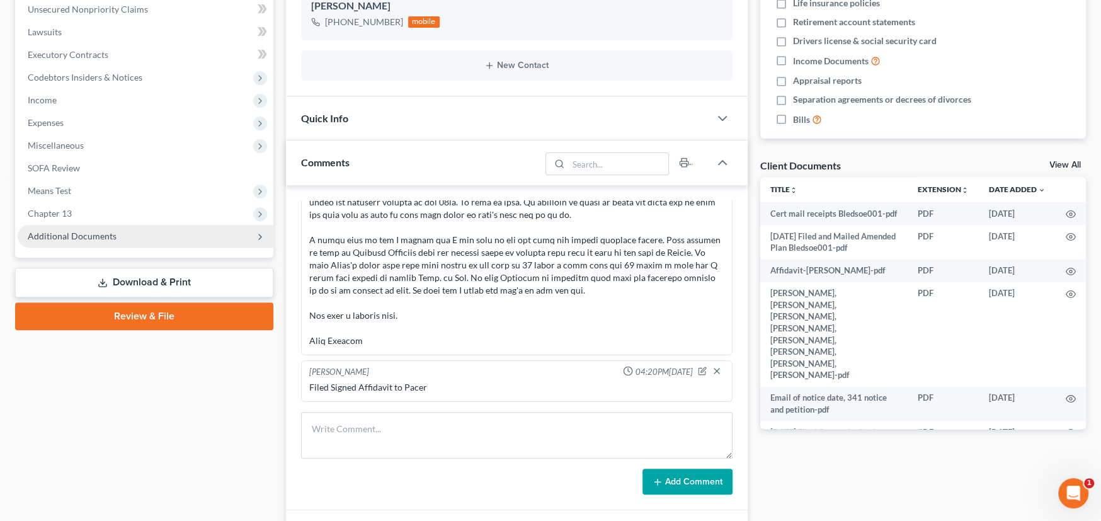
click at [77, 231] on span "Additional Documents" at bounding box center [72, 236] width 89 height 11
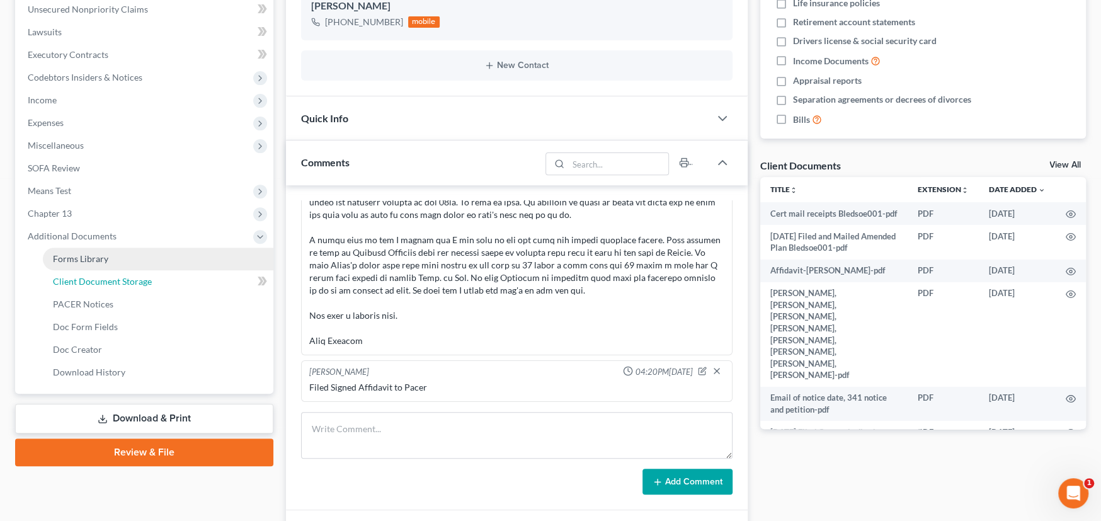
click at [106, 276] on span "Client Document Storage" at bounding box center [102, 281] width 99 height 11
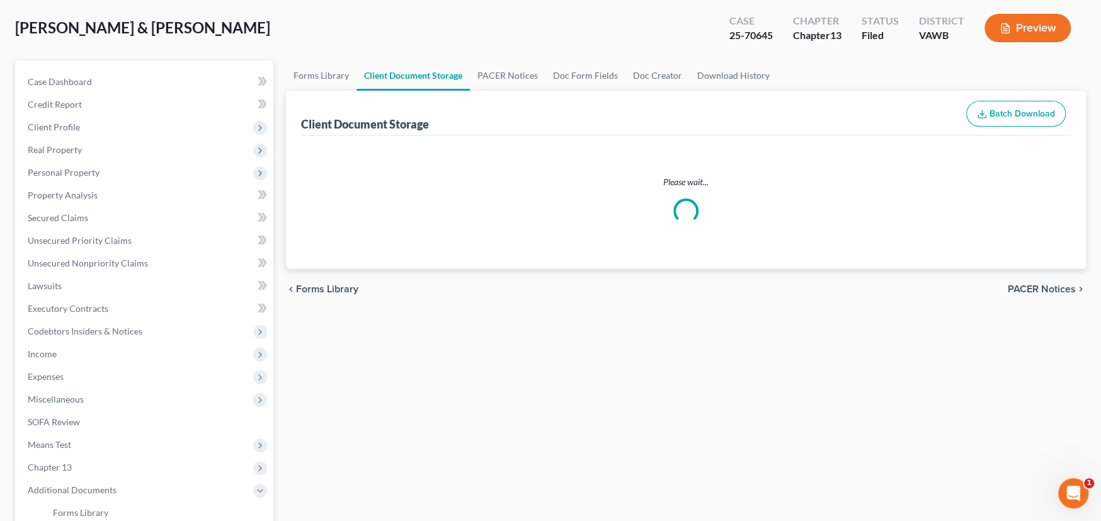
scroll to position [8, 0]
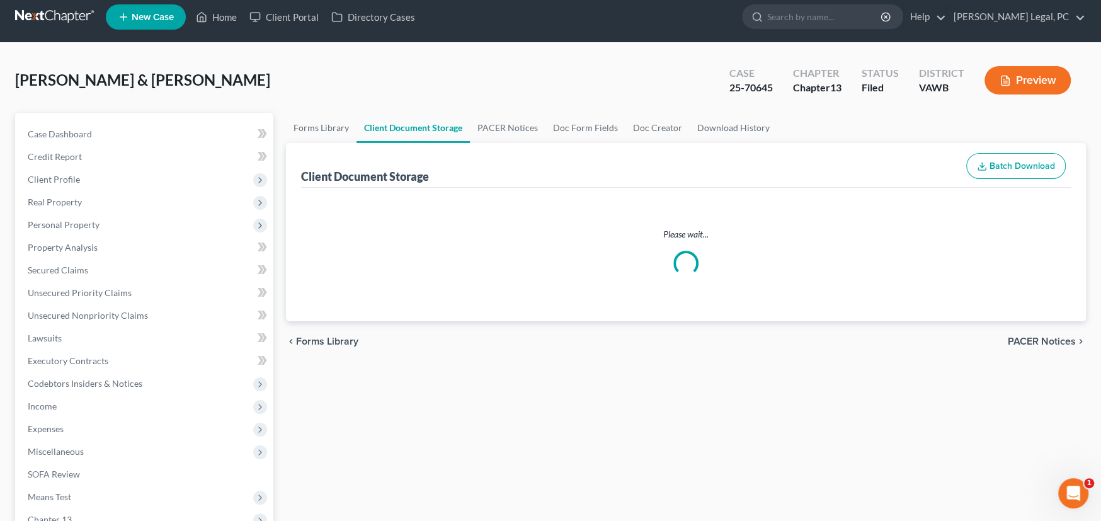
select select "0"
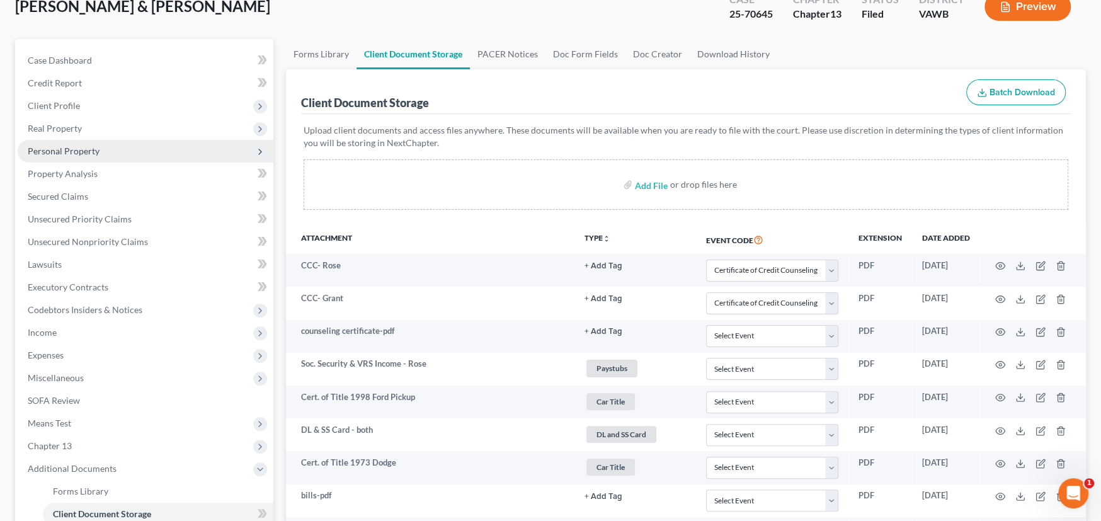
scroll to position [0, 0]
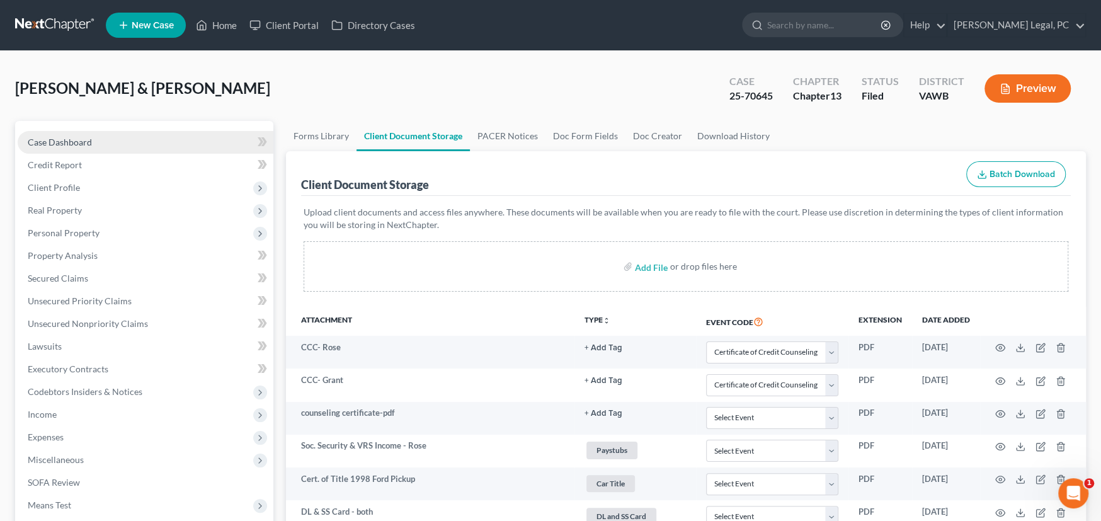
drag, startPoint x: 74, startPoint y: 138, endPoint x: 190, endPoint y: 137, distance: 115.3
click at [74, 138] on span "Case Dashboard" at bounding box center [60, 142] width 64 height 11
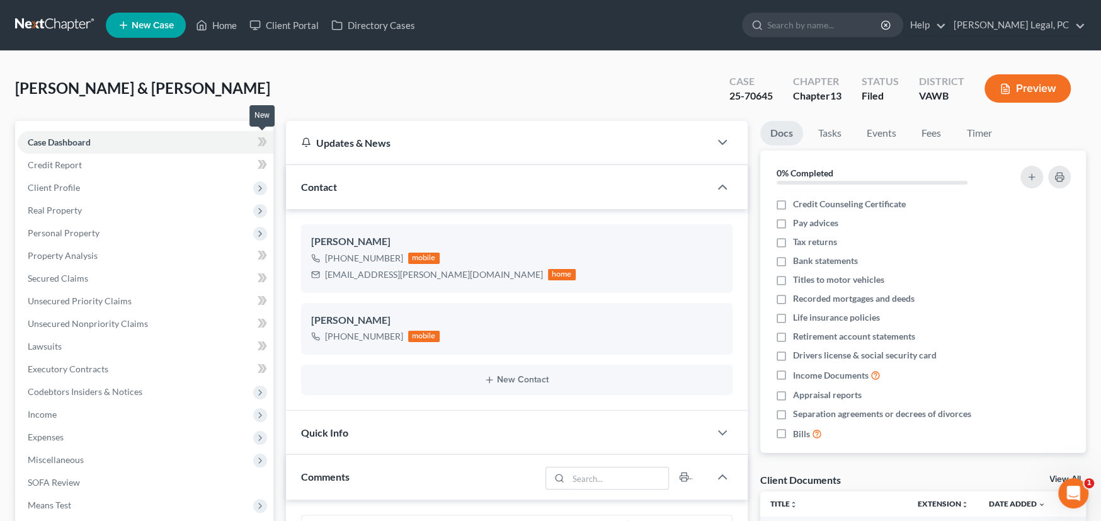
scroll to position [3538, 0]
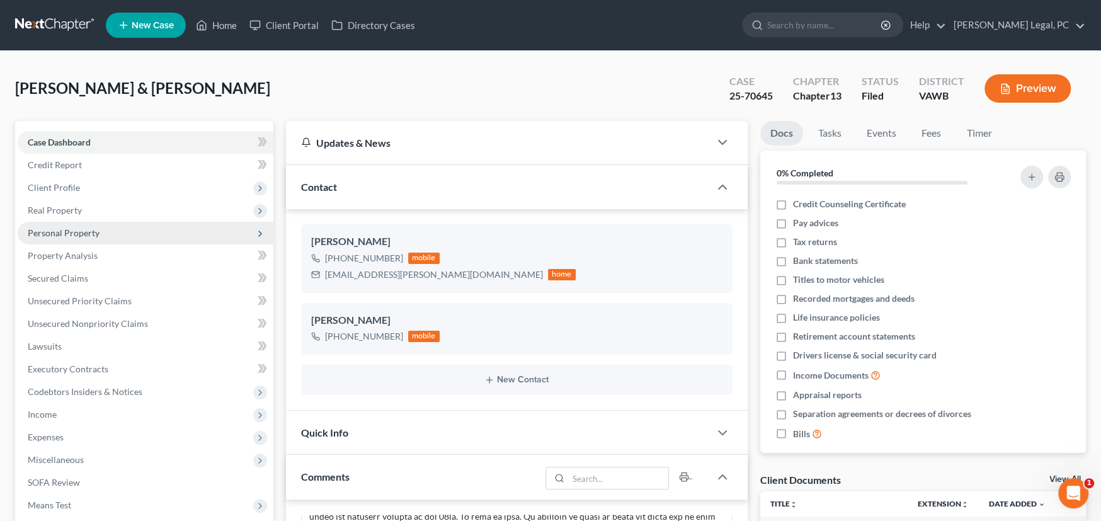
click at [42, 224] on span "Personal Property" at bounding box center [146, 233] width 256 height 23
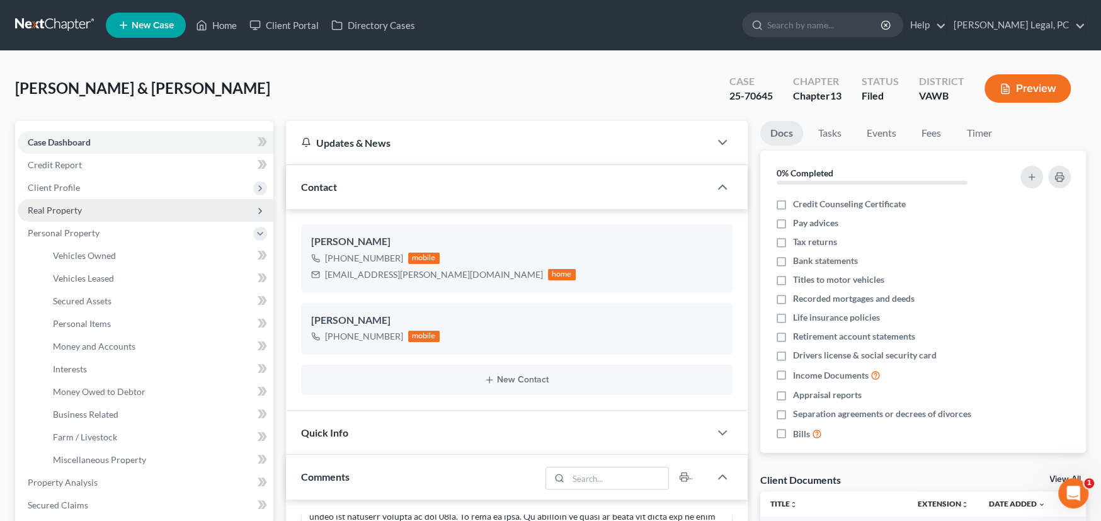
click at [63, 205] on span "Real Property" at bounding box center [55, 210] width 54 height 11
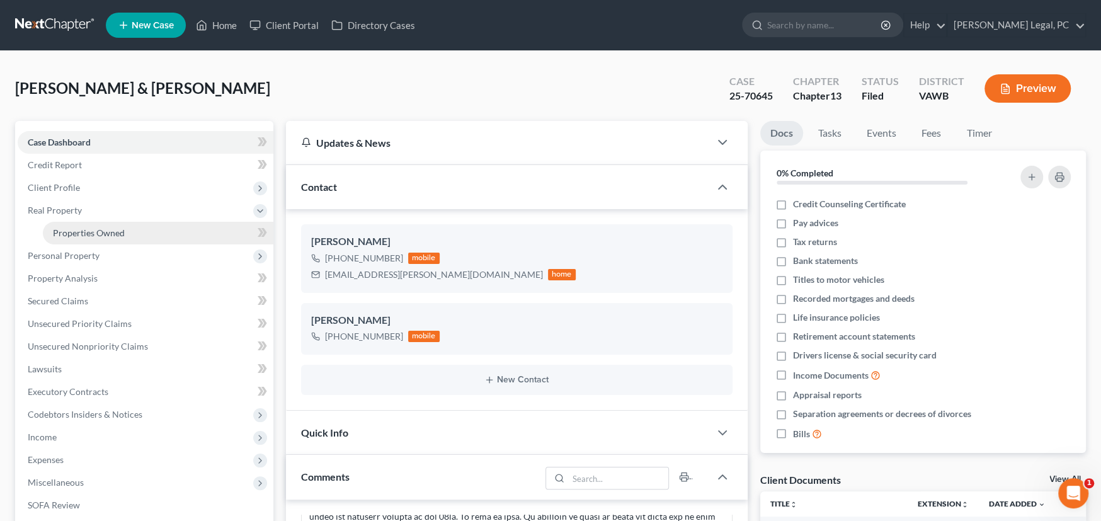
click at [103, 231] on span "Properties Owned" at bounding box center [89, 232] width 72 height 11
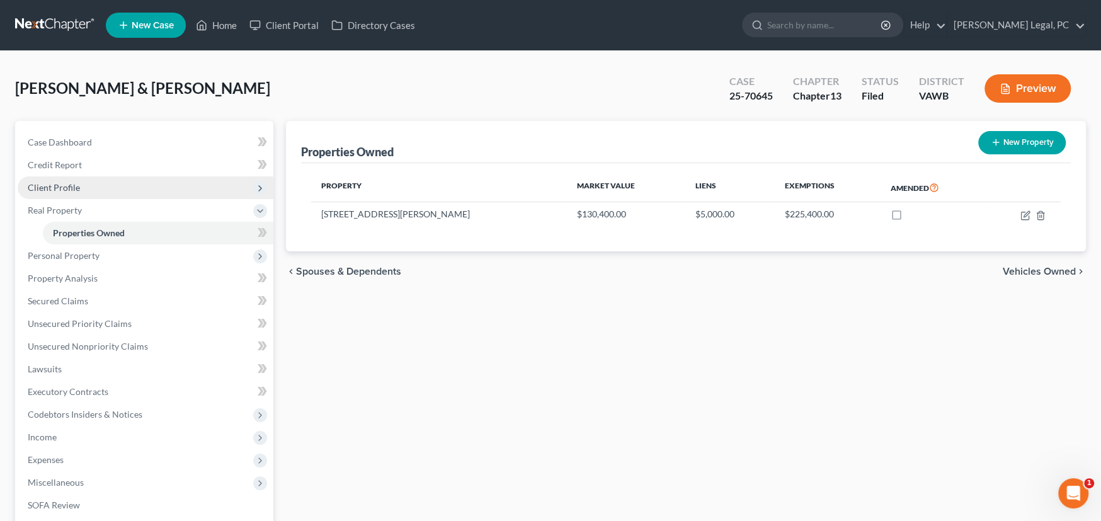
click at [66, 192] on span "Client Profile" at bounding box center [146, 187] width 256 height 23
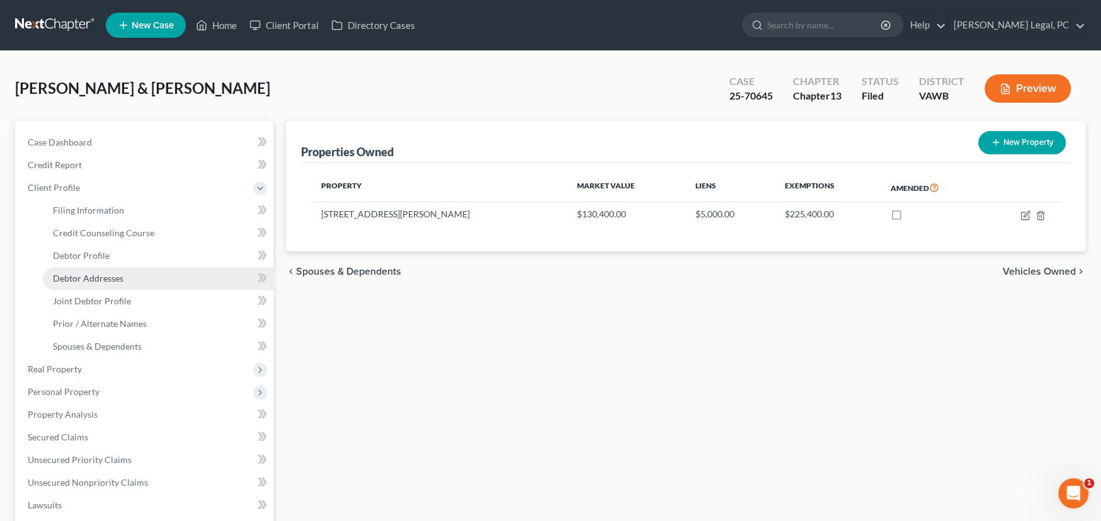
click at [97, 278] on span "Debtor Addresses" at bounding box center [88, 278] width 71 height 11
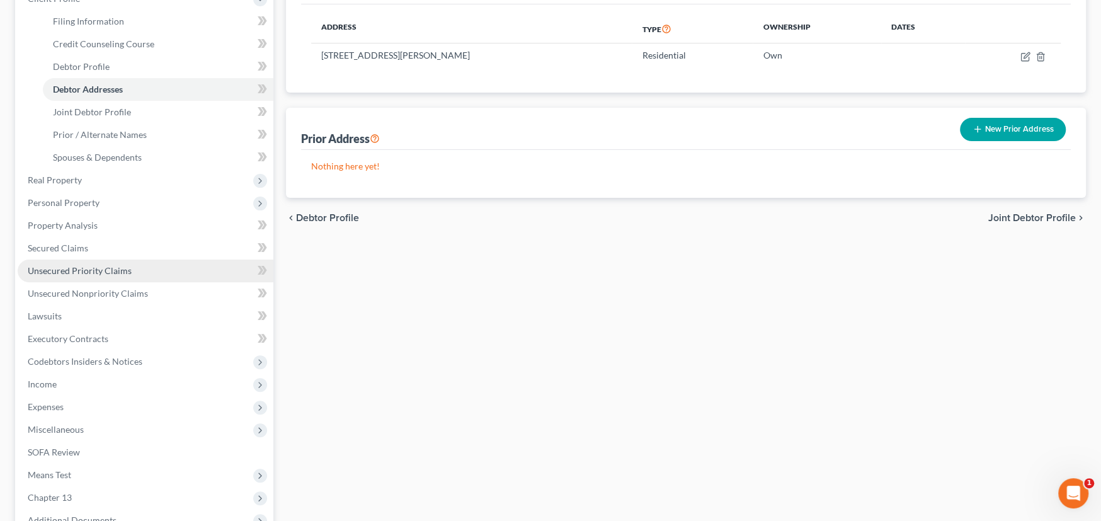
scroll to position [252, 0]
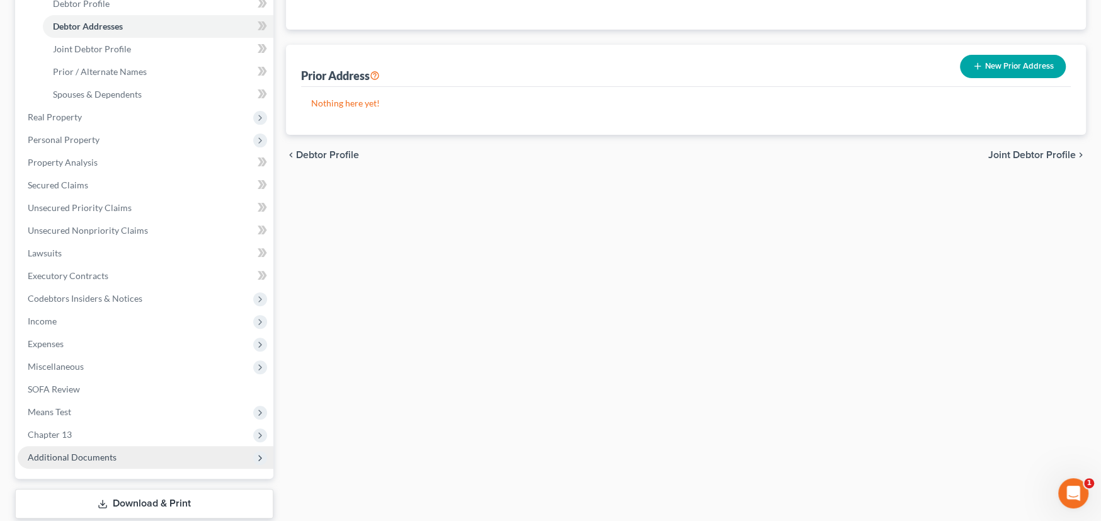
click at [89, 452] on span "Additional Documents" at bounding box center [72, 457] width 89 height 11
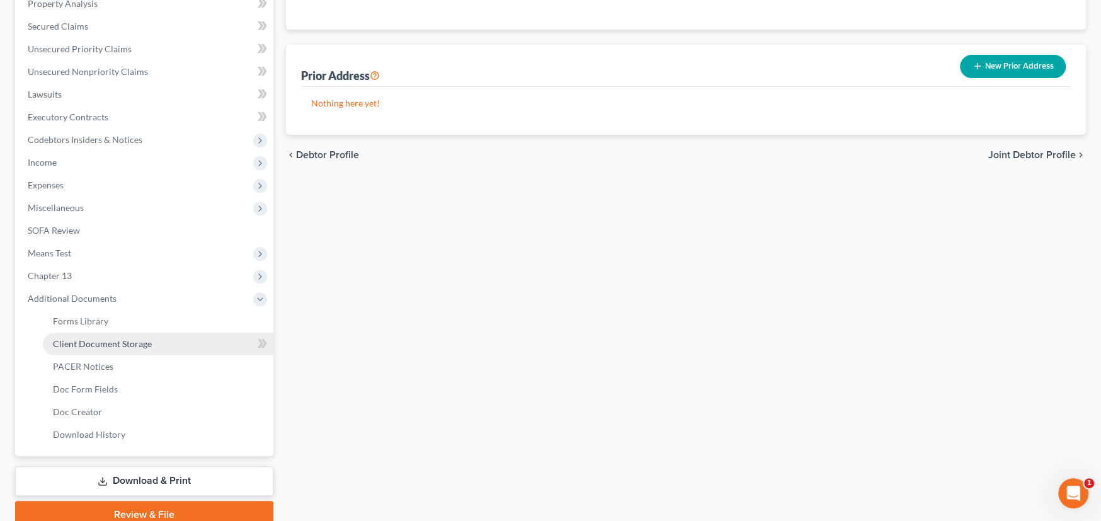
click at [103, 349] on link "Client Document Storage" at bounding box center [158, 344] width 231 height 23
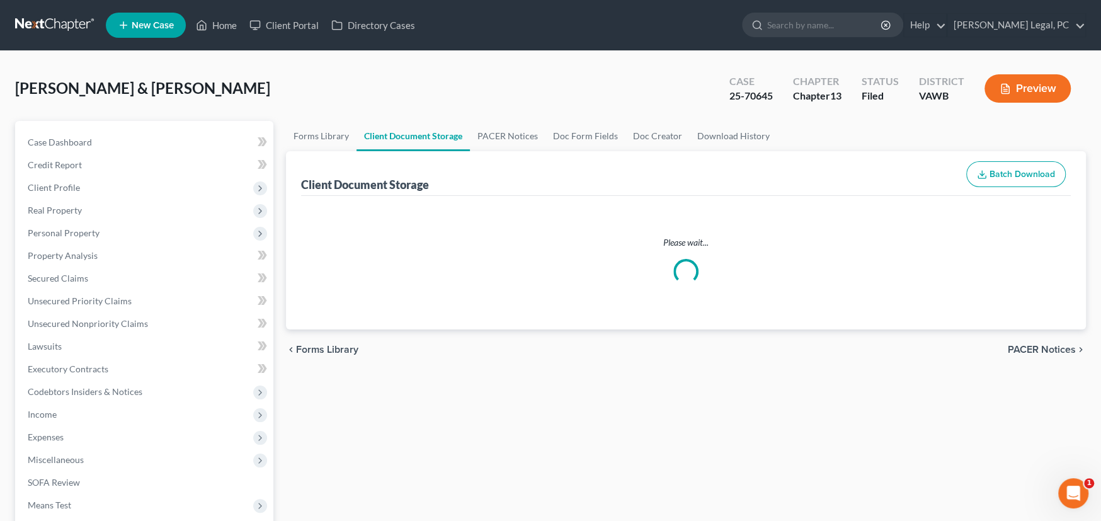
select select "0"
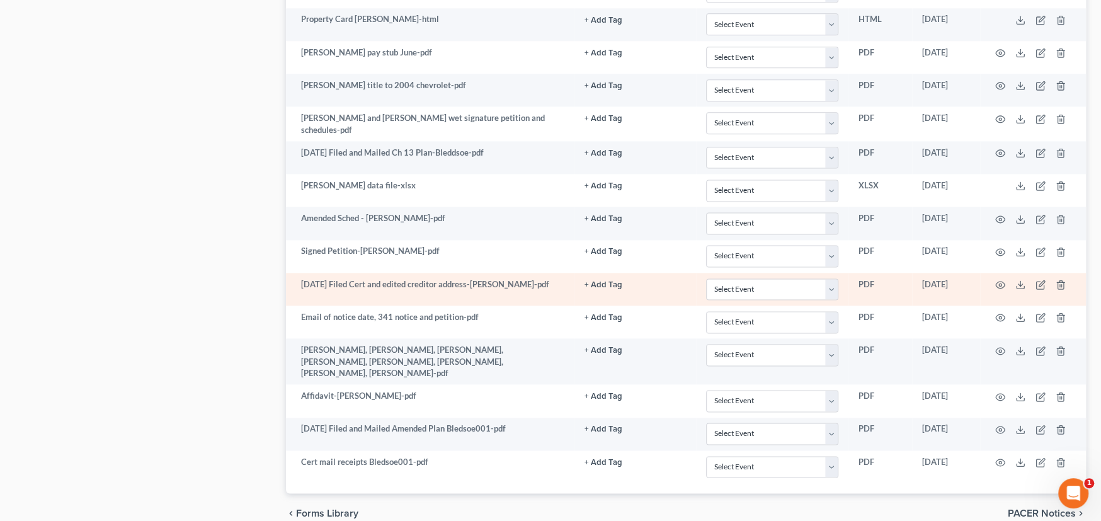
scroll to position [1164, 0]
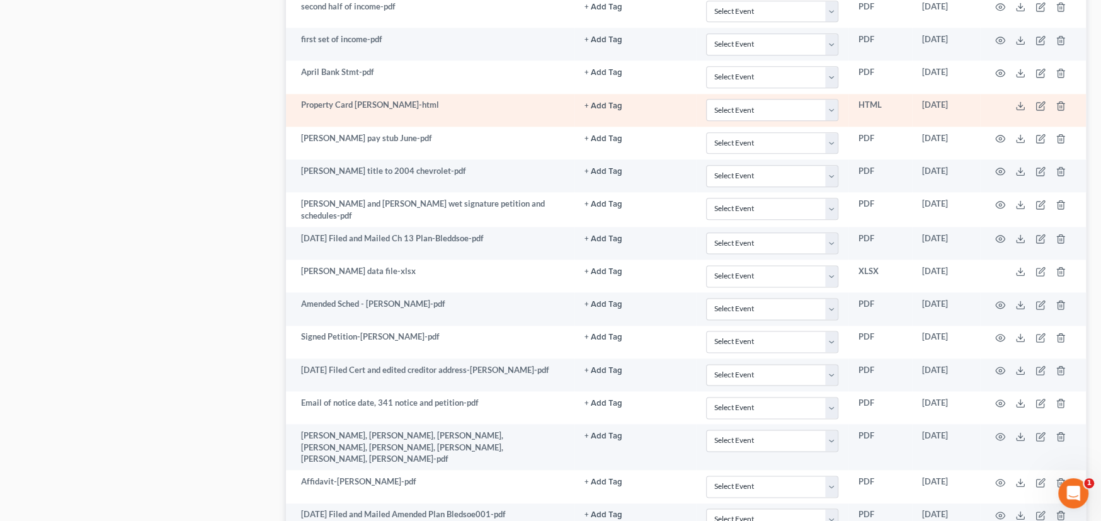
click at [469, 108] on td "Property Card Bledsoe Grant-html" at bounding box center [430, 110] width 289 height 33
click at [1021, 101] on icon at bounding box center [1021, 106] width 10 height 10
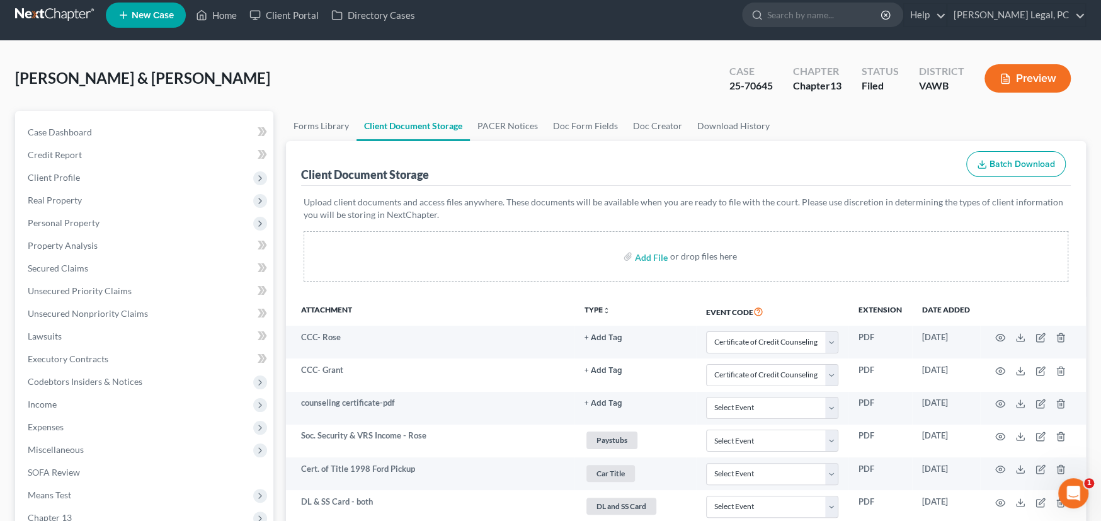
scroll to position [0, 0]
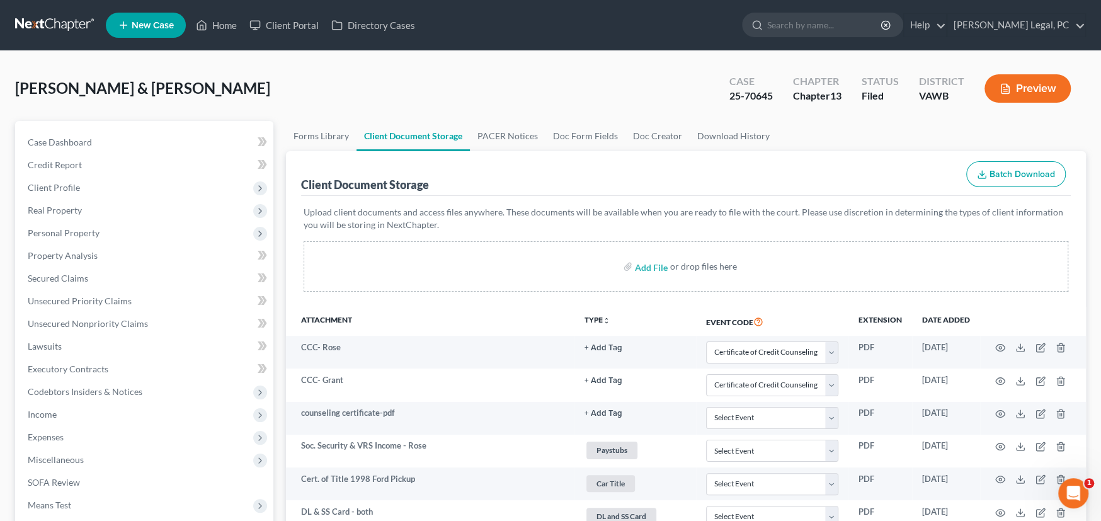
click at [52, 17] on link at bounding box center [55, 25] width 81 height 23
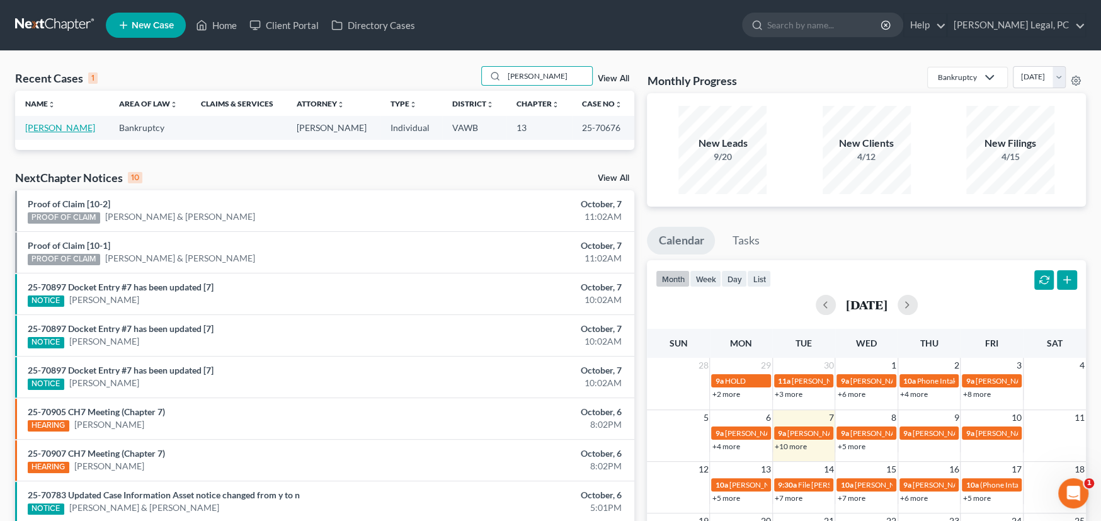
type input "[PERSON_NAME]"
click at [54, 131] on link "[PERSON_NAME]" at bounding box center [60, 127] width 70 height 11
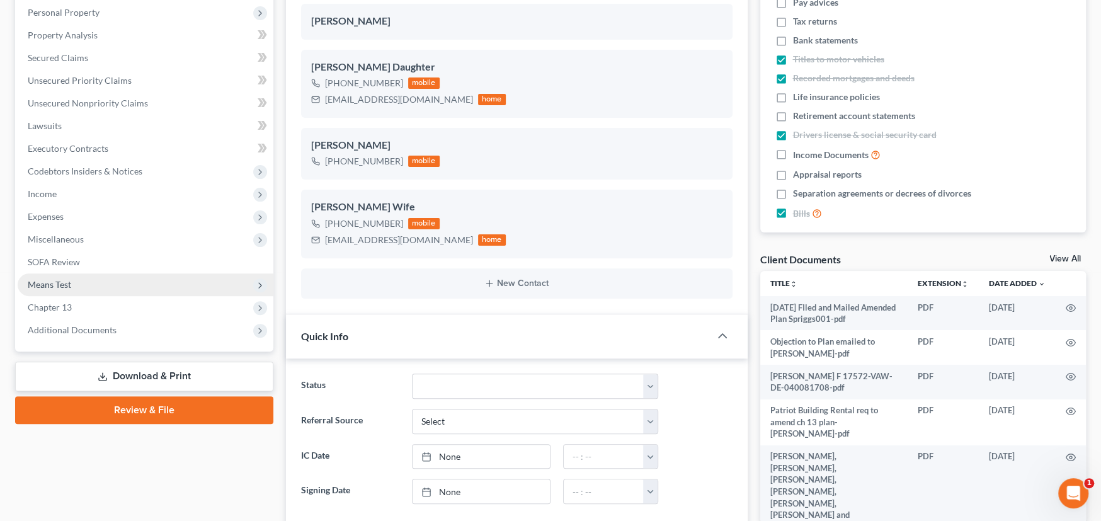
scroll to position [252, 0]
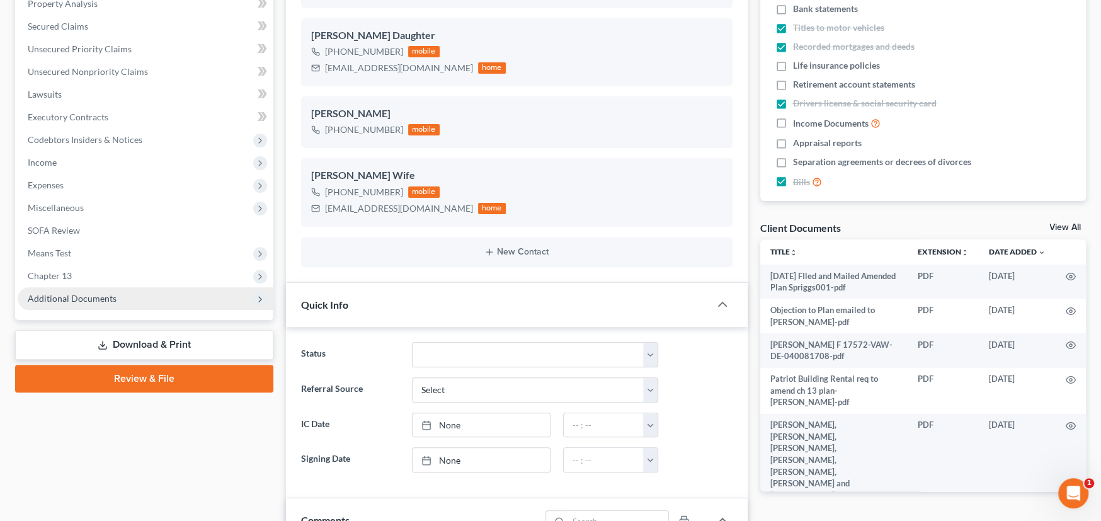
click at [91, 301] on span "Additional Documents" at bounding box center [72, 298] width 89 height 11
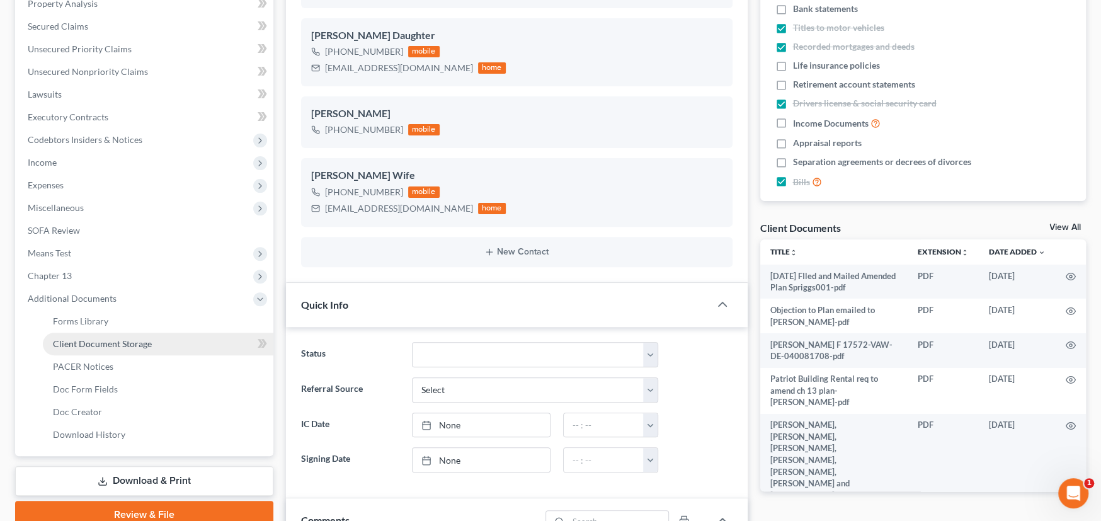
click at [98, 340] on span "Client Document Storage" at bounding box center [102, 343] width 99 height 11
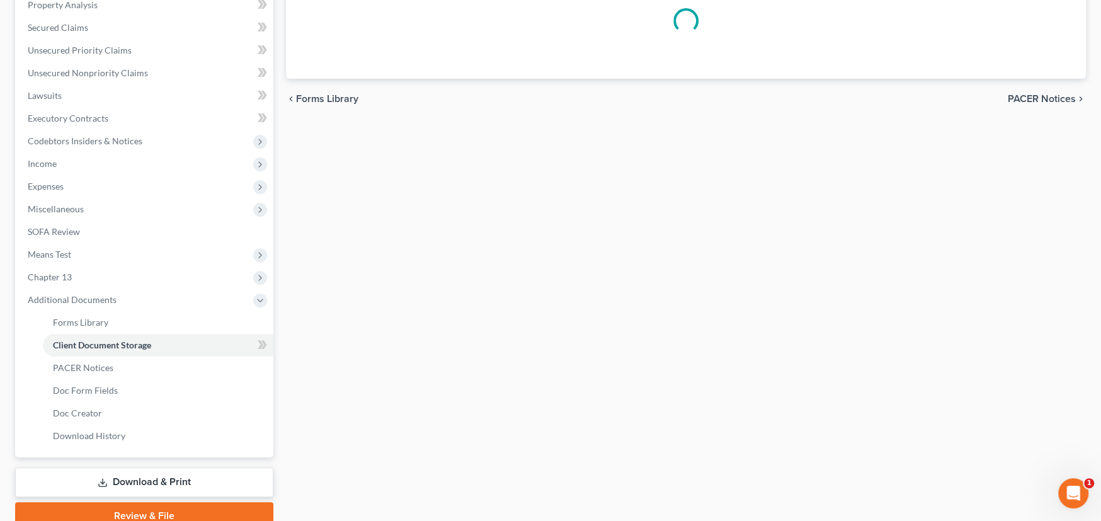
scroll to position [86, 0]
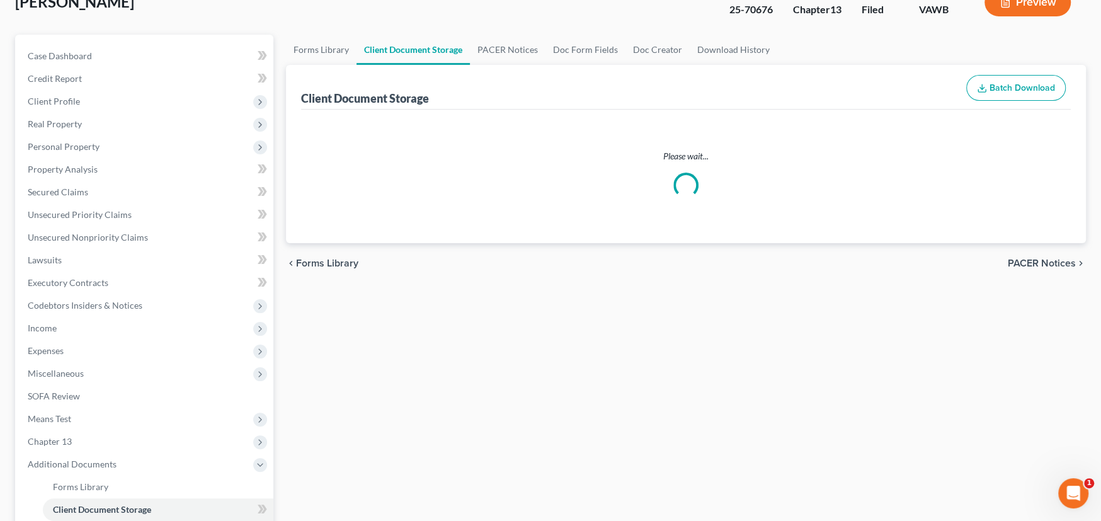
select select "0"
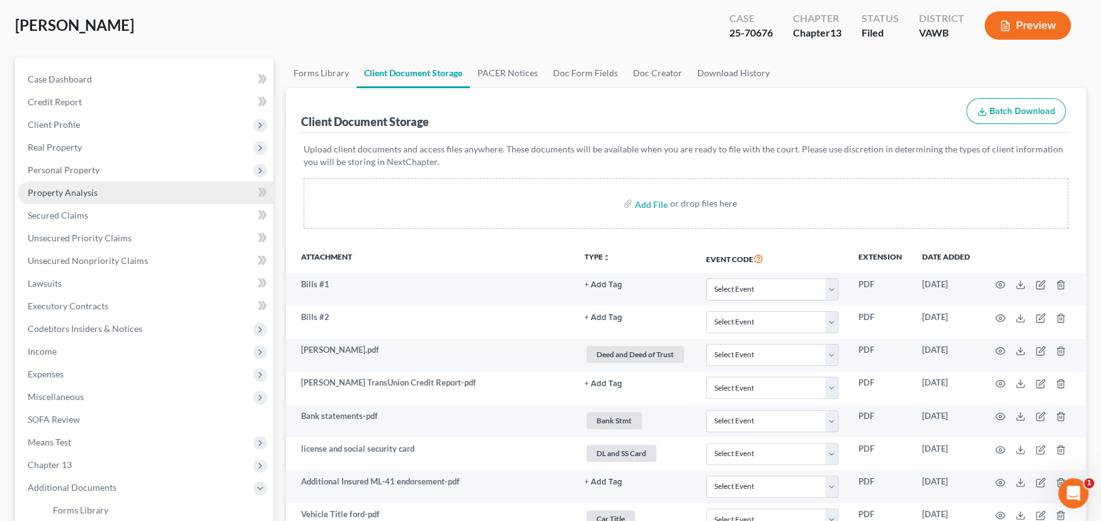
scroll to position [0, 0]
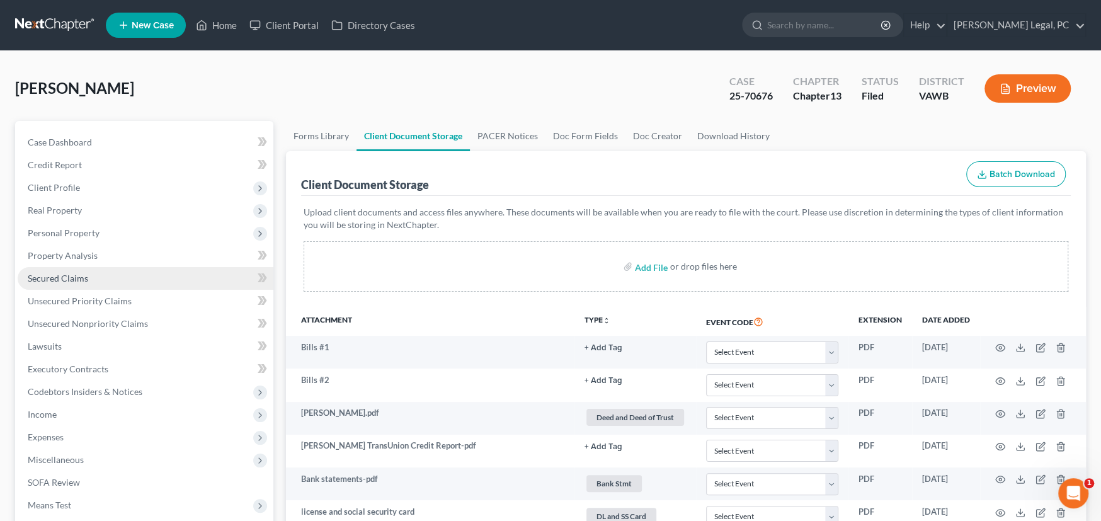
click at [95, 279] on link "Secured Claims" at bounding box center [146, 278] width 256 height 23
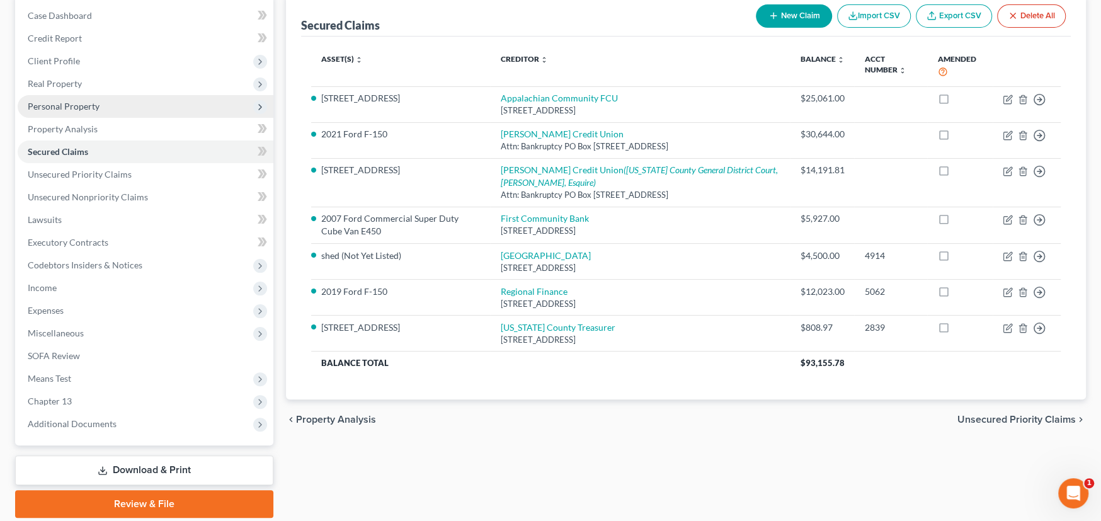
scroll to position [170, 0]
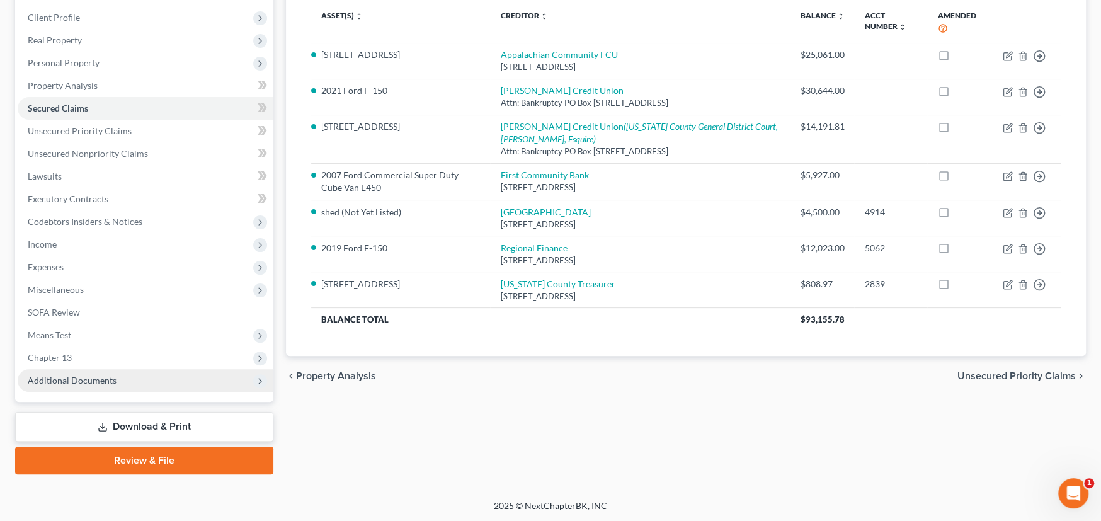
click at [84, 375] on span "Additional Documents" at bounding box center [72, 380] width 89 height 11
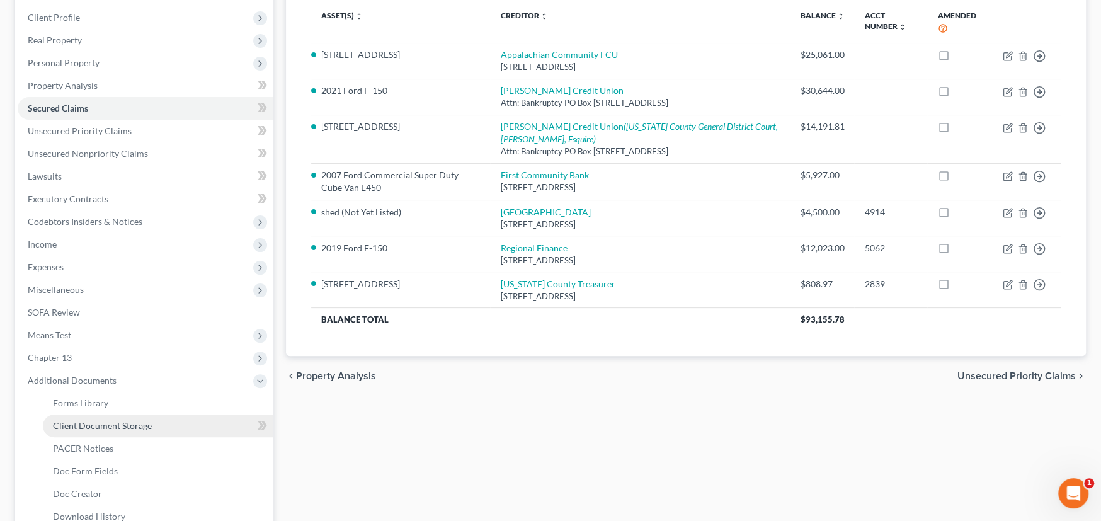
click at [95, 422] on span "Client Document Storage" at bounding box center [102, 425] width 99 height 11
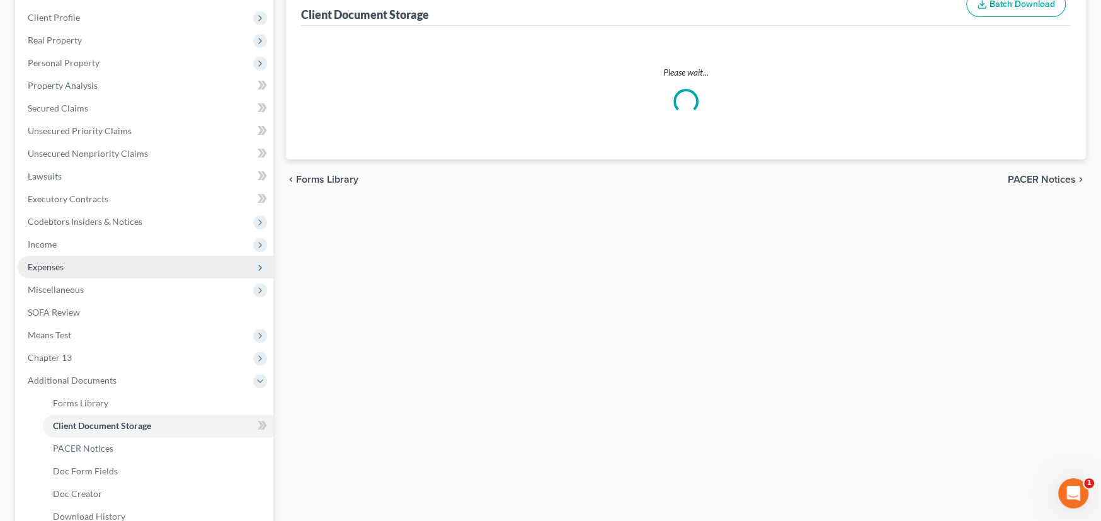
scroll to position [39, 0]
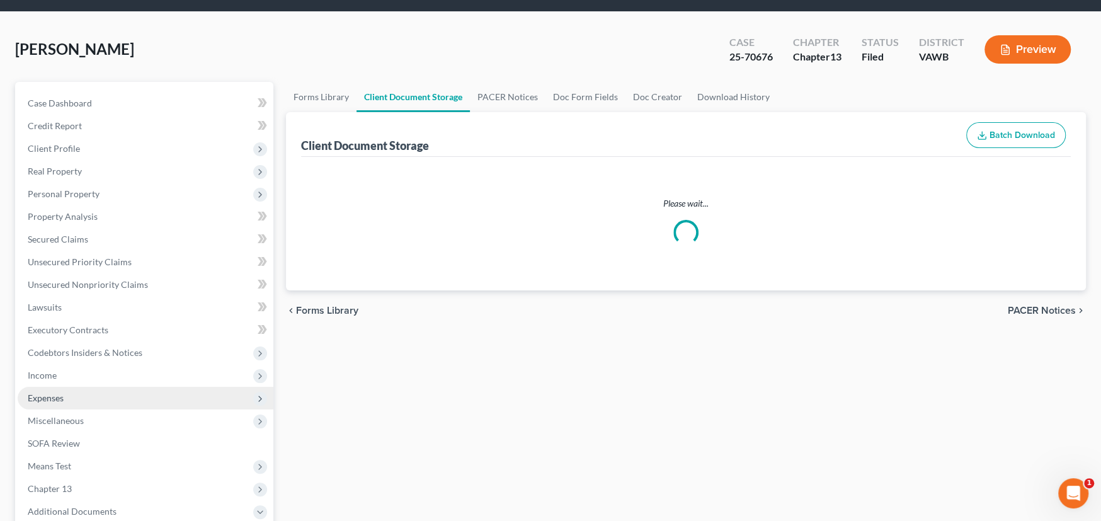
select select "0"
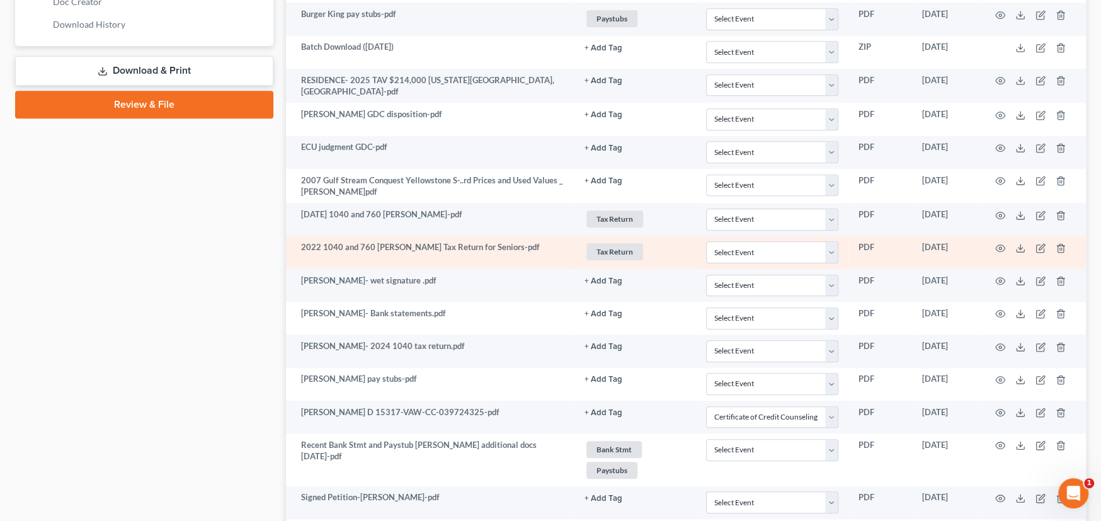
scroll to position [693, 0]
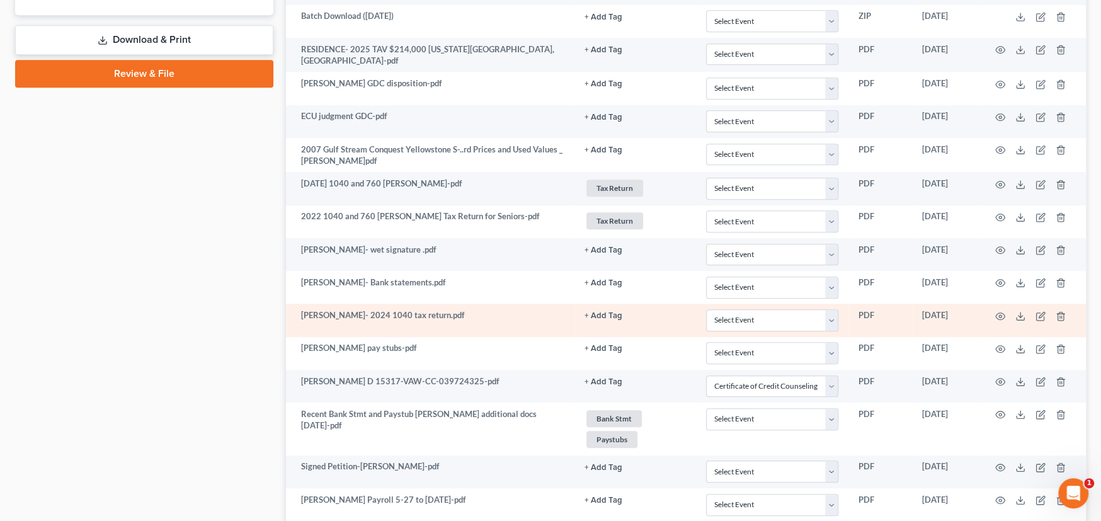
click at [476, 319] on td "[PERSON_NAME]- 2024 1040 tax return.pdf" at bounding box center [430, 320] width 289 height 33
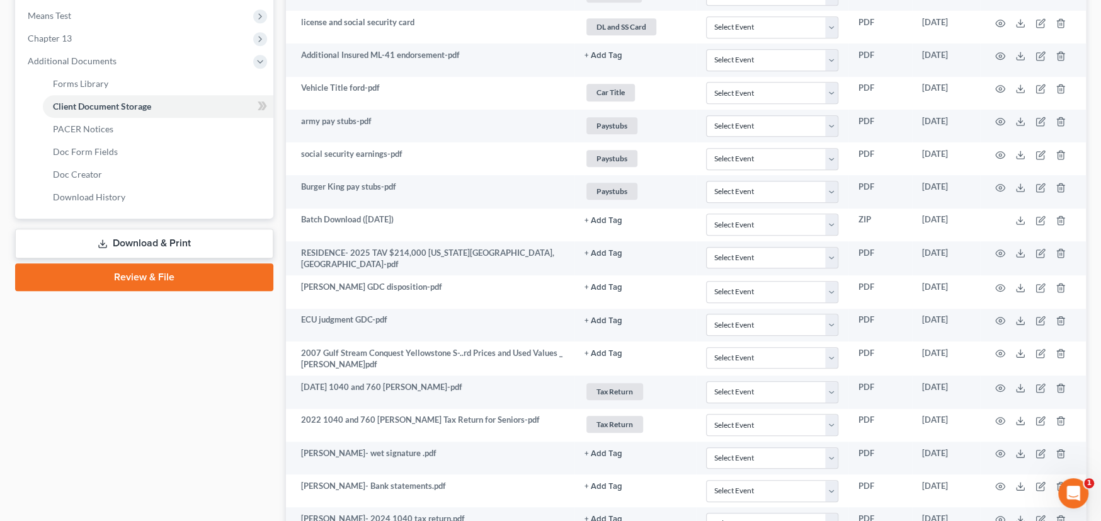
scroll to position [427, 0]
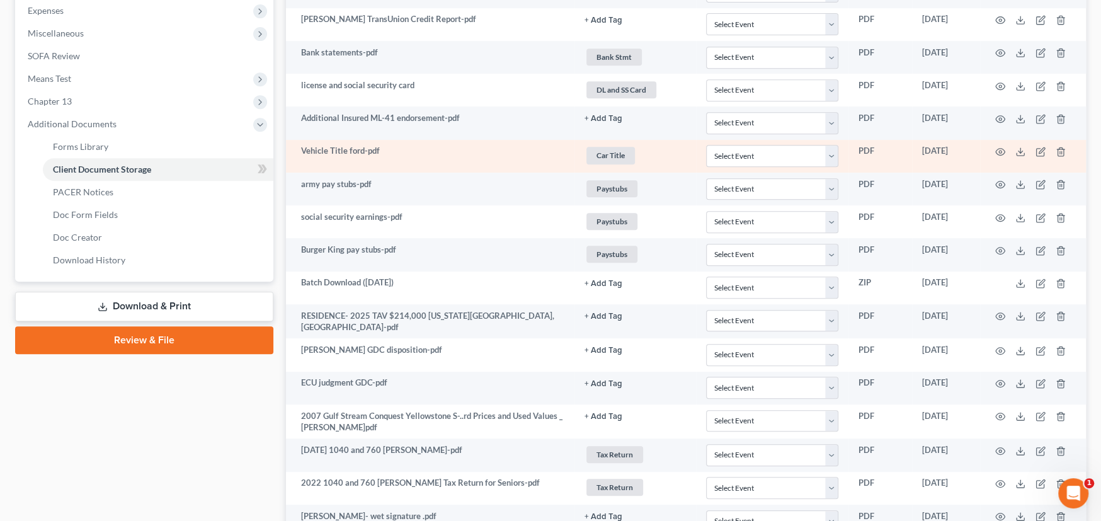
click at [411, 154] on td "Vehicle Title ford-pdf" at bounding box center [430, 156] width 289 height 33
click at [1001, 149] on icon "button" at bounding box center [1001, 152] width 10 height 10
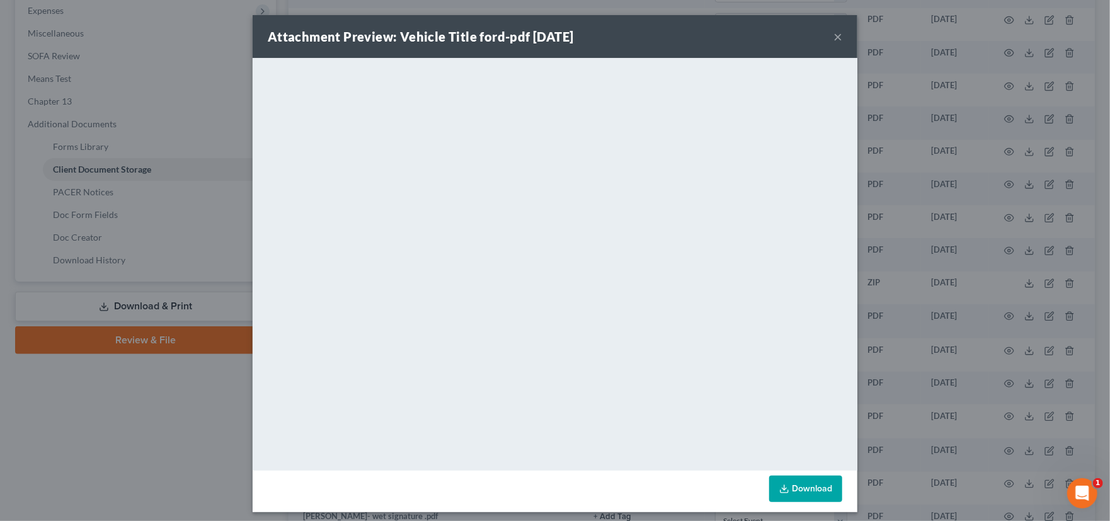
click at [835, 37] on button "×" at bounding box center [838, 36] width 9 height 15
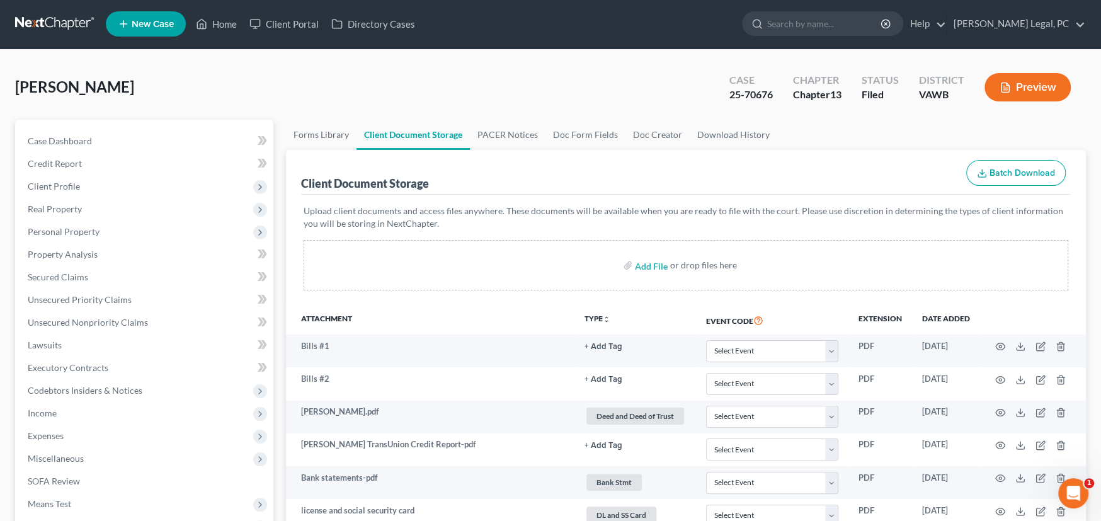
scroll to position [0, 0]
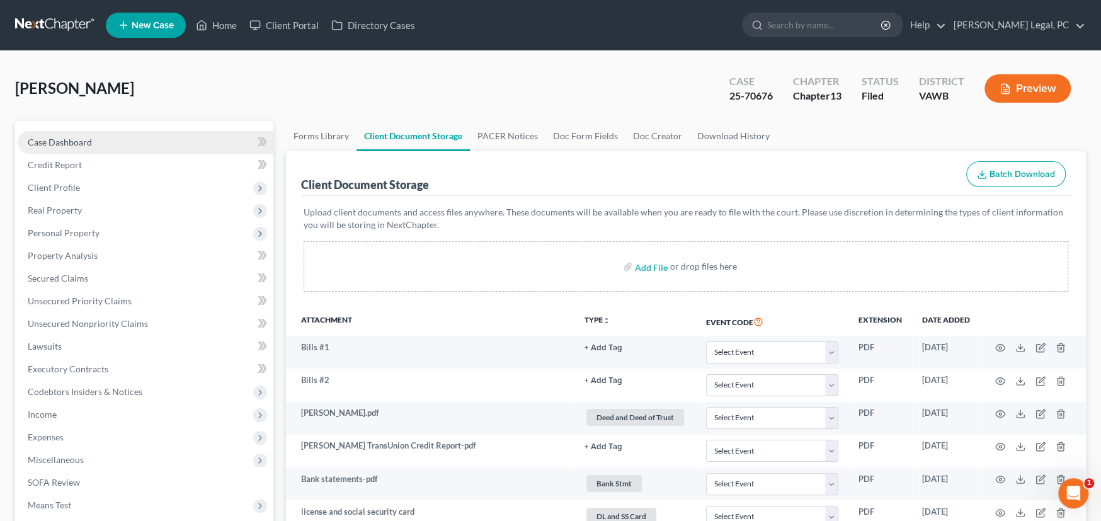
click at [33, 134] on link "Case Dashboard" at bounding box center [146, 142] width 256 height 23
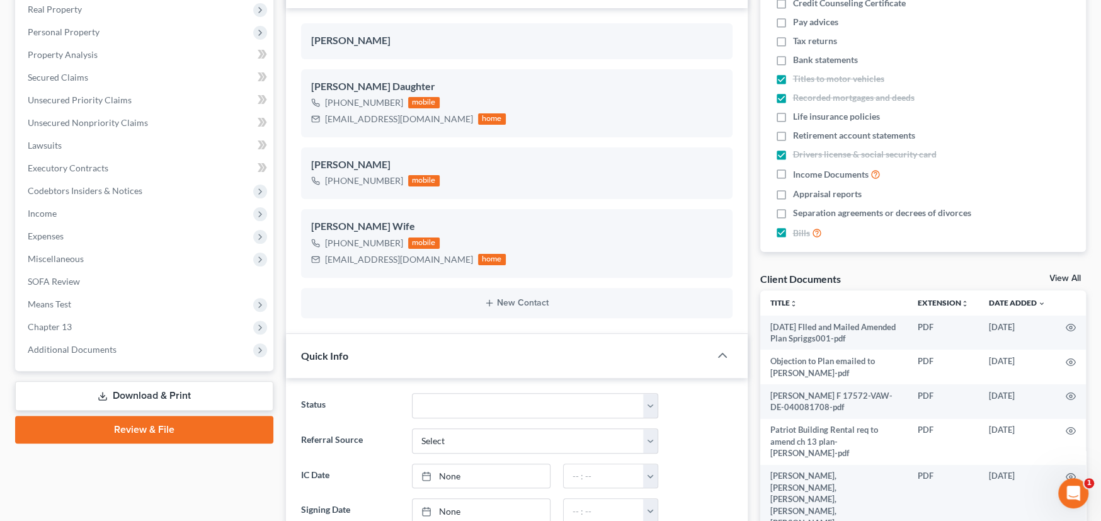
scroll to position [189, 0]
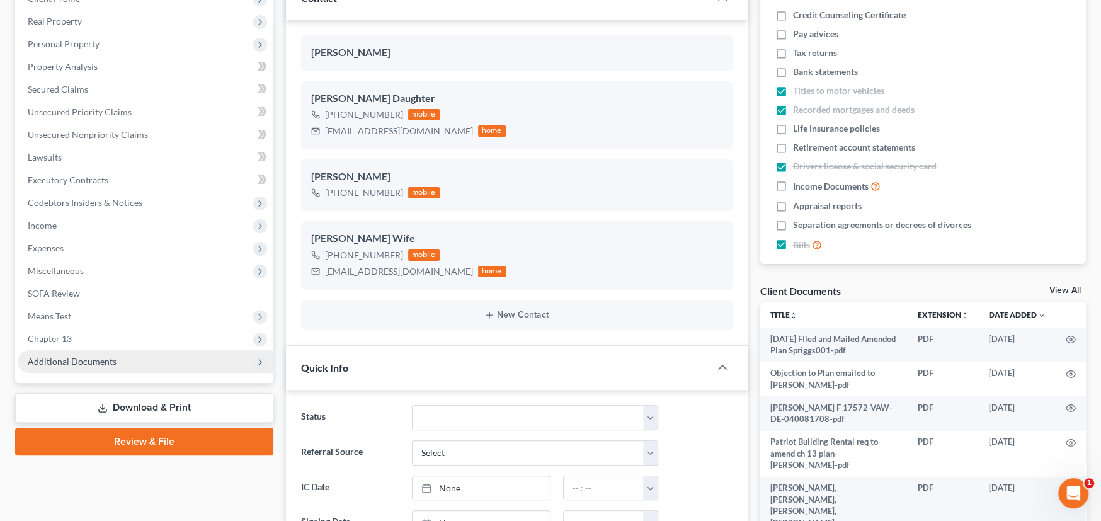
click at [115, 364] on span "Additional Documents" at bounding box center [146, 361] width 256 height 23
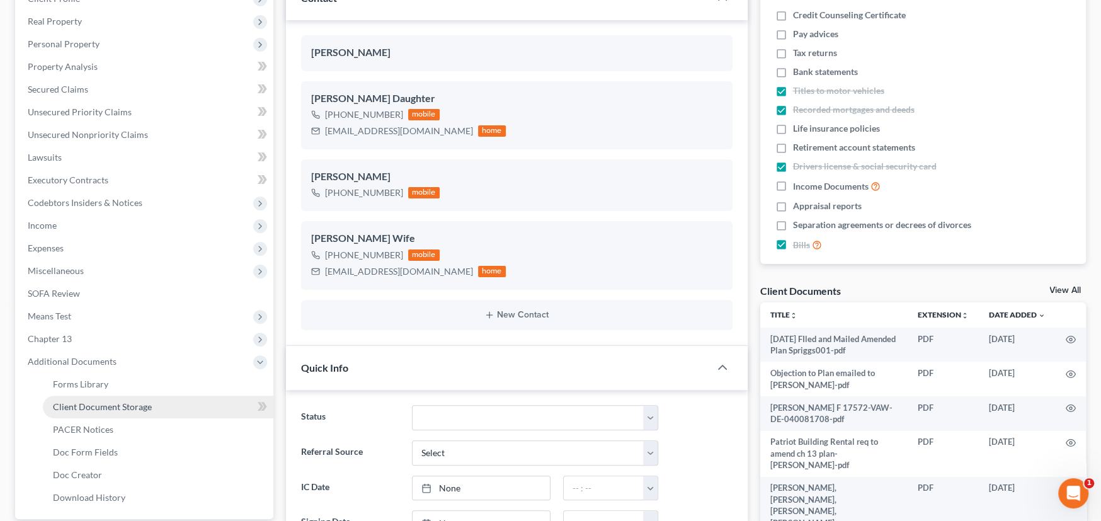
click at [113, 404] on span "Client Document Storage" at bounding box center [102, 406] width 99 height 11
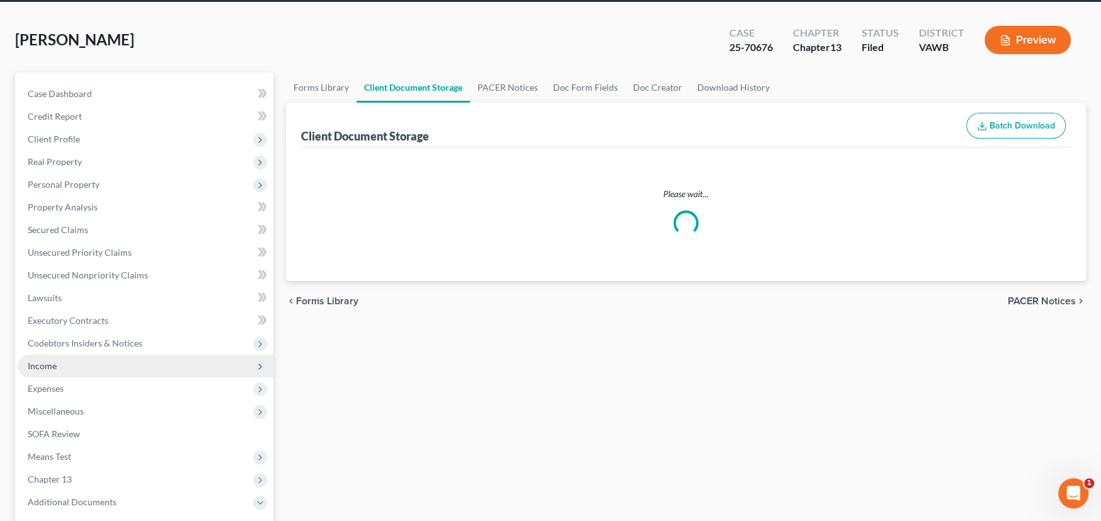
scroll to position [4, 0]
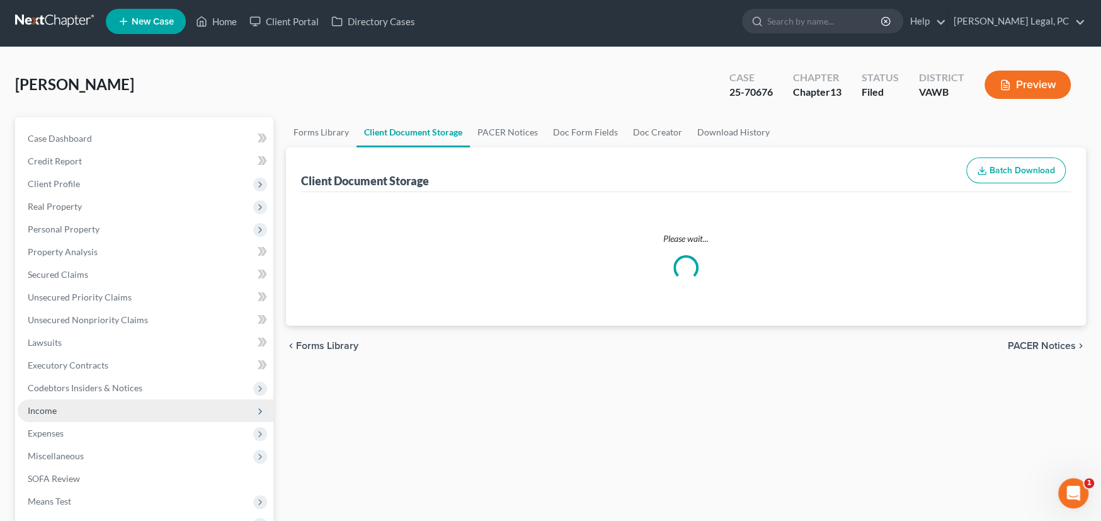
select select "0"
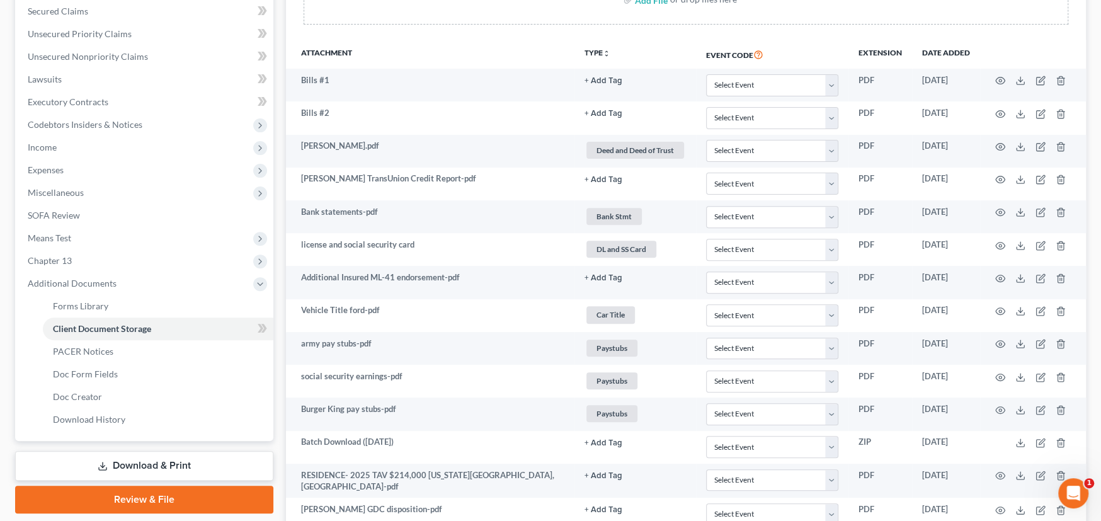
scroll to position [238, 0]
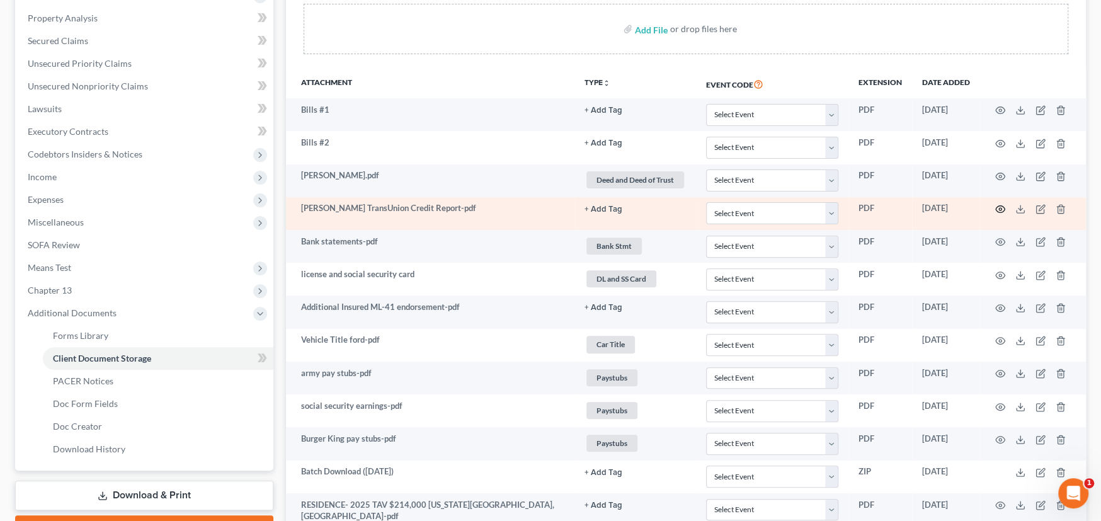
click at [1001, 208] on circle "button" at bounding box center [1000, 209] width 3 height 3
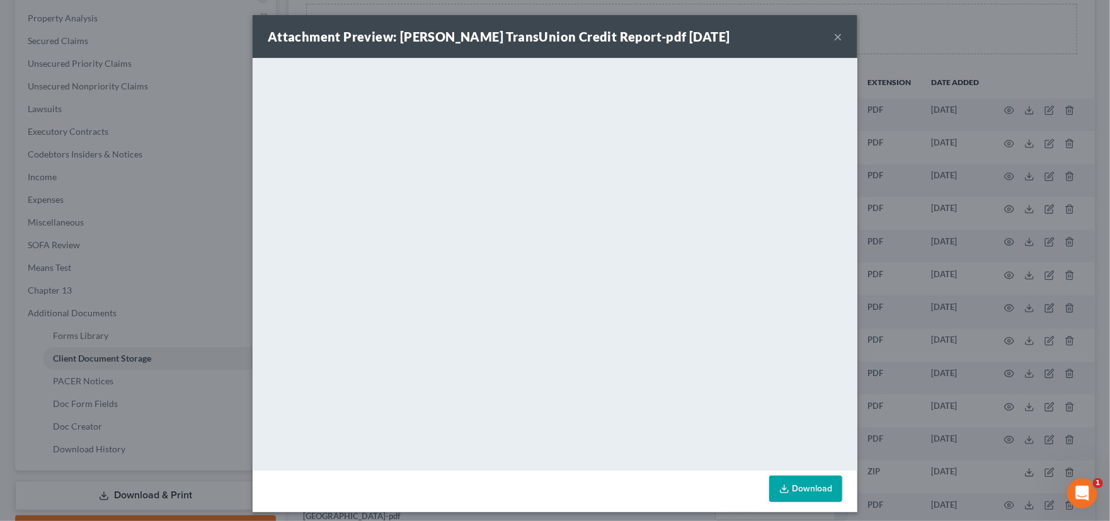
click at [834, 38] on button "×" at bounding box center [838, 36] width 9 height 15
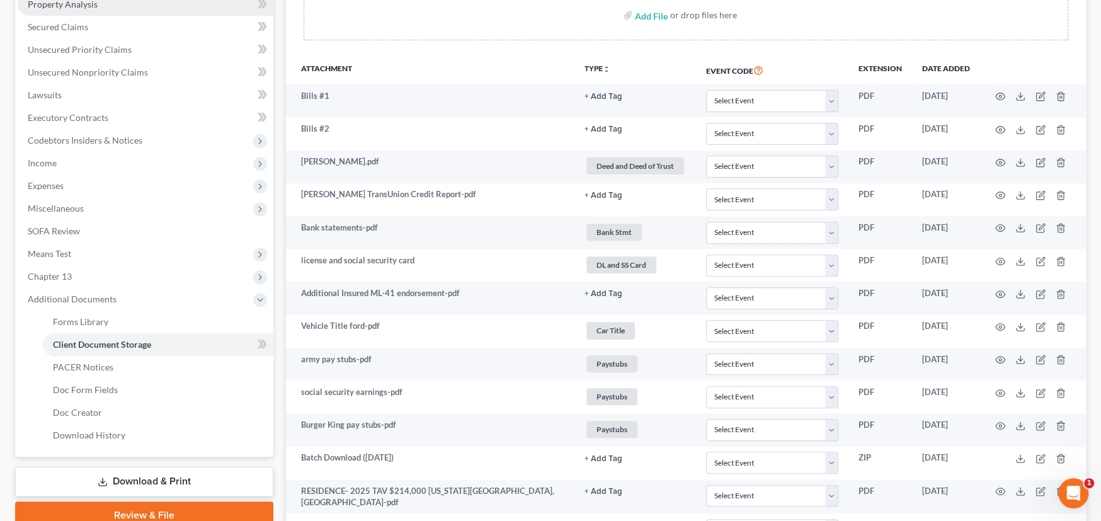
scroll to position [252, 0]
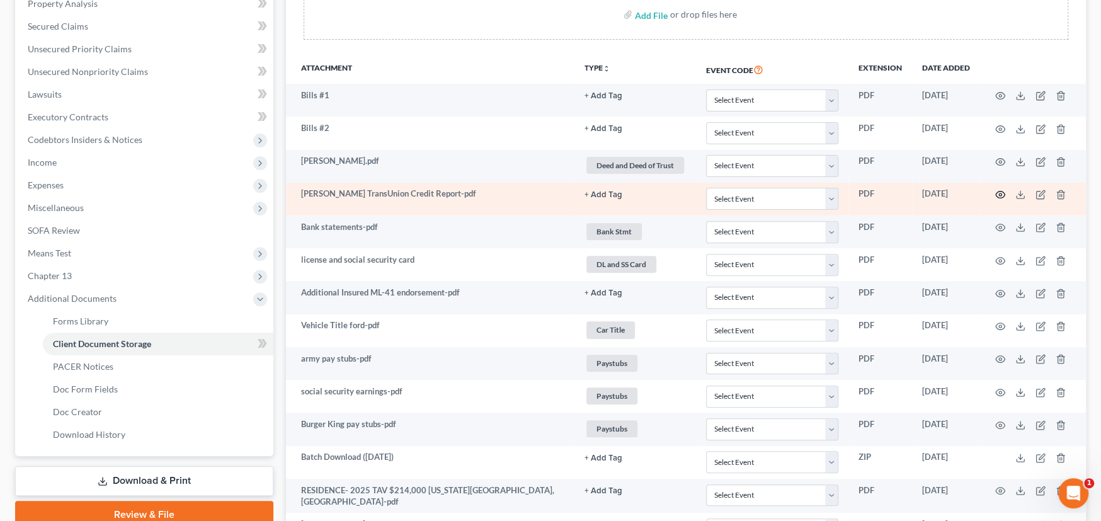
click at [1000, 193] on icon "button" at bounding box center [1001, 195] width 10 height 10
click at [1020, 193] on icon at bounding box center [1021, 195] width 10 height 10
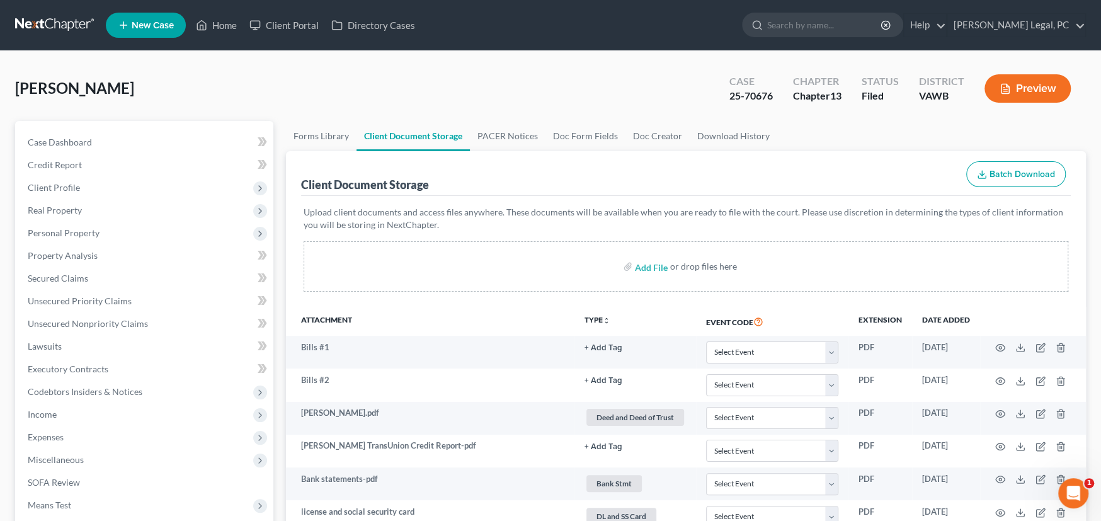
click at [37, 23] on link at bounding box center [55, 25] width 81 height 23
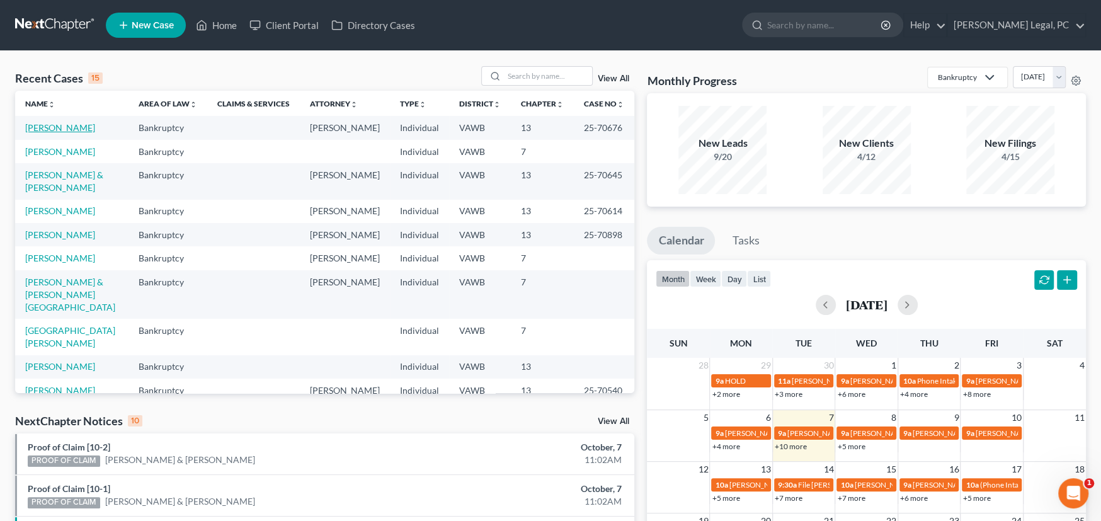
click at [53, 129] on link "[PERSON_NAME]" at bounding box center [60, 127] width 70 height 11
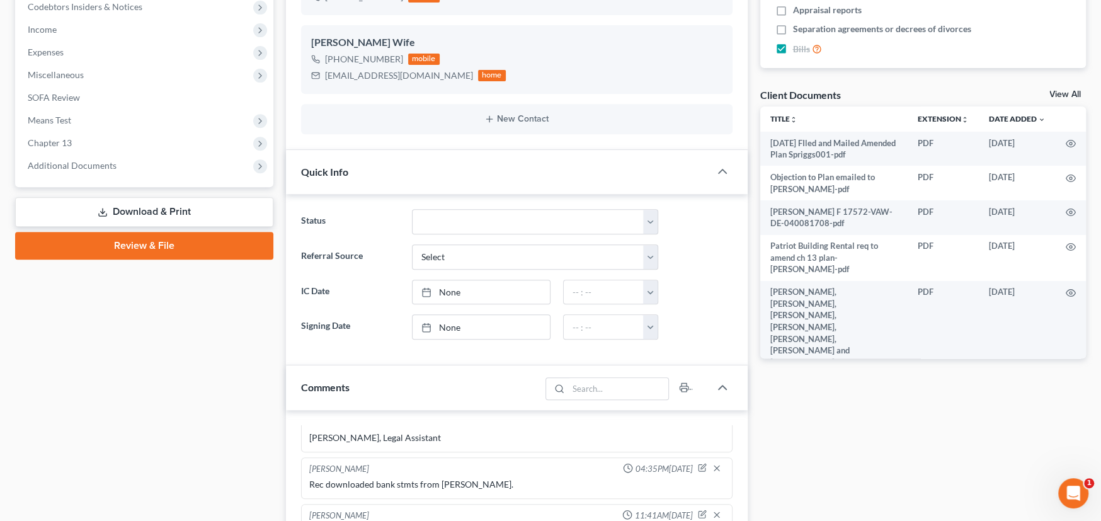
scroll to position [567, 0]
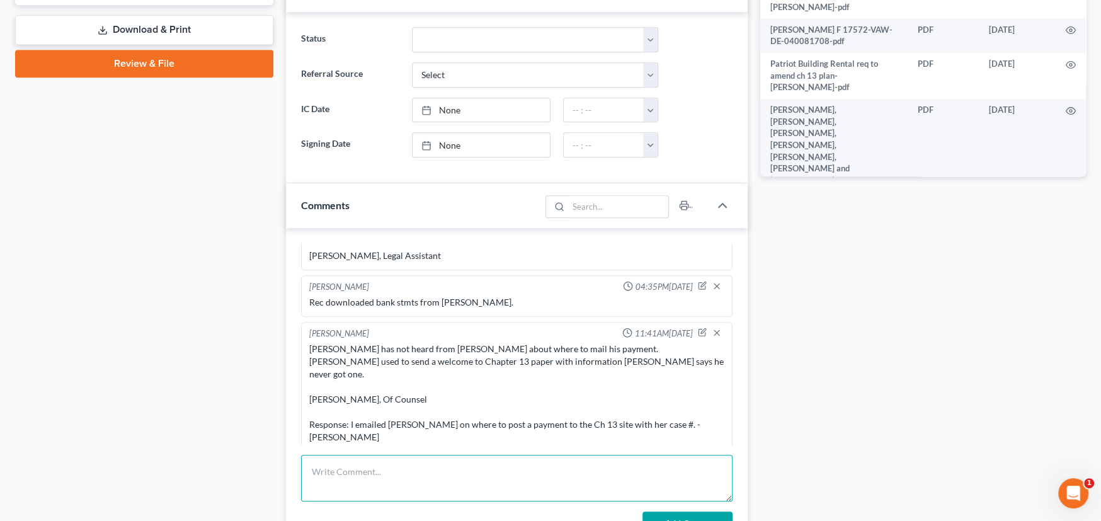
click at [370, 469] on textarea at bounding box center [517, 478] width 432 height 47
paste textarea "[PERSON_NAME], This is [PERSON_NAME] at [PERSON_NAME] Legal. I have been trying…"
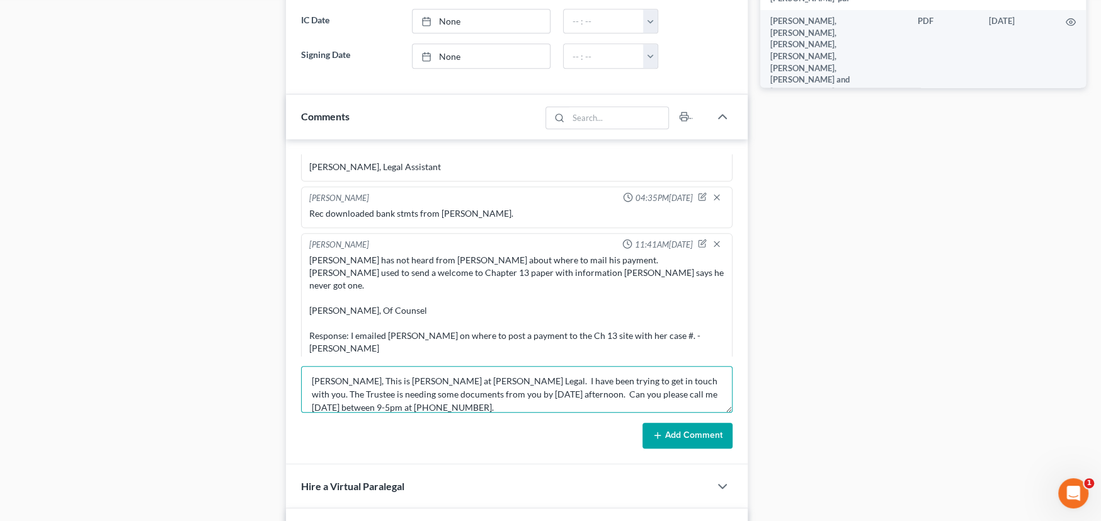
scroll to position [693, 0]
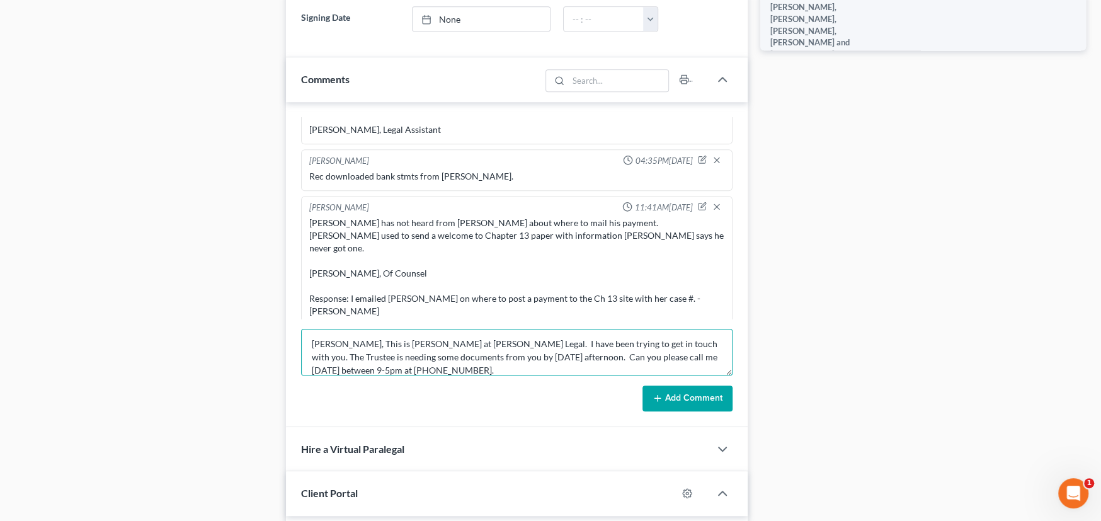
type textarea "[PERSON_NAME], This is [PERSON_NAME] at [PERSON_NAME] Legal. I have been trying…"
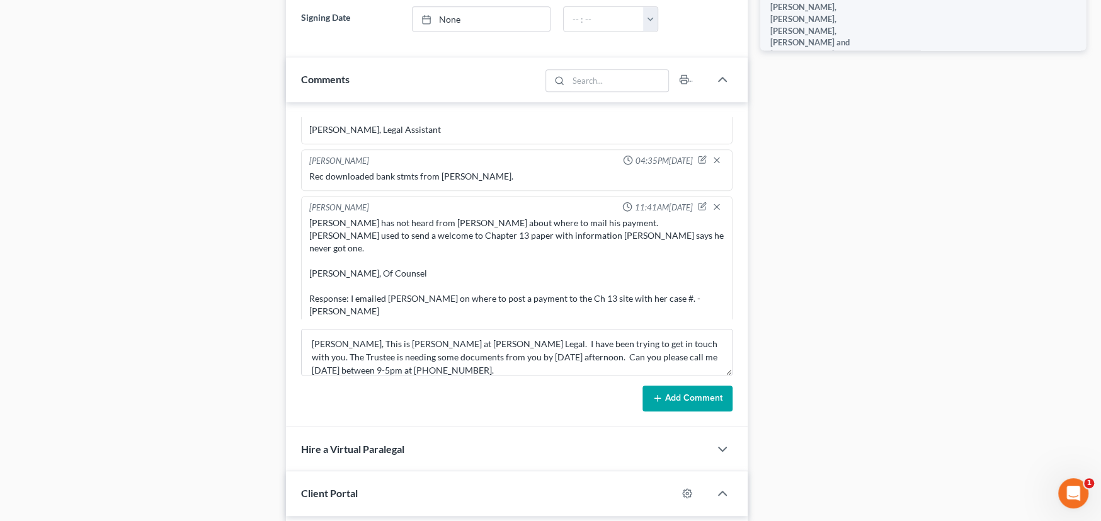
click at [669, 393] on button "Add Comment" at bounding box center [688, 399] width 90 height 26
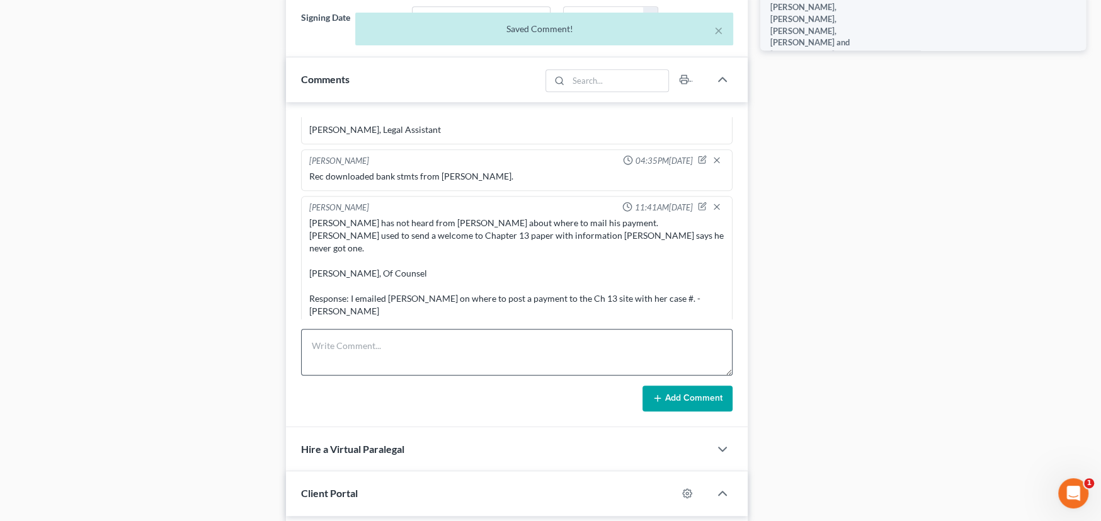
scroll to position [1391, 0]
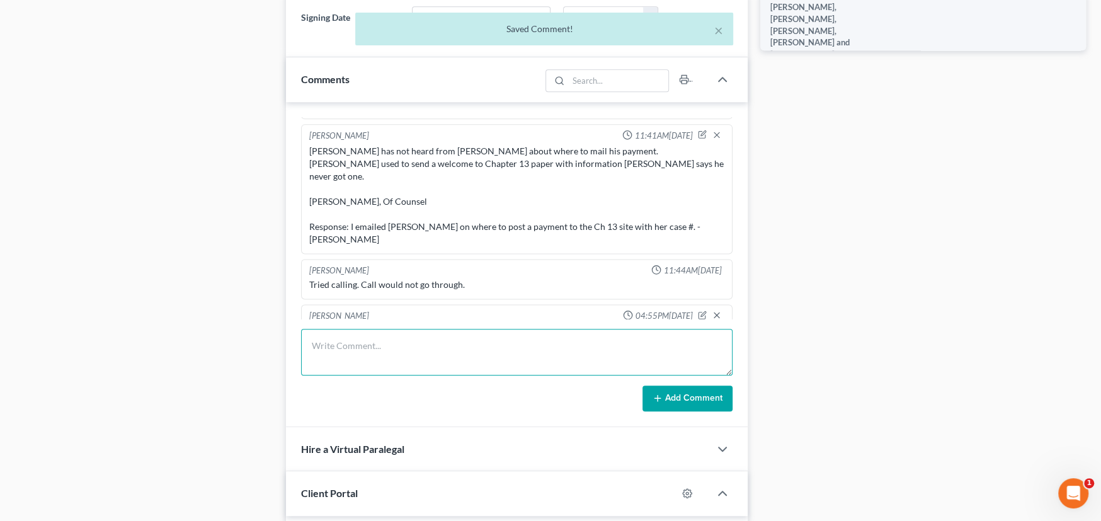
click at [409, 350] on textarea at bounding box center [517, 352] width 432 height 47
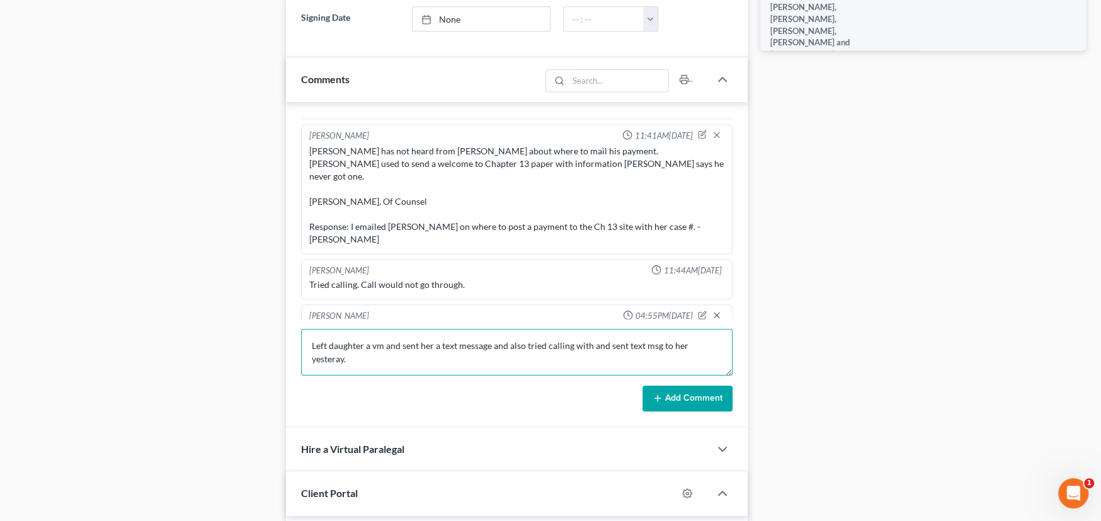
type textarea "Left daughter a vm and sent her a text message and also tried calling with and …"
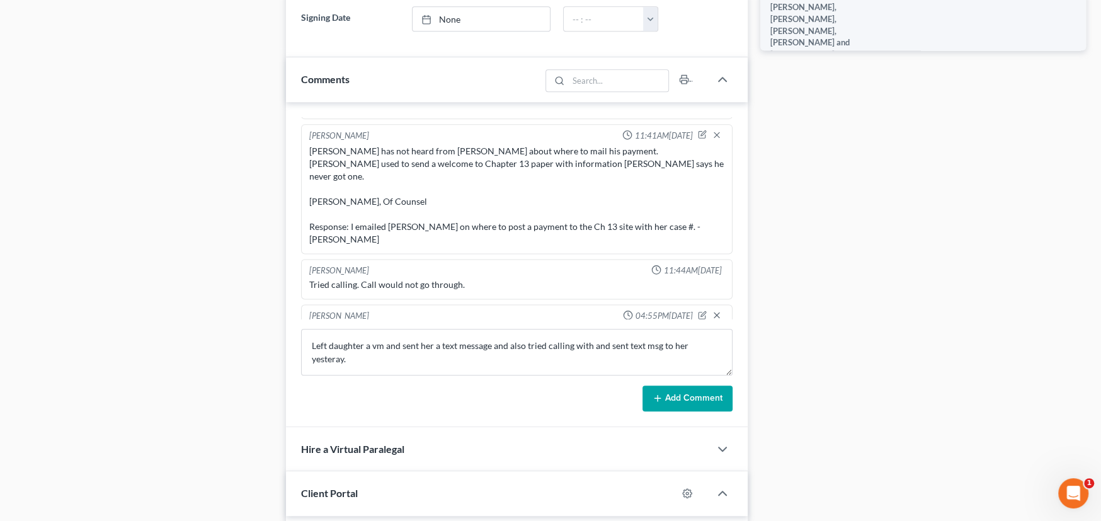
click at [665, 406] on button "Add Comment" at bounding box center [688, 399] width 90 height 26
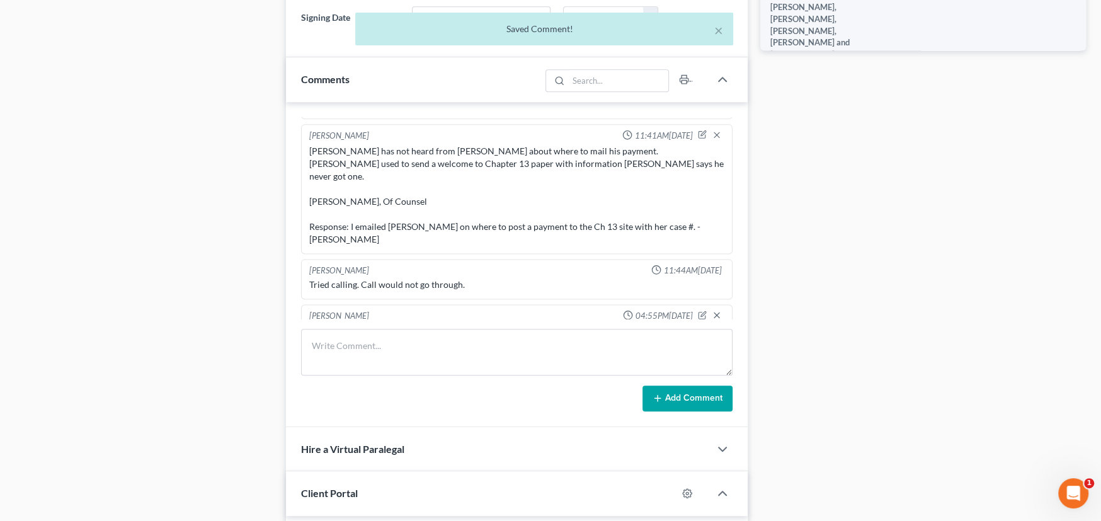
scroll to position [1450, 0]
